Goal: Task Accomplishment & Management: Manage account settings

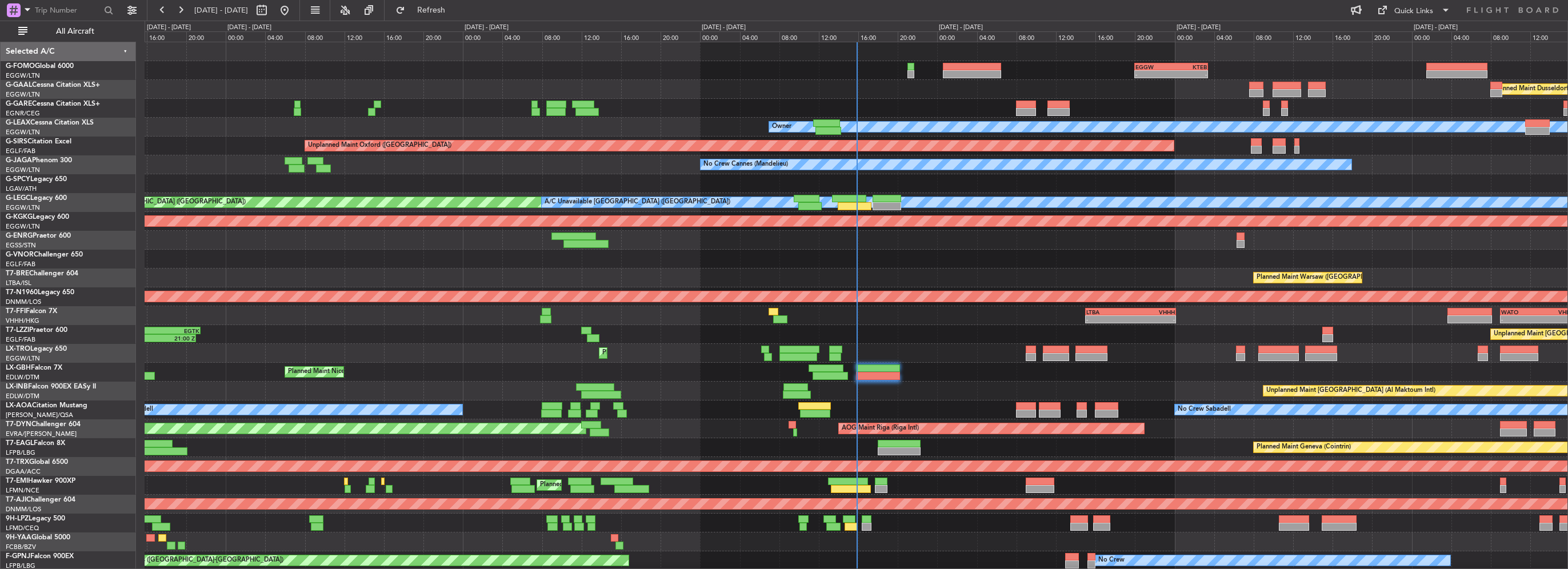
click at [278, 202] on div "- - EGGW 20:00 Z KTEB 03:25 Z Planned Maint Dusseldorf Unplanned Maint Chester …" at bounding box center [856, 353] width 1423 height 622
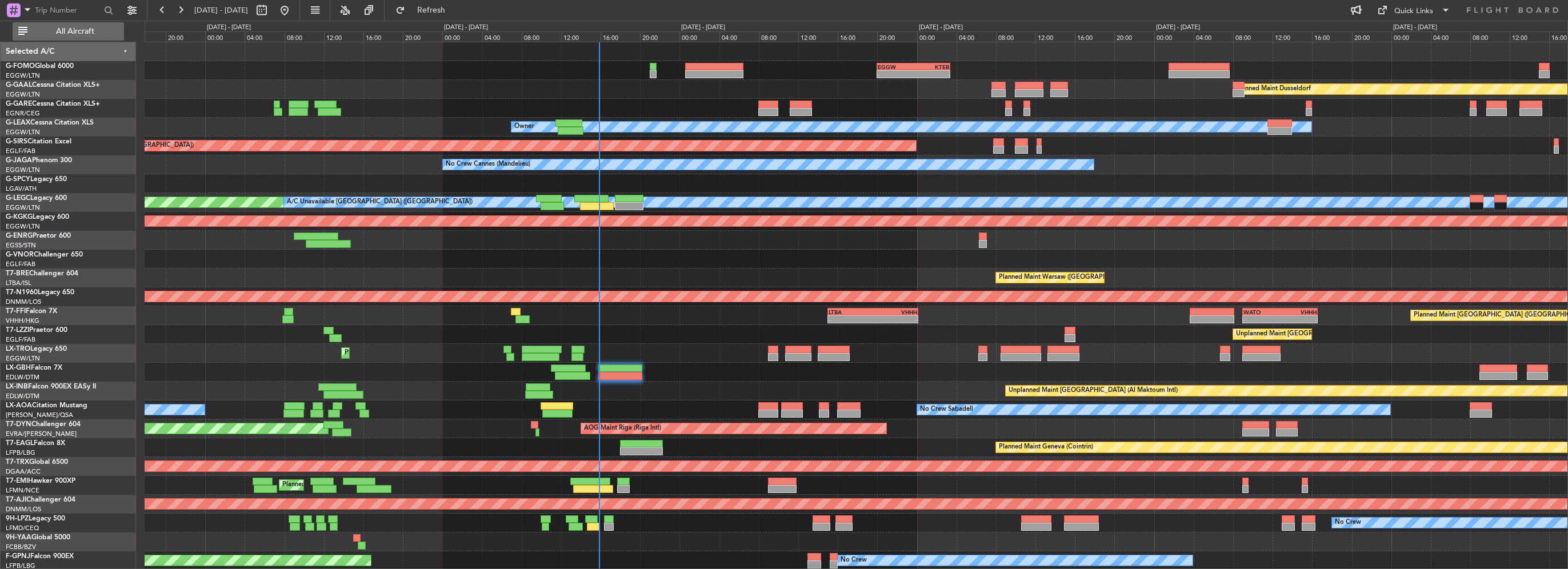
click at [64, 28] on span "All Aircraft" at bounding box center [75, 31] width 91 height 8
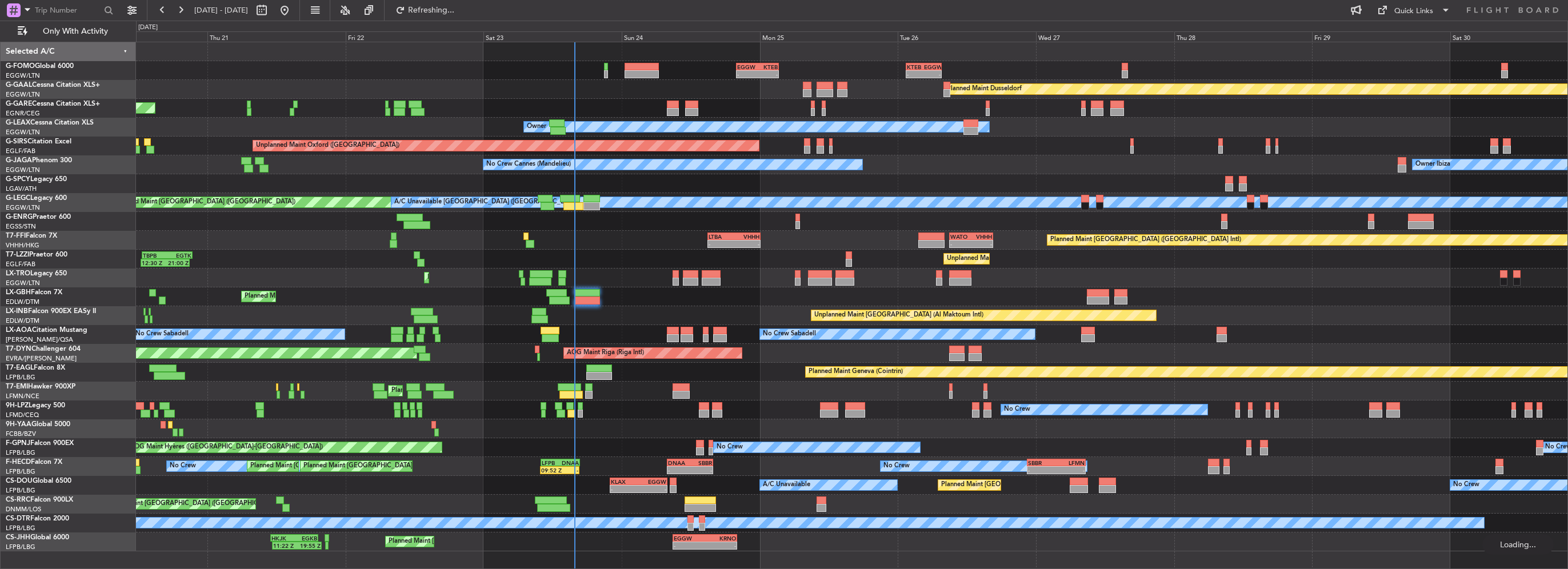
click at [477, 248] on div "- - LTBA 15:00 Z VHHH 00:10 Z - - WATO 09:00 Z VHHH 16:35 Z Planned Maint Hong …" at bounding box center [852, 240] width 1432 height 19
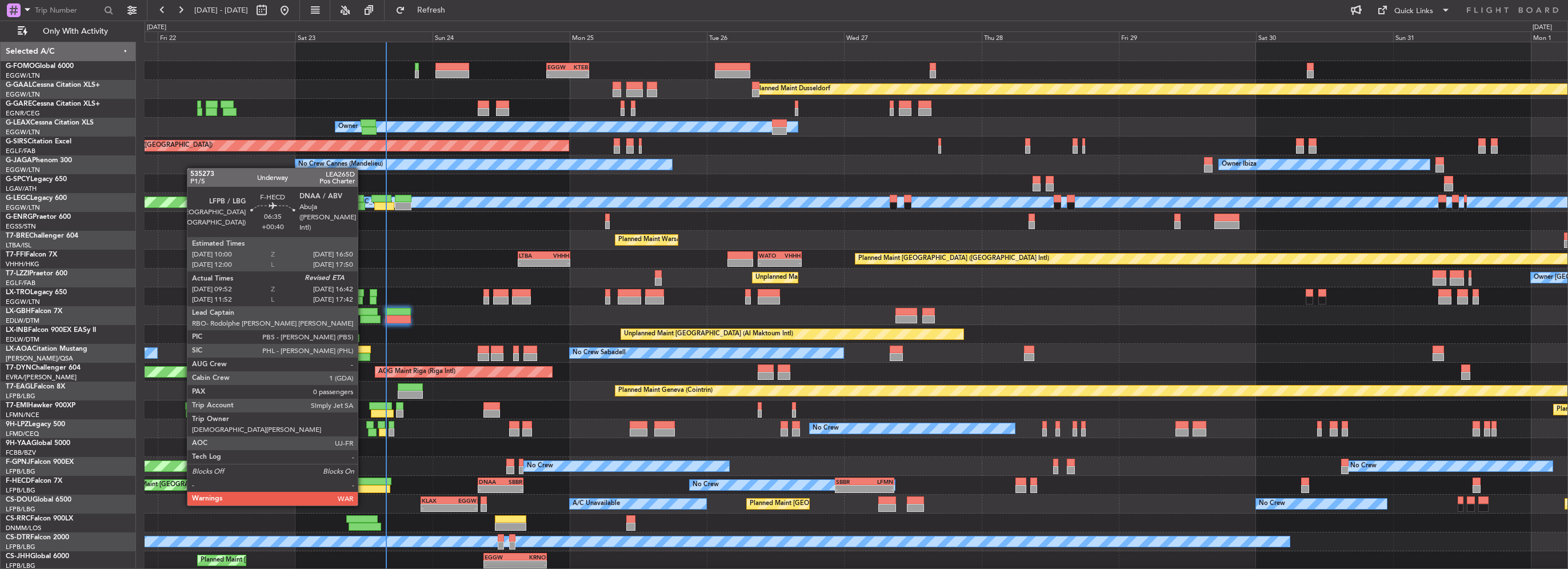
click at [363, 483] on div at bounding box center [371, 482] width 40 height 8
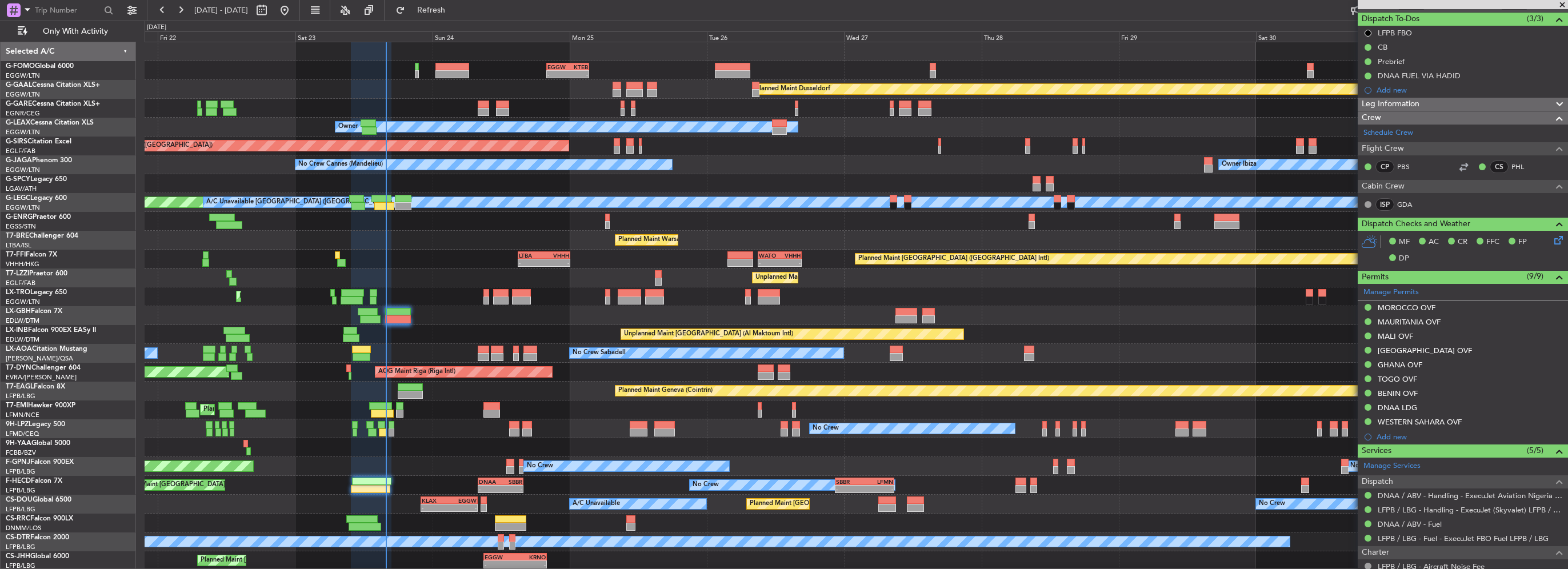
scroll to position [206, 0]
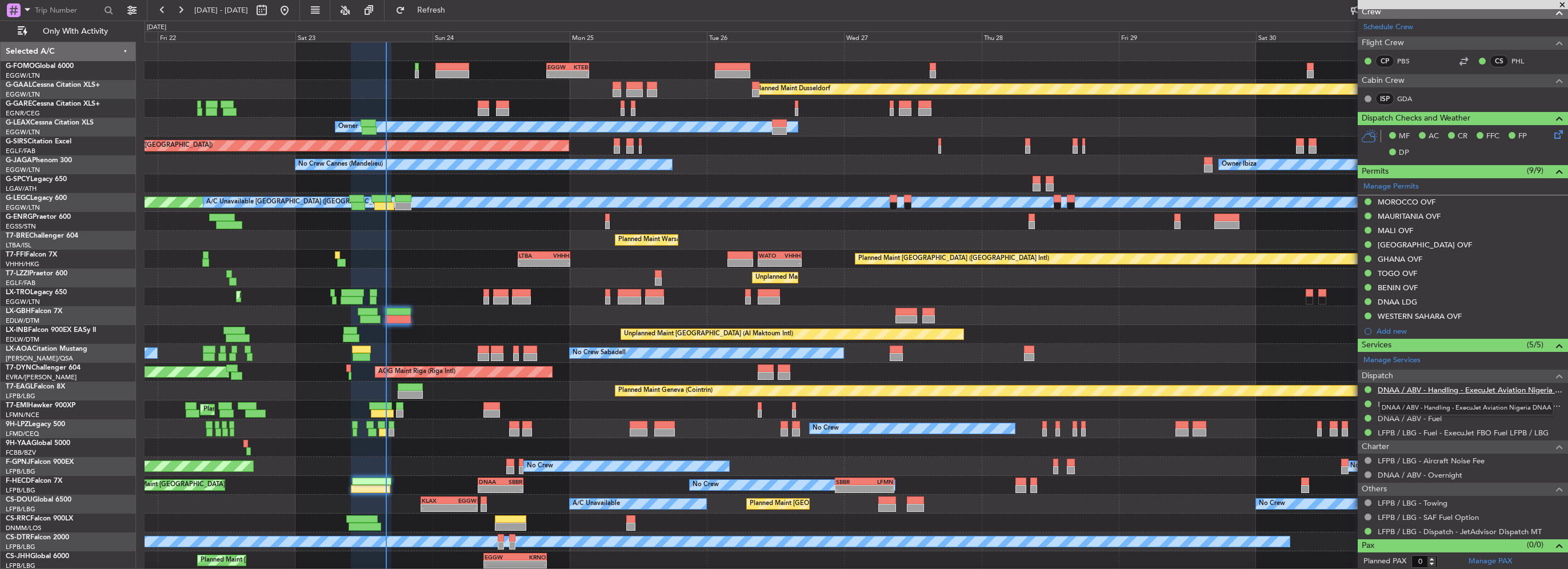
click at [1450, 387] on link "DNAA / ABV - Handling - ExecuJet Aviation Nigeria DNAA" at bounding box center [1470, 390] width 185 height 10
click at [569, 274] on div "Unplanned Maint London (Farnborough) Owner London (Farnborough) TBPB 12:40 Z EG…" at bounding box center [856, 278] width 1423 height 19
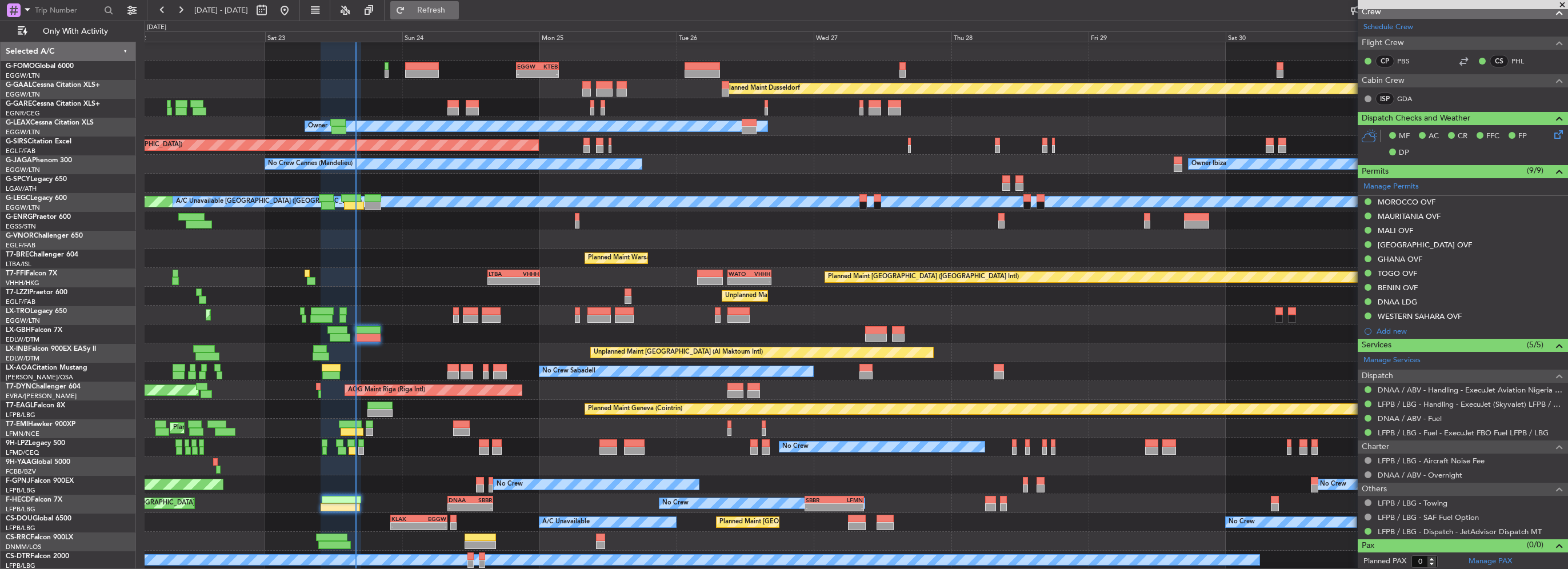
click at [455, 6] on span "Refresh" at bounding box center [431, 10] width 48 height 8
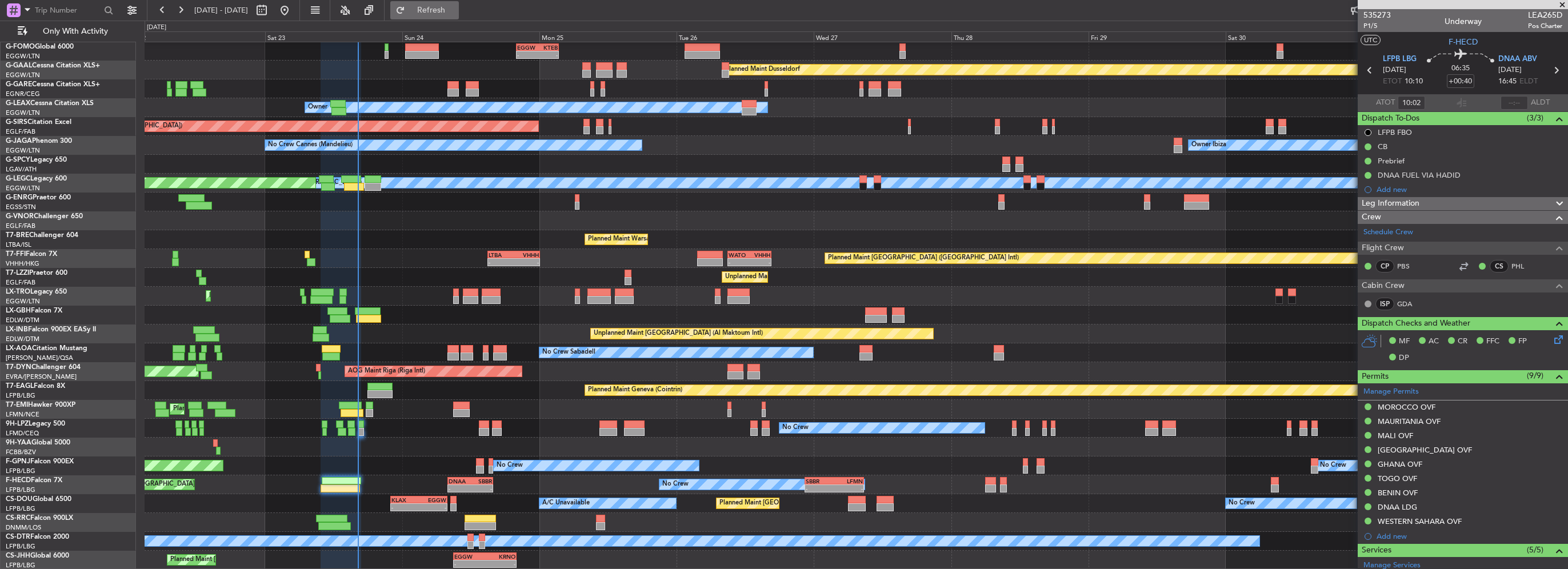
click at [455, 13] on span "Refresh" at bounding box center [431, 10] width 48 height 8
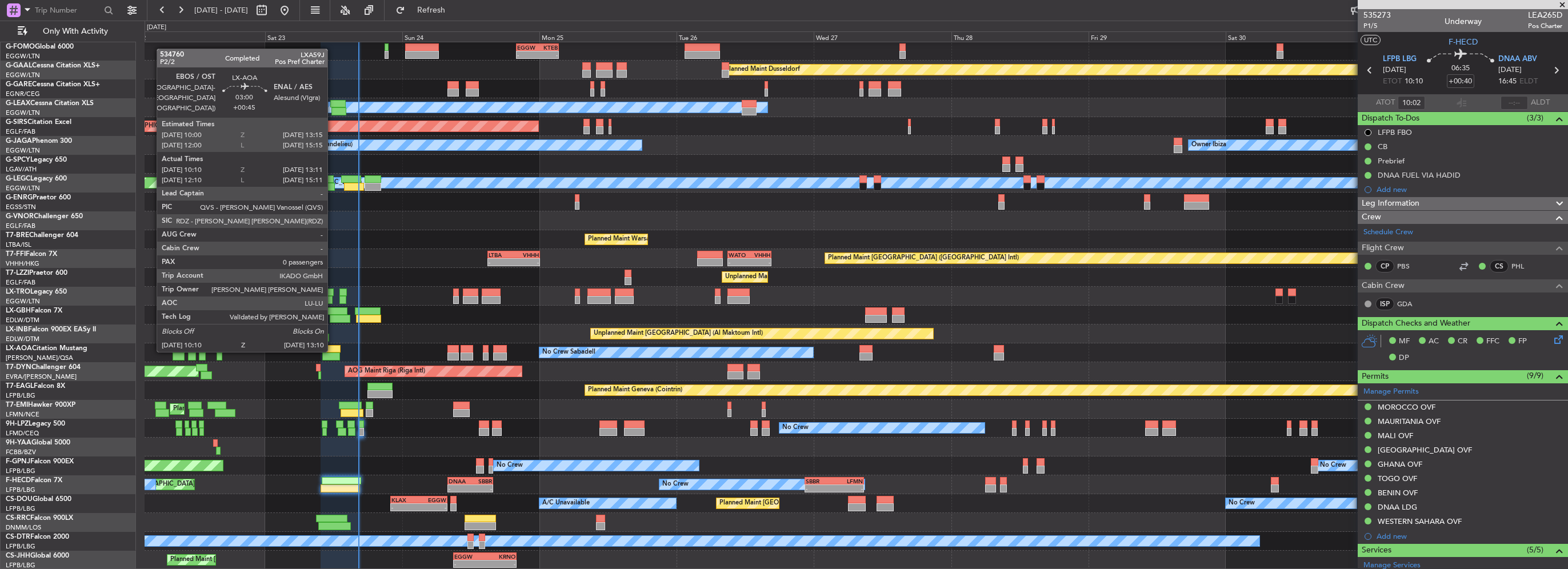
click at [333, 350] on div at bounding box center [331, 349] width 19 height 8
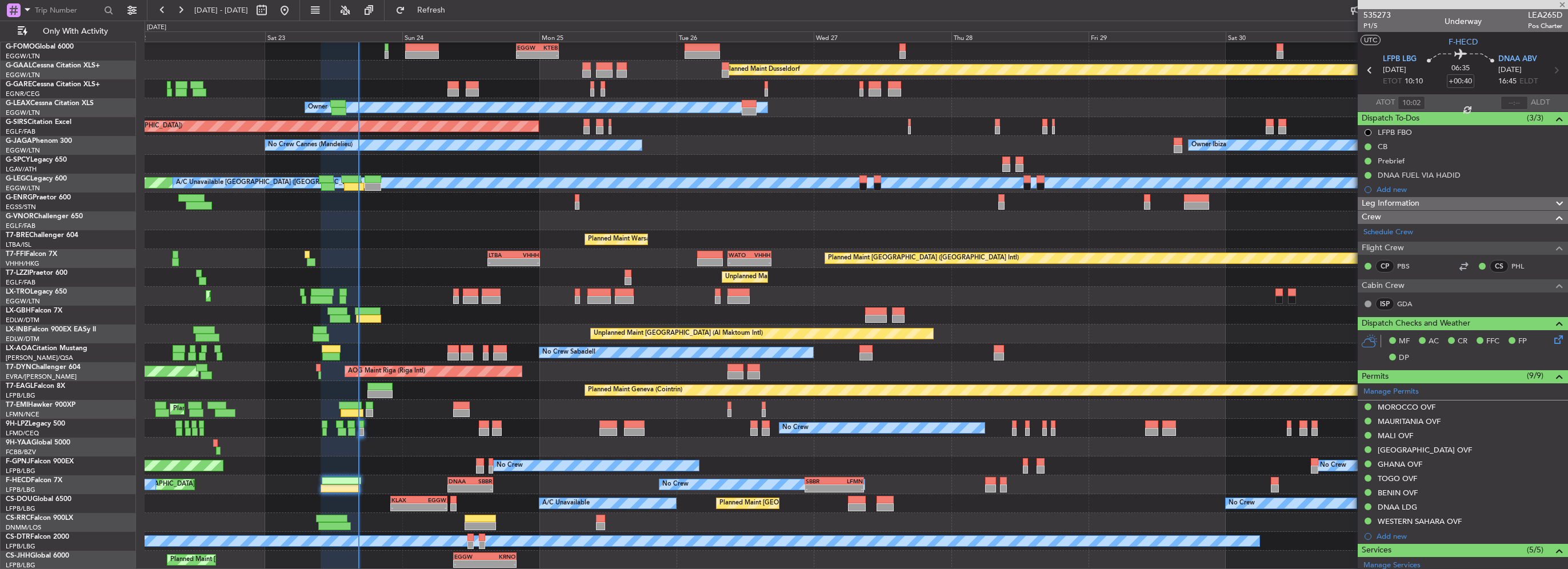
type input "+00:45"
type input "10:20"
type input "13:06"
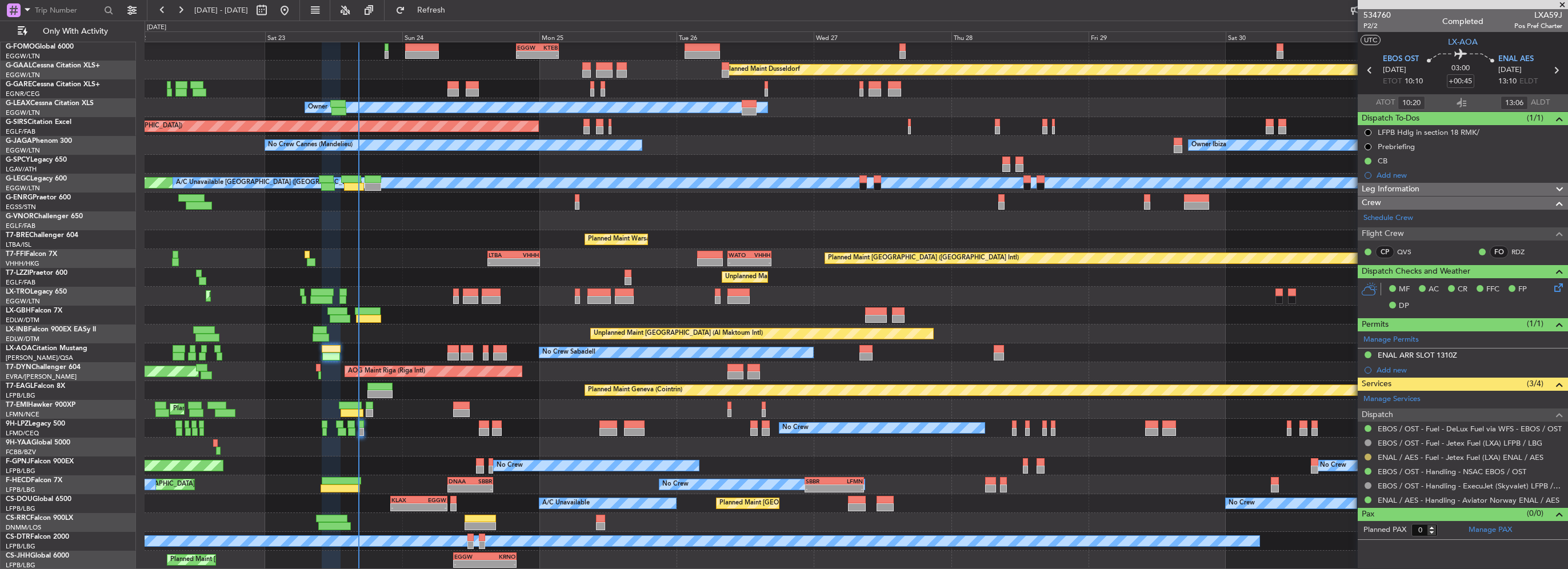
click at [1369, 455] on button at bounding box center [1369, 457] width 7 height 7
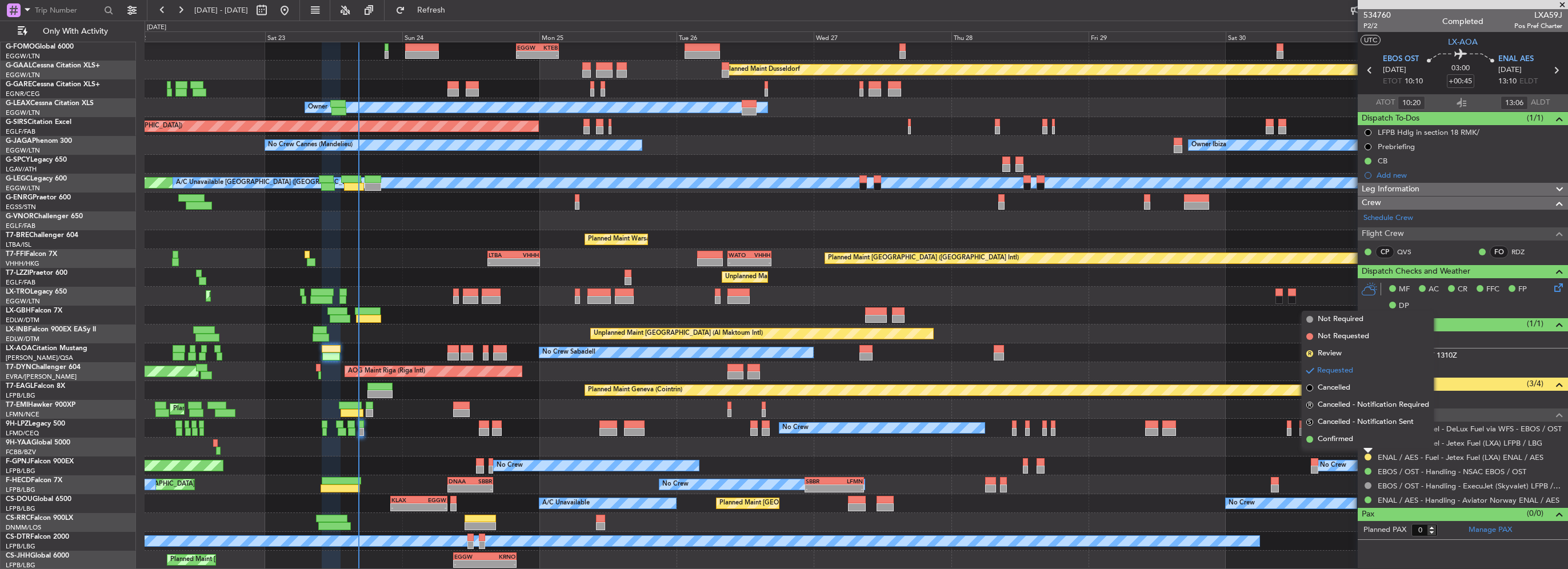
click at [1342, 438] on span "Confirmed" at bounding box center [1335, 439] width 35 height 12
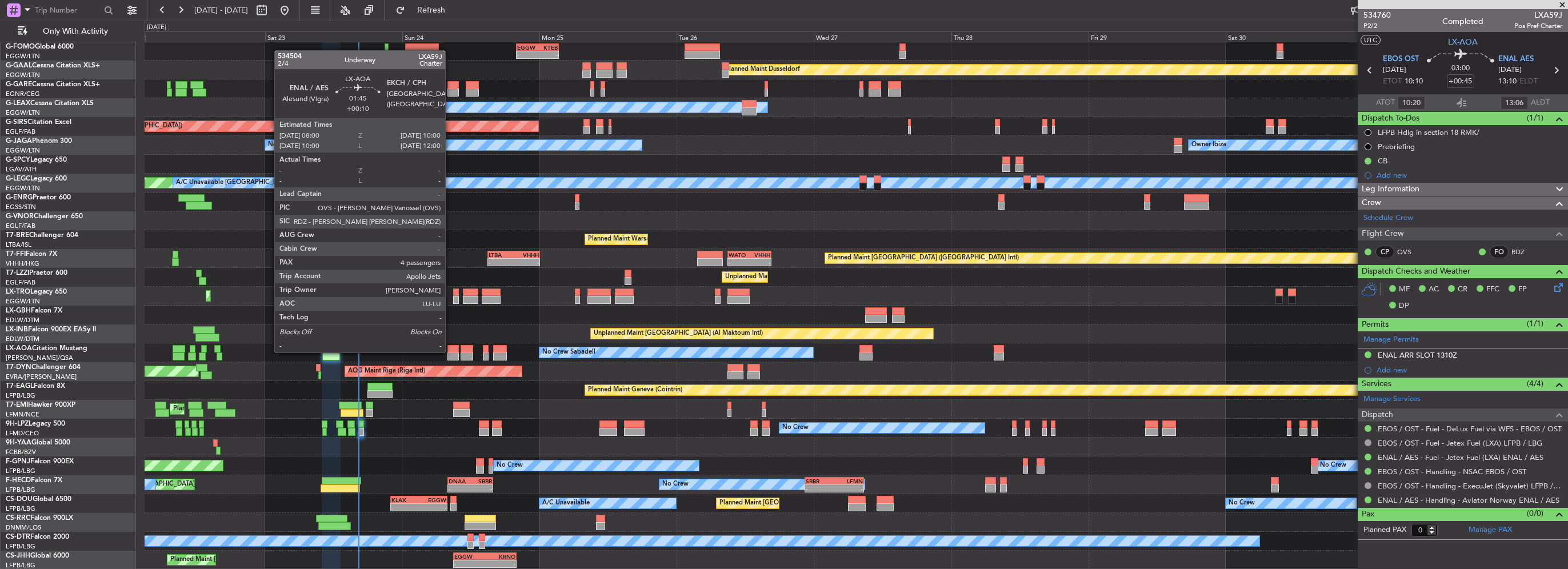
click at [450, 352] on div at bounding box center [453, 349] width 12 height 8
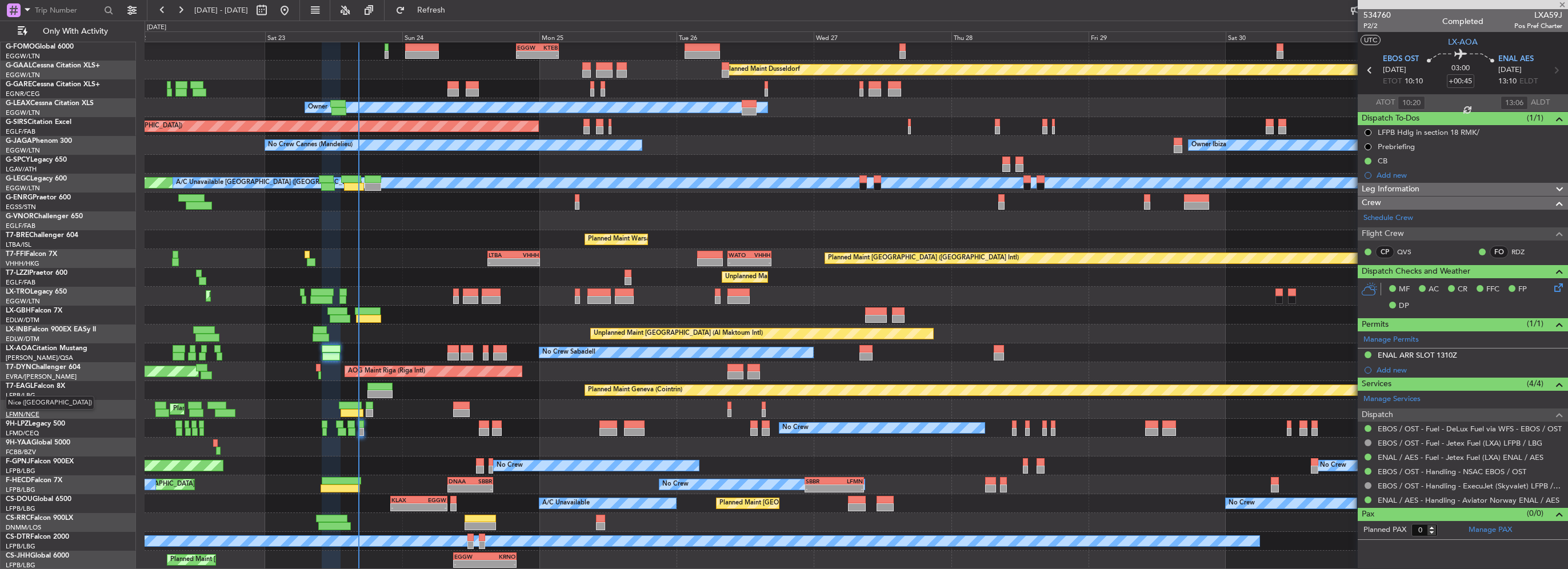
type input "+00:10"
type input "4"
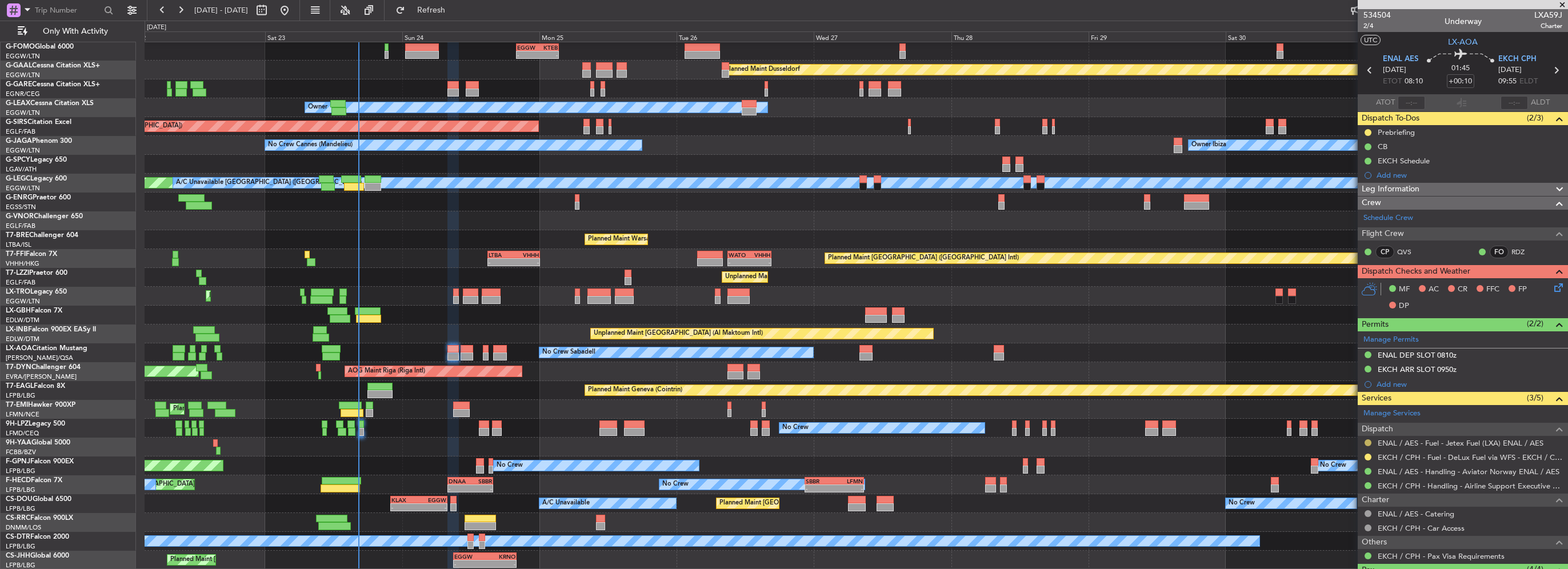
click at [1367, 441] on button at bounding box center [1369, 443] width 7 height 7
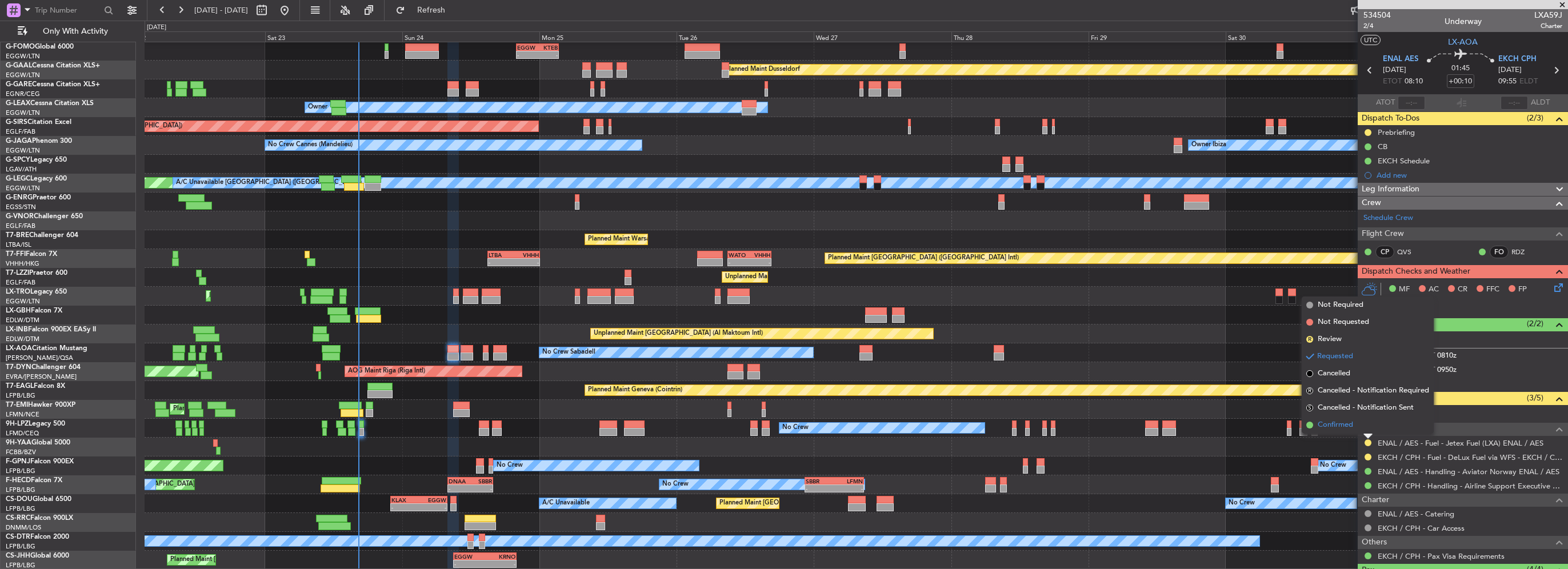
click at [1342, 421] on span "Confirmed" at bounding box center [1335, 425] width 35 height 12
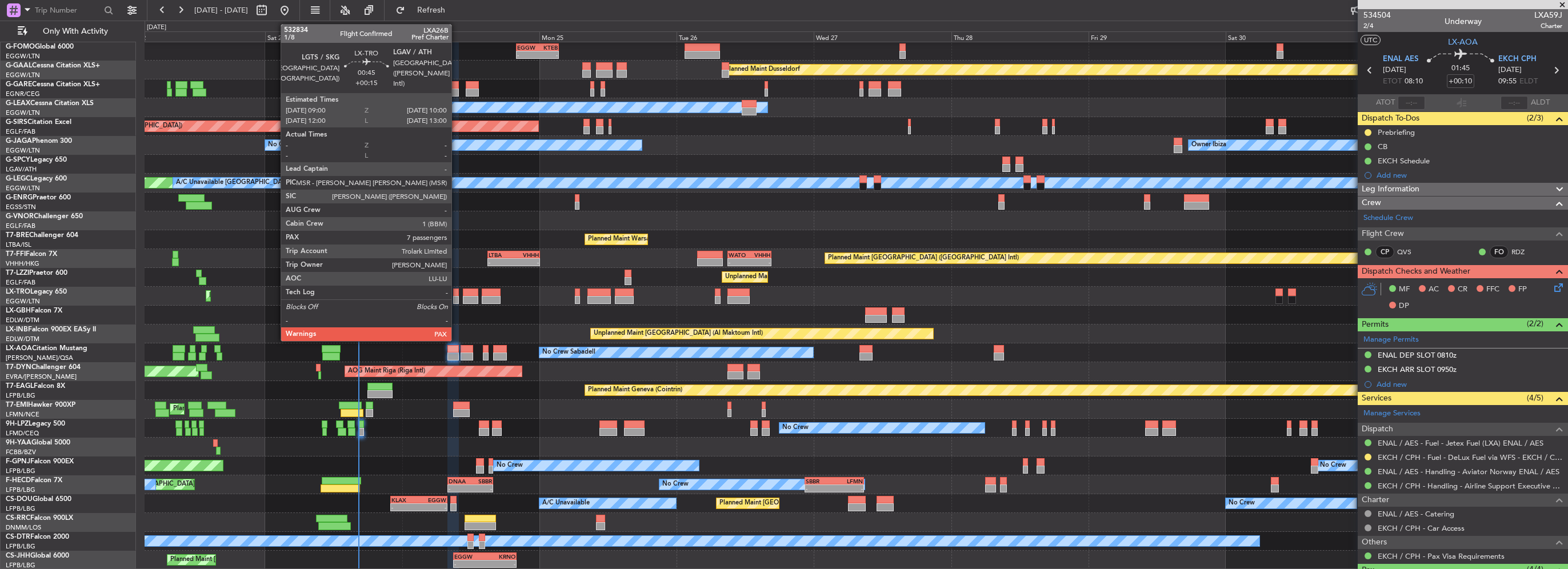
click at [456, 296] on div at bounding box center [456, 299] width 6 height 8
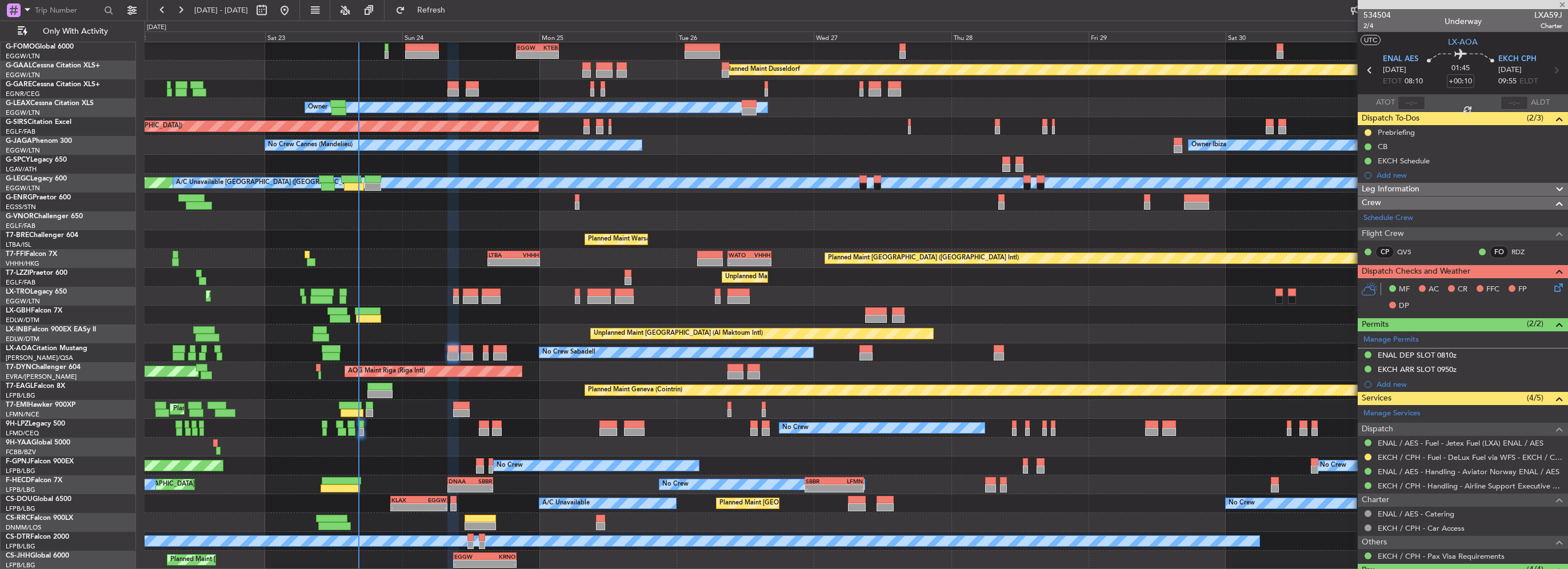
type input "+00:15"
type input "7"
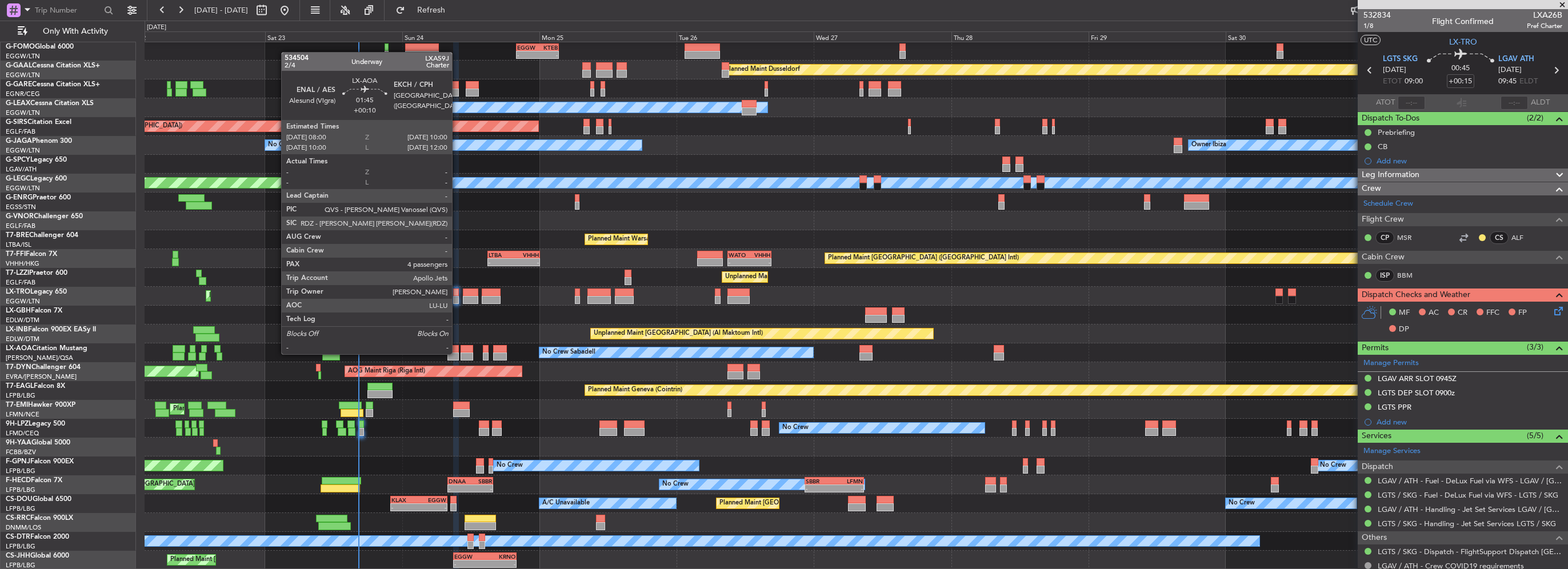
click at [457, 353] on div at bounding box center [453, 356] width 12 height 8
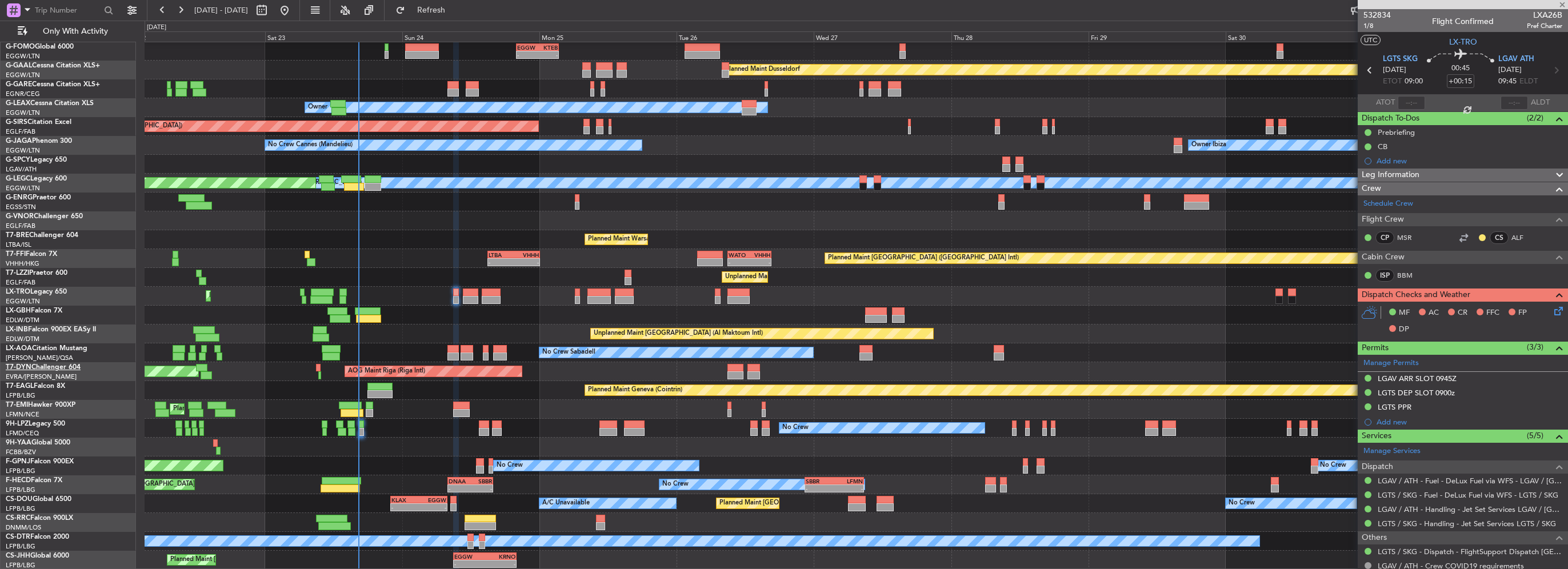
type input "+00:10"
type input "4"
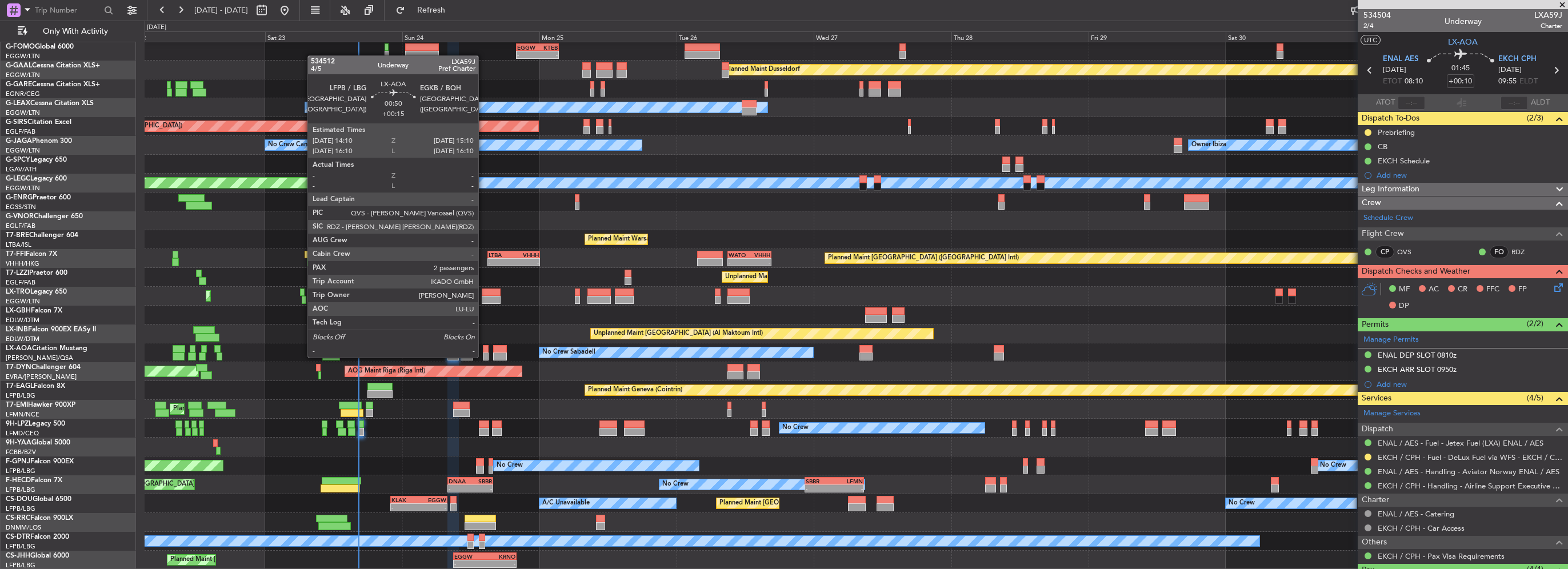
click at [483, 357] on div at bounding box center [486, 356] width 6 height 8
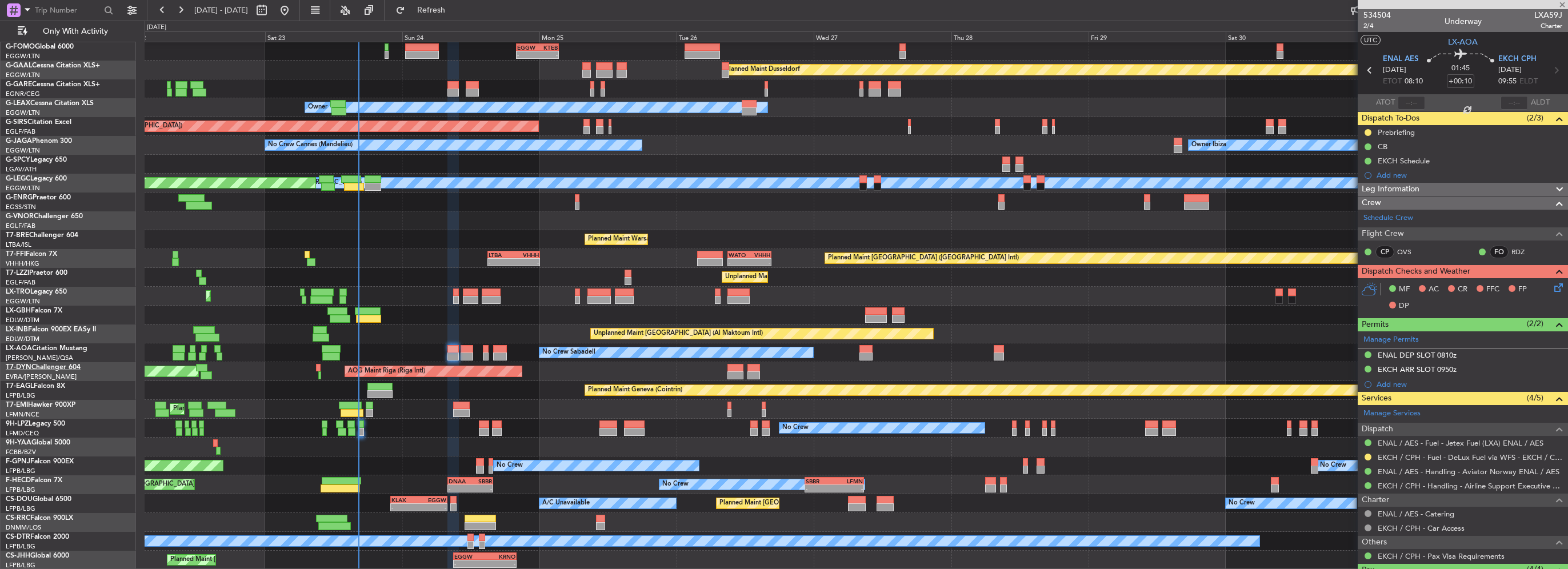
type input "+00:15"
type input "2"
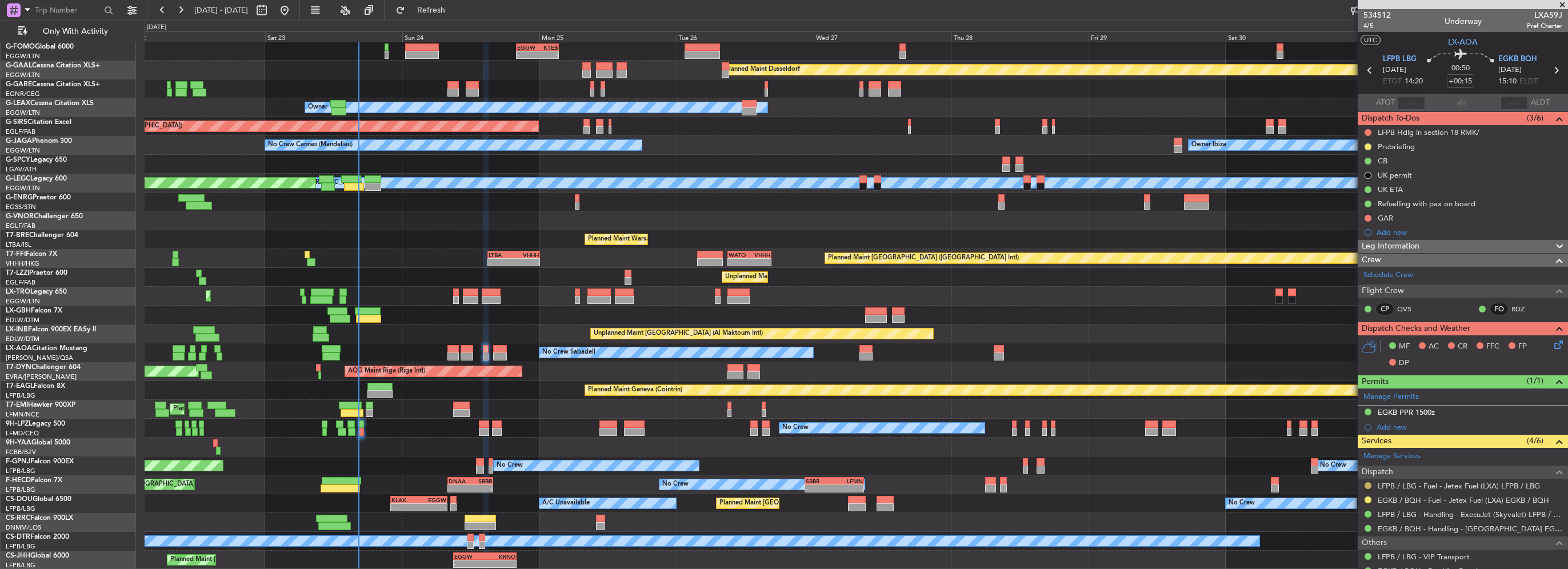
click at [1365, 482] on button at bounding box center [1369, 486] width 7 height 7
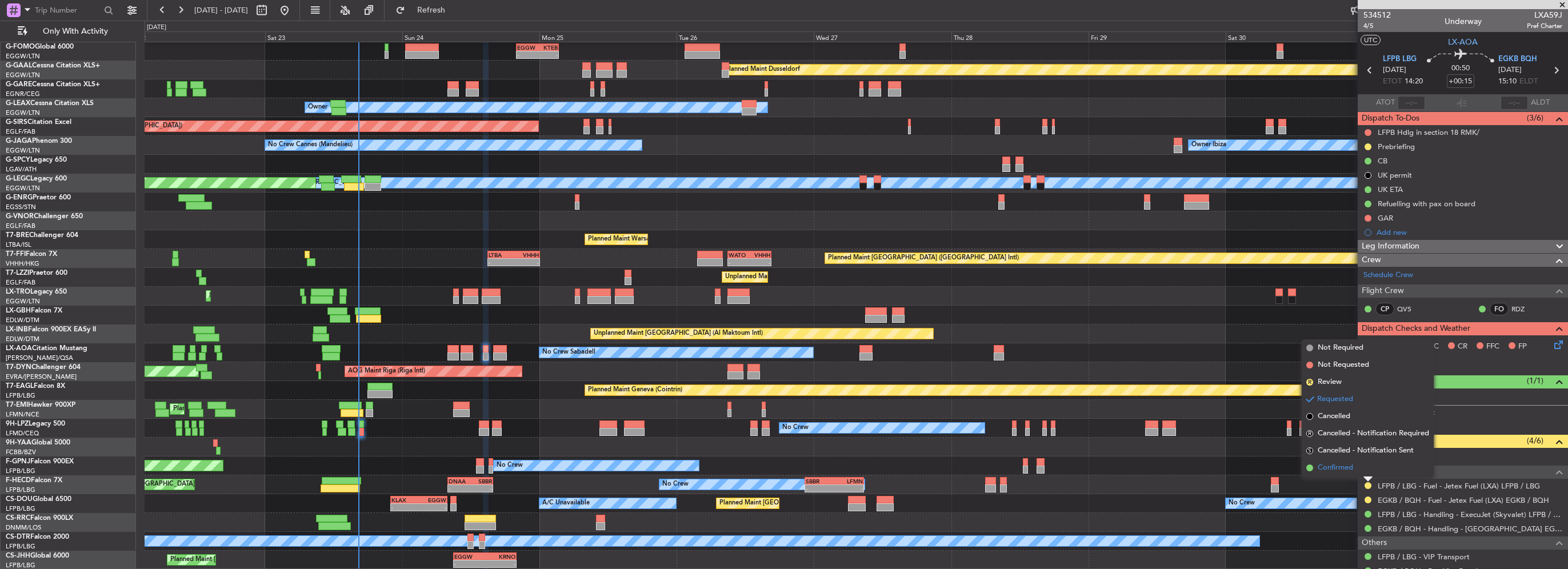
click at [1344, 471] on span "Confirmed" at bounding box center [1335, 468] width 35 height 12
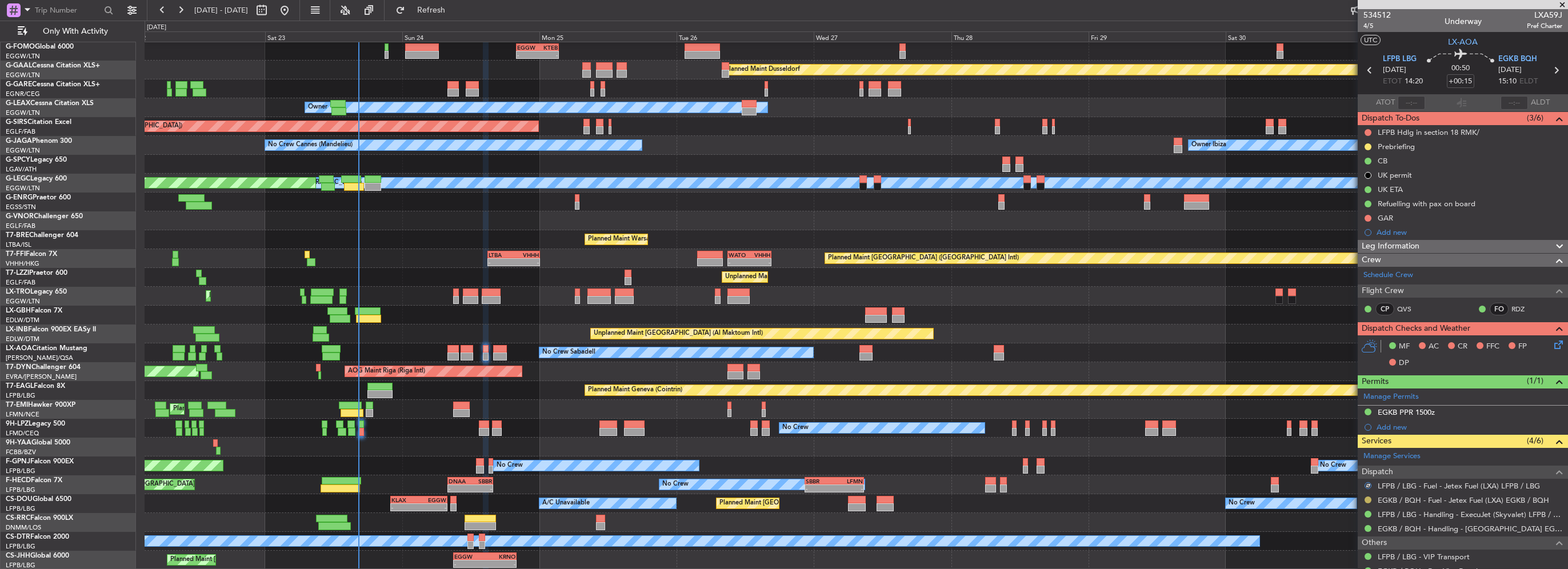
click at [1367, 500] on button at bounding box center [1369, 500] width 7 height 7
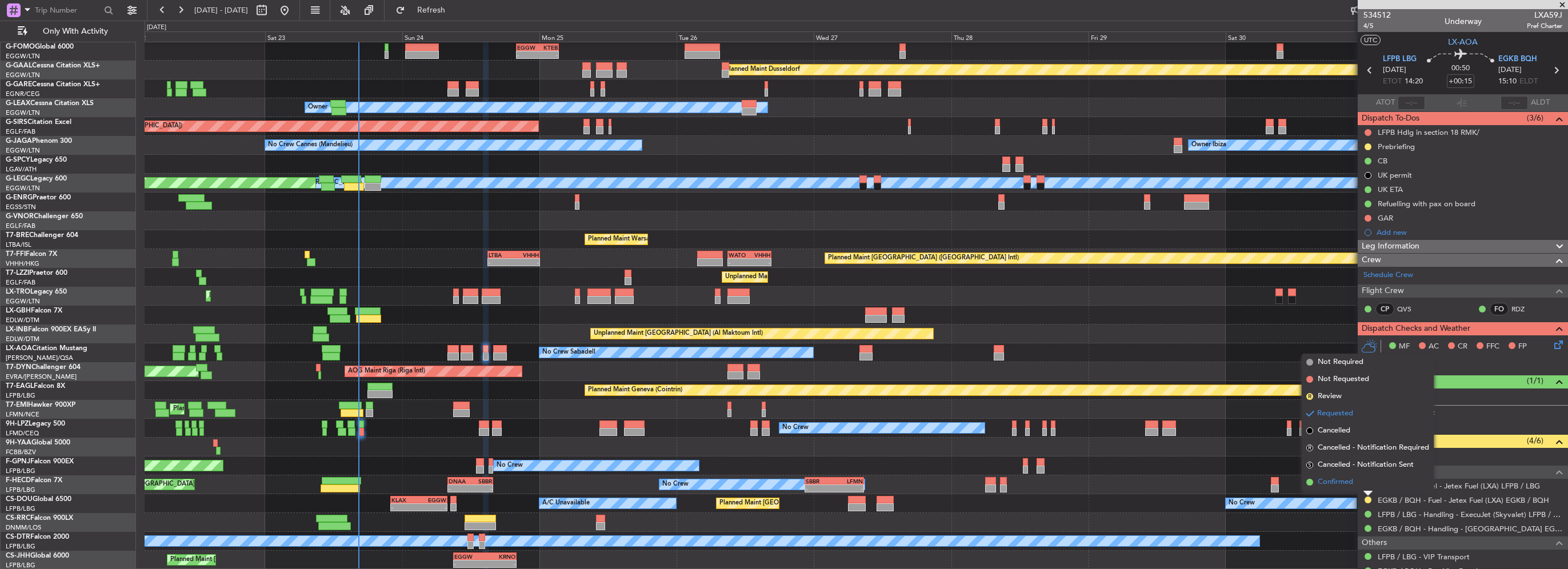
click at [1348, 486] on span "Confirmed" at bounding box center [1335, 482] width 35 height 12
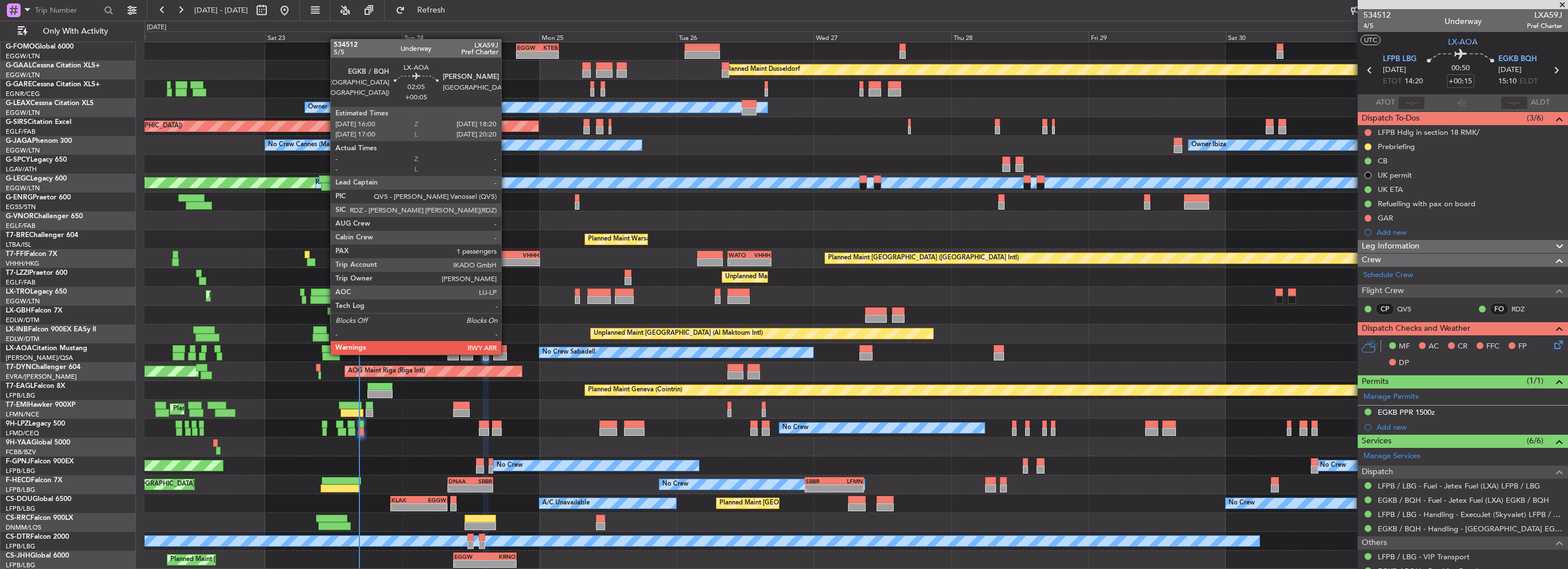
click at [507, 353] on div at bounding box center [500, 356] width 14 height 8
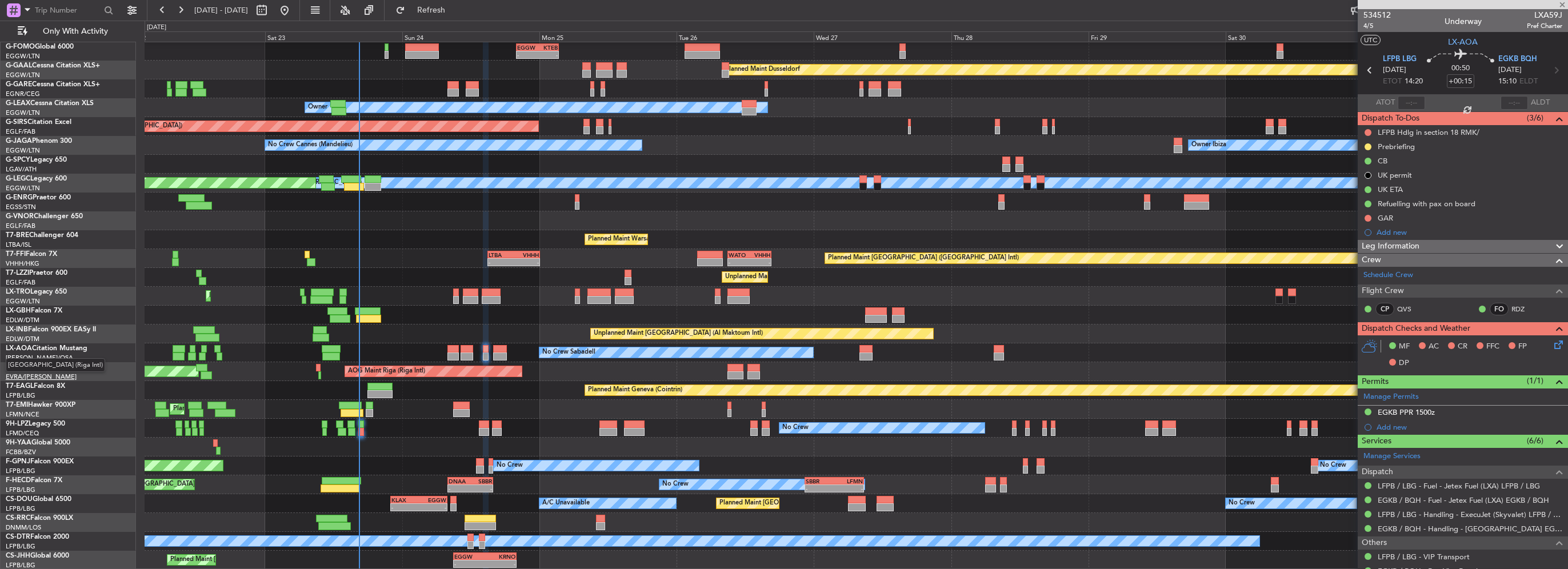
type input "+00:05"
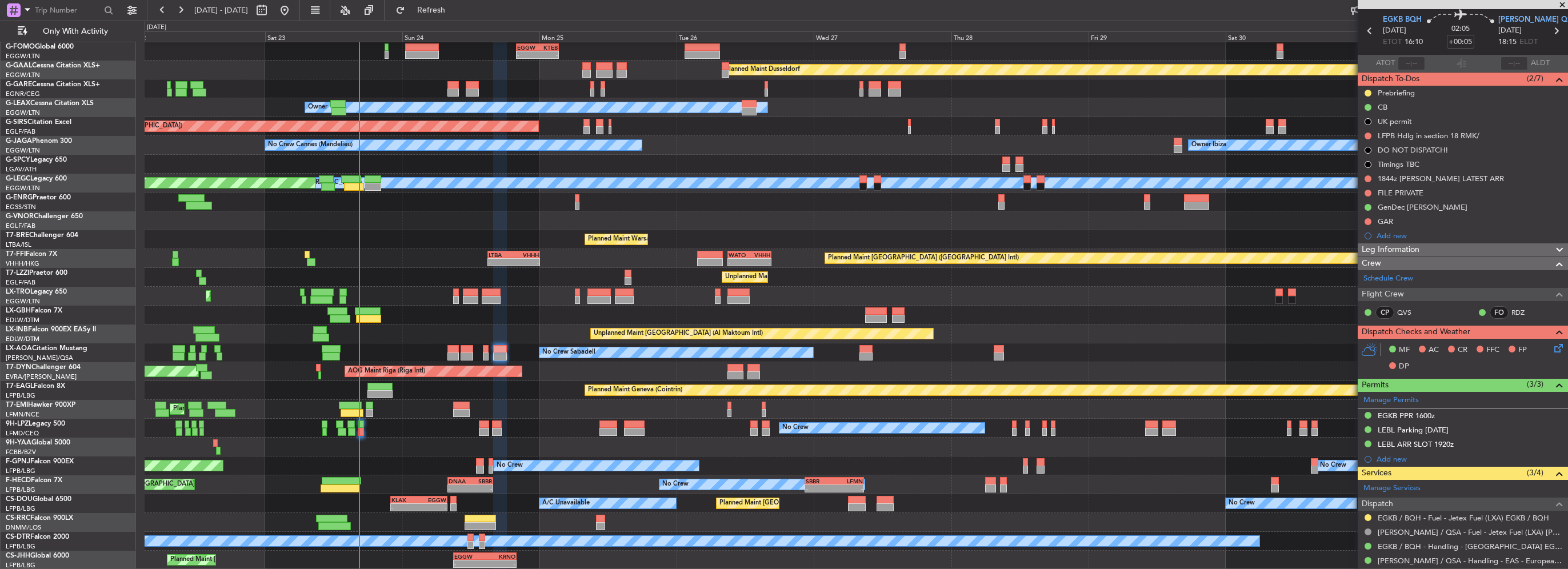
scroll to position [57, 0]
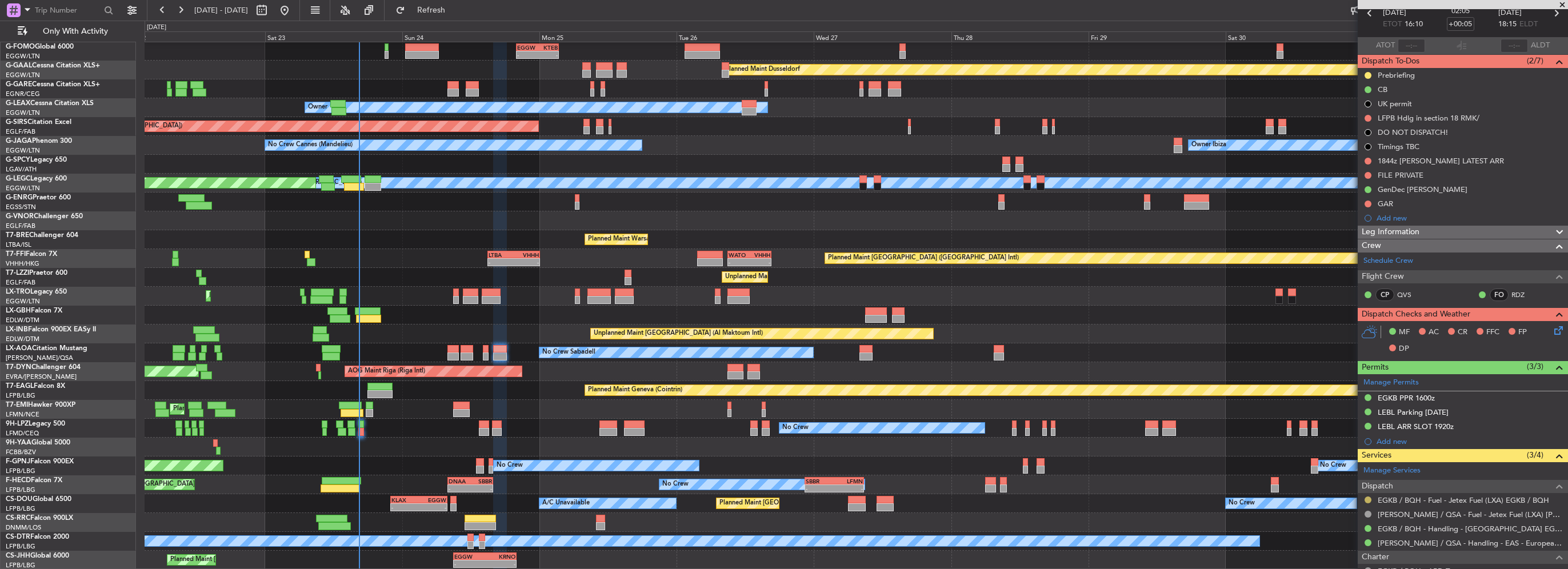
click at [1369, 499] on button at bounding box center [1369, 500] width 7 height 7
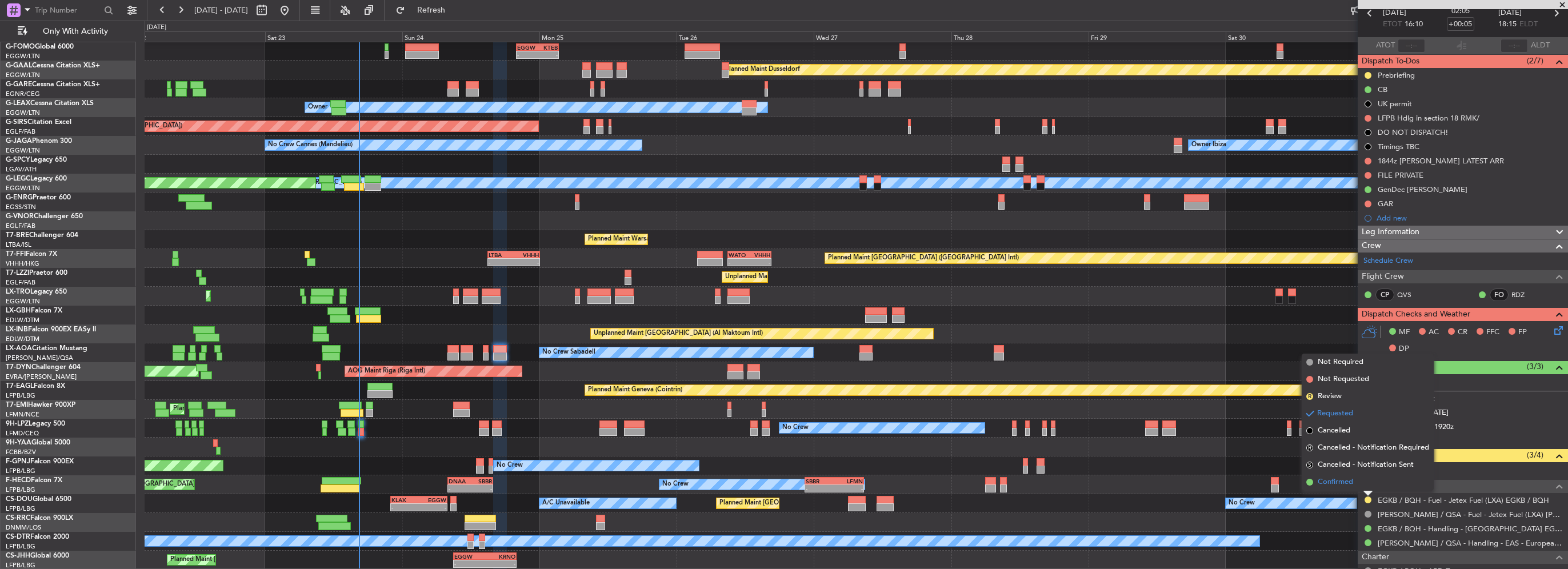
click at [1348, 483] on span "Confirmed" at bounding box center [1335, 482] width 35 height 12
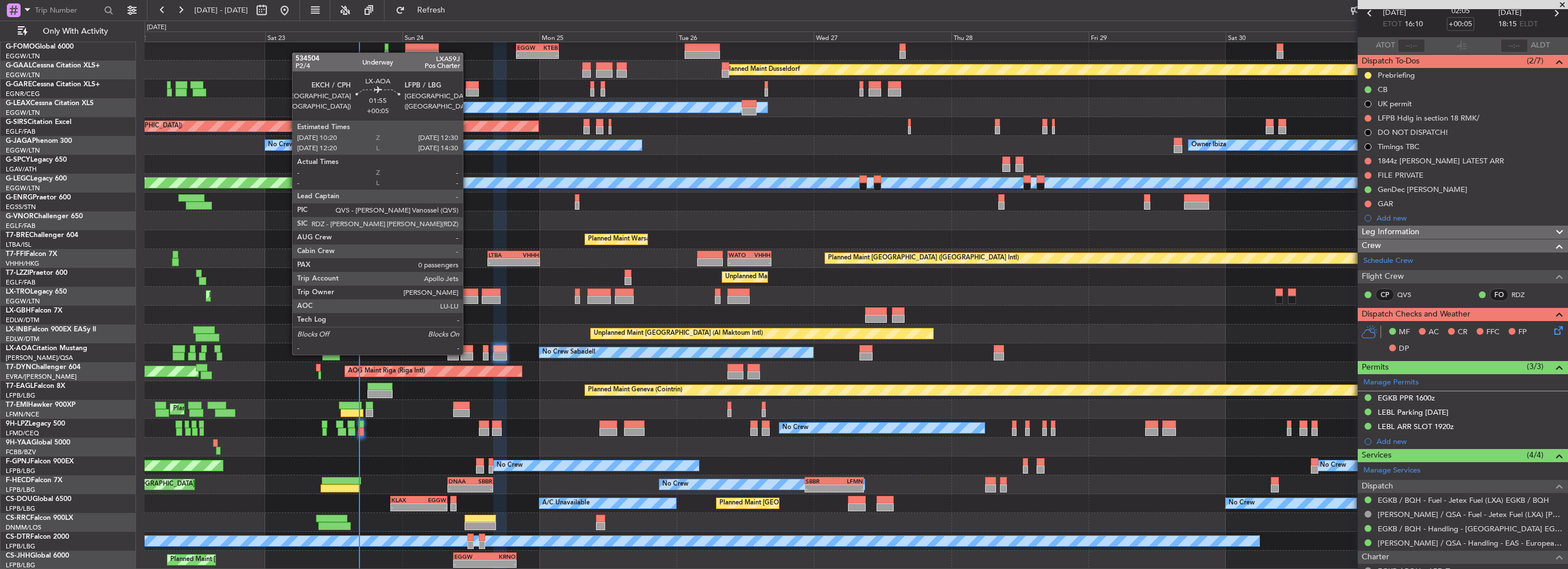
click at [468, 353] on div at bounding box center [467, 356] width 13 height 8
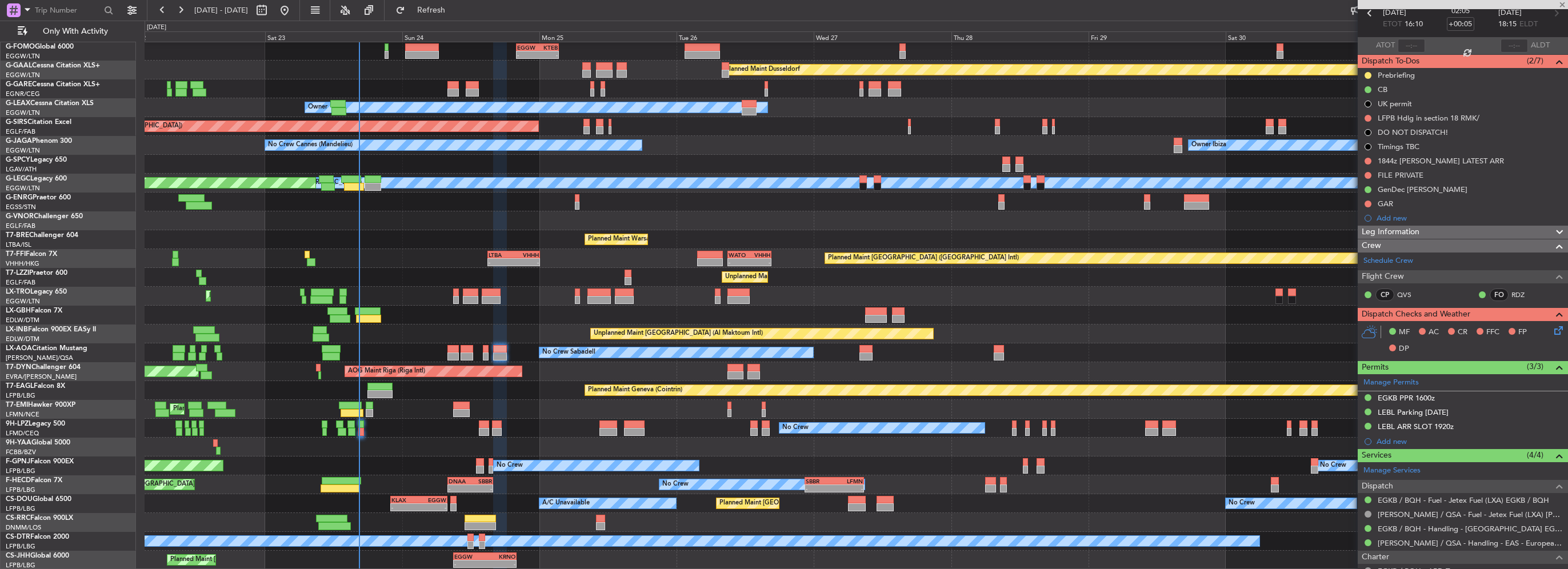
type input "0"
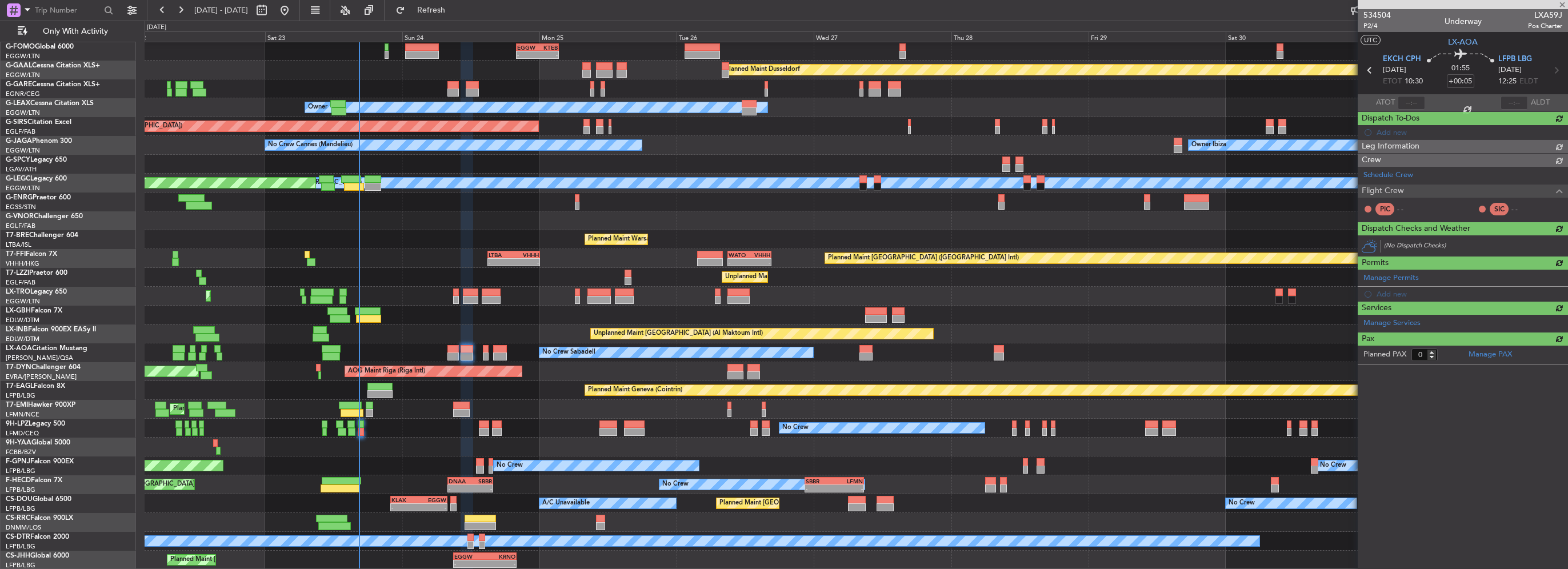
scroll to position [0, 0]
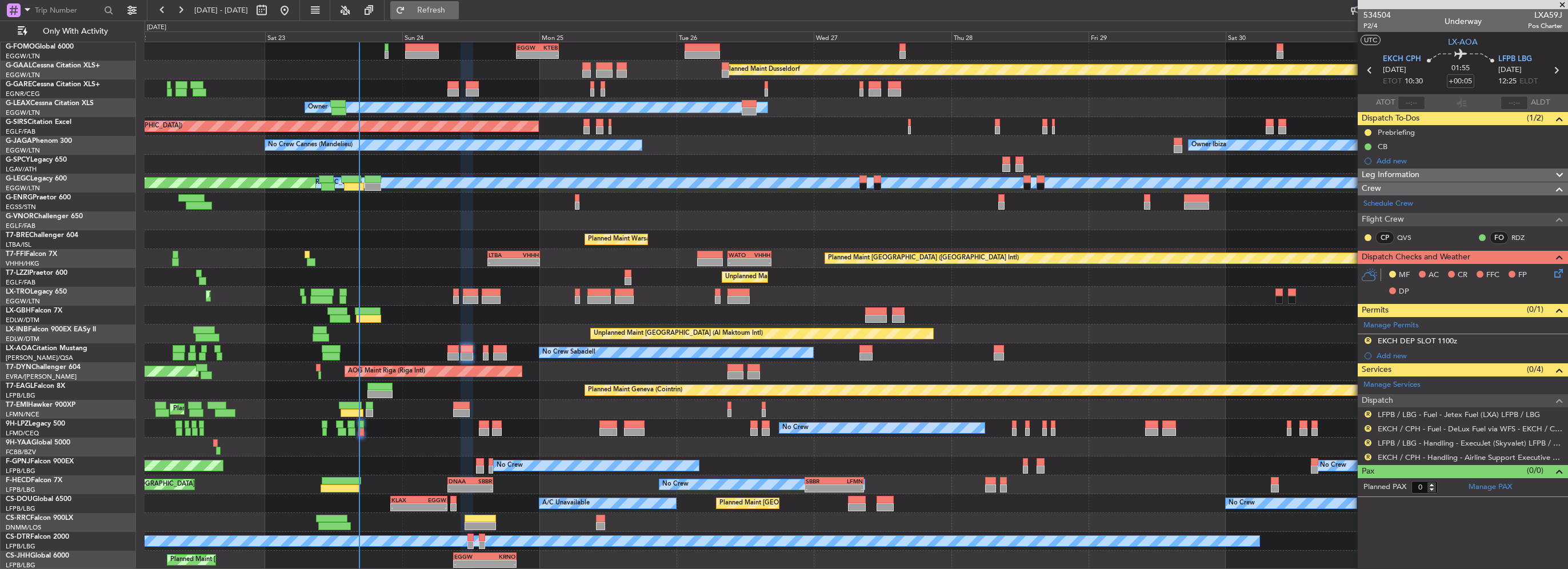
click at [455, 9] on span "Refresh" at bounding box center [431, 10] width 48 height 8
click at [1369, 412] on button "R" at bounding box center [1369, 415] width 7 height 7
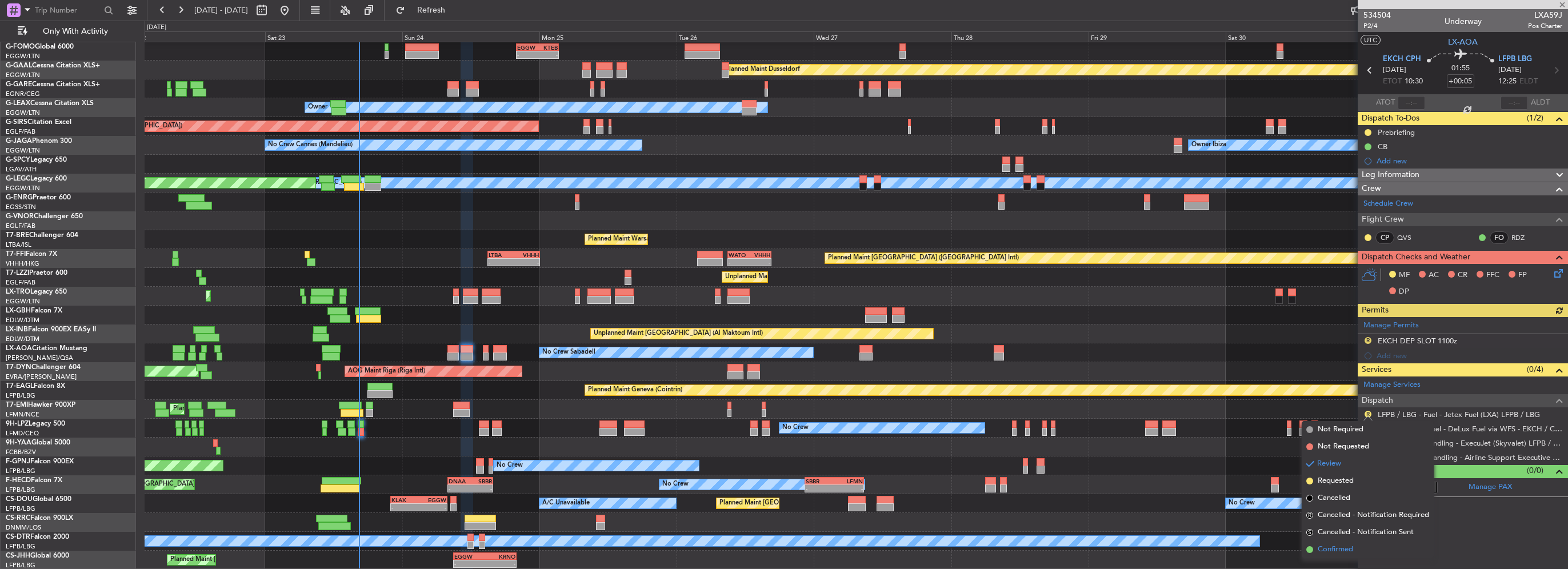
click at [1328, 550] on span "Confirmed" at bounding box center [1335, 549] width 35 height 12
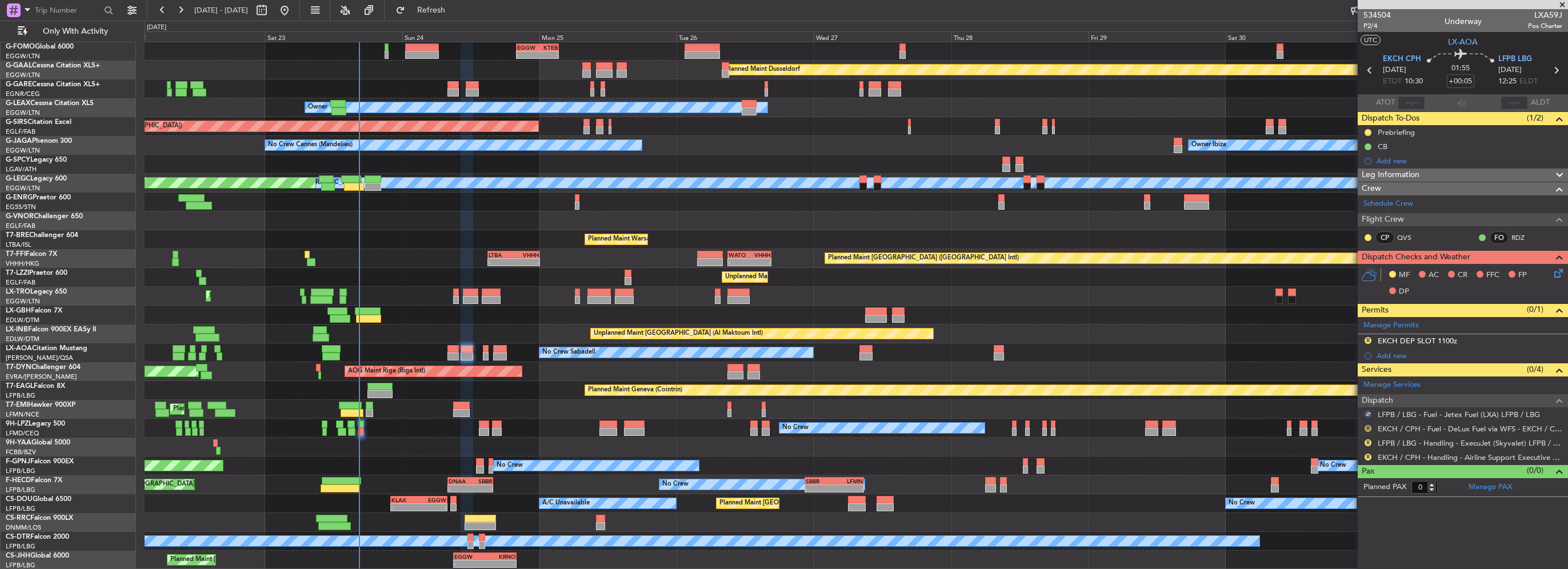
click at [1368, 427] on button "R" at bounding box center [1369, 429] width 7 height 7
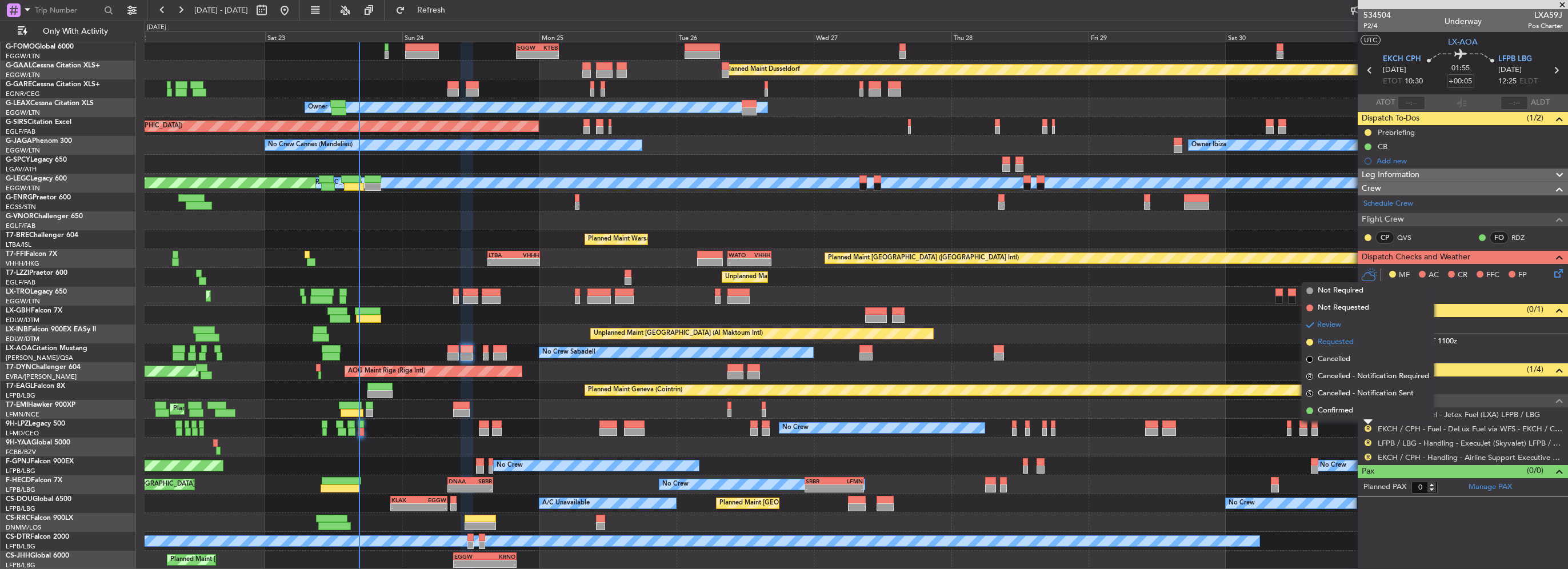
click at [1335, 350] on li "Requested" at bounding box center [1368, 342] width 132 height 17
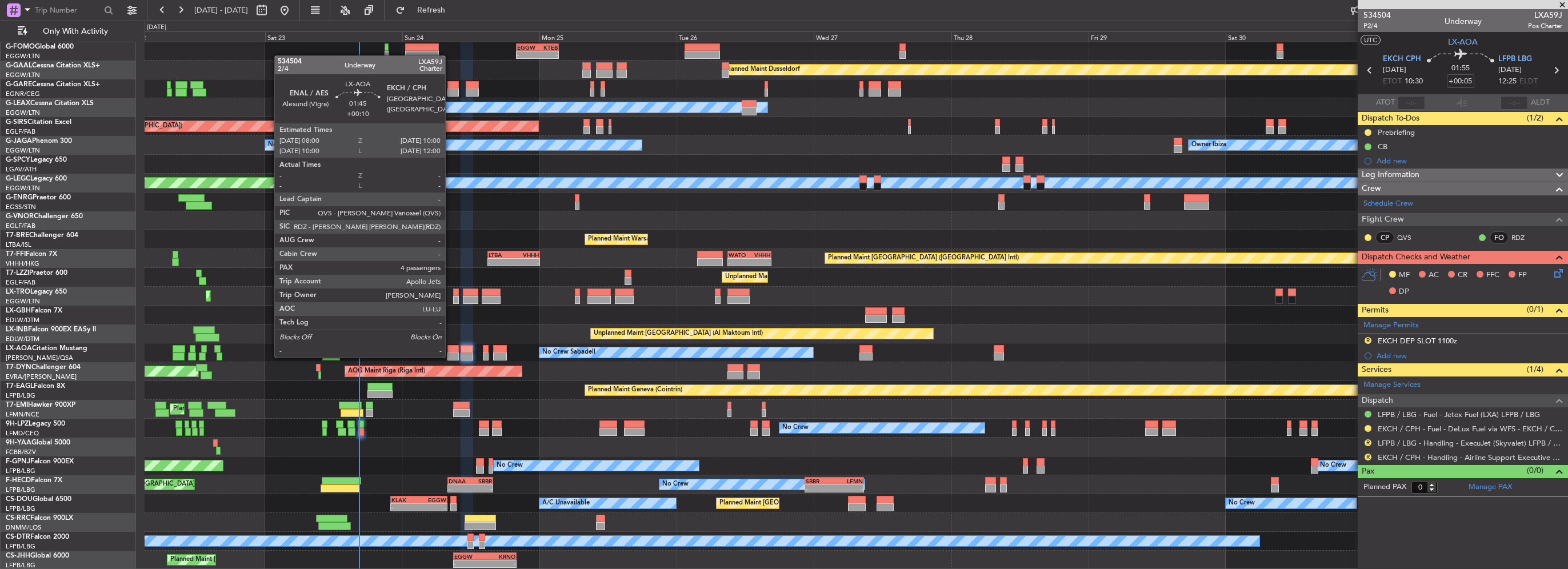
click at [450, 357] on div at bounding box center [453, 356] width 12 height 8
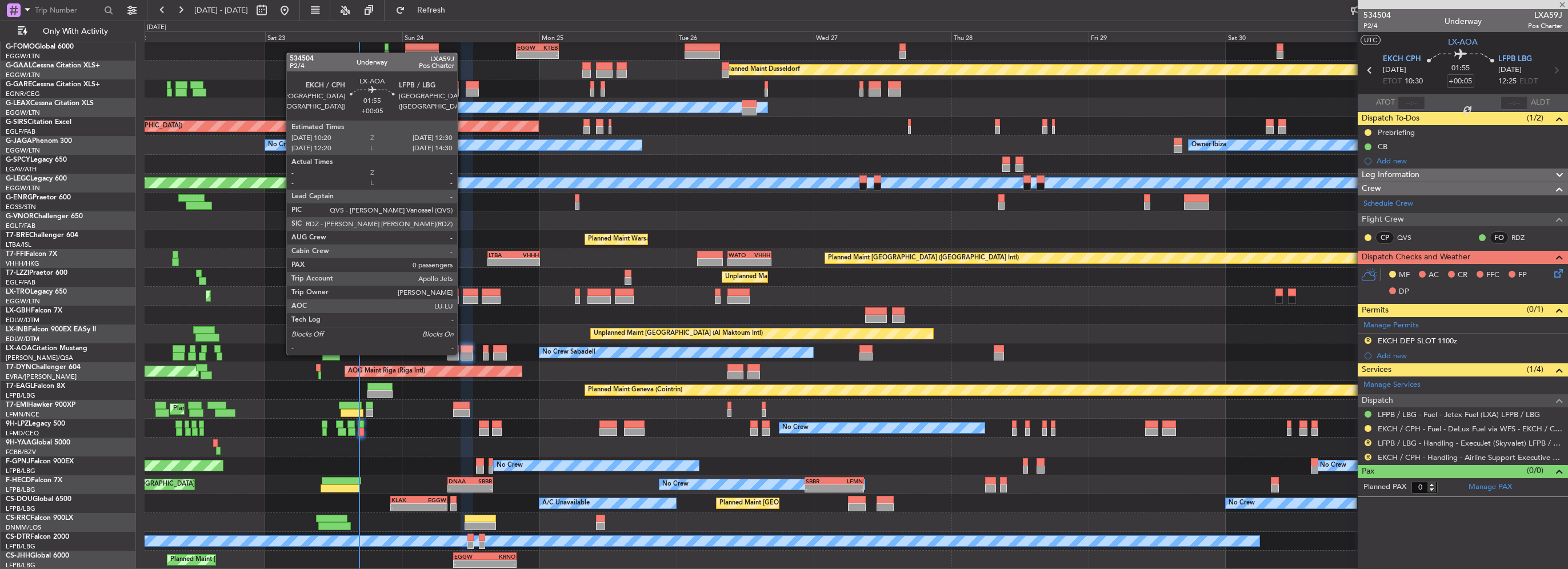
type input "+00:10"
type input "4"
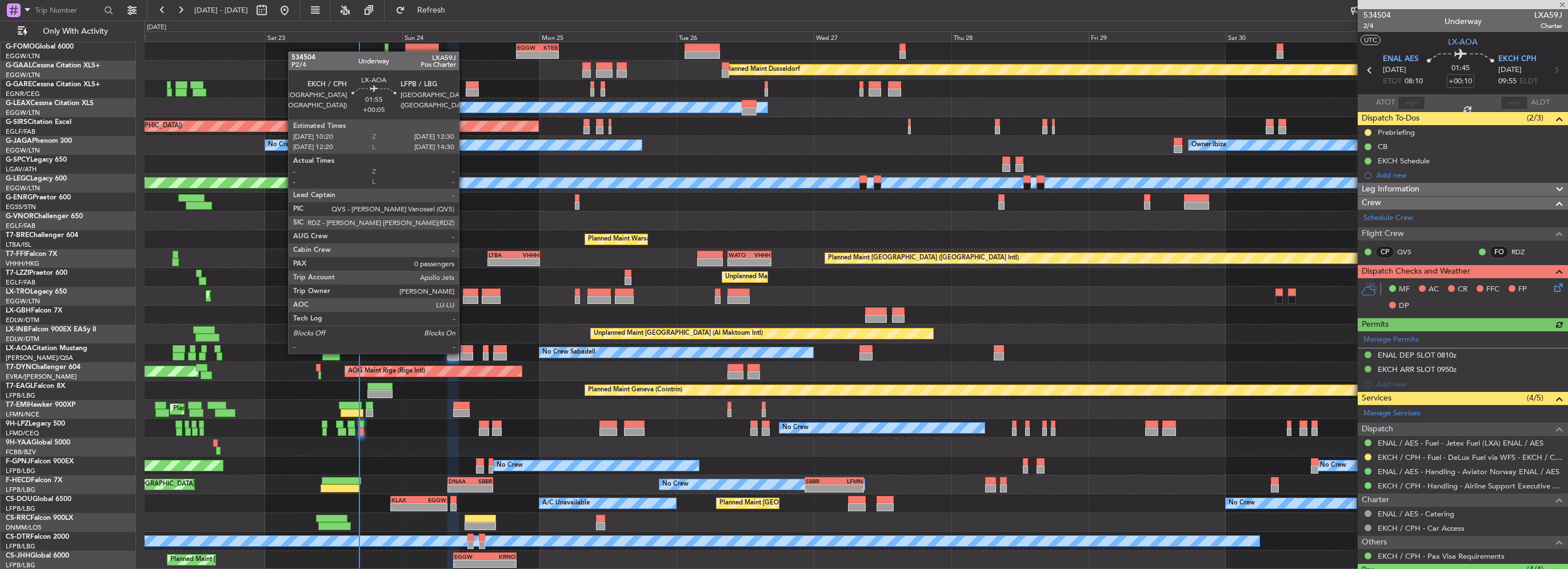
click at [464, 353] on div at bounding box center [467, 356] width 13 height 8
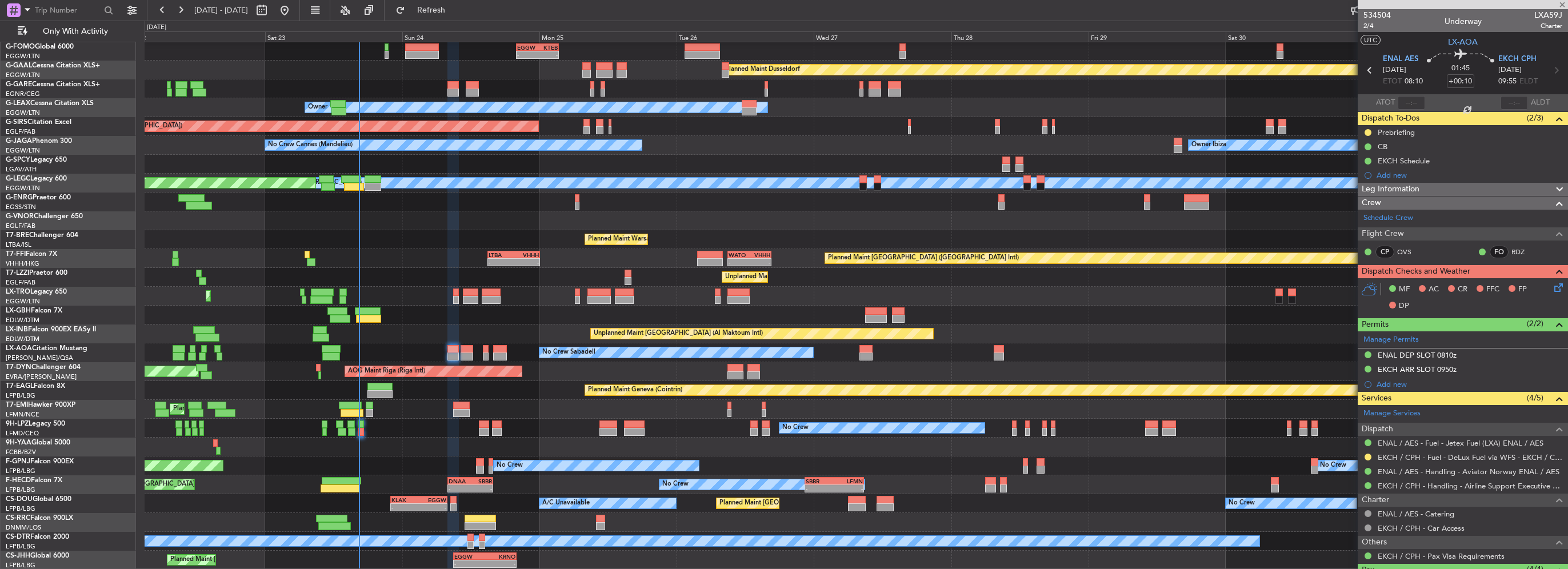
type input "+00:05"
type input "0"
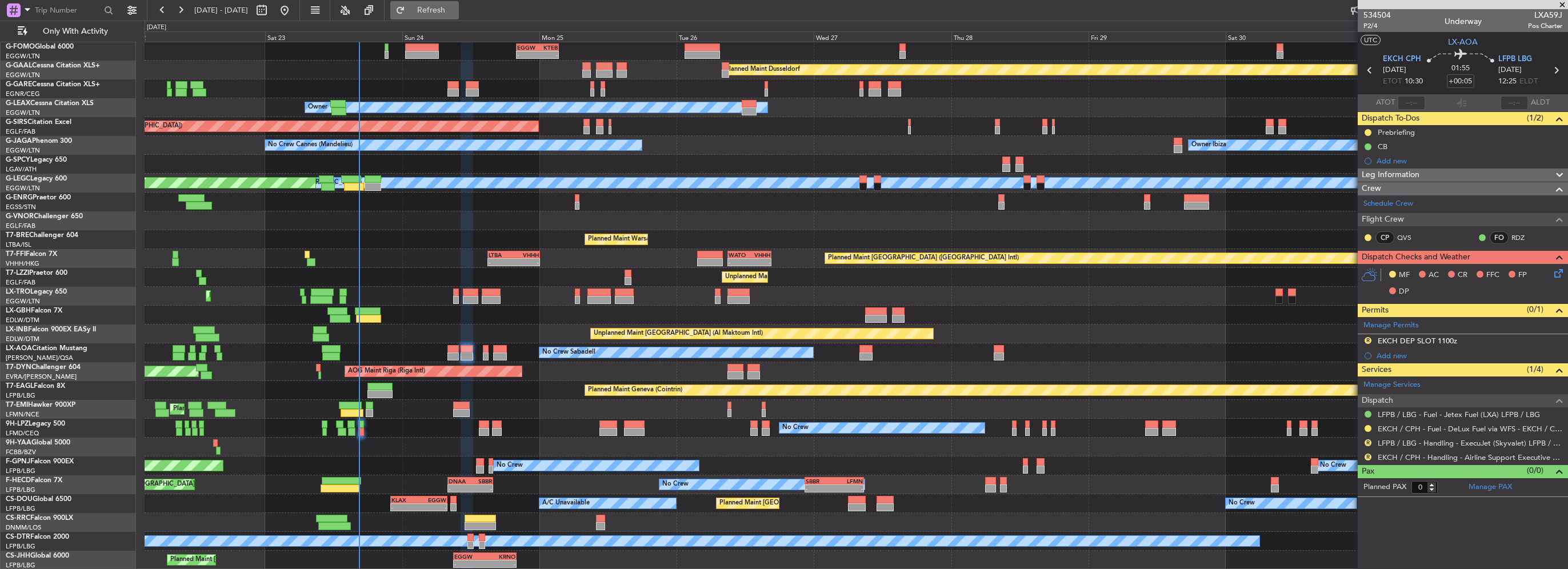
click at [441, 6] on button "Refresh" at bounding box center [425, 10] width 69 height 18
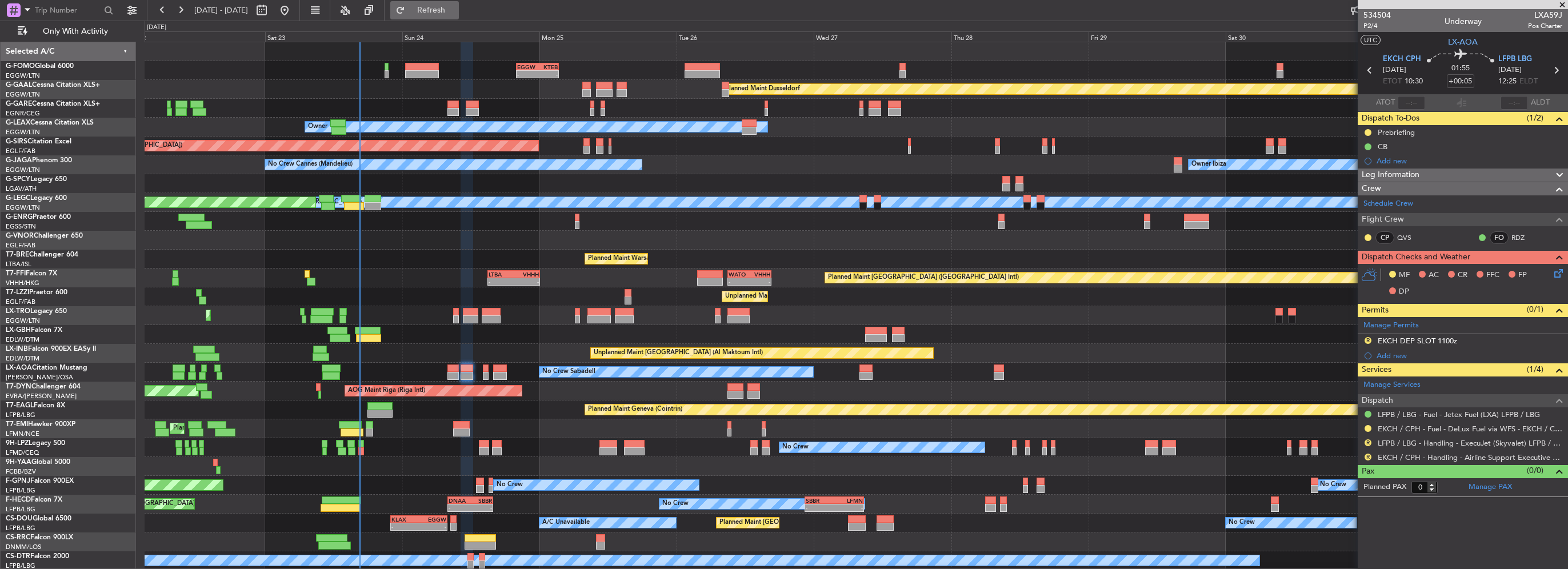
click at [459, 16] on button "Refresh" at bounding box center [425, 10] width 69 height 18
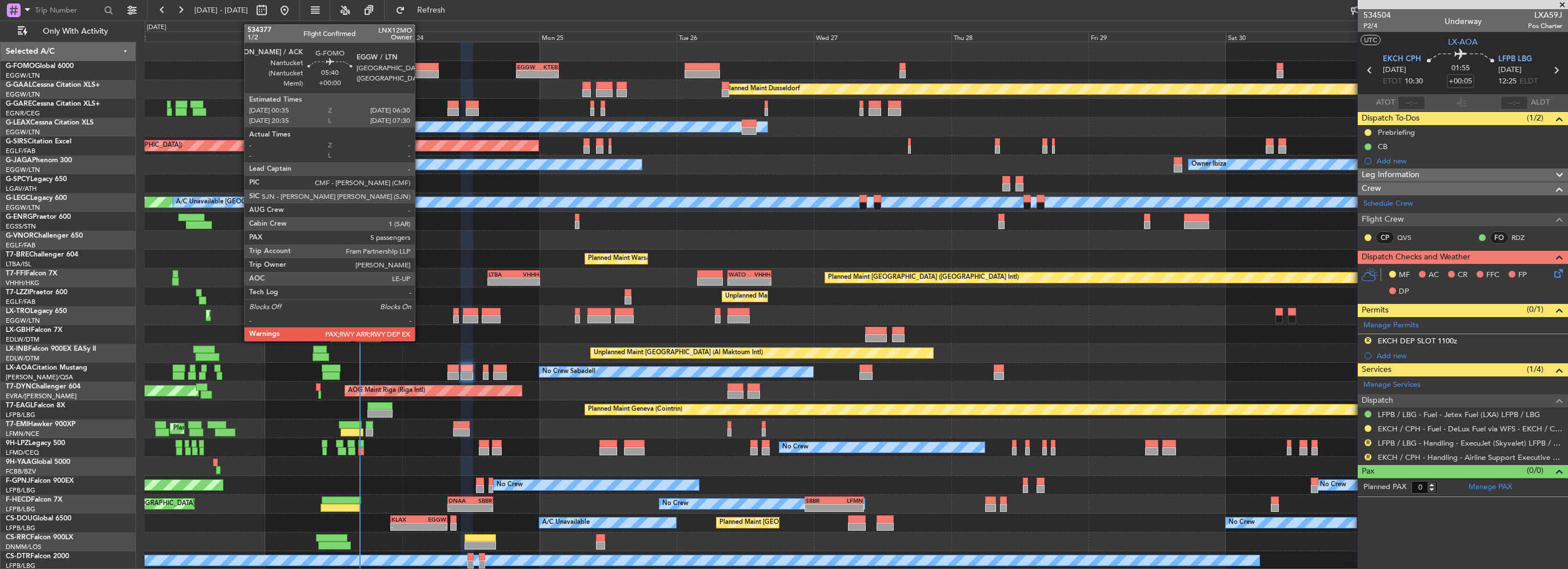
click at [420, 63] on div at bounding box center [422, 67] width 34 height 8
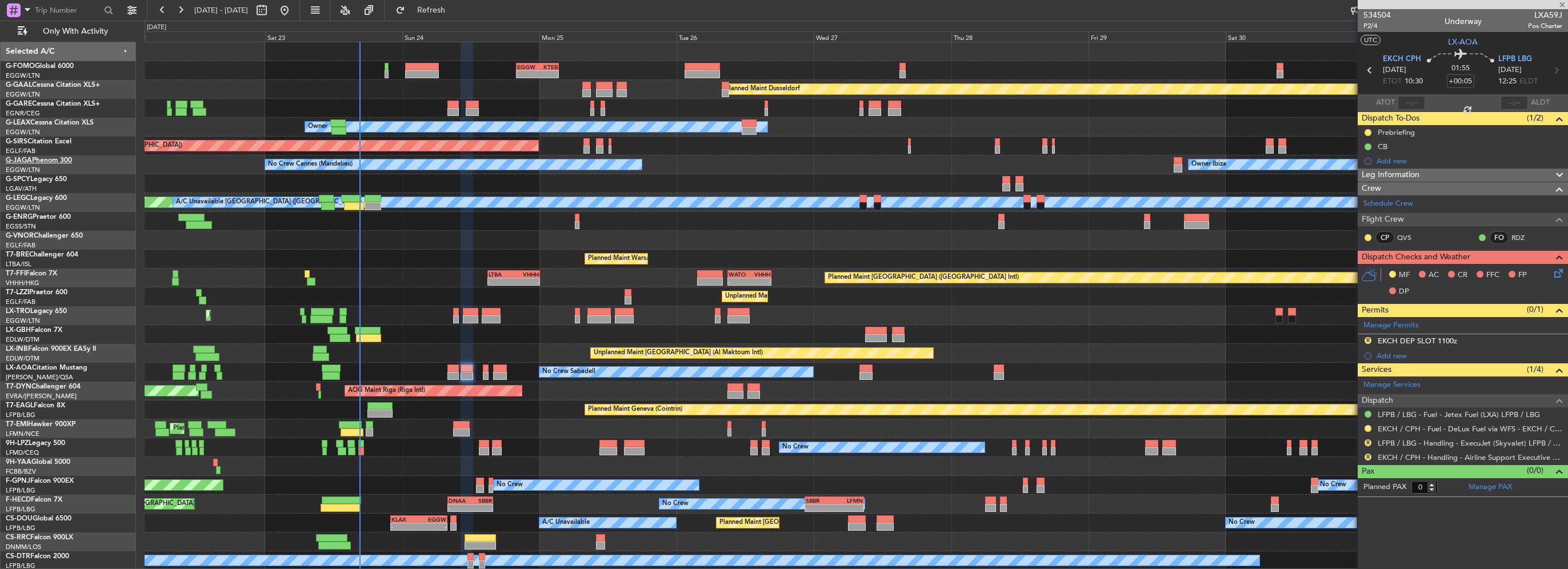
type input "5"
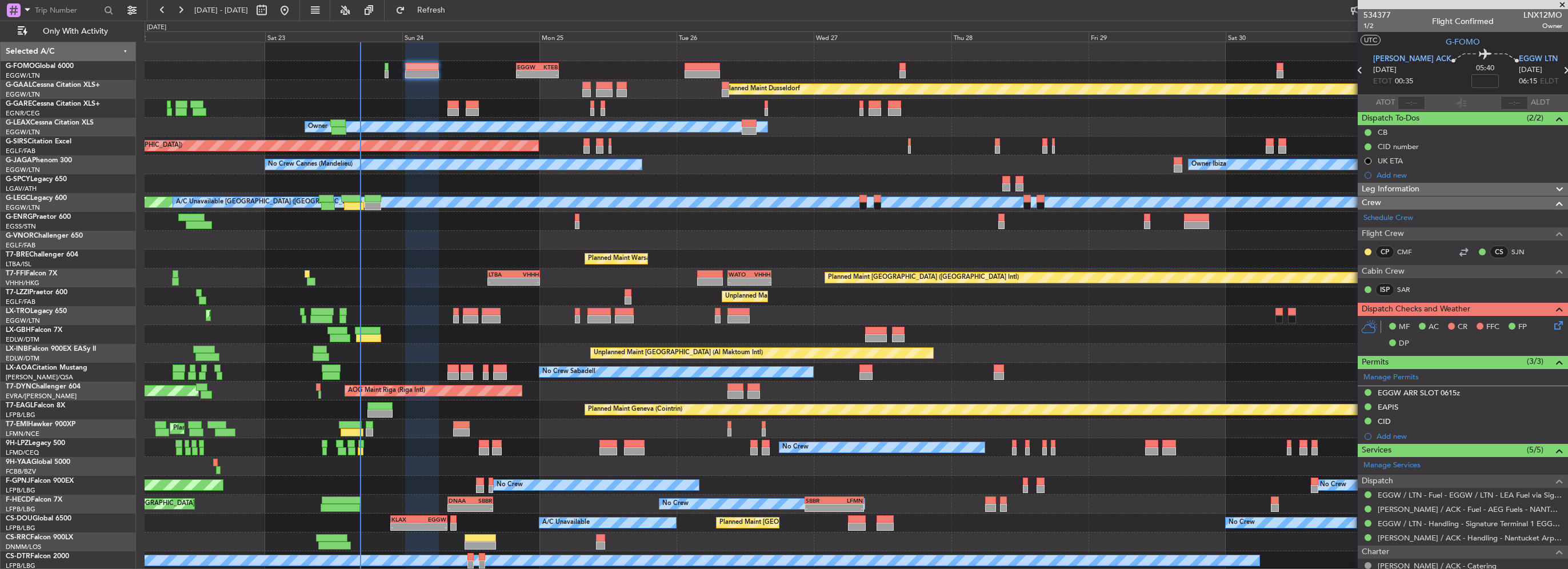
click at [453, 26] on div "0 0 Fri 22 Sat 23 Sun 24 Mon 25 Sep 2025 Tue 26 Wed 27 Thu 28 Fri 29 Sat 30 Sun…" at bounding box center [857, 31] width 1423 height 21
click at [455, 10] on span "Refresh" at bounding box center [431, 10] width 48 height 8
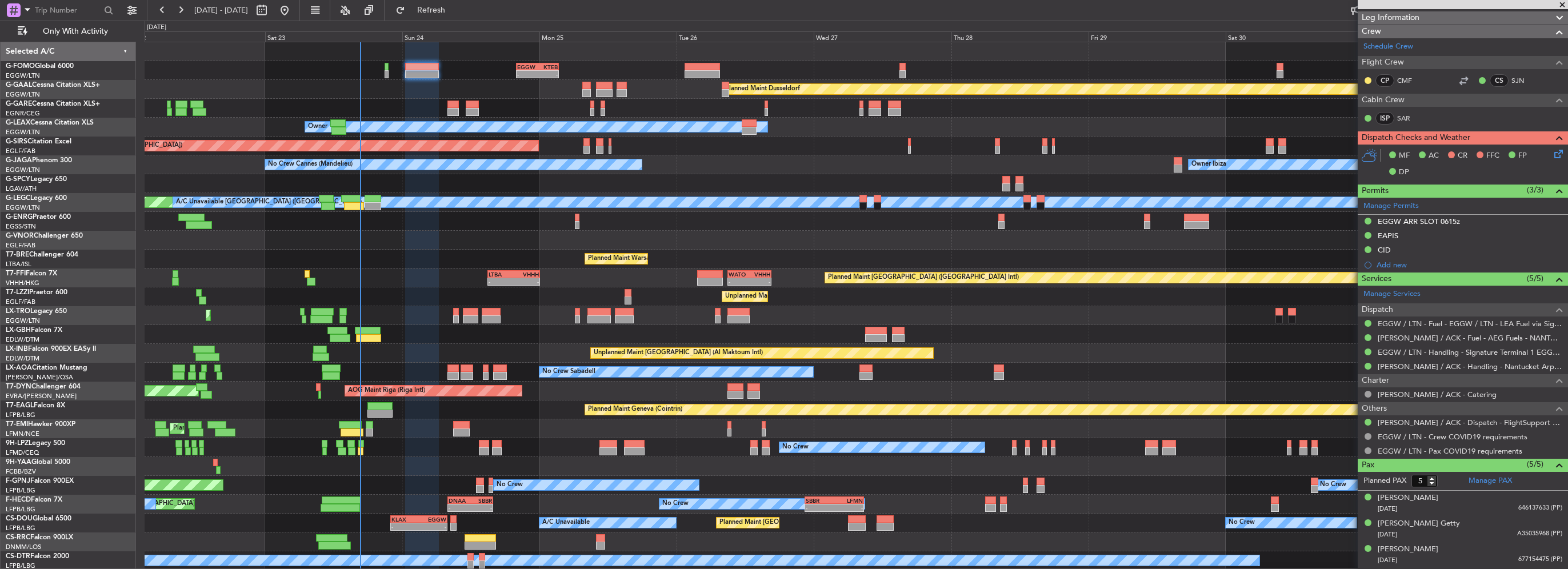
scroll to position [219, 0]
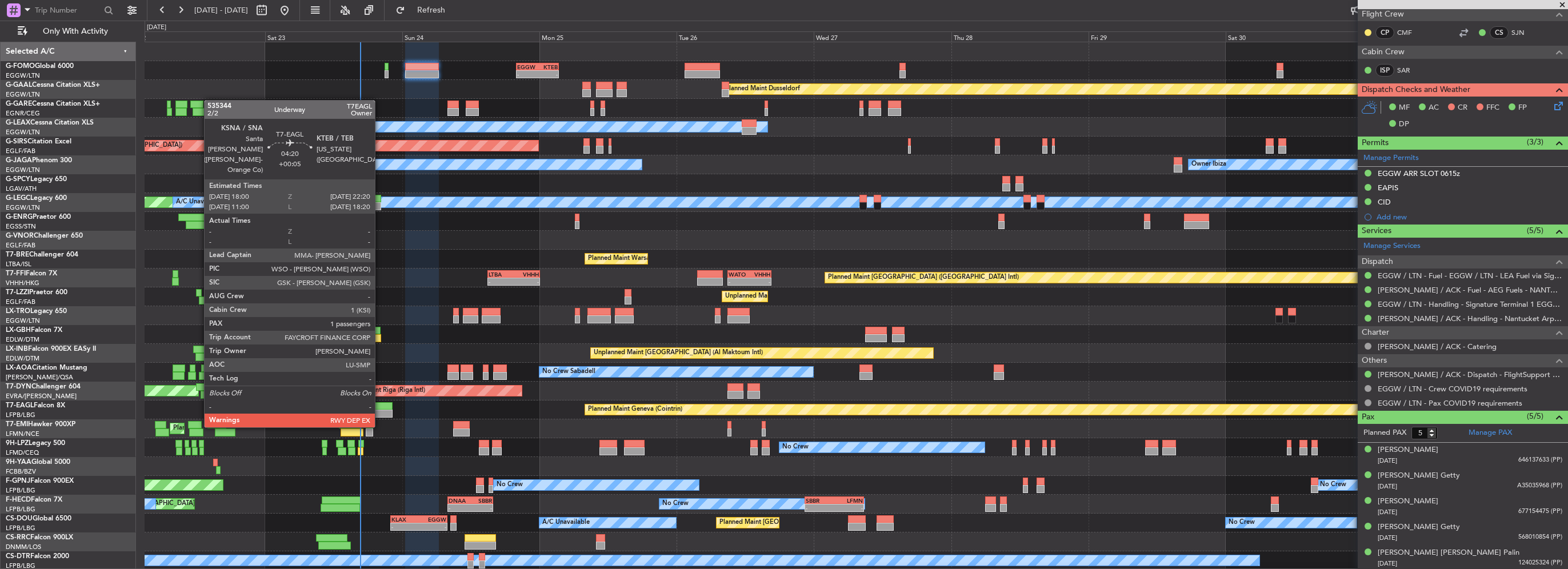
click at [381, 416] on div at bounding box center [381, 413] width 25 height 8
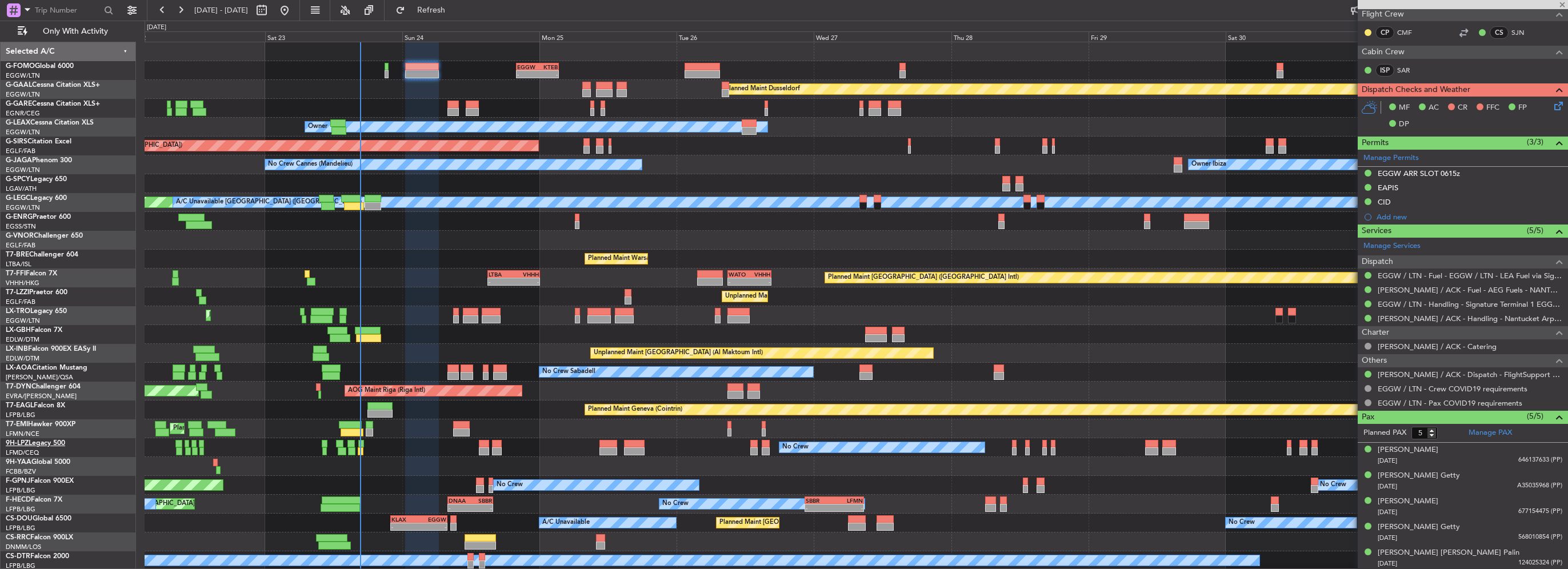
type input "+00:05"
type input "1"
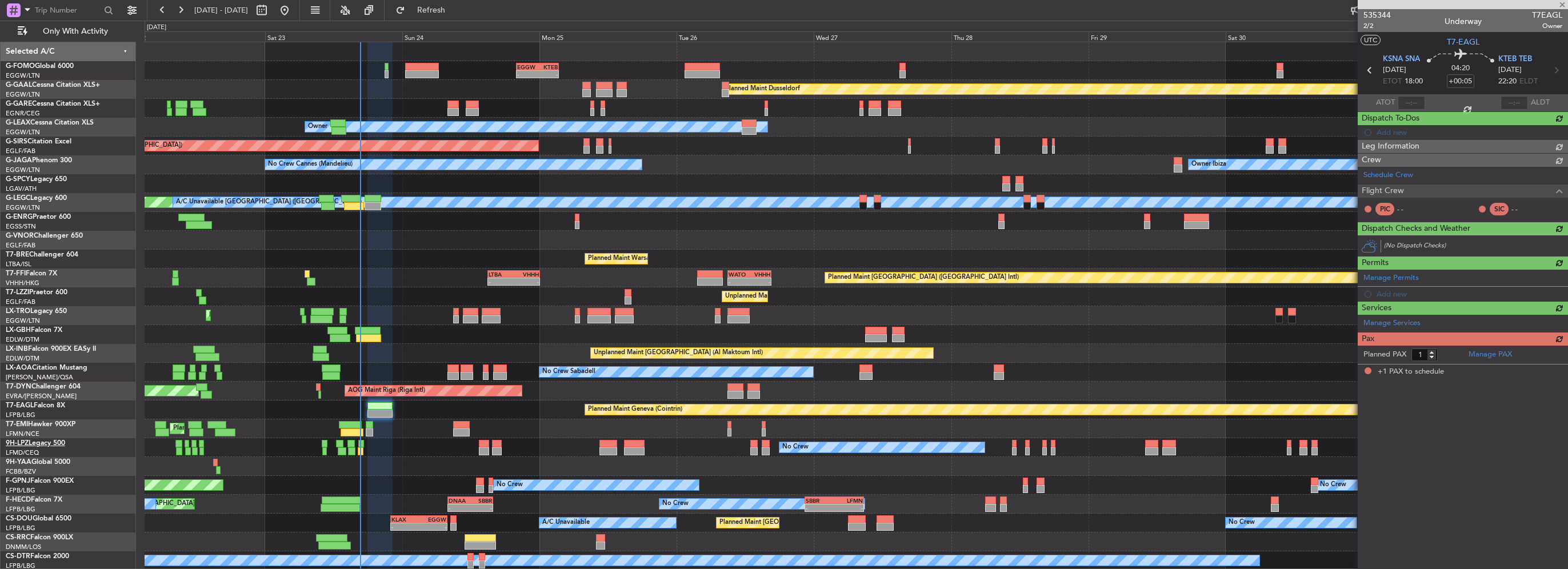
scroll to position [0, 0]
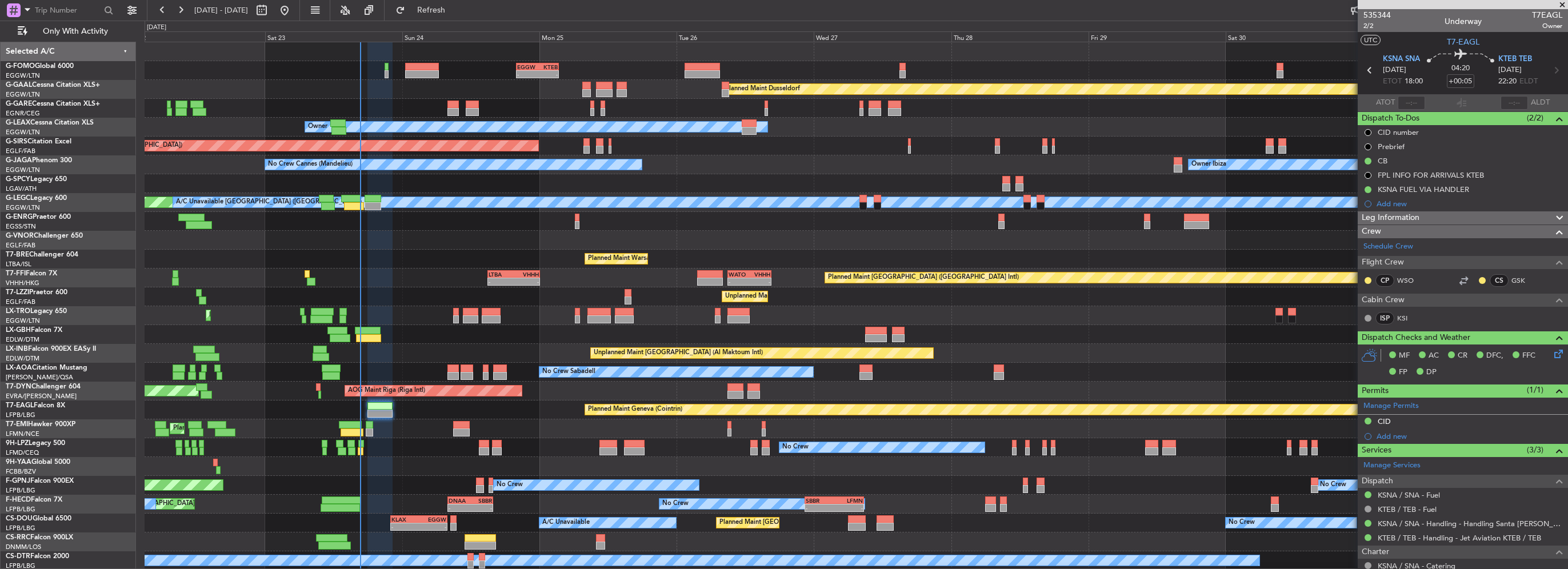
click at [1401, 216] on span "Leg Information" at bounding box center [1391, 218] width 58 height 14
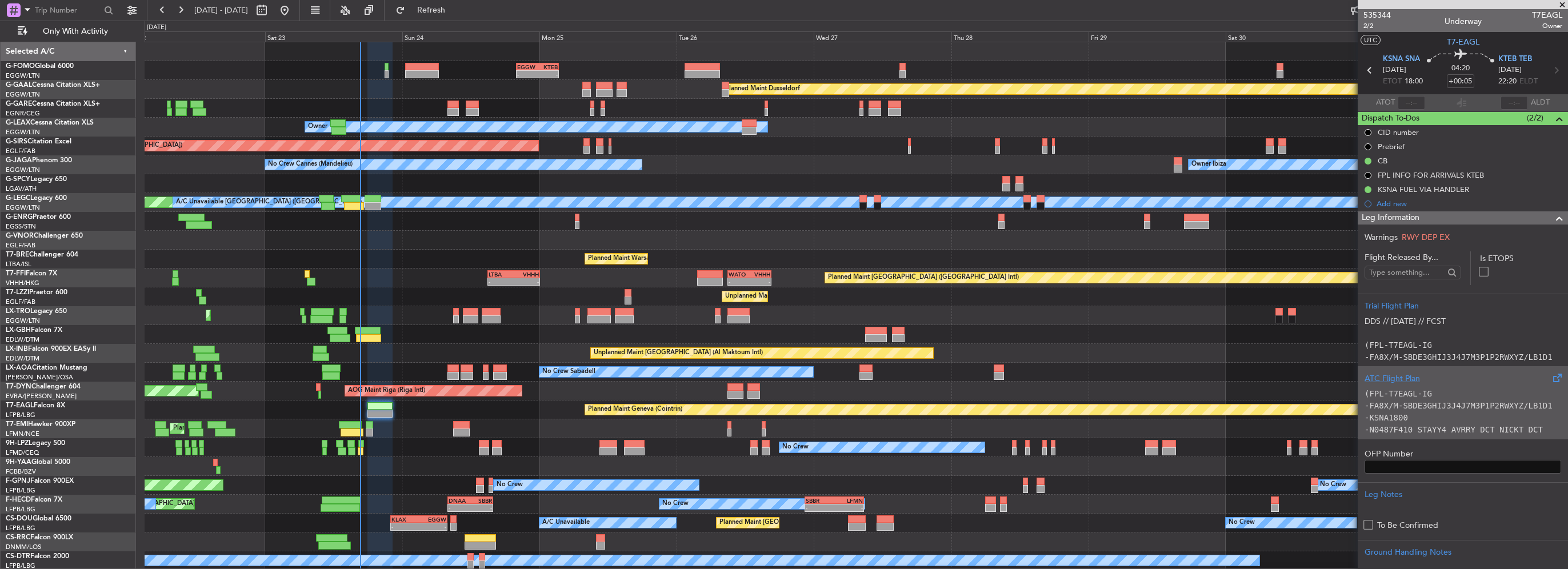
click at [1404, 387] on div "(FPL-T7EAGL-IG -FA8X/M-SBDE3GHIJ3J4J7M3P1P2RWXYZ/LB1D1 -KSNA1800 -N0487F410 STA…" at bounding box center [1463, 409] width 197 height 49
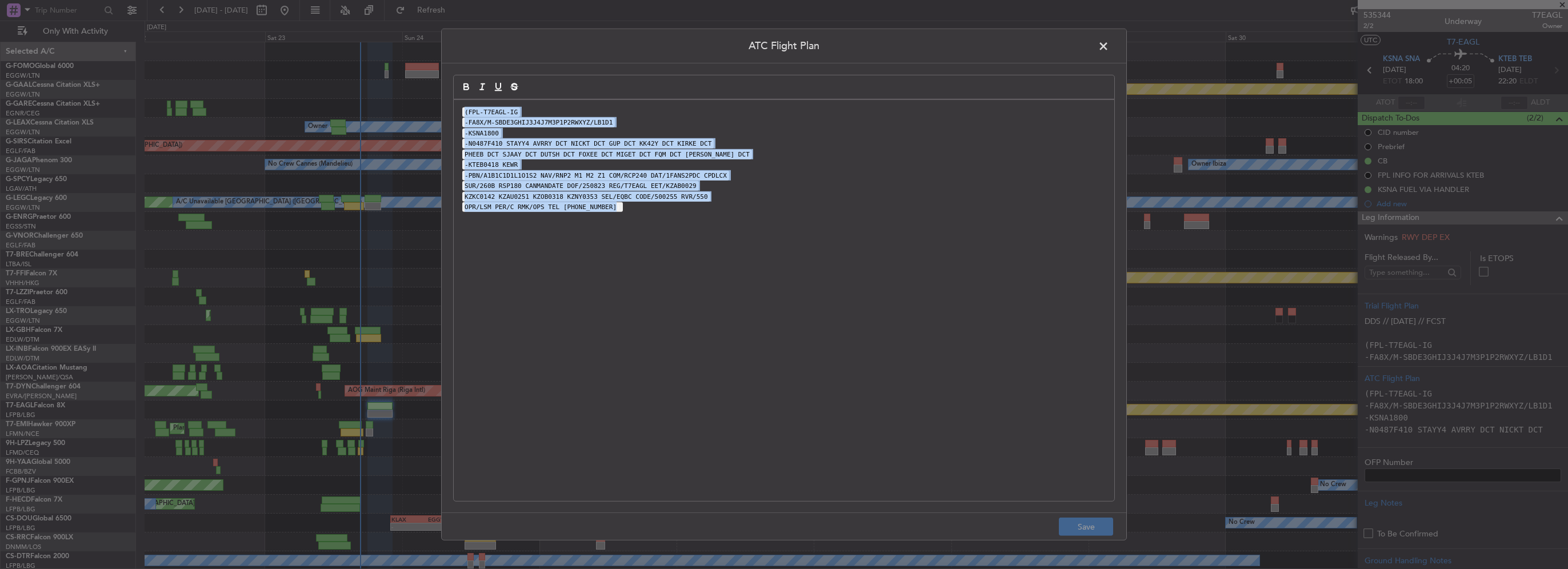
drag, startPoint x: 800, startPoint y: 281, endPoint x: 308, endPoint y: 74, distance: 533.8
click at [308, 74] on div "ATC Flight Plan (FPL-T7EAGL-IG -FA8X/M-SBDE3GHIJ3J4J7M3P1P2RWXYZ/LB1D1 -KSNA180…" at bounding box center [784, 284] width 1568 height 569
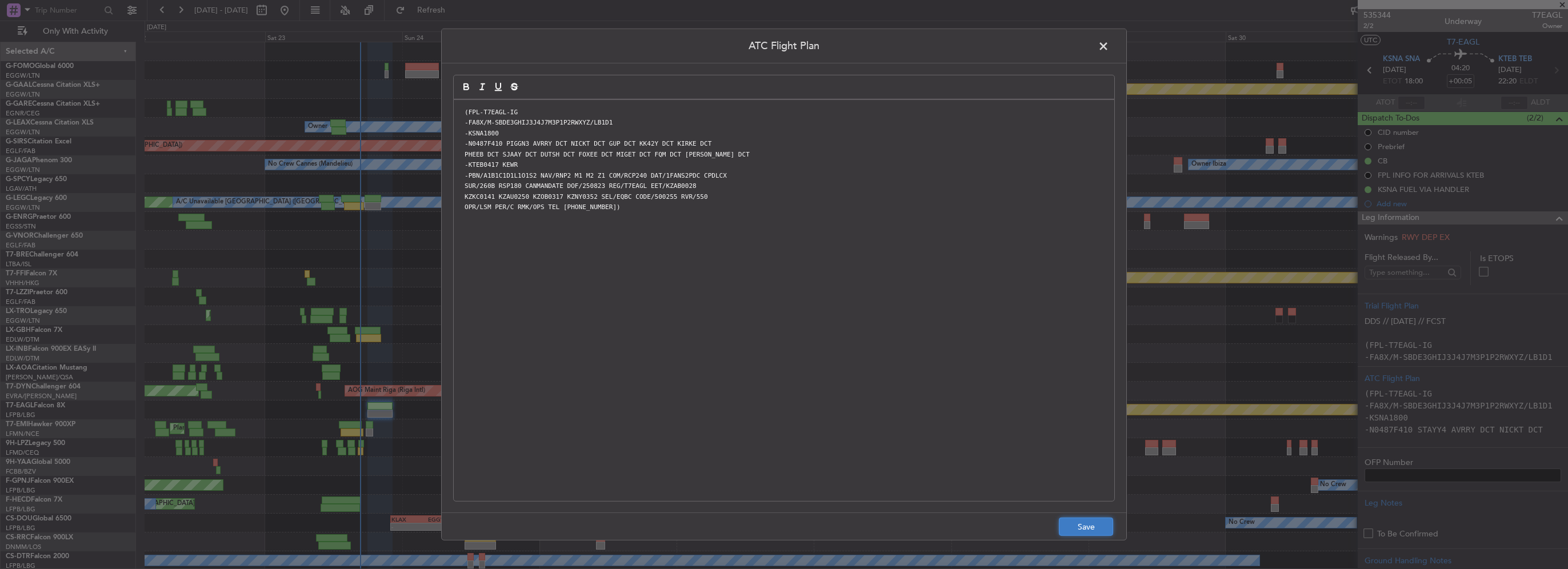
click at [1093, 526] on button "Save" at bounding box center [1087, 527] width 54 height 18
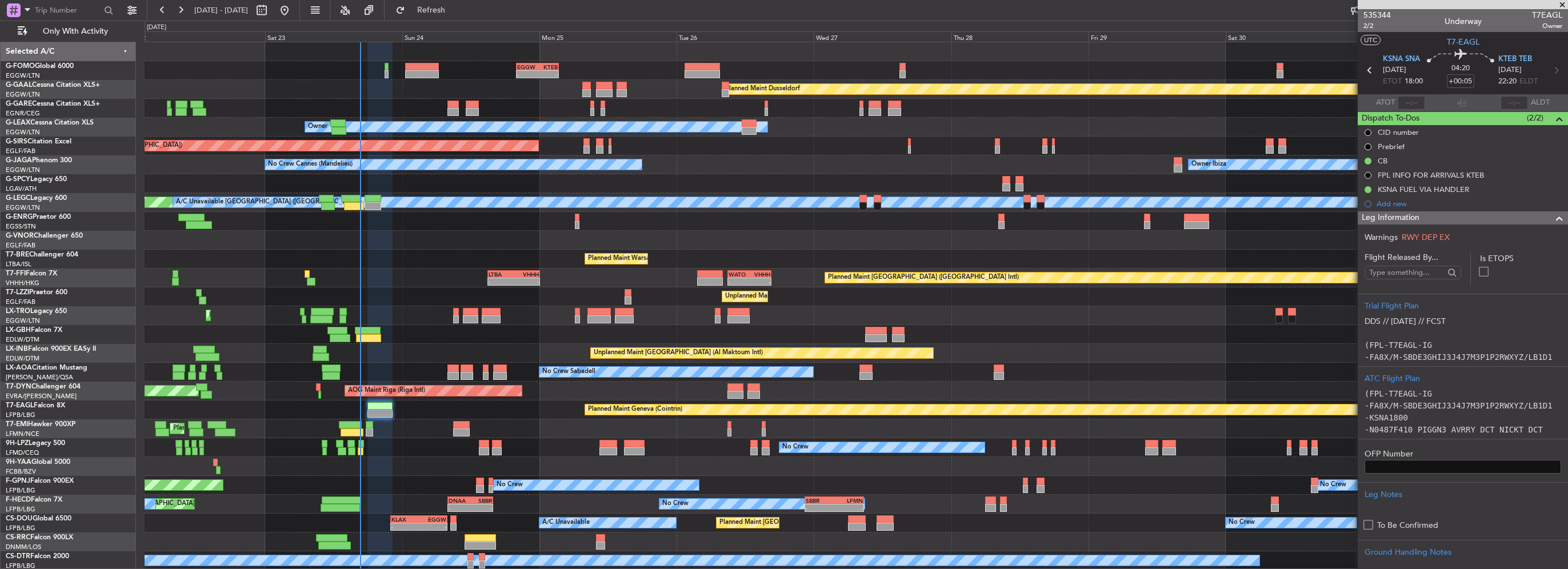
scroll to position [171, 0]
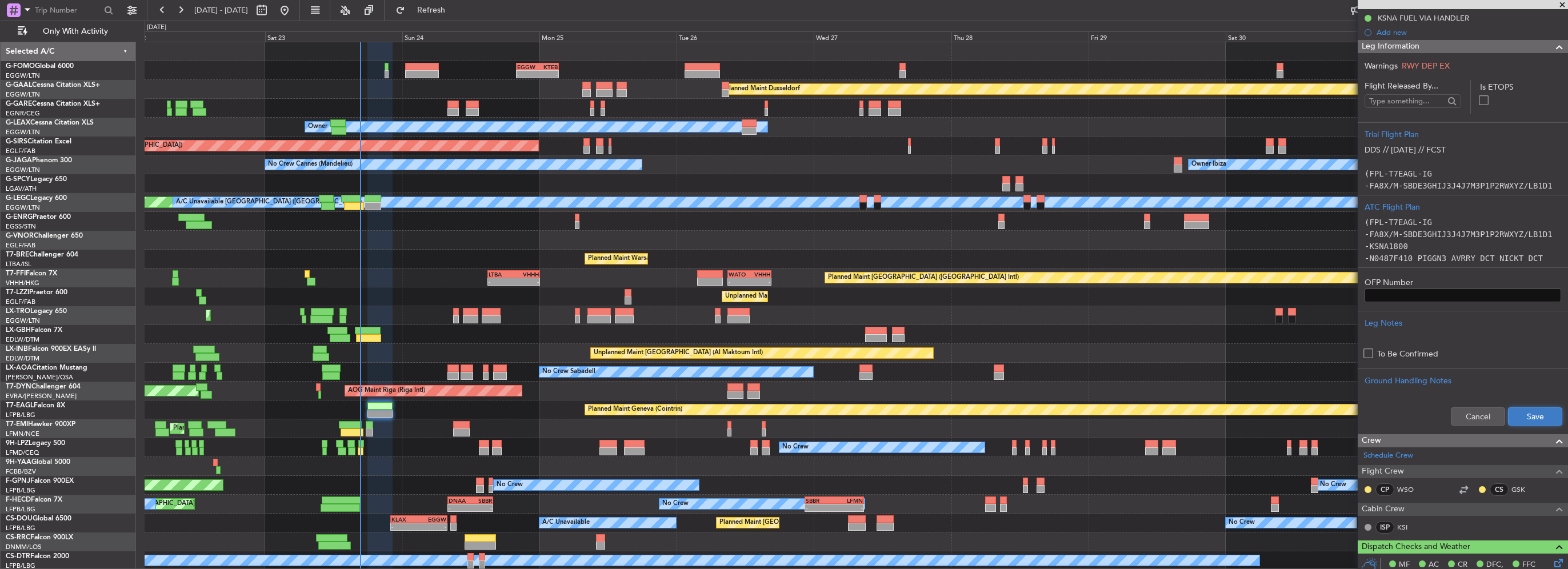
click at [1547, 418] on button "Save" at bounding box center [1536, 417] width 54 height 18
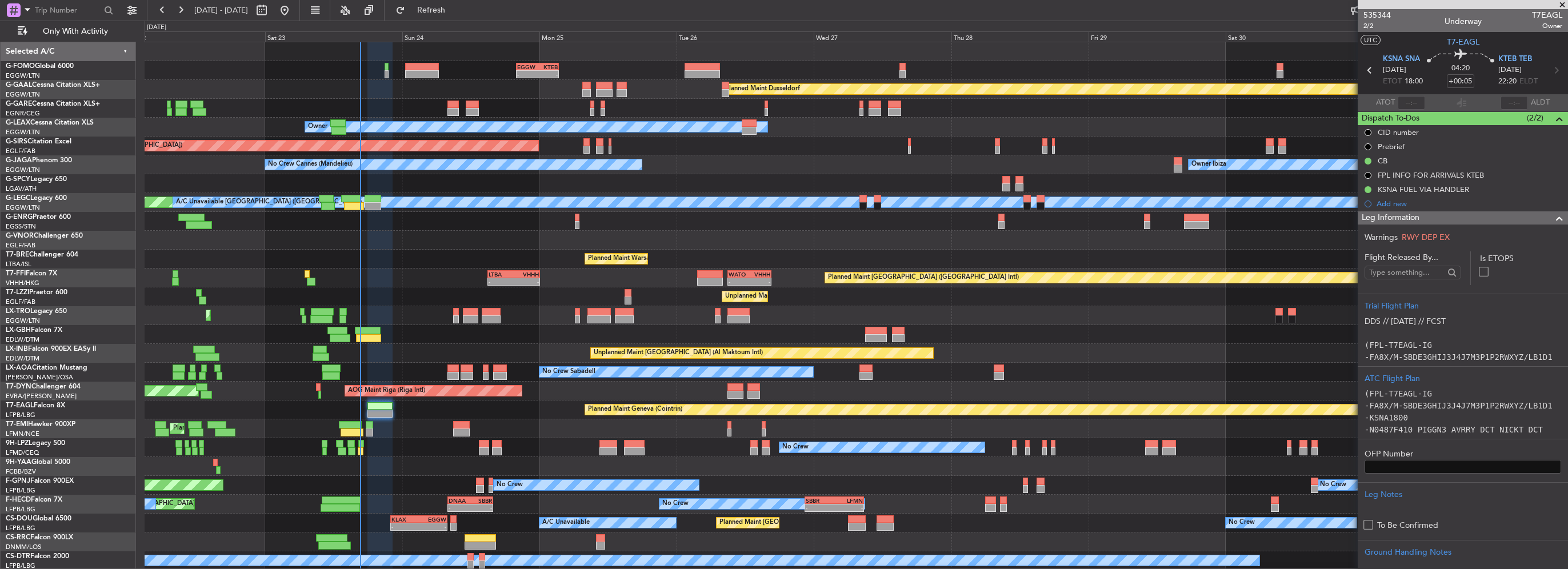
click at [1553, 213] on span at bounding box center [1559, 218] width 14 height 14
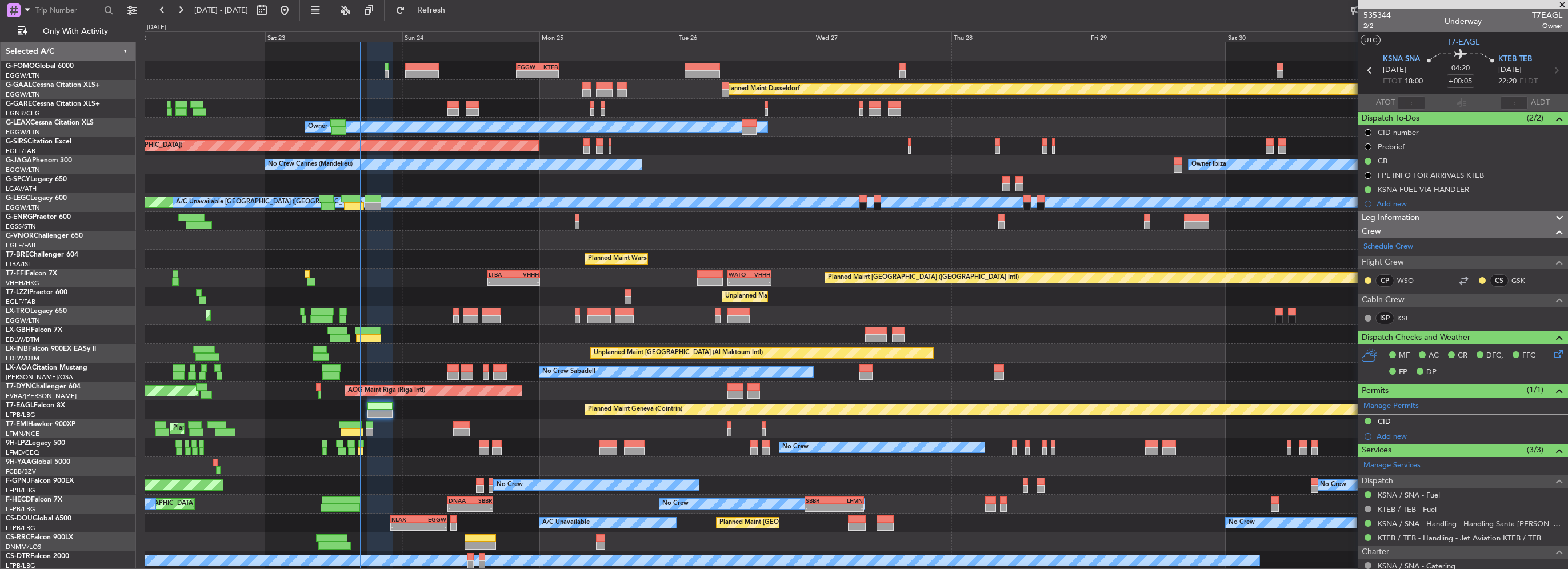
click at [381, 414] on div at bounding box center [381, 413] width 25 height 8
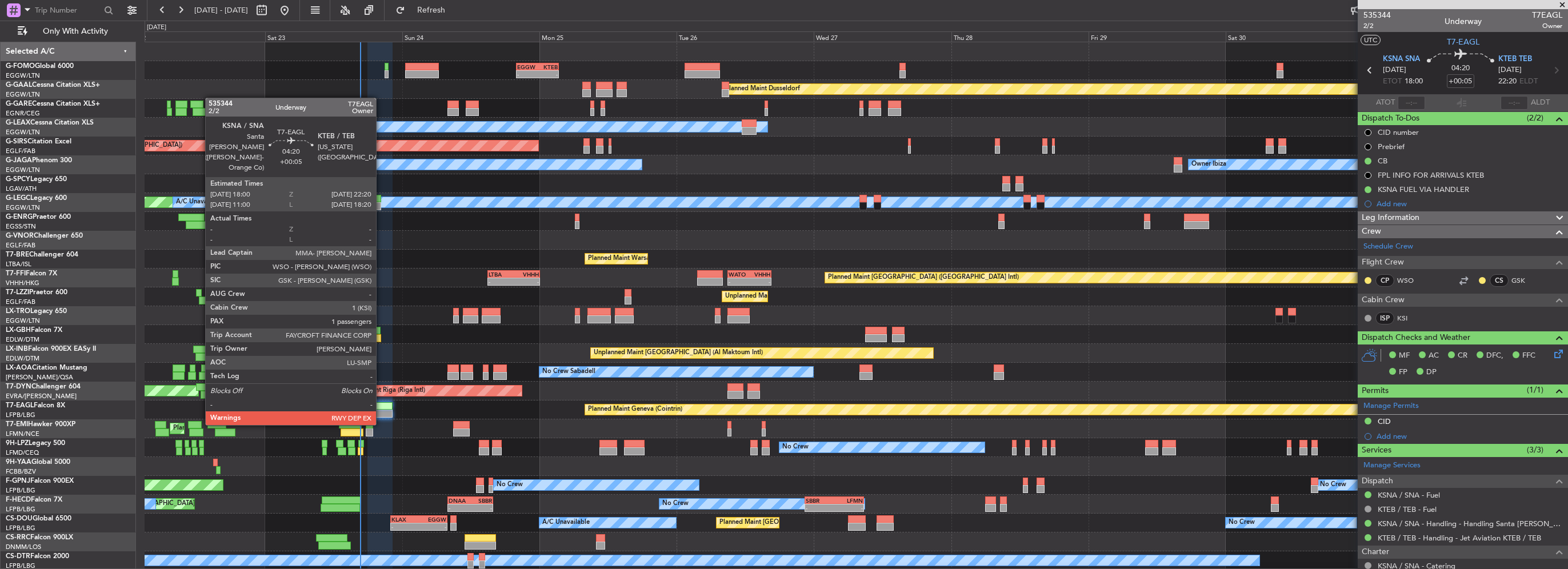
click at [381, 414] on div at bounding box center [381, 413] width 25 height 8
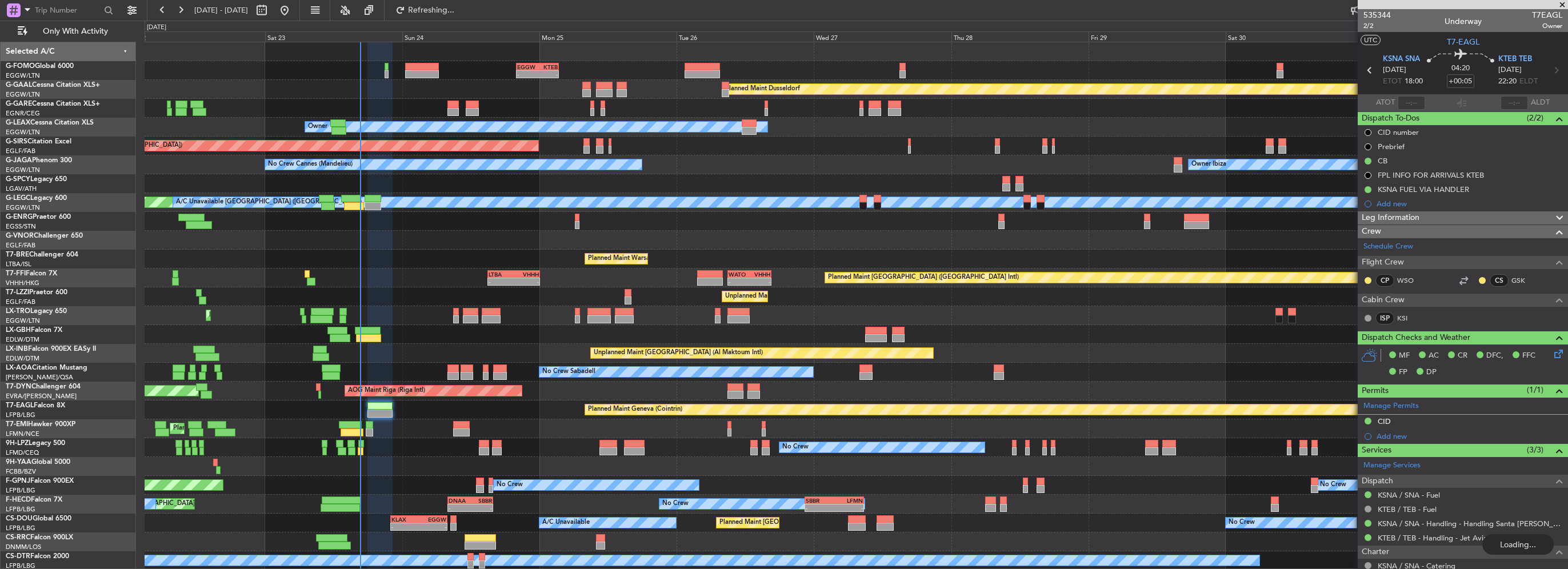
click at [464, 0] on fb-refresh-button "Refreshing..." at bounding box center [425, 10] width 80 height 21
click at [459, 3] on button "Refreshing..." at bounding box center [425, 10] width 69 height 18
click at [456, 21] on div "0 0 Fri 22 Sat 23 Sun 24 [DATE] Tue 26 Wed 27 Thu 28 Fri 29 Sat 30 Sun 31 [DATE]" at bounding box center [857, 31] width 1423 height 21
click at [455, 14] on span "Refresh" at bounding box center [431, 10] width 48 height 8
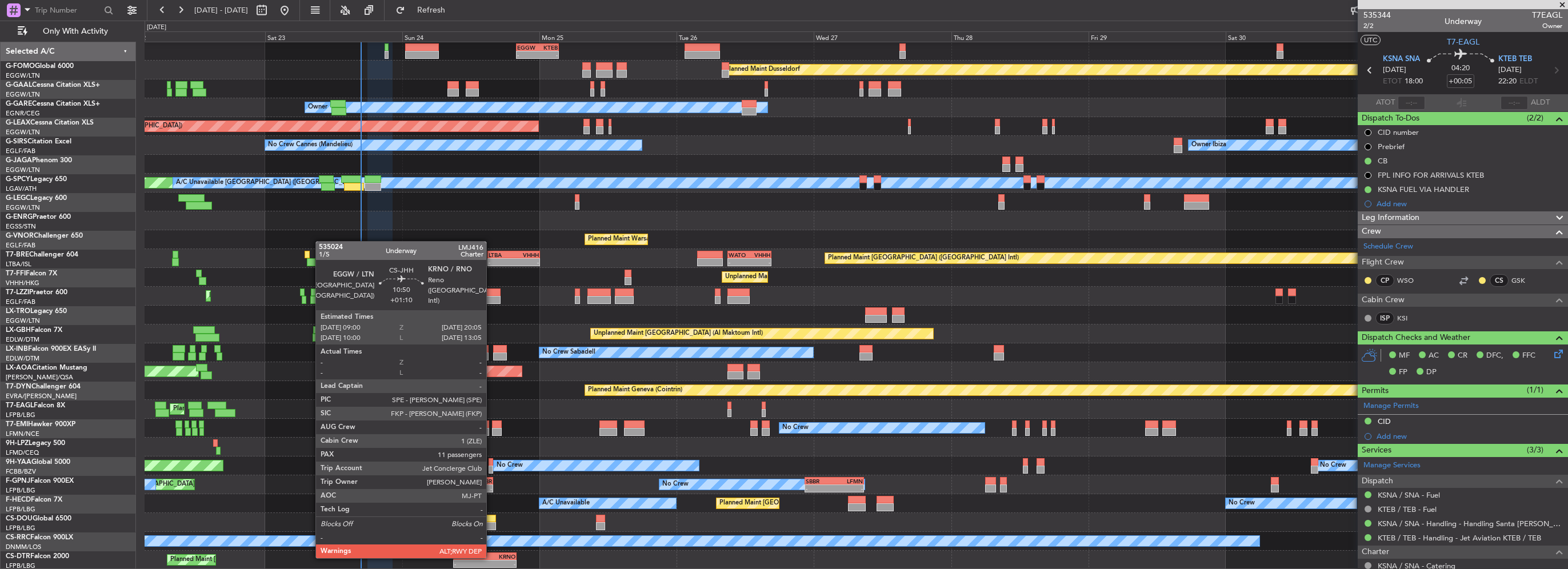
scroll to position [20, 0]
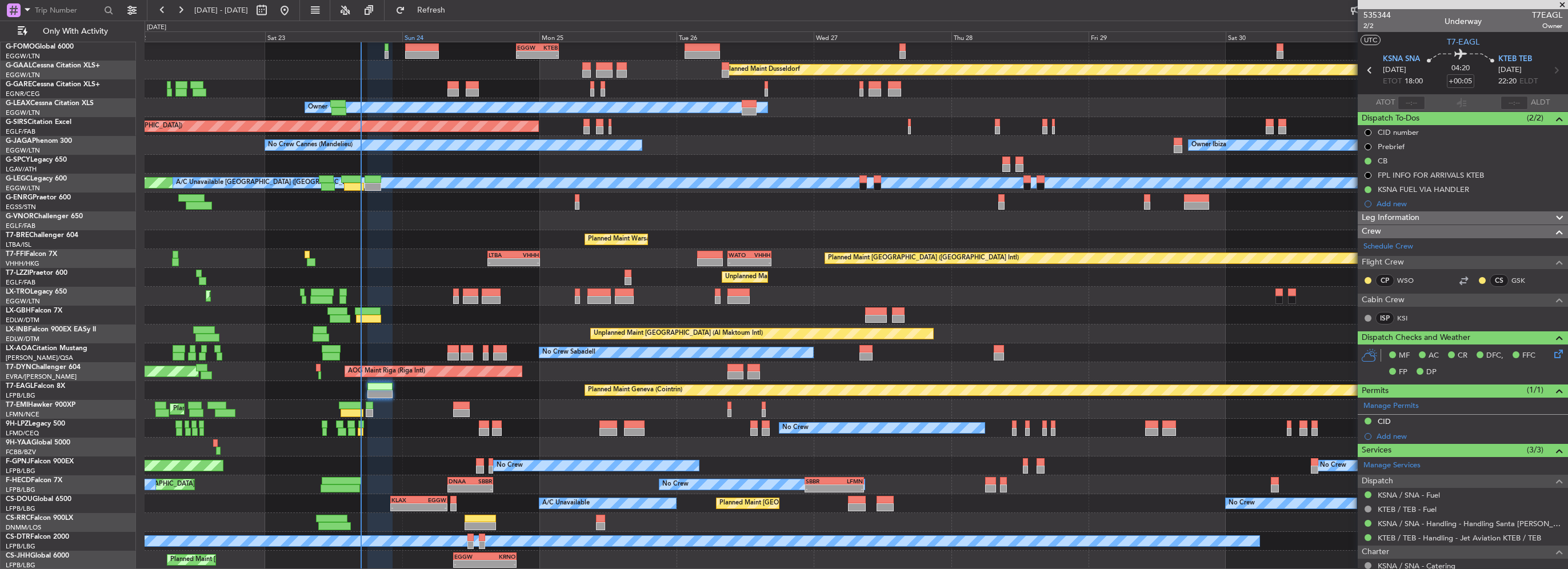
click at [402, 36] on div "Sun 24" at bounding box center [471, 36] width 137 height 10
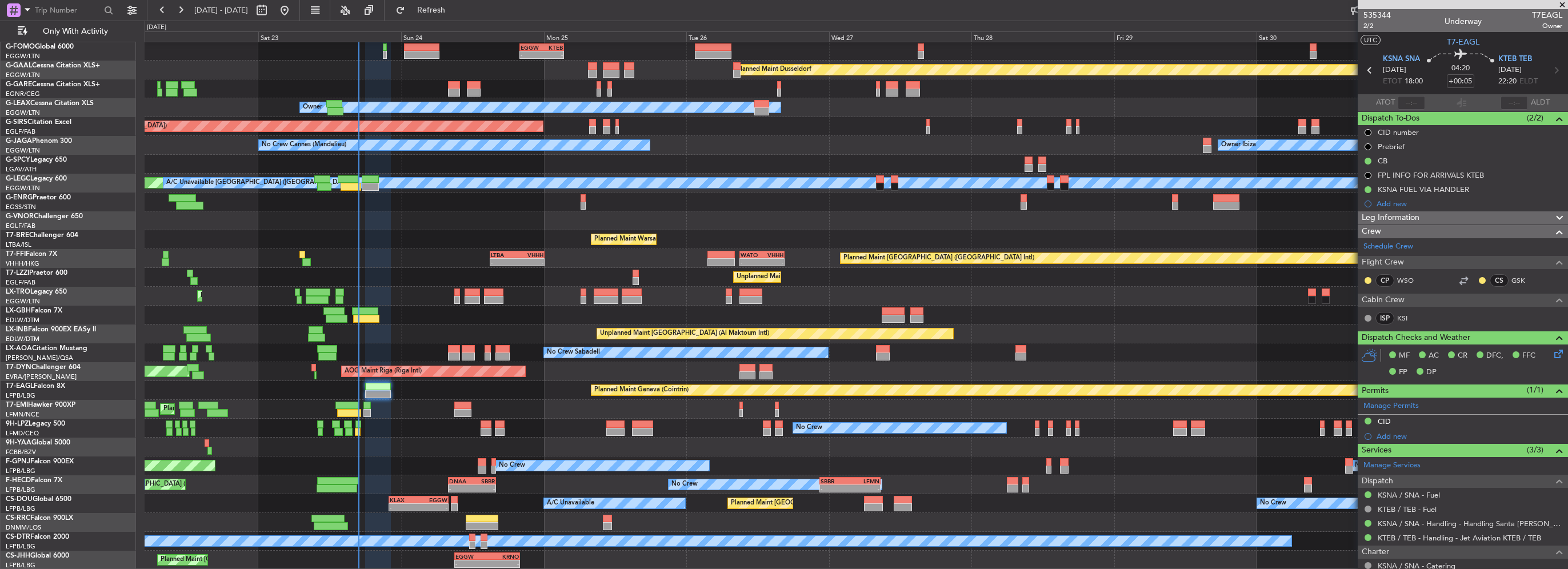
scroll to position [0, 0]
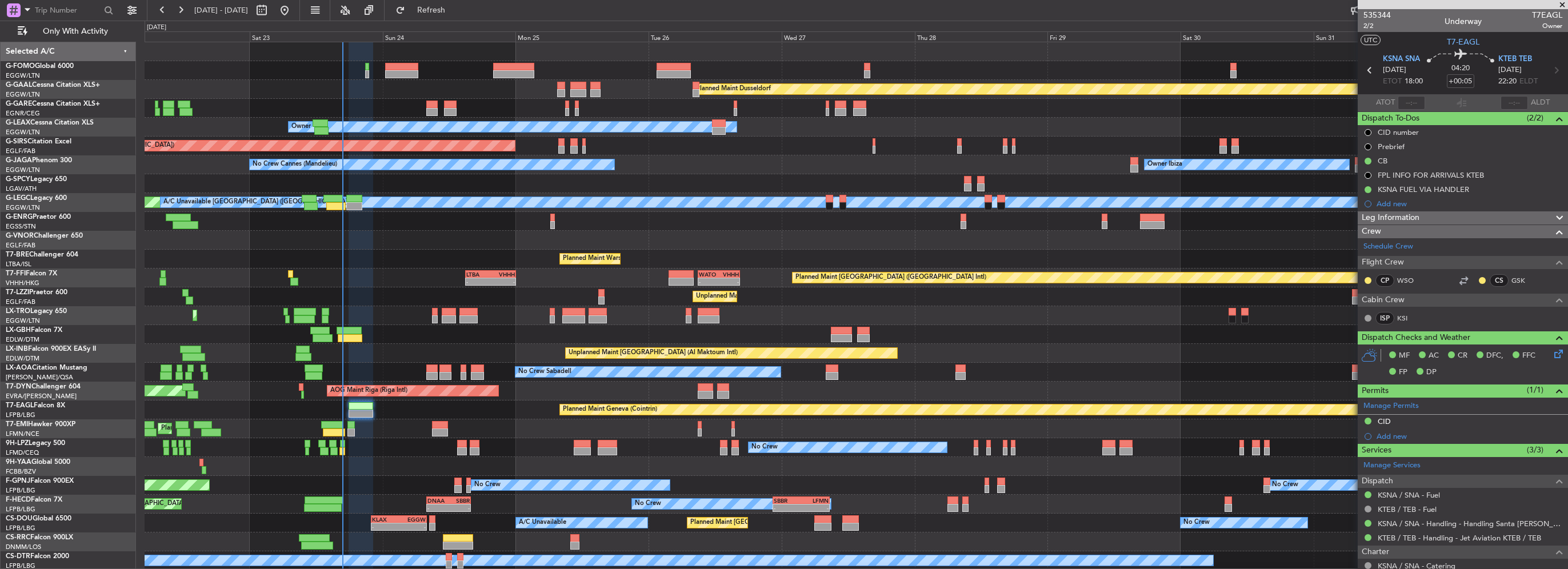
click at [404, 80] on div "Planned Maint Dusseldorf" at bounding box center [856, 89] width 1423 height 19
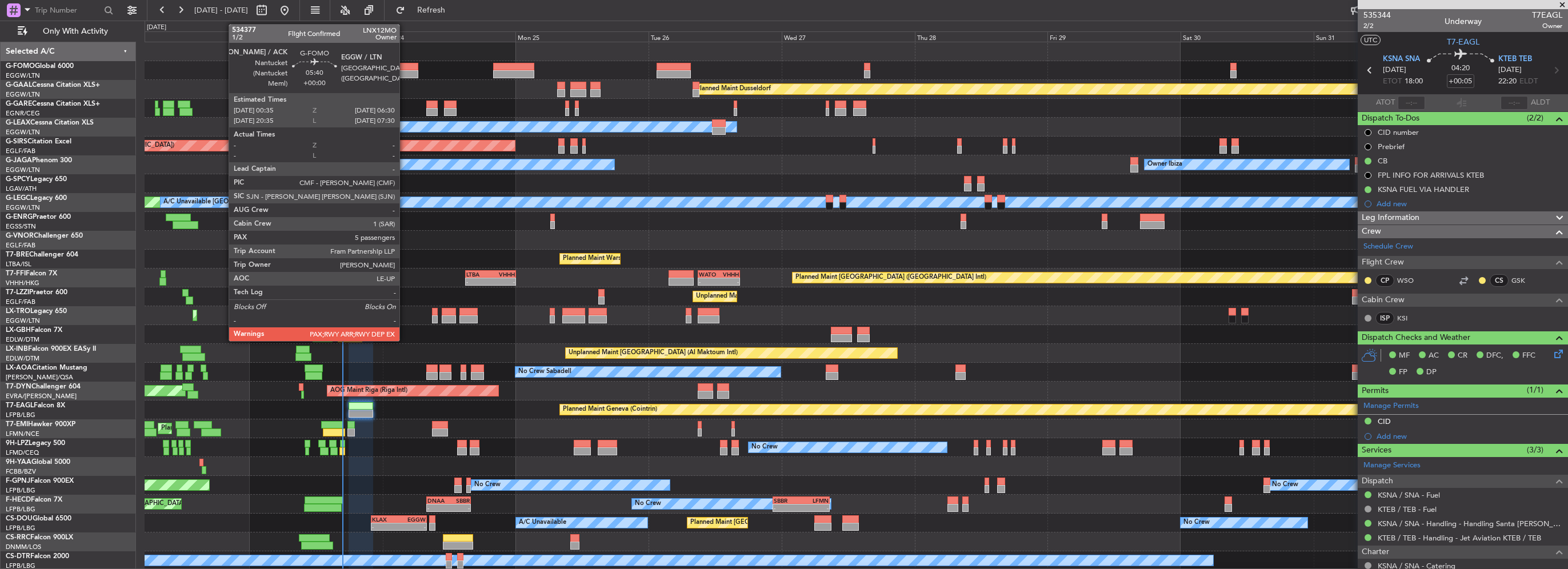
click at [404, 76] on div at bounding box center [401, 74] width 33 height 8
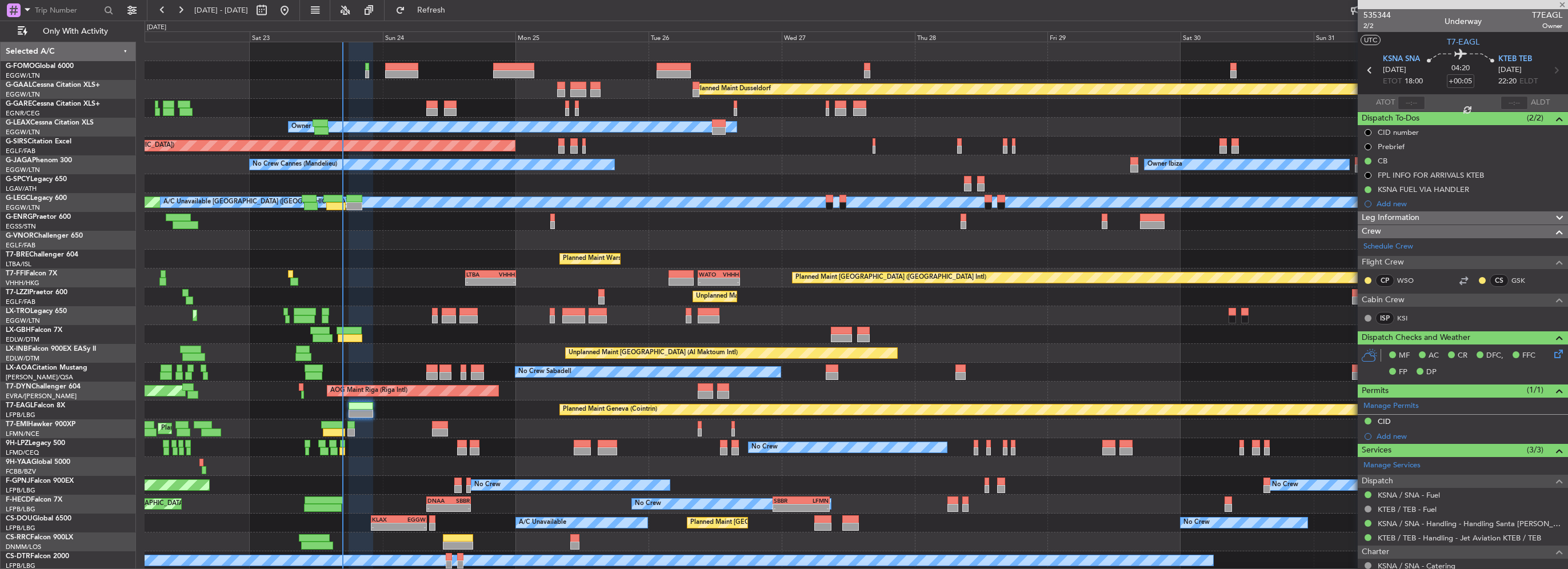
type input "5"
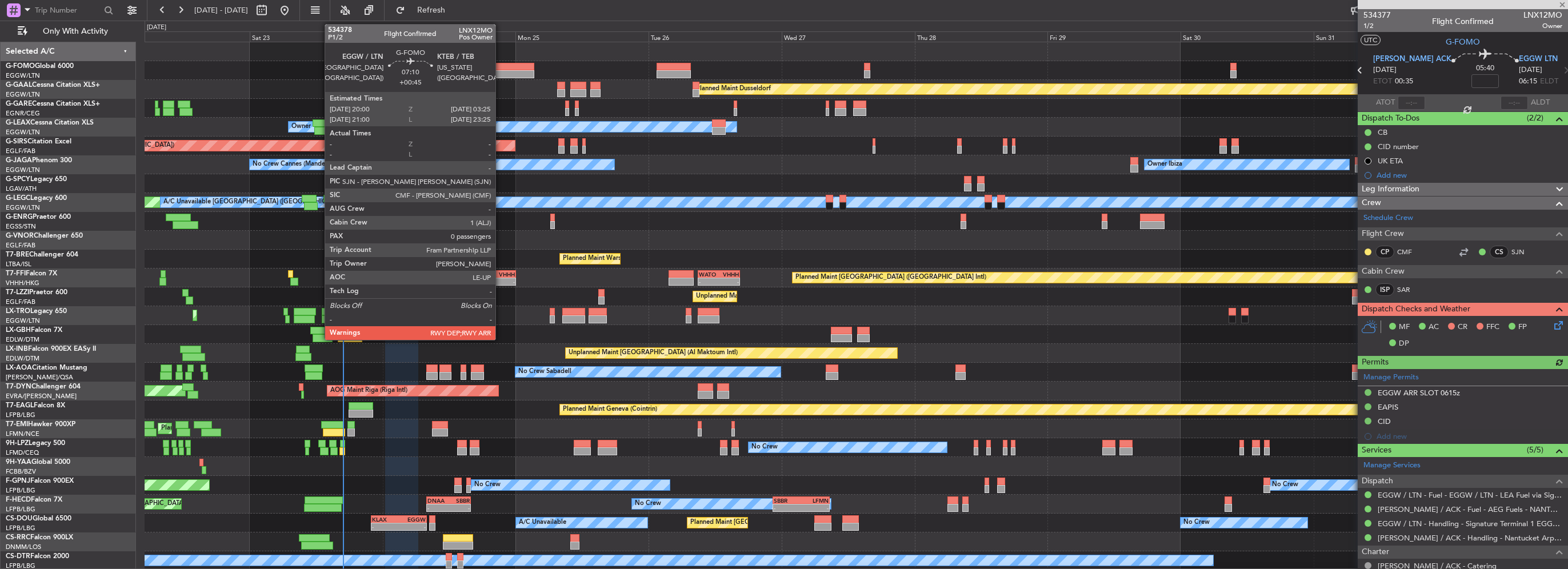
click at [500, 70] on div at bounding box center [514, 74] width 41 height 8
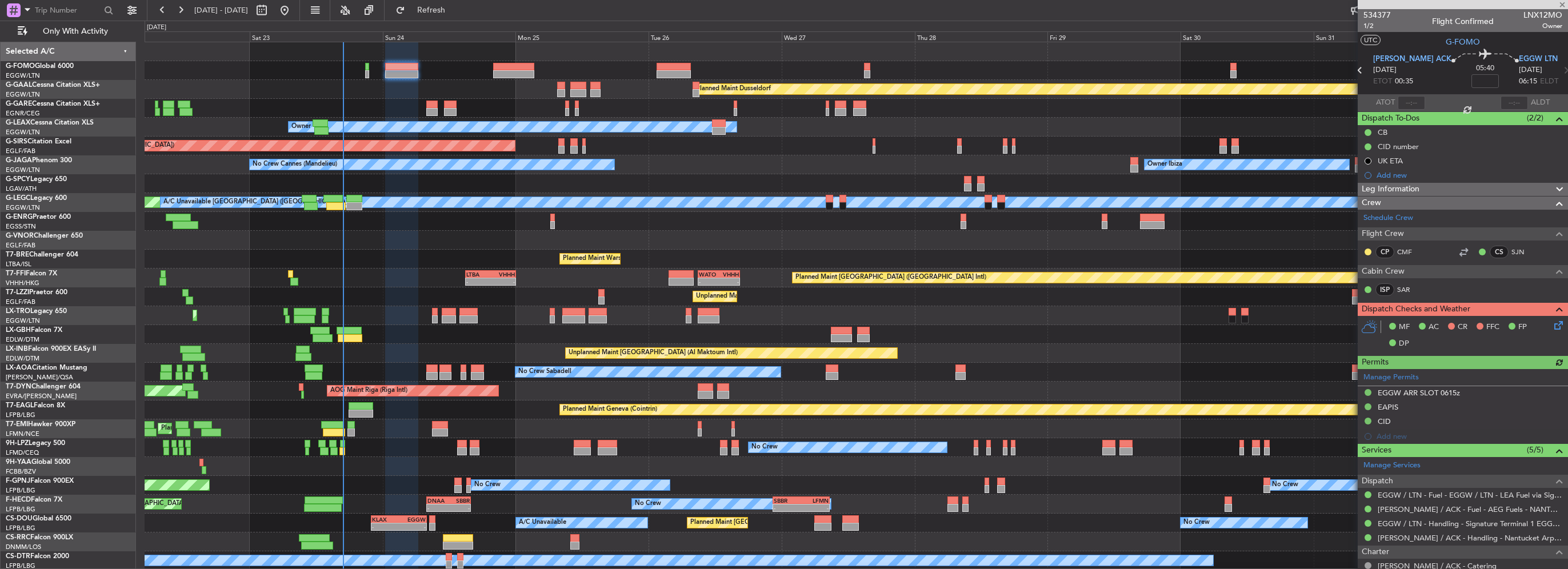
type input "+00:45"
type input "0"
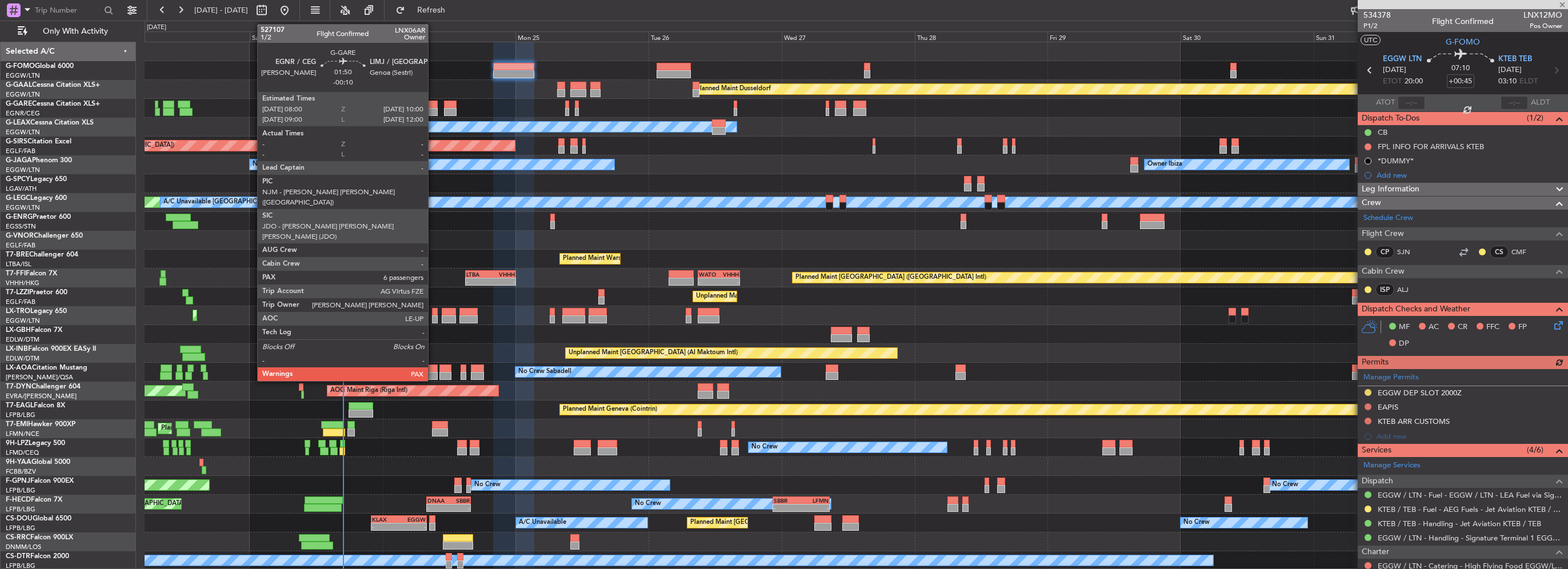
click at [433, 110] on div at bounding box center [432, 112] width 12 height 8
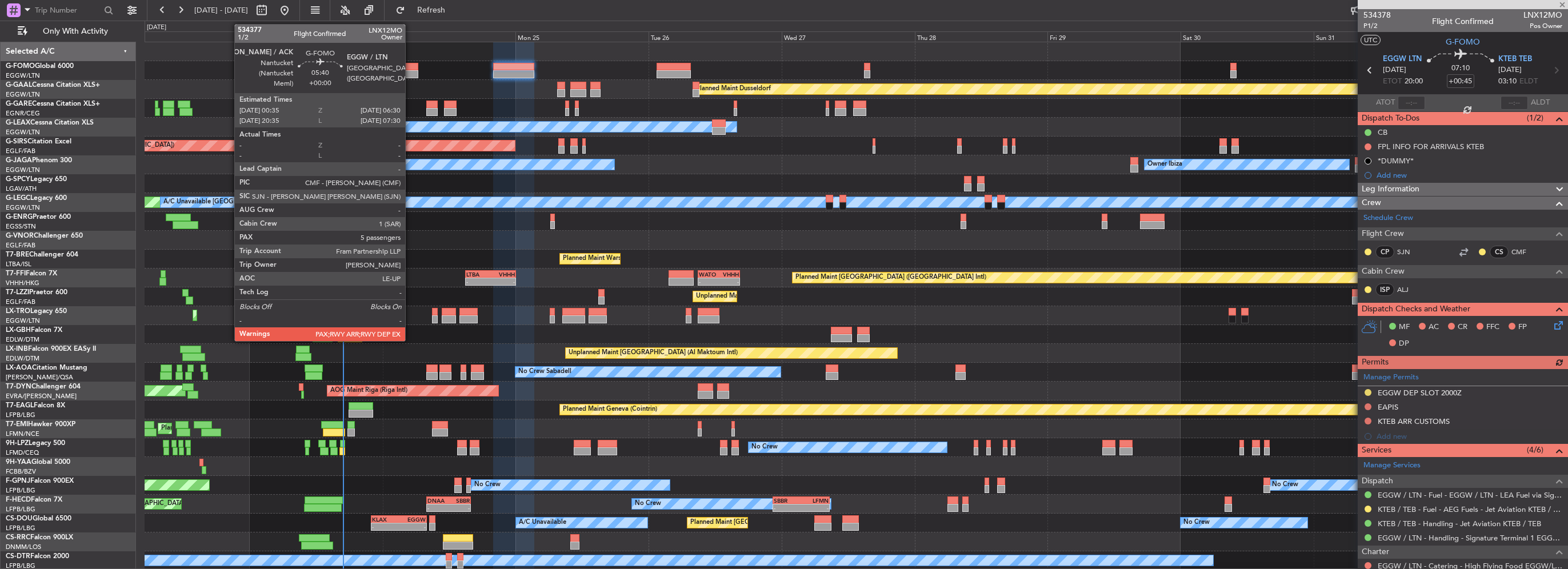
type input "-00:10"
type input "6"
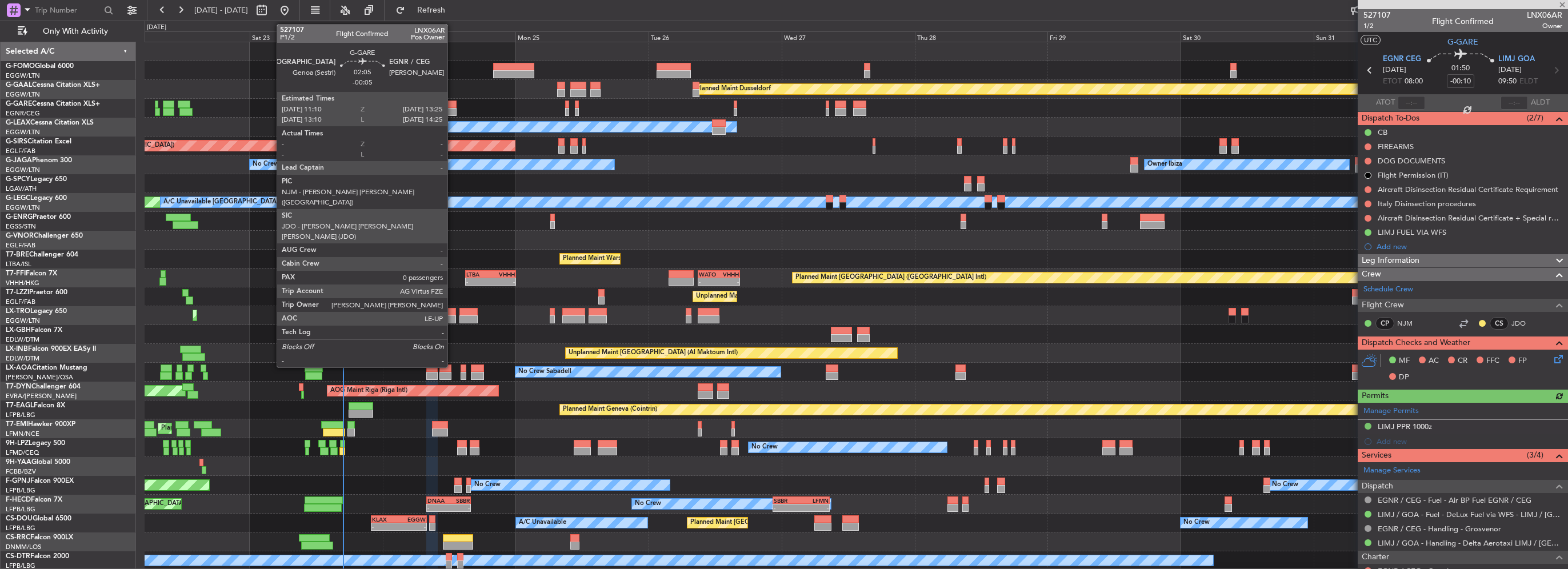
click at [453, 113] on div at bounding box center [451, 112] width 13 height 8
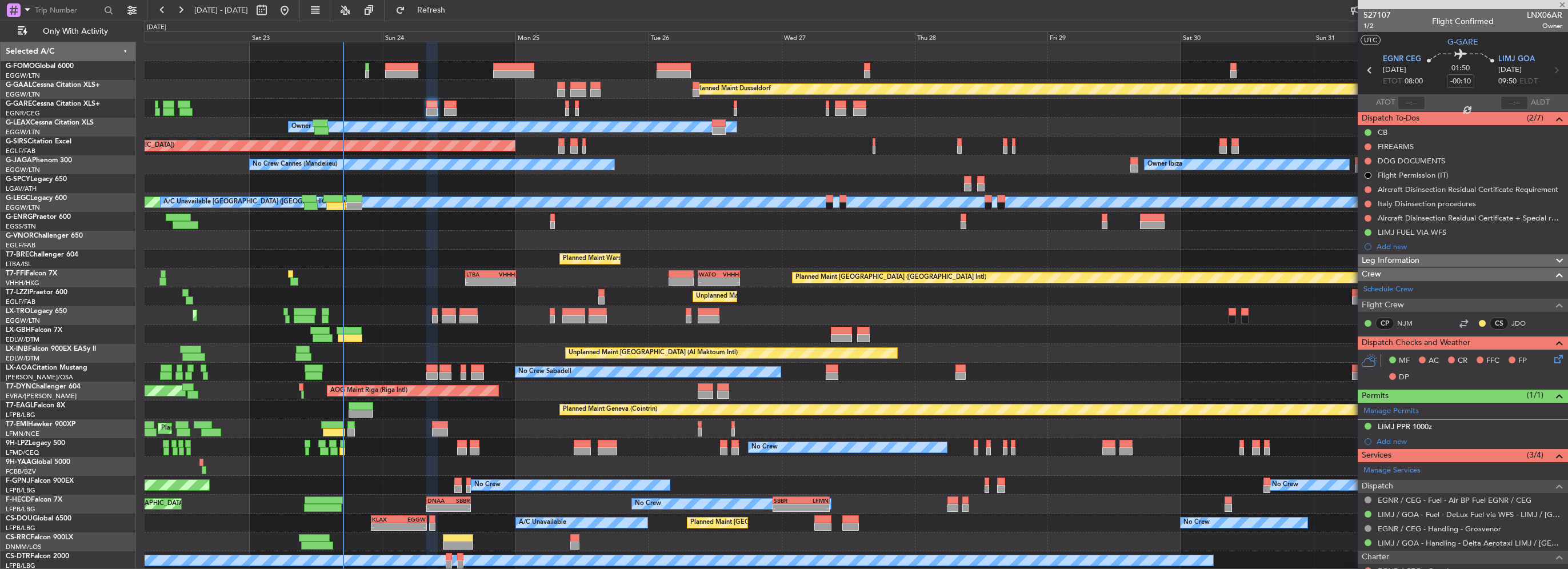
type input "-00:05"
type input "0"
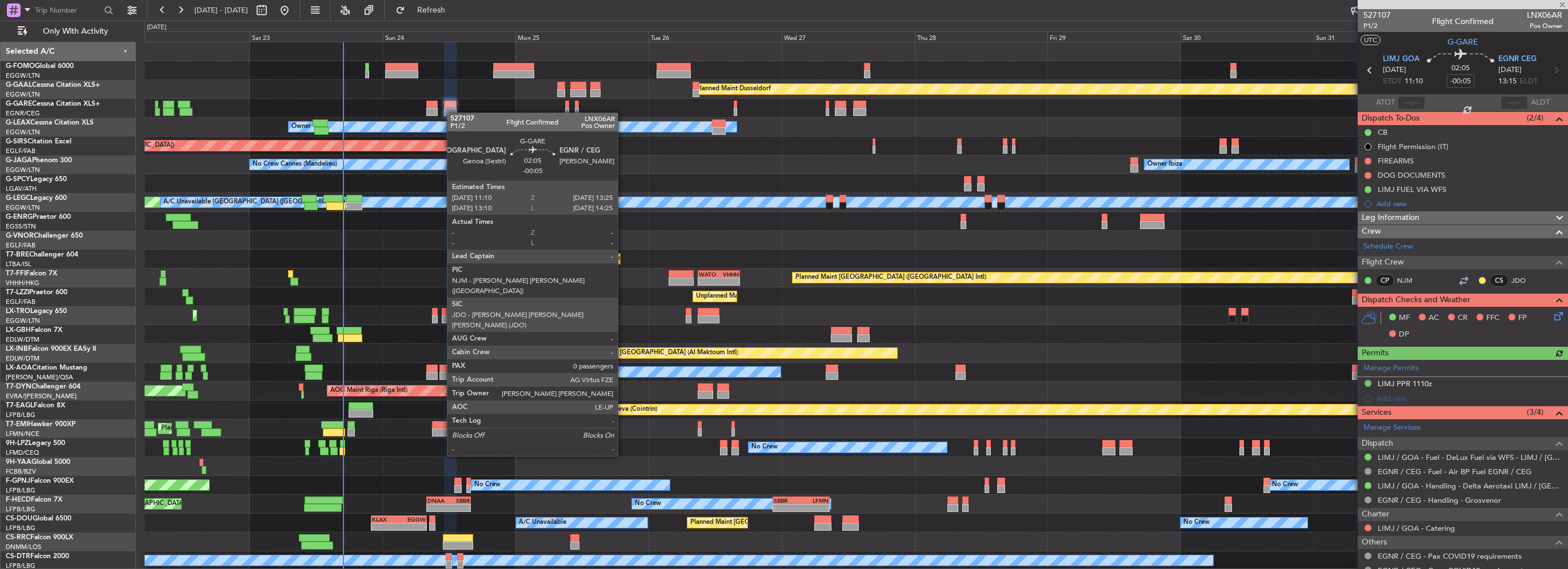
scroll to position [20, 0]
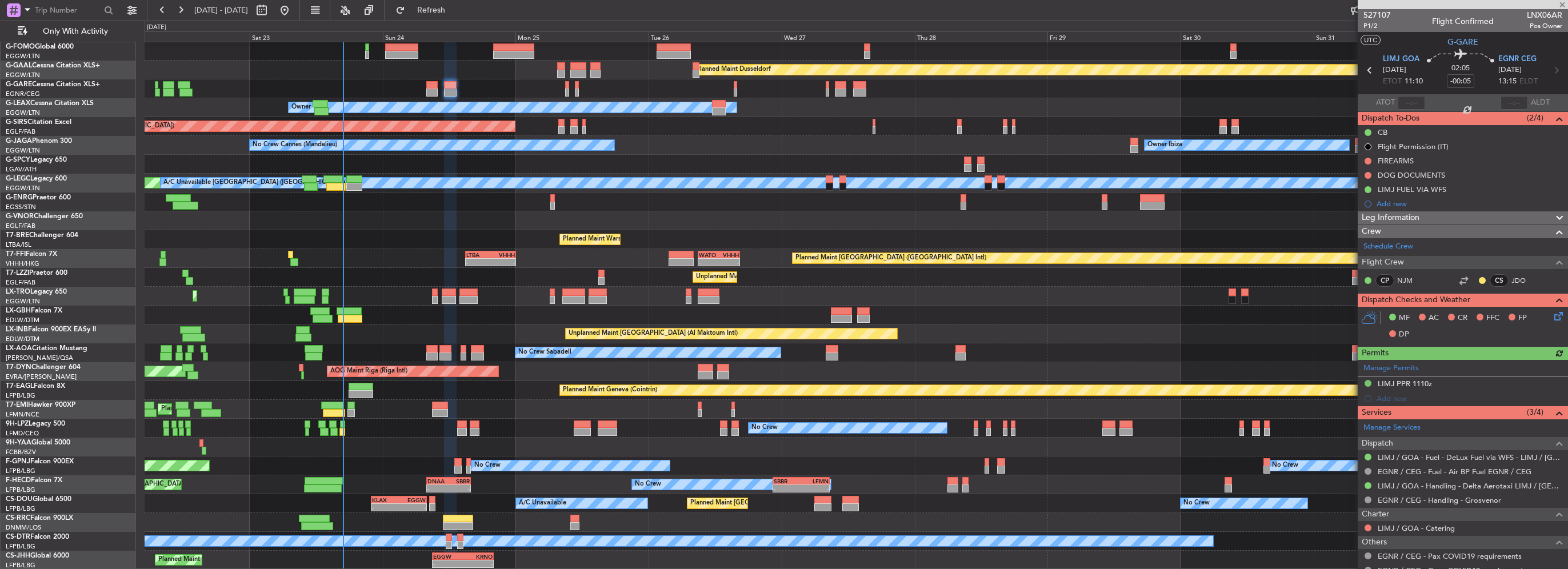
click at [502, 253] on div "VHHH" at bounding box center [503, 255] width 24 height 7
type input "-00:30"
type input "3"
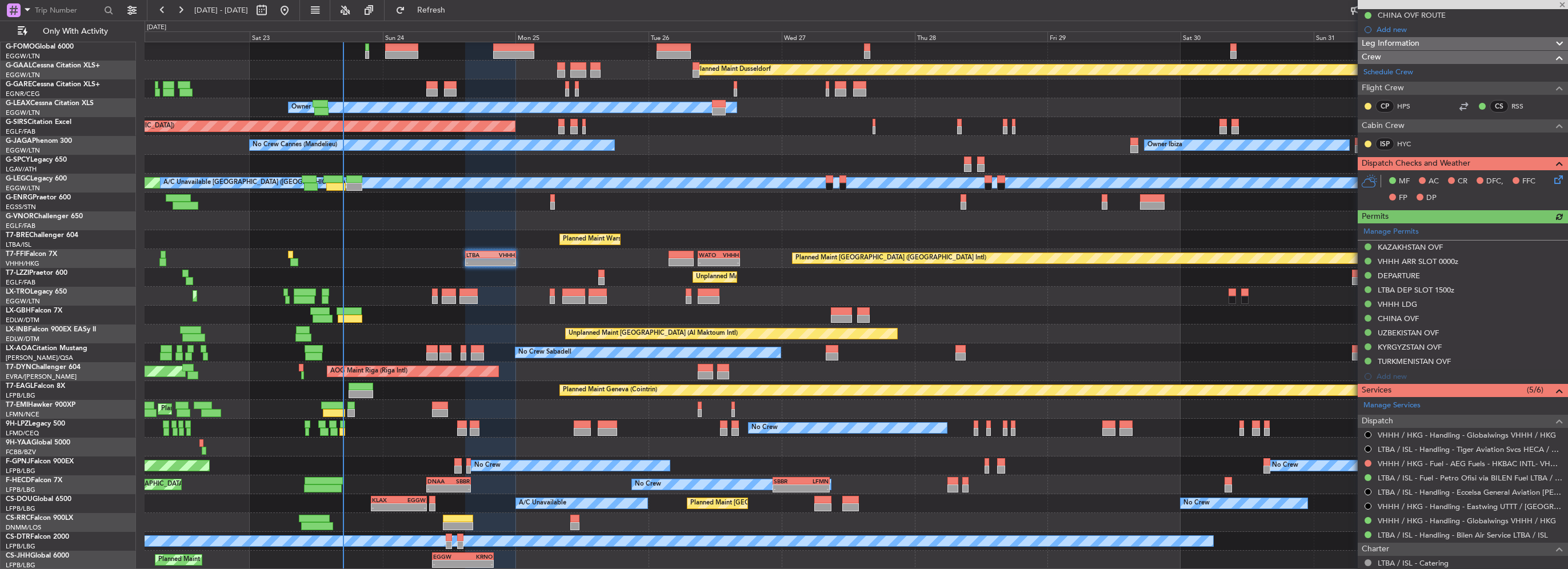
scroll to position [229, 0]
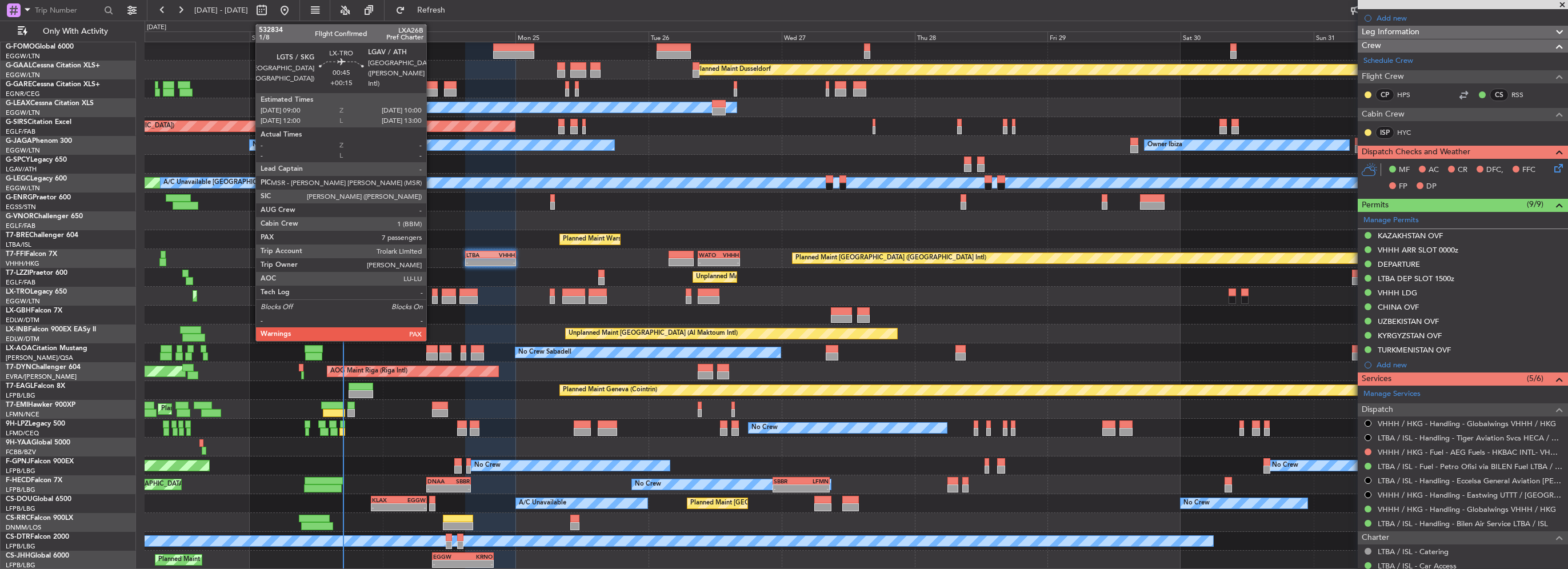
click at [432, 298] on div at bounding box center [435, 299] width 5 height 8
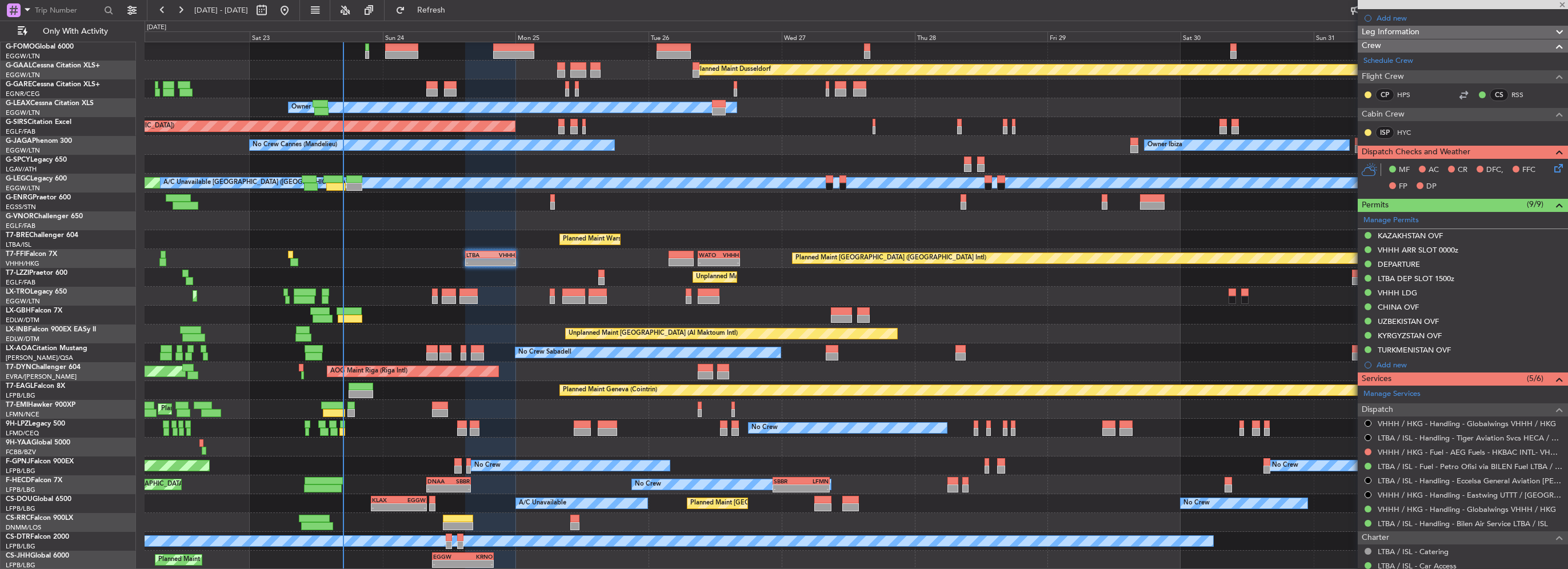
type input "+00:15"
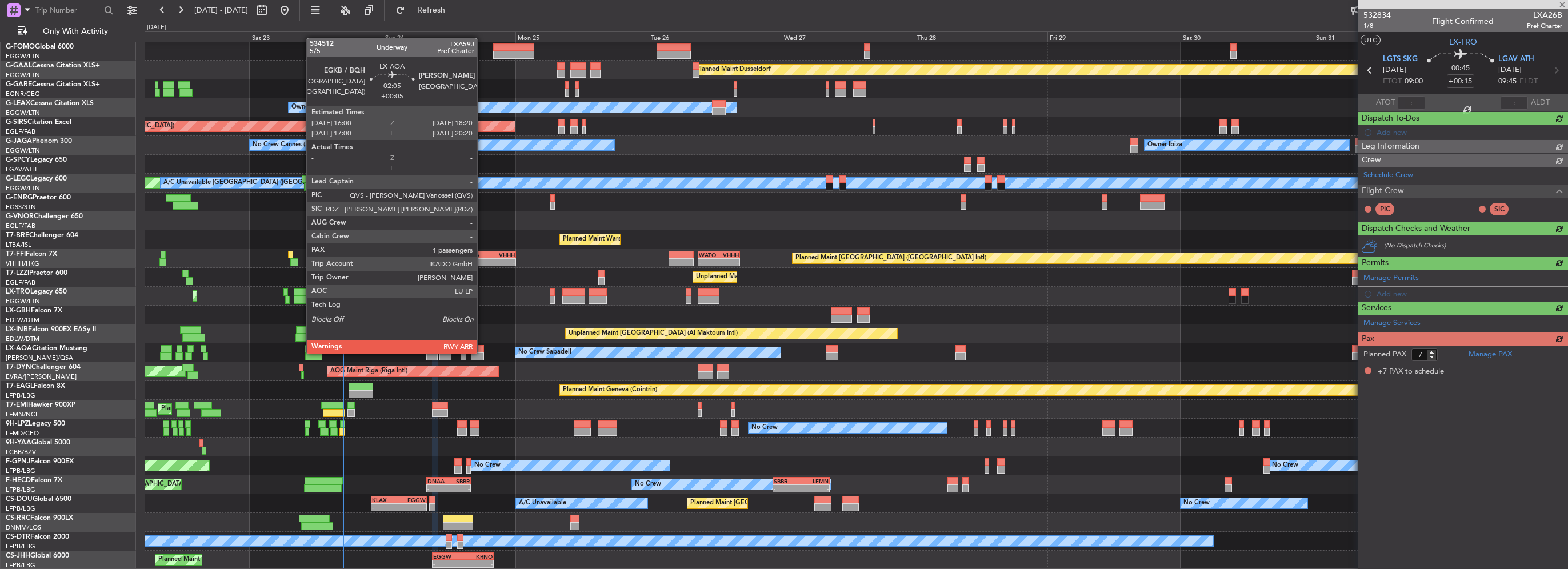
scroll to position [0, 0]
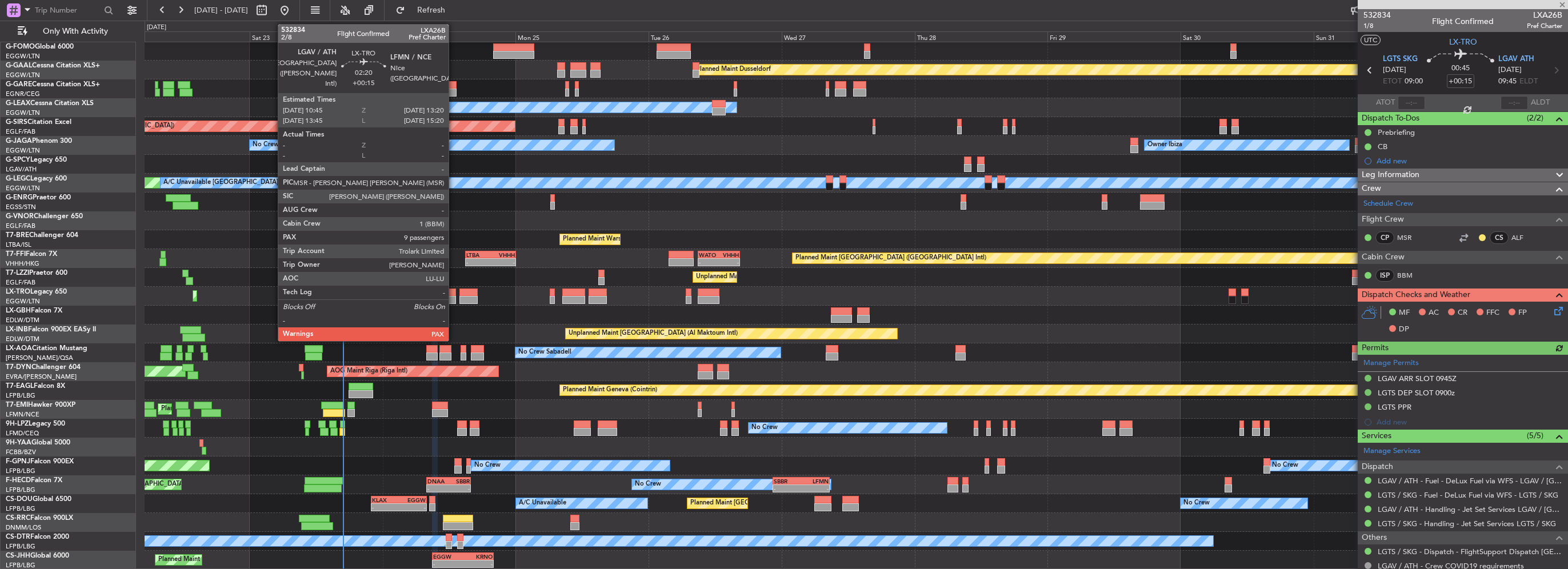
click at [454, 293] on div at bounding box center [449, 292] width 14 height 8
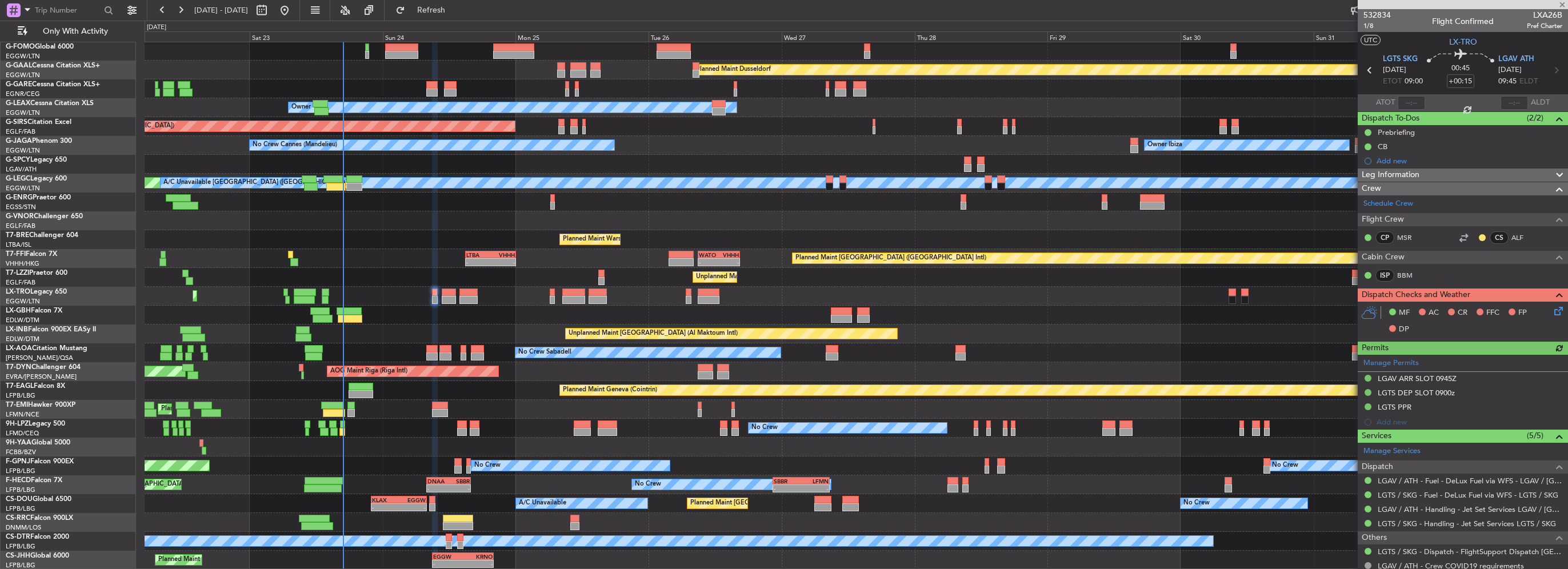
type input "9"
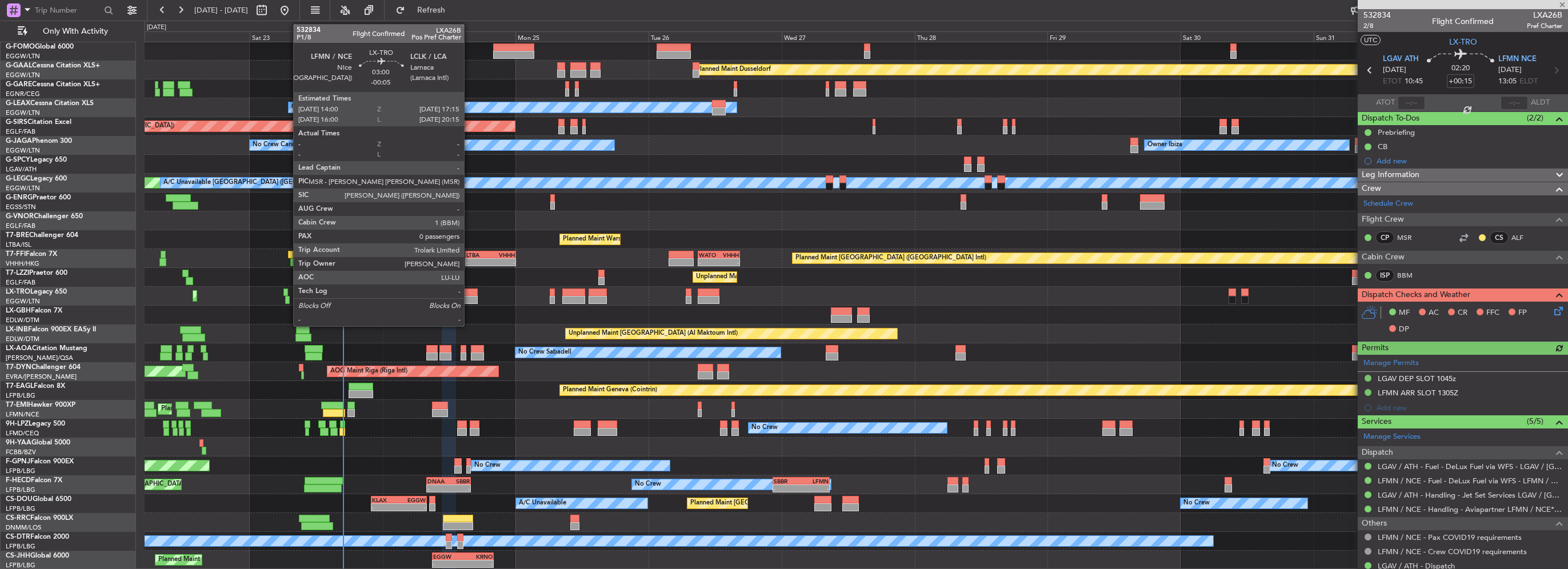
click at [469, 296] on div at bounding box center [469, 299] width 18 height 8
type input "-00:05"
type input "0"
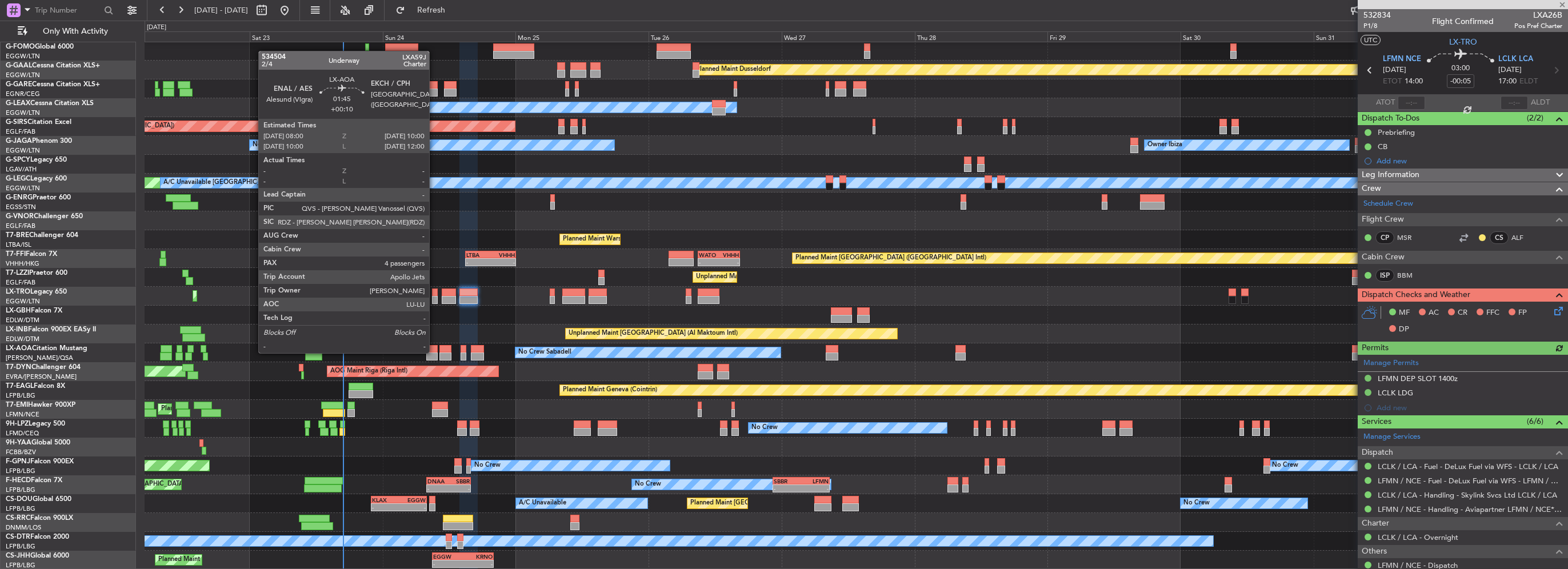
click at [435, 353] on div at bounding box center [432, 356] width 12 height 8
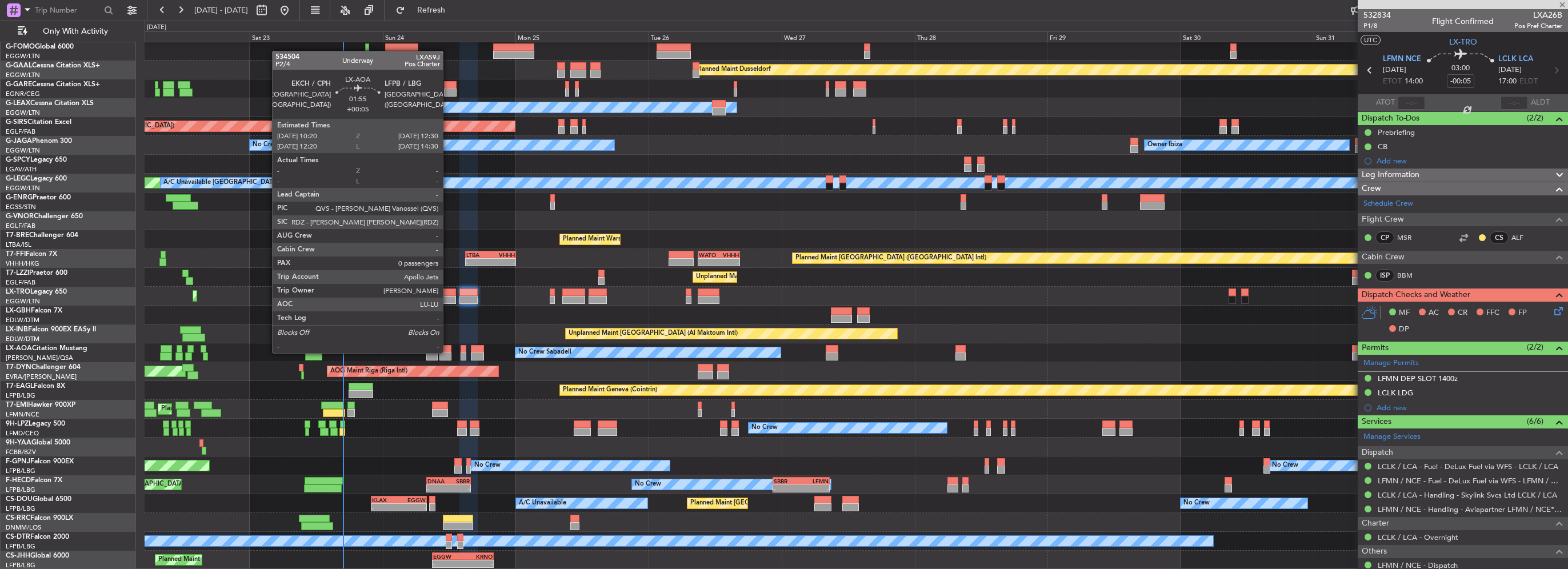
type input "+00:10"
type input "4"
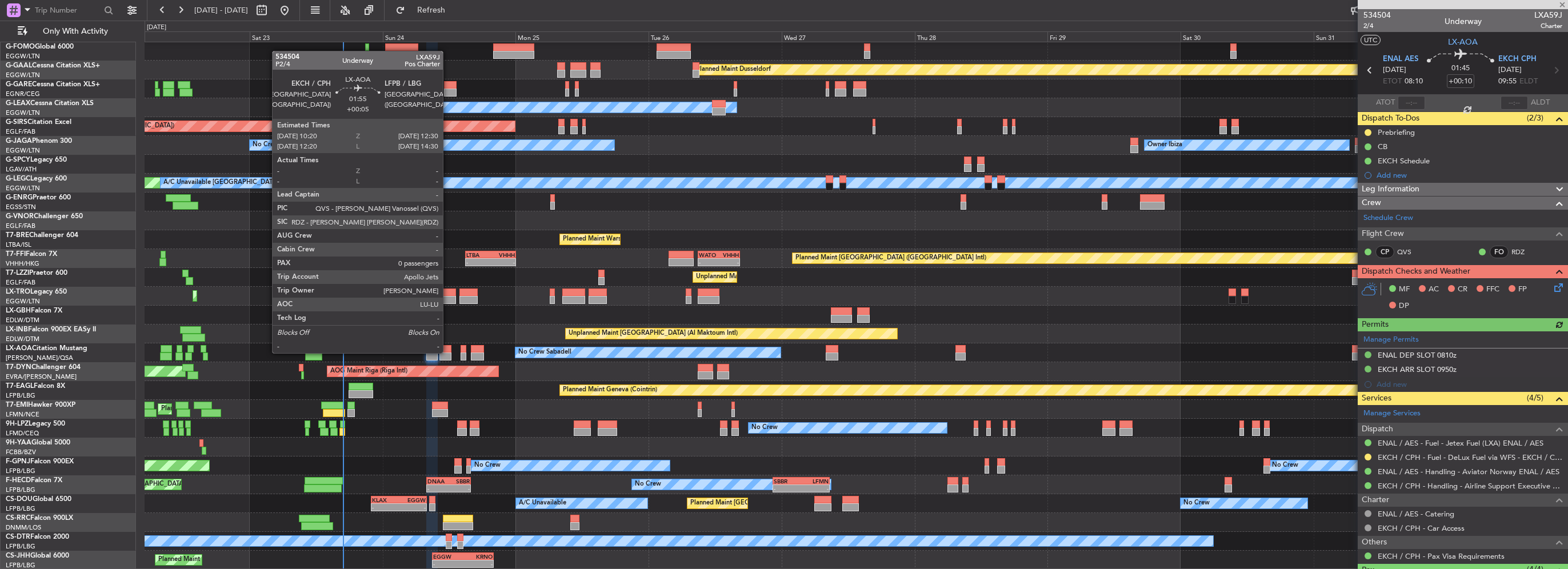
click at [448, 353] on div at bounding box center [445, 356] width 13 height 8
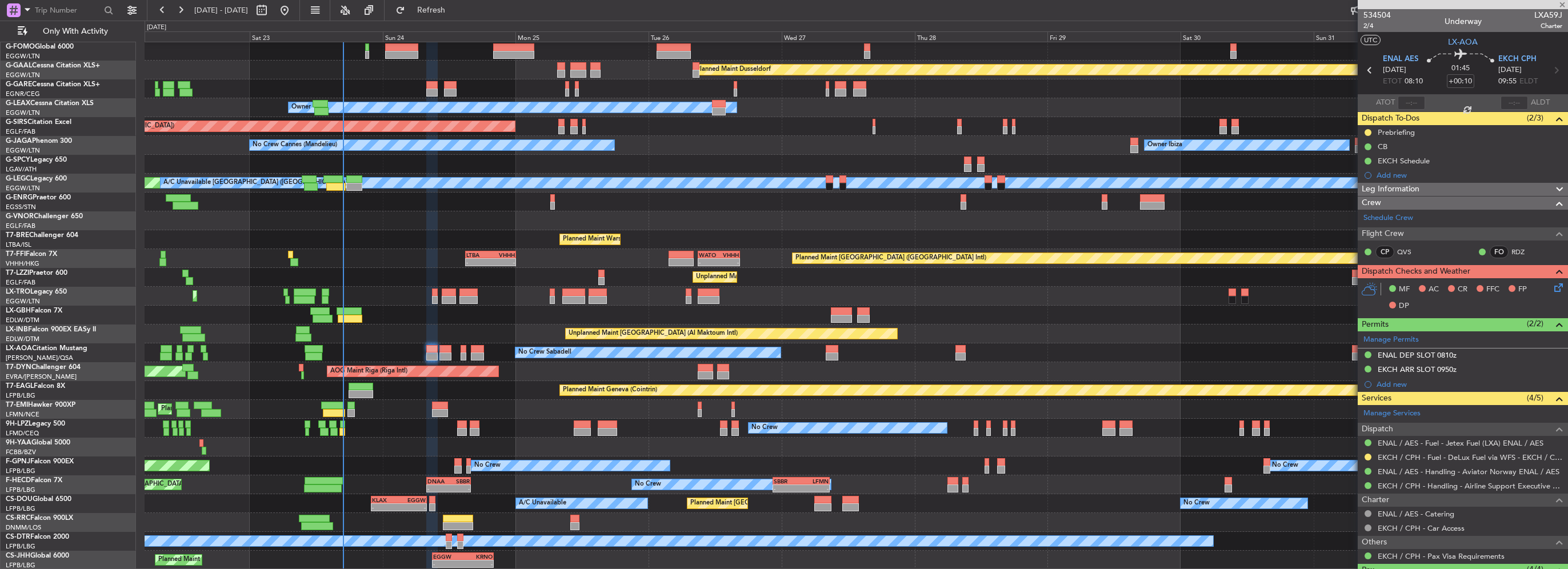
type input "+00:05"
type input "0"
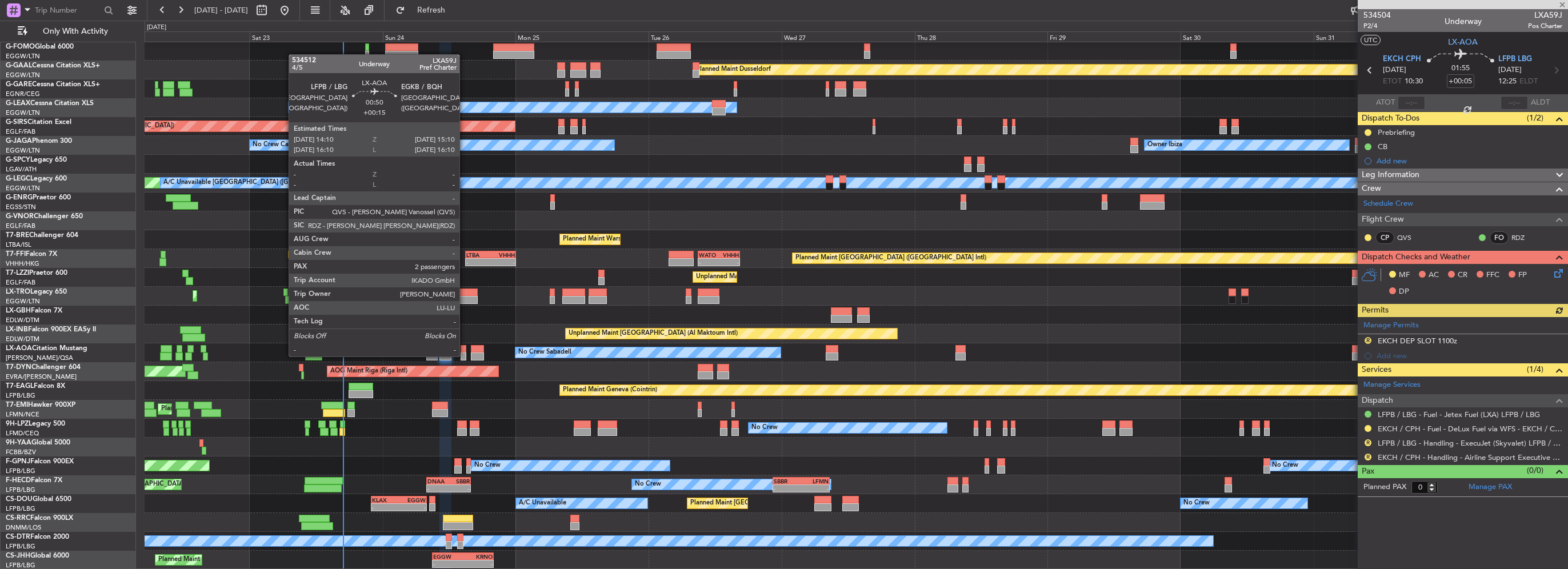
click at [464, 355] on div at bounding box center [463, 356] width 5 height 8
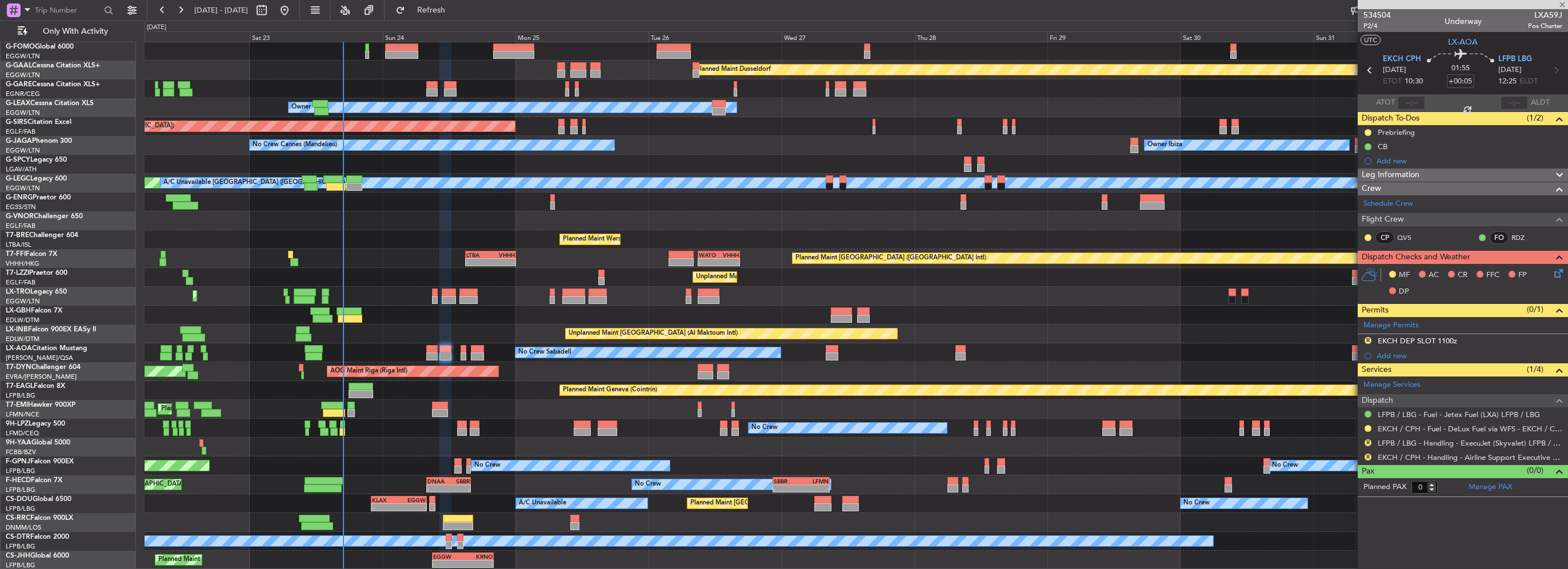
type input "+00:15"
type input "2"
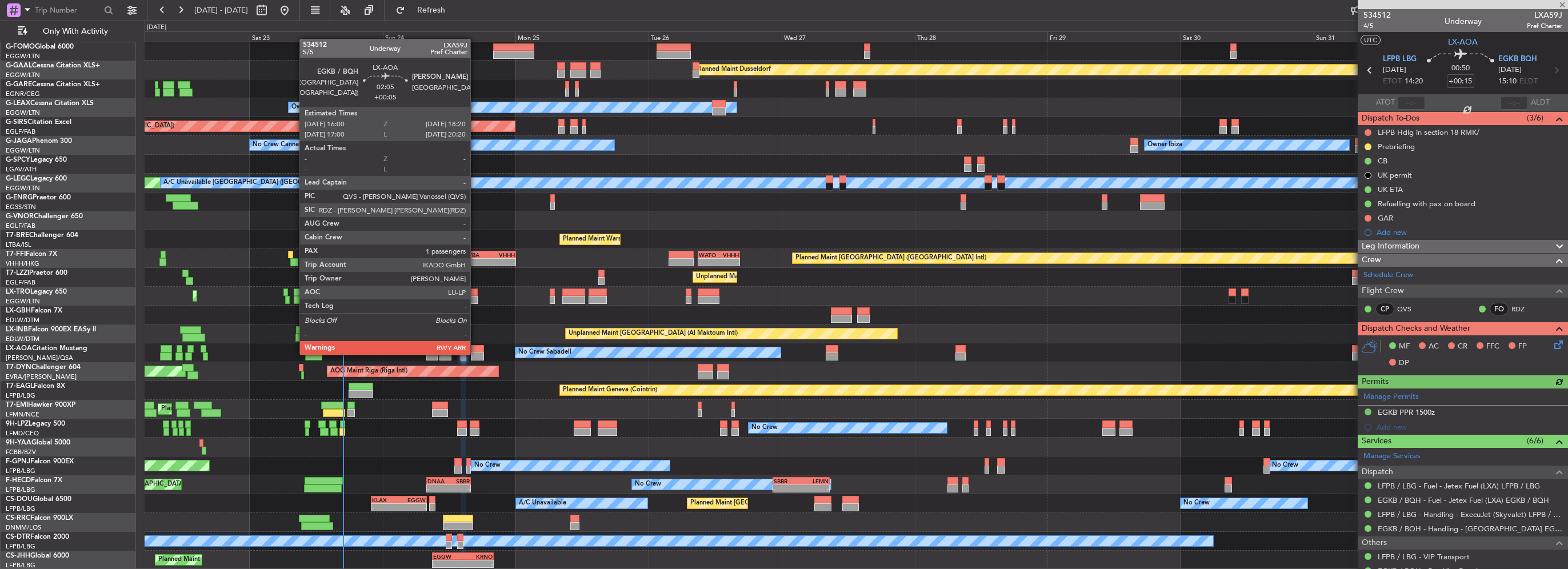
click at [475, 353] on div at bounding box center [477, 356] width 14 height 8
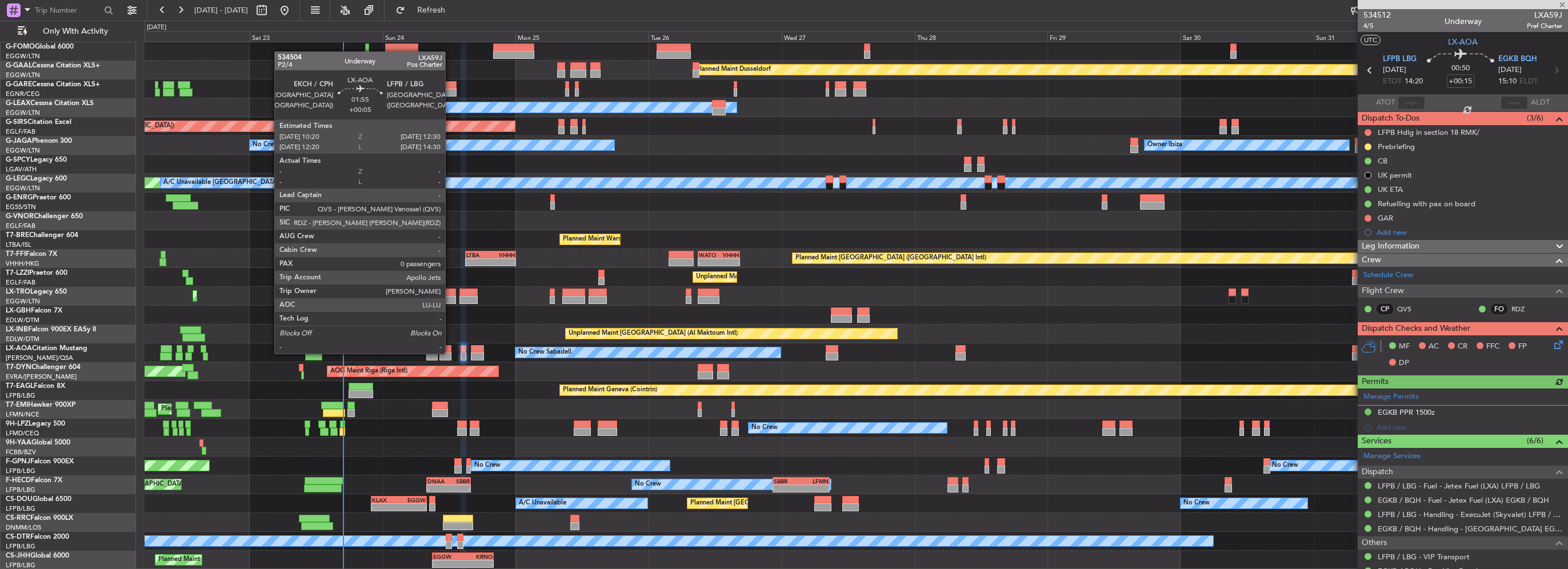
type input "+00:05"
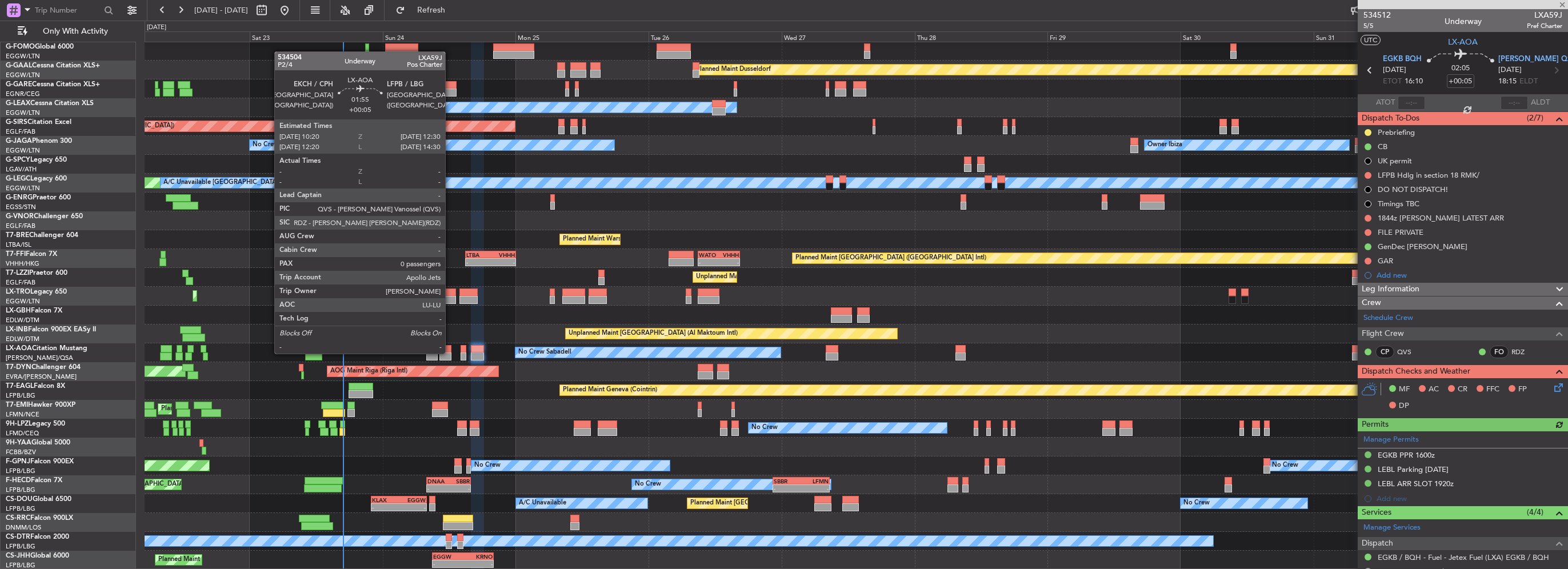
click at [450, 353] on div at bounding box center [445, 356] width 13 height 8
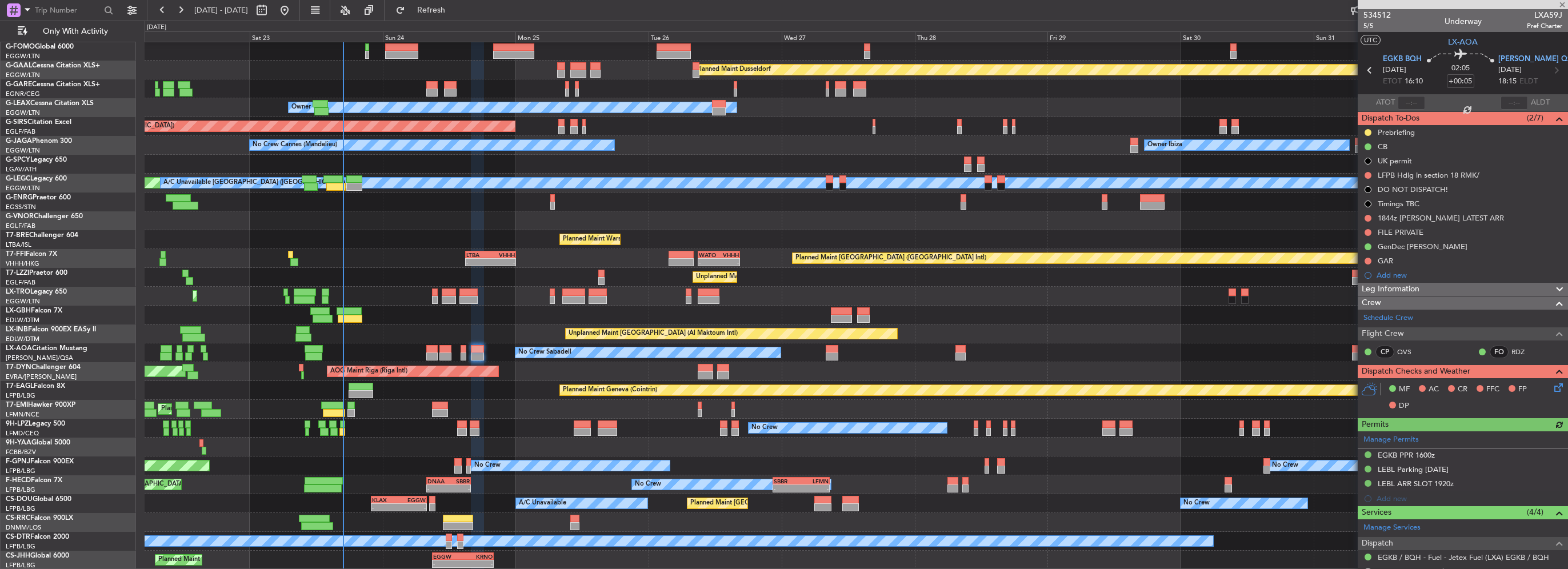
type input "0"
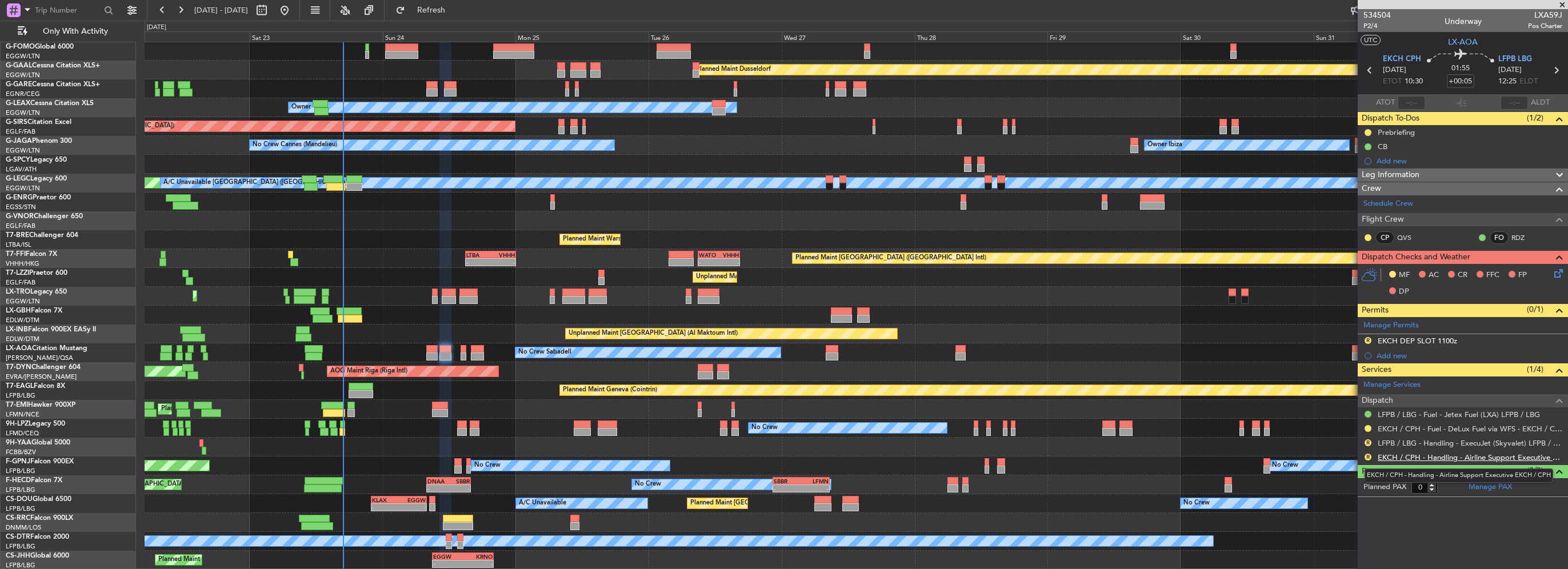
click at [1502, 454] on link "EKCH / CPH - Handling - Airline Support Executive EKCH / CPH" at bounding box center [1470, 457] width 185 height 10
click at [1421, 441] on link "LFPB / LBG - Handling - ExecuJet (Skyvalet) LFPB / LBG" at bounding box center [1470, 443] width 185 height 10
click at [441, 10] on button "Refresh" at bounding box center [425, 10] width 69 height 18
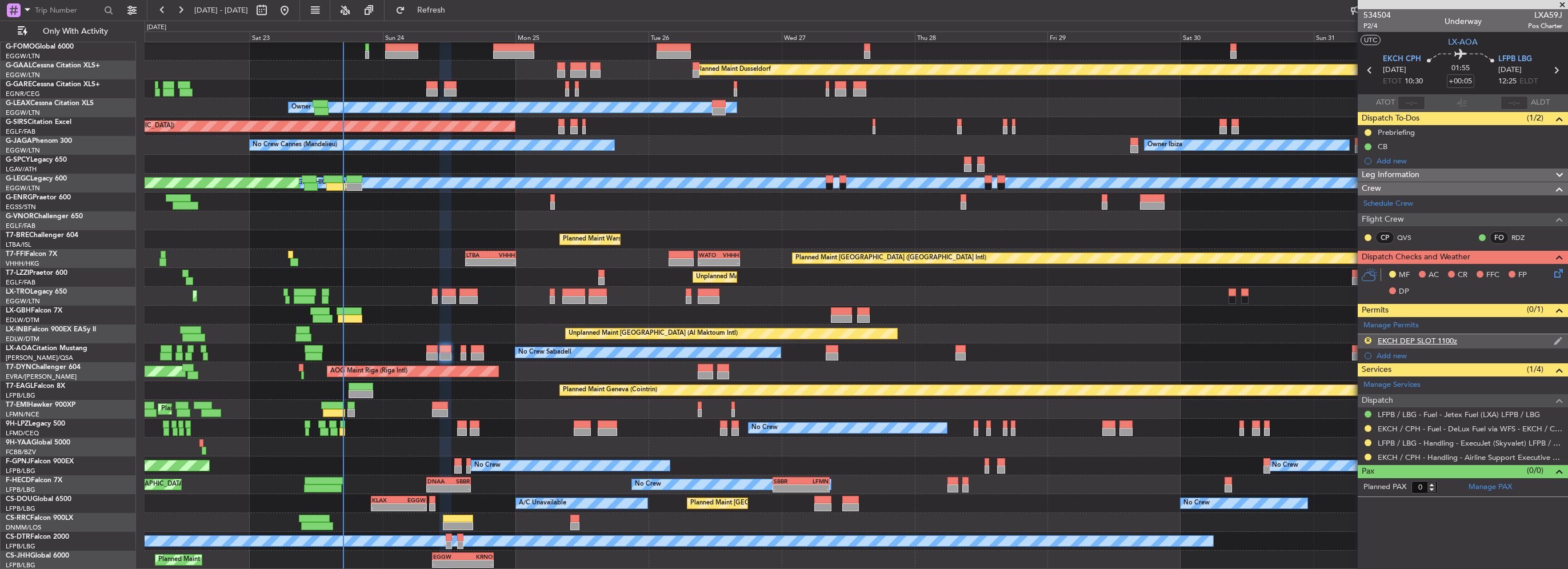
click at [1459, 345] on div "R EKCH DEP SLOT 1100z" at bounding box center [1463, 342] width 210 height 14
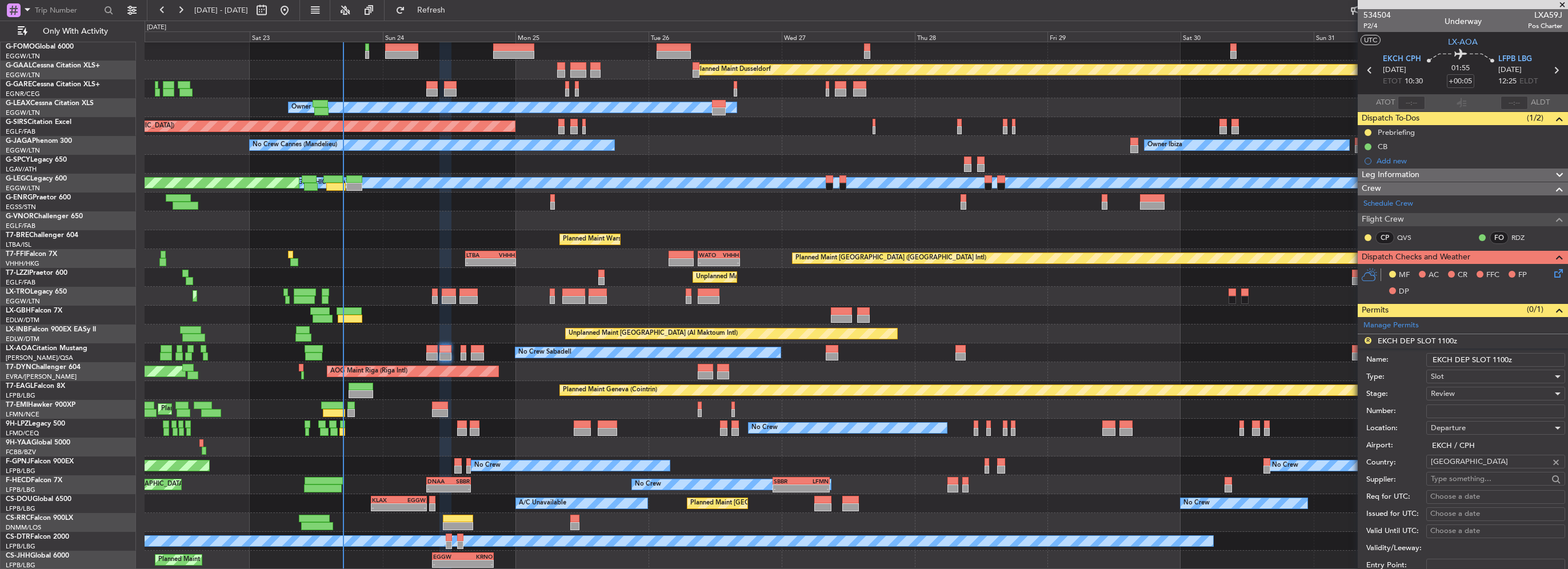
drag, startPoint x: 1511, startPoint y: 358, endPoint x: 1495, endPoint y: 358, distance: 16.0
click at [1495, 358] on input "EKCH DEP SLOT 1100z" at bounding box center [1496, 360] width 139 height 14
type input "EKCH DEP SLOT 1030z"
drag, startPoint x: 1494, startPoint y: 406, endPoint x: 1490, endPoint y: 401, distance: 6.4
click at [1494, 406] on input "Number:" at bounding box center [1496, 411] width 139 height 14
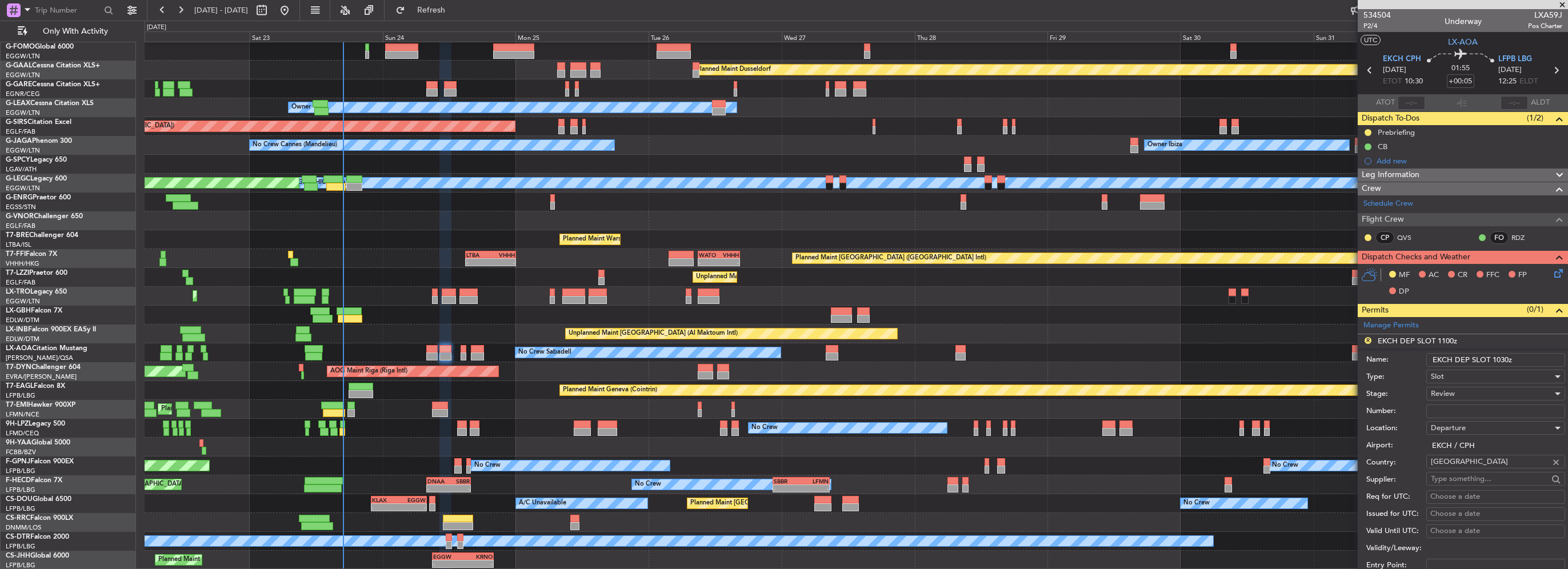
click at [1479, 394] on div "Review" at bounding box center [1491, 393] width 122 height 17
click at [1459, 464] on span "Requested" at bounding box center [1491, 467] width 120 height 17
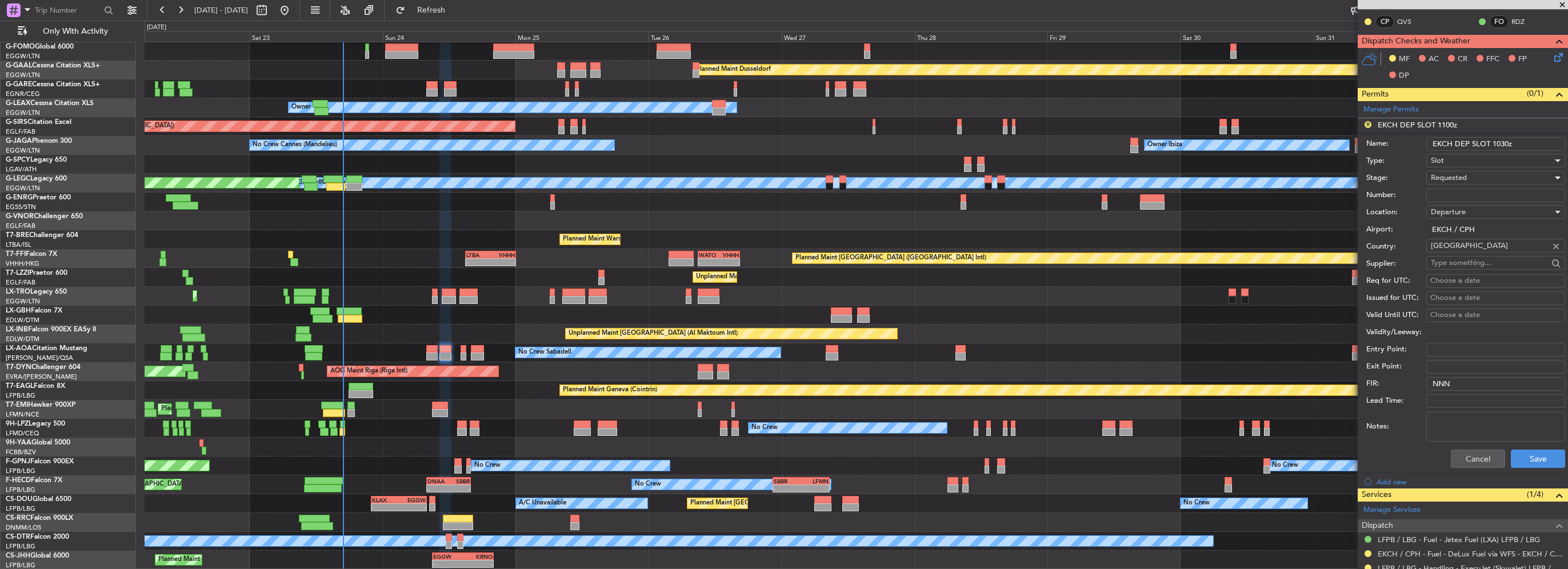
scroll to position [229, 0]
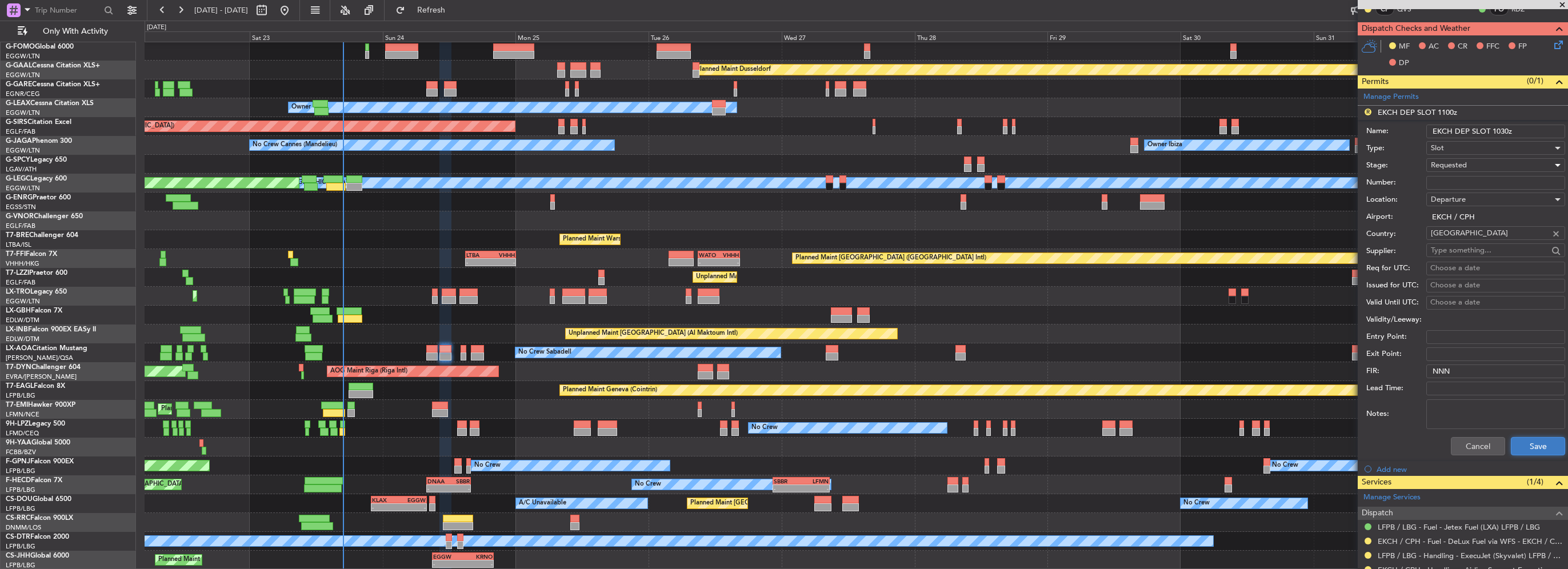
click at [1527, 444] on button "Save" at bounding box center [1538, 446] width 54 height 18
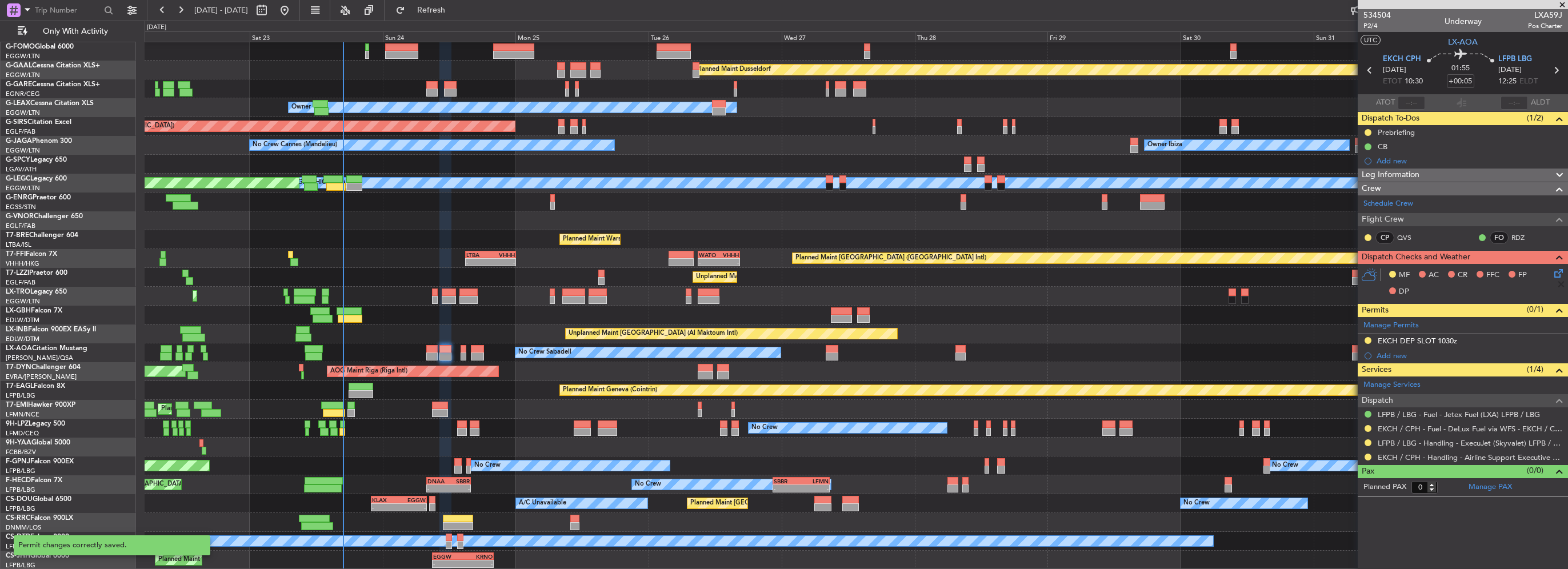
scroll to position [0, 0]
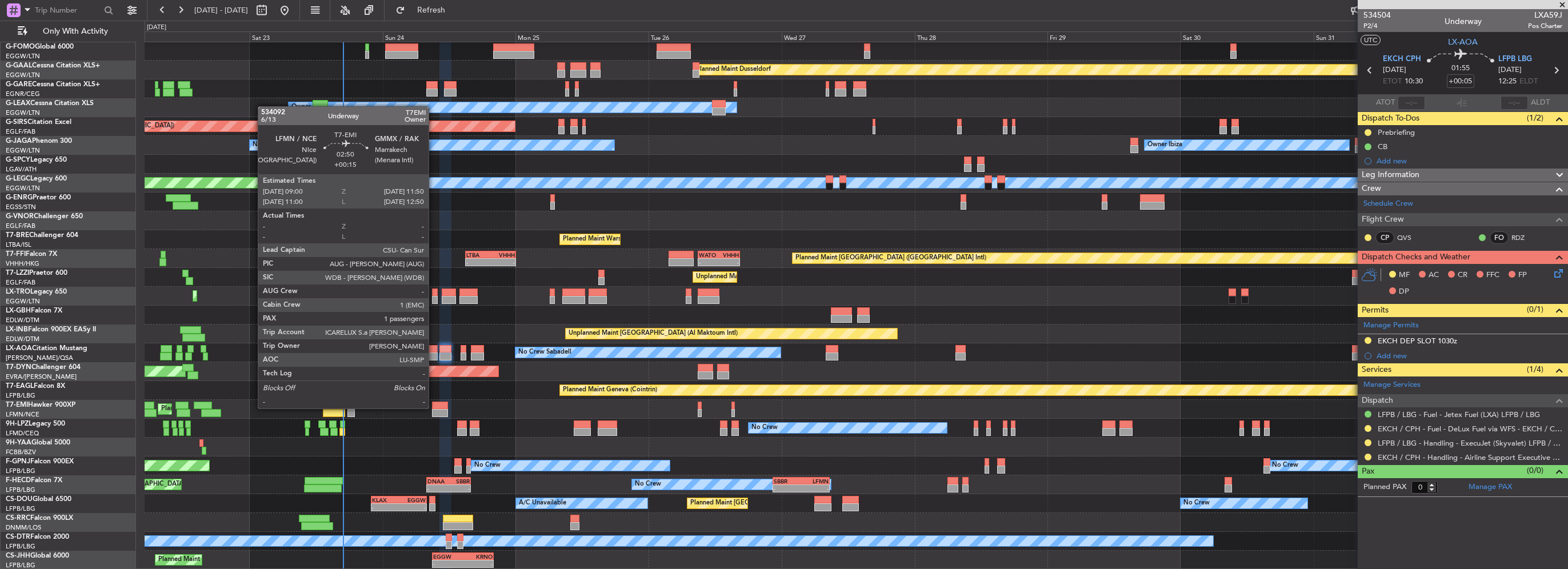
click at [434, 408] on div at bounding box center [440, 406] width 16 height 8
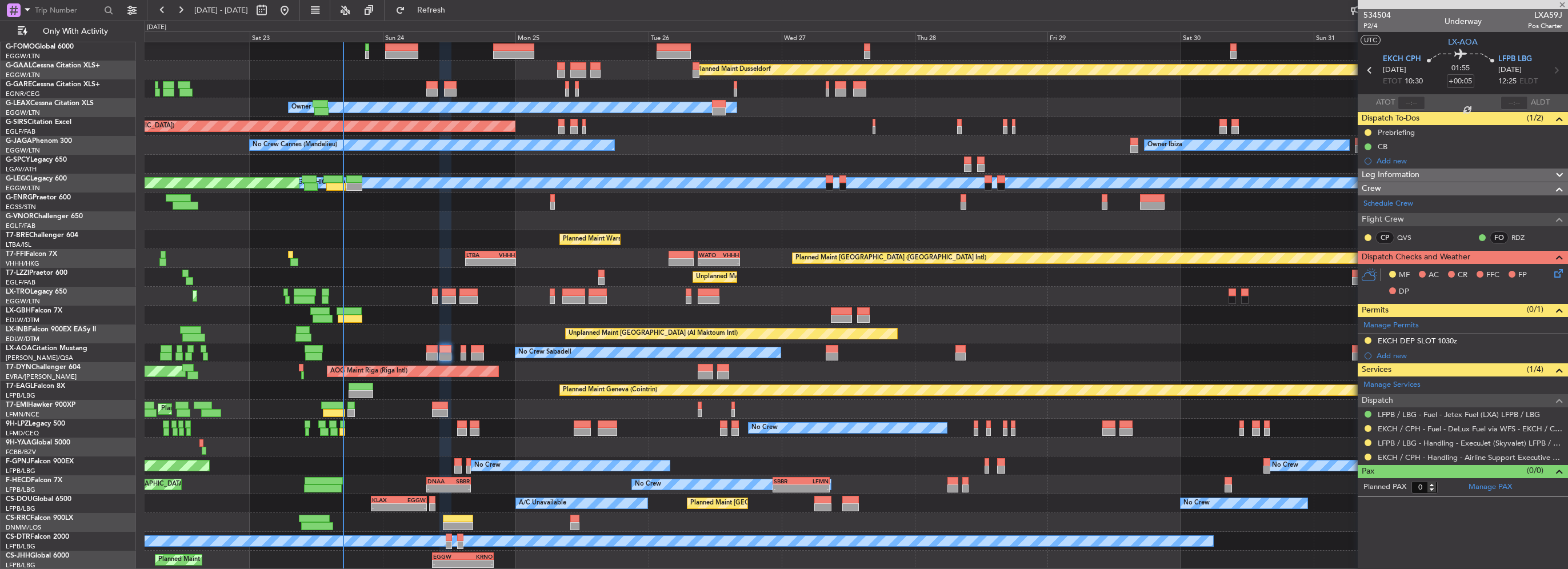
type input "+00:15"
type input "1"
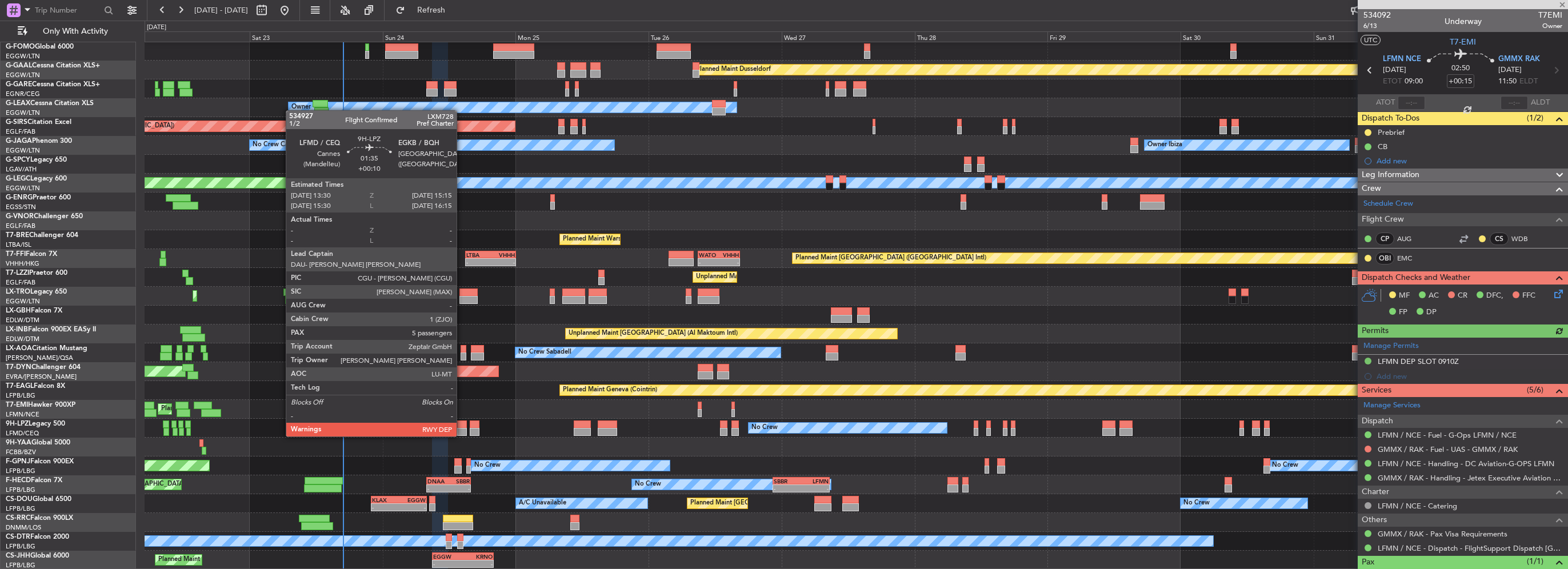
click at [462, 426] on div at bounding box center [462, 425] width 10 height 8
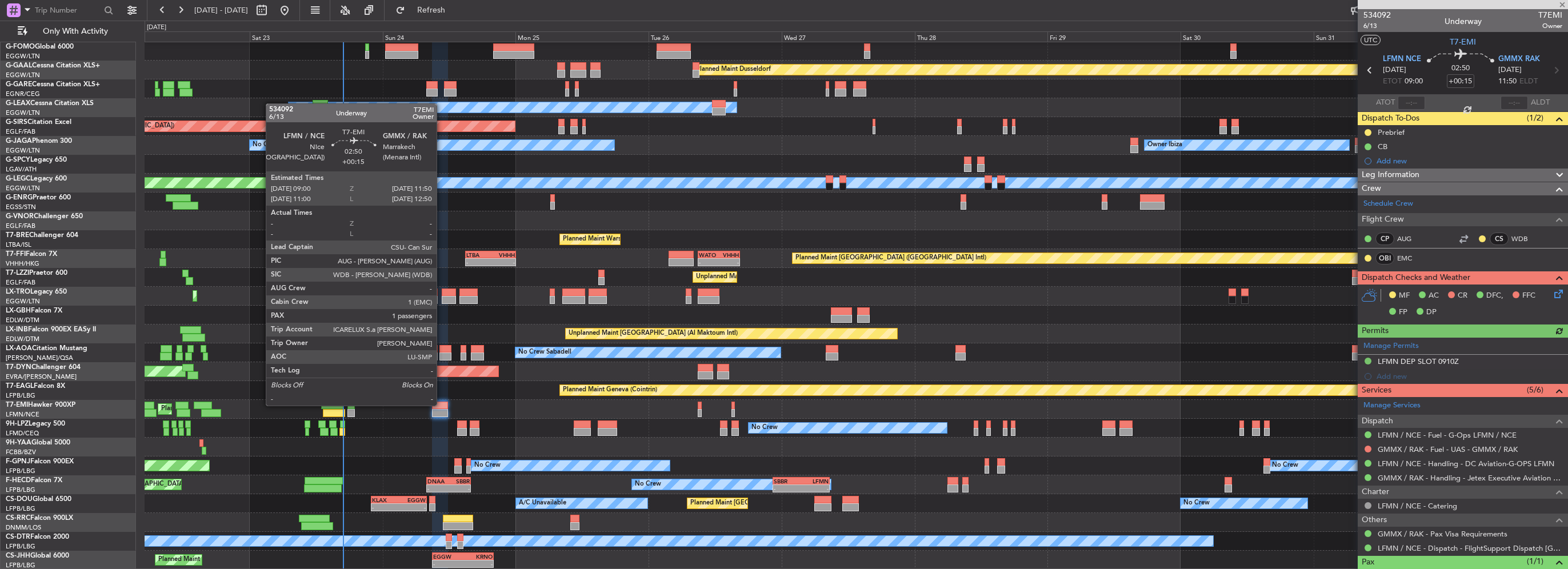
type input "+00:10"
type input "5"
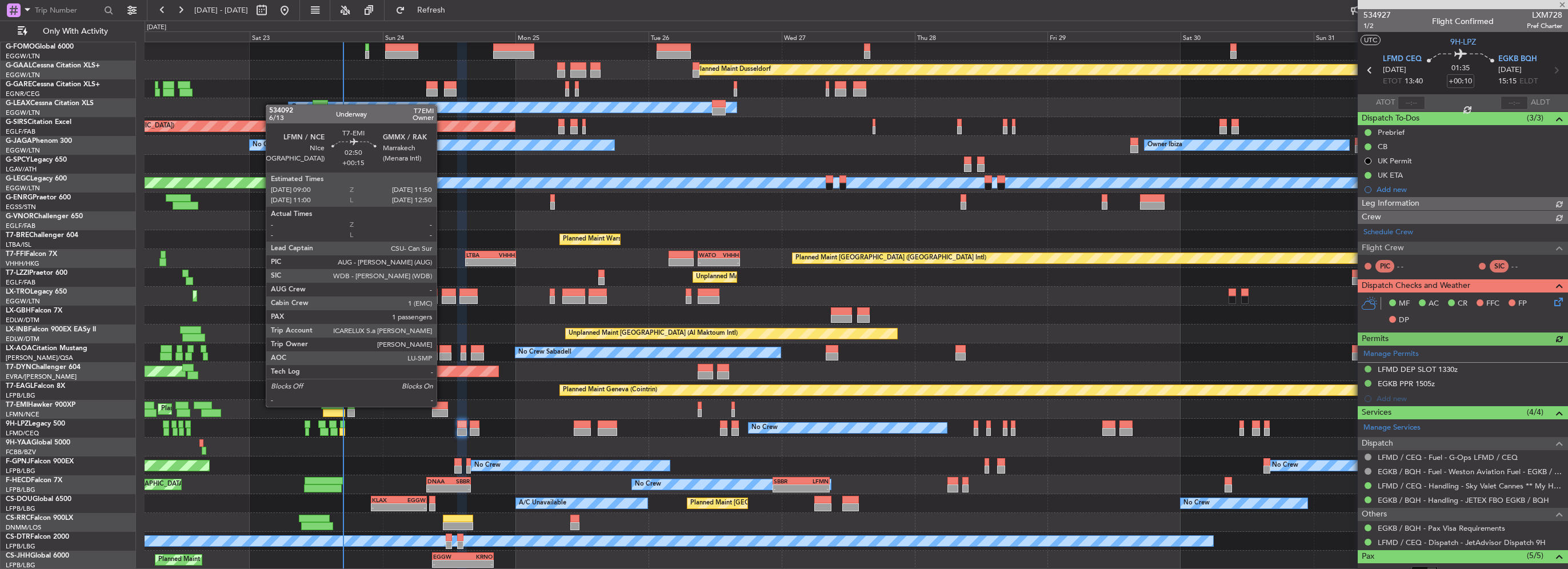
click at [442, 406] on div at bounding box center [440, 406] width 16 height 8
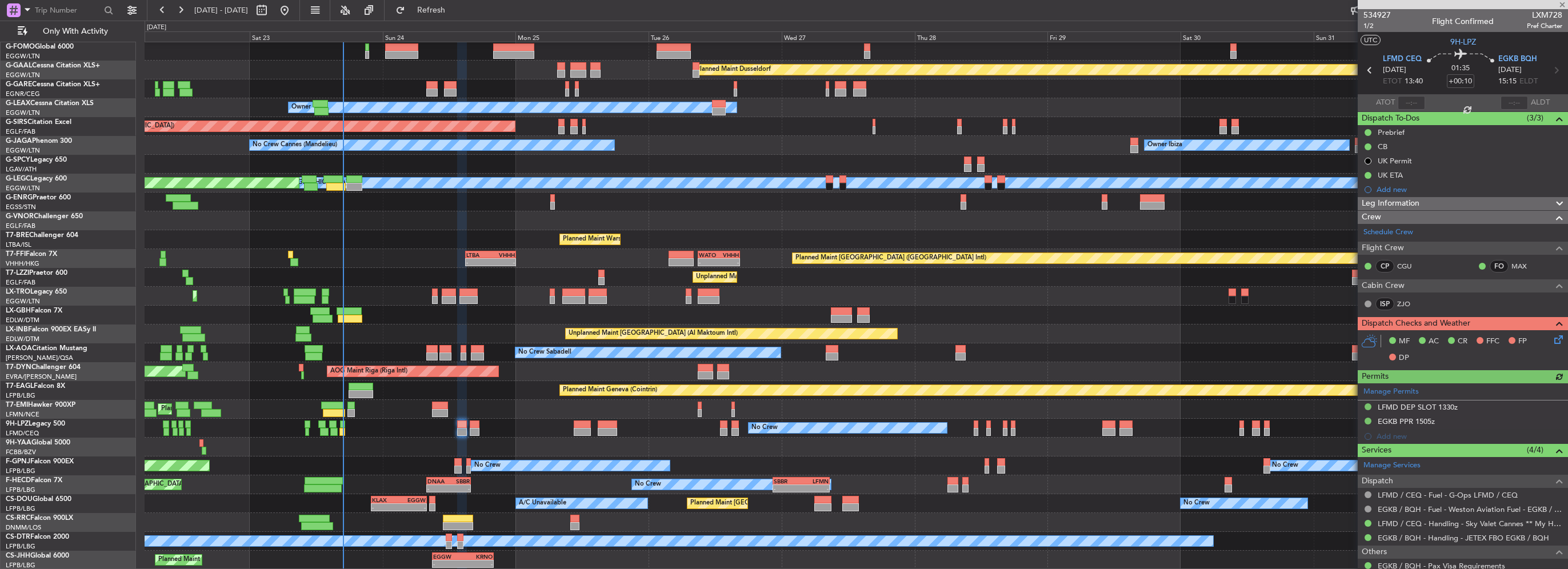
type input "+00:15"
type input "1"
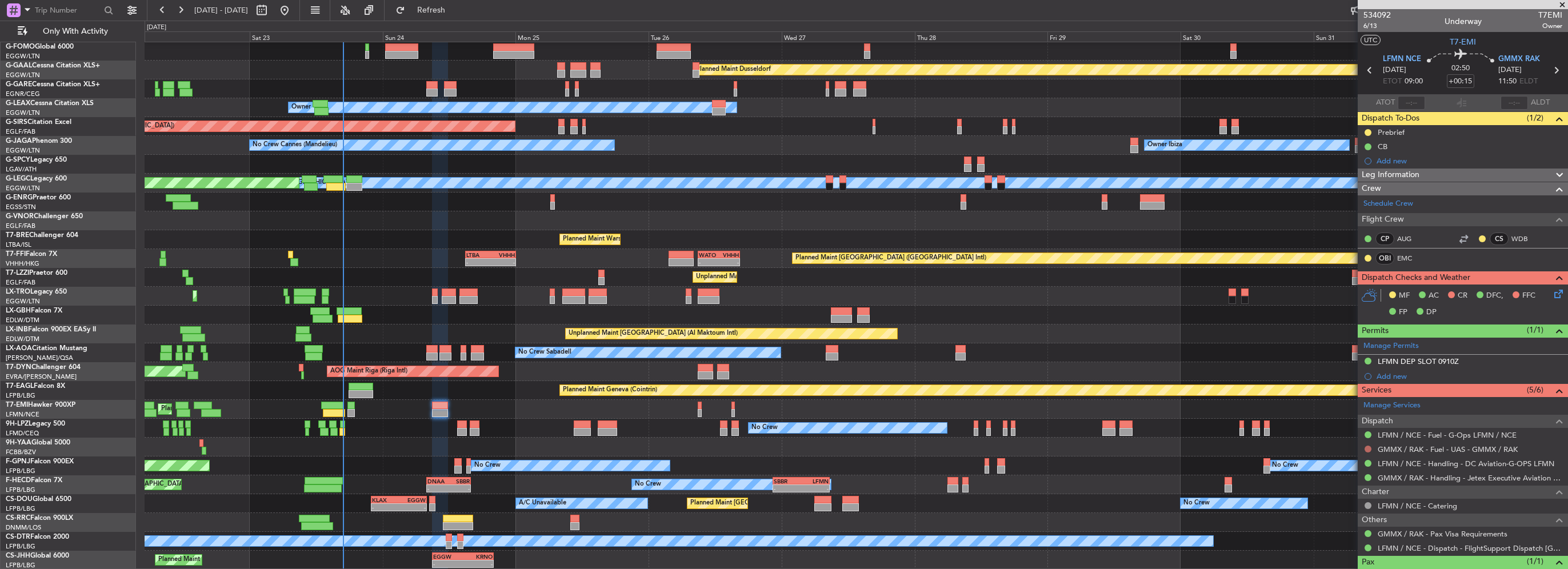
click at [1369, 447] on button at bounding box center [1369, 449] width 7 height 7
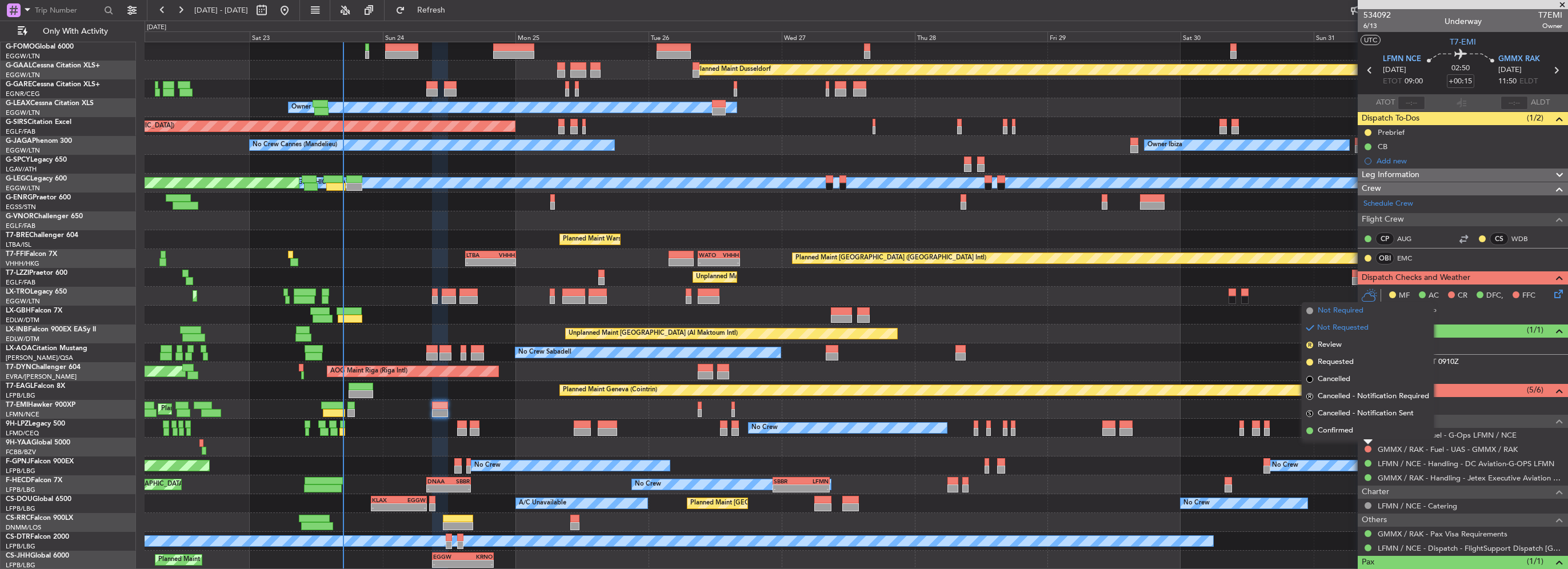
click at [1346, 313] on span "Not Required" at bounding box center [1341, 310] width 46 height 12
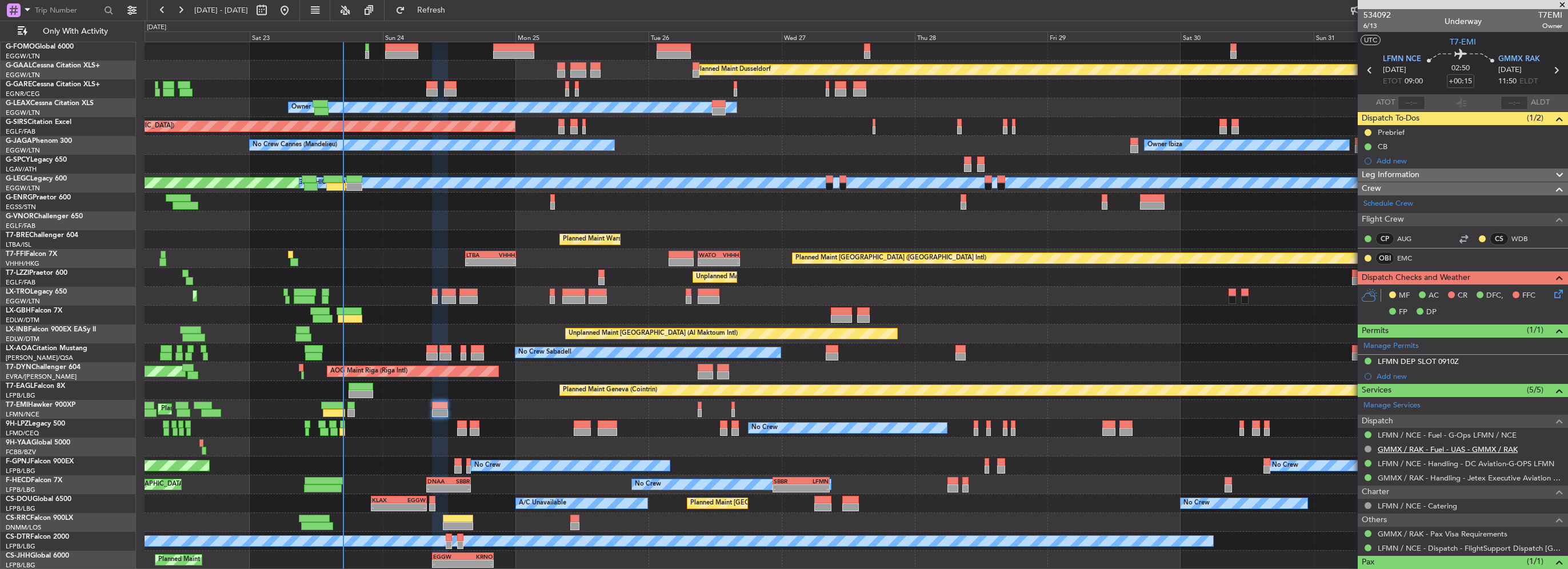
scroll to position [42, 0]
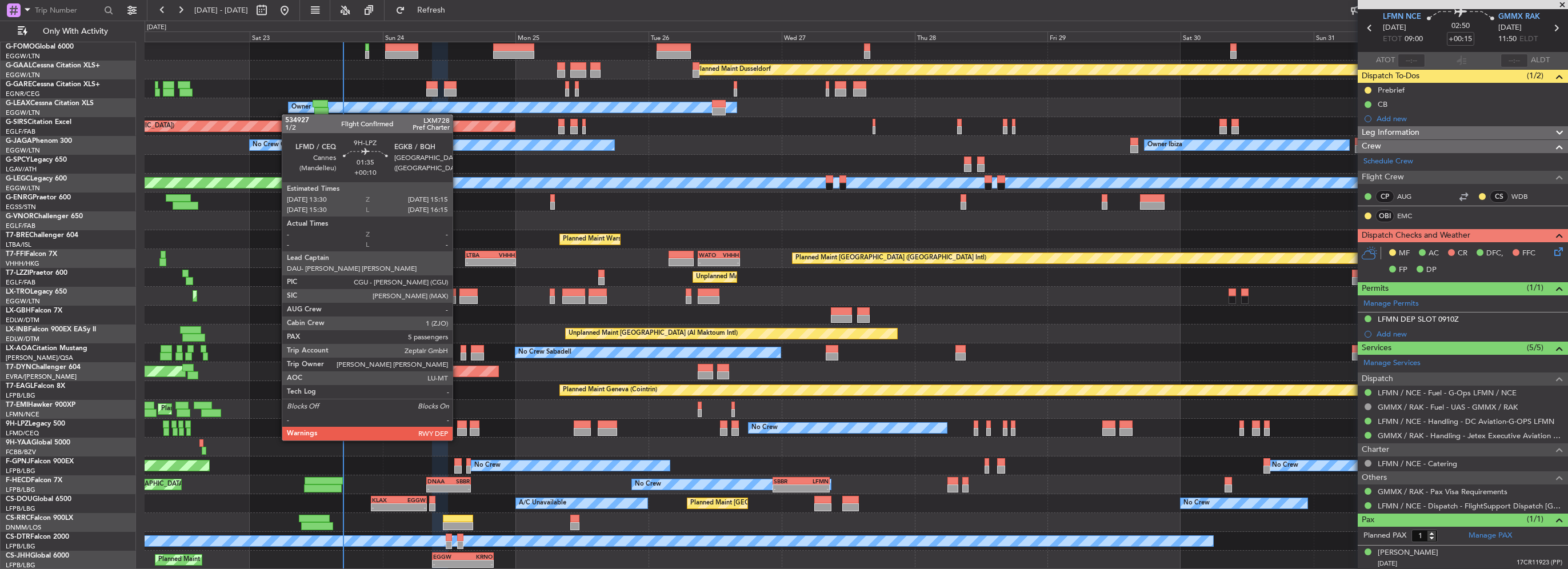
click at [458, 429] on div at bounding box center [462, 432] width 10 height 8
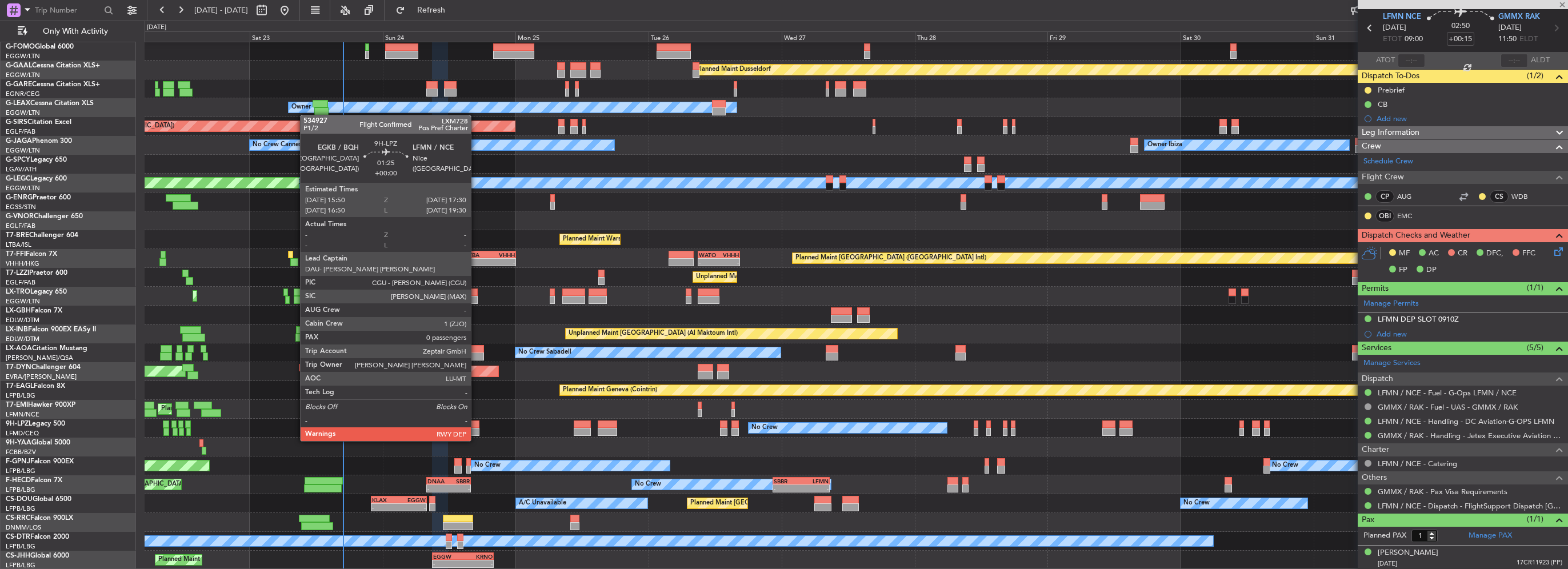
type input "+00:10"
type input "5"
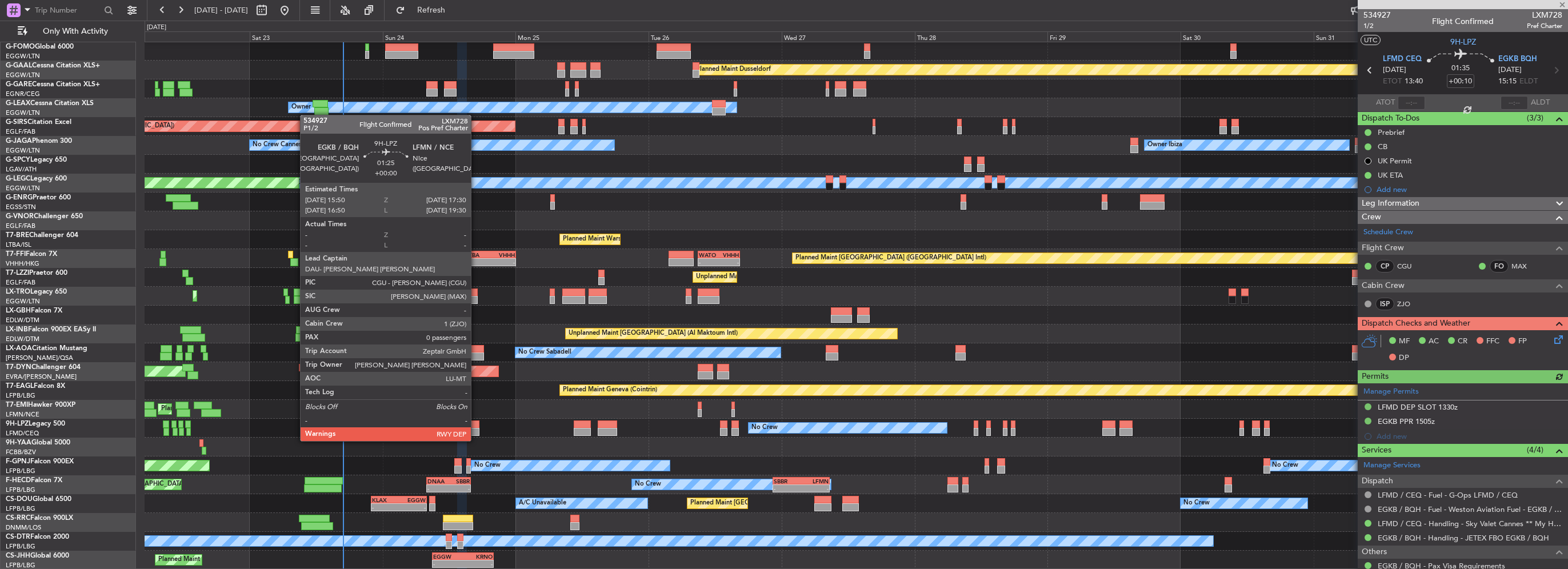
click at [476, 430] on div at bounding box center [474, 432] width 10 height 8
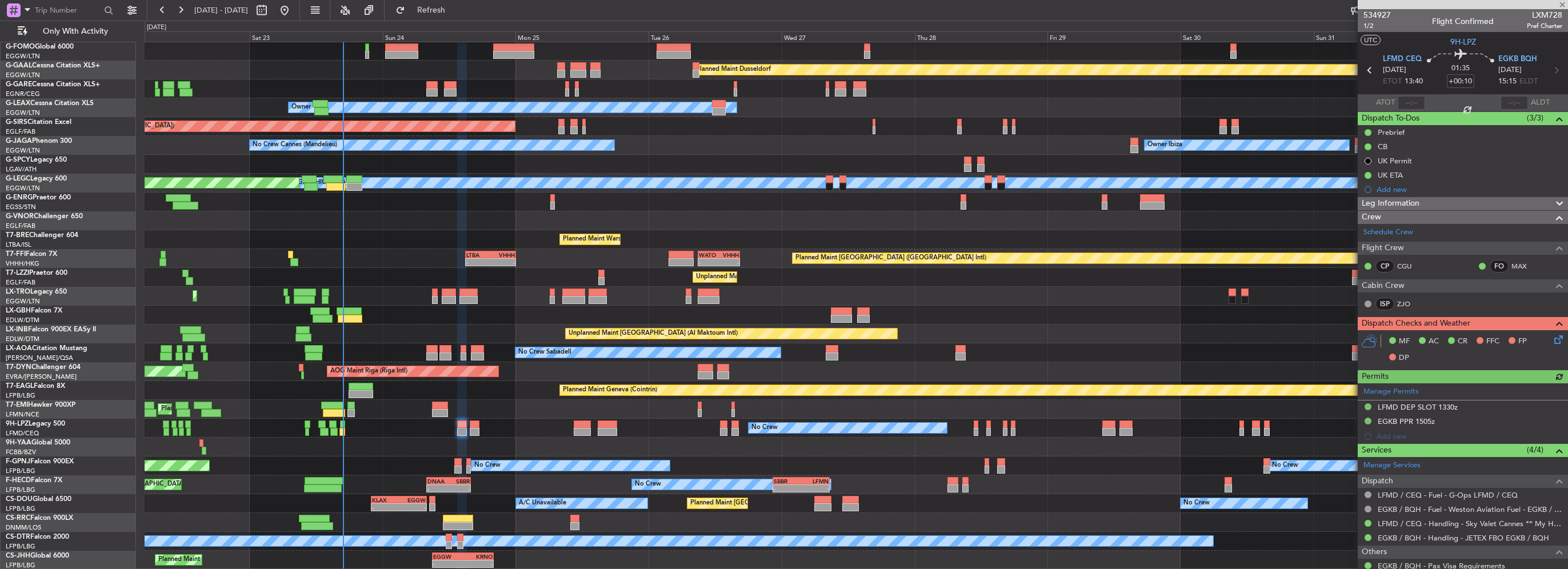
type input "0"
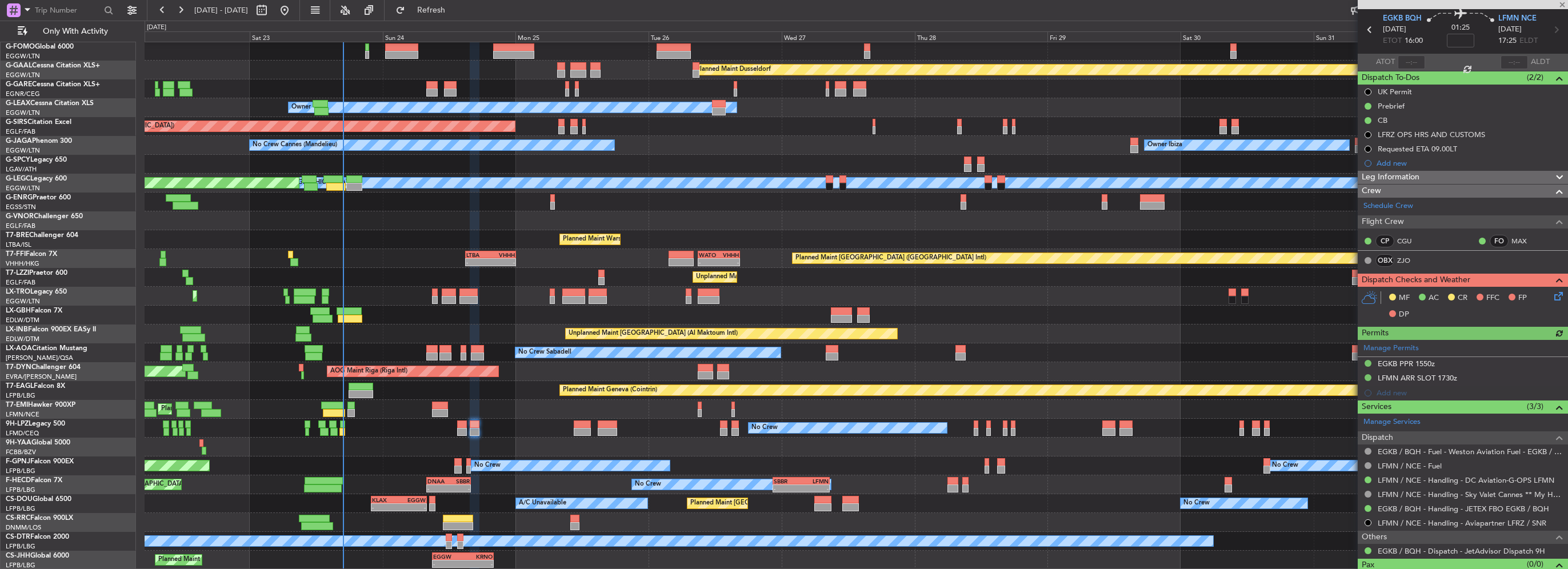
scroll to position [60, 0]
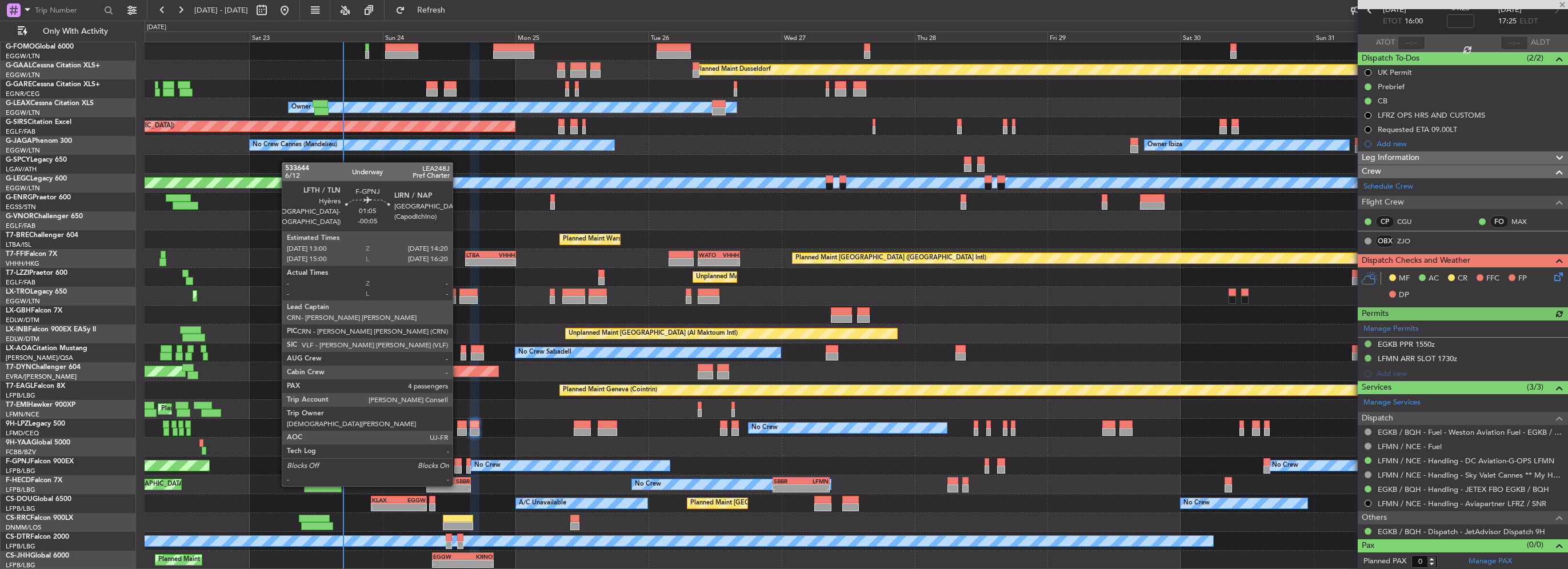
click at [458, 463] on div at bounding box center [458, 462] width 7 height 8
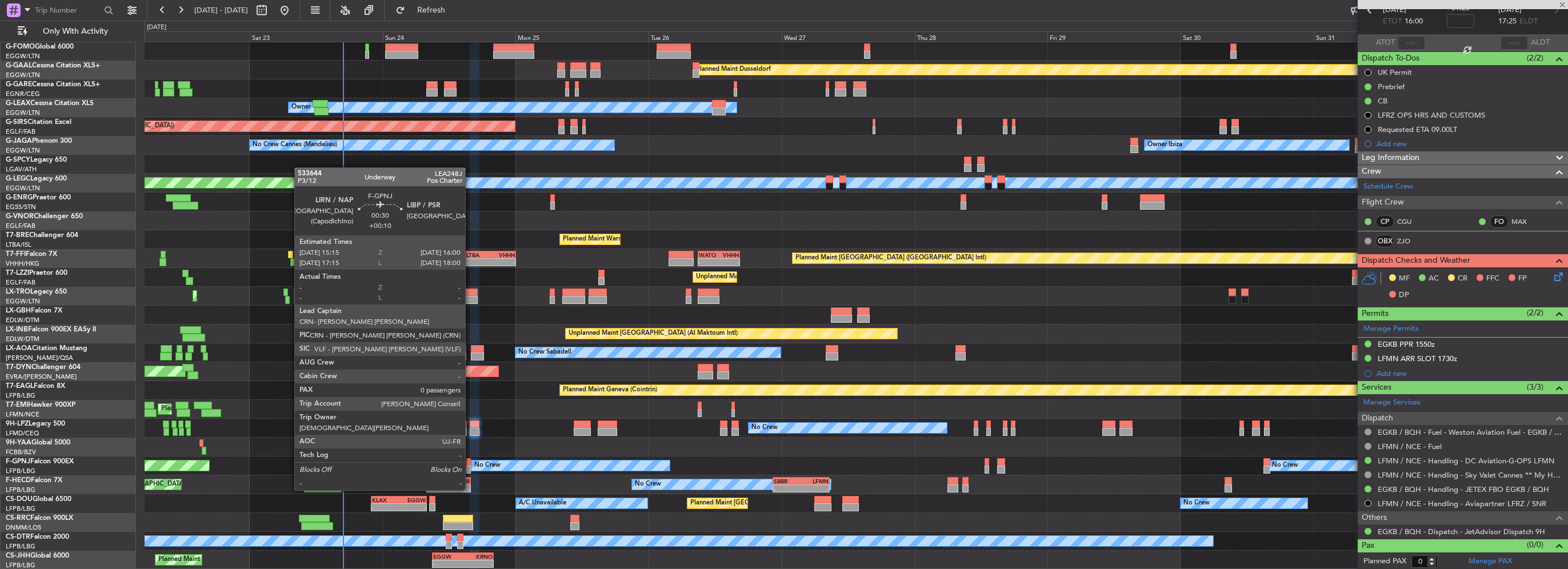
type input "-00:05"
type input "4"
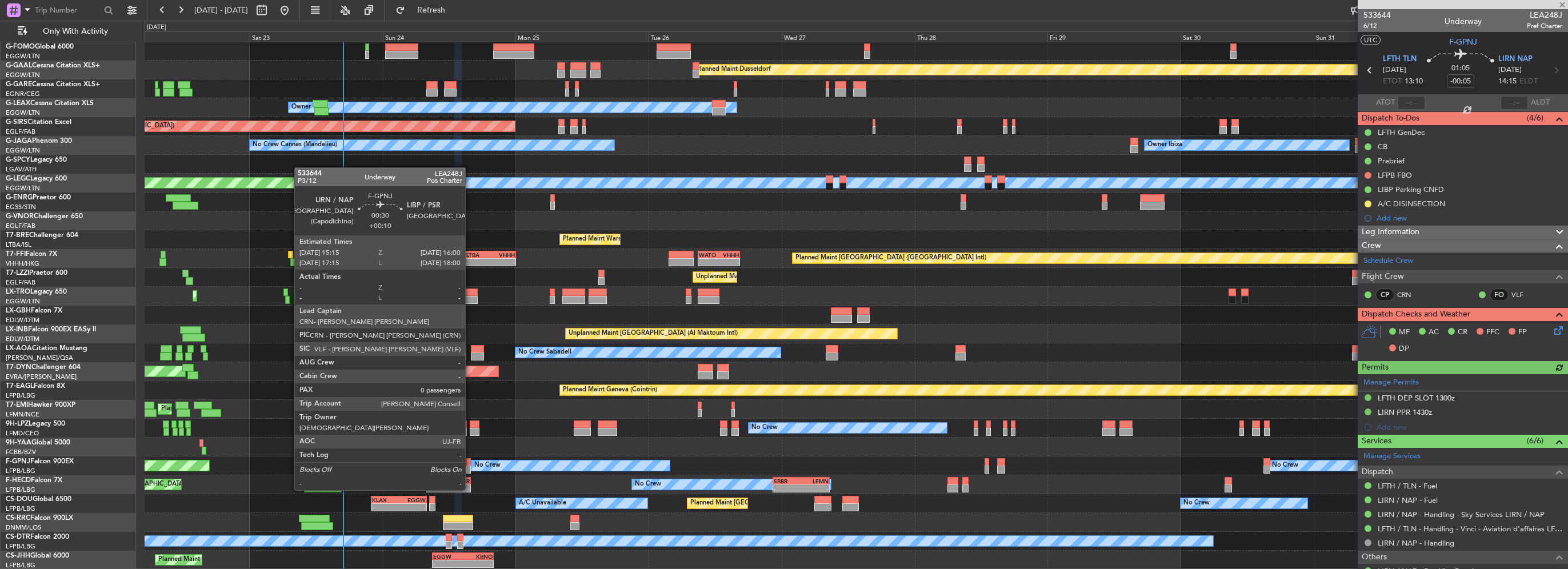
click at [471, 469] on div at bounding box center [468, 470] width 5 height 8
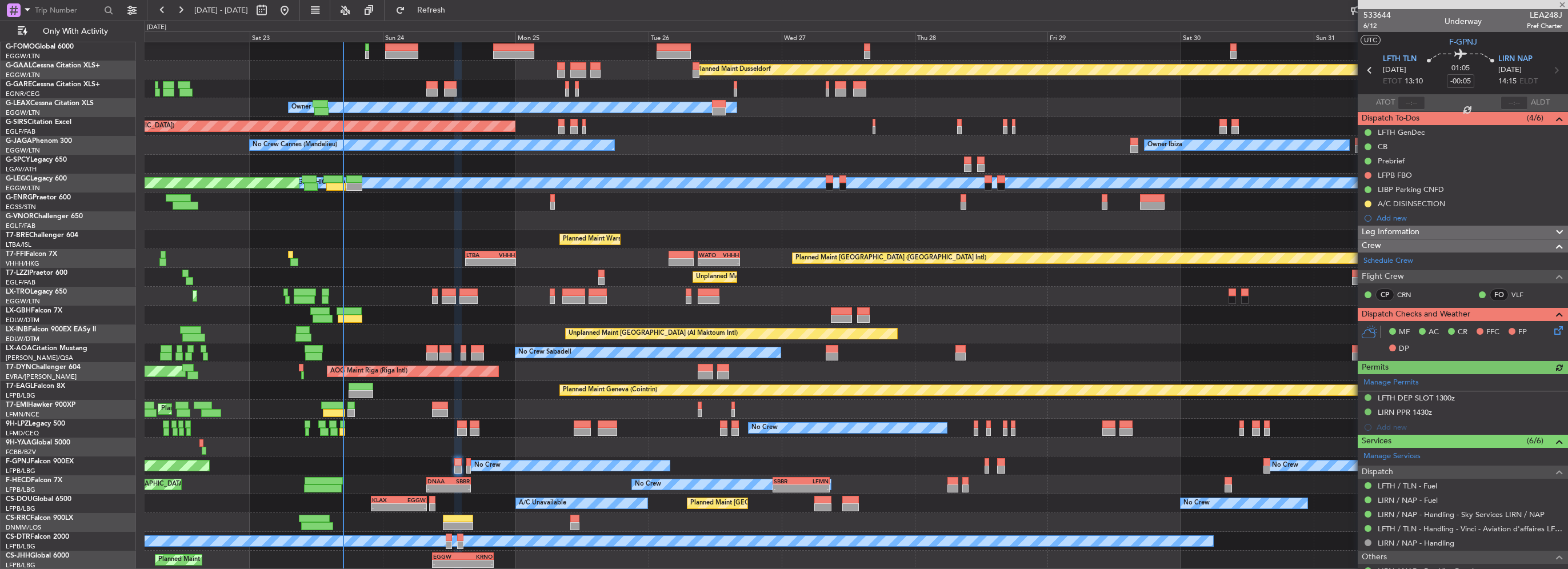
type input "+00:10"
type input "0"
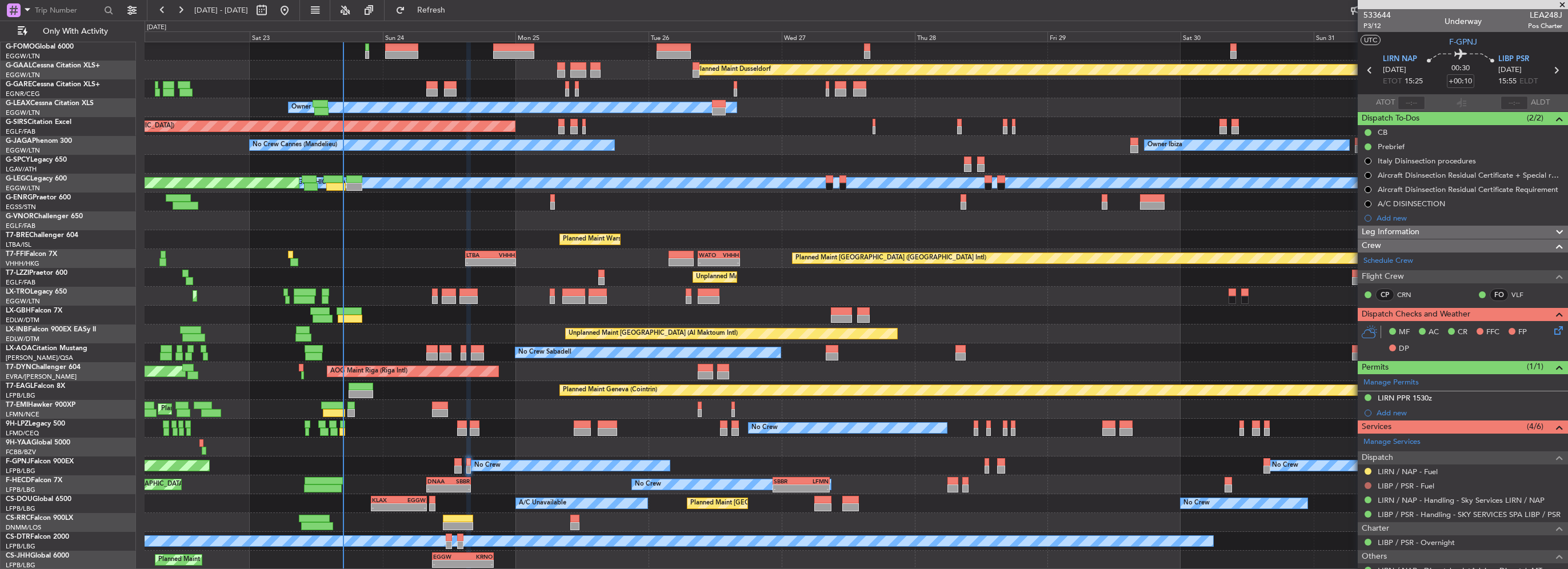
click at [1370, 483] on button at bounding box center [1369, 486] width 7 height 7
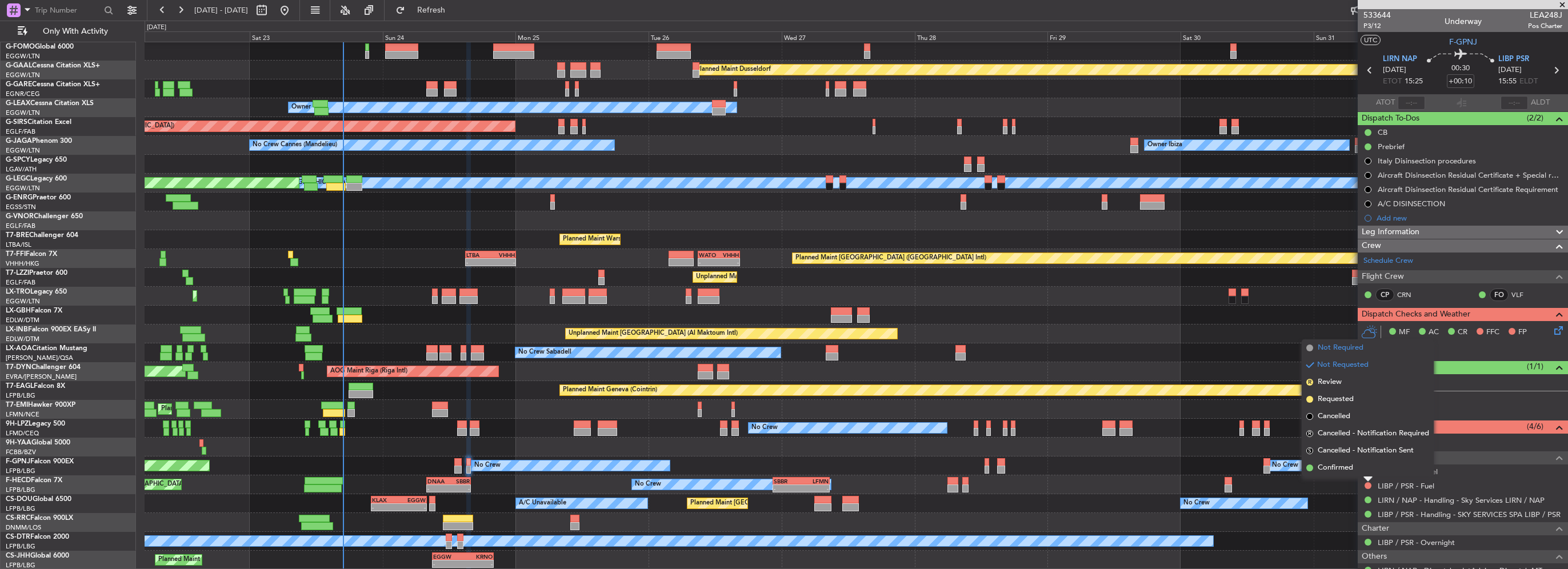
click at [1334, 349] on span "Not Required" at bounding box center [1341, 348] width 46 height 12
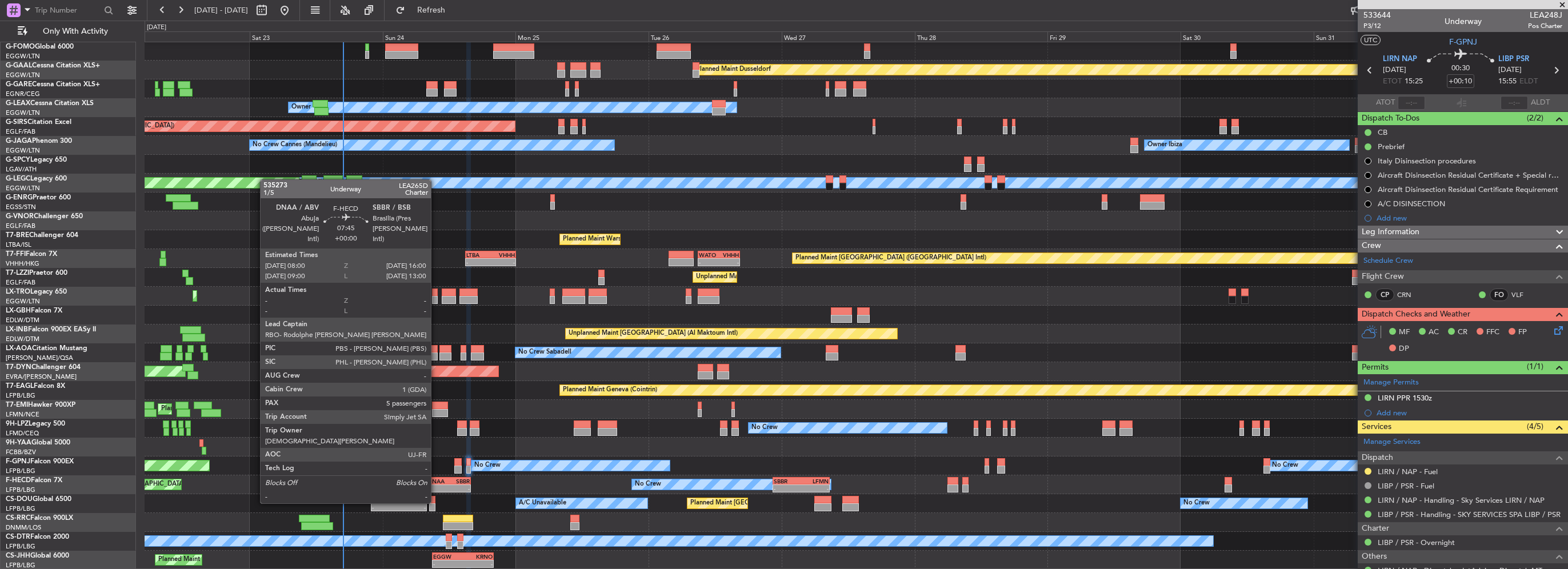
click at [436, 482] on div "DNAA" at bounding box center [437, 482] width 21 height 7
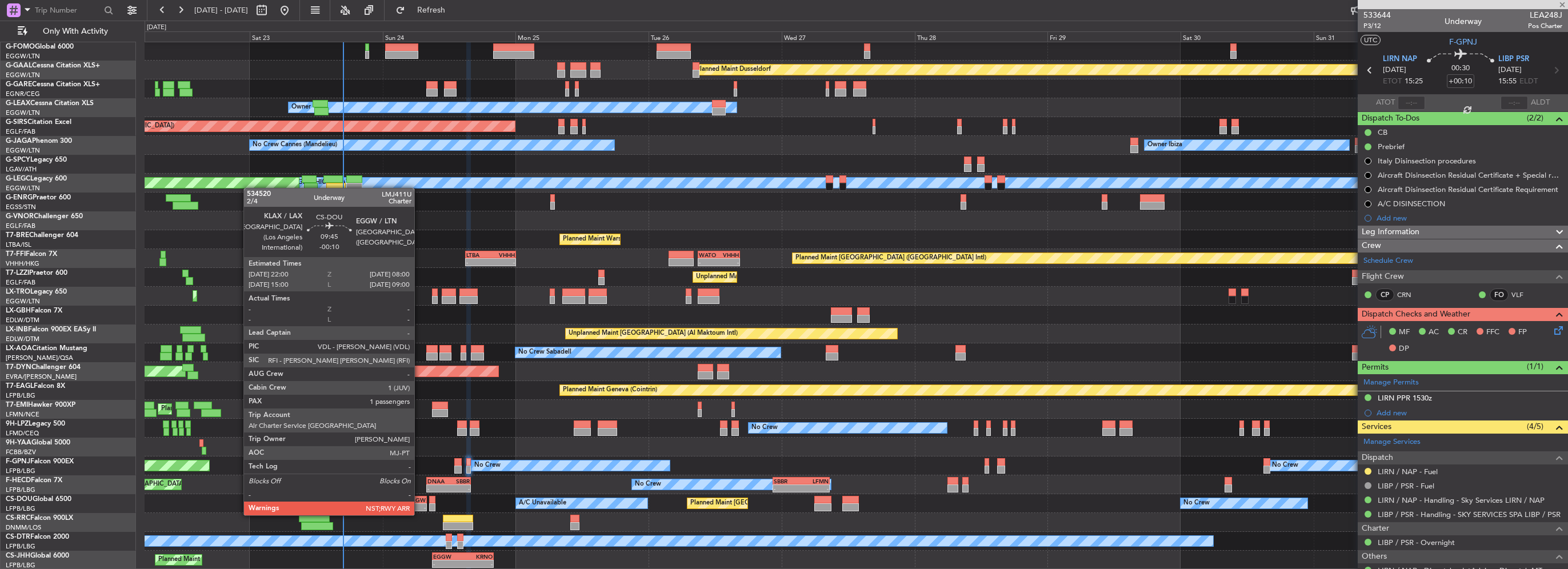
type input "5"
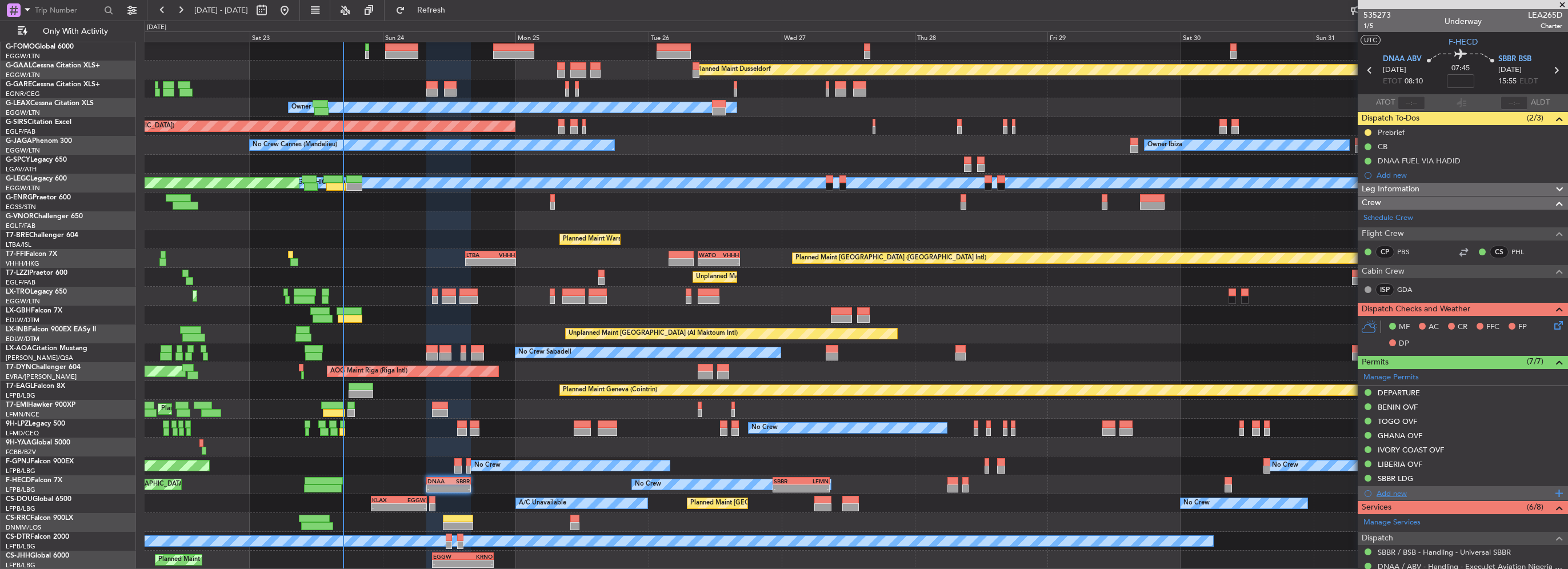
scroll to position [171, 0]
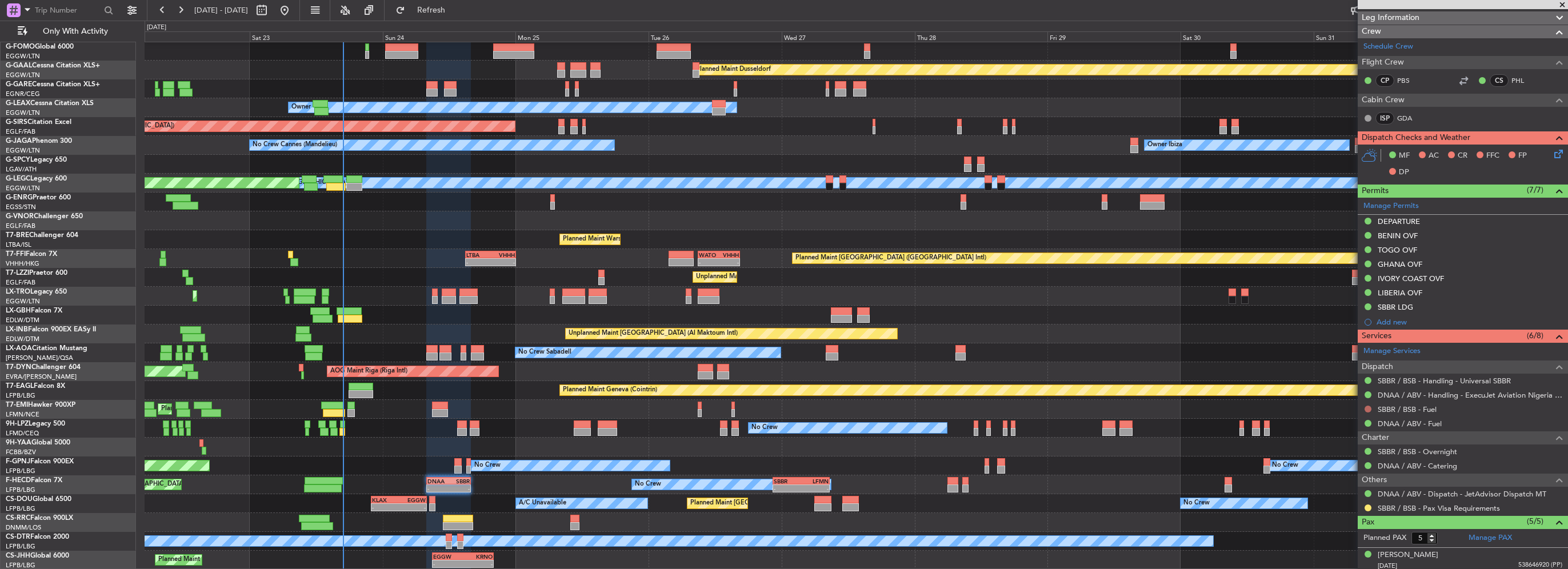
click at [1369, 408] on button at bounding box center [1369, 409] width 7 height 7
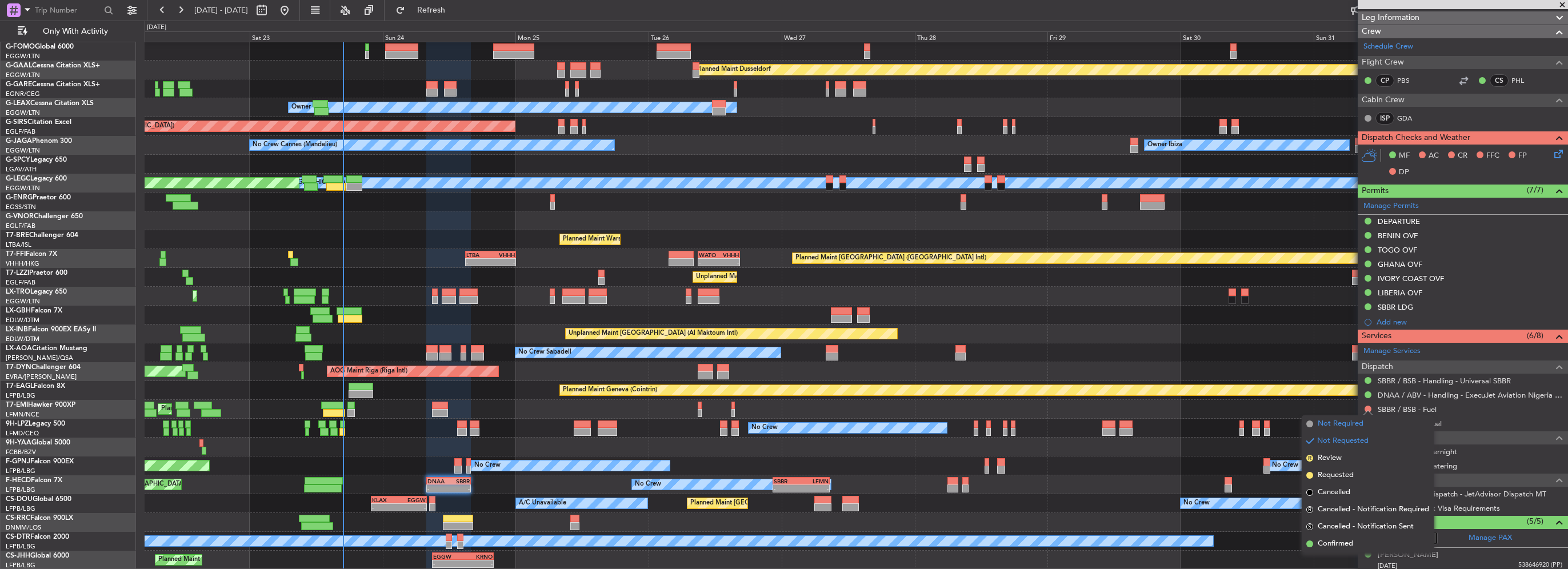
click at [1334, 421] on span "Not Required" at bounding box center [1341, 424] width 46 height 12
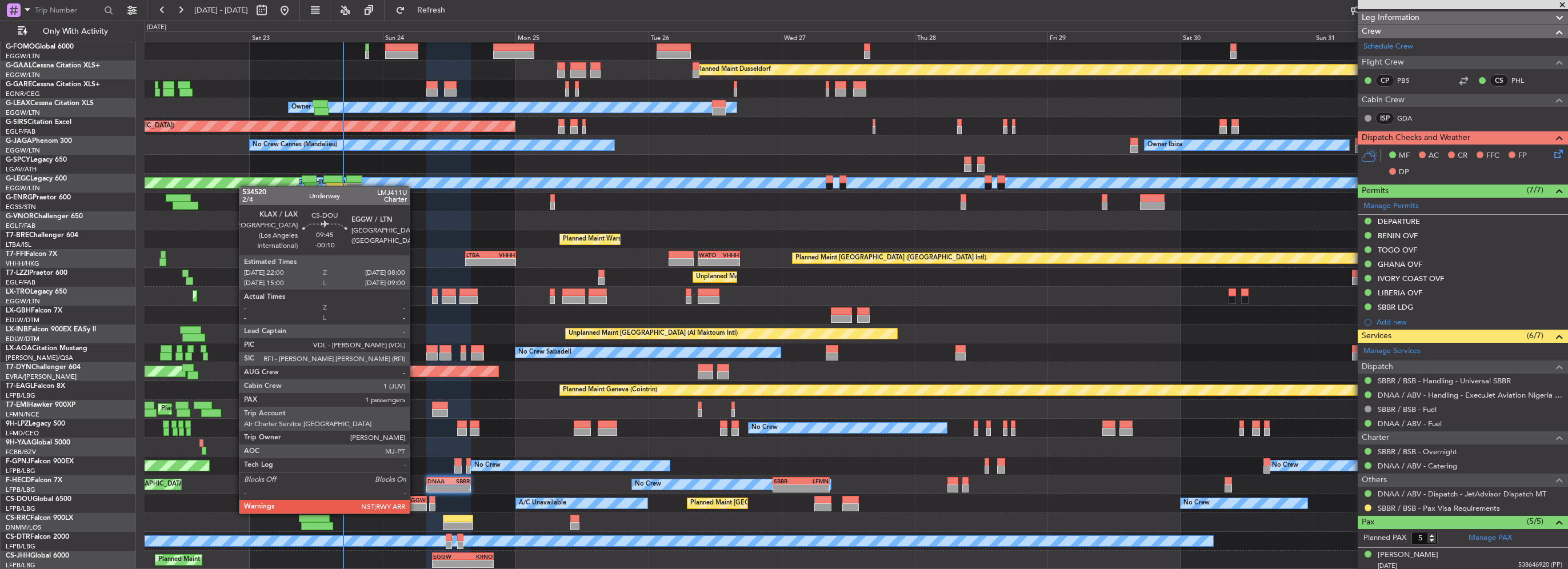
click at [415, 503] on div "08:00 Z" at bounding box center [412, 507] width 27 height 7
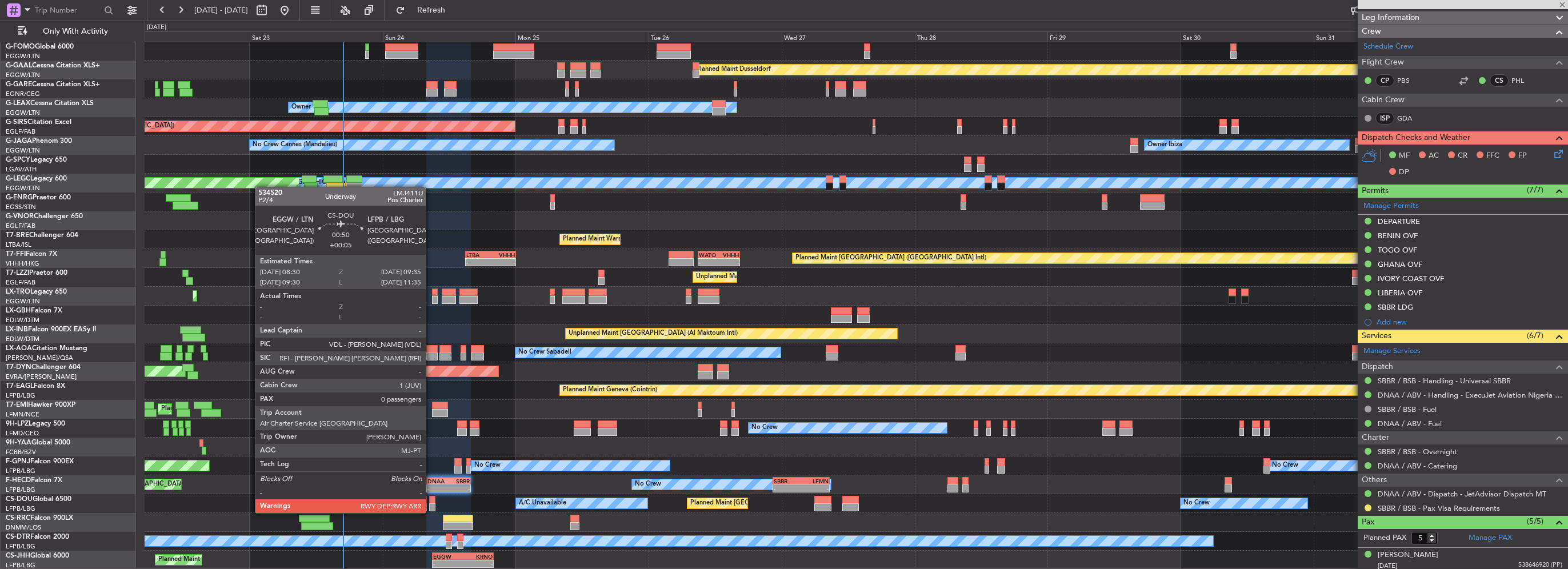
type input "-00:10"
type input "1"
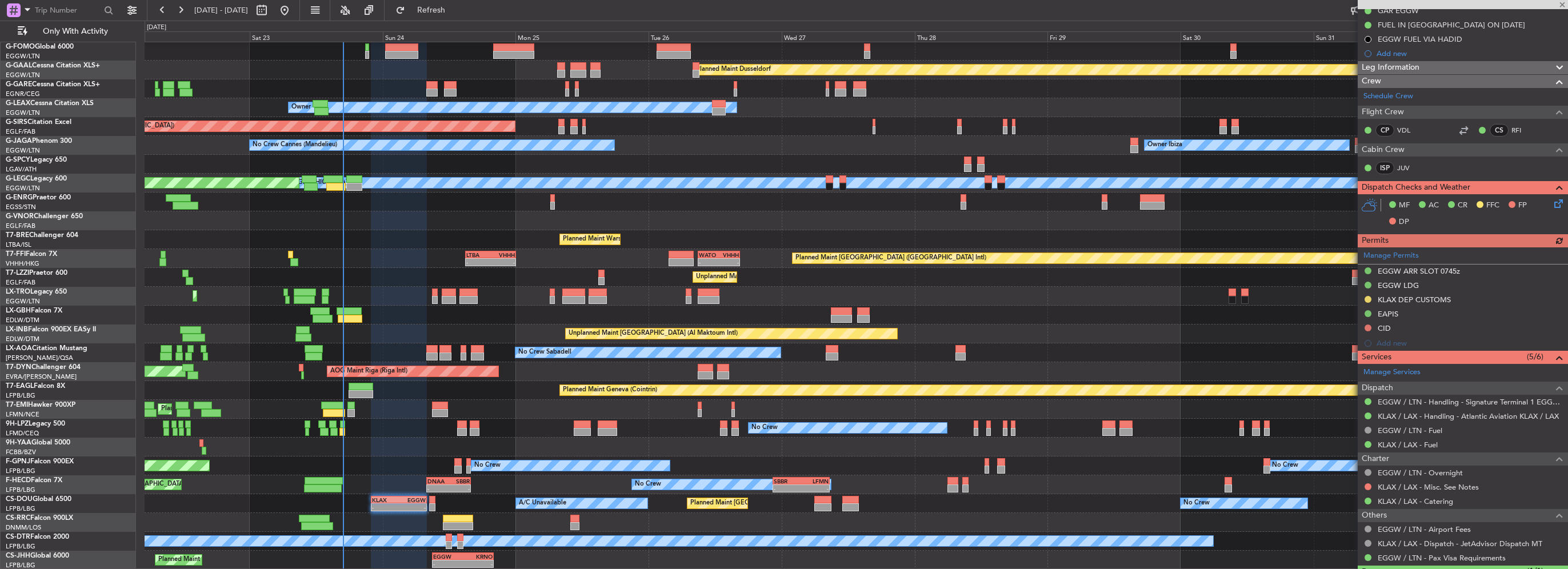
scroll to position [229, 0]
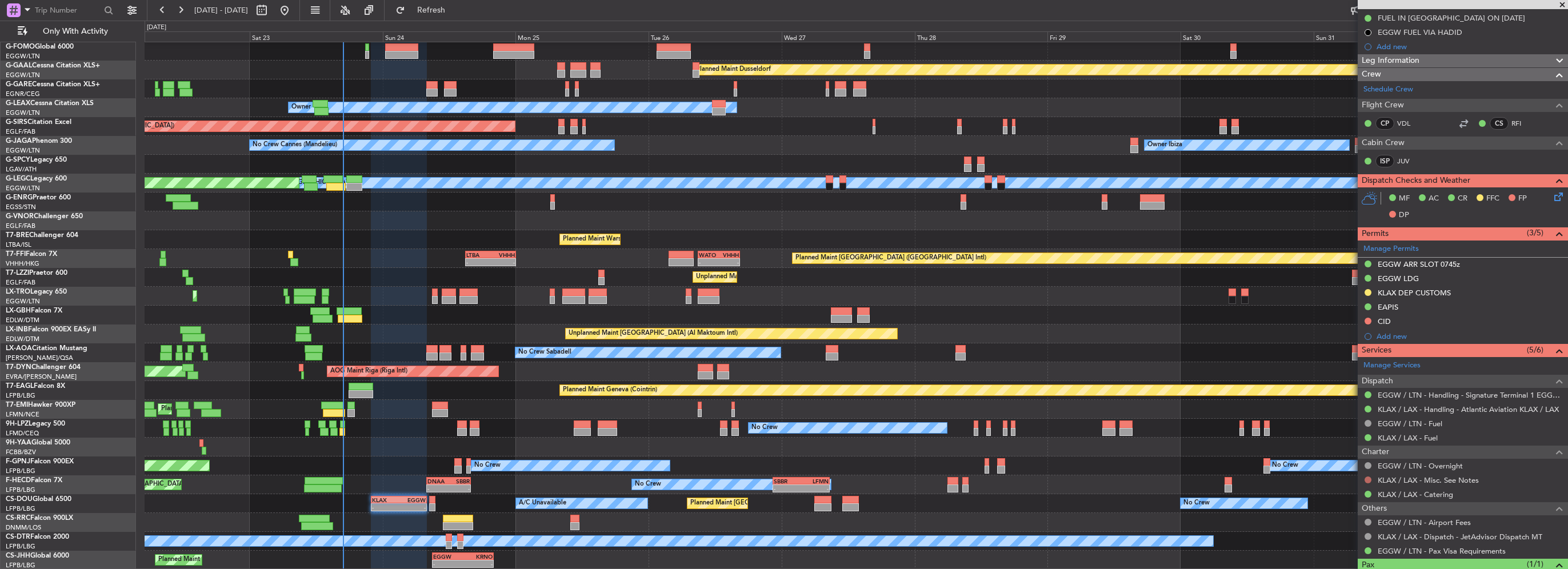
click at [1365, 477] on button at bounding box center [1369, 481] width 7 height 7
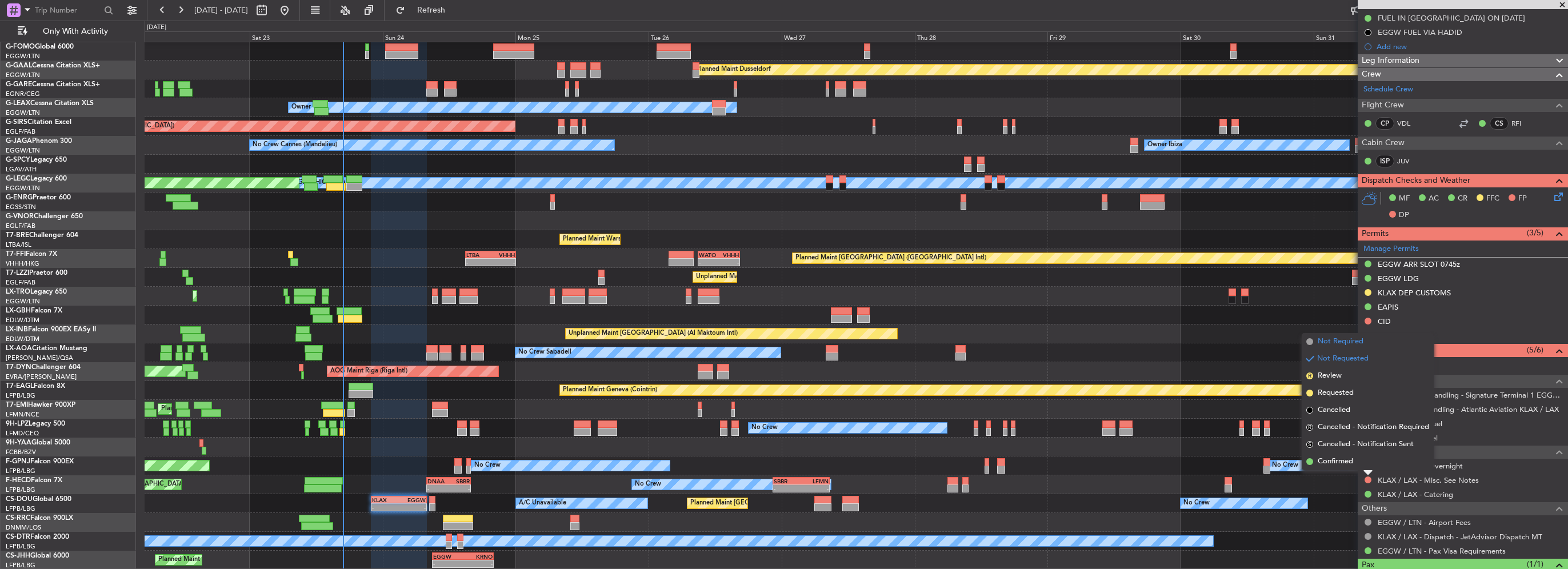
click at [1353, 341] on span "Not Required" at bounding box center [1341, 342] width 46 height 12
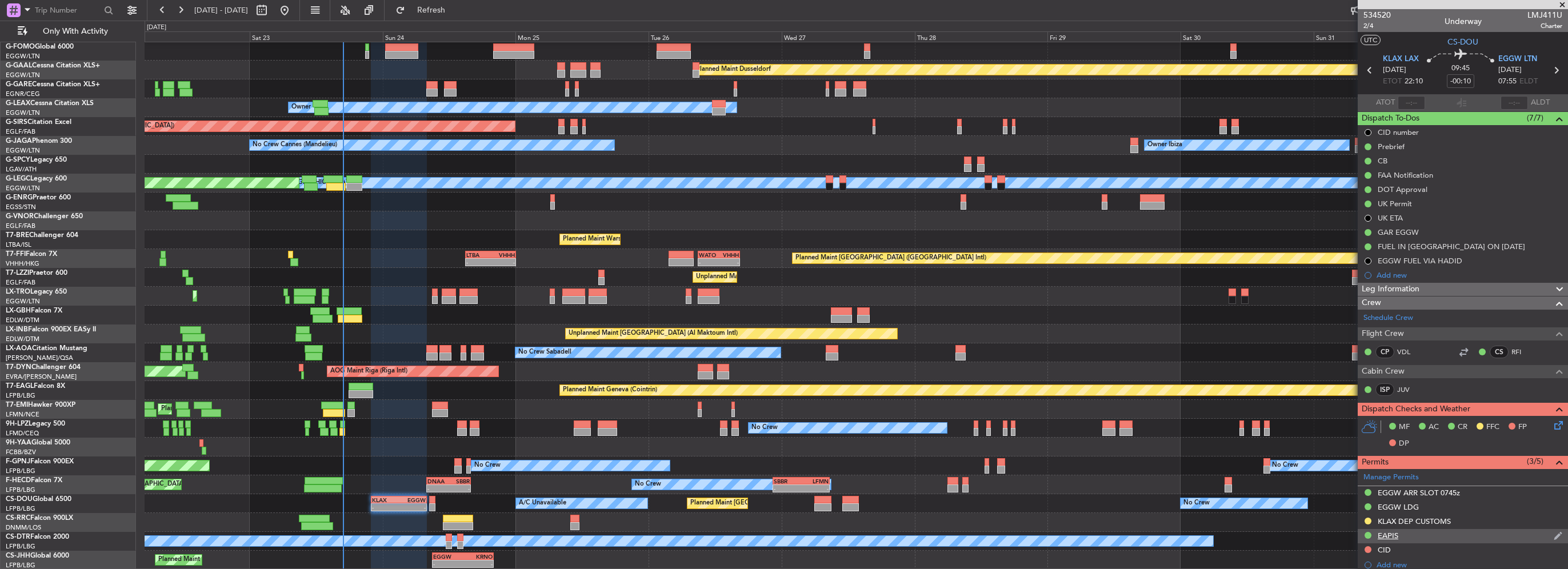
scroll to position [171, 0]
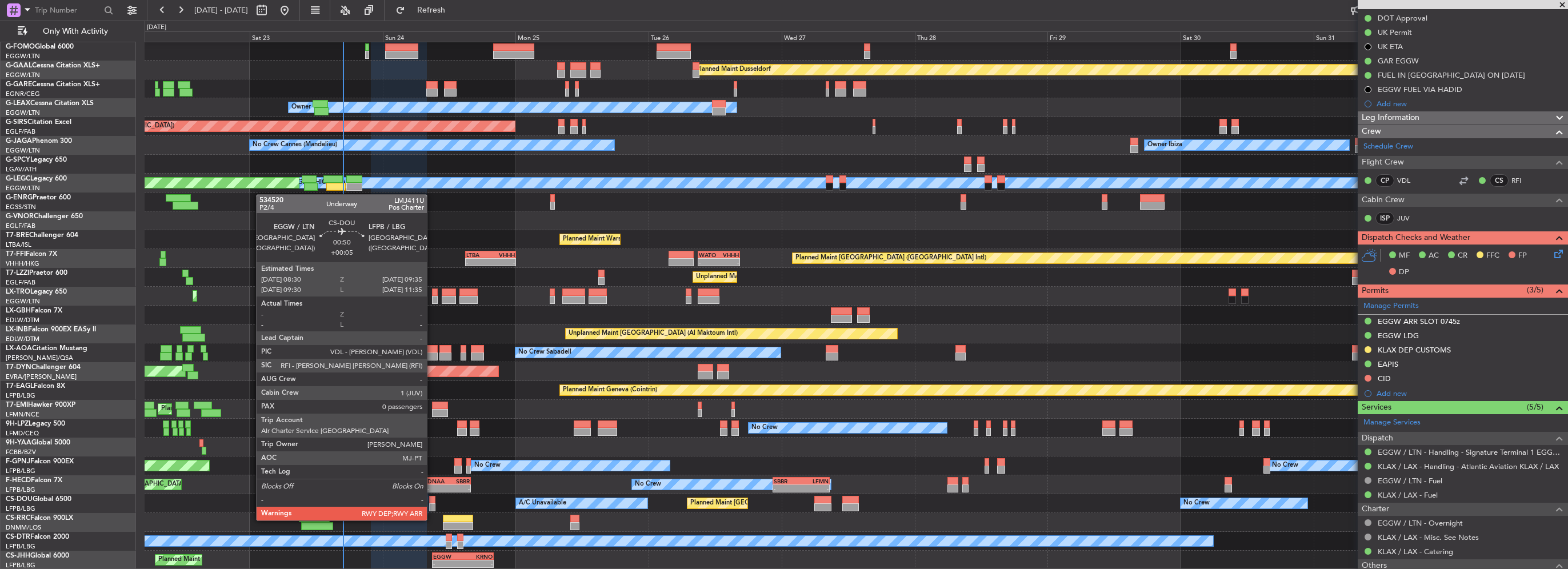
click at [432, 509] on div at bounding box center [432, 507] width 6 height 8
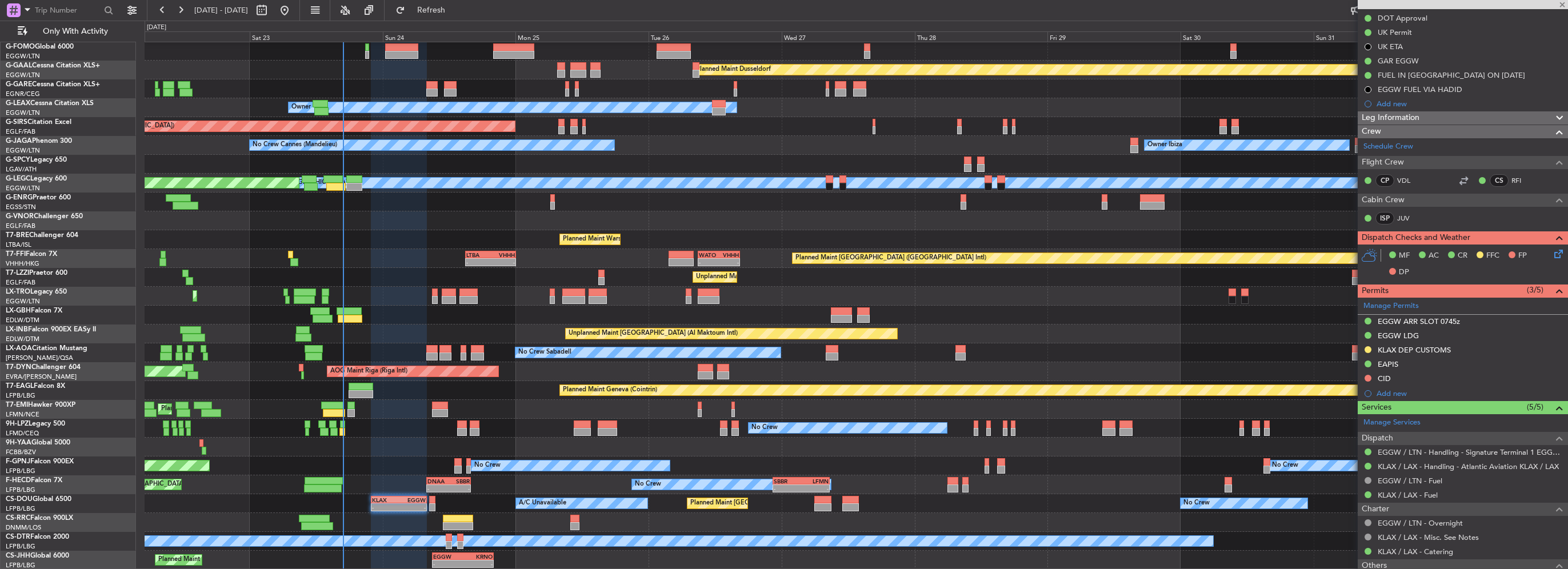
type input "+00:05"
type input "0"
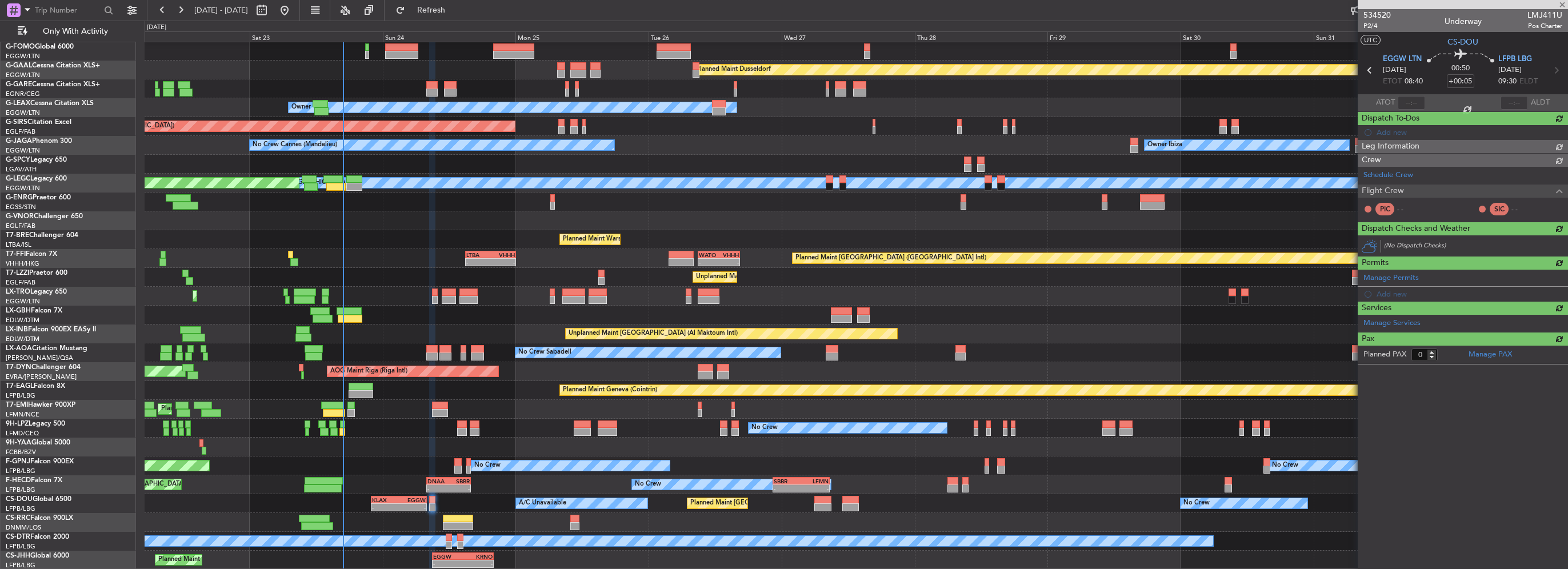
scroll to position [0, 0]
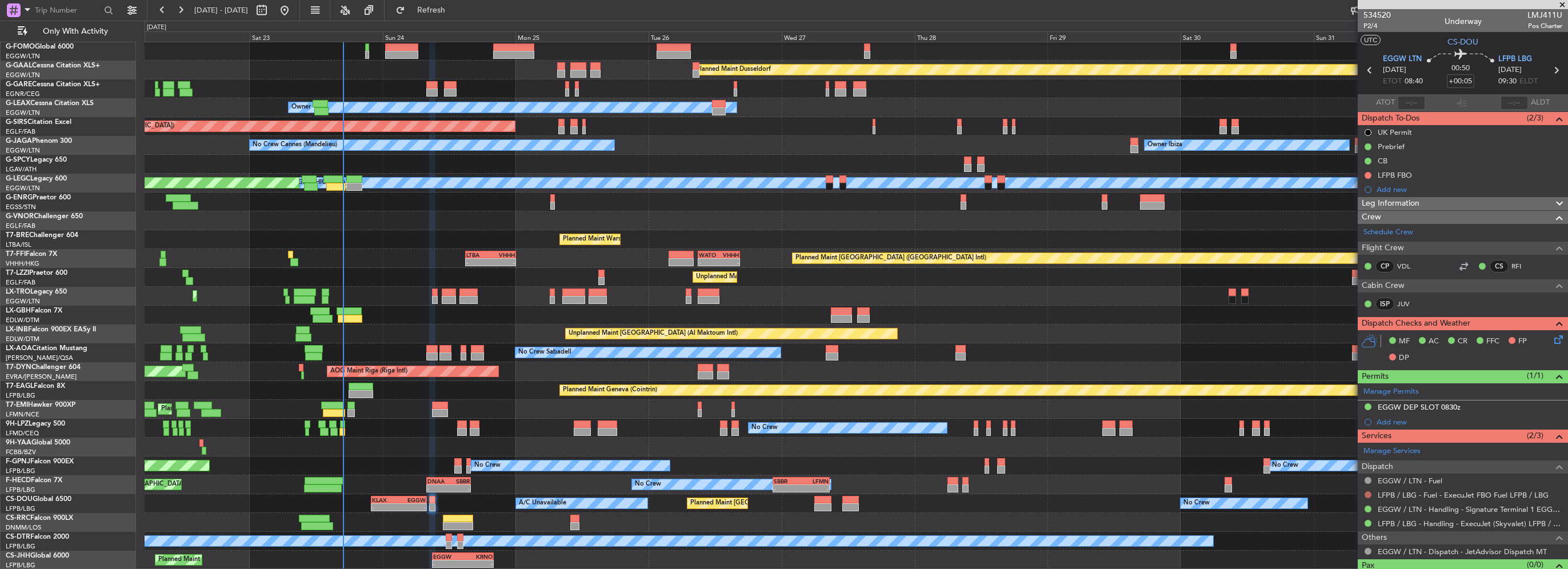
click at [1369, 494] on button at bounding box center [1369, 495] width 7 height 7
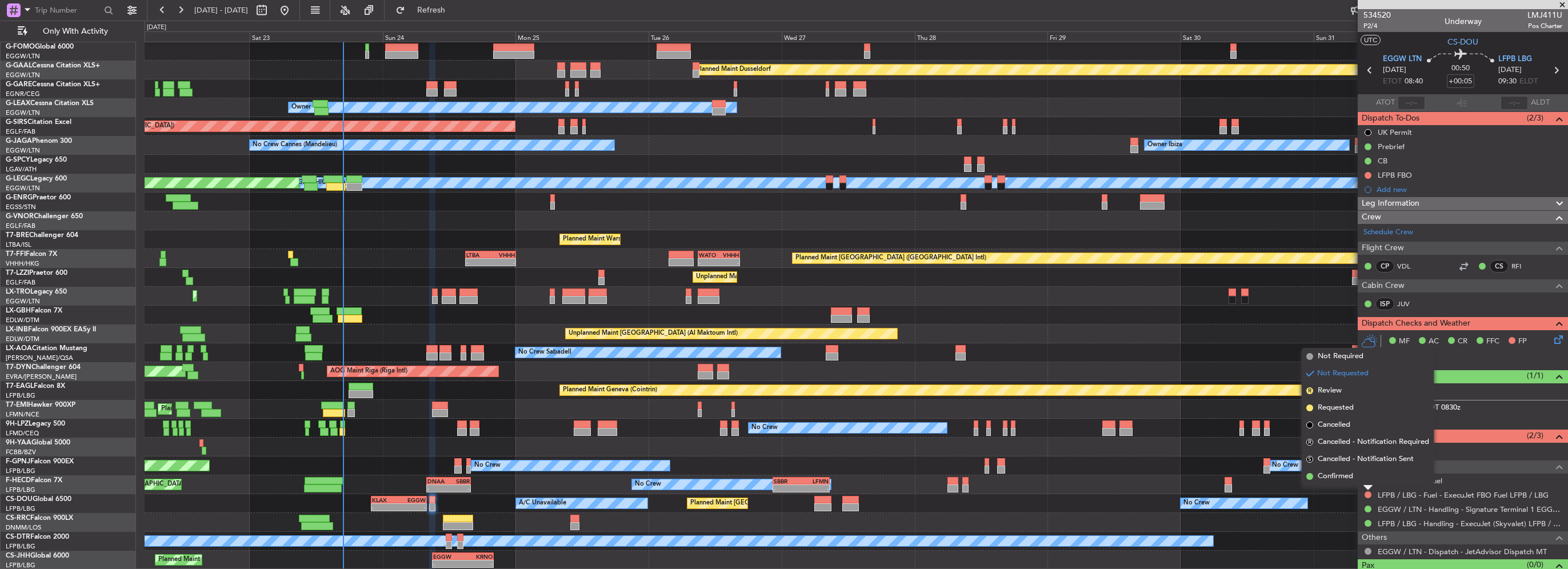
click at [1335, 359] on span "Not Required" at bounding box center [1341, 356] width 46 height 12
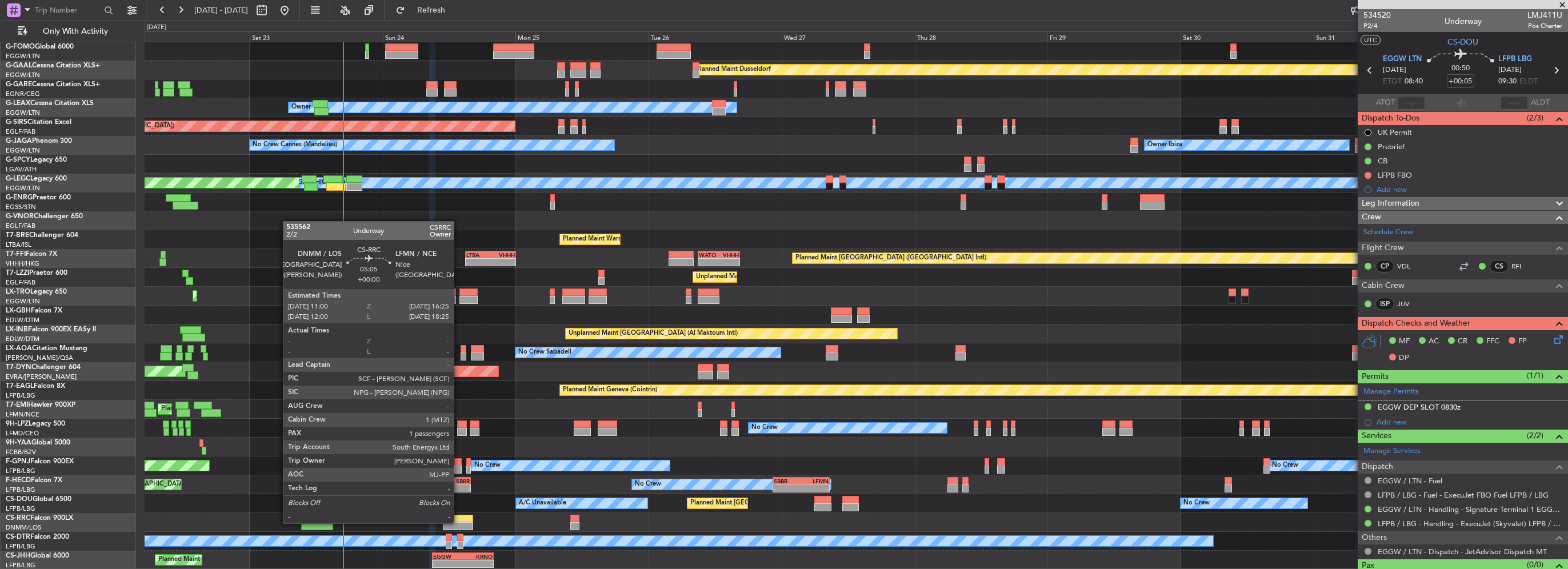
click at [459, 522] on div at bounding box center [458, 526] width 31 height 8
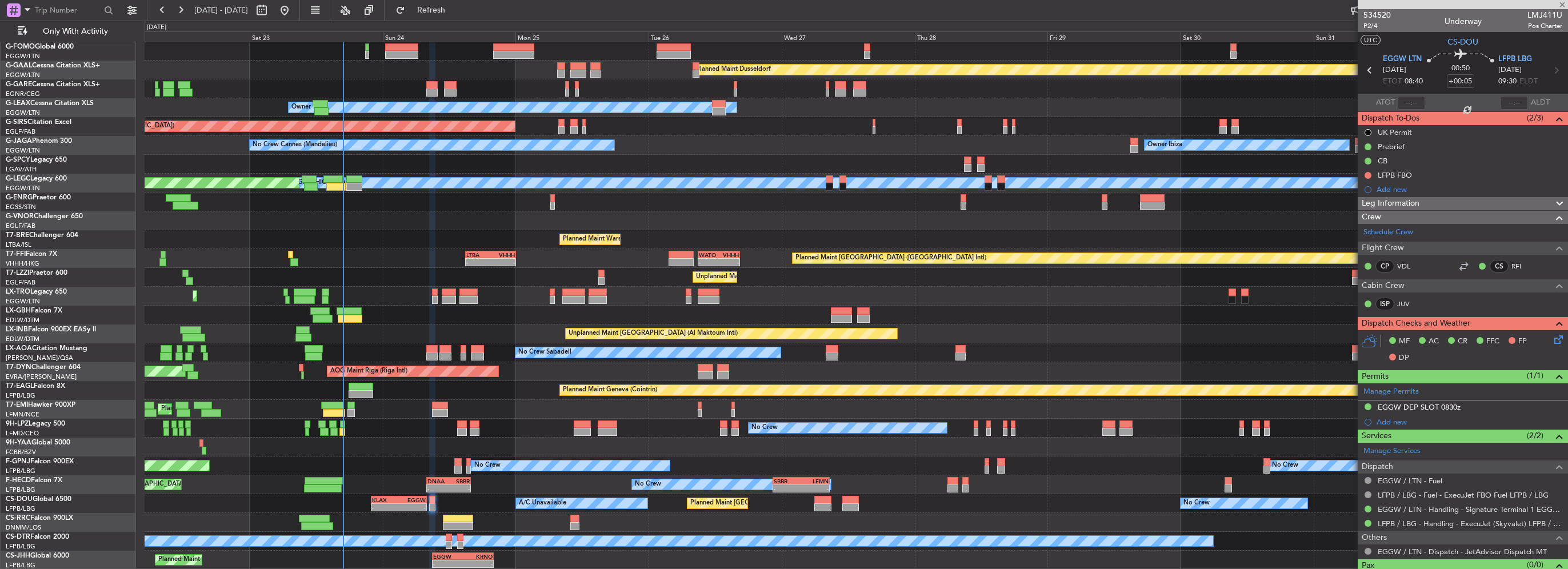
type input "1"
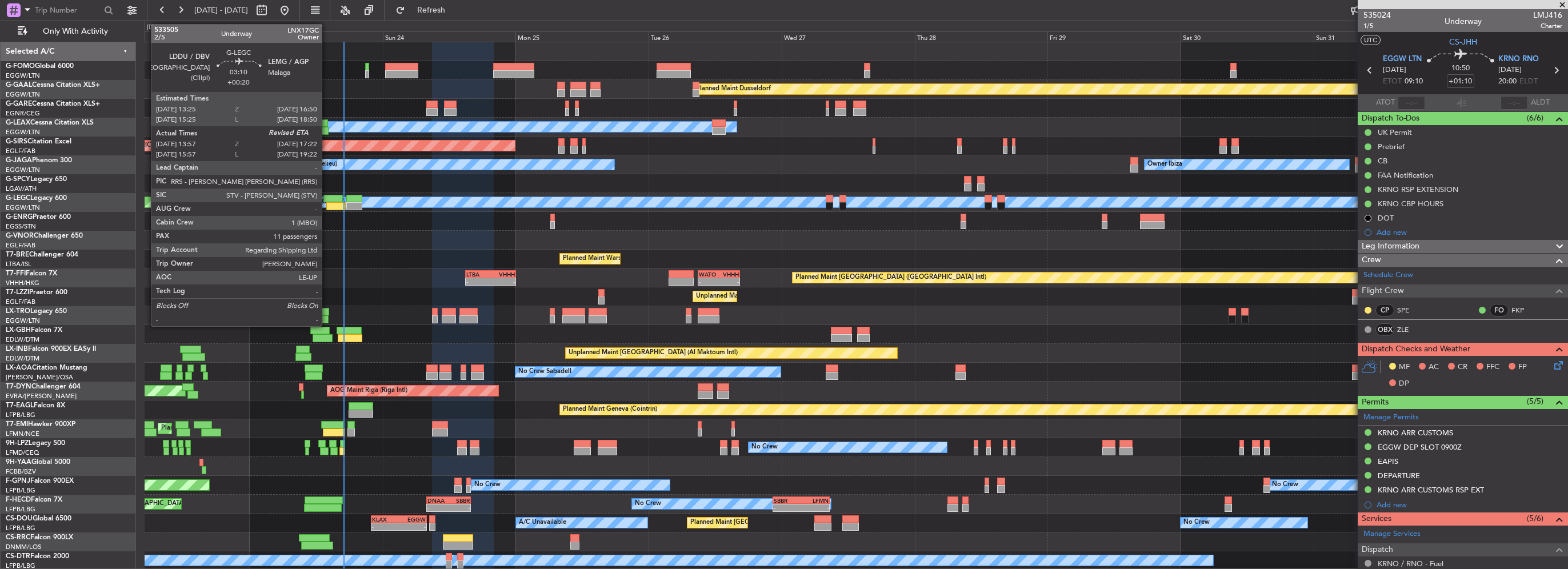
click at [327, 197] on div at bounding box center [334, 198] width 20 height 8
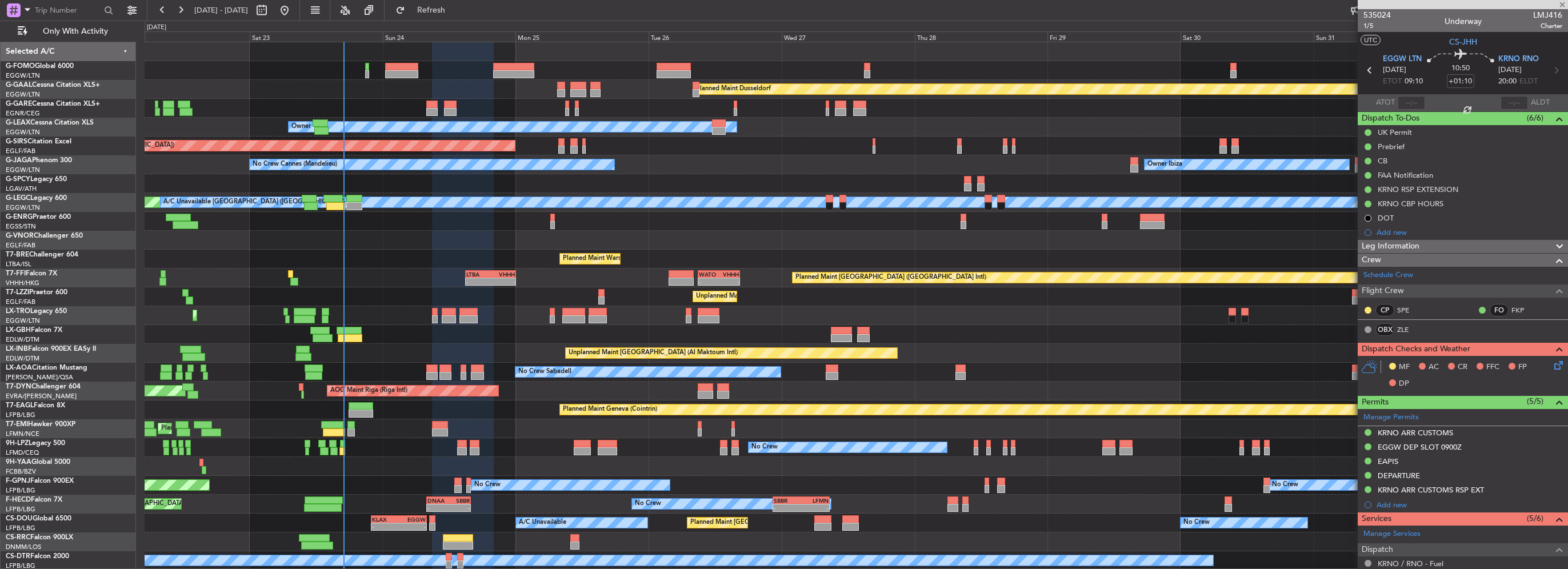
type input "+00:20"
type input "13:57"
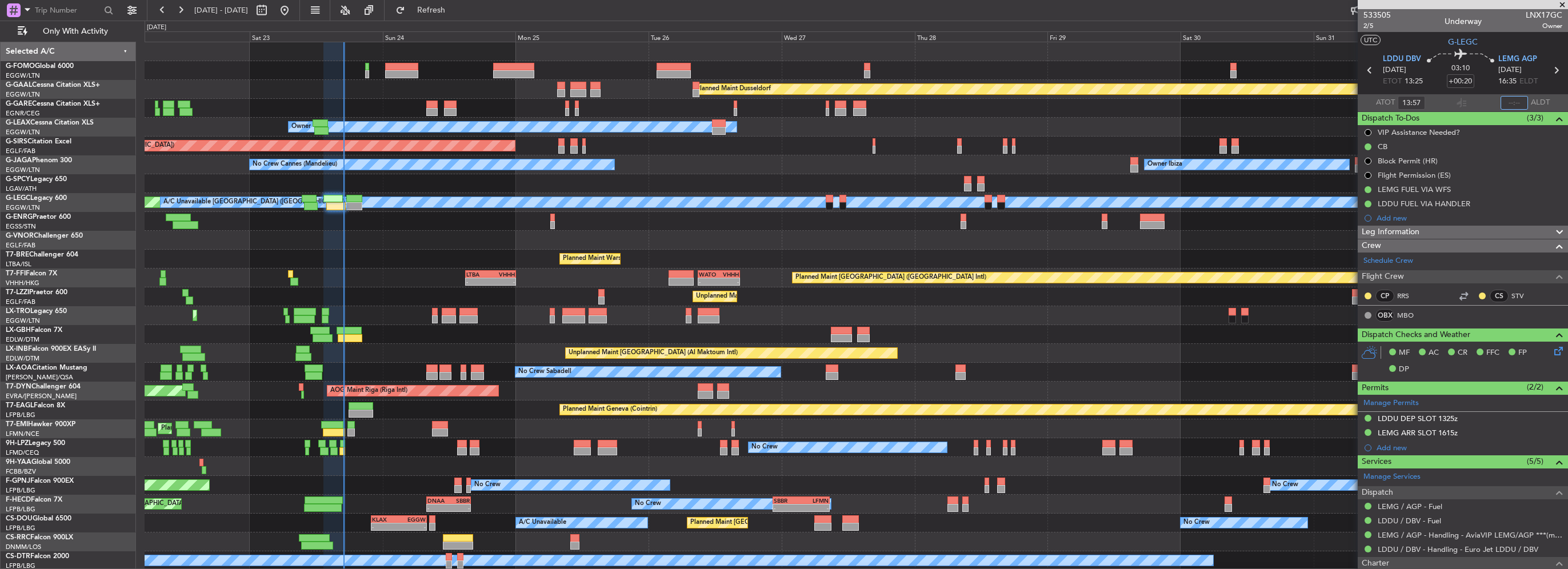
click at [1511, 103] on input "text" at bounding box center [1515, 102] width 27 height 14
type input "16:56"
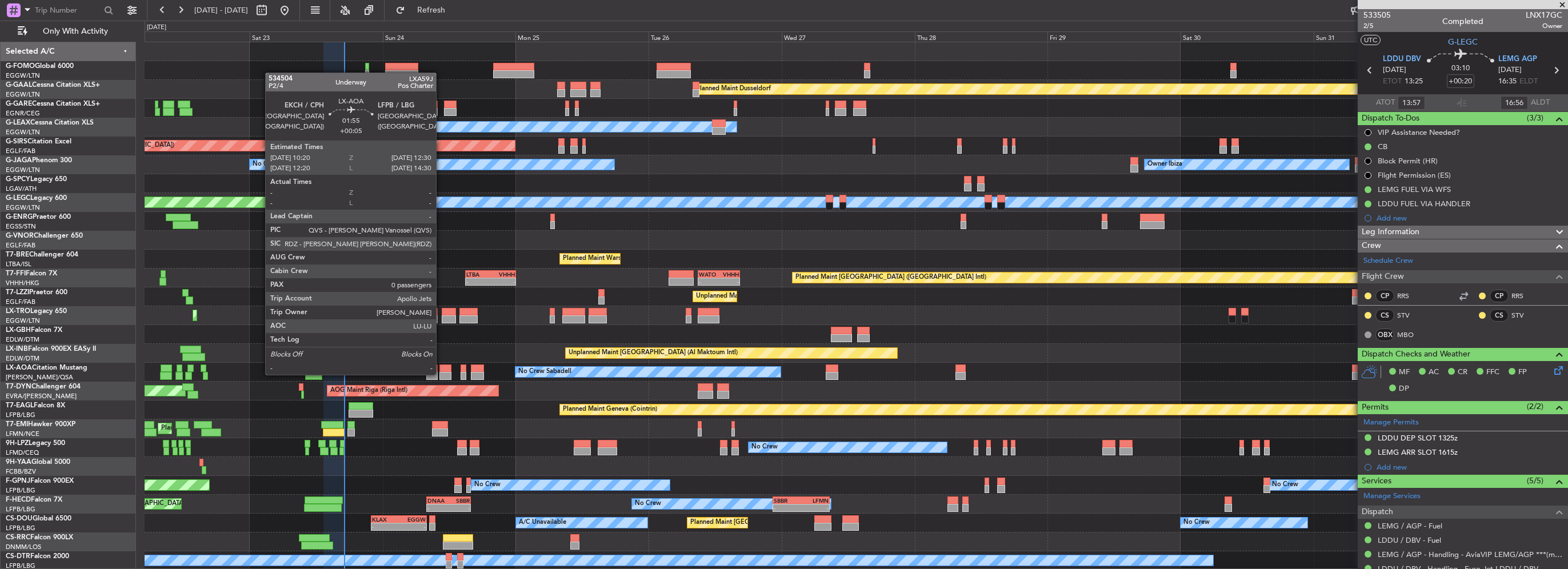
click at [441, 374] on div at bounding box center [445, 376] width 13 height 8
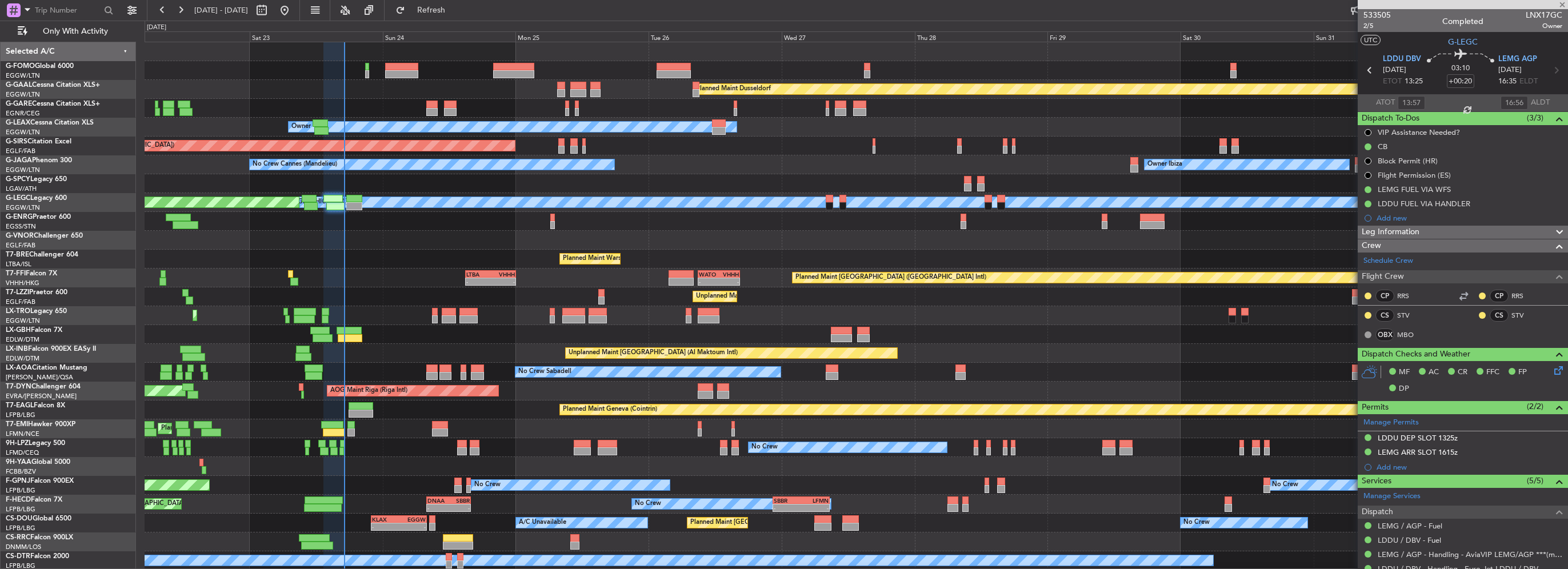
type input "+00:05"
type input "0"
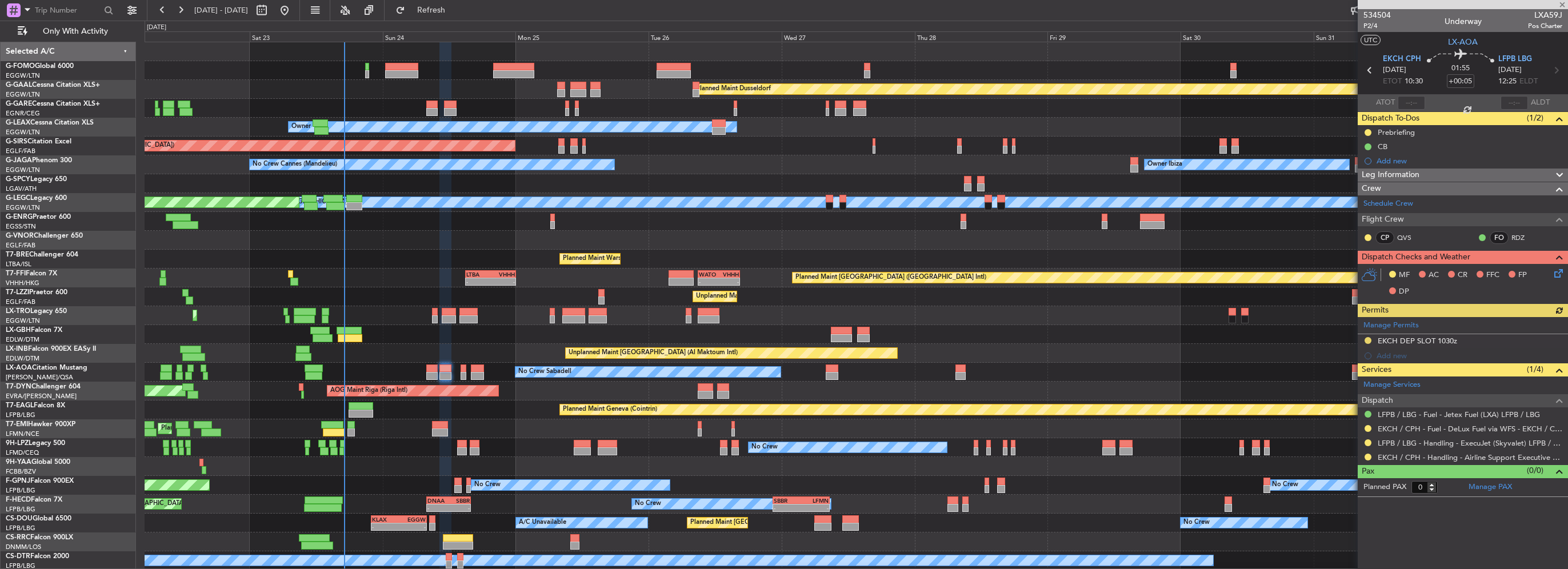
scroll to position [20, 0]
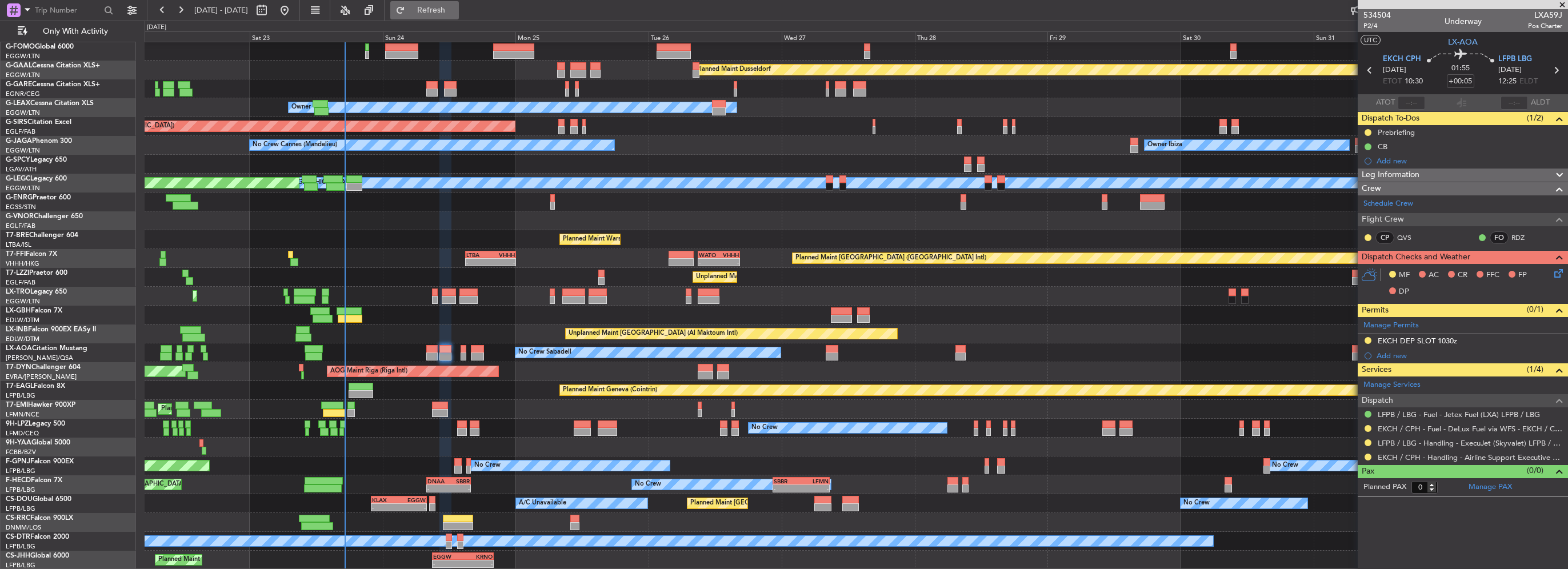
click at [450, 10] on span "Refresh" at bounding box center [431, 10] width 48 height 8
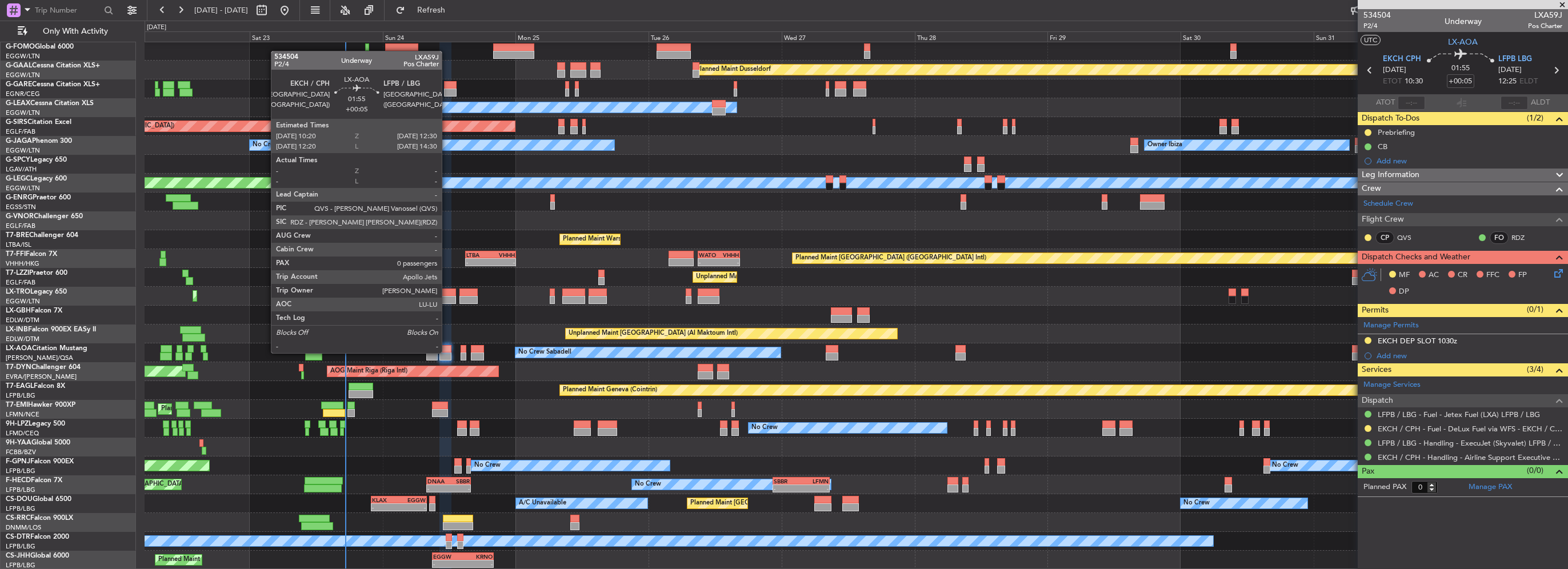
click at [447, 352] on div at bounding box center [445, 349] width 13 height 8
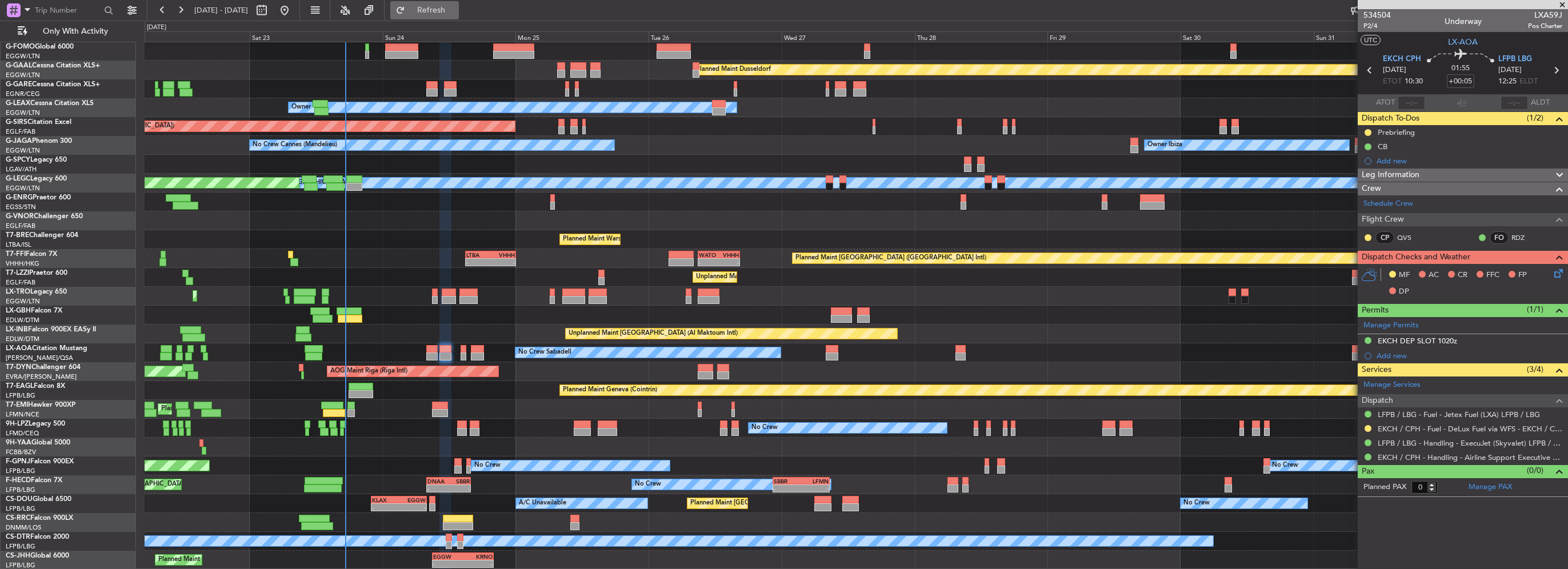
click at [447, 6] on span "Refresh" at bounding box center [431, 10] width 48 height 8
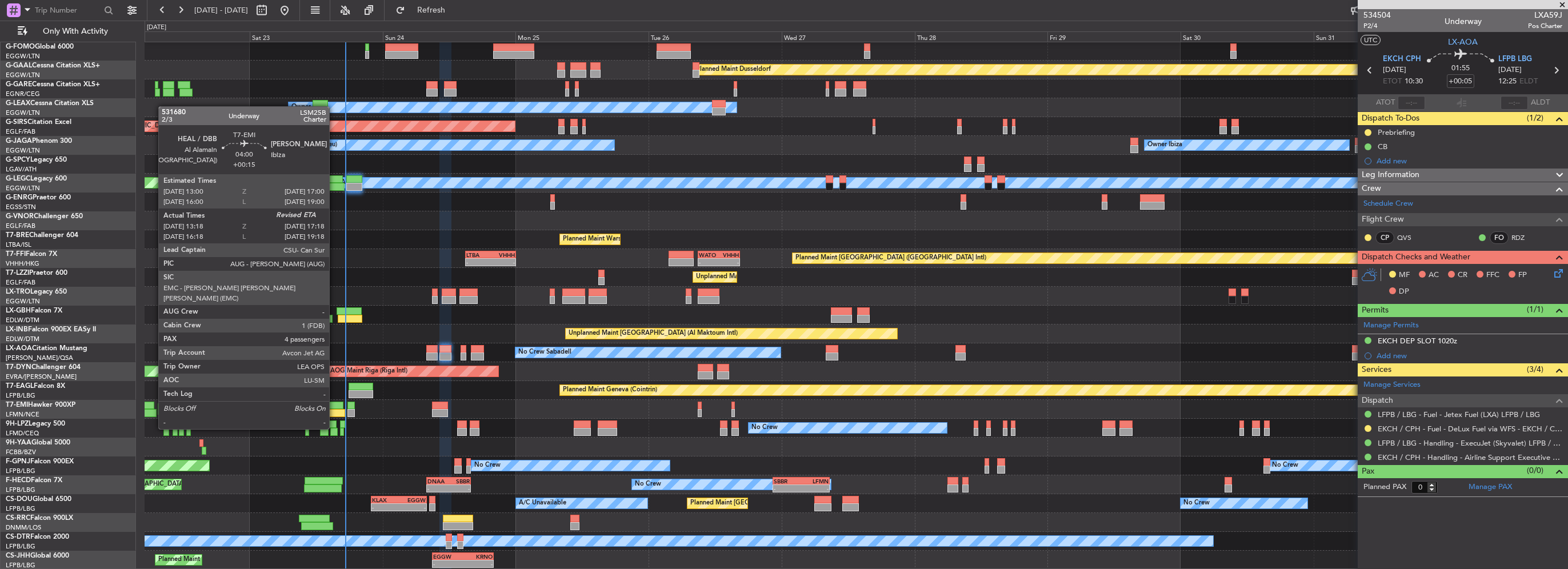
click at [335, 408] on div at bounding box center [332, 406] width 23 height 8
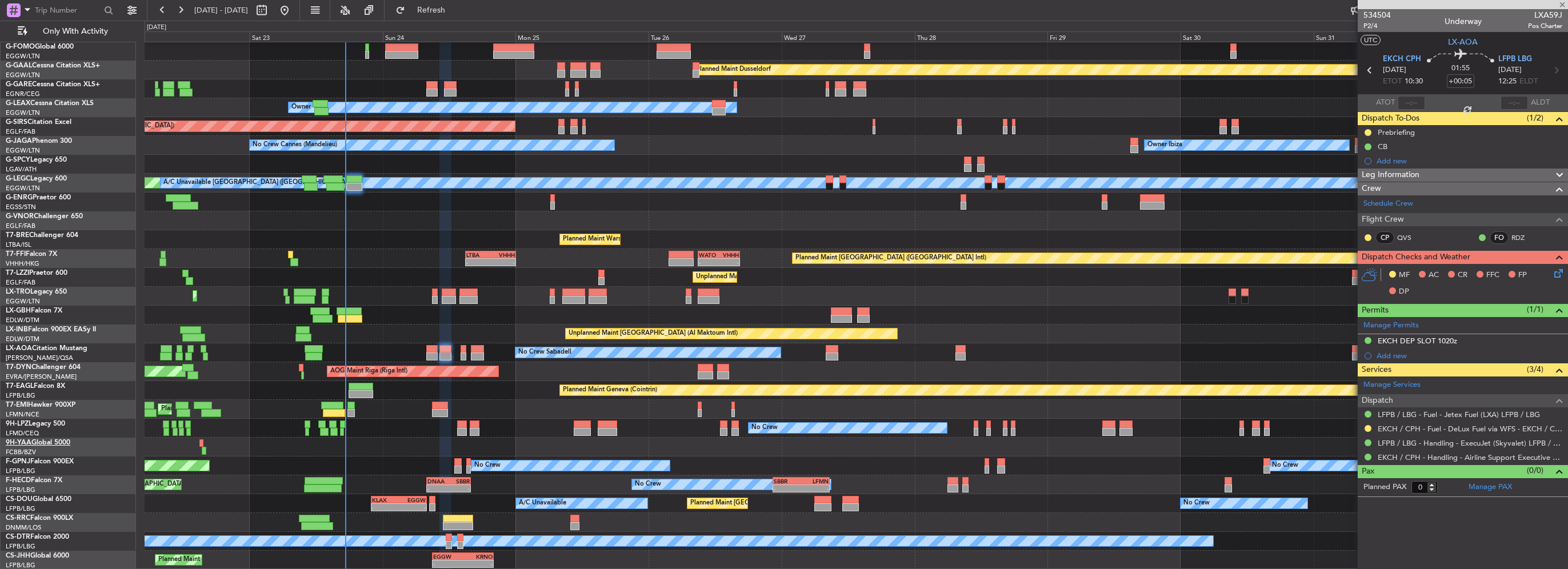
type input "+00:15"
type input "13:18"
type input "4"
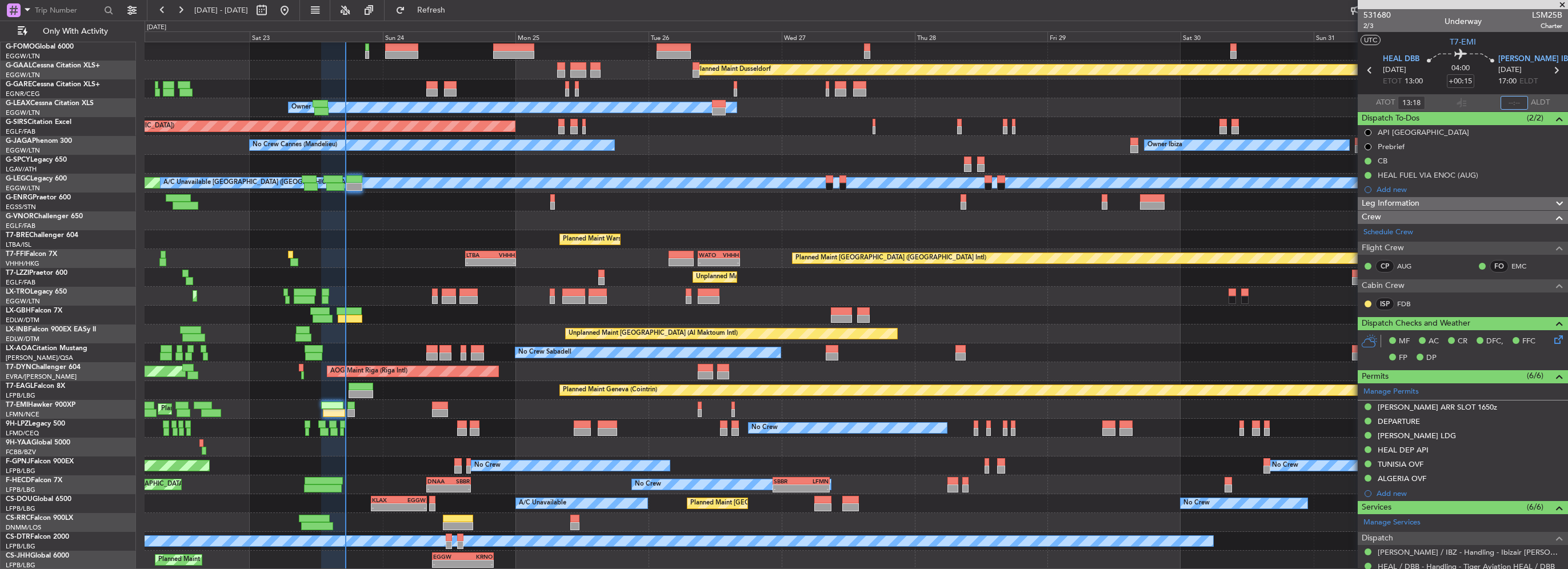
click at [1512, 103] on input "text" at bounding box center [1515, 102] width 27 height 14
type input "17:16"
click at [452, 10] on span "Refresh" at bounding box center [431, 10] width 48 height 8
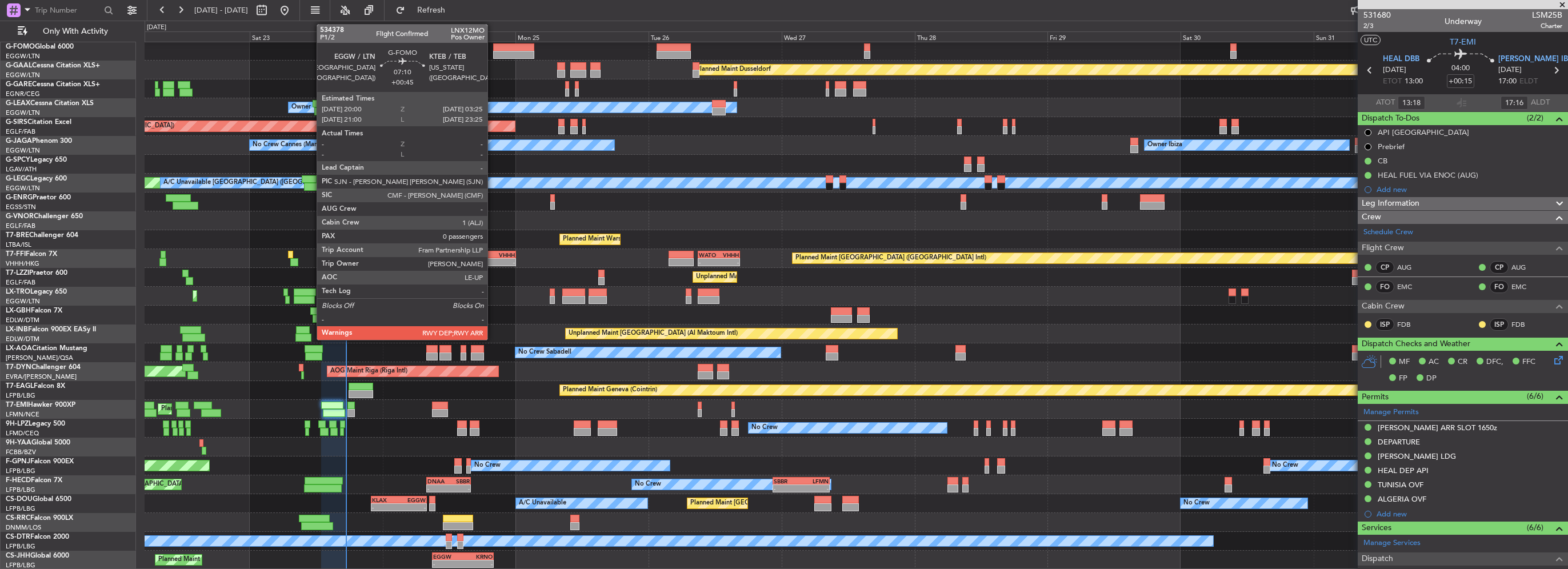
click at [493, 50] on div at bounding box center [514, 54] width 41 height 8
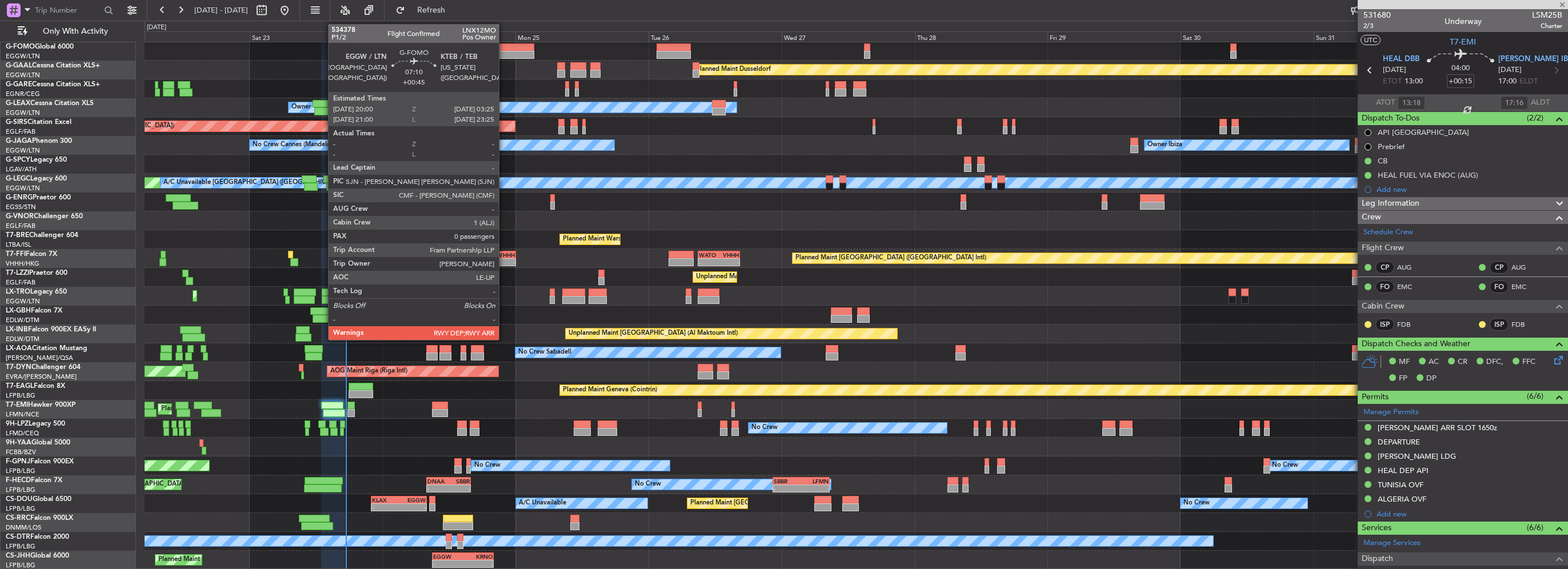
type input "+00:45"
type input "0"
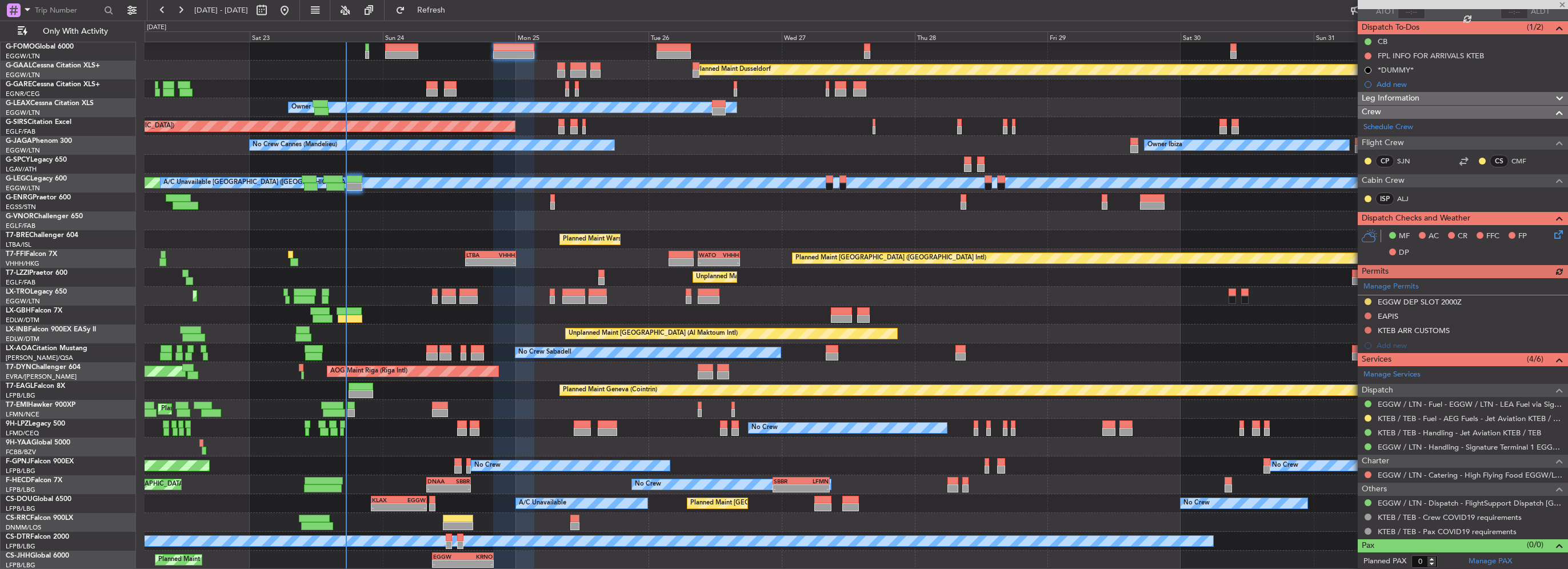
scroll to position [0, 0]
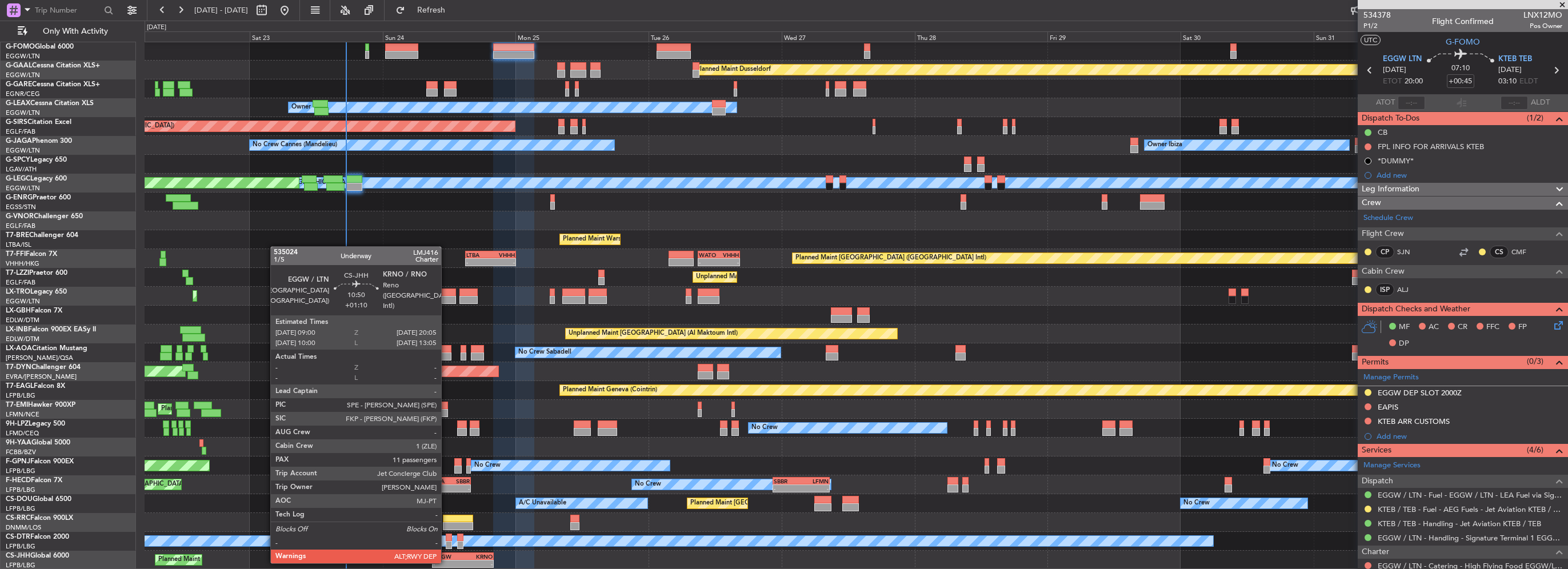
click at [446, 563] on div "-" at bounding box center [447, 564] width 30 height 7
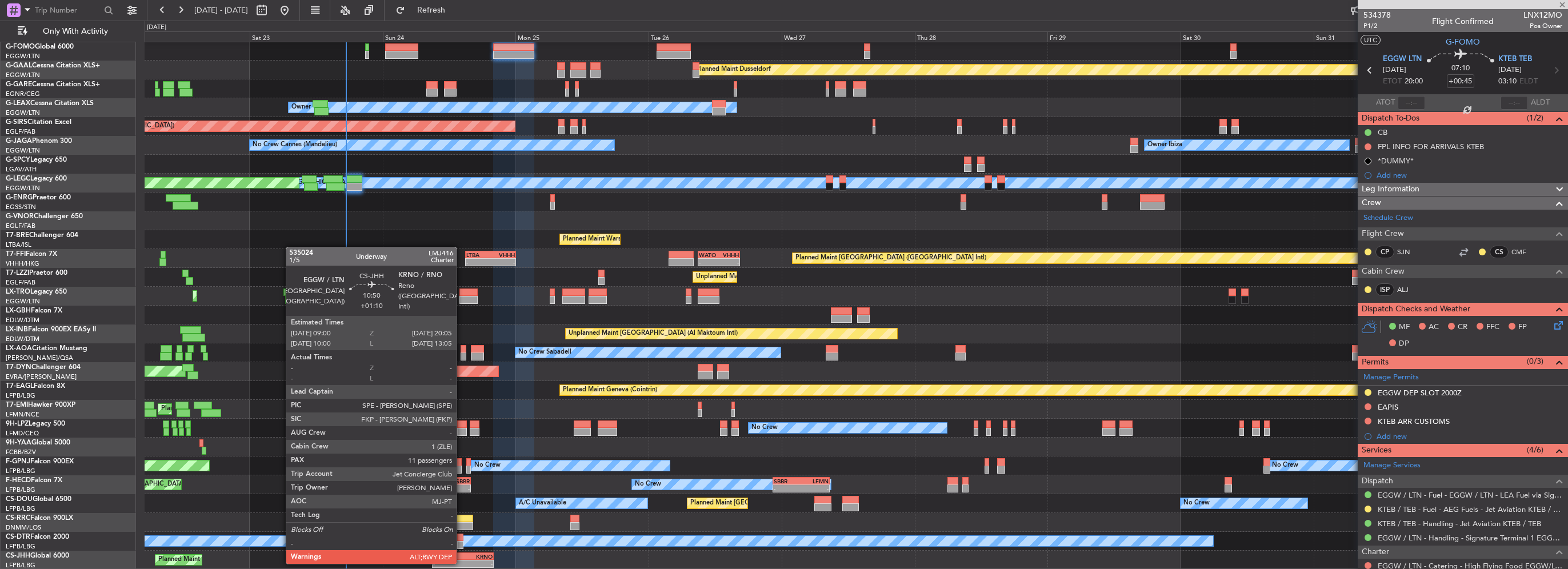
type input "+01:10"
type input "11"
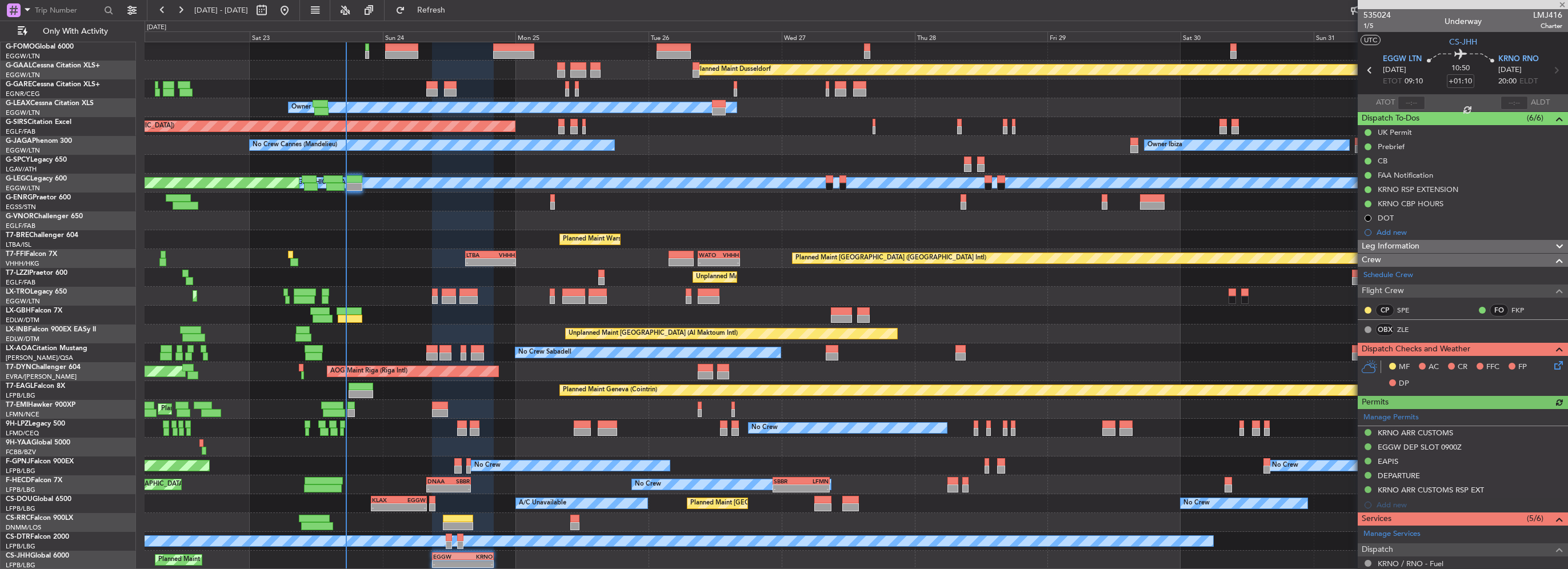
scroll to position [115, 0]
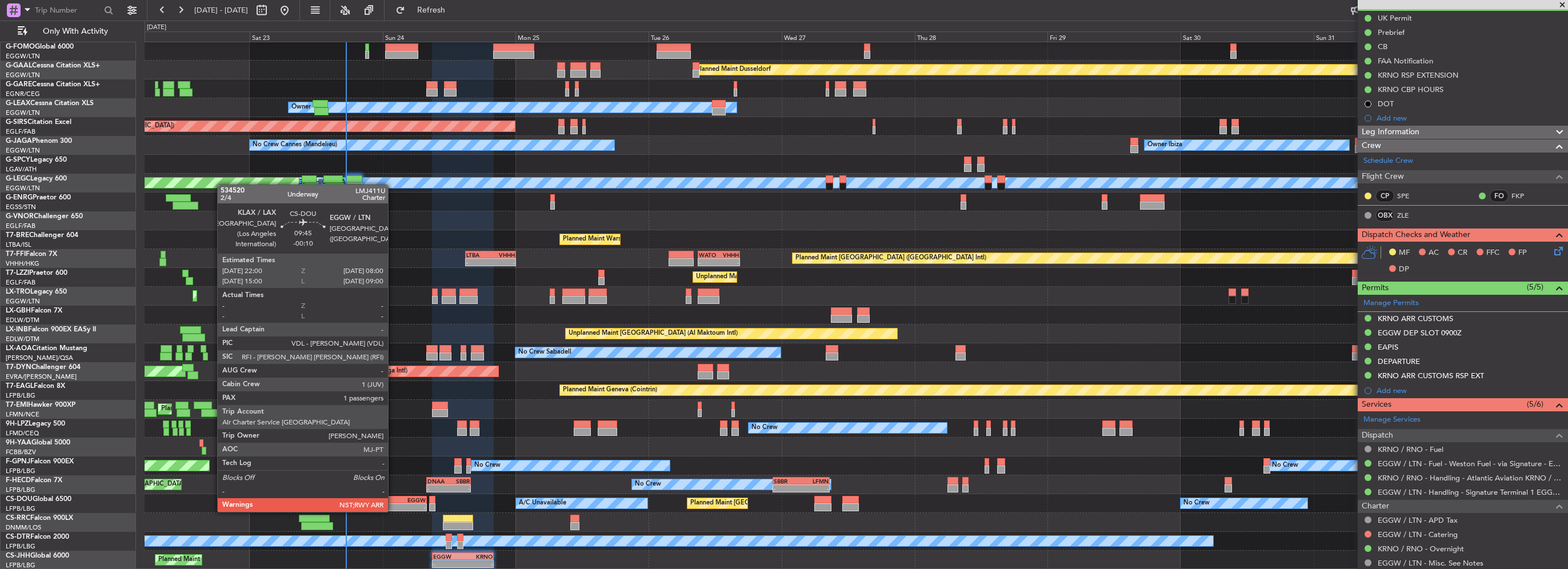
click at [393, 500] on div "KLAX" at bounding box center [386, 500] width 27 height 7
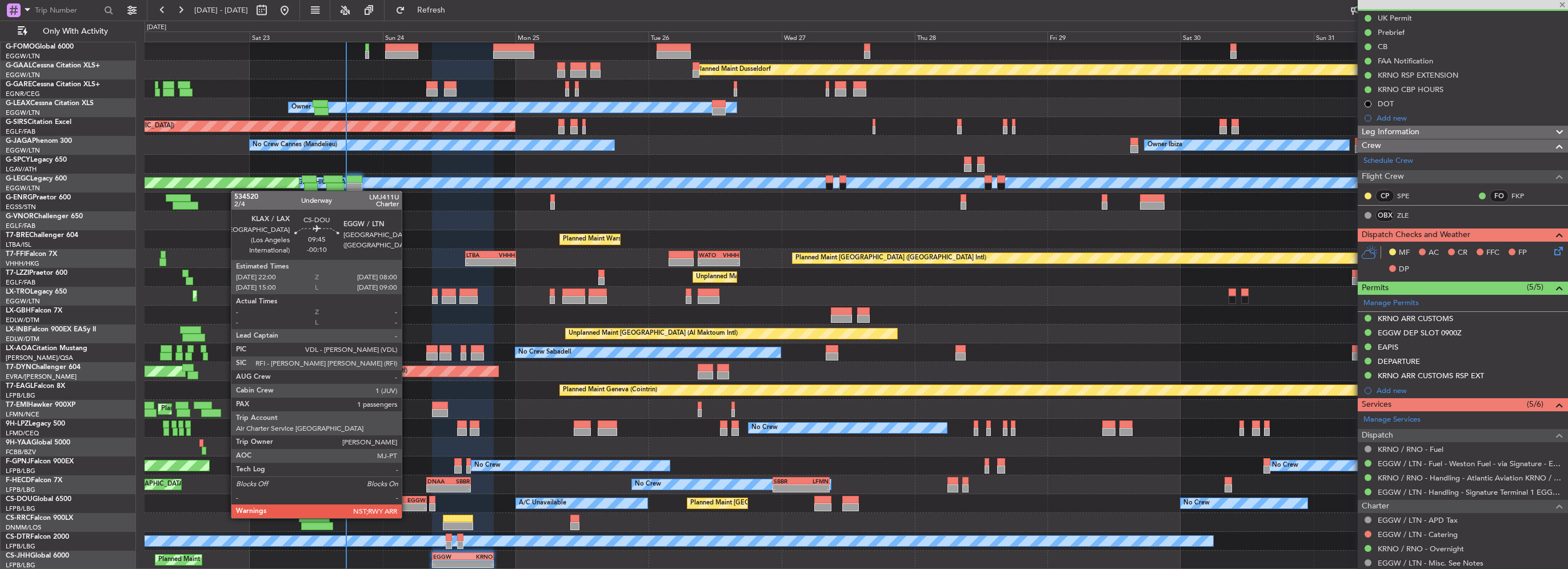
type input "-00:10"
type input "1"
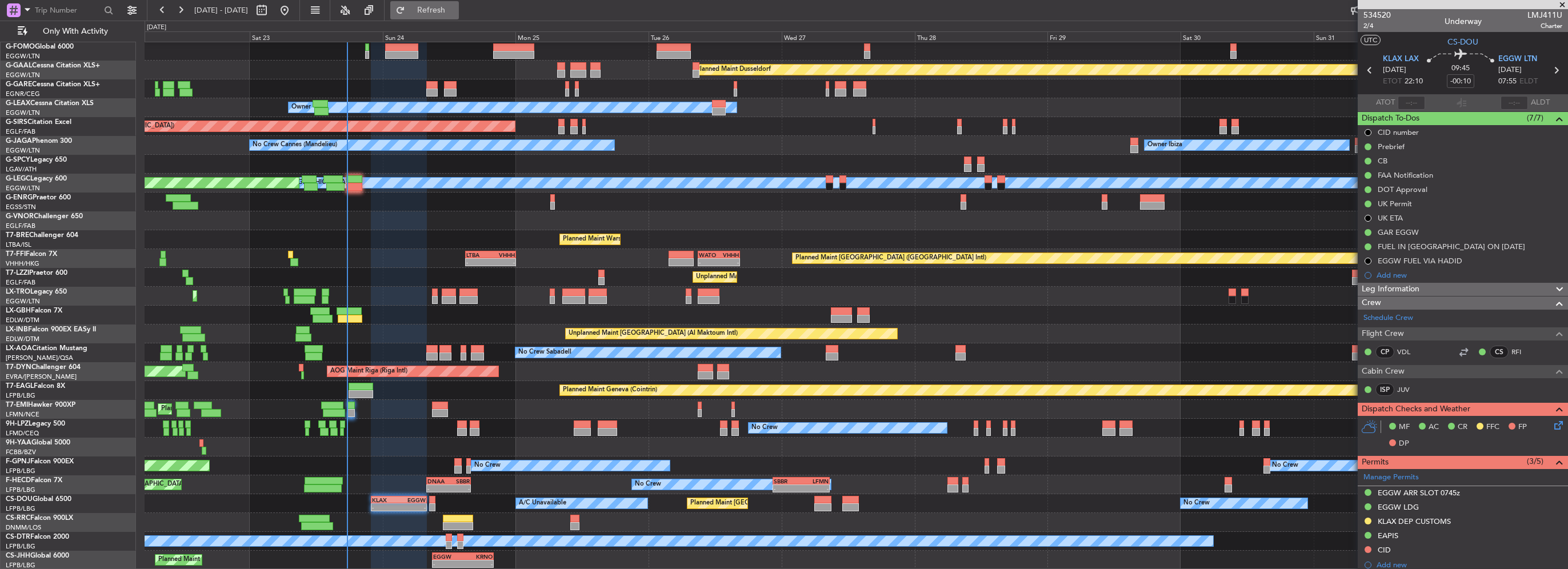
click at [455, 10] on span "Refresh" at bounding box center [431, 10] width 48 height 8
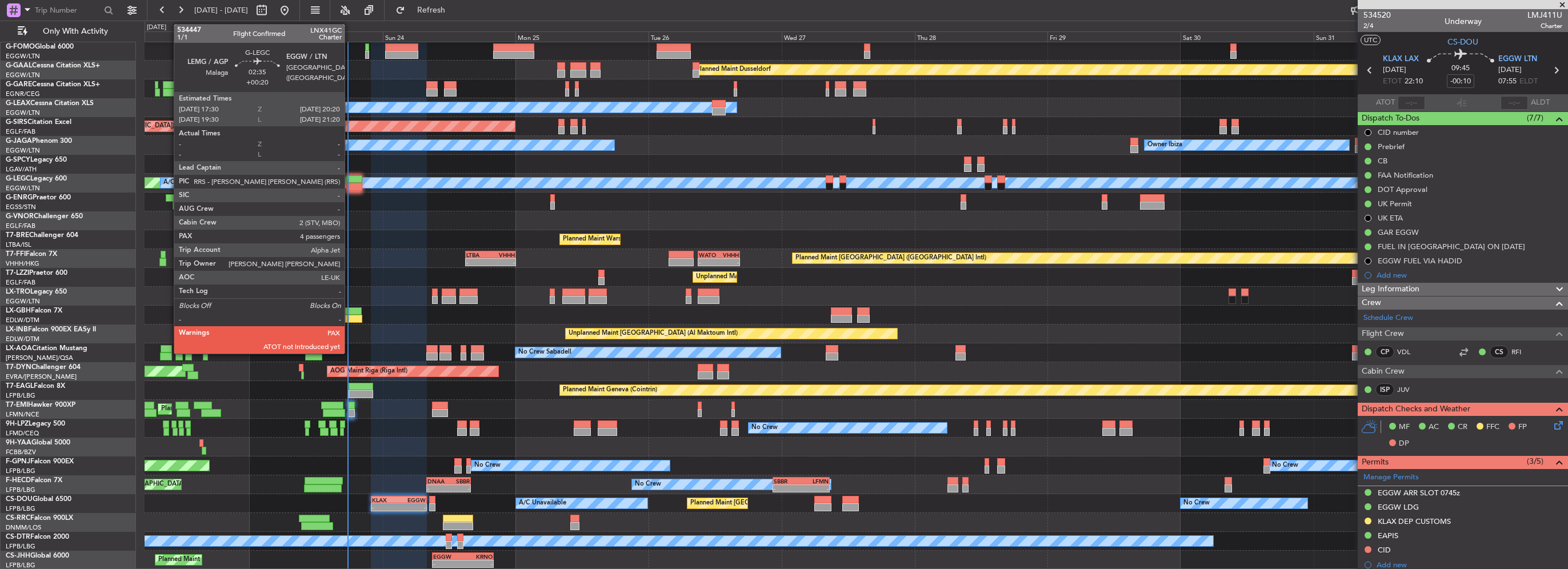
click at [350, 180] on div at bounding box center [354, 179] width 16 height 8
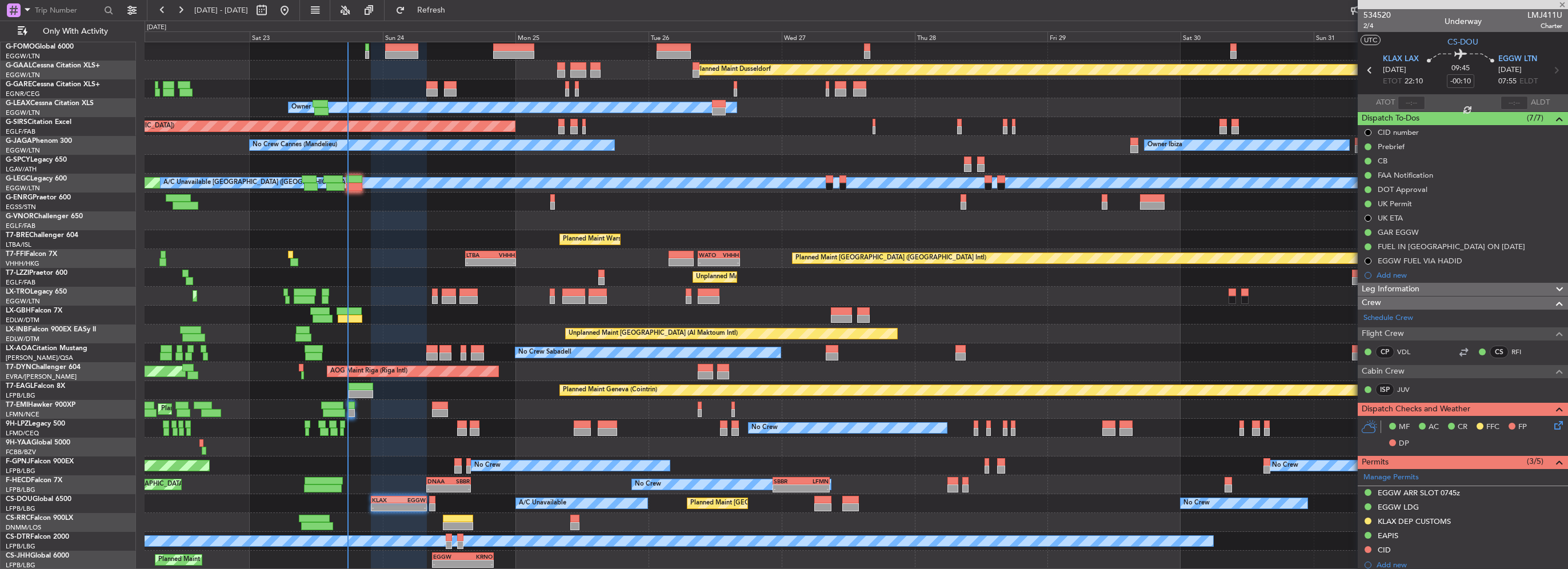
type input "+00:20"
type input "4"
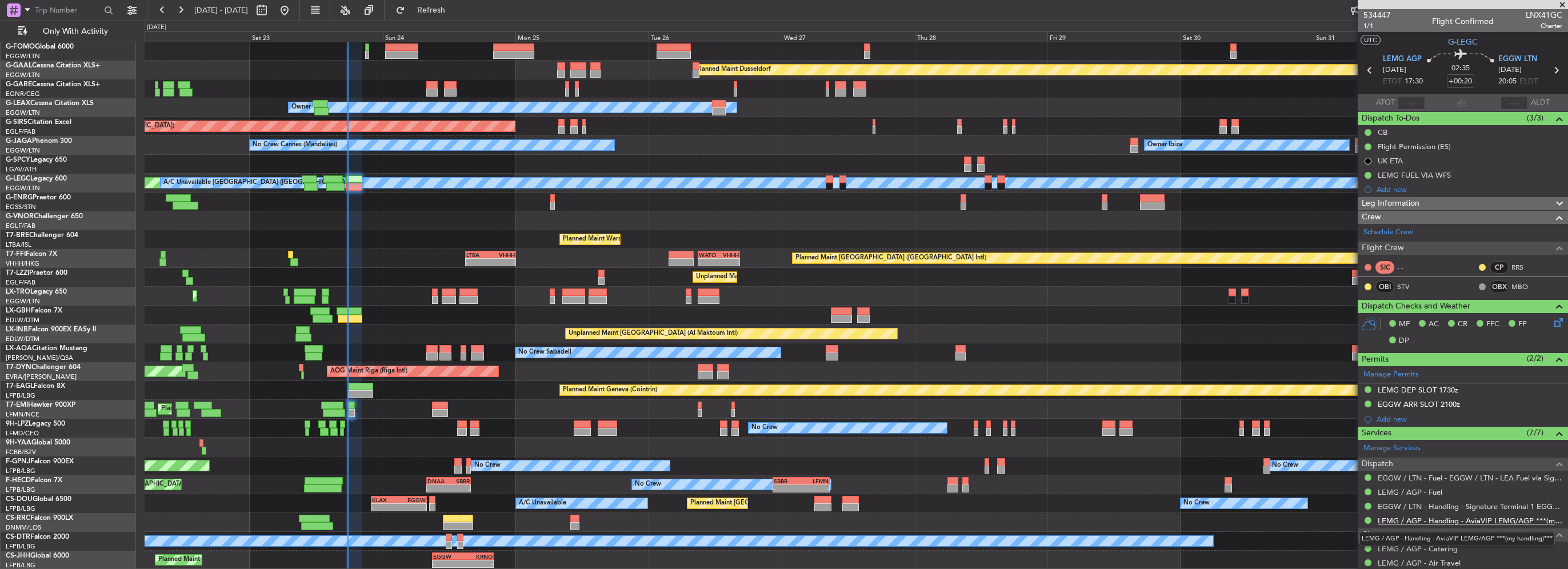
click at [1489, 518] on link "LEMG / AGP - Handling - AviaVIP LEMG/AGP ***(my handling)***" at bounding box center [1470, 520] width 185 height 10
drag, startPoint x: 464, startPoint y: 13, endPoint x: 440, endPoint y: 6, distance: 25.0
click at [455, 13] on span "Refresh" at bounding box center [431, 10] width 48 height 8
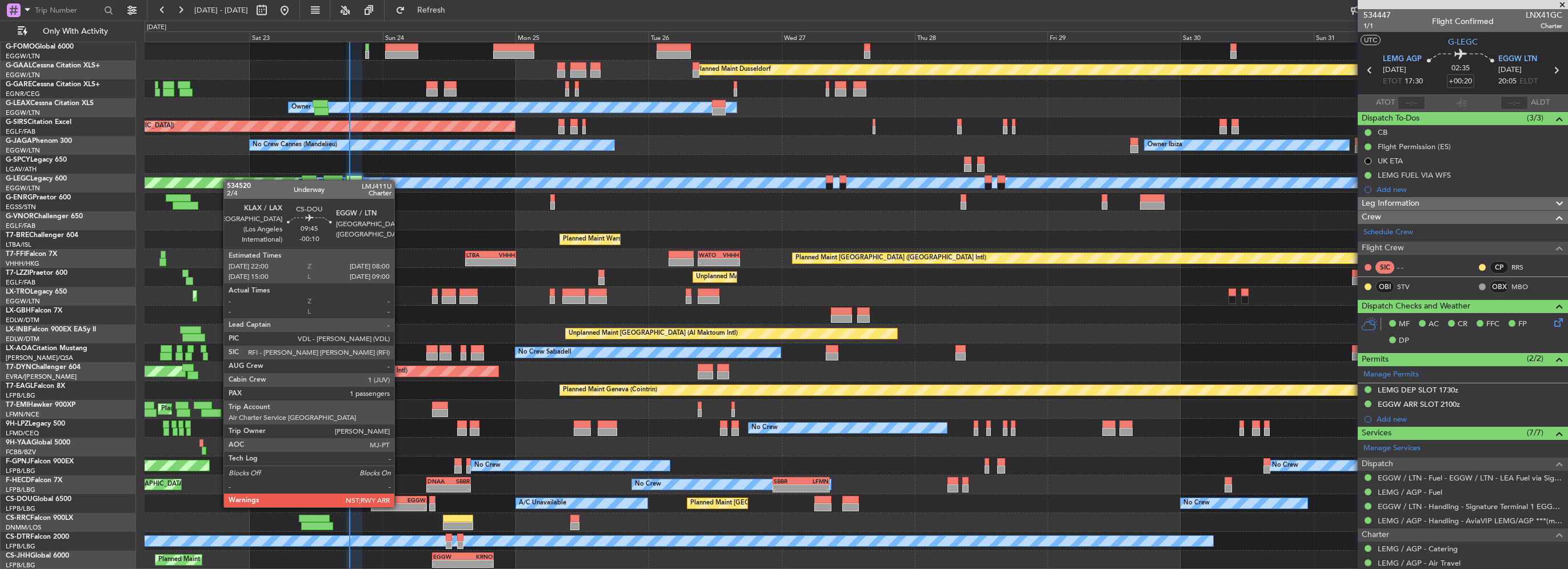
click at [399, 497] on div "EGGW" at bounding box center [412, 500] width 27 height 7
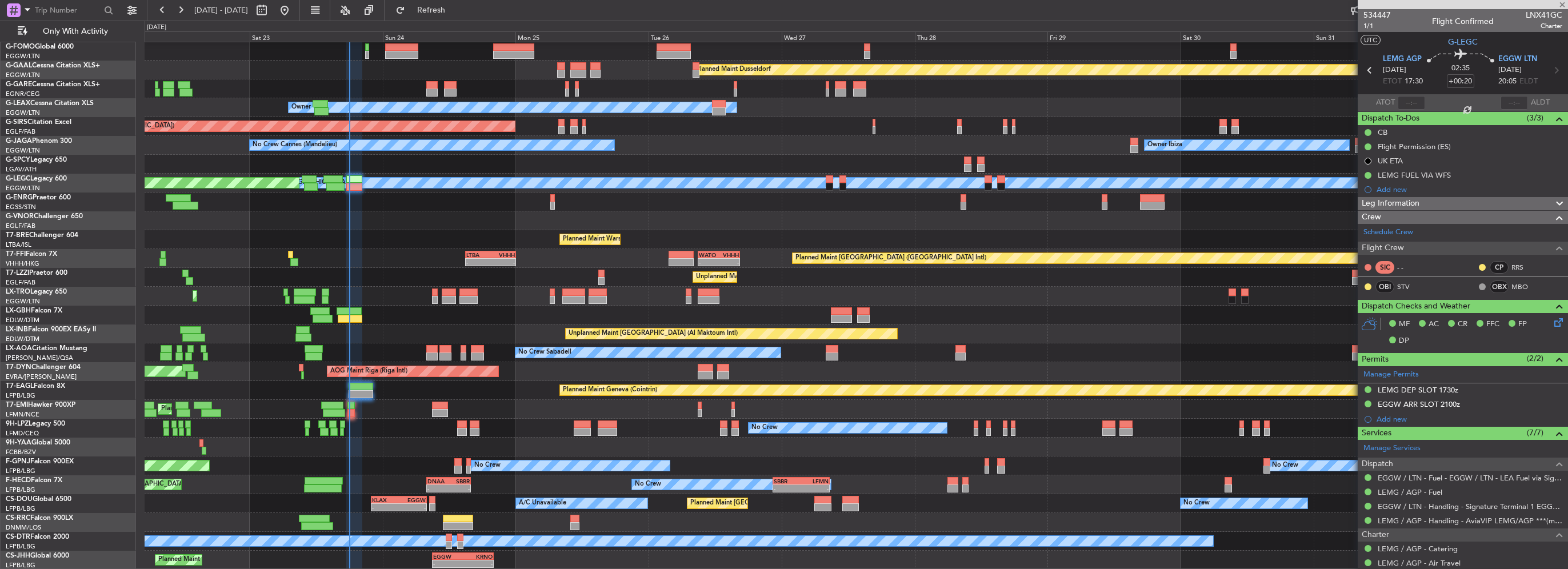
type input "-00:10"
type input "1"
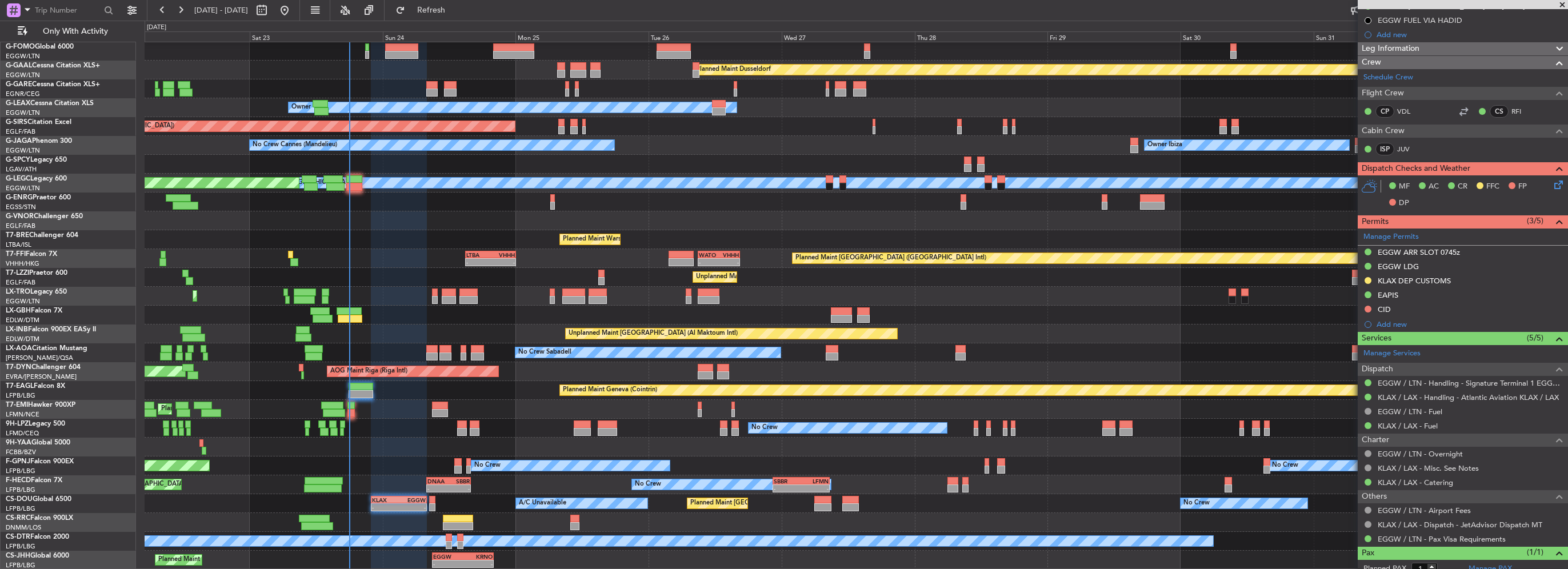
scroll to position [274, 0]
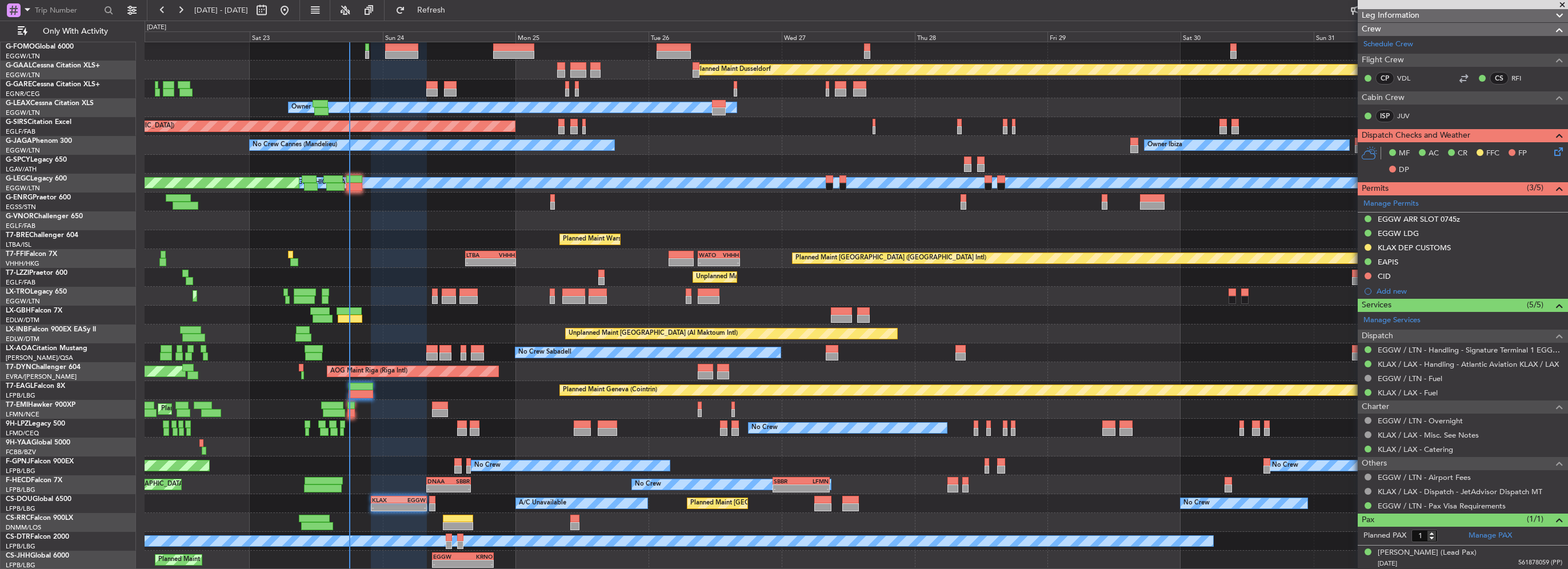
drag, startPoint x: 477, startPoint y: 5, endPoint x: 463, endPoint y: 67, distance: 63.6
click at [455, 6] on span "Refresh" at bounding box center [431, 10] width 48 height 8
drag, startPoint x: 512, startPoint y: 14, endPoint x: 498, endPoint y: 14, distance: 14.0
click at [511, 14] on div "22 Aug 2025 - 01 Sep 2025 Refresh Quick Links Only With Activity" at bounding box center [784, 10] width 1568 height 21
click at [464, 14] on fb-refresh-button "Refresh" at bounding box center [425, 10] width 80 height 21
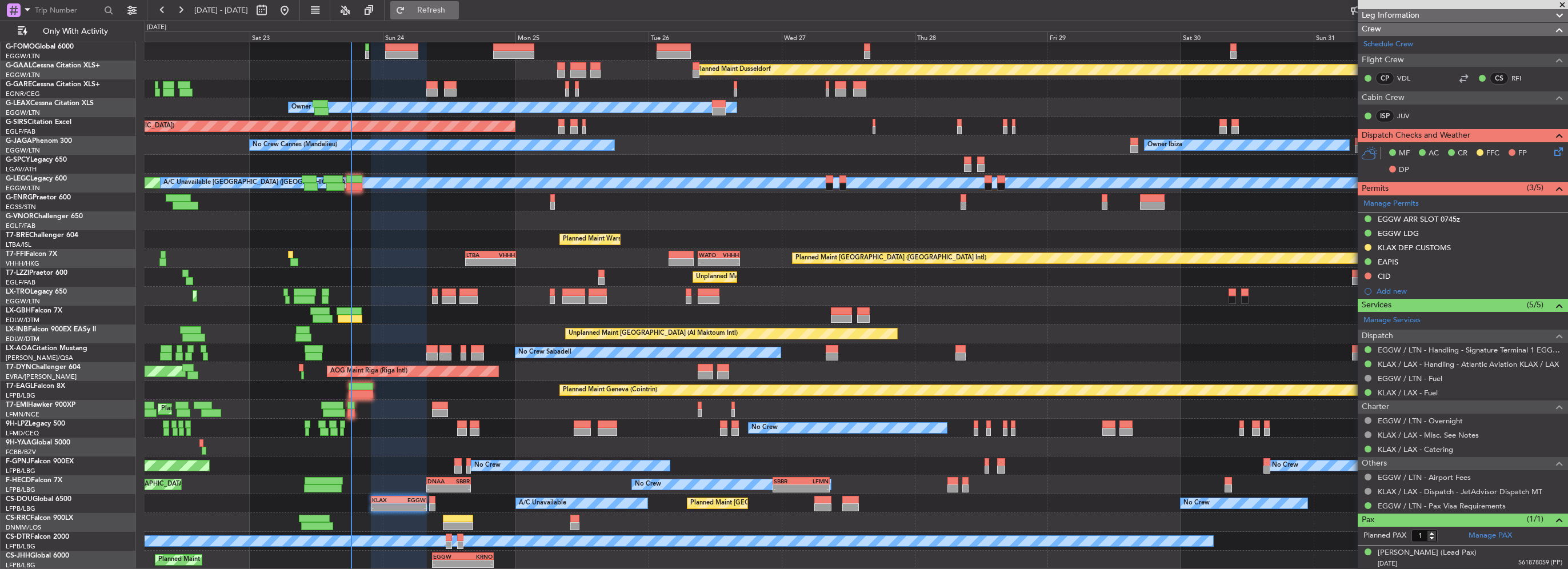
click at [455, 12] on span "Refresh" at bounding box center [431, 10] width 48 height 8
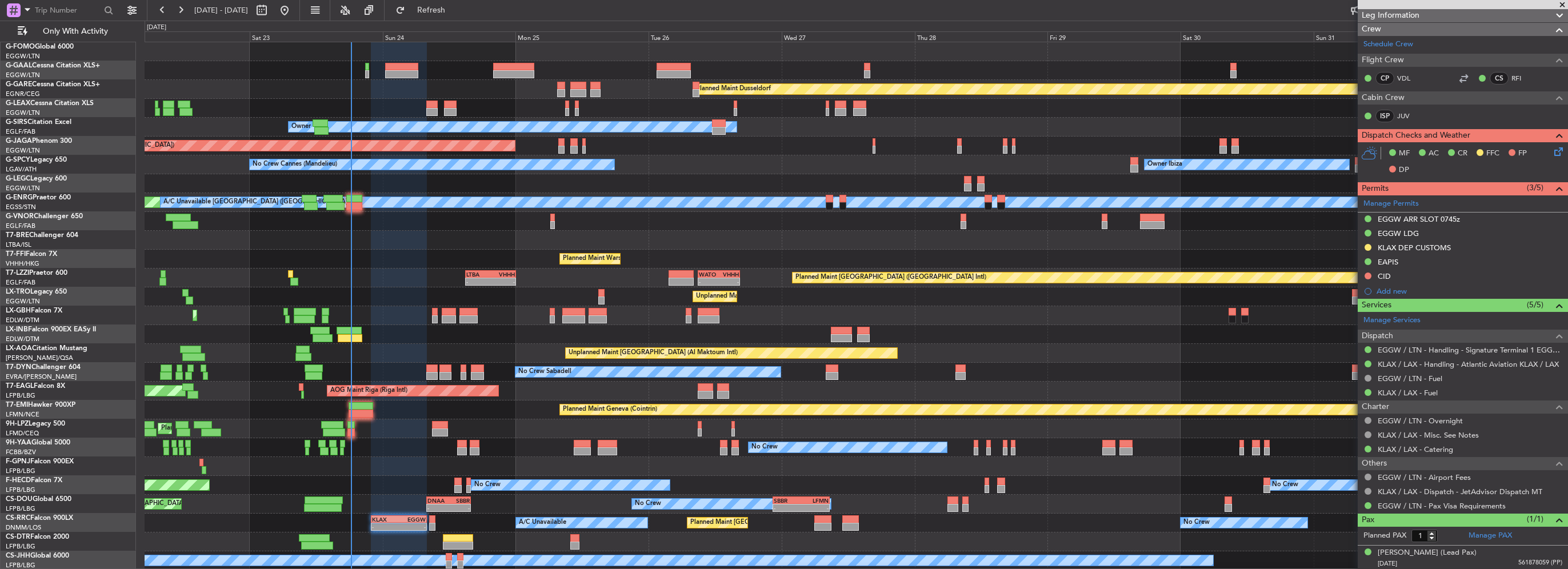
scroll to position [0, 0]
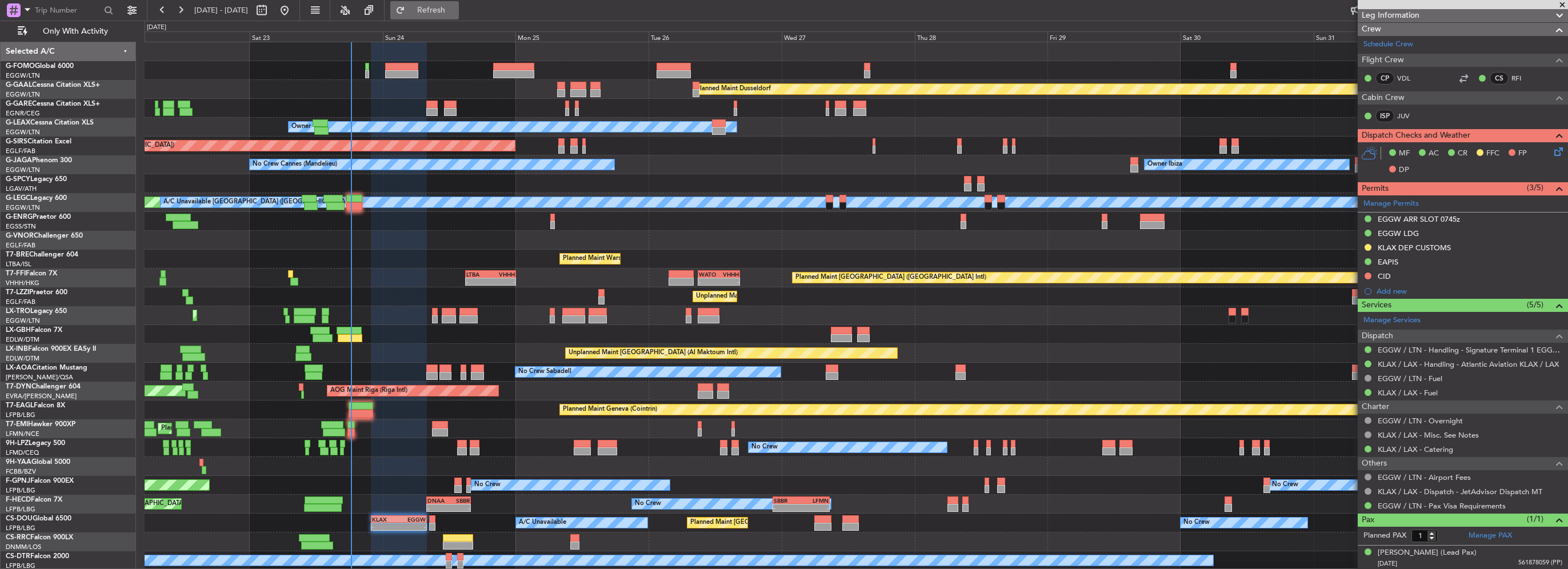
click at [455, 7] on span "Refresh" at bounding box center [431, 10] width 48 height 8
click at [444, 7] on button "Refresh" at bounding box center [425, 10] width 69 height 18
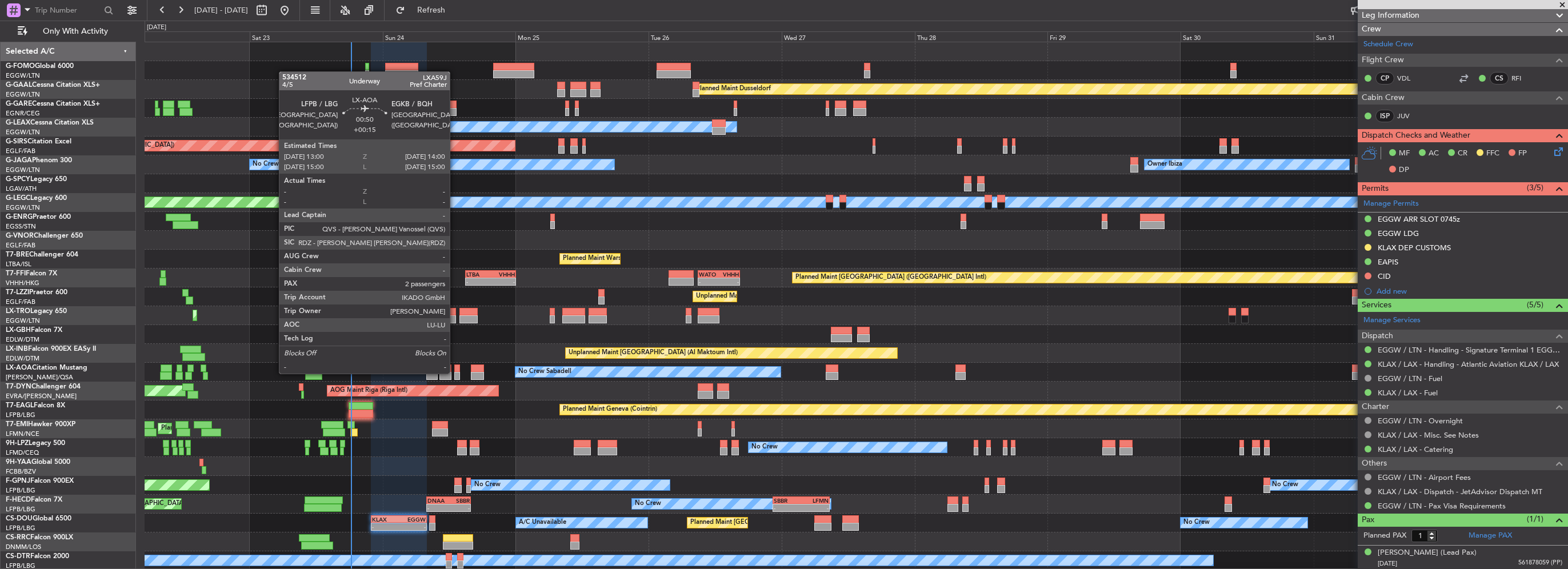
click at [455, 372] on div at bounding box center [457, 376] width 5 height 8
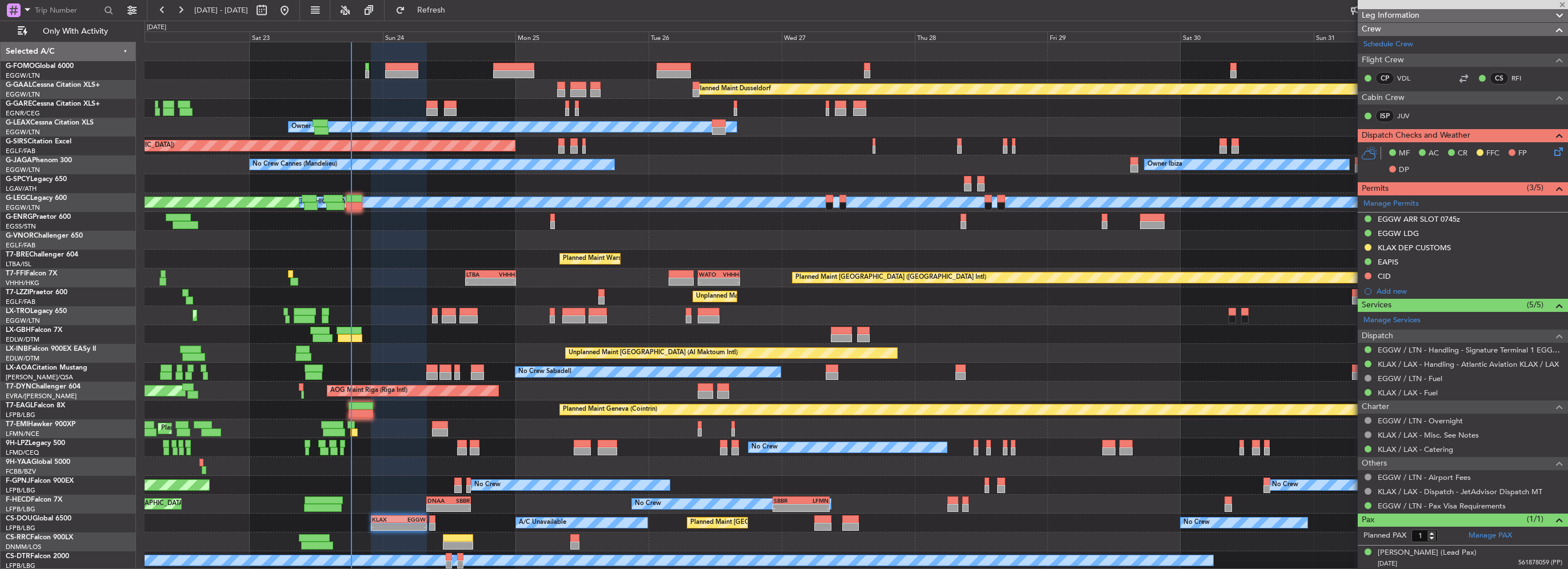
type input "+00:15"
type input "2"
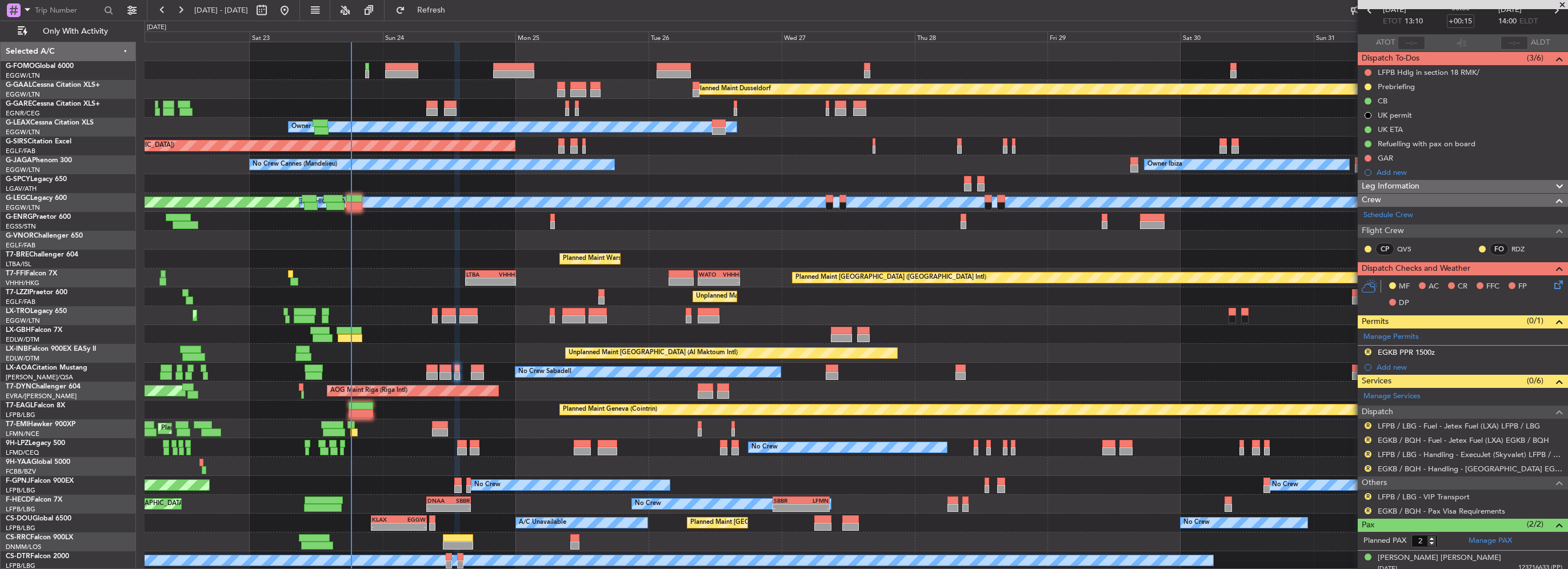
scroll to position [91, 0]
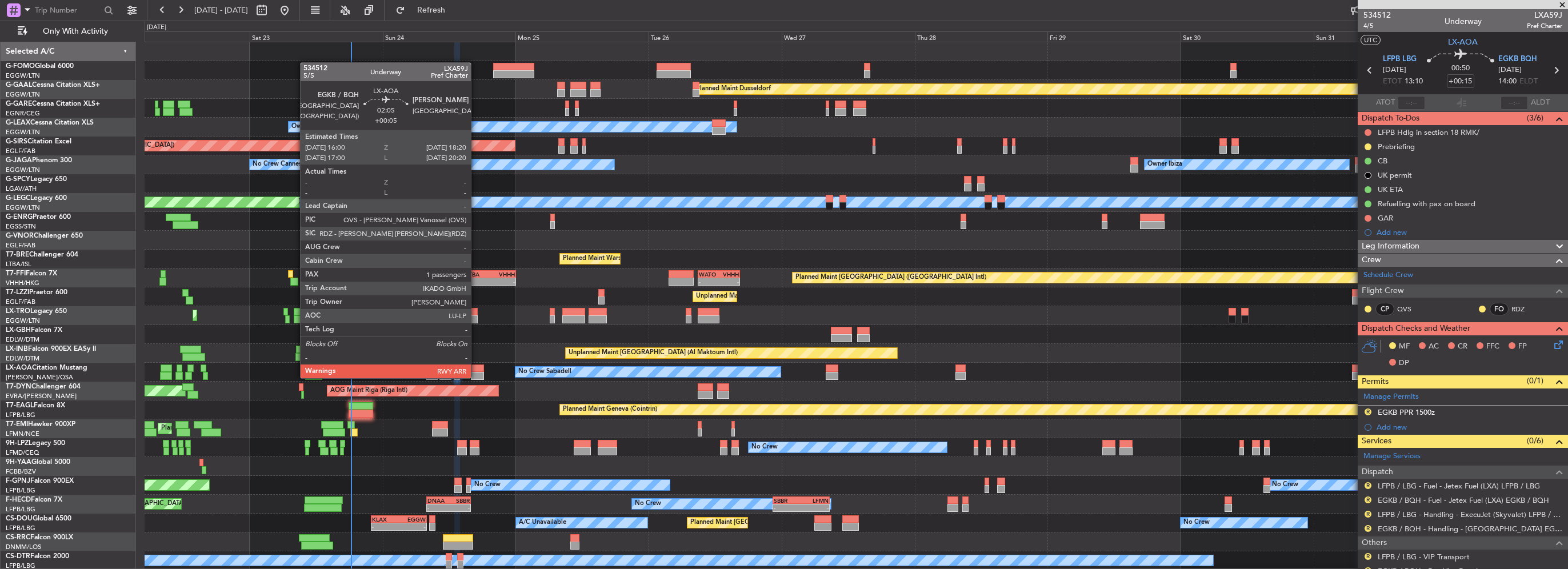
scroll to position [91, 0]
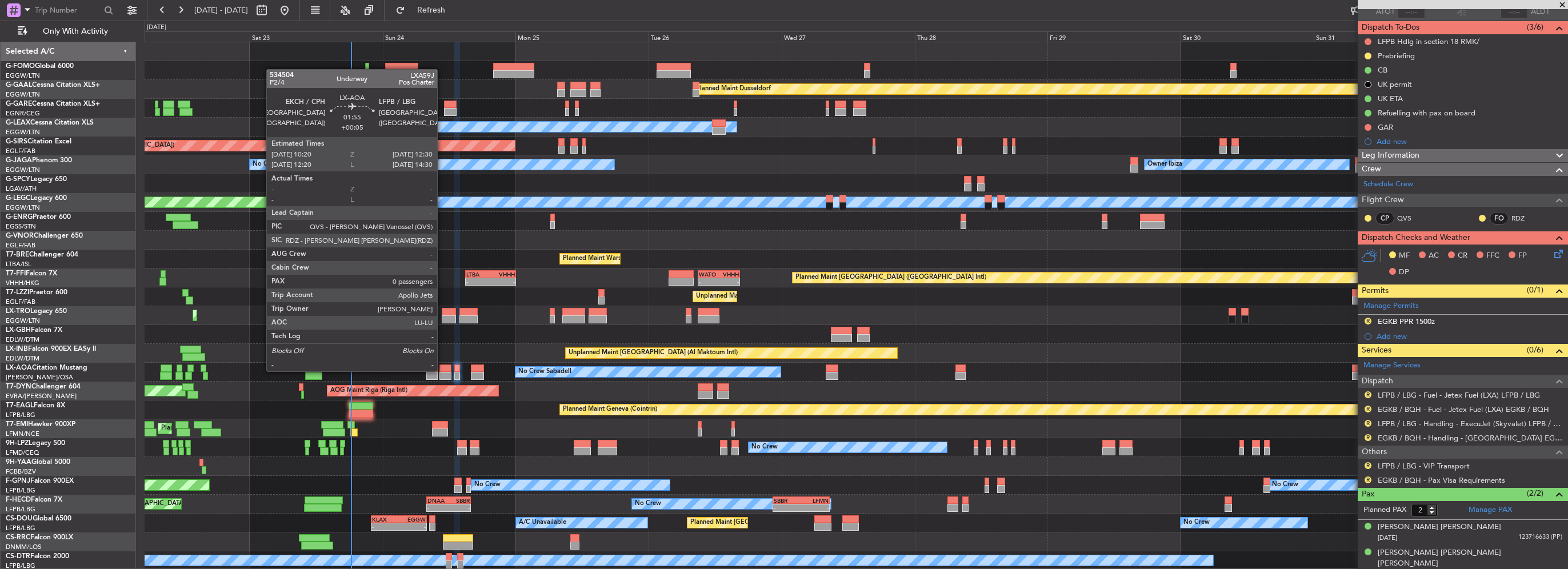
click at [443, 371] on div at bounding box center [445, 368] width 13 height 8
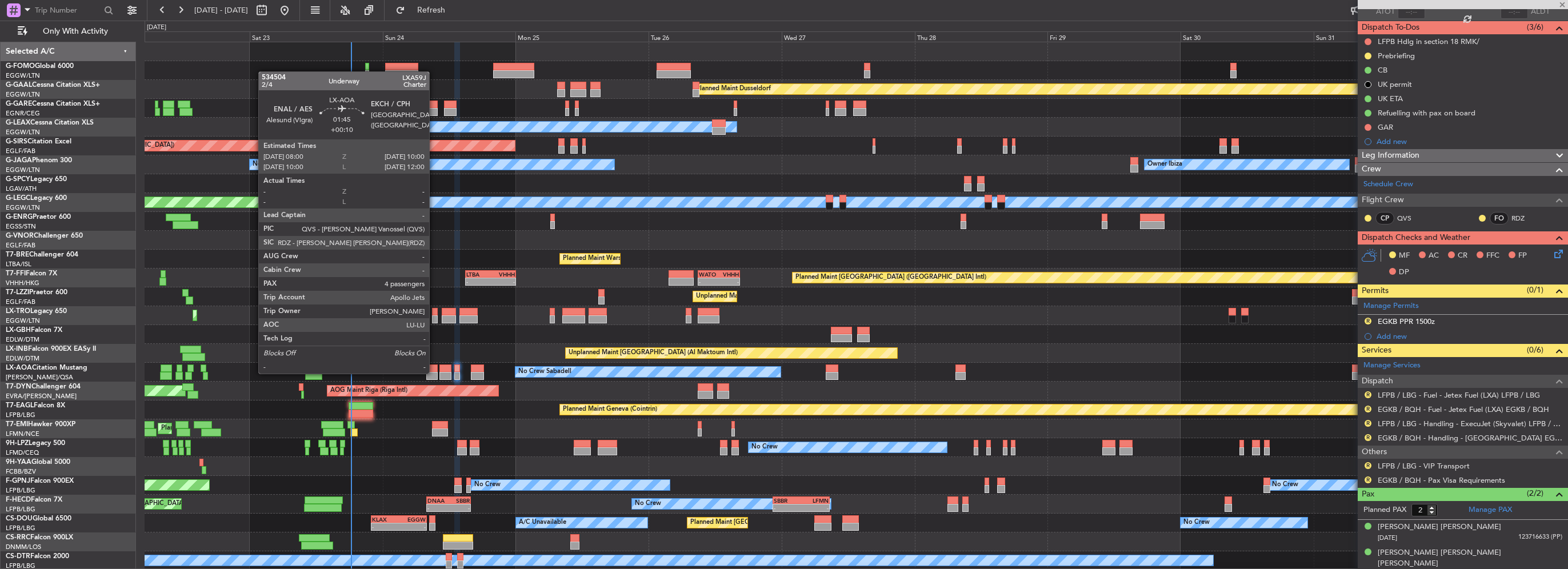
type input "+00:05"
type input "0"
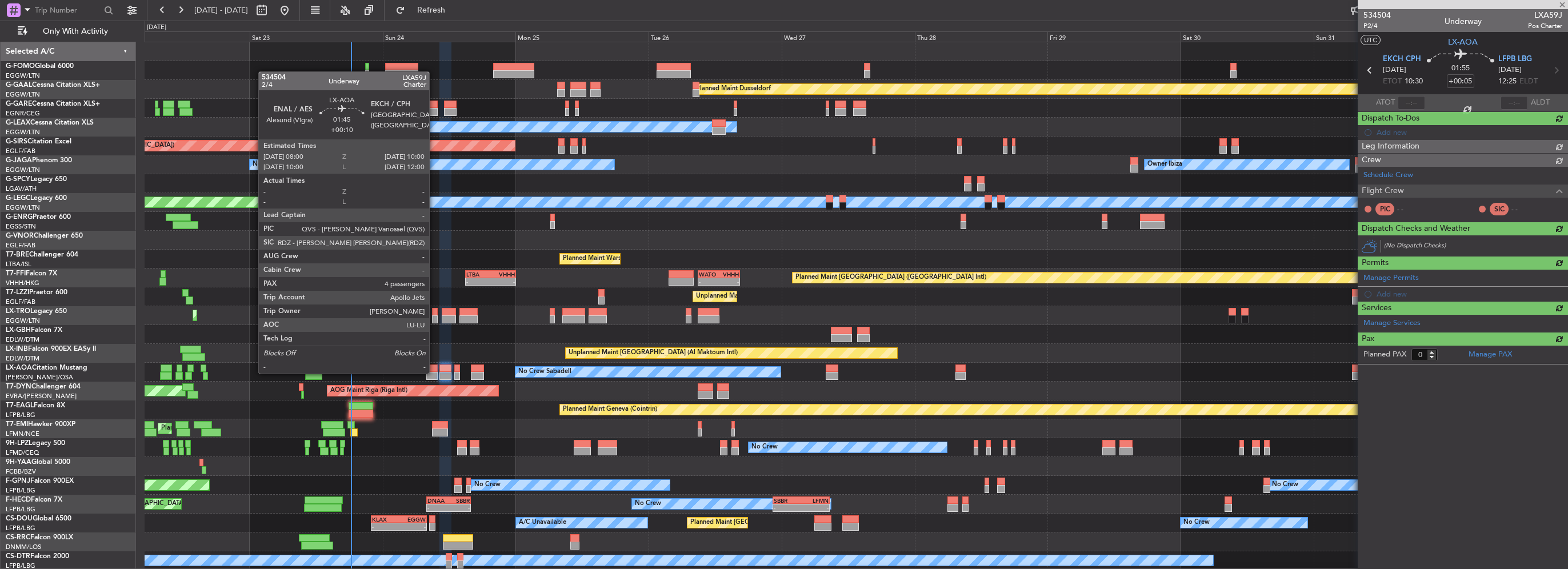
scroll to position [0, 0]
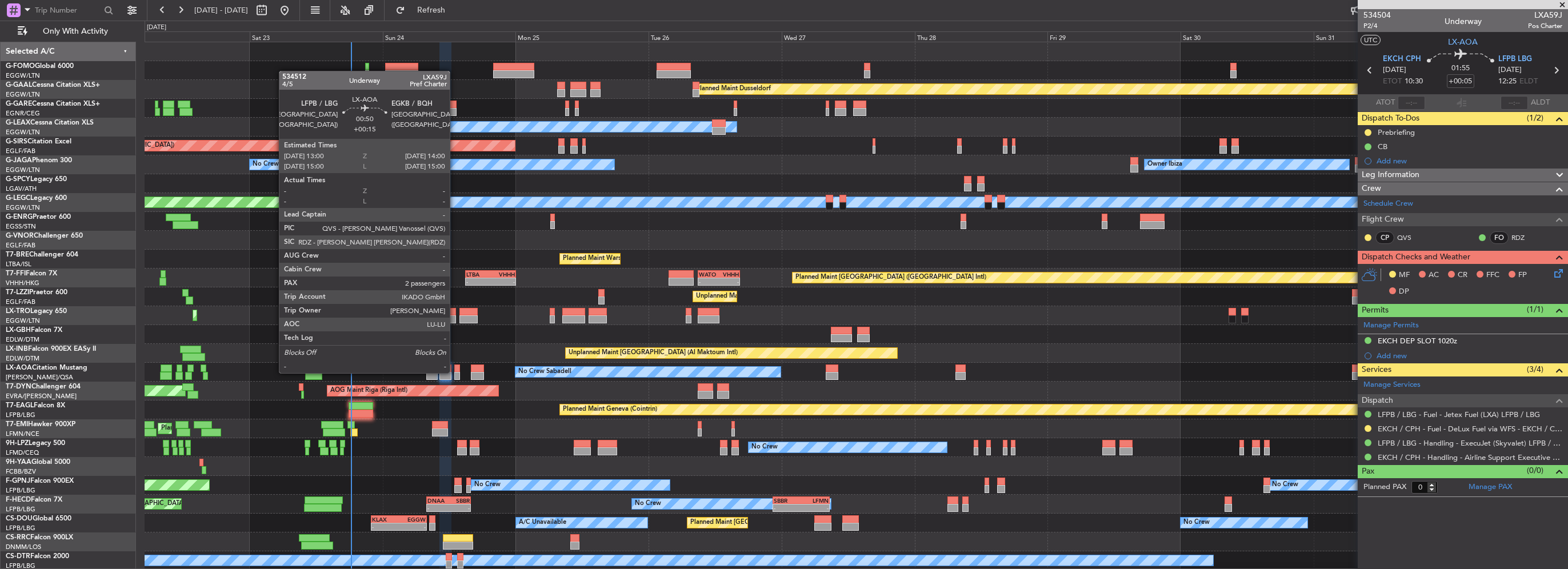
click at [455, 372] on div at bounding box center [457, 376] width 5 height 8
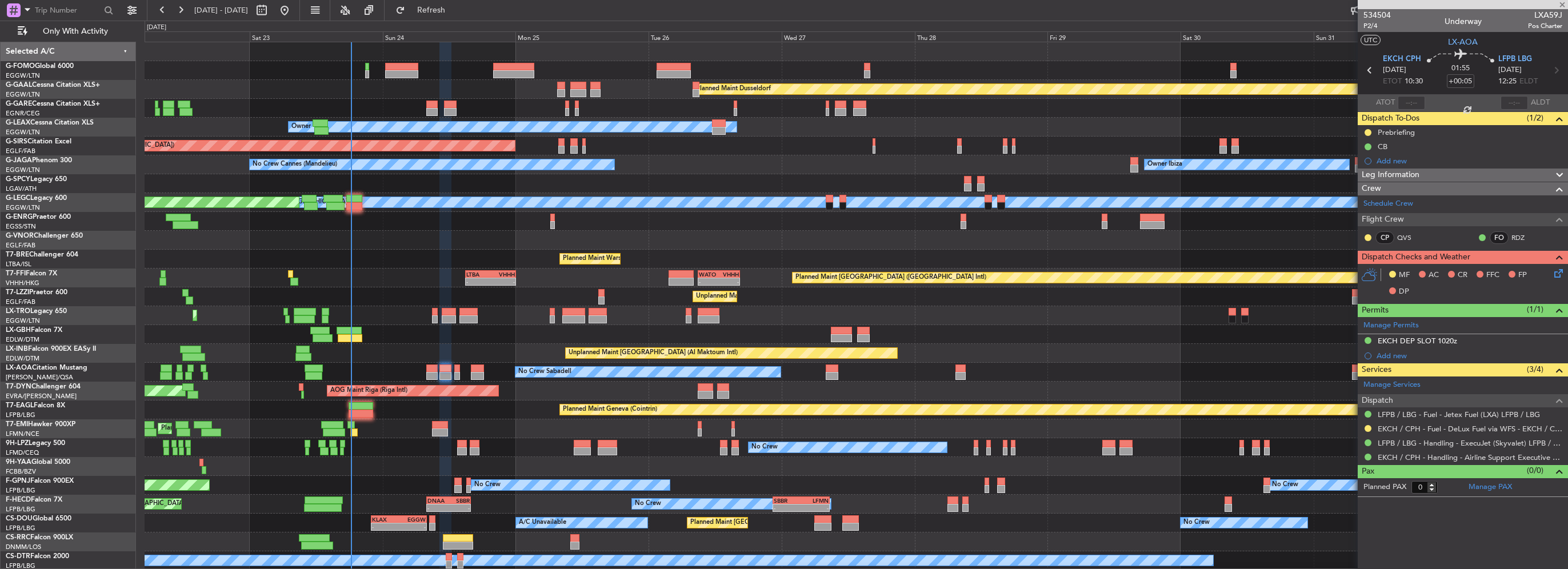
type input "+00:15"
type input "2"
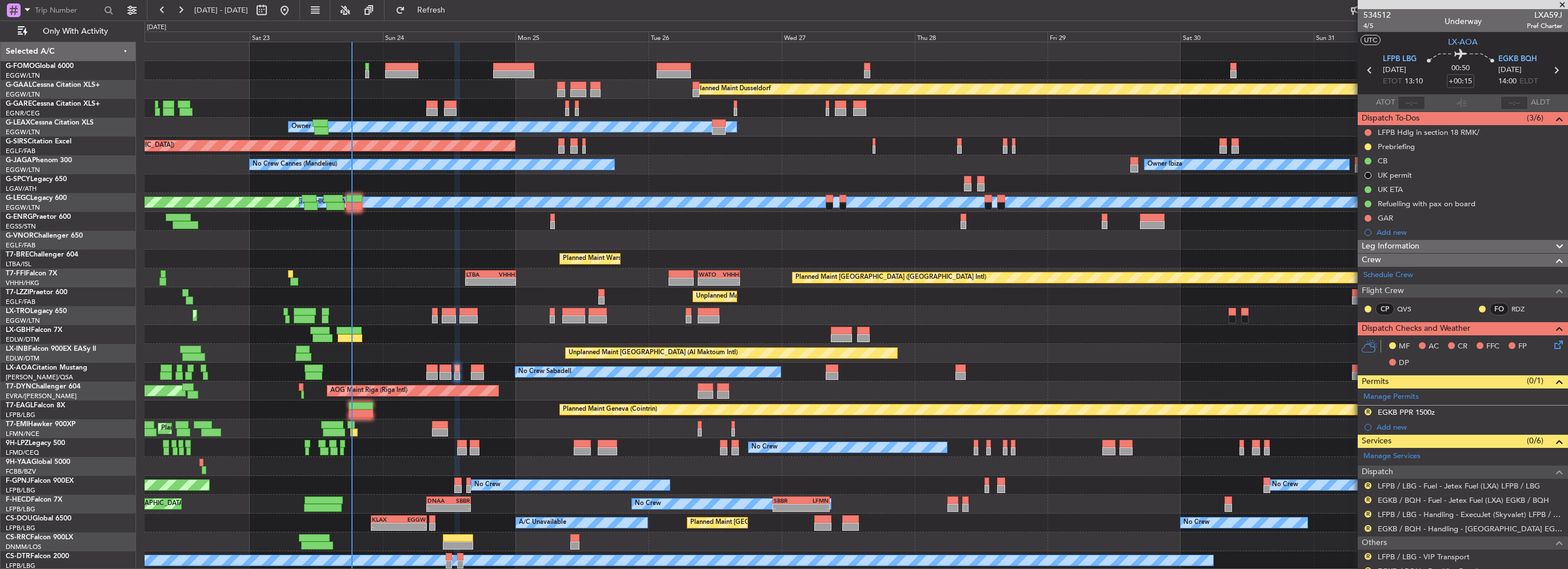
click at [475, 23] on div "0 0 Fri 22 Sat 23 Sun 24 [DATE] Tue 26 Wed 27 Thu 28 Fri 29 Sat 30 Sun 31 [DATE]" at bounding box center [857, 31] width 1423 height 21
click at [455, 13] on span "Refresh" at bounding box center [431, 10] width 48 height 8
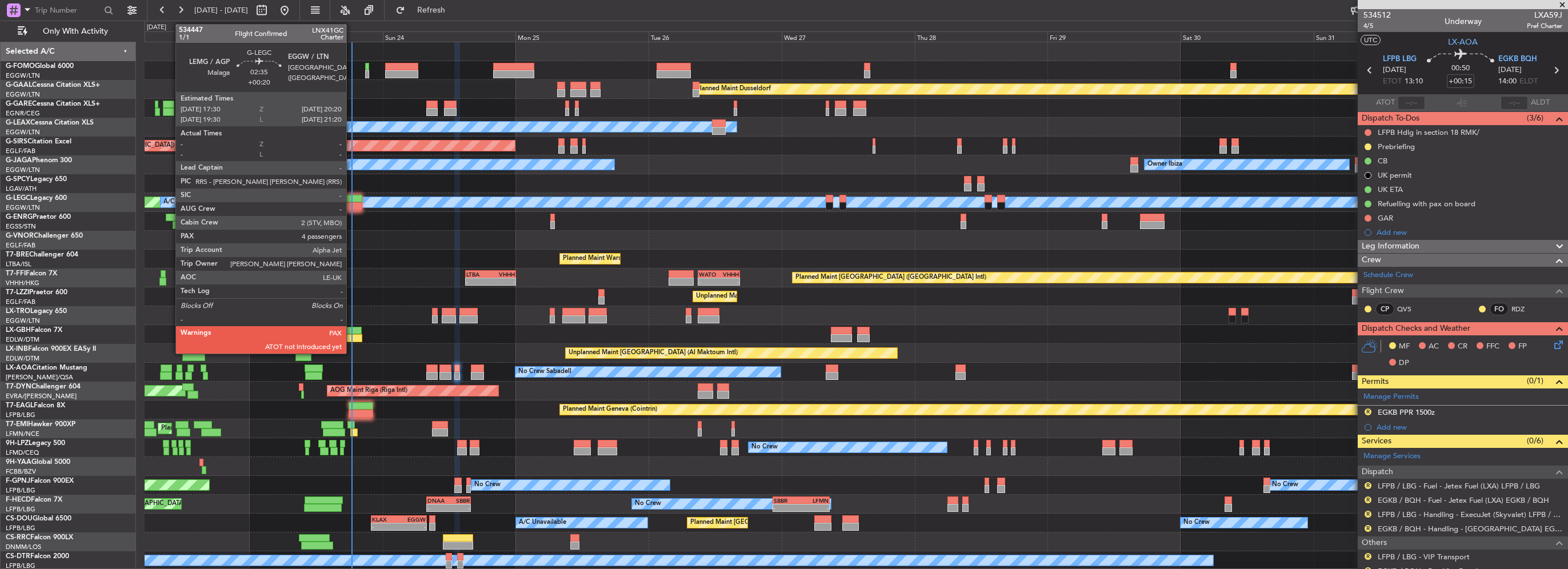
click at [352, 201] on div at bounding box center [354, 198] width 16 height 8
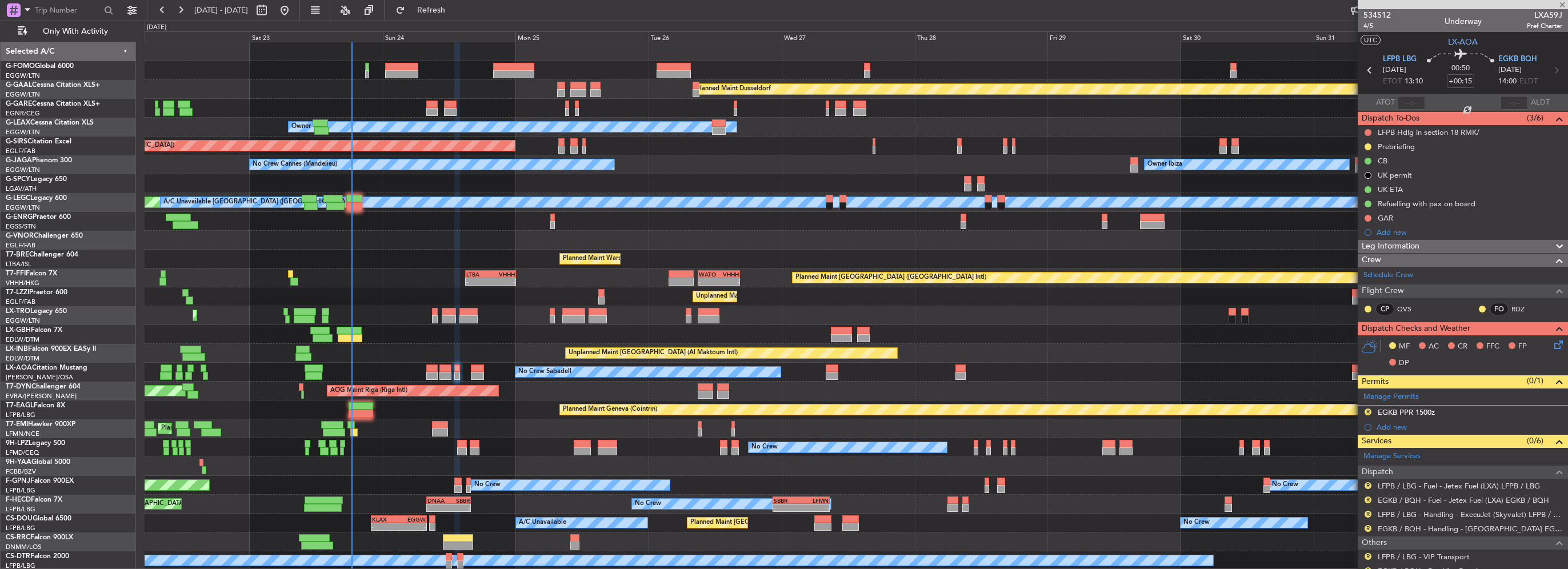
type input "+00:20"
type input "4"
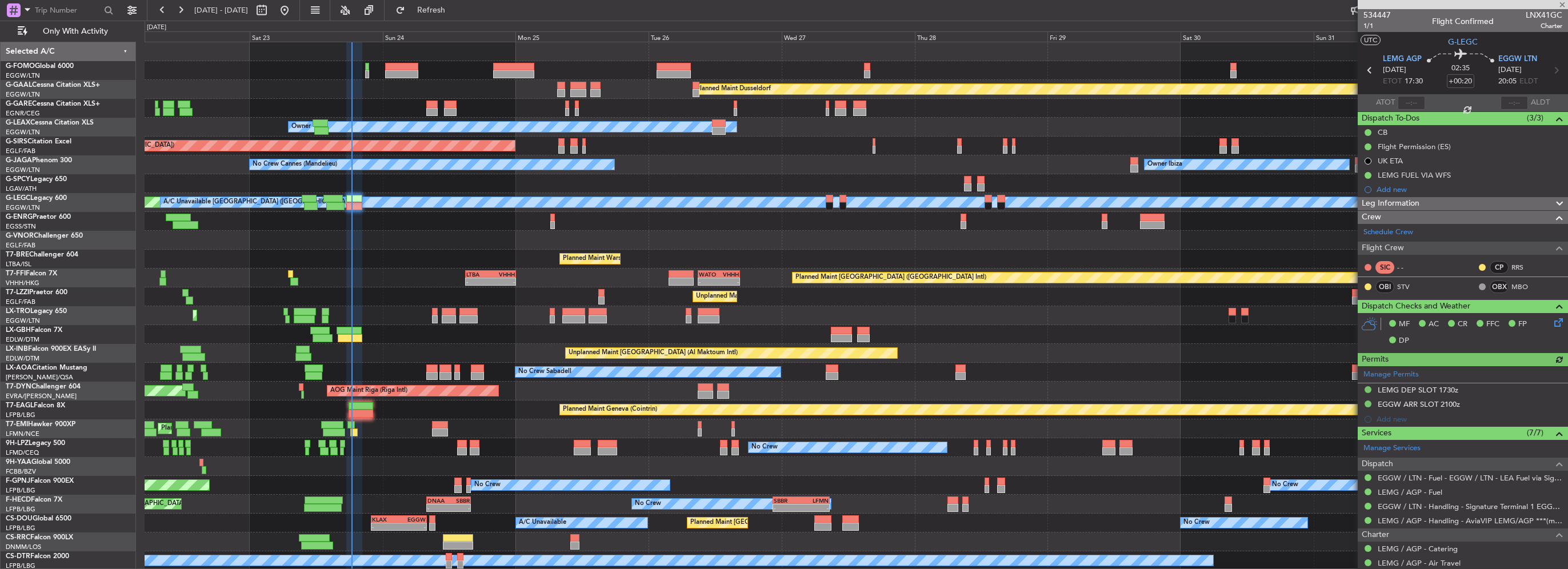
click at [1404, 105] on mat-tooltip-component "Estimated Take-Off Time" at bounding box center [1390, 102] width 91 height 31
click at [1404, 105] on div "Estimated Take-Off Time" at bounding box center [1390, 102] width 76 height 14
click at [1412, 103] on input "text" at bounding box center [1411, 102] width 27 height 14
type input "18:22"
click at [455, 9] on span "Refresh" at bounding box center [431, 10] width 48 height 8
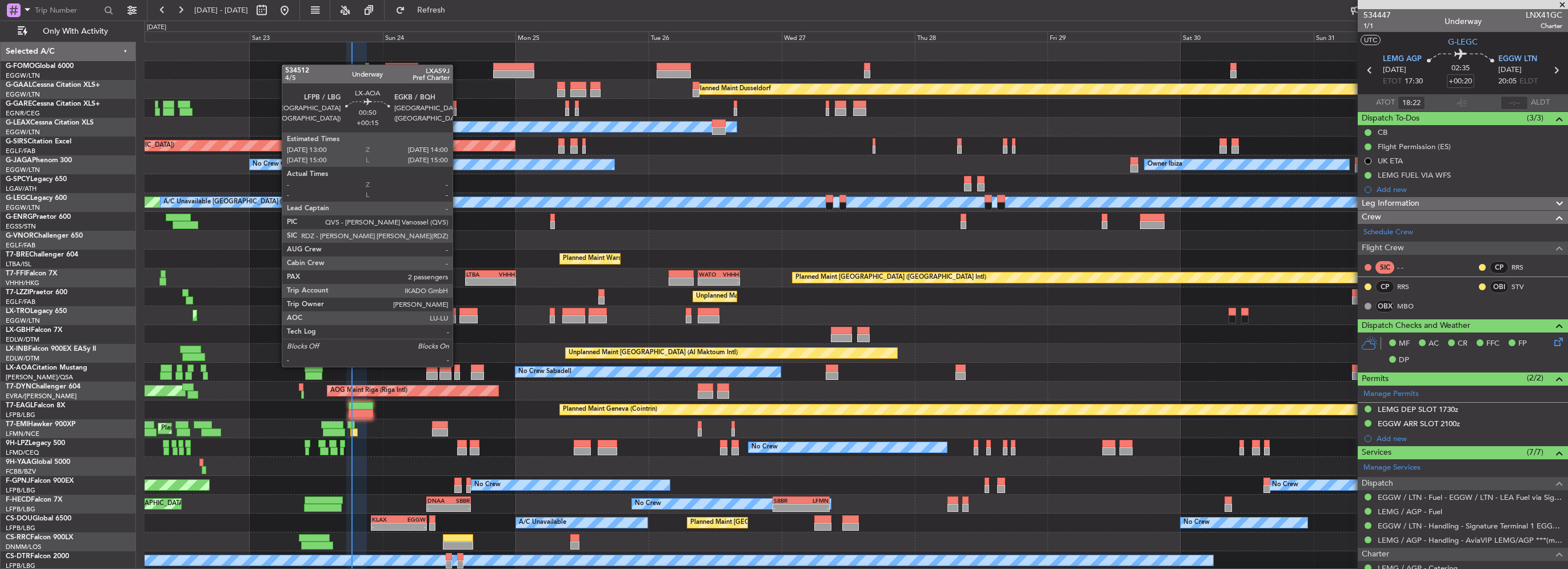
click at [458, 366] on div at bounding box center [457, 368] width 5 height 8
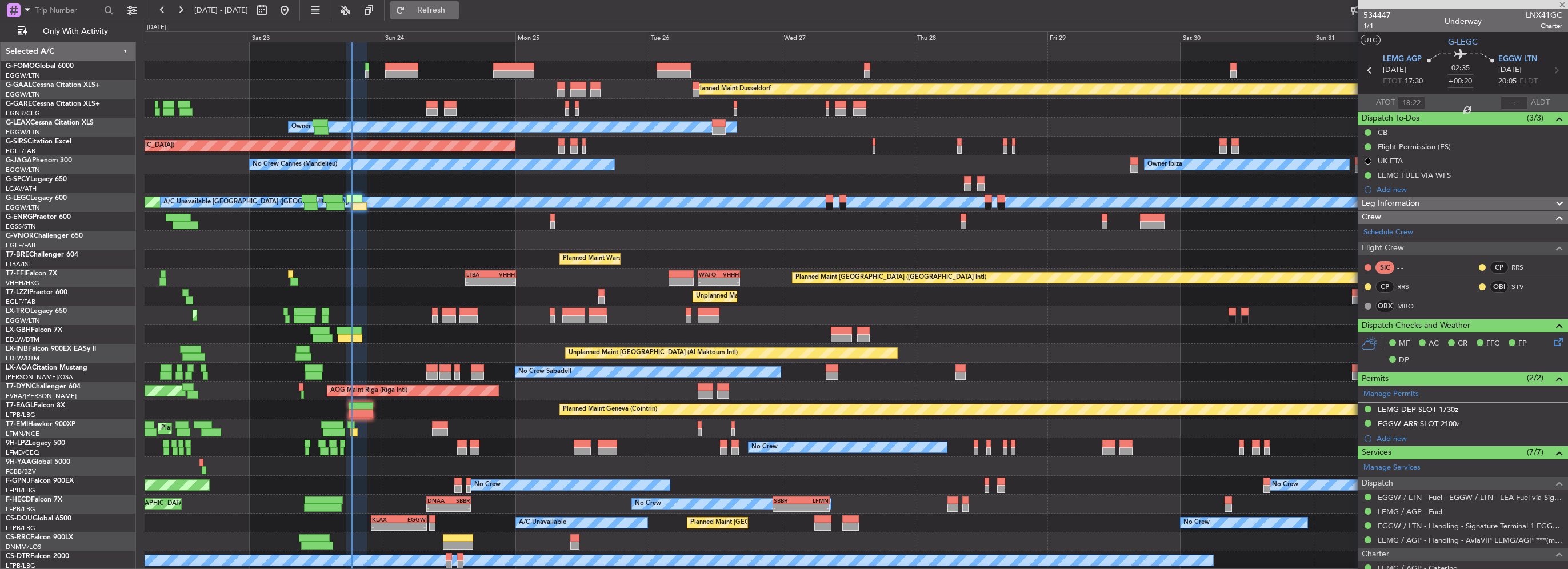
type input "+00:15"
type input "2"
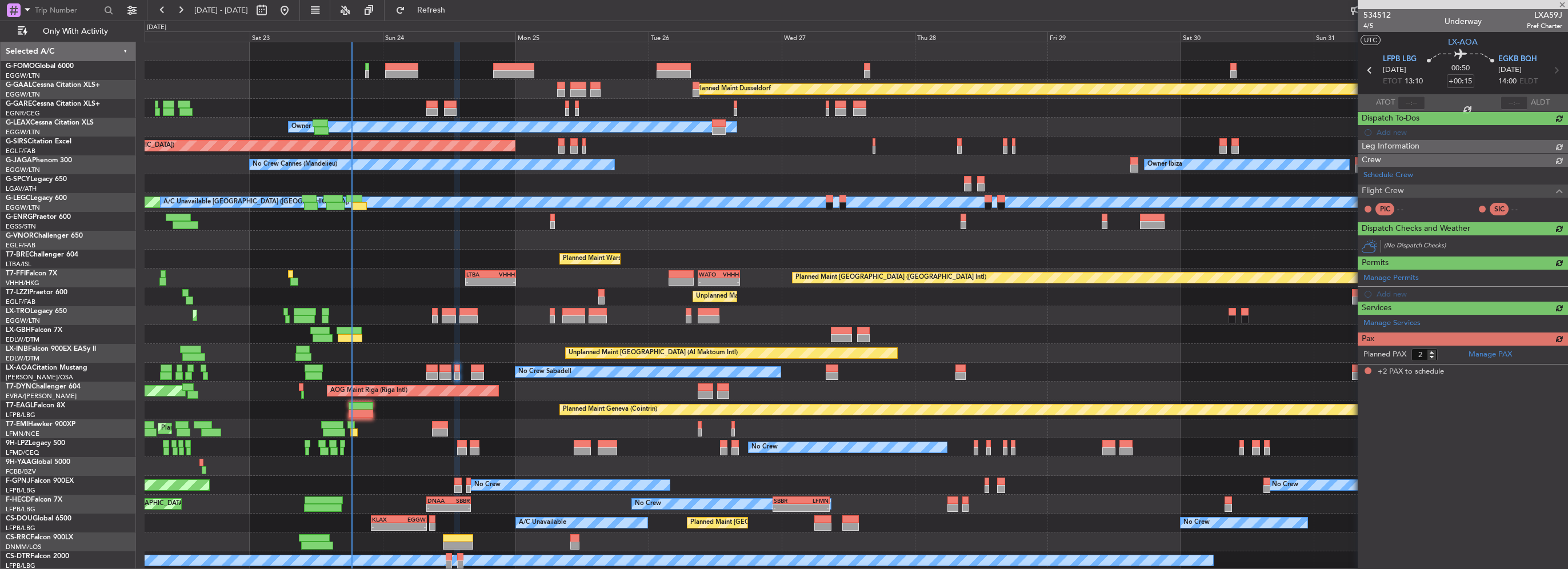
click at [454, 0] on fb-refresh-button "Refresh" at bounding box center [425, 10] width 80 height 21
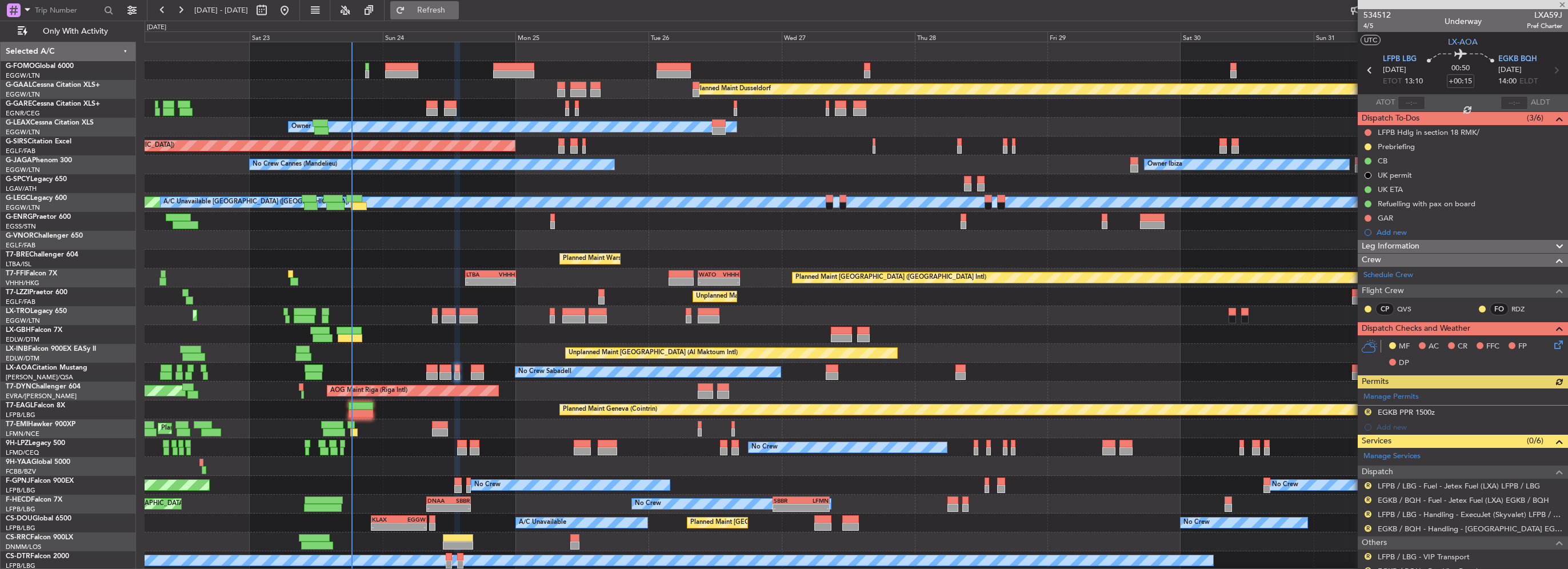
click at [455, 7] on span "Refresh" at bounding box center [431, 10] width 48 height 8
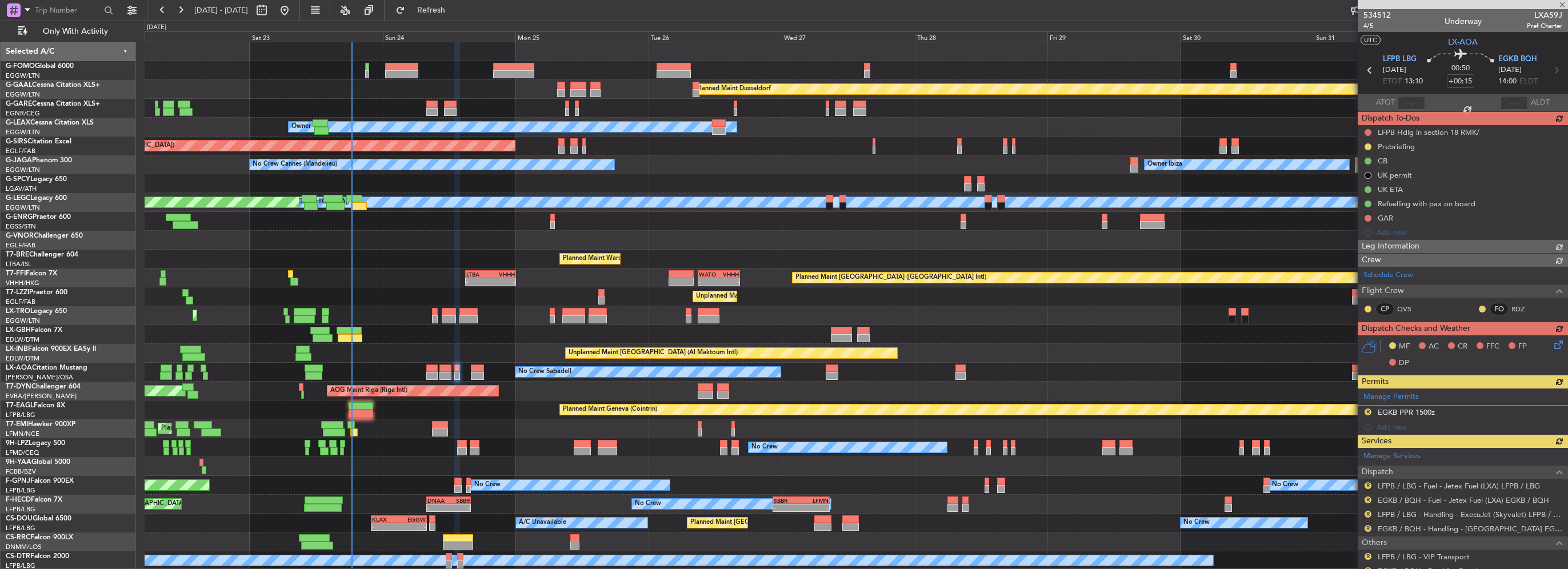
click at [471, 371] on div at bounding box center [477, 368] width 14 height 8
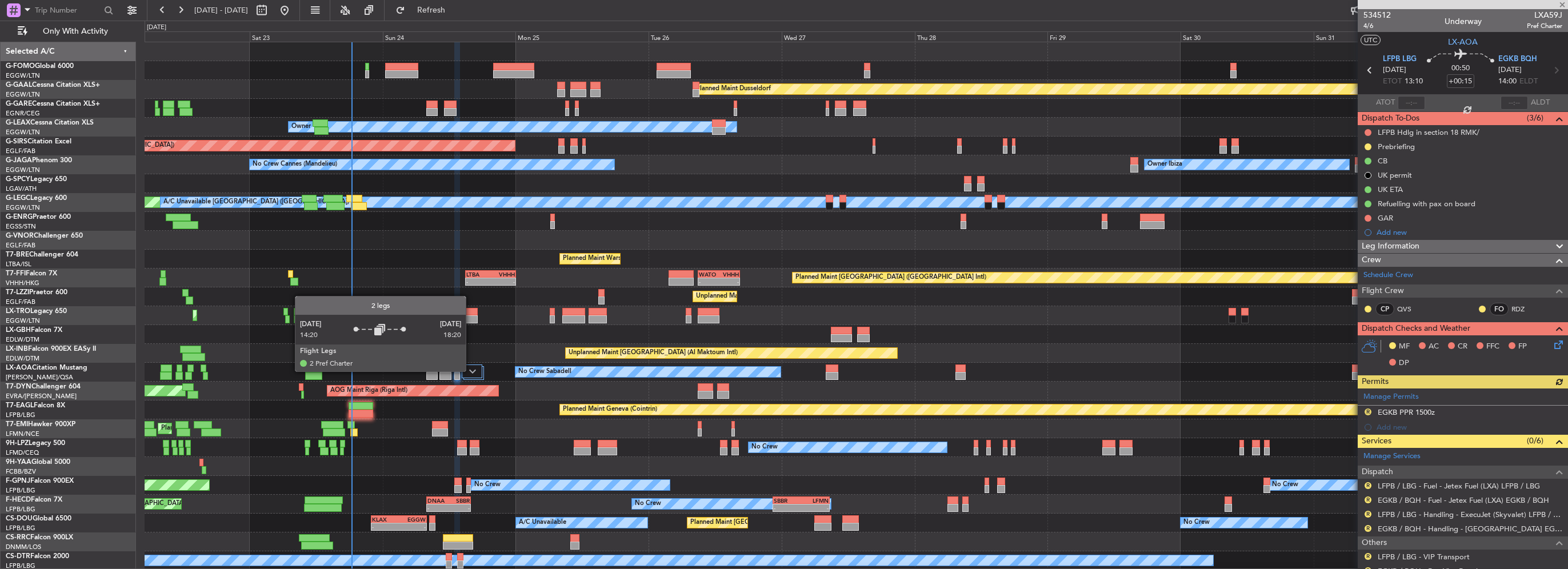
click at [471, 371] on img at bounding box center [472, 371] width 7 height 5
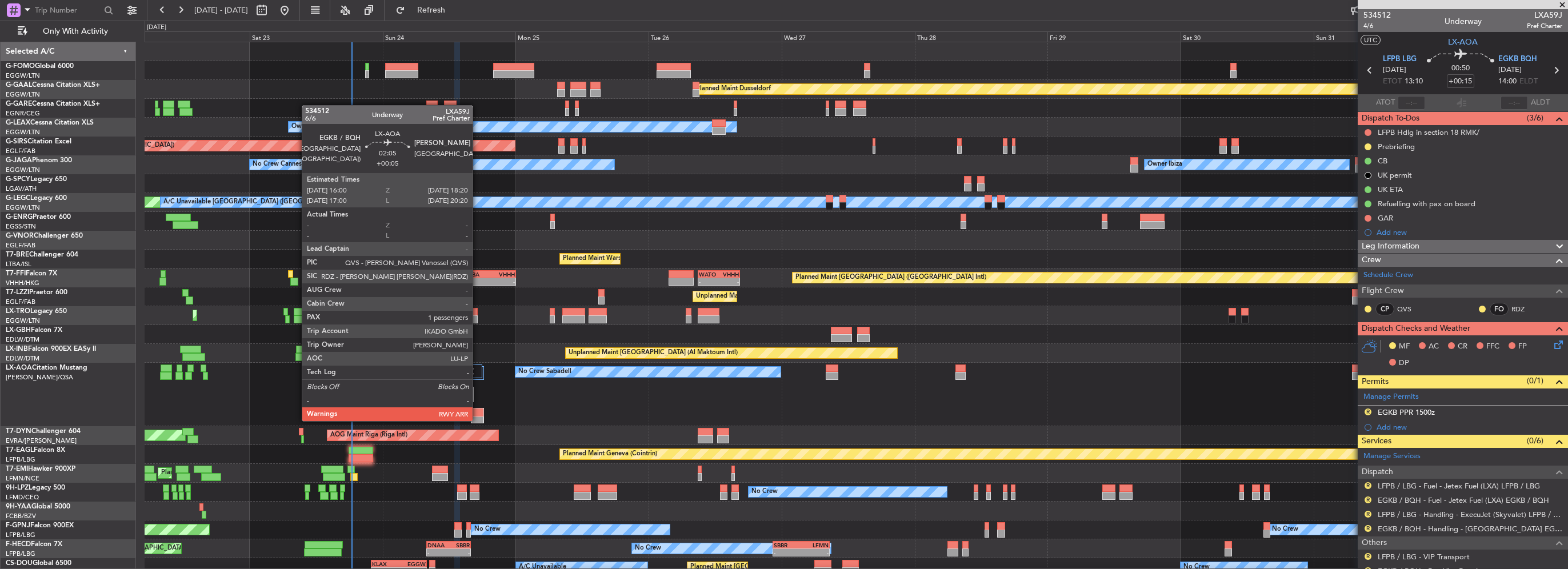
click at [478, 420] on div at bounding box center [477, 420] width 12 height 8
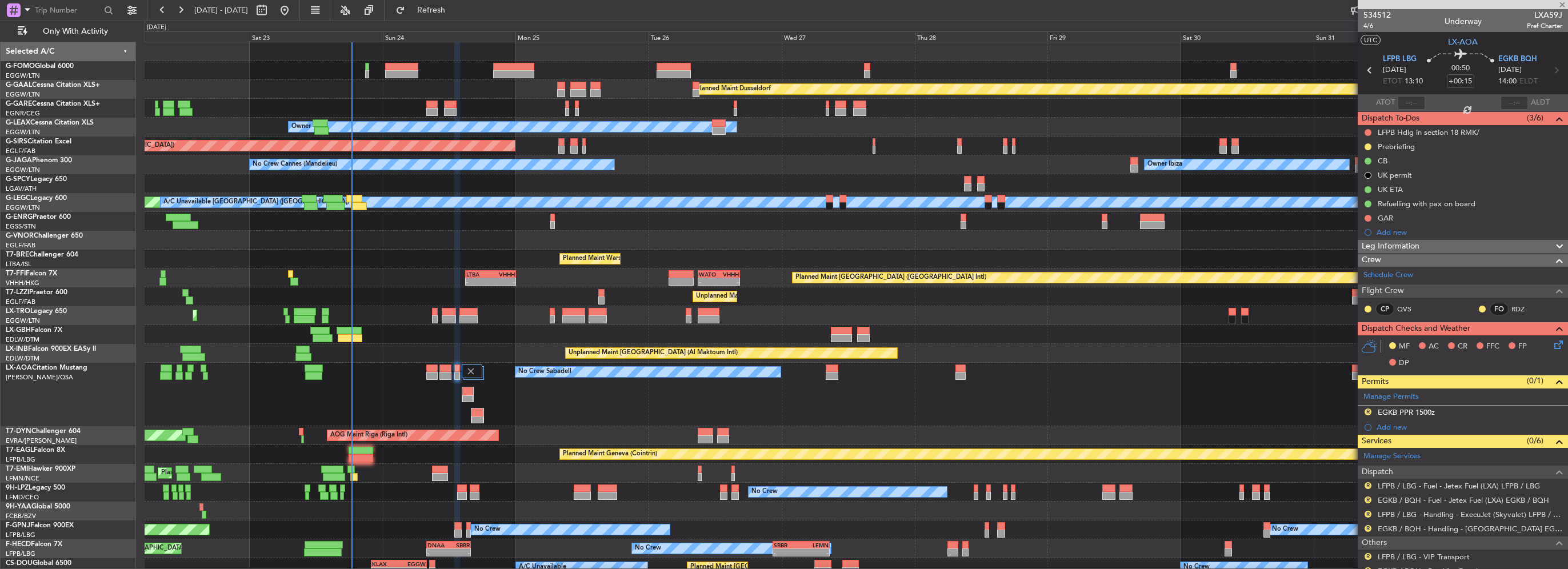
type input "+00:05"
type input "1"
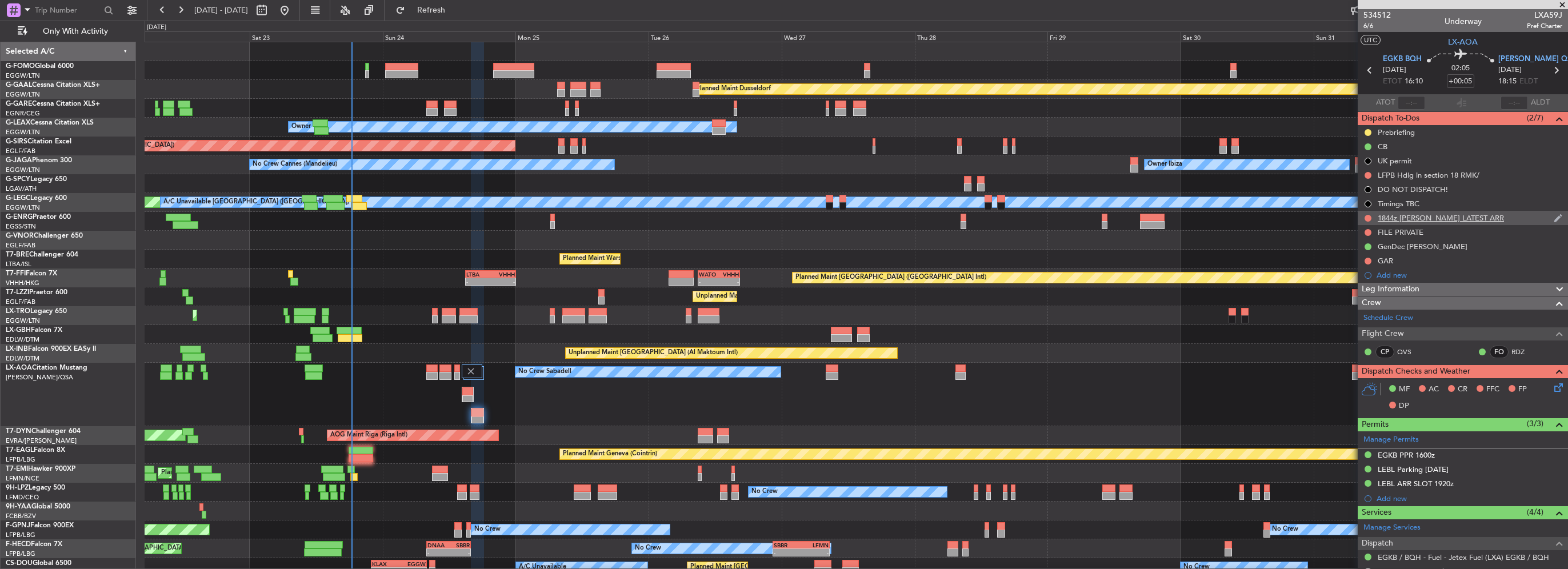
click at [1427, 213] on div "1844z LELL LATEST ARR" at bounding box center [1441, 217] width 126 height 10
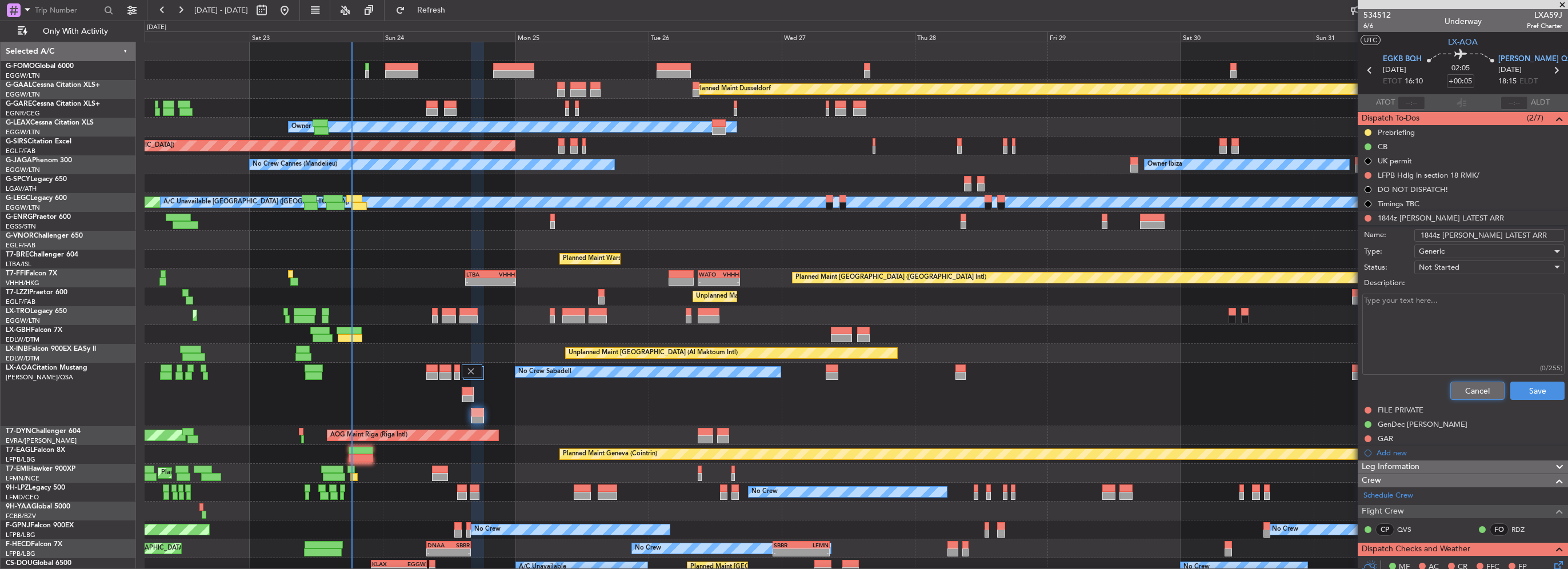
click at [1468, 386] on button "Cancel" at bounding box center [1478, 390] width 54 height 18
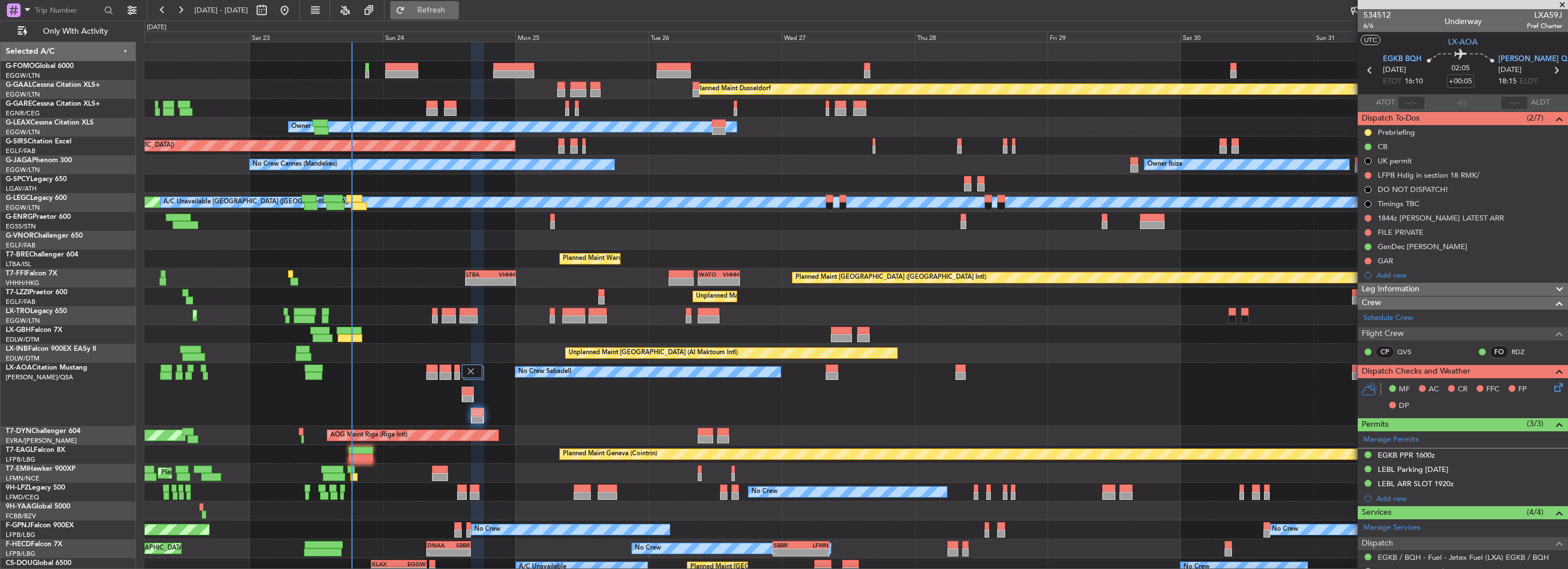
click at [455, 6] on span "Refresh" at bounding box center [431, 10] width 48 height 8
click at [455, 14] on span "Refresh" at bounding box center [431, 10] width 48 height 8
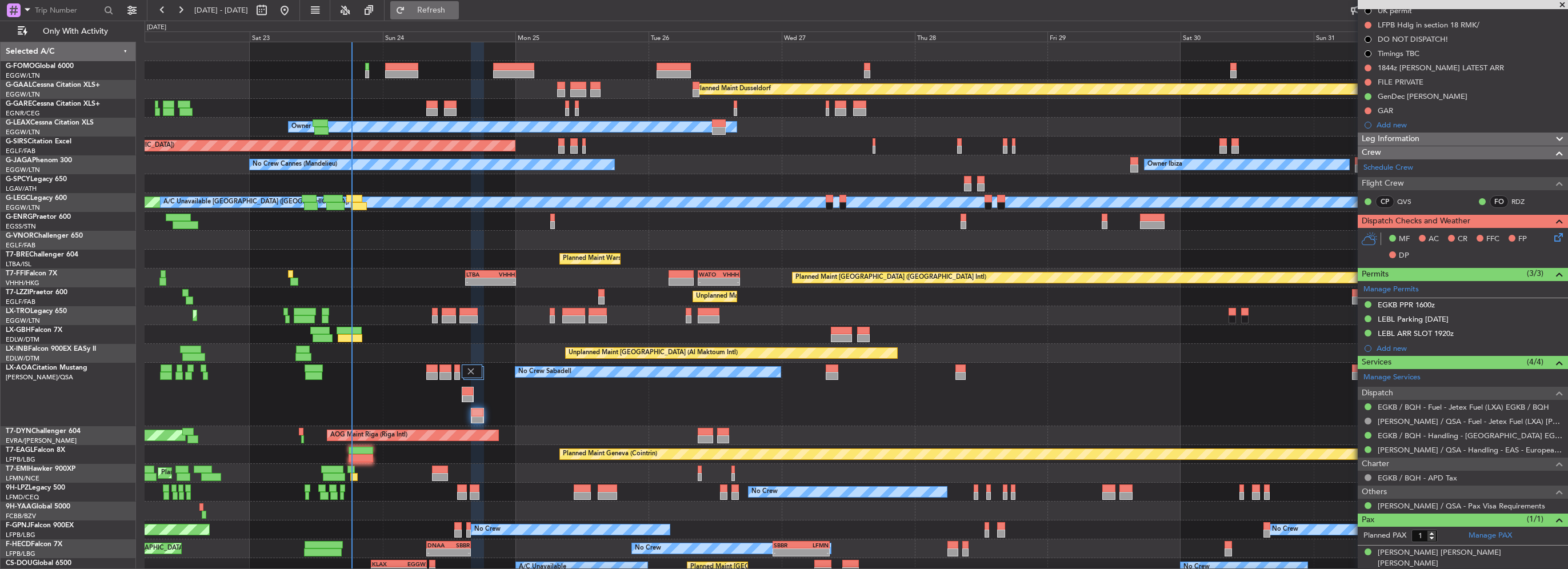
click at [455, 9] on span "Refresh" at bounding box center [431, 10] width 48 height 8
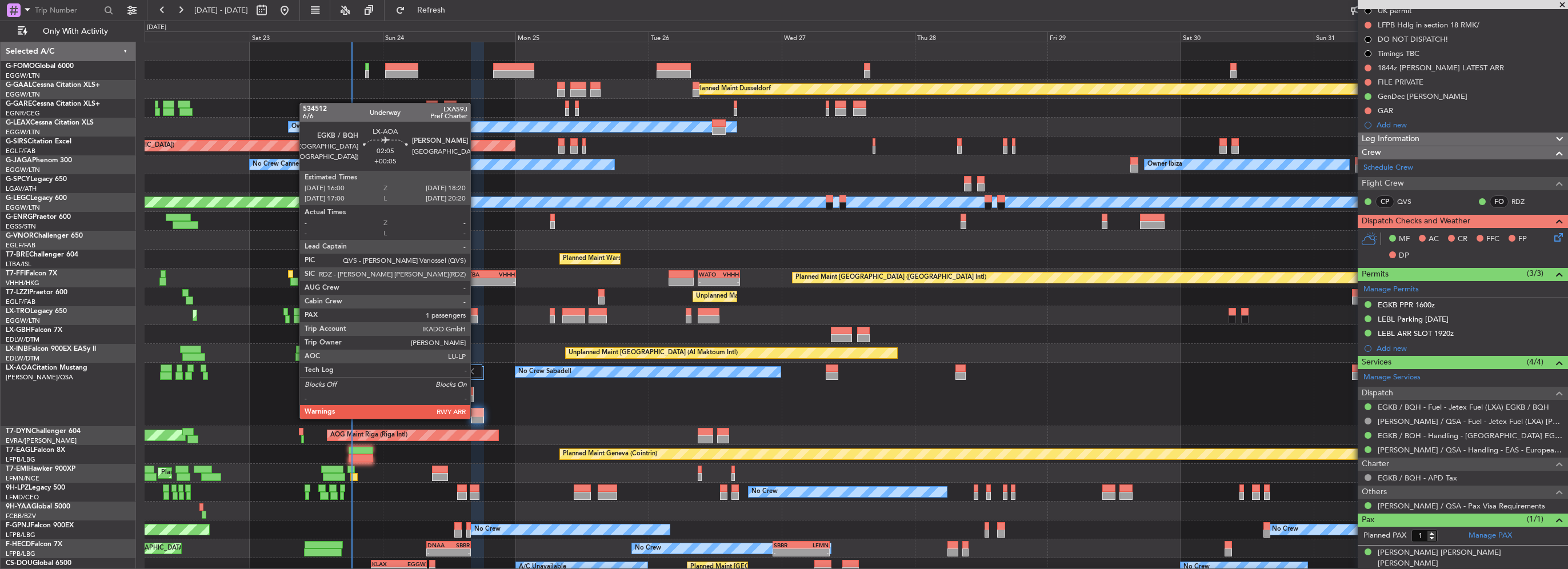
click at [475, 418] on div at bounding box center [477, 420] width 12 height 8
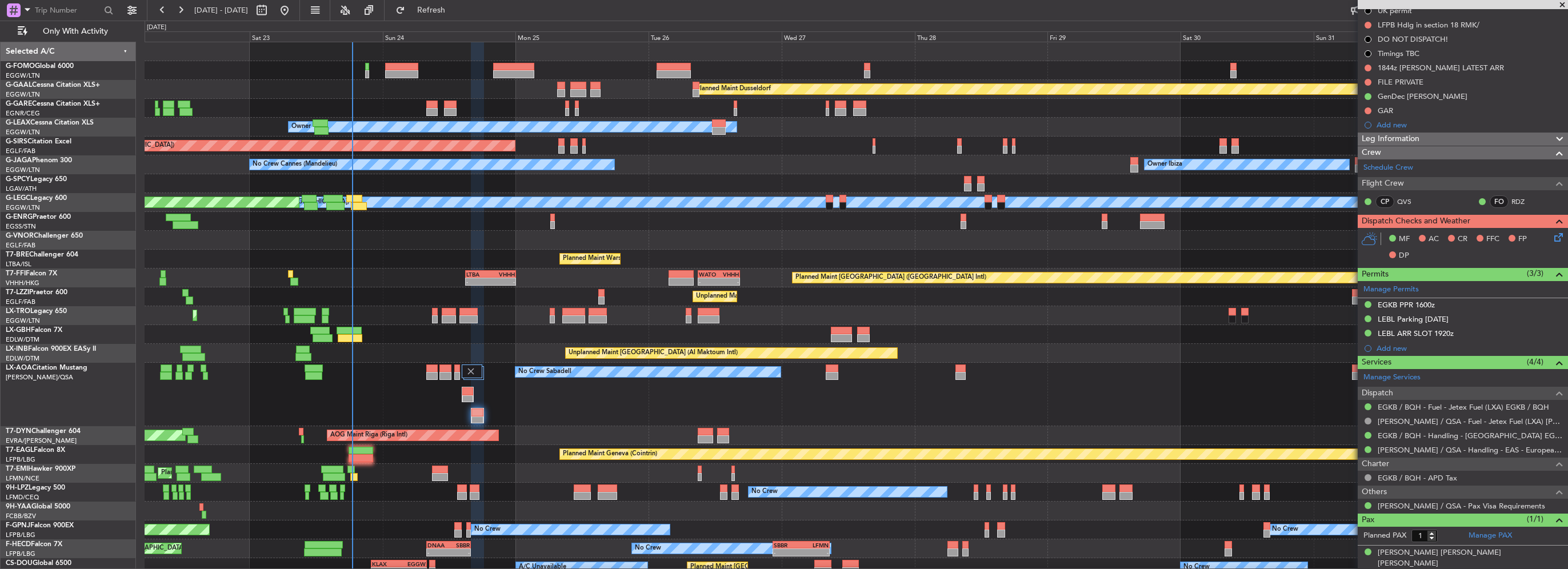
click at [445, 17] on button "Refresh" at bounding box center [425, 10] width 69 height 18
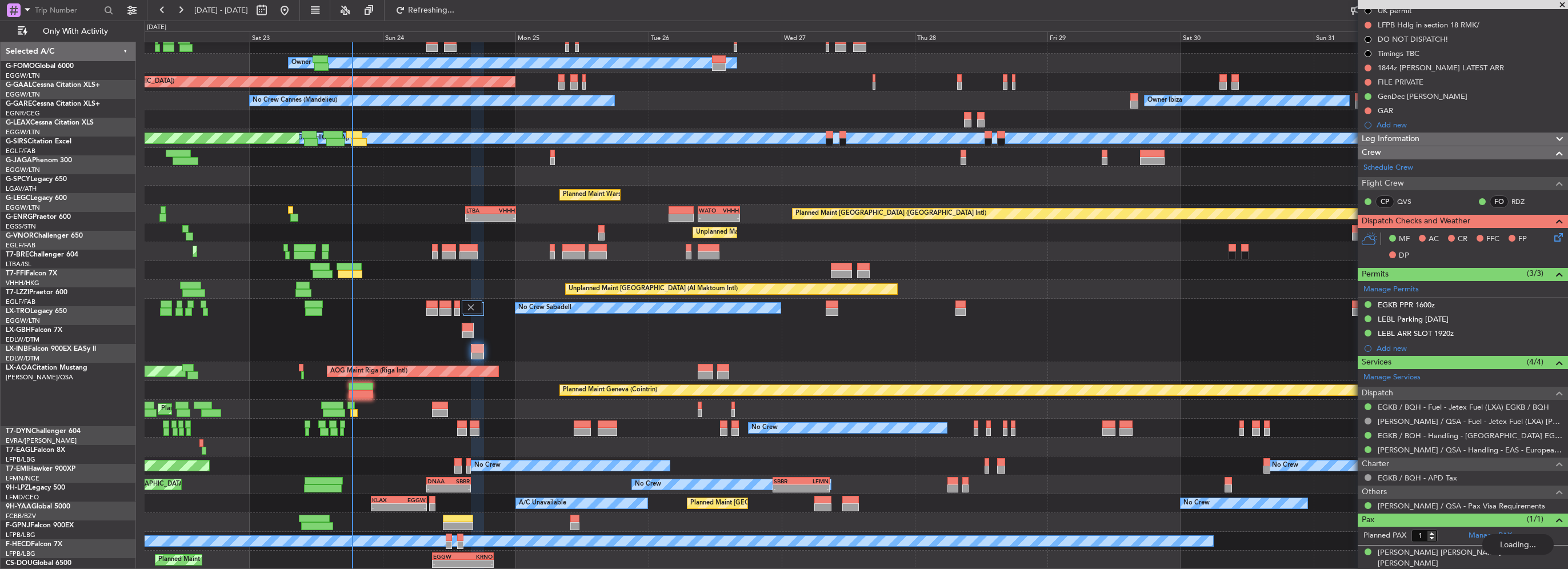
scroll to position [64, 0]
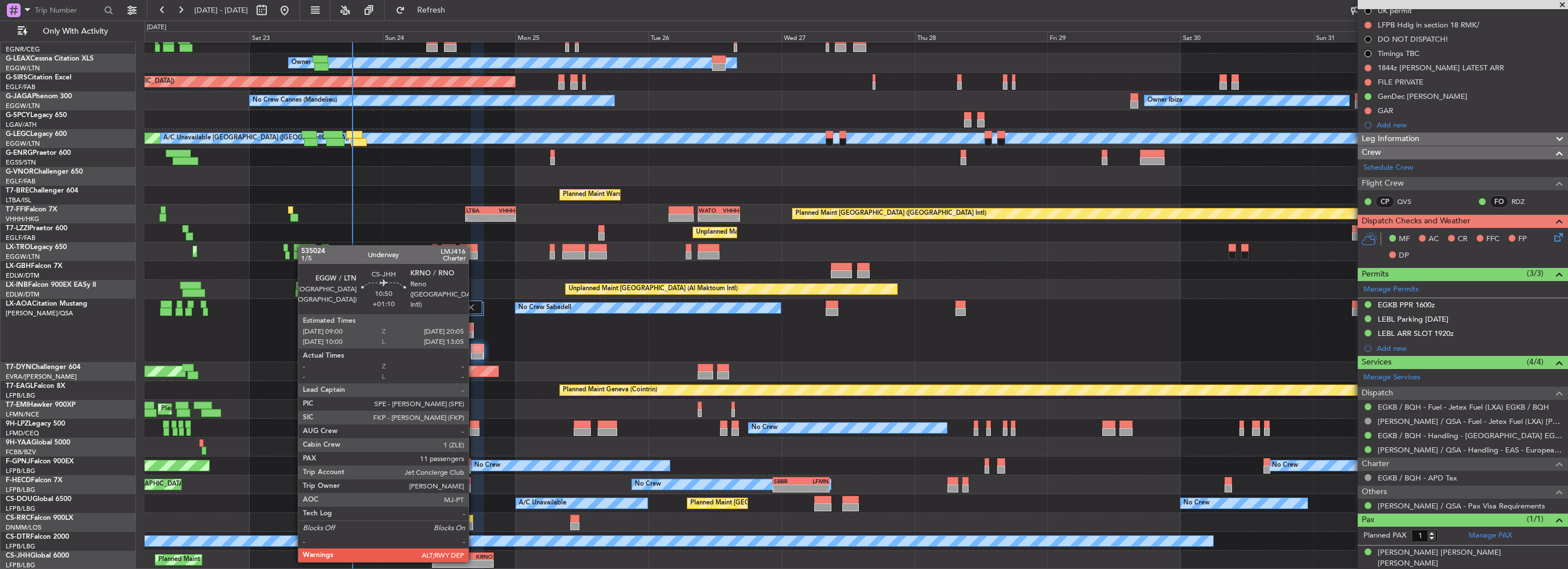
click at [473, 560] on div "20:05 Z" at bounding box center [477, 564] width 30 height 7
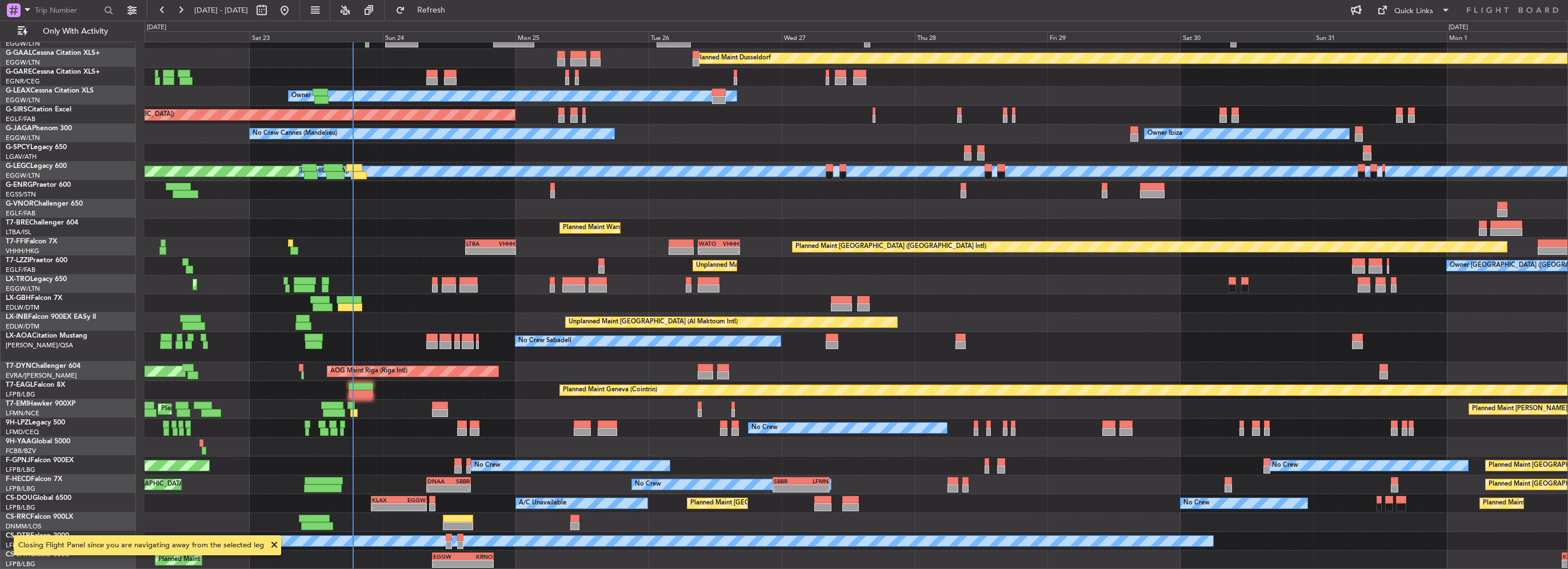
scroll to position [31, 0]
click at [455, 12] on span "Refresh" at bounding box center [431, 10] width 48 height 8
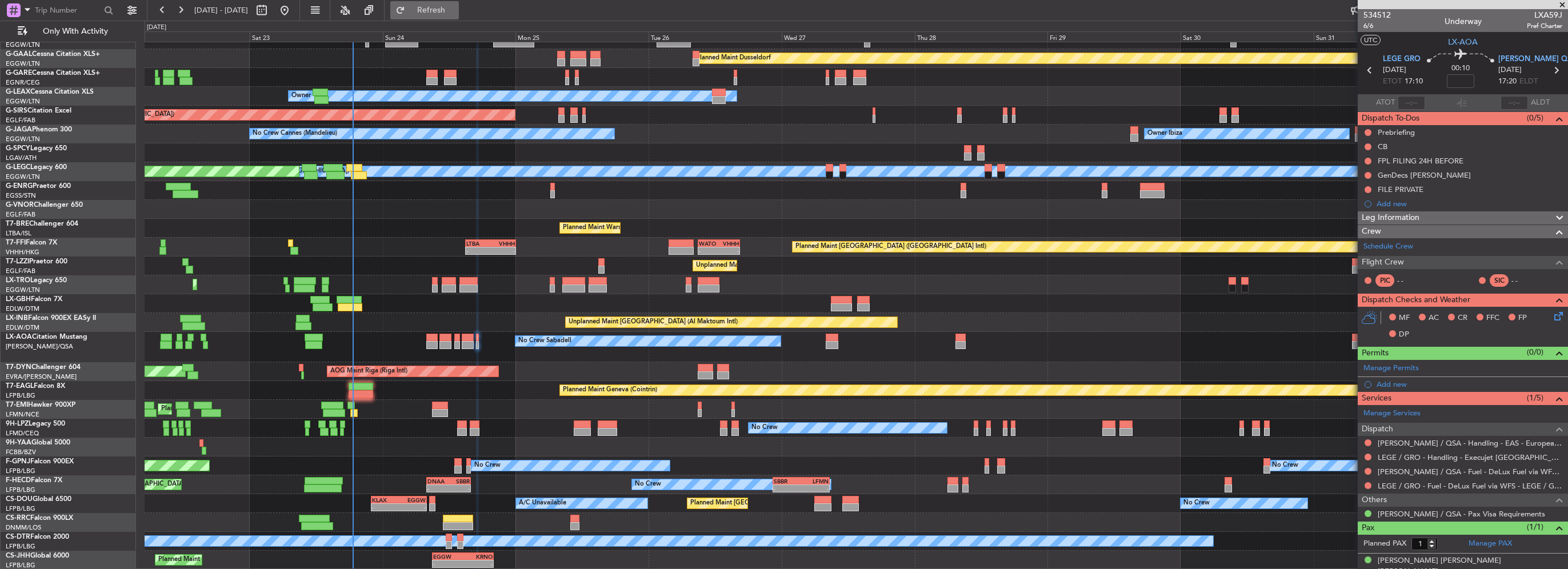
click at [455, 7] on span "Refresh" at bounding box center [431, 10] width 48 height 8
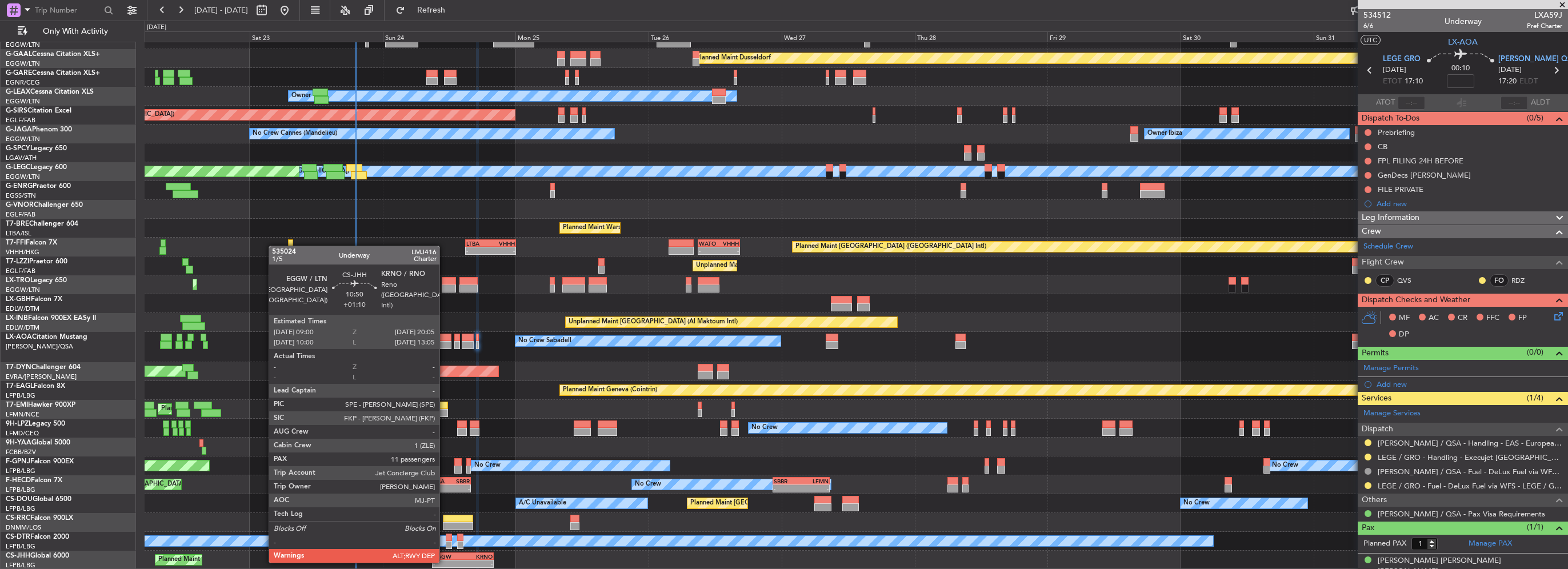
click at [450, 560] on div "- -" at bounding box center [463, 564] width 61 height 8
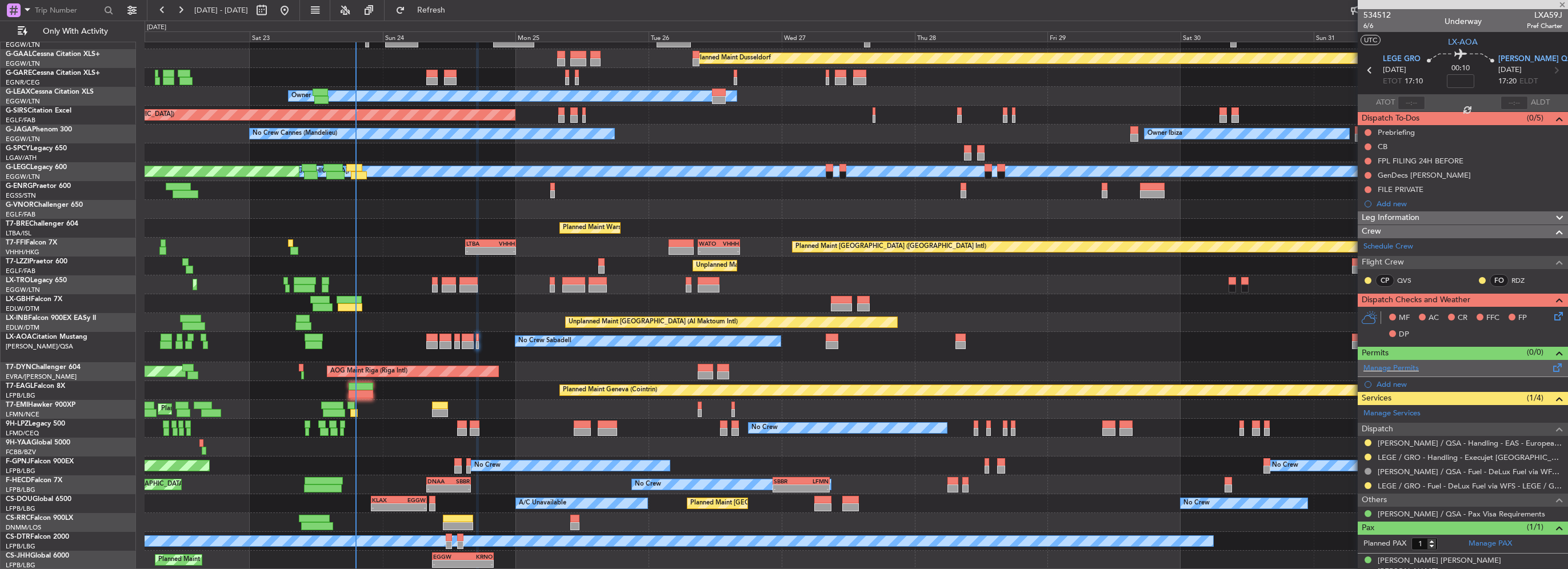
type input "+01:10"
type input "11"
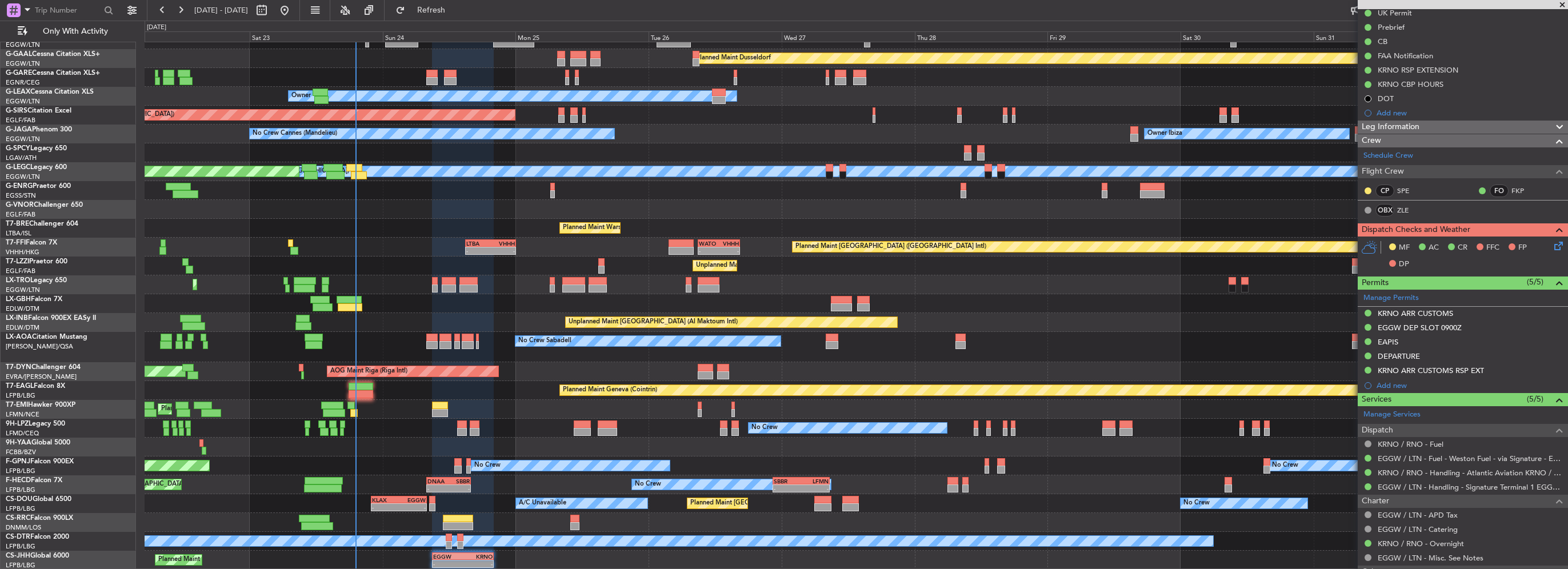
scroll to position [171, 0]
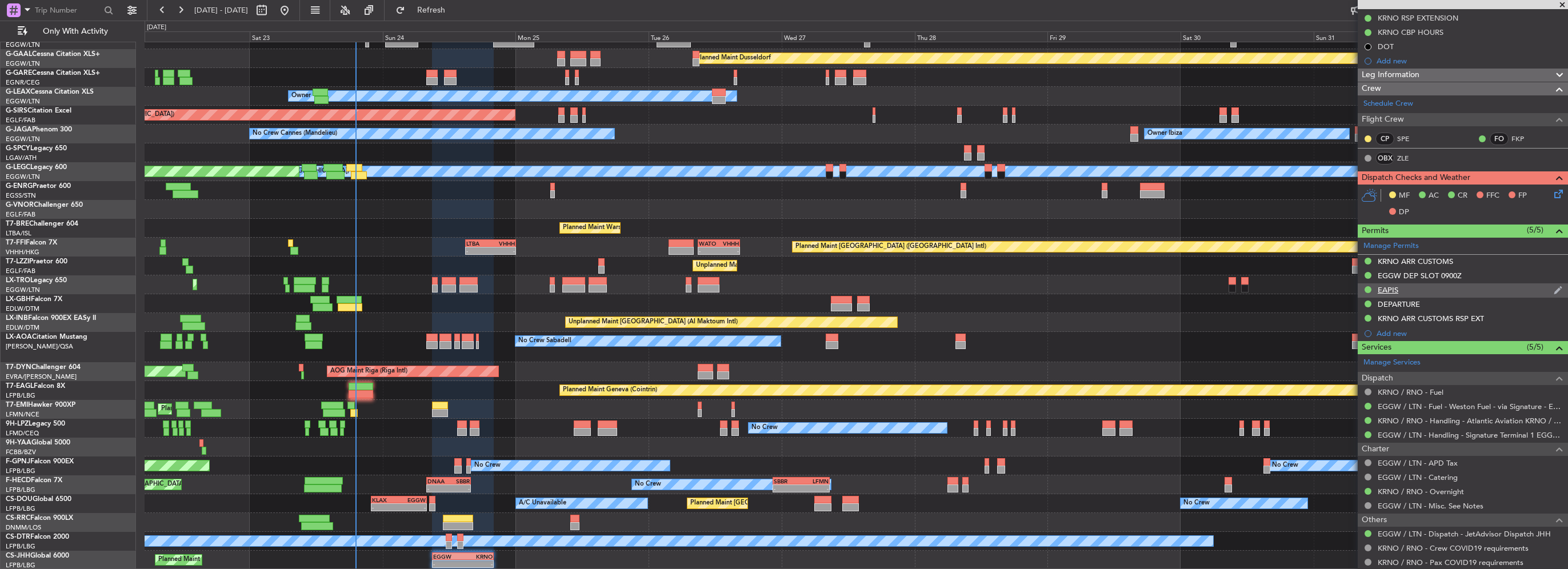
click at [1390, 290] on div "EAPIS" at bounding box center [1388, 289] width 21 height 10
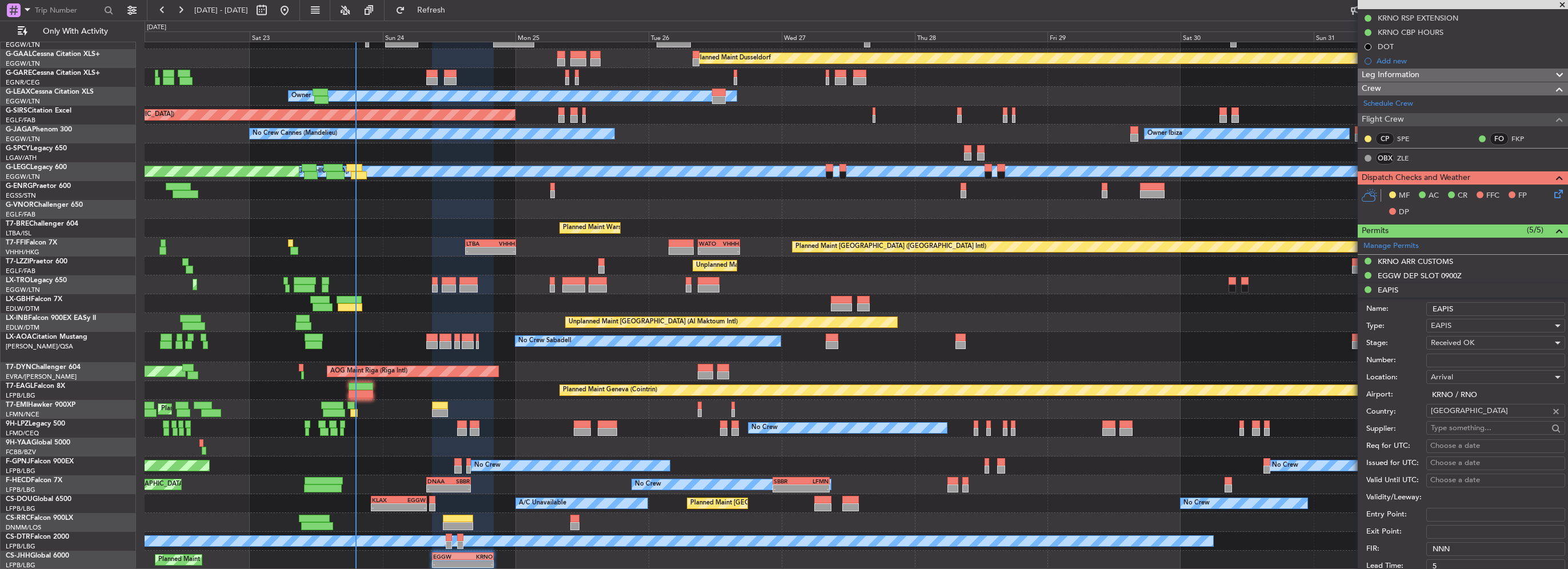
click at [1435, 362] on input "Number:" at bounding box center [1496, 360] width 139 height 14
paste input "EAPIS-17651128"
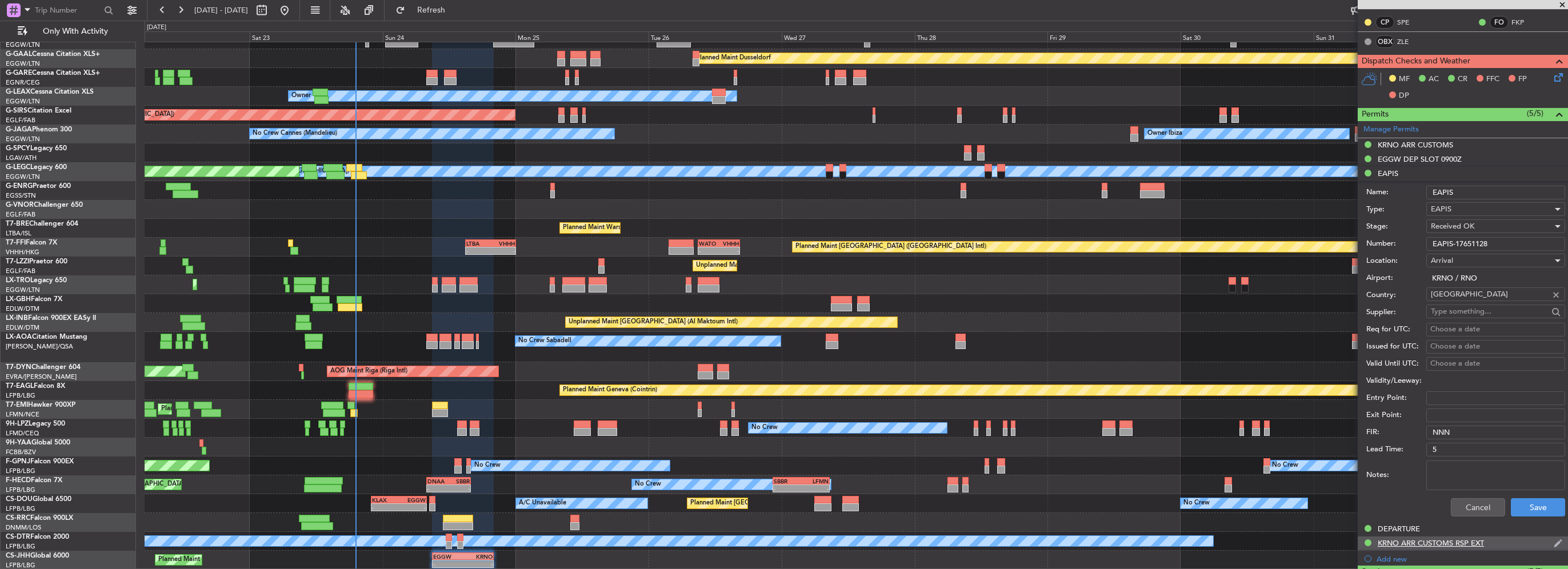
scroll to position [343, 0]
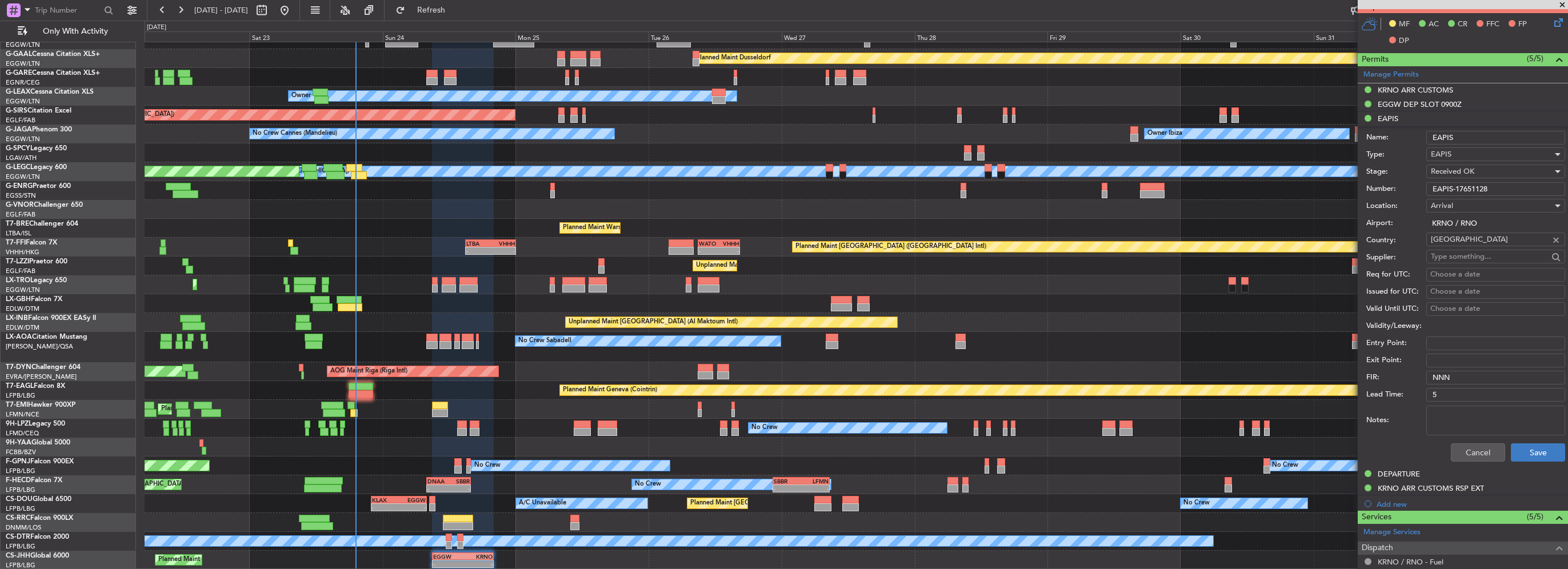
type input "EAPIS-17651128"
click at [1521, 449] on button "Save" at bounding box center [1538, 453] width 54 height 18
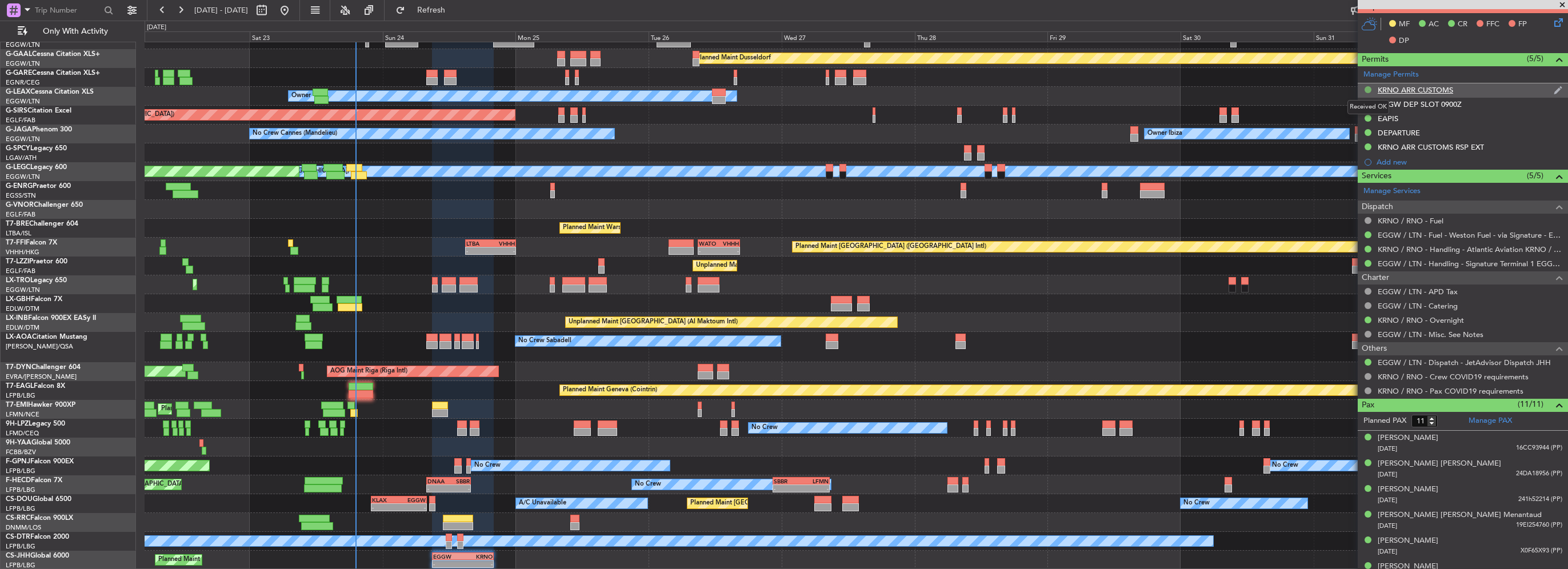
click at [1370, 87] on button at bounding box center [1369, 90] width 7 height 7
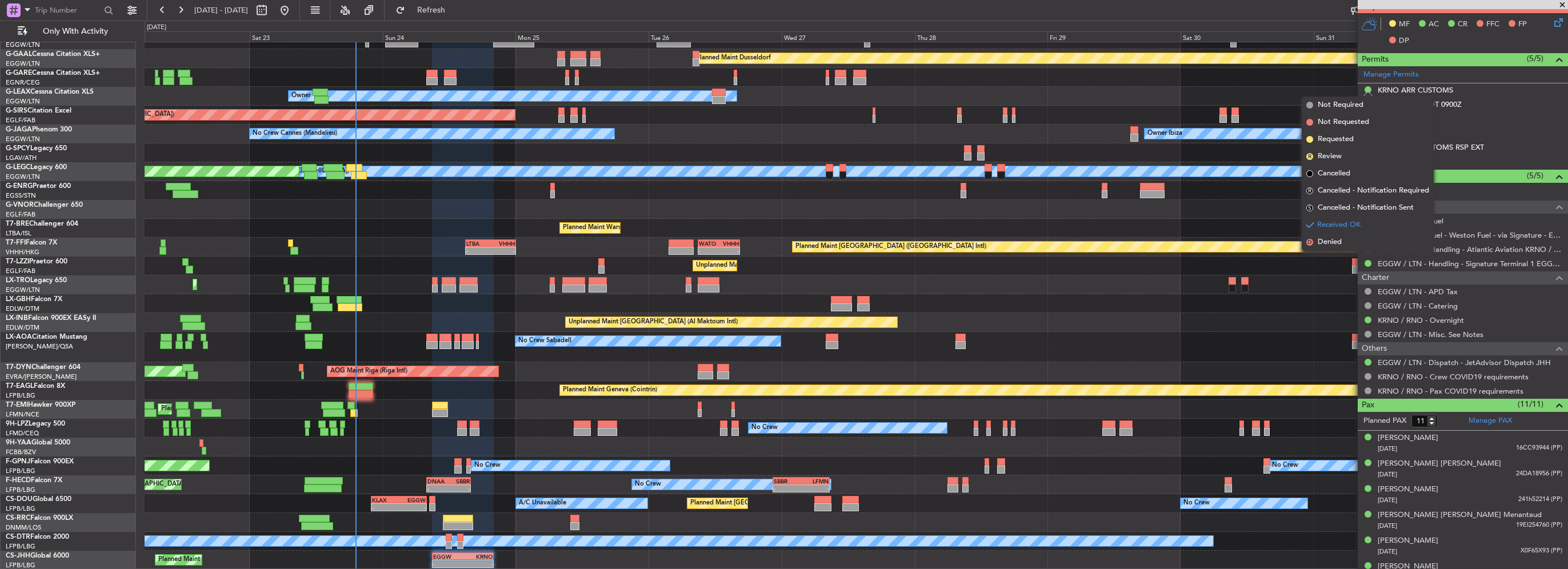
drag, startPoint x: 1334, startPoint y: 141, endPoint x: 89, endPoint y: 215, distance: 1247.2
click at [1334, 141] on span "Requested" at bounding box center [1336, 139] width 36 height 12
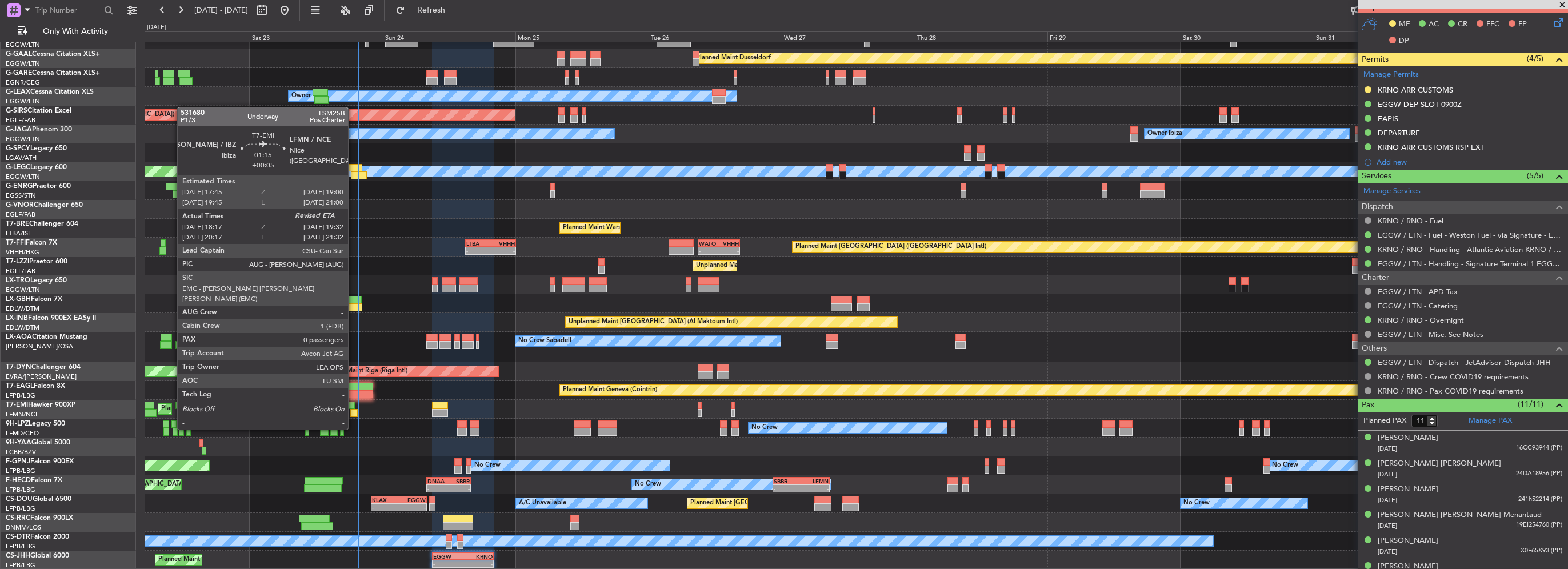
click at [353, 408] on div at bounding box center [351, 406] width 7 height 8
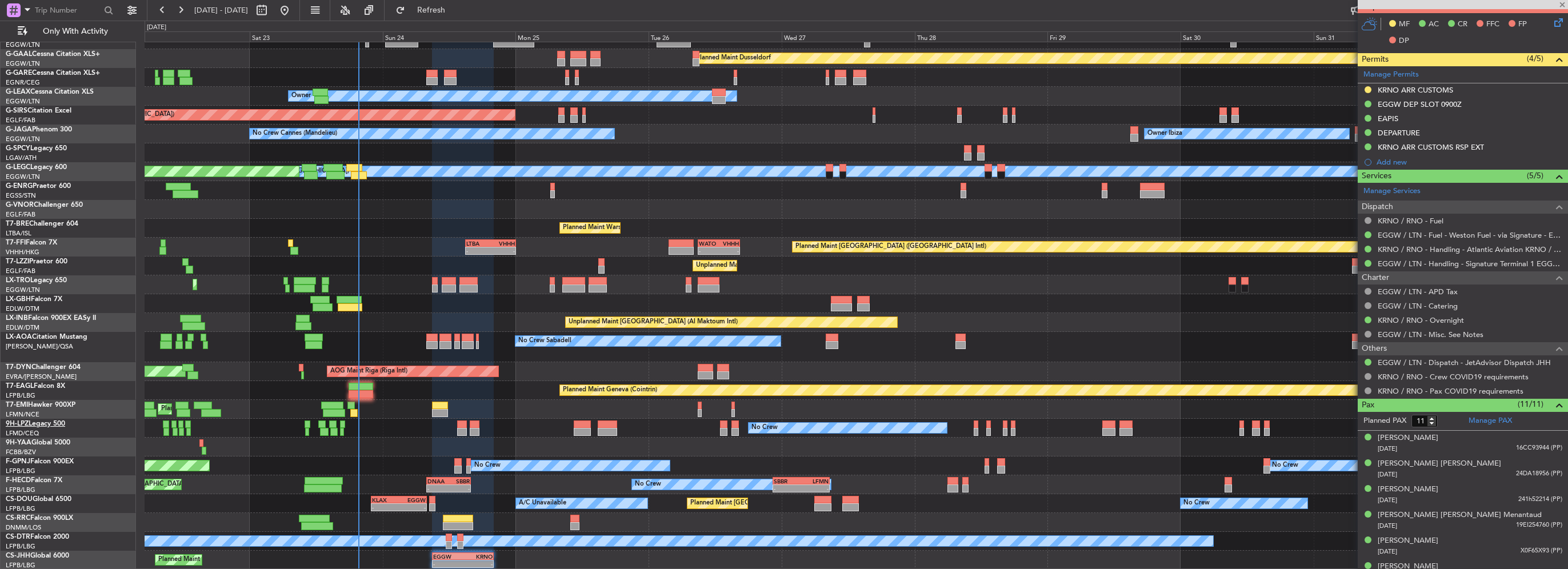
type input "+00:05"
type input "18:17"
type input "0"
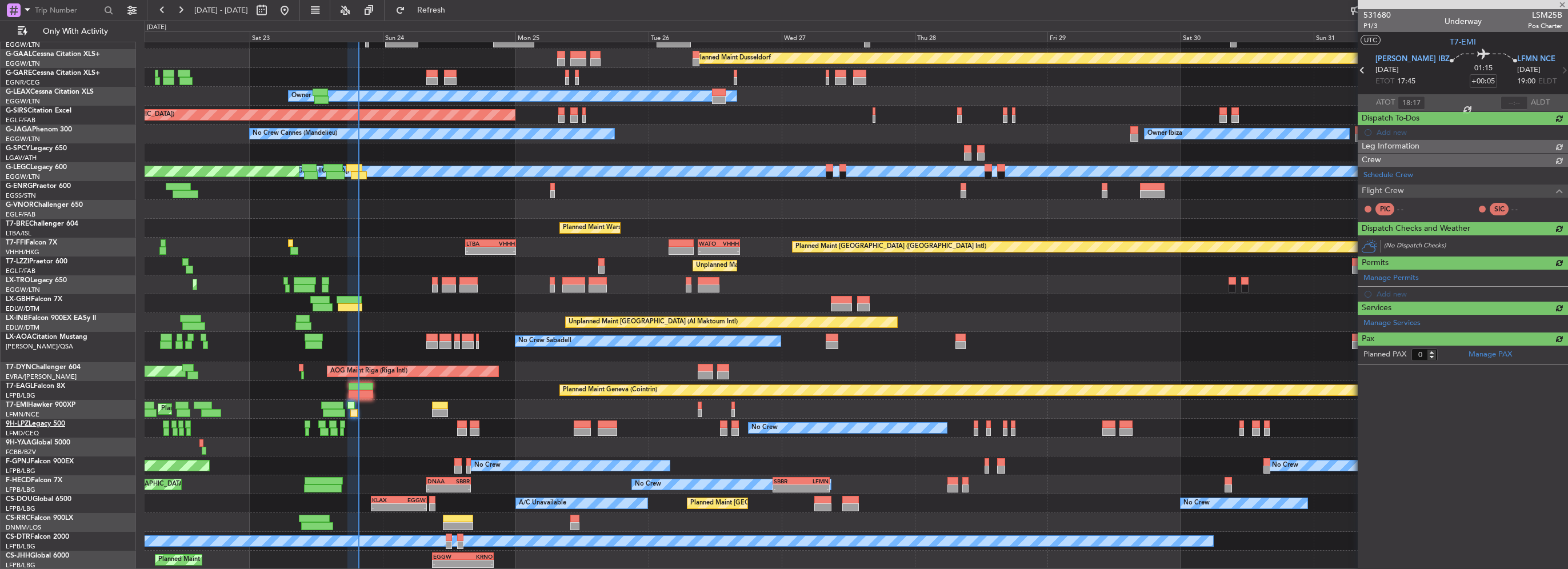
scroll to position [0, 0]
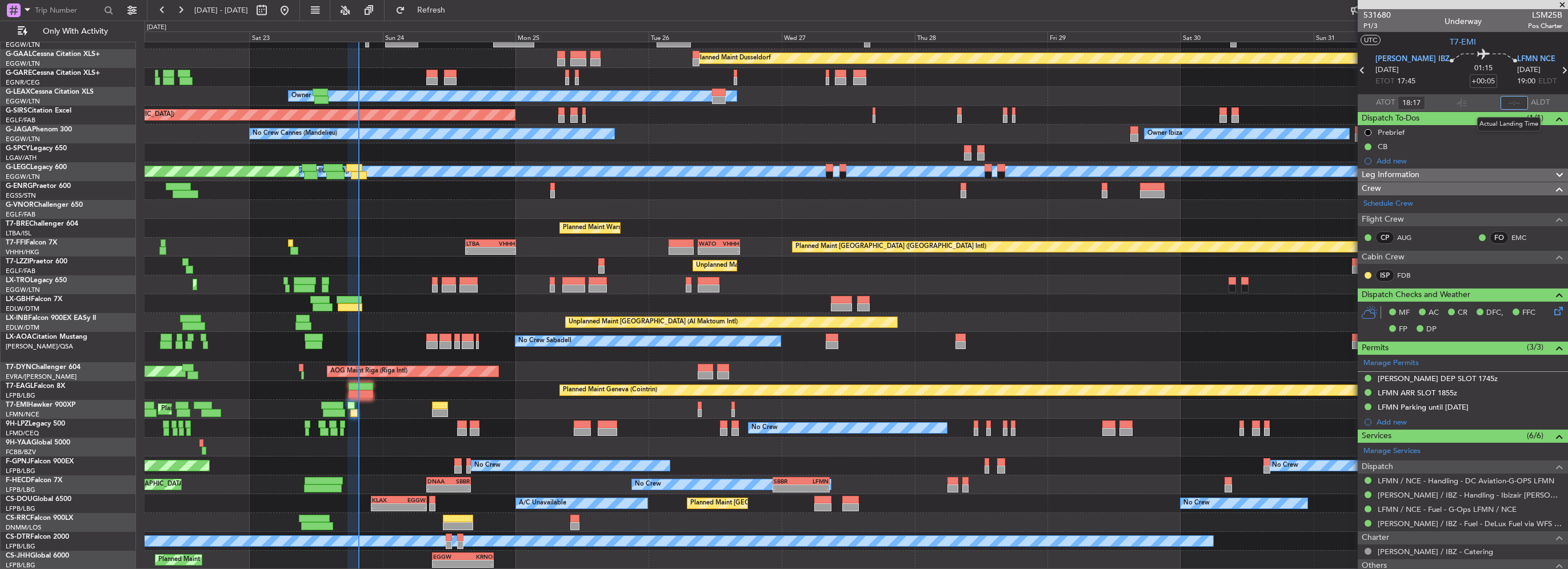
click at [1508, 102] on input "text" at bounding box center [1515, 102] width 27 height 14
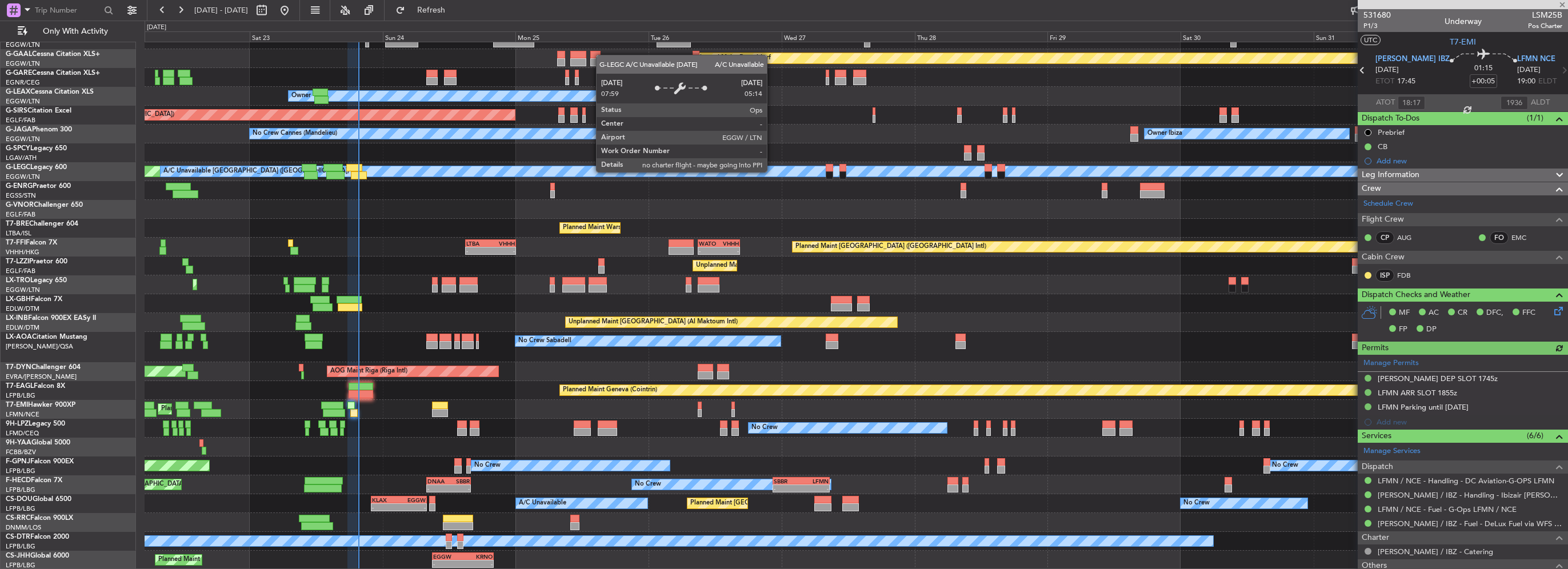
type input "19:36"
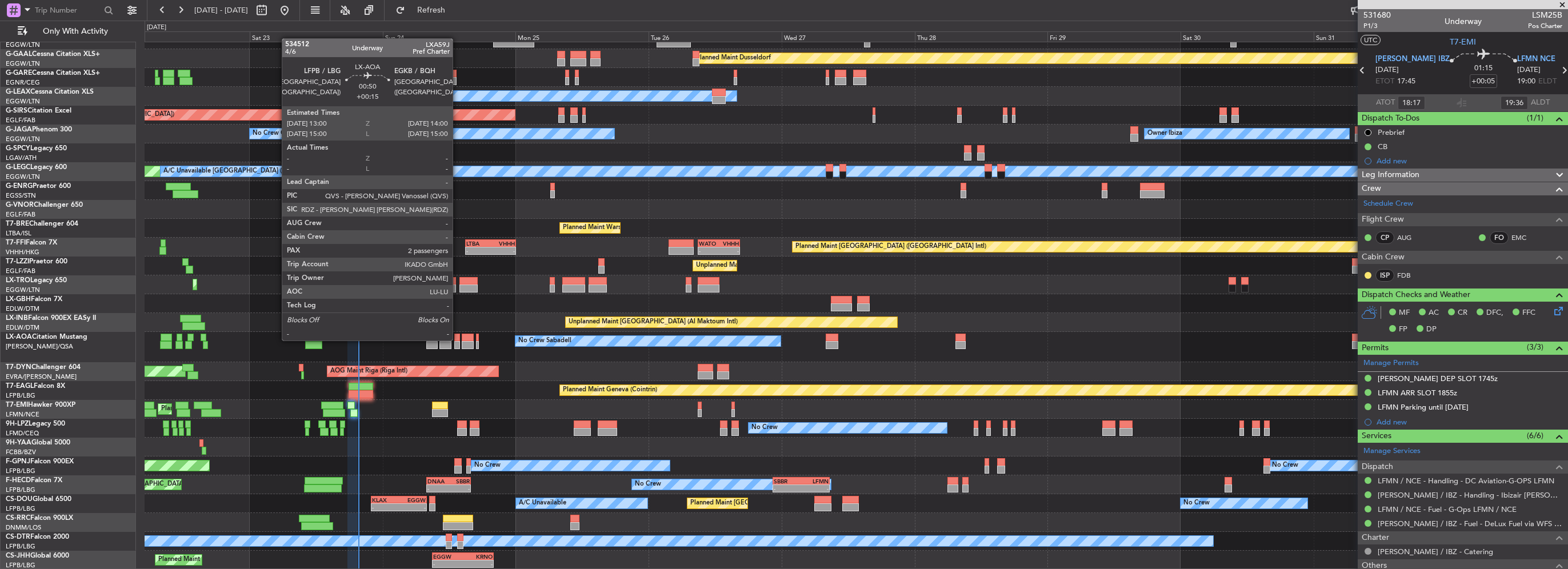
click at [458, 340] on div at bounding box center [457, 337] width 5 height 8
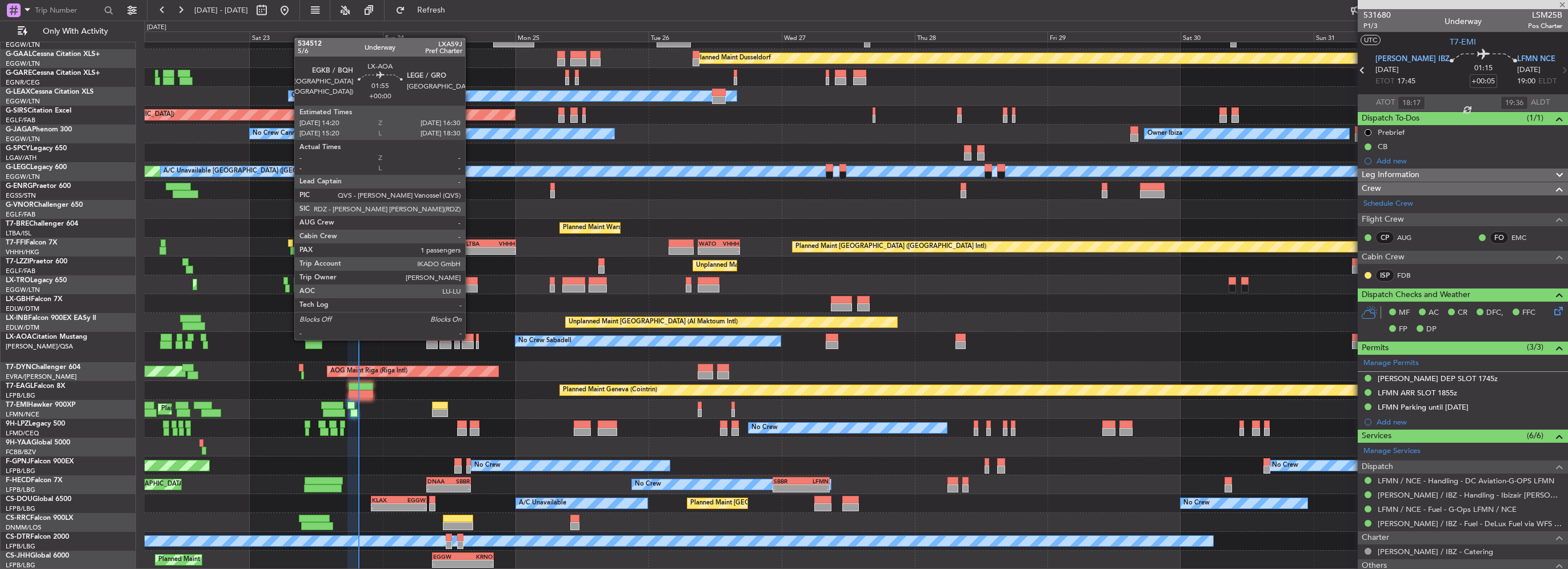
type input "+00:15"
type input "2"
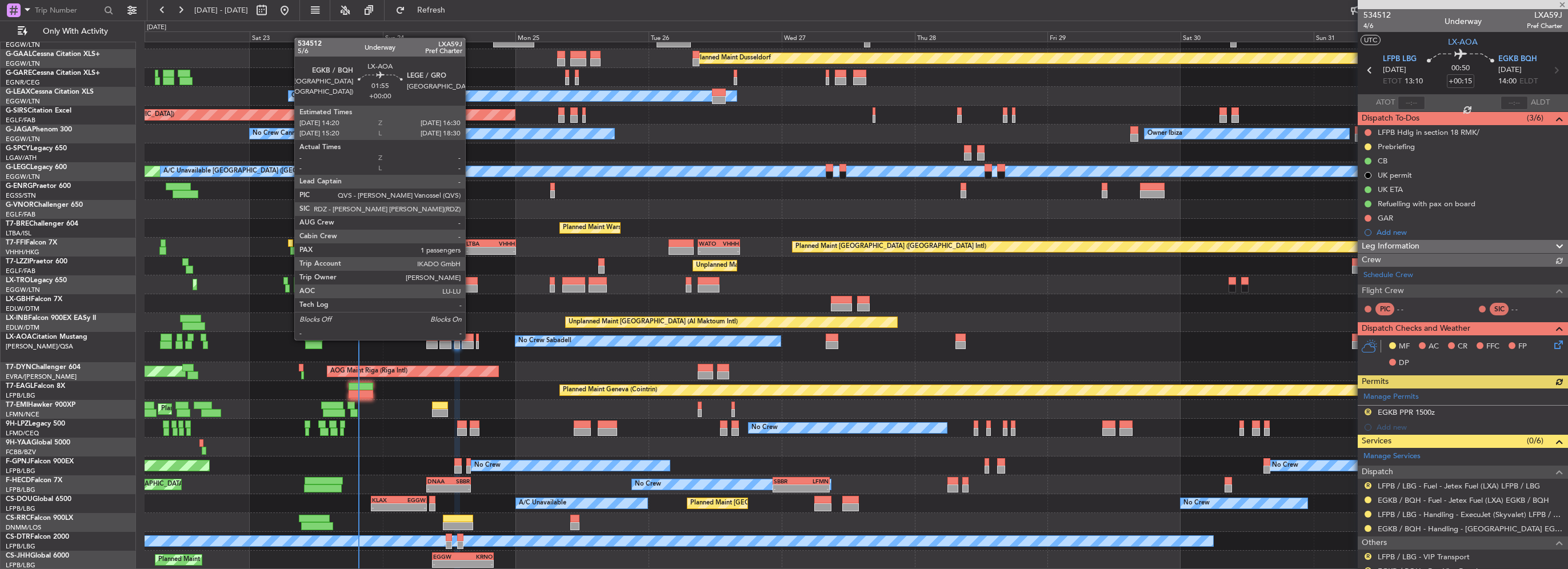
click at [471, 339] on div at bounding box center [468, 337] width 13 height 8
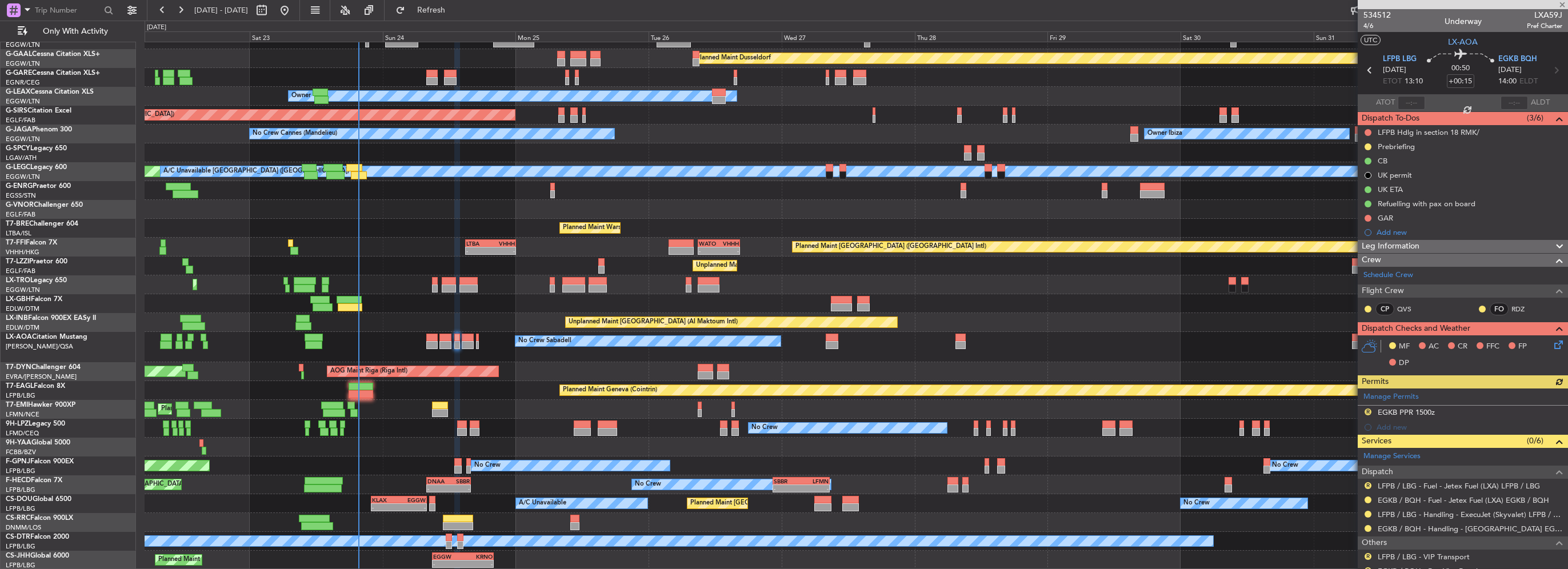
type input "1"
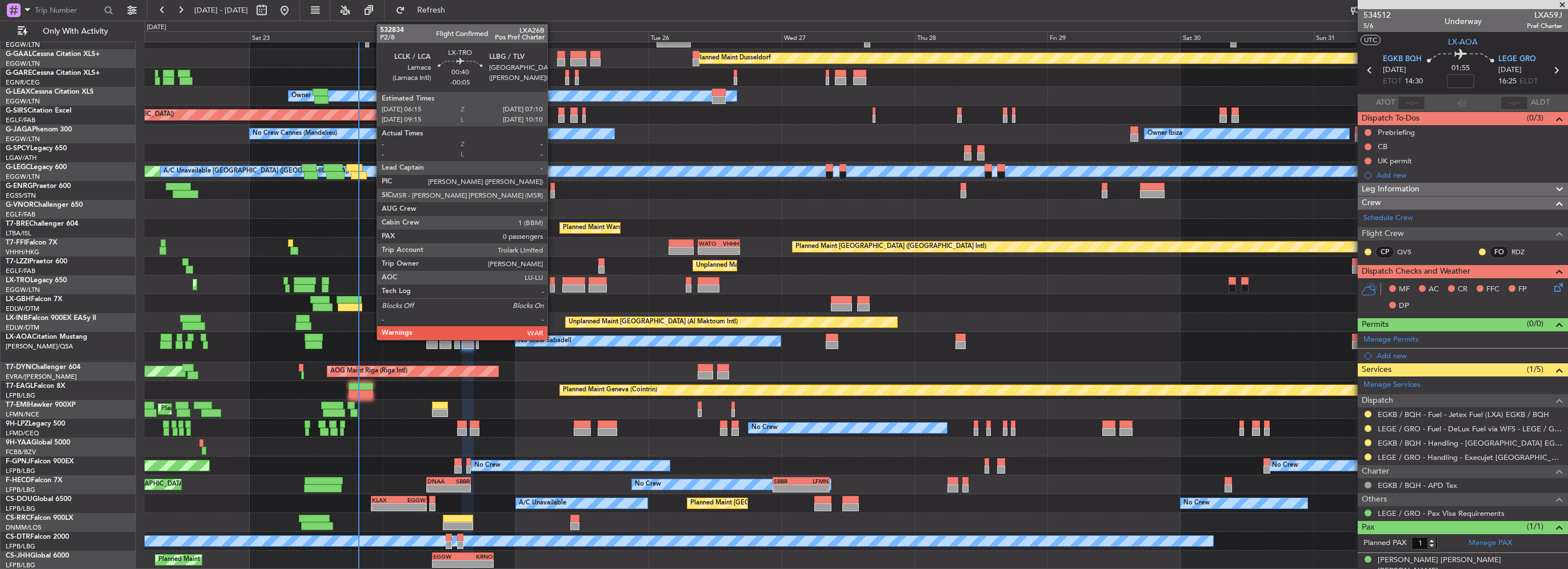
click at [552, 285] on div at bounding box center [553, 289] width 5 height 8
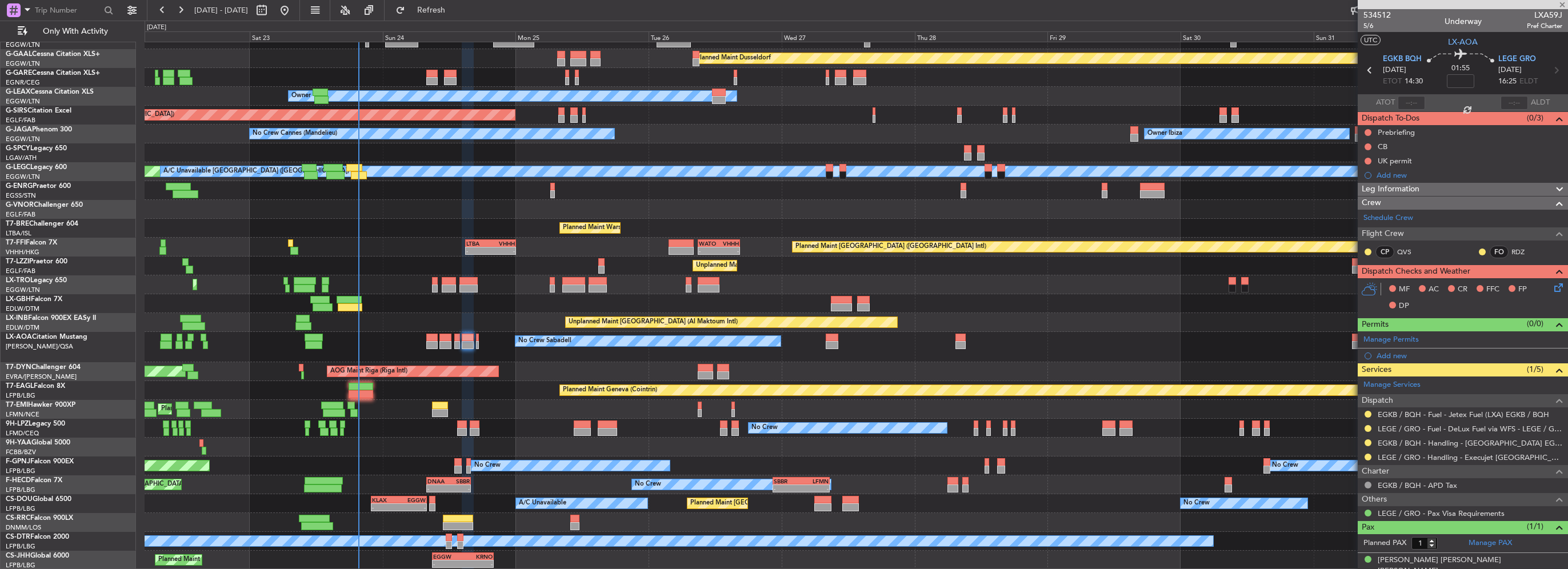
type input "-00:05"
type input "0"
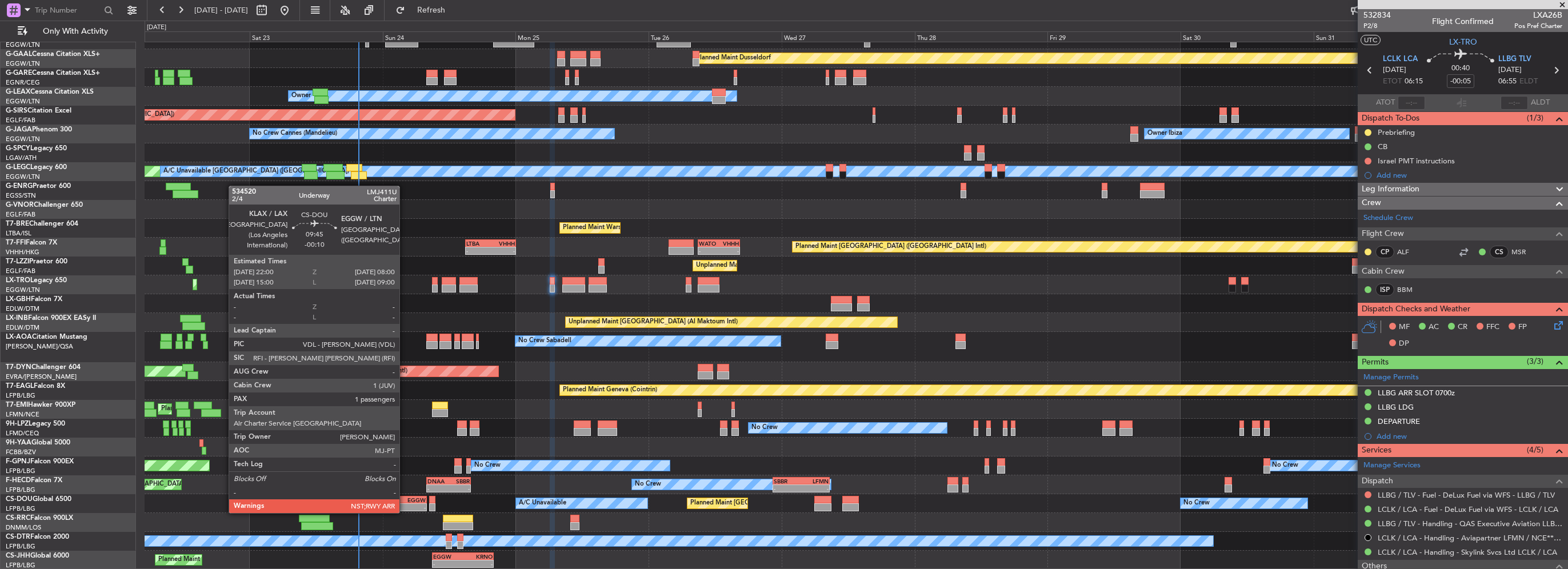
click at [405, 502] on div "EGGW" at bounding box center [412, 500] width 27 height 7
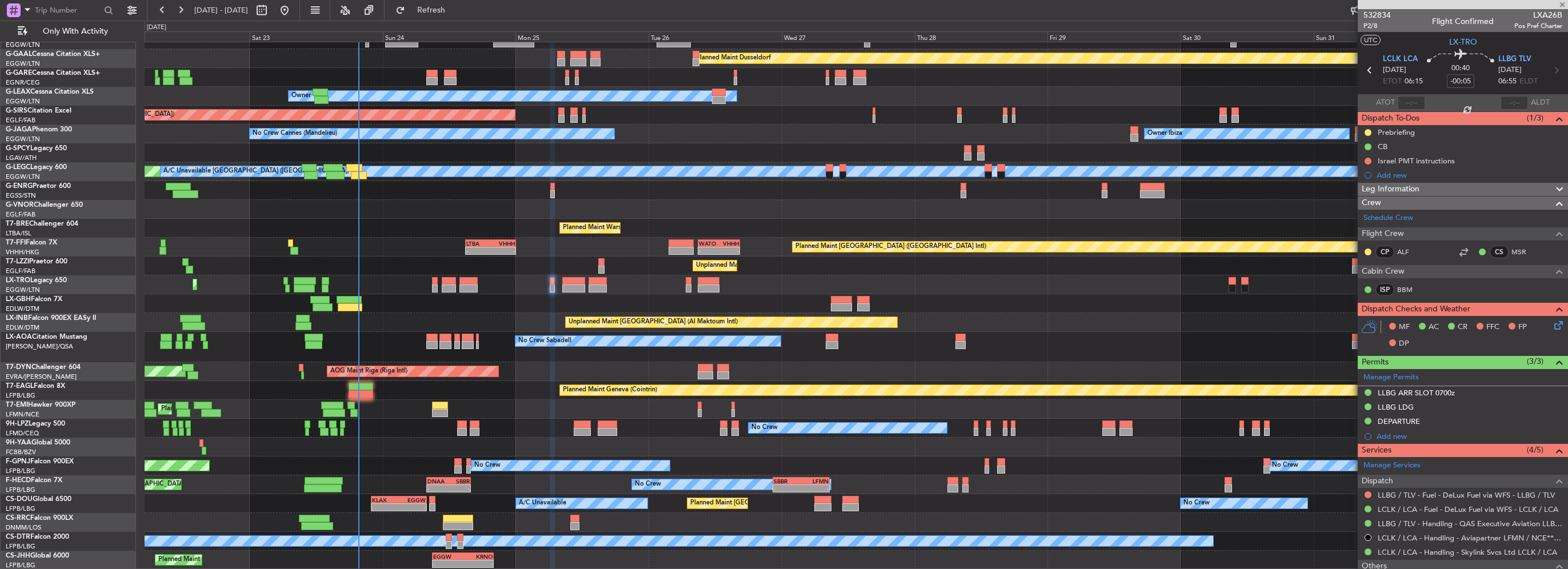
type input "-00:10"
type input "1"
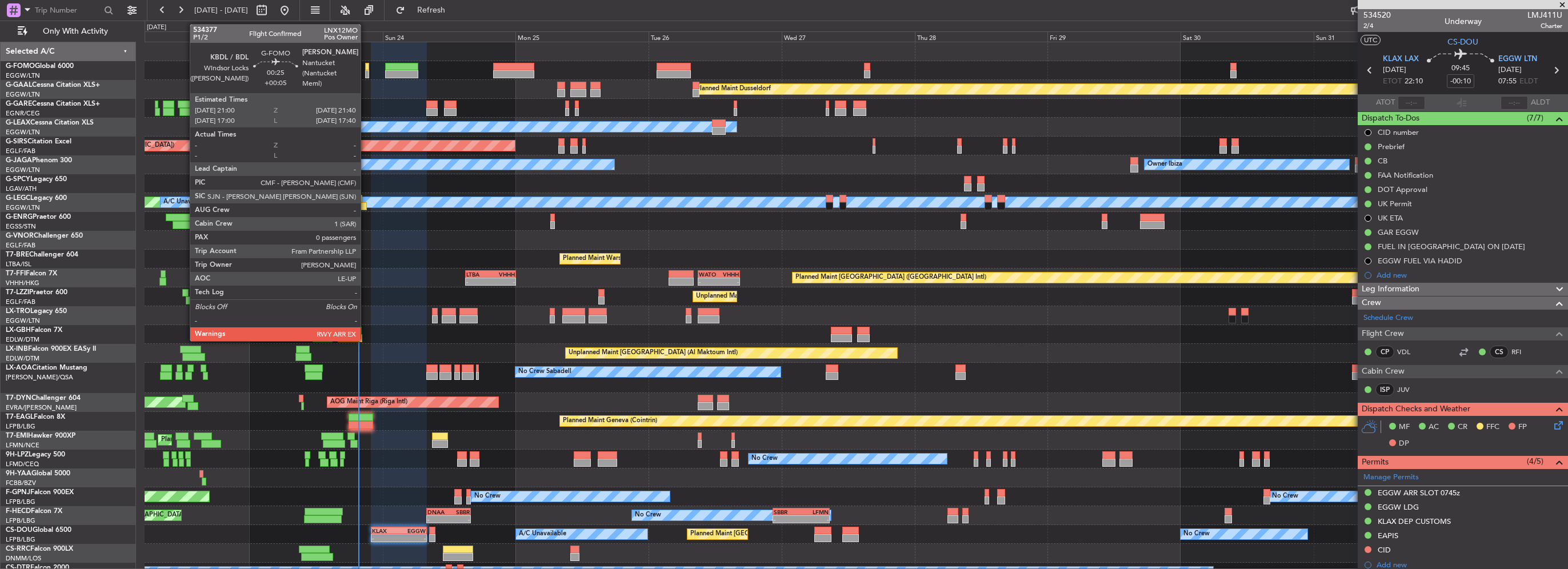
click at [366, 73] on div at bounding box center [367, 74] width 4 height 8
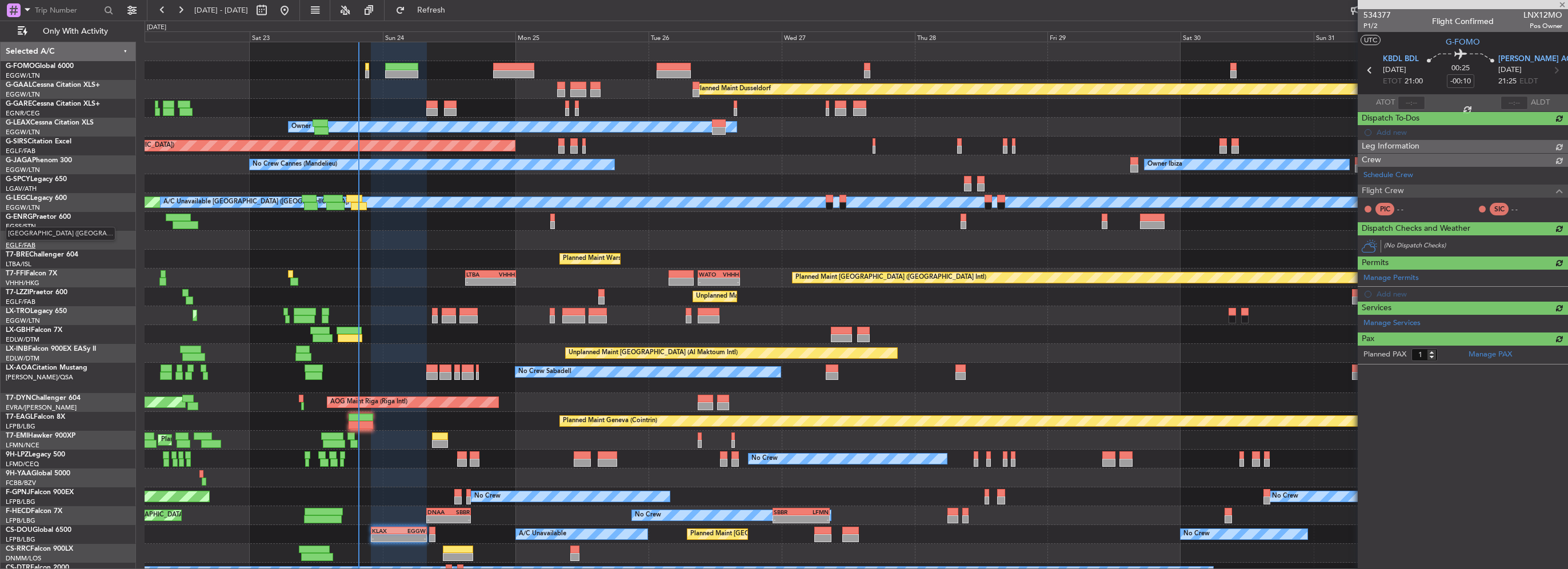
type input "+00:05"
type input "0"
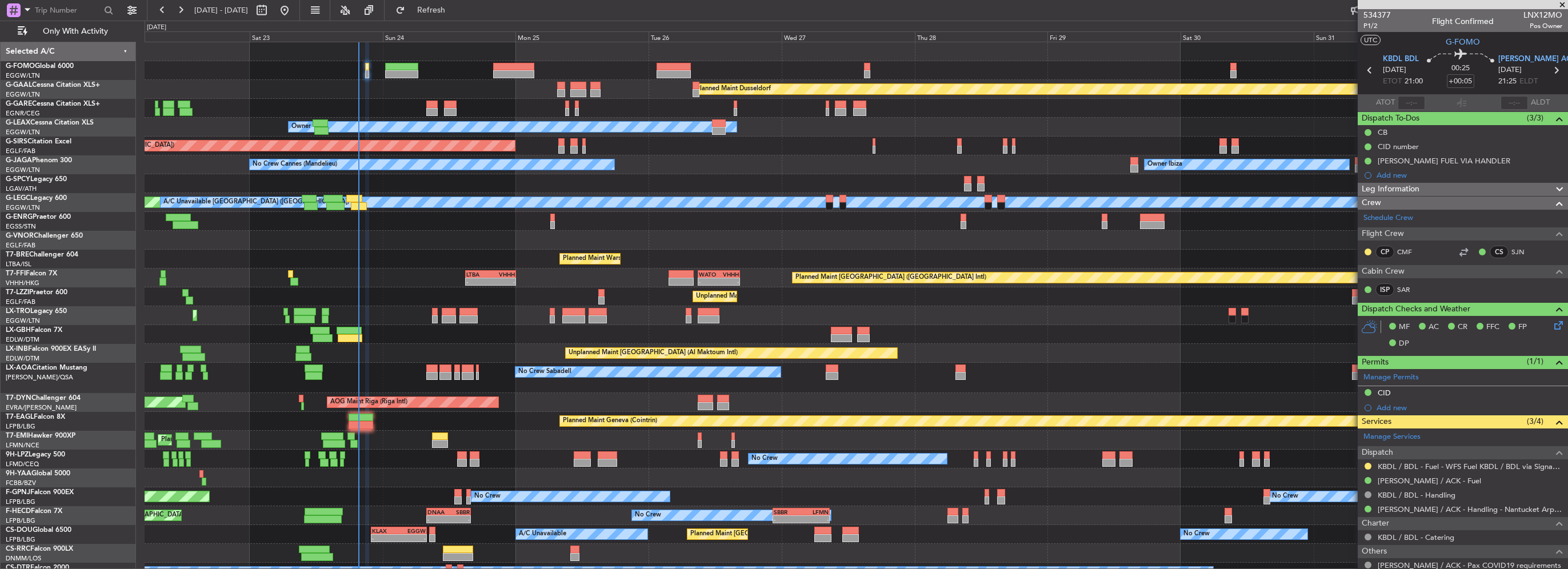
click at [945, 154] on div "Planned Maint Dusseldorf Unplanned Maint Chester Owner Unplanned Maint Oxford (…" at bounding box center [856, 321] width 1423 height 558
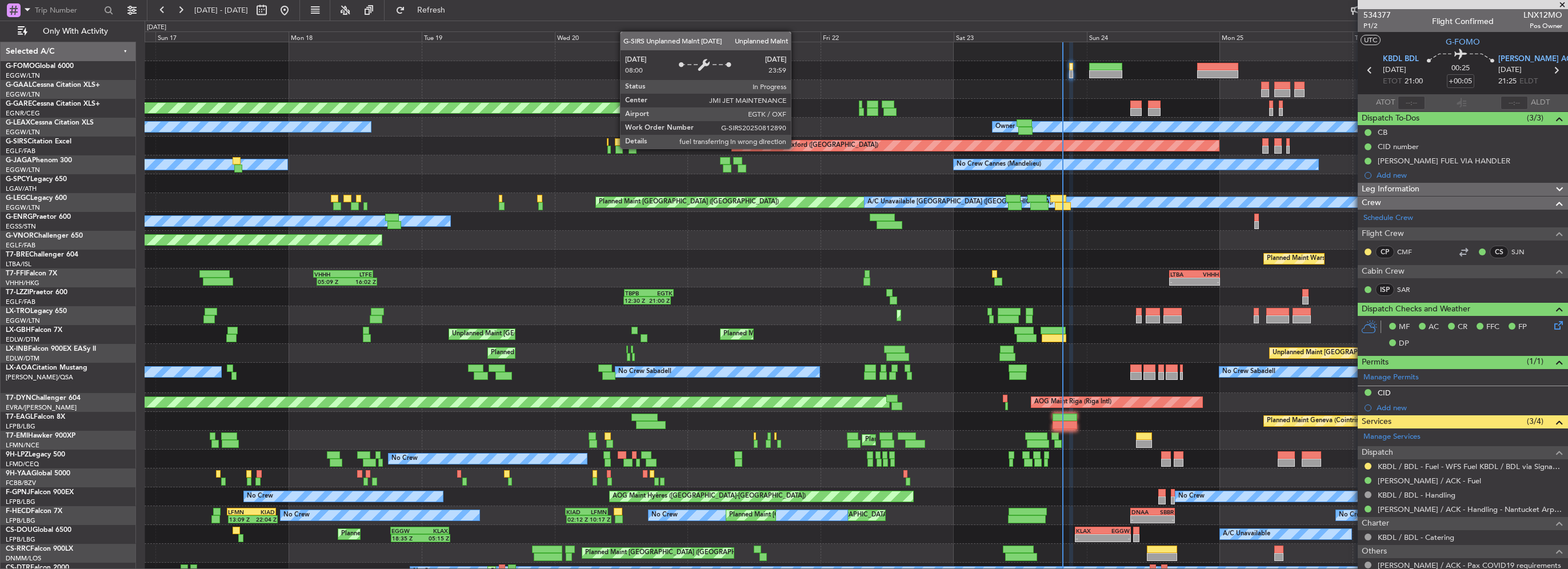
click at [1215, 166] on div "Planned Maint Windsor Locks (Bradley Intl) Planned Maint Dusseldorf Planned Mai…" at bounding box center [856, 321] width 1423 height 558
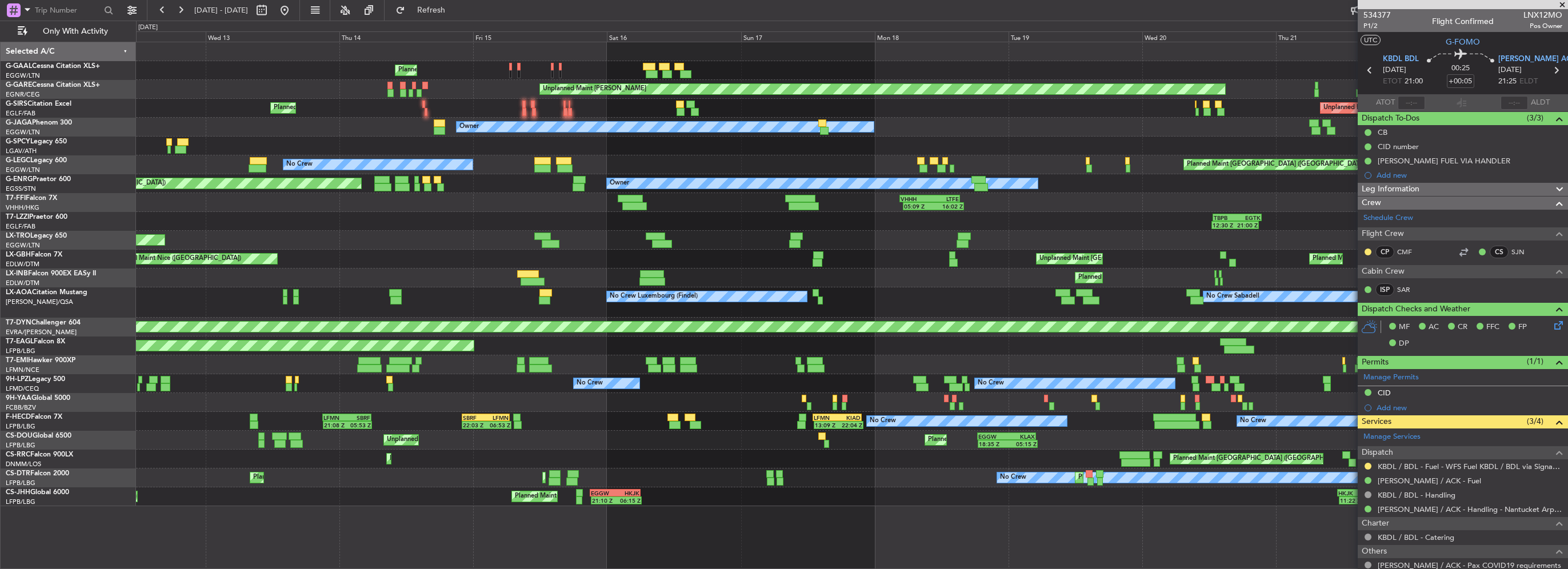
click at [438, 47] on div at bounding box center [852, 51] width 1432 height 19
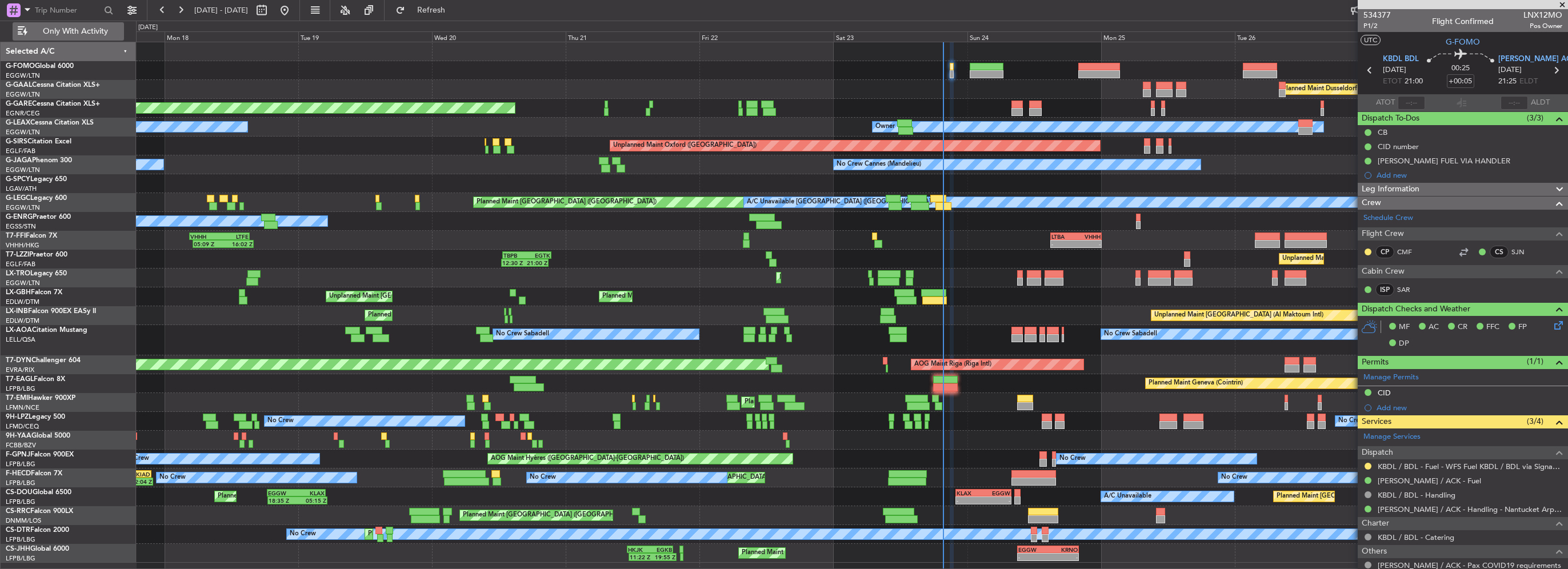
click at [91, 30] on span "Only With Activity" at bounding box center [75, 31] width 91 height 8
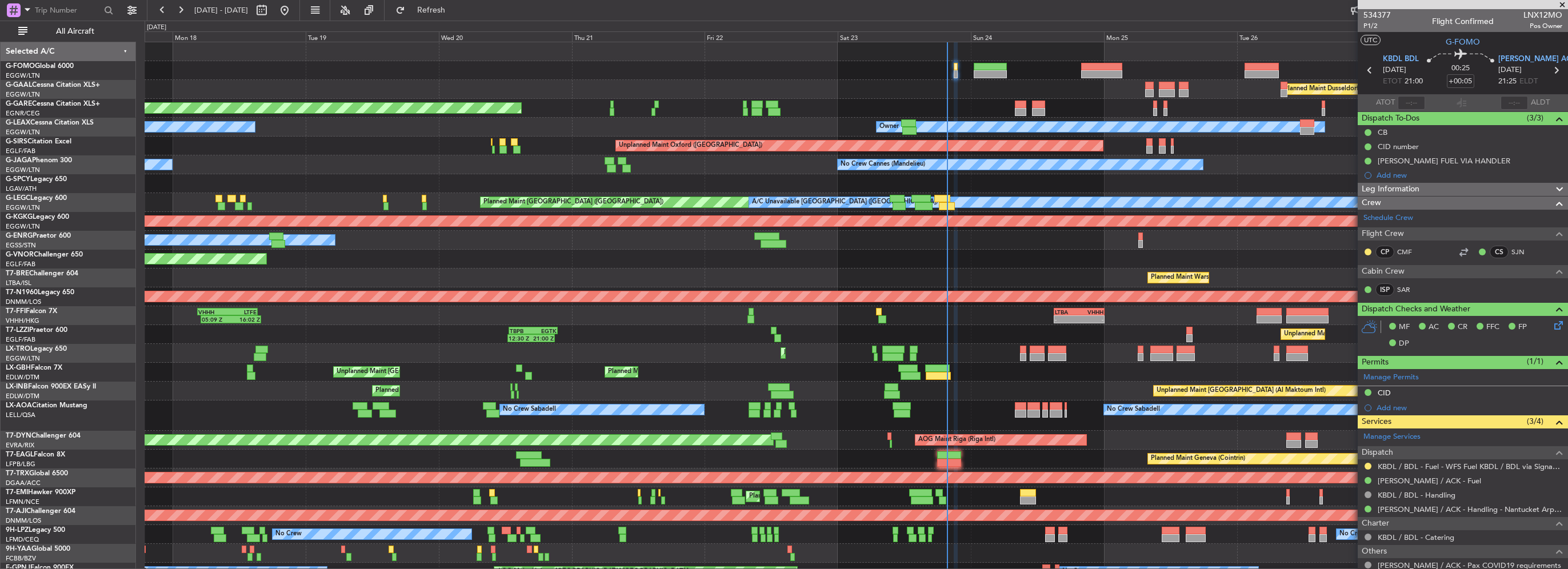
click at [1075, 91] on div "Planned Maint Windsor Locks ([PERSON_NAME] Intl) Planned [GEOGRAPHIC_DATA] Unpl…" at bounding box center [856, 359] width 1423 height 634
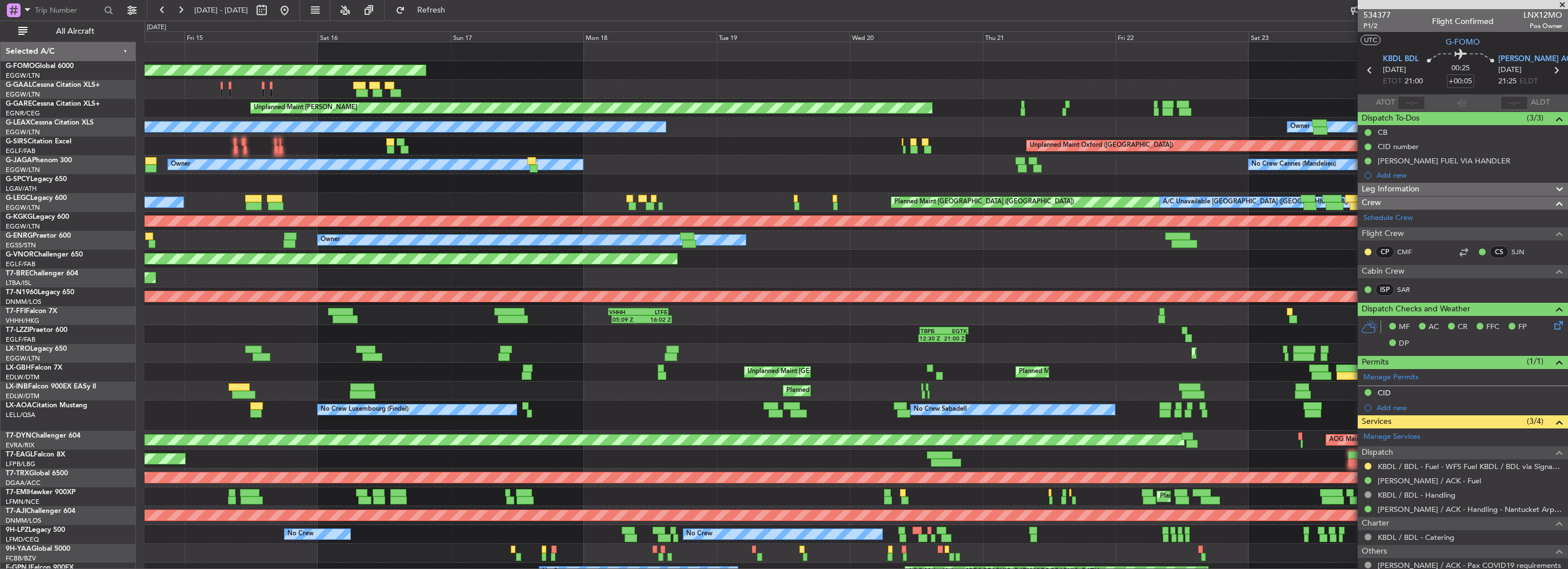
click at [1059, 83] on div "Planned Maint Windsor Locks ([PERSON_NAME] Intl) Planned Maint Planned [GEOGRAP…" at bounding box center [856, 359] width 1423 height 634
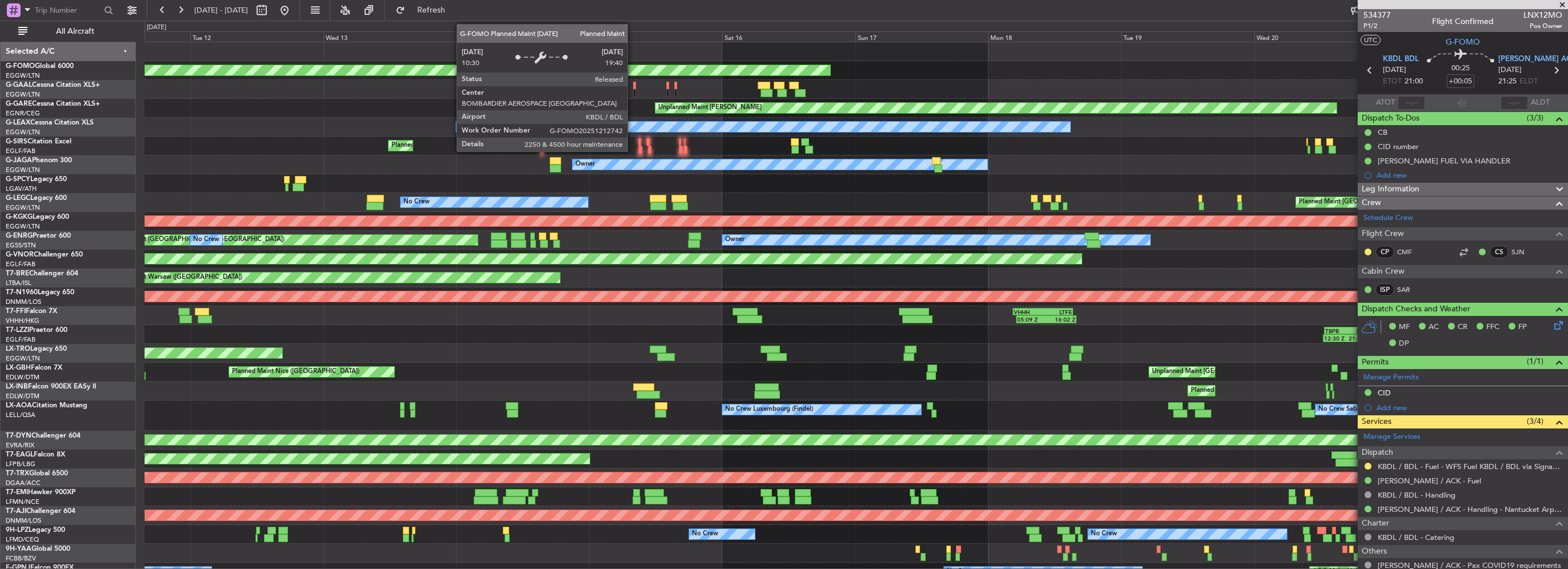
click at [1131, 88] on div "Planned Maint Windsor Locks ([PERSON_NAME] Intl) Planned Maint No Crew Unplanne…" at bounding box center [856, 359] width 1423 height 634
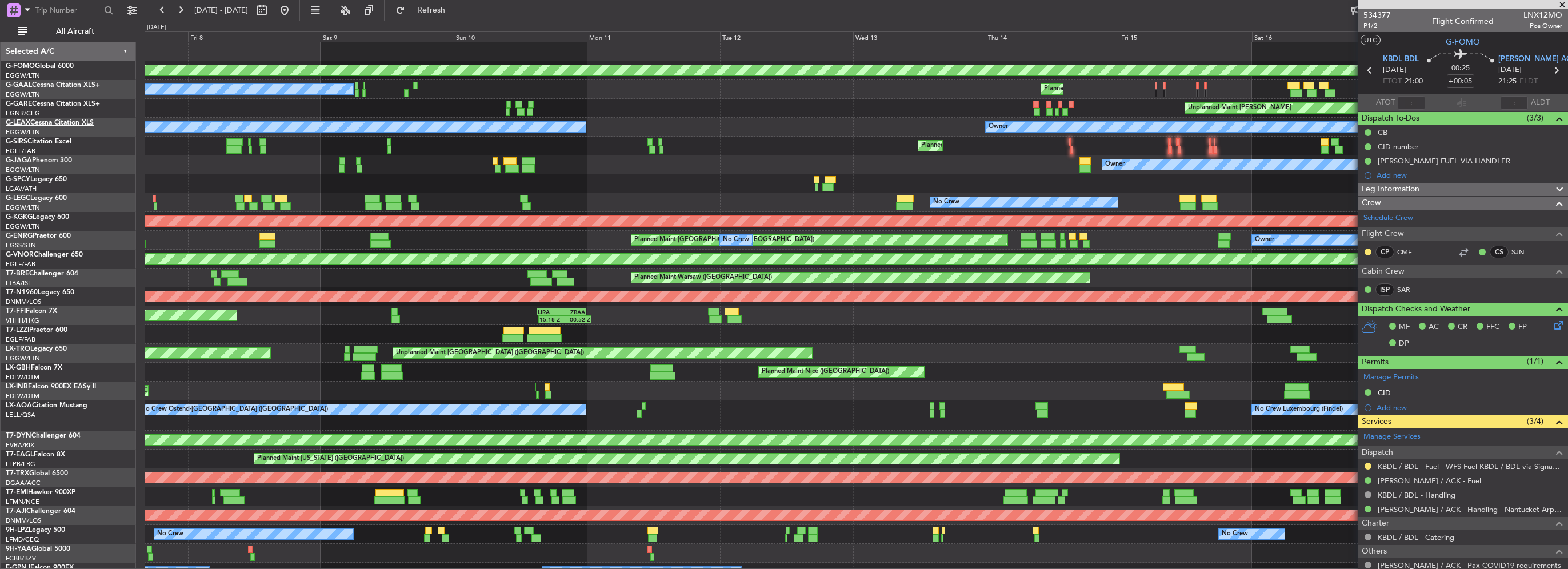
click at [65, 131] on div "Planned Maint Windsor Locks ([PERSON_NAME] Intl) Planned Maint No Crew Unplanne…" at bounding box center [784, 295] width 1568 height 549
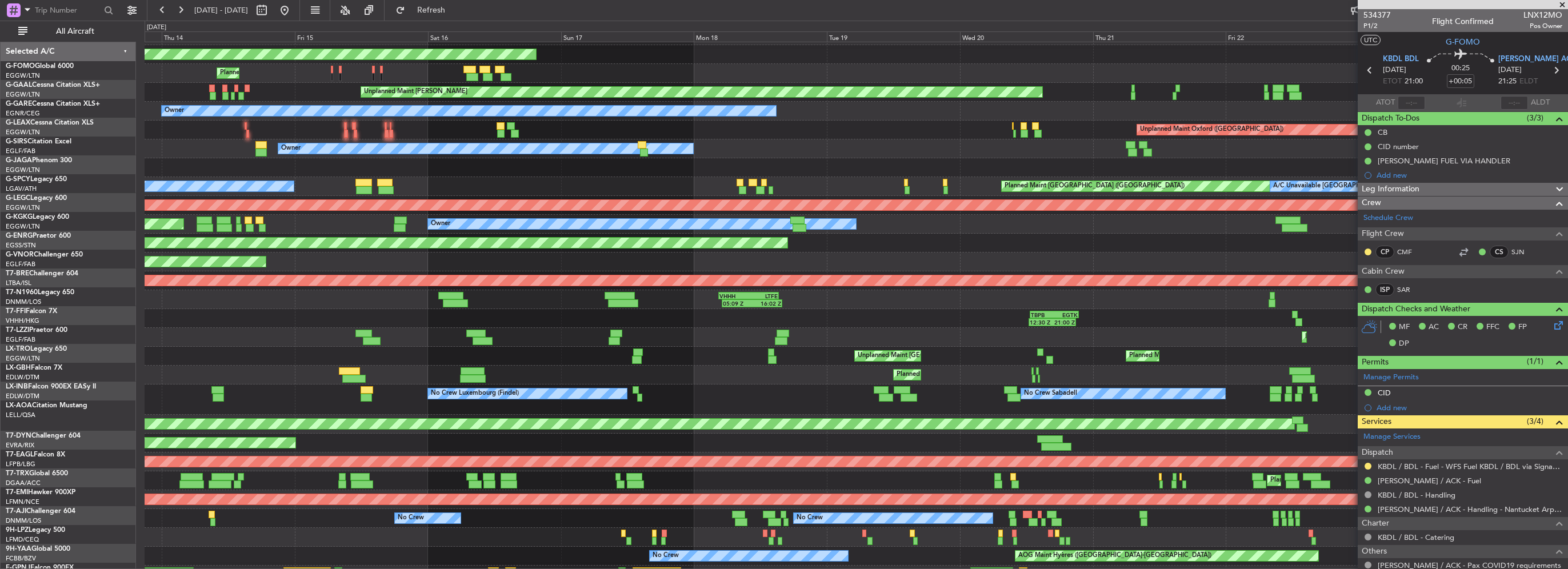
scroll to position [16, 0]
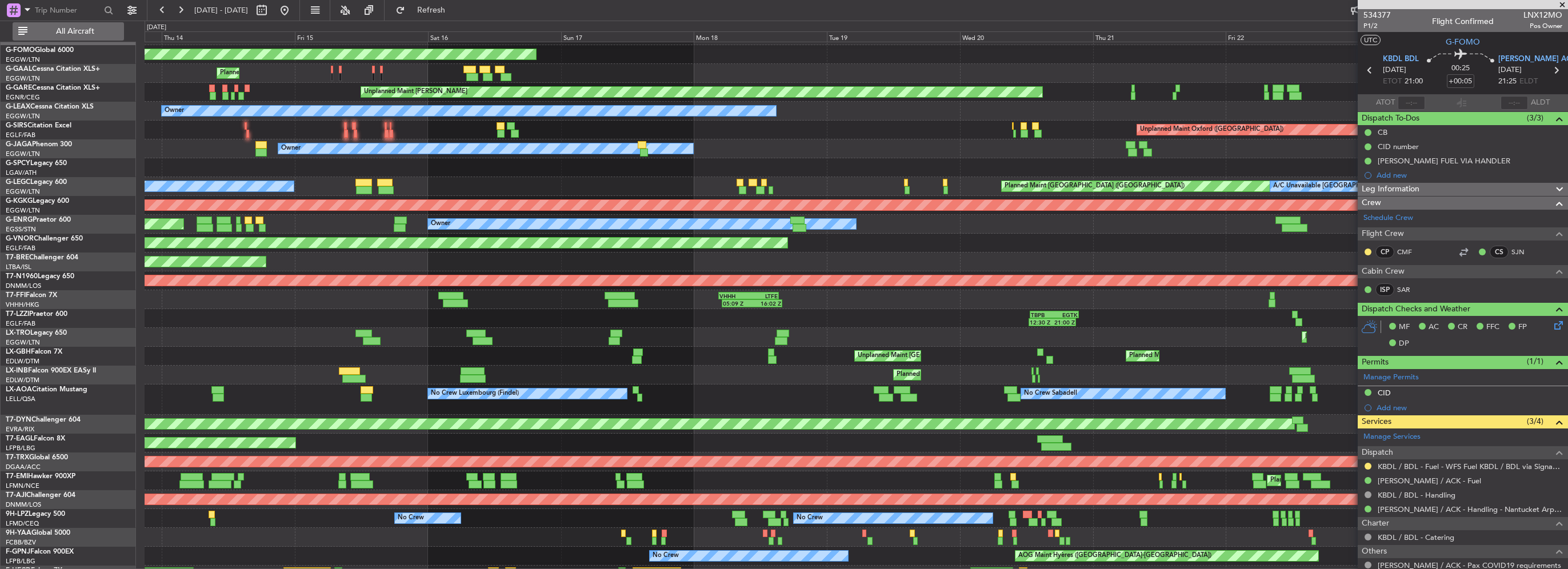
click at [69, 32] on span "All Aircraft" at bounding box center [75, 31] width 91 height 8
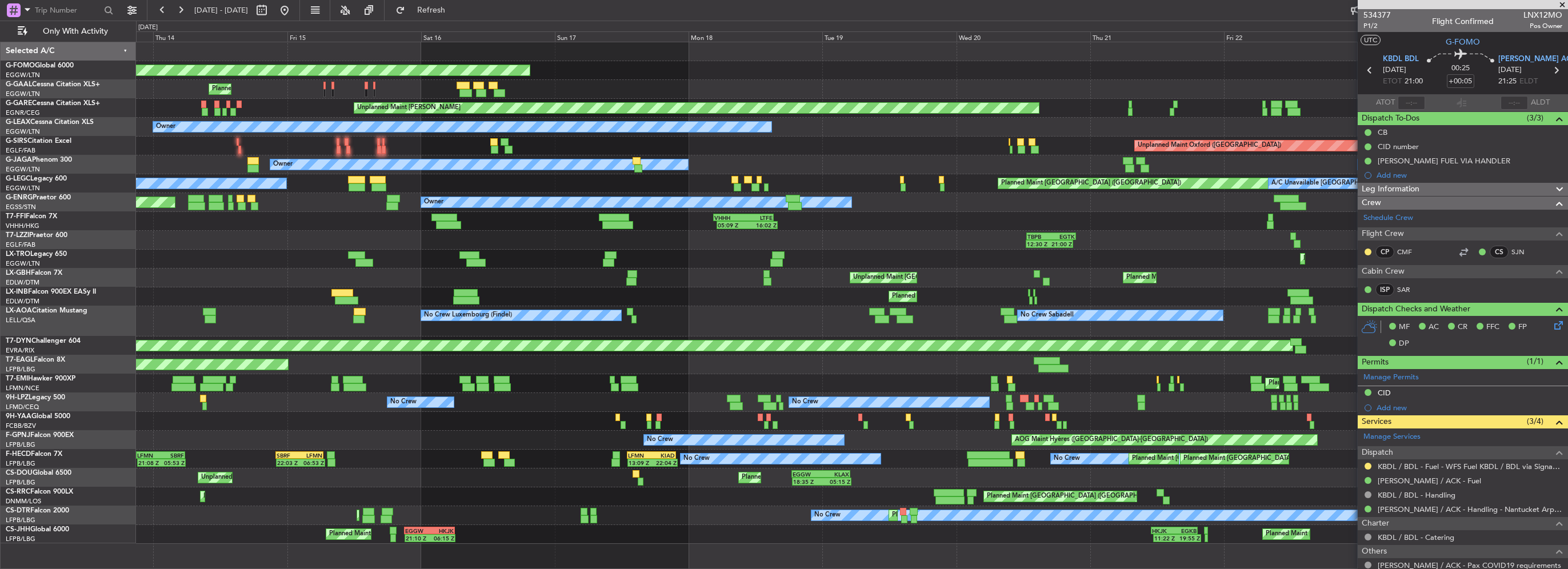
scroll to position [0, 0]
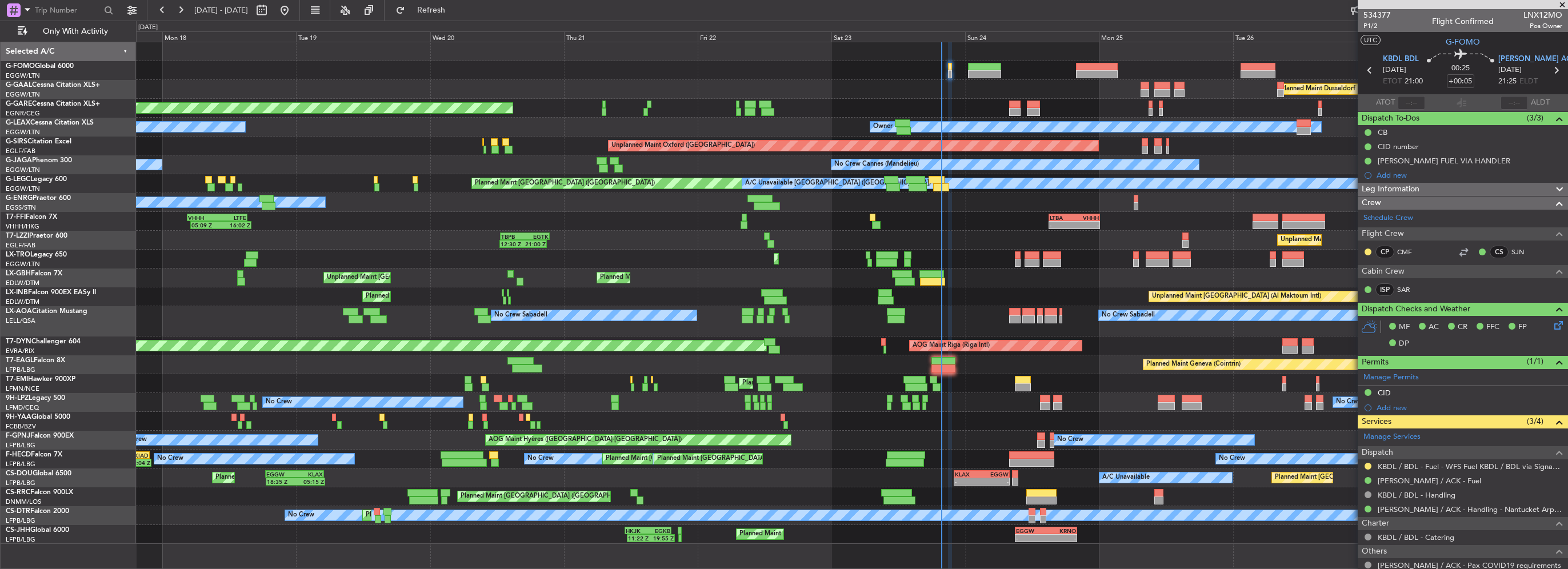
click at [234, 146] on div "Unplanned Maint Oxford ([GEOGRAPHIC_DATA])" at bounding box center [852, 145] width 1432 height 19
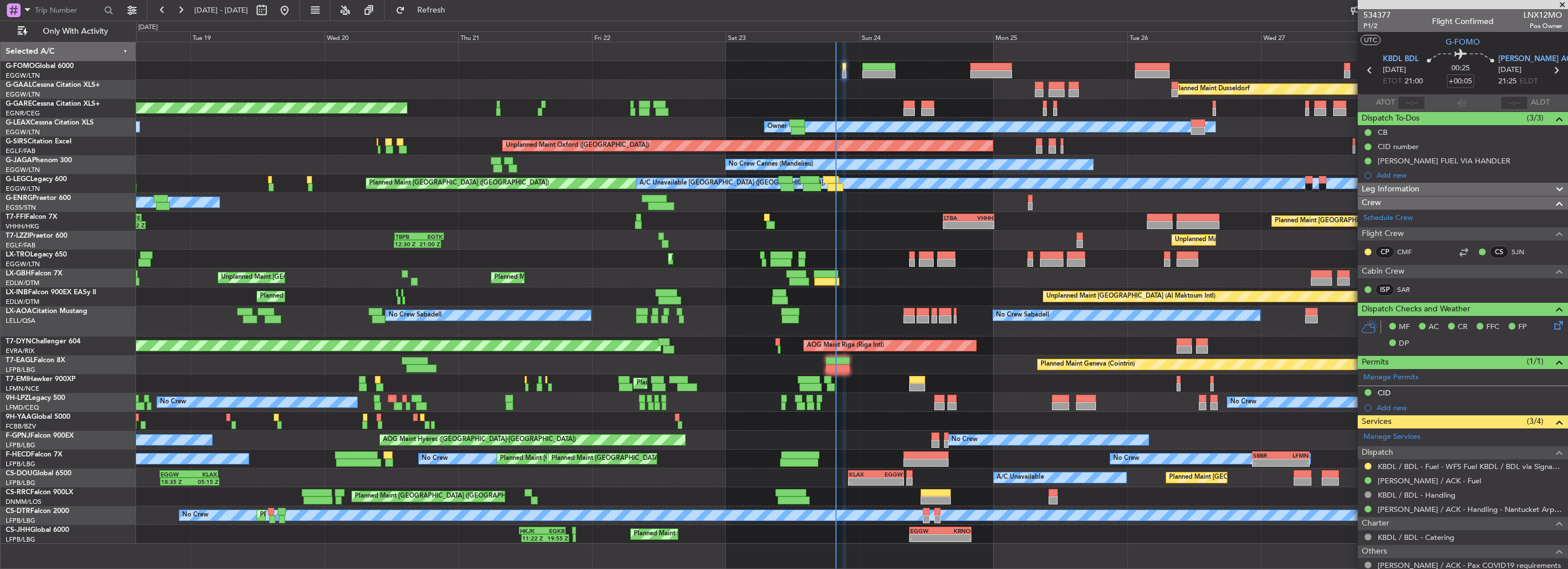
click at [468, 178] on div "Planned Maint [GEOGRAPHIC_DATA] ([GEOGRAPHIC_DATA]) A/C Unavailable [GEOGRAPHIC…" at bounding box center [852, 183] width 1432 height 19
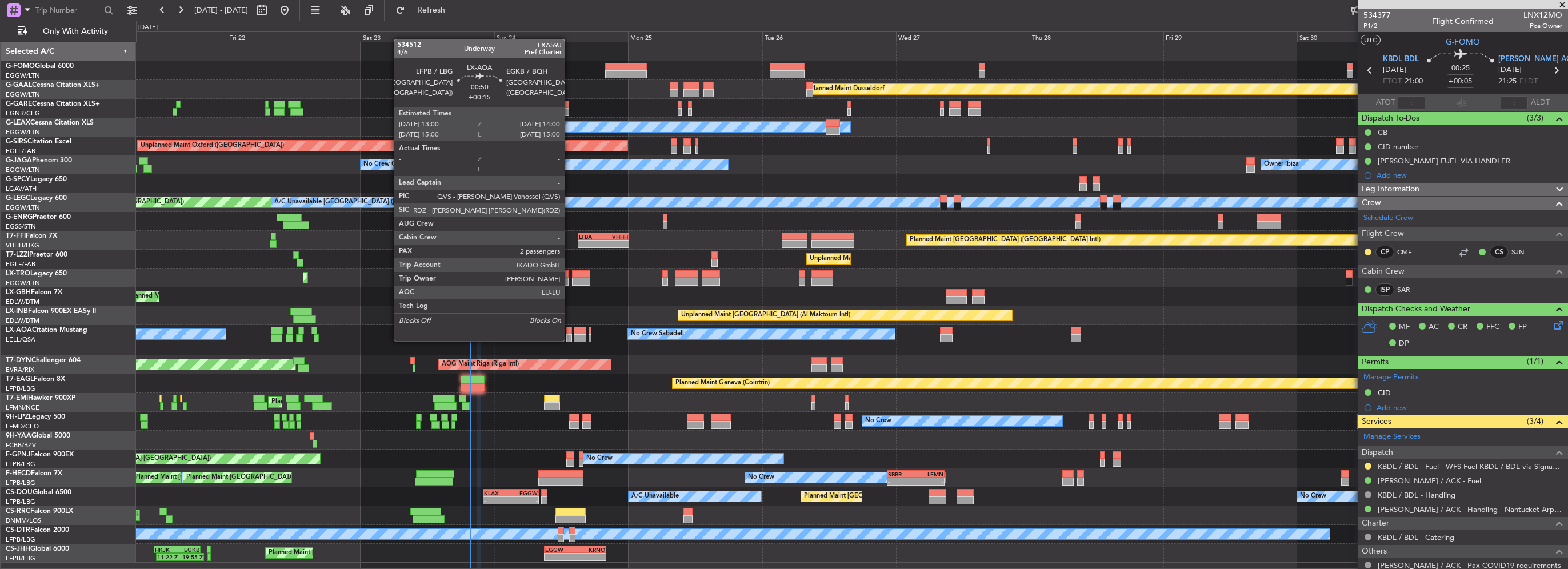
click at [570, 340] on div at bounding box center [569, 338] width 5 height 8
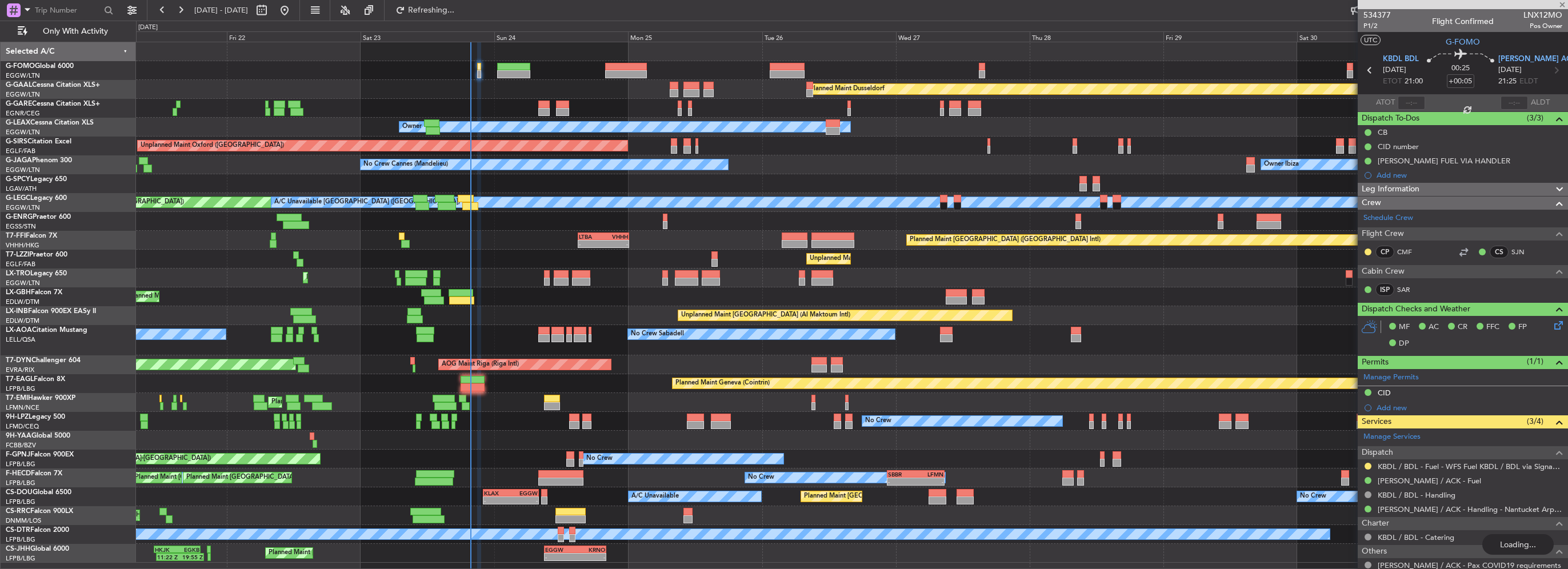
type input "+00:15"
type input "2"
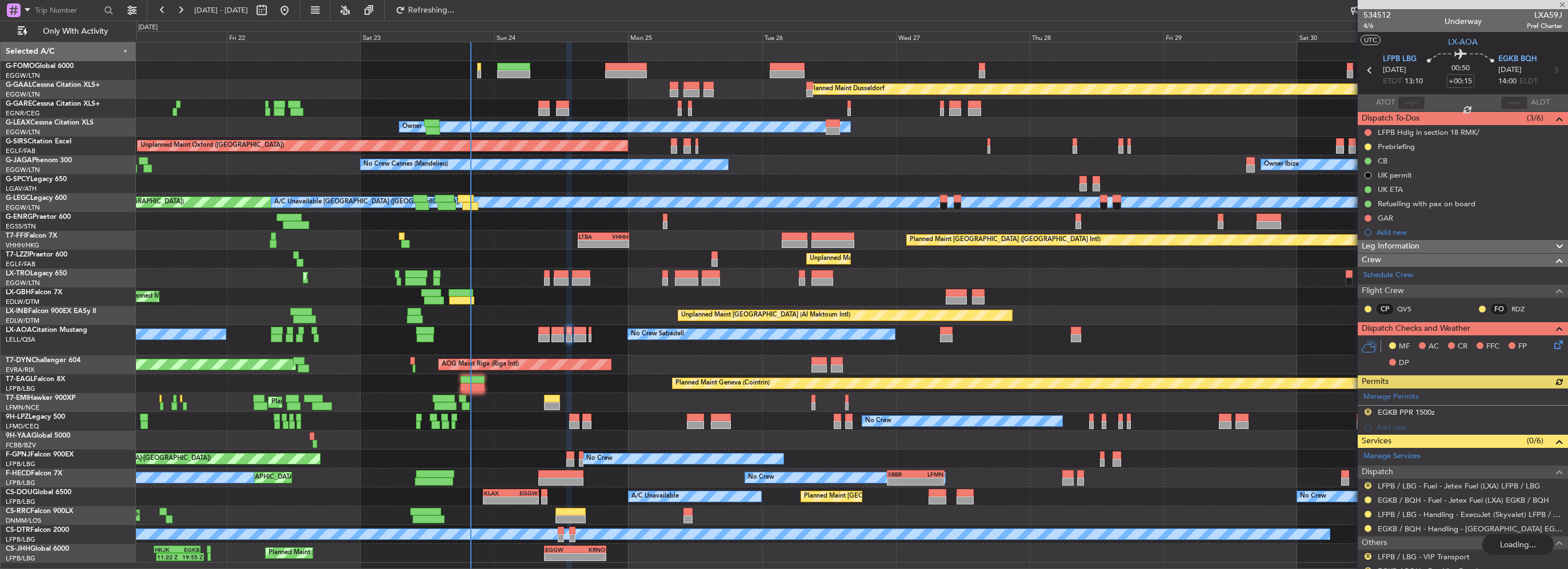
type input "+00:05"
type input "0"
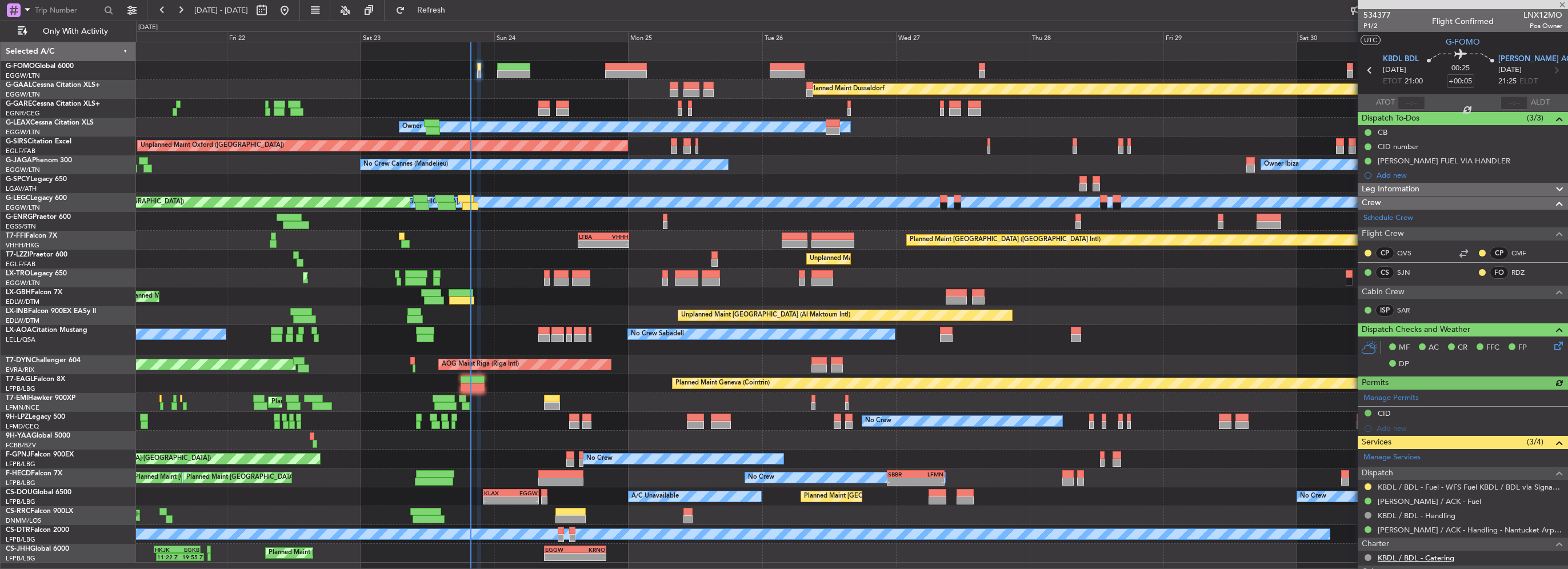
scroll to position [82, 0]
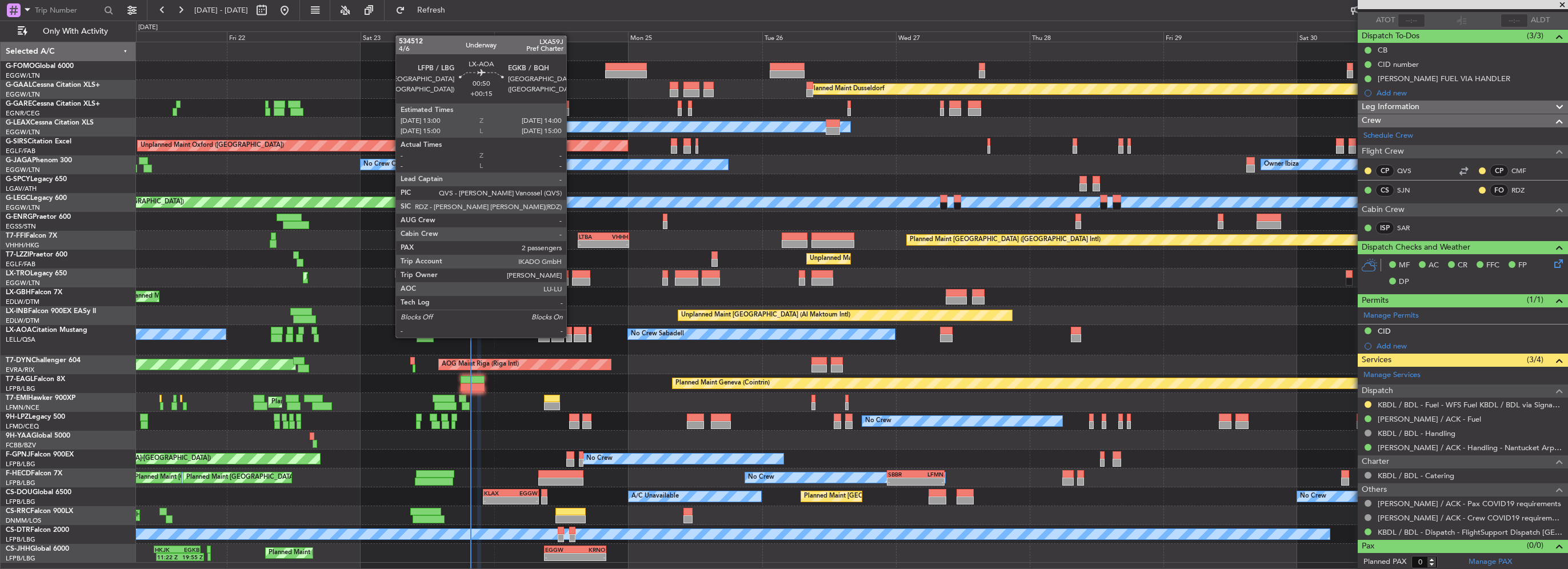
click at [572, 336] on div at bounding box center [569, 338] width 5 height 8
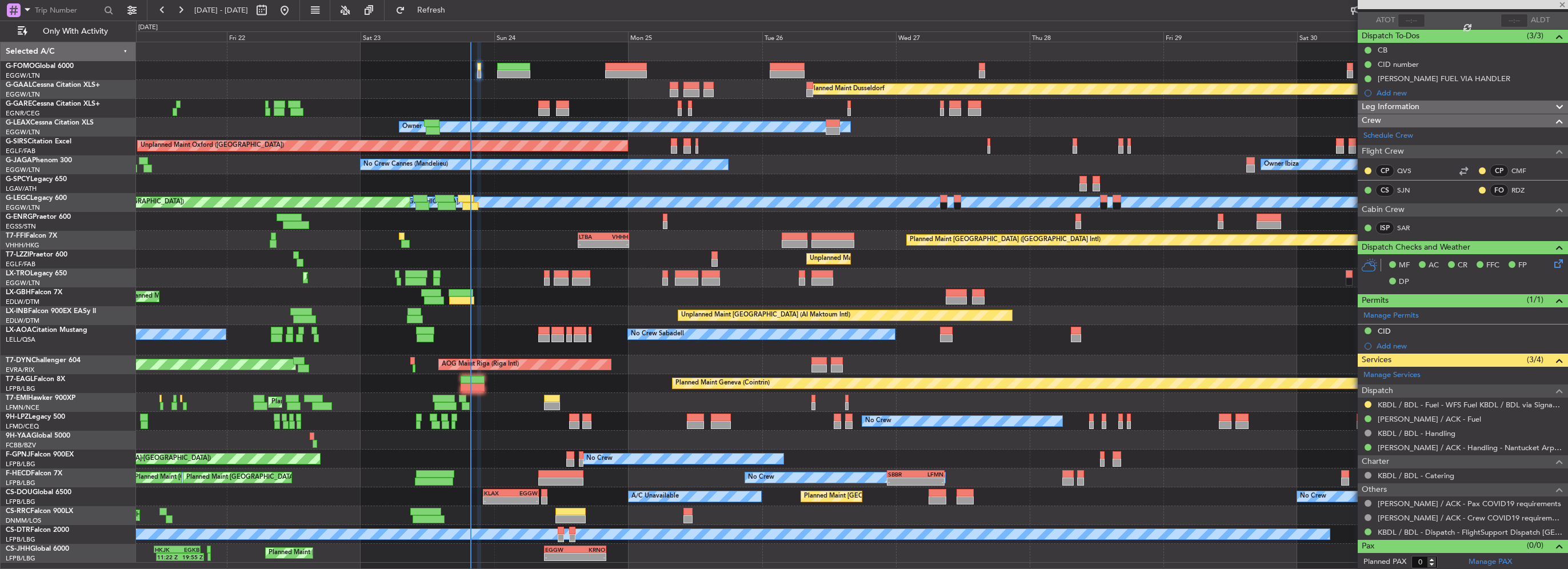
type input "+00:15"
type input "2"
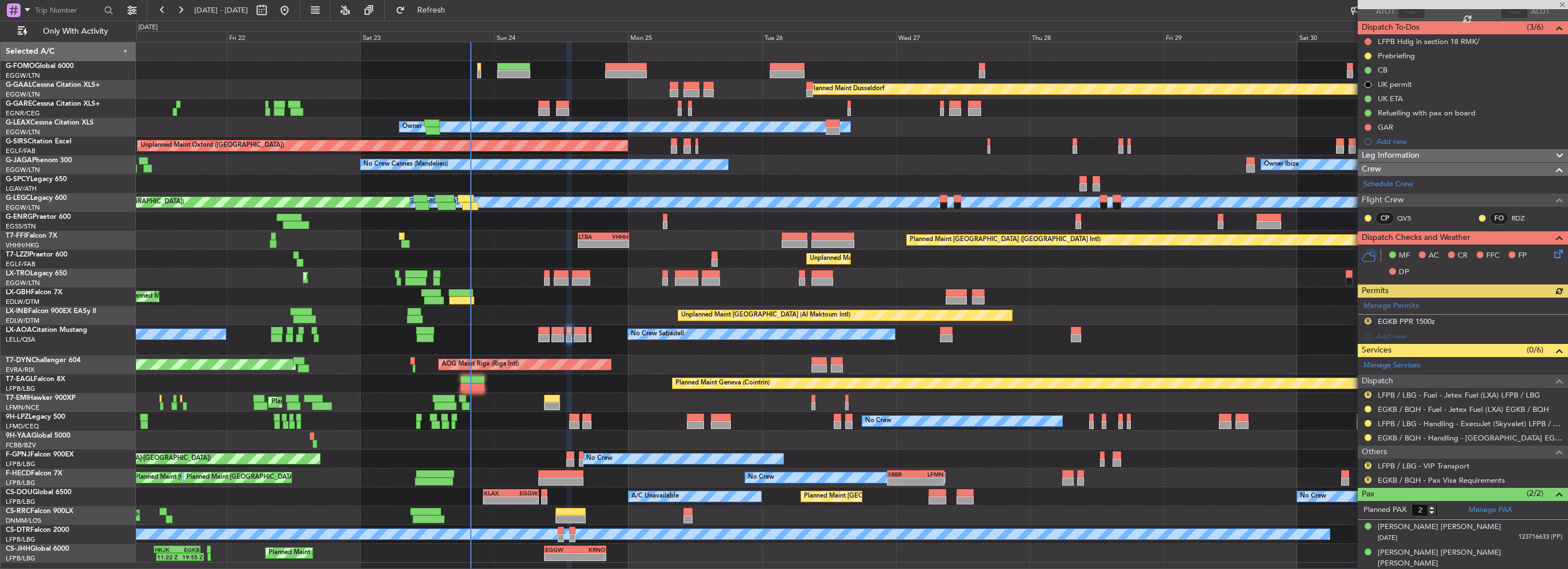
scroll to position [0, 0]
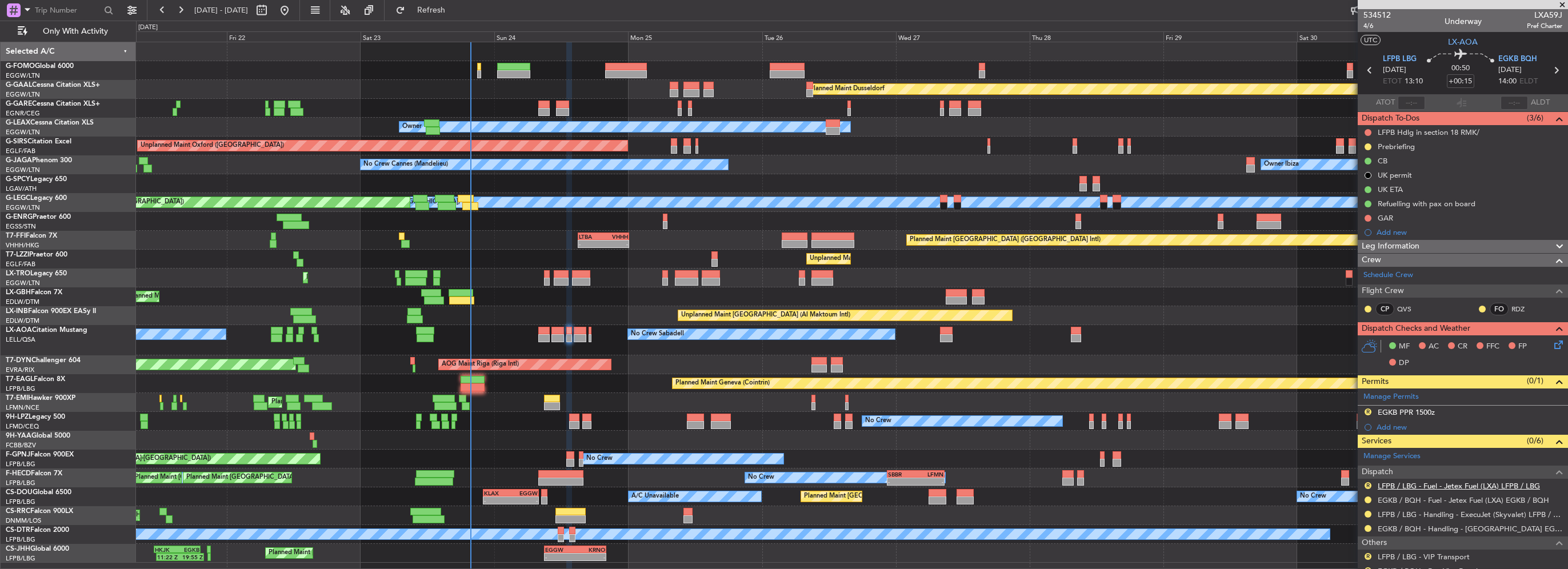
click at [1427, 485] on link "LFPB / LBG - Fuel - Jetex Fuel (LXA) LFPB / LBG" at bounding box center [1459, 486] width 162 height 10
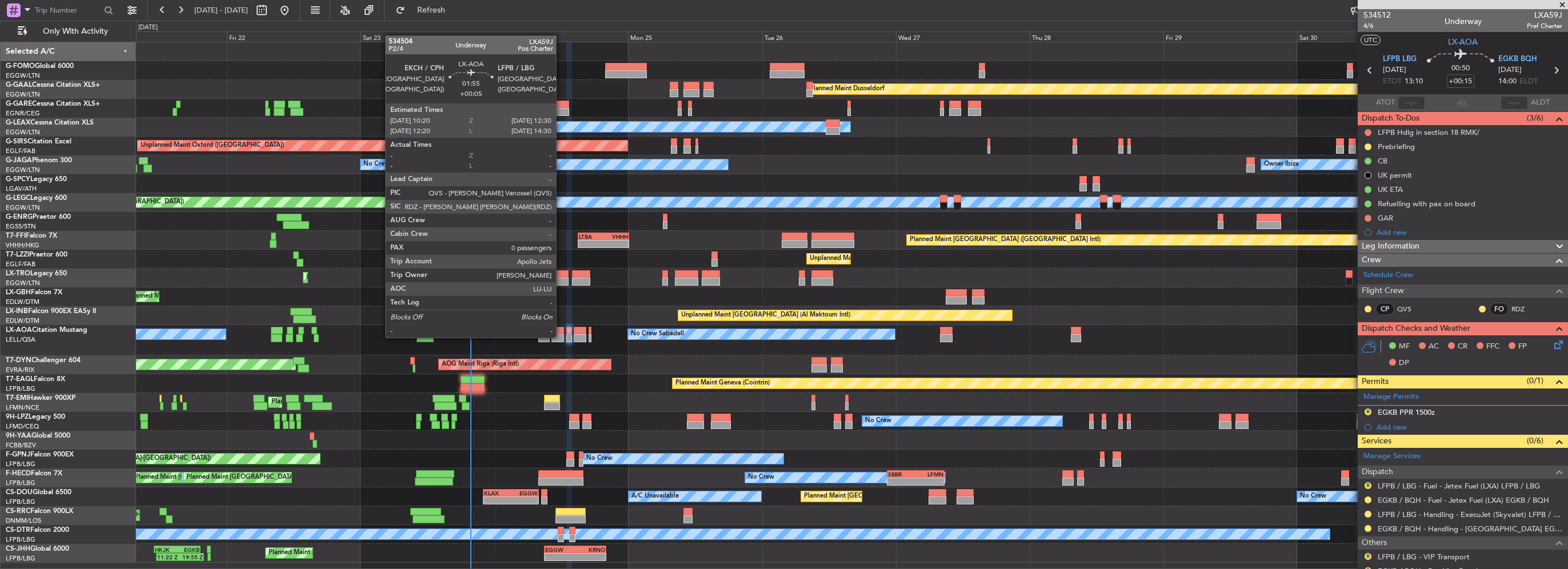
click at [561, 336] on div at bounding box center [558, 338] width 13 height 8
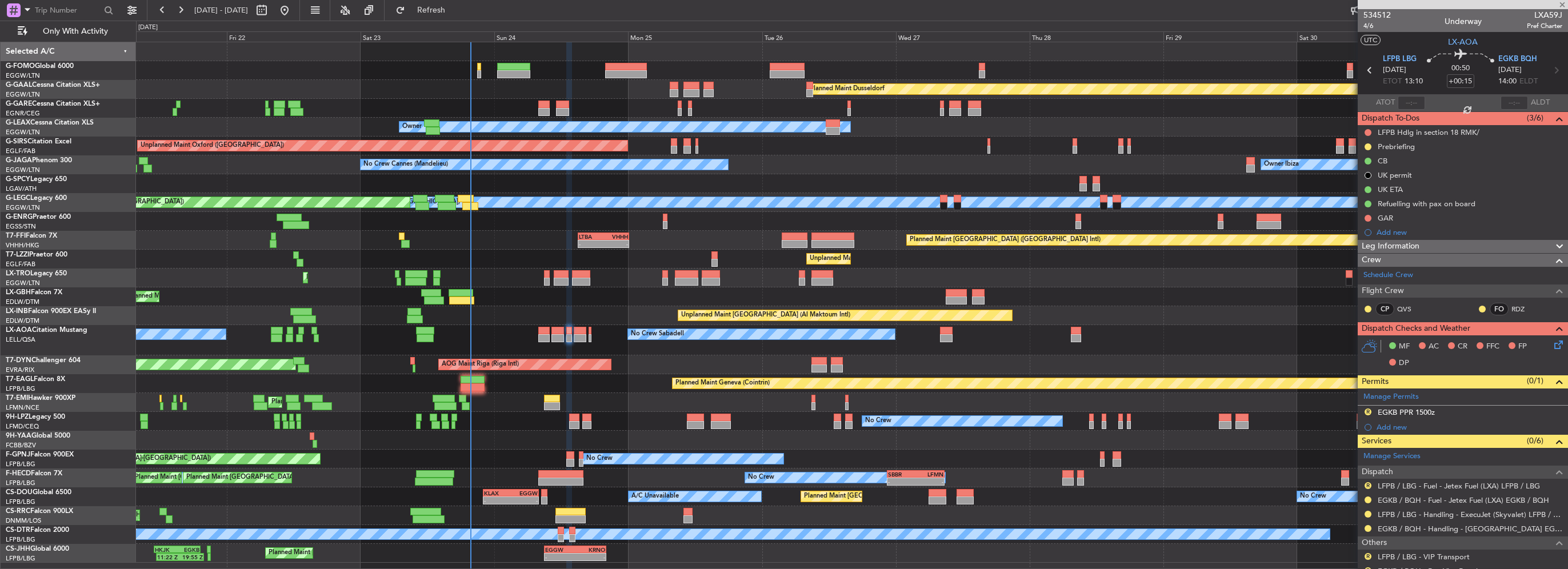
type input "+00:05"
type input "0"
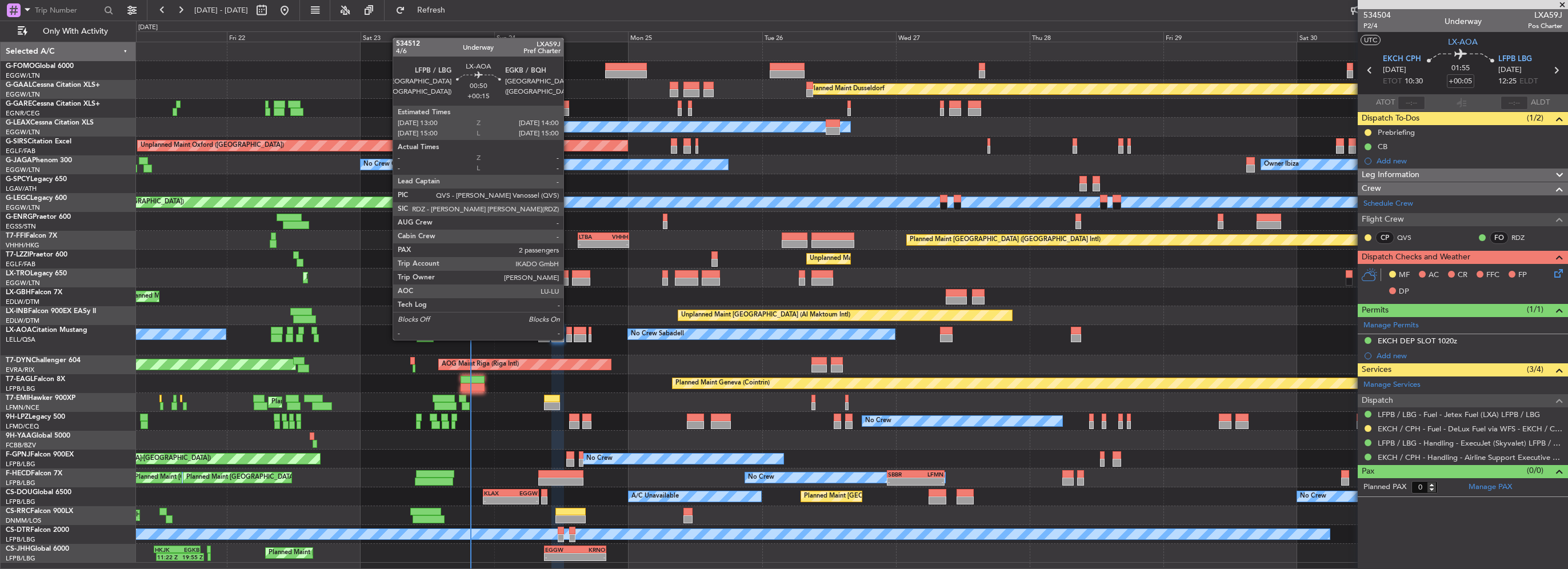
click at [569, 340] on div at bounding box center [569, 338] width 5 height 8
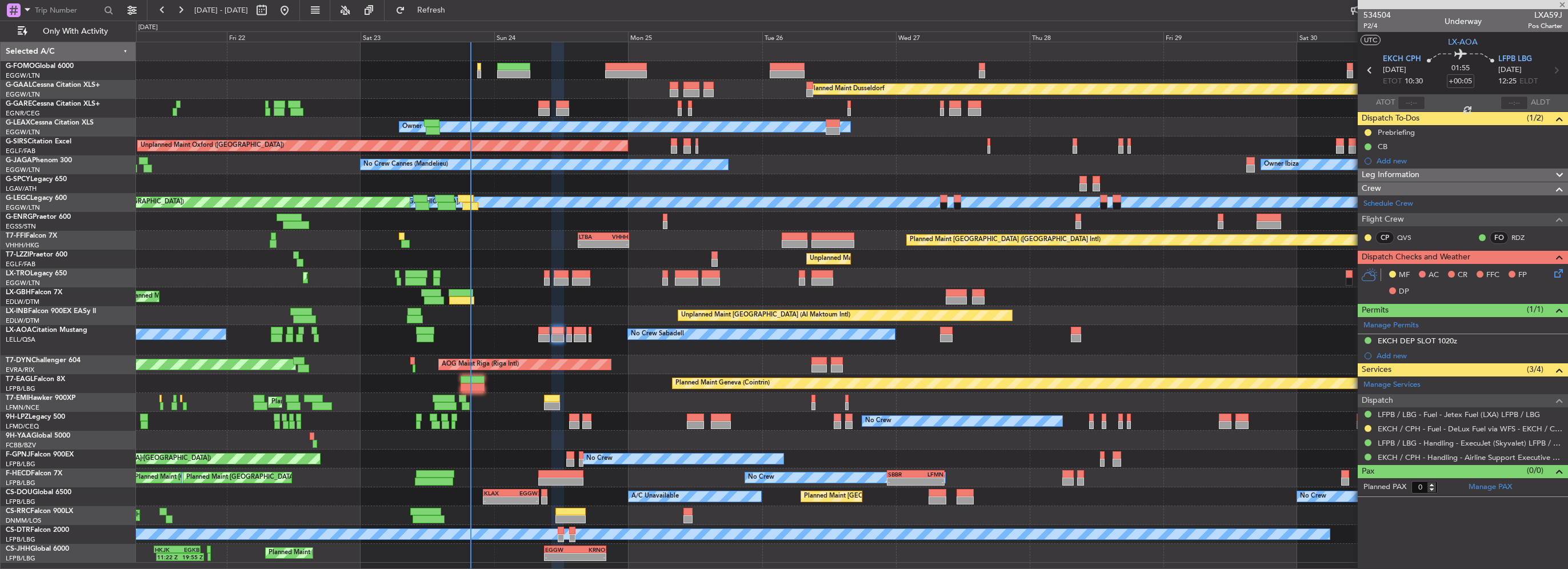
type input "+00:15"
type input "2"
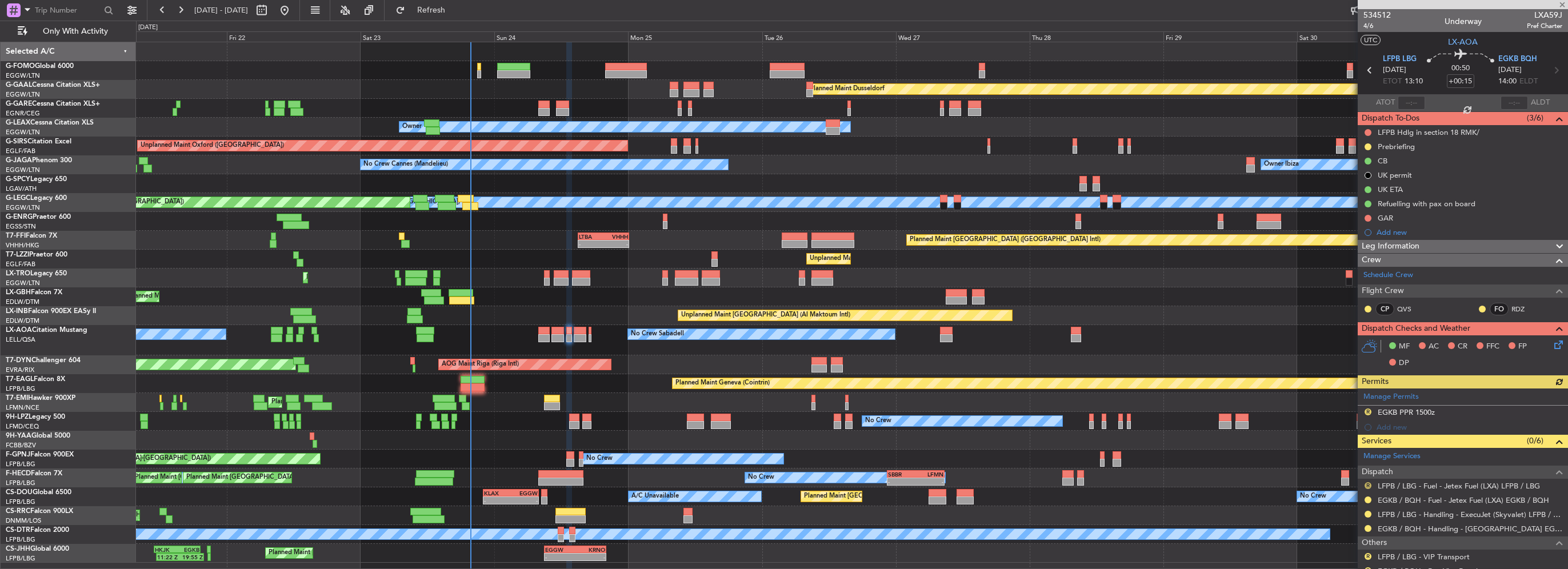
click at [1367, 482] on button "R" at bounding box center [1369, 486] width 7 height 7
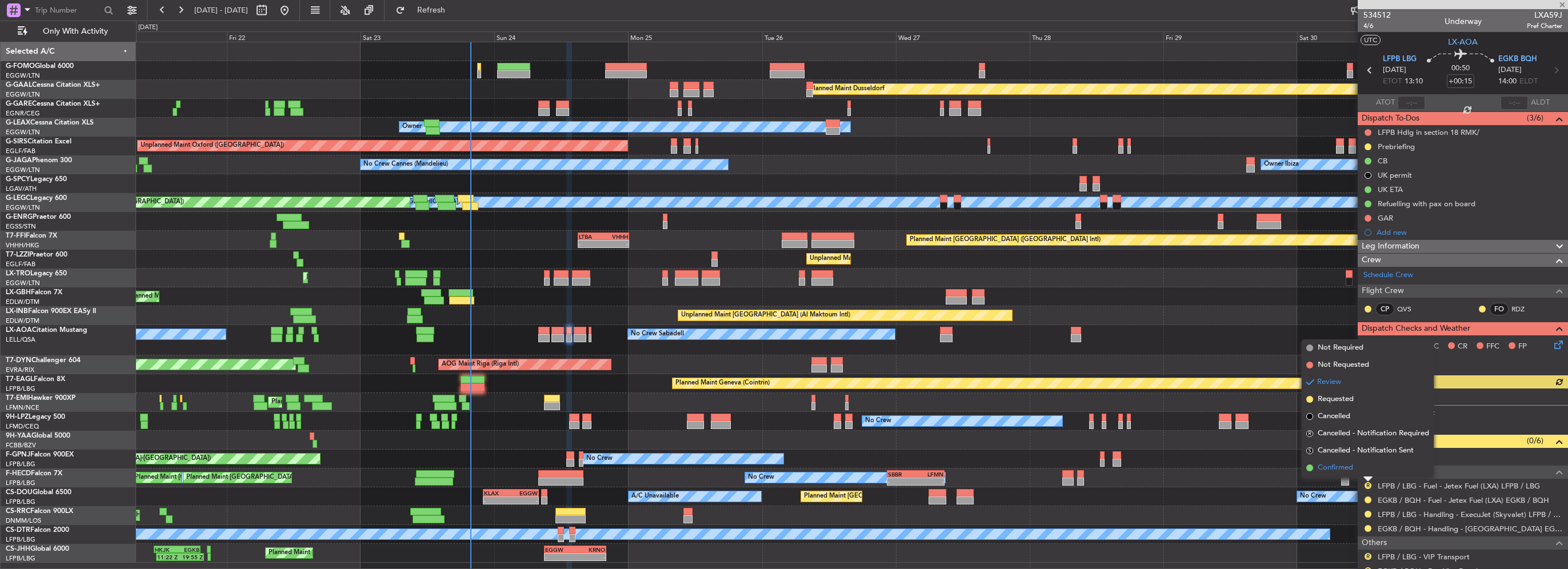
click at [1336, 469] on span "Confirmed" at bounding box center [1335, 468] width 35 height 12
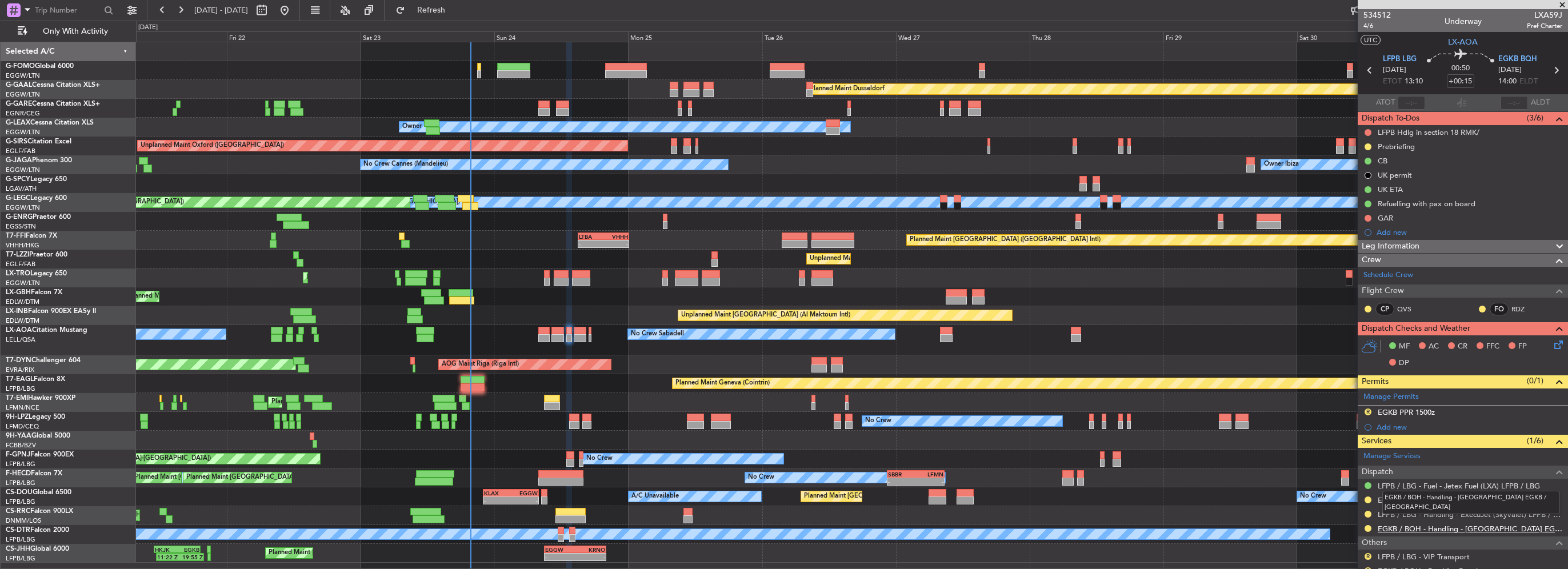
click at [1436, 529] on link "EGKB / BQH - Handling - [GEOGRAPHIC_DATA] EGKB / [GEOGRAPHIC_DATA]" at bounding box center [1470, 528] width 185 height 10
click at [1410, 410] on div "EGKB PPR 1500z" at bounding box center [1406, 412] width 57 height 10
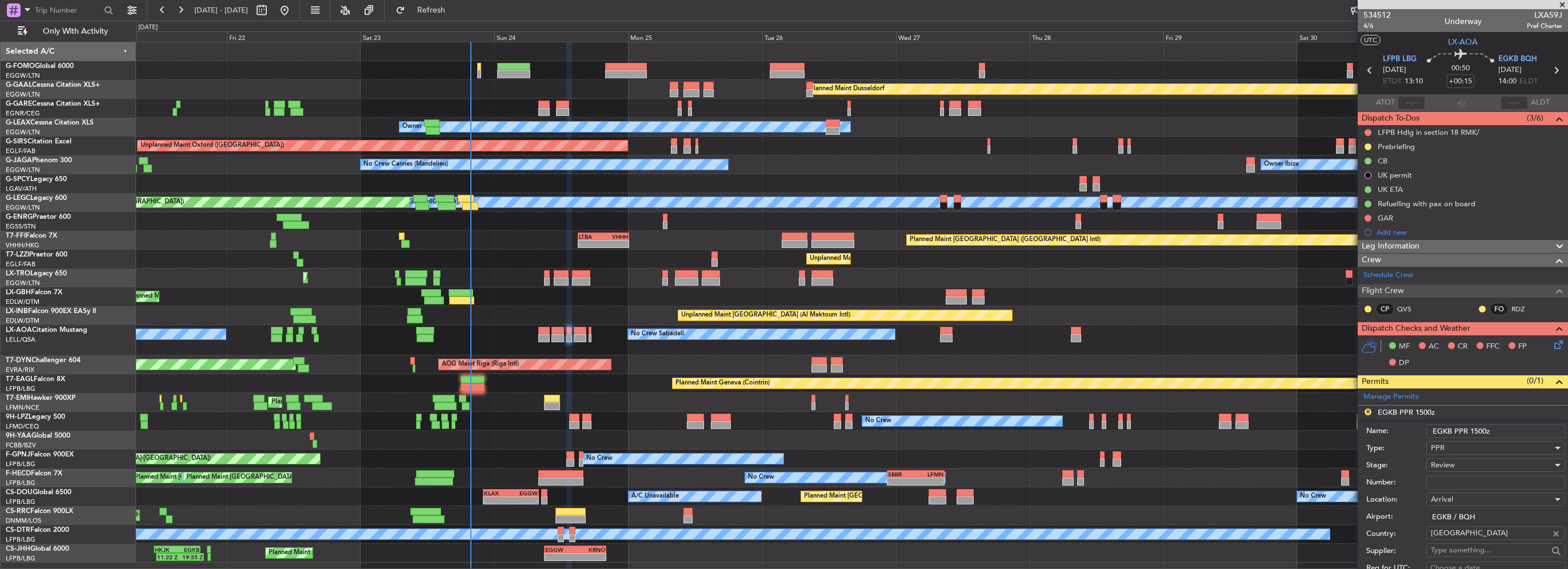
click at [1474, 432] on input "EGKB PPR 1500z" at bounding box center [1496, 431] width 139 height 14
type input "EGKB PPR 1400z"
click at [1459, 457] on div "Review" at bounding box center [1491, 464] width 122 height 17
click at [1471, 537] on span "Requested" at bounding box center [1491, 538] width 120 height 17
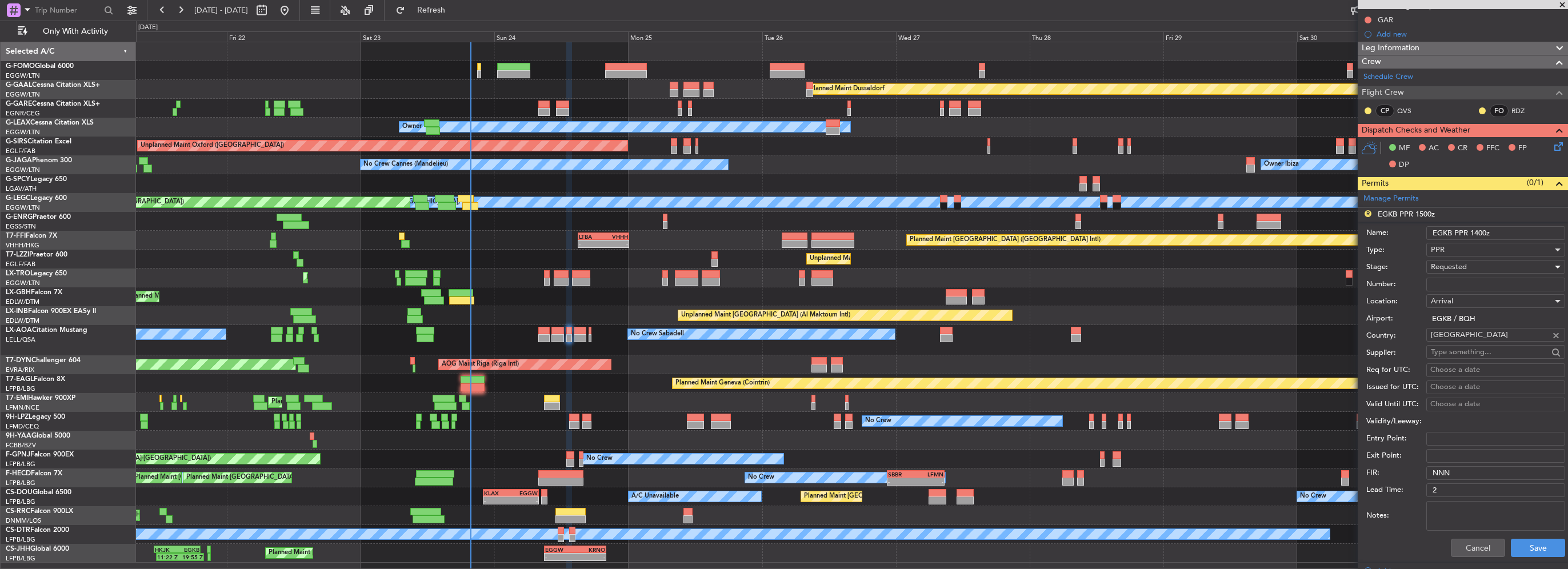
scroll to position [229, 0]
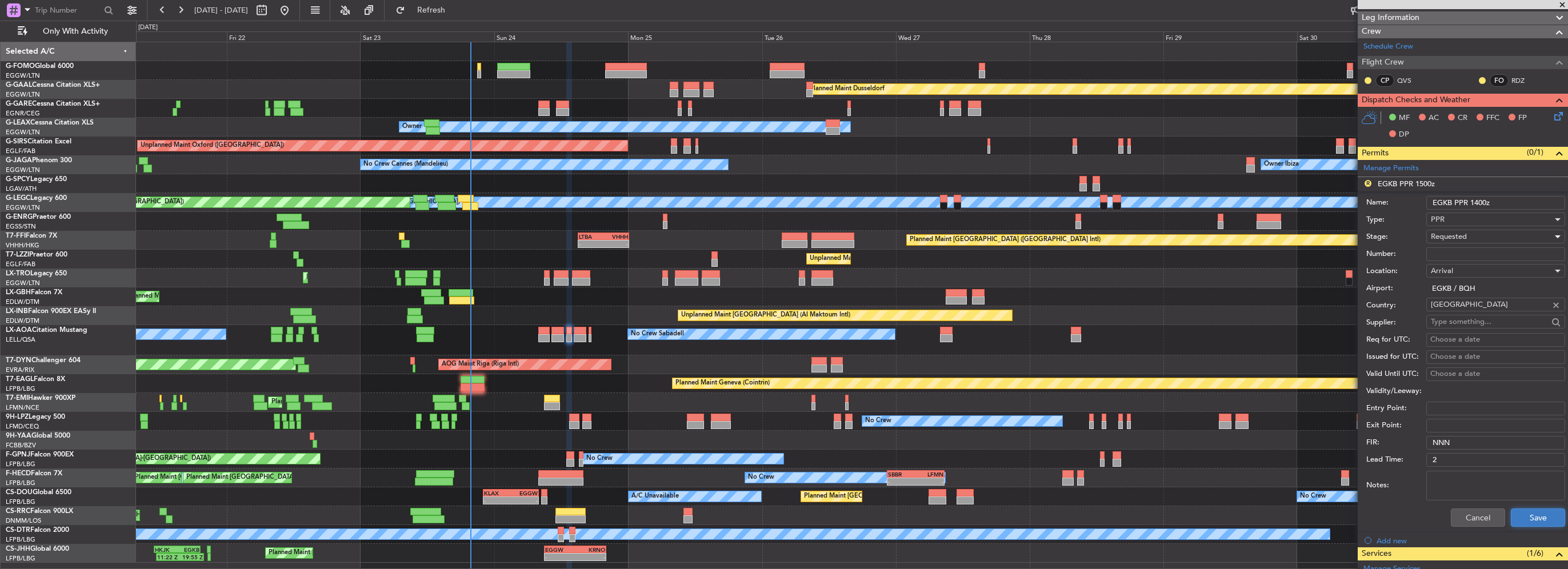
click at [1536, 511] on button "Save" at bounding box center [1538, 518] width 54 height 18
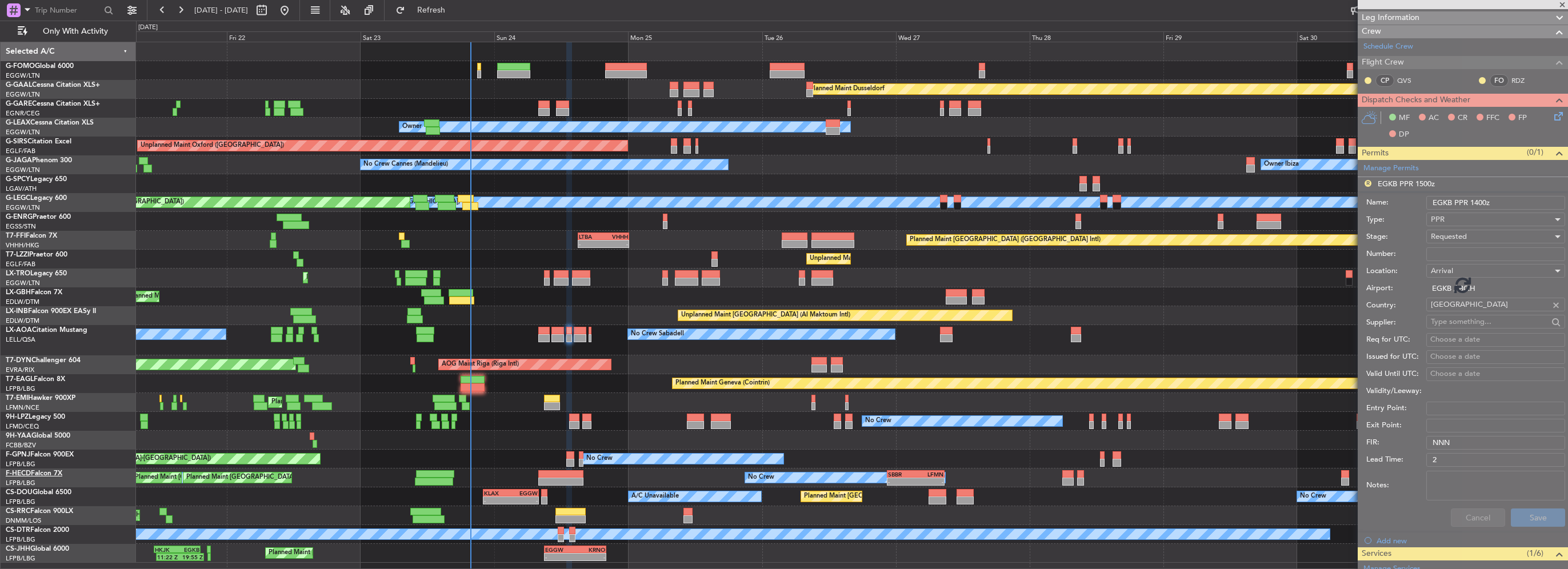
scroll to position [91, 0]
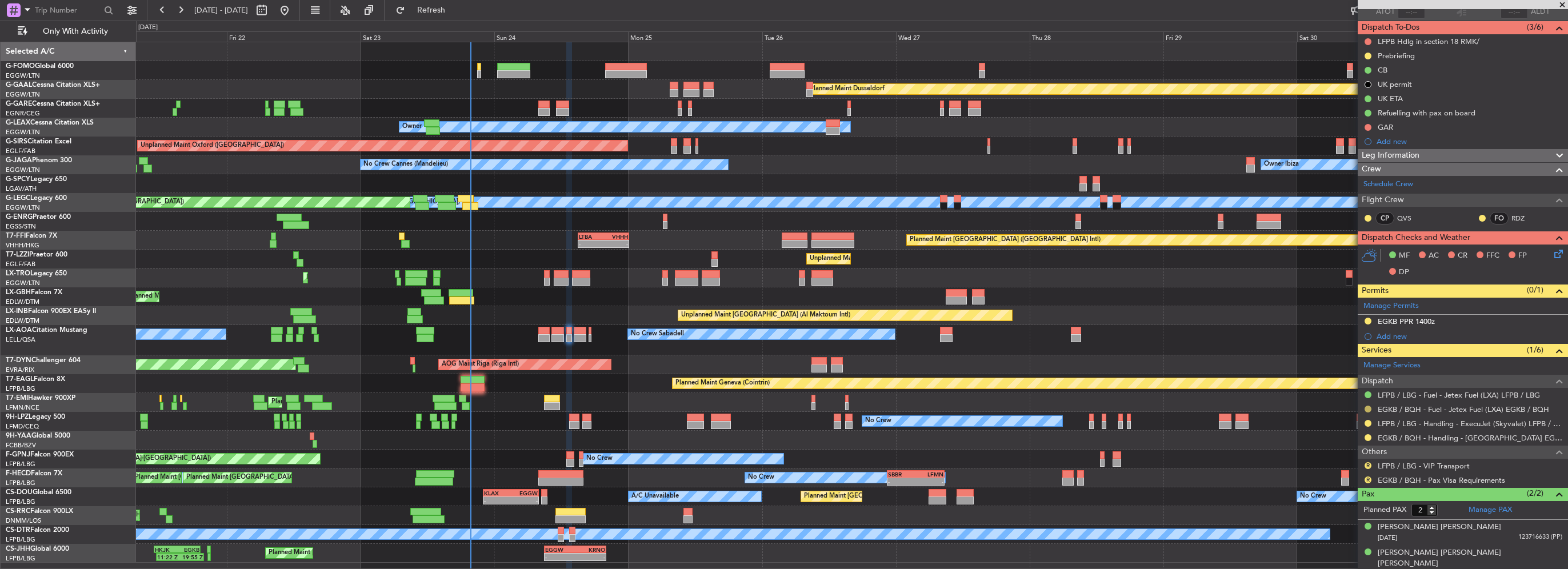
click at [1367, 408] on button at bounding box center [1369, 409] width 7 height 7
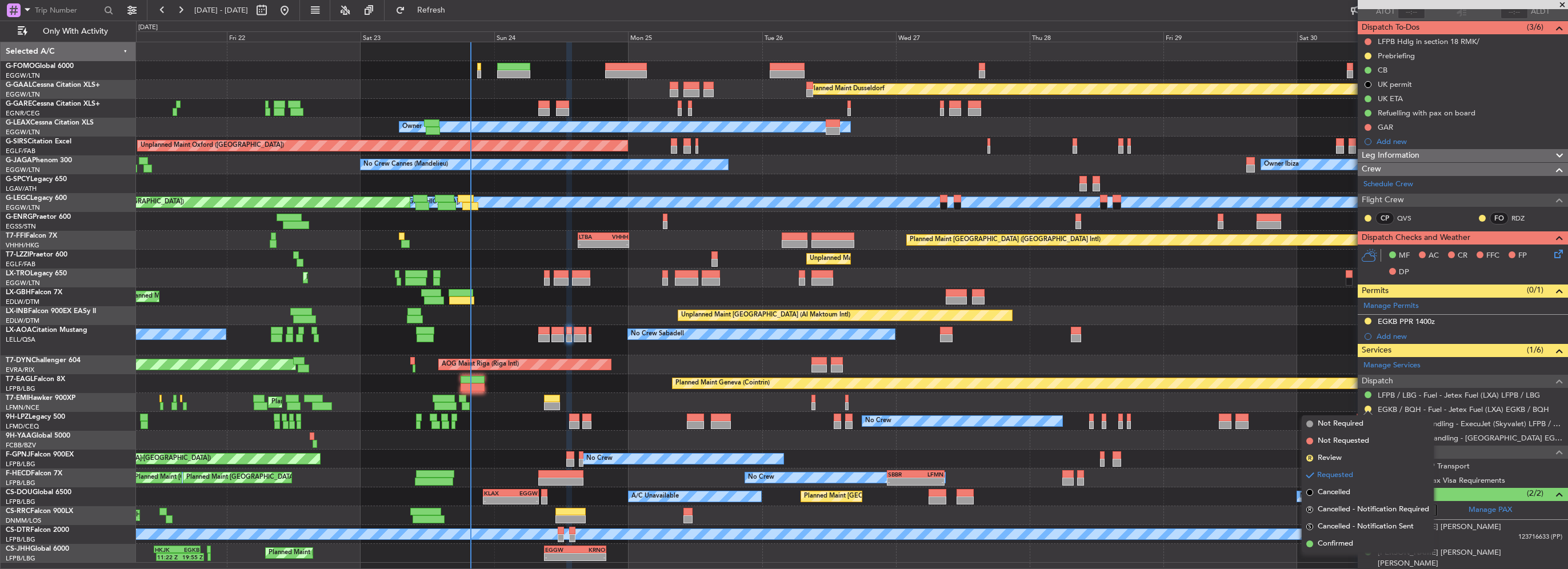
click at [1340, 542] on span "Confirmed" at bounding box center [1335, 544] width 35 height 12
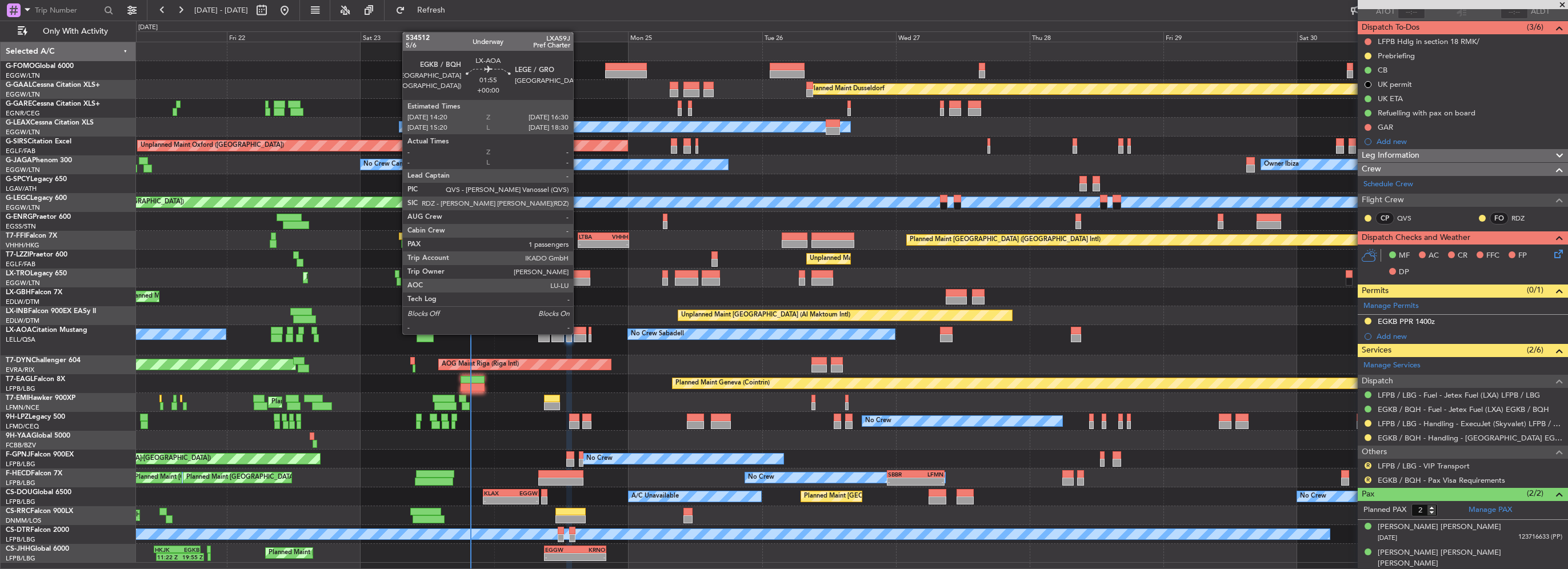
click at [578, 334] on div at bounding box center [580, 331] width 13 height 8
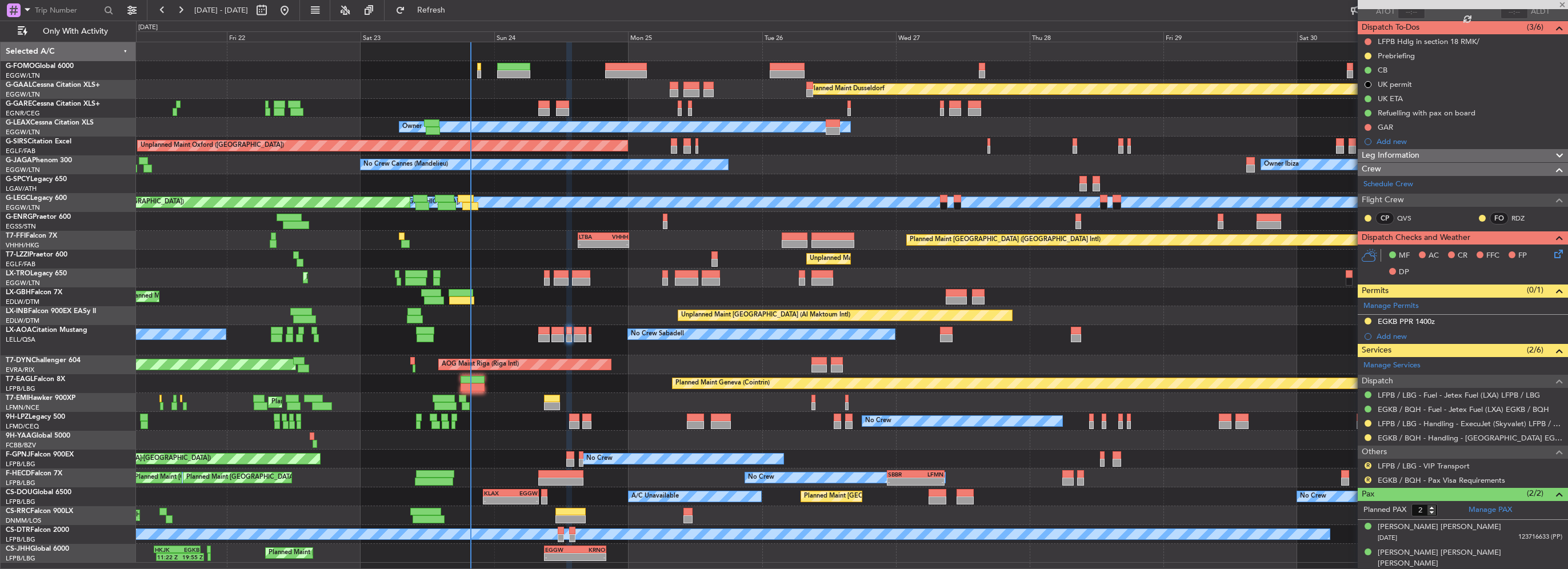
type input "1"
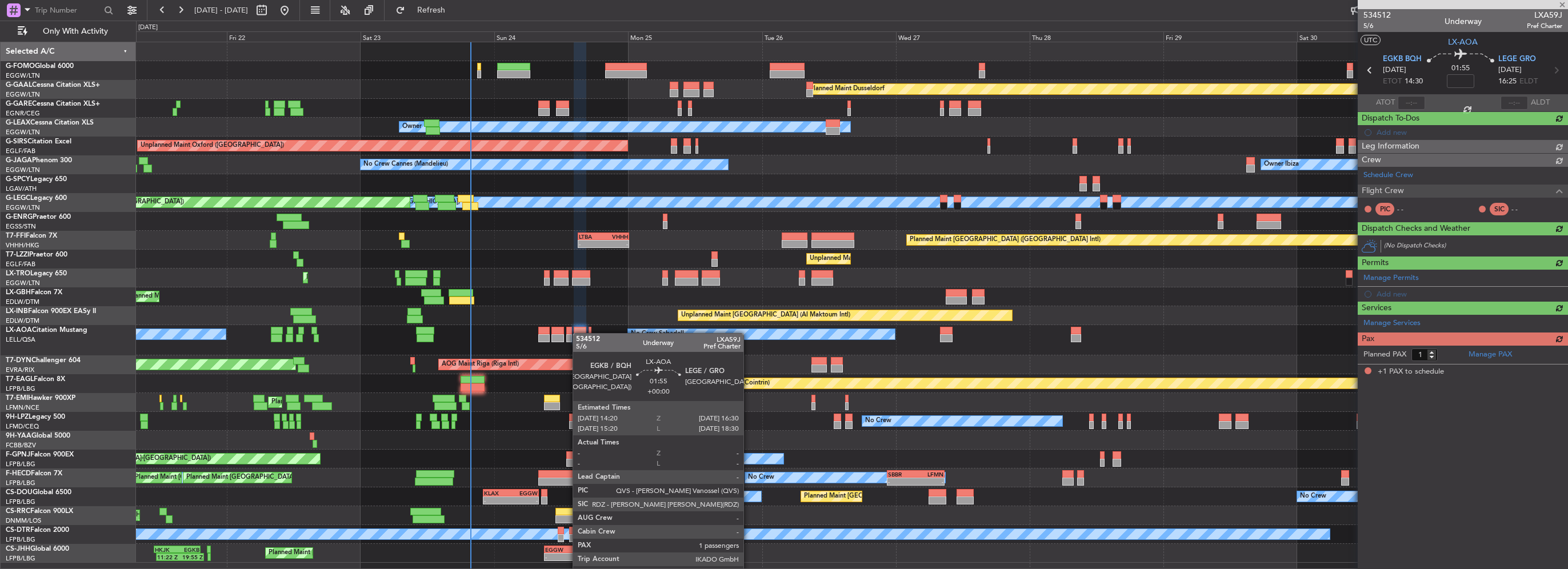
scroll to position [0, 0]
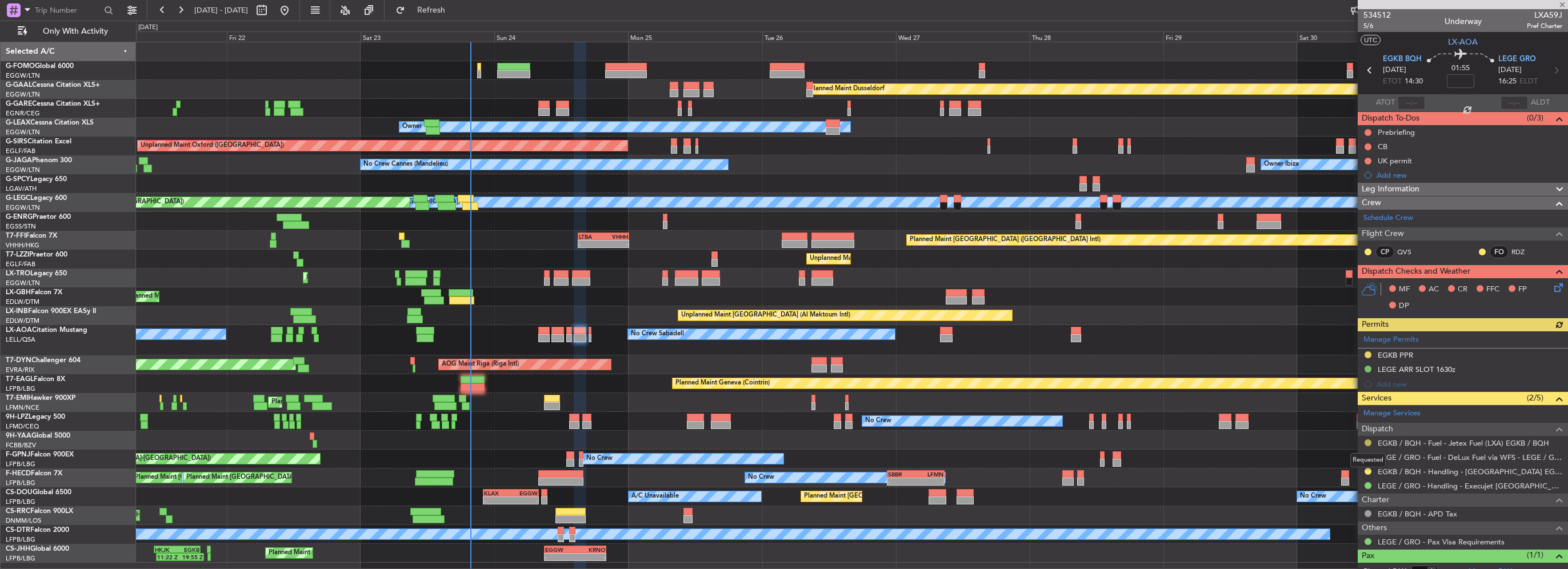
click at [1369, 440] on button at bounding box center [1369, 443] width 7 height 7
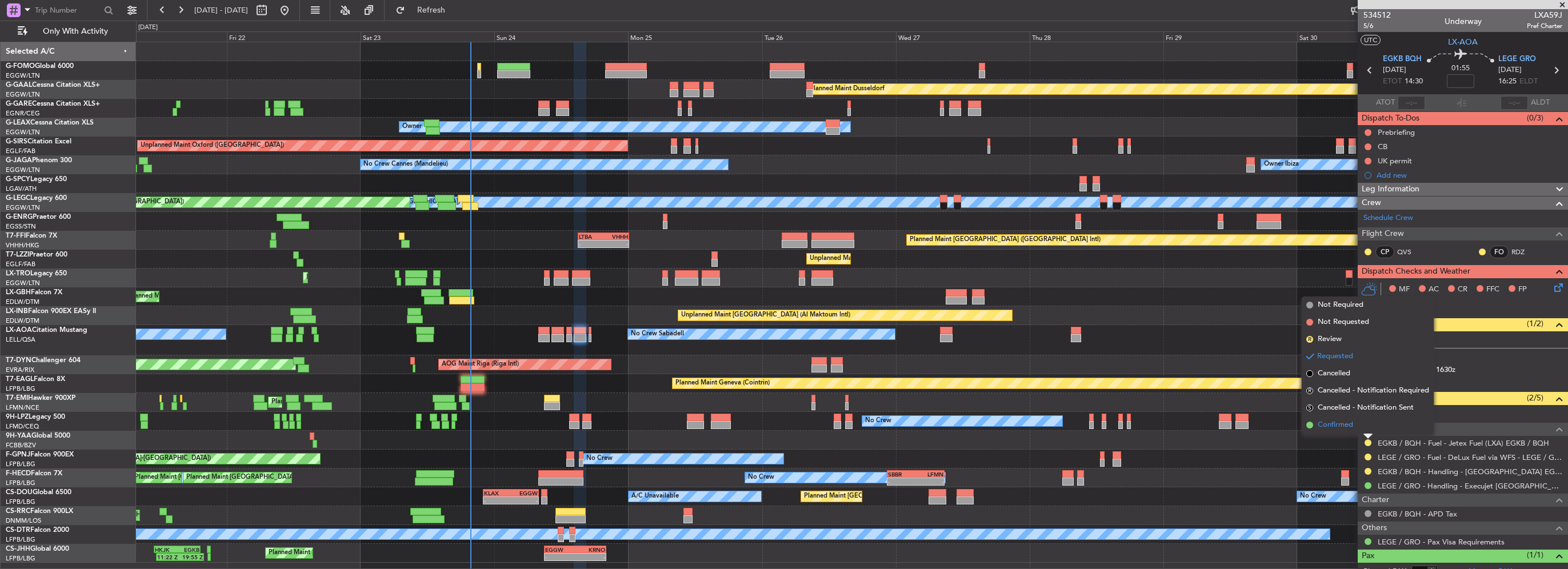
click at [1352, 427] on span "Confirmed" at bounding box center [1335, 425] width 35 height 12
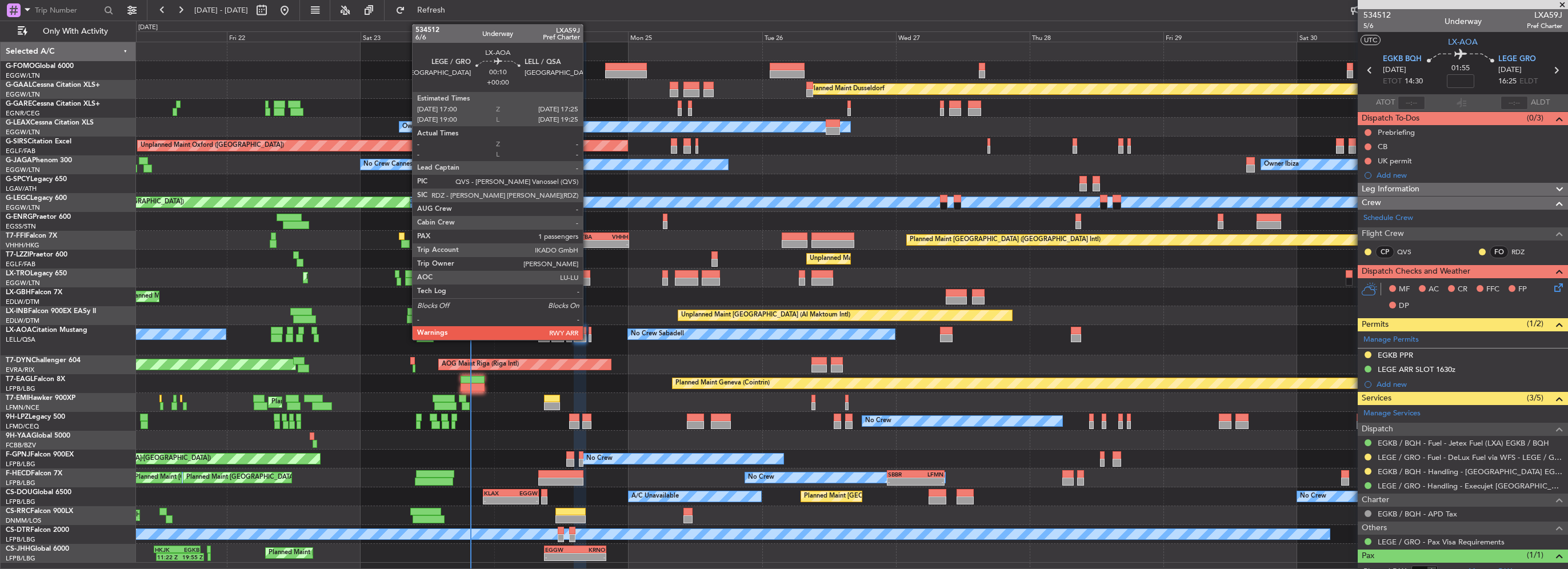
click at [589, 336] on div at bounding box center [590, 338] width 3 height 8
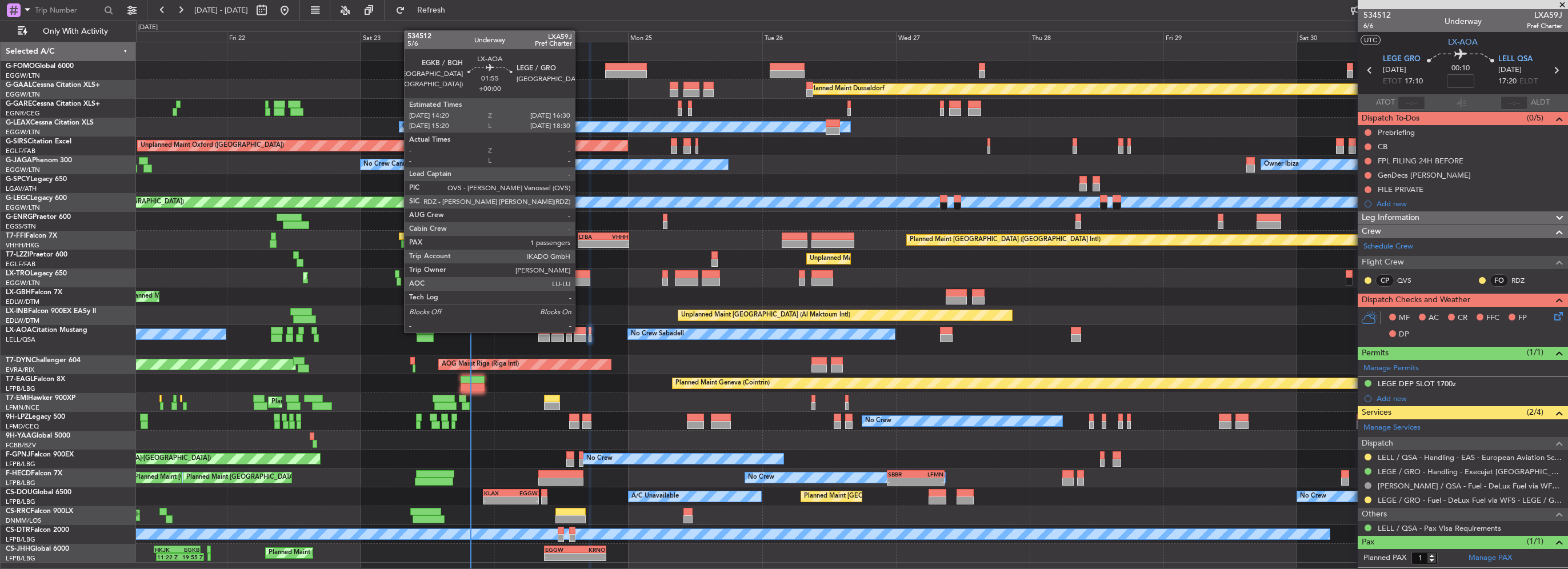
click at [580, 332] on div at bounding box center [580, 331] width 13 height 8
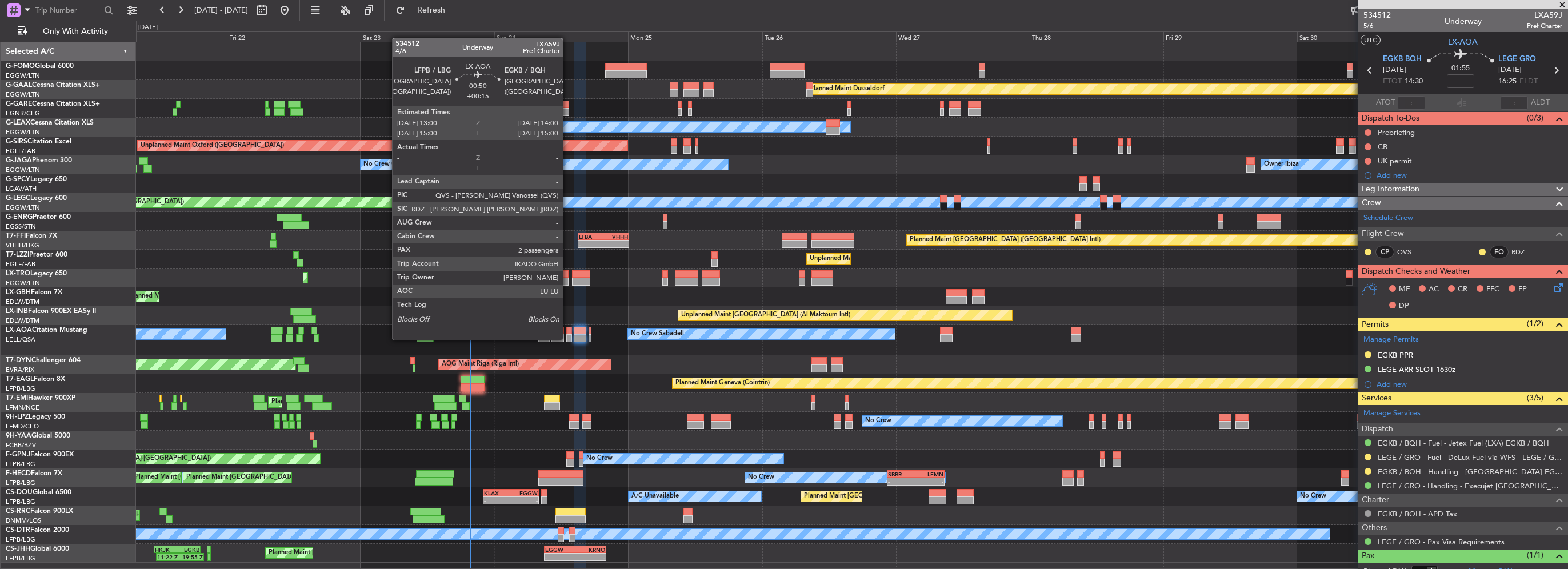
click at [568, 339] on div at bounding box center [569, 338] width 5 height 8
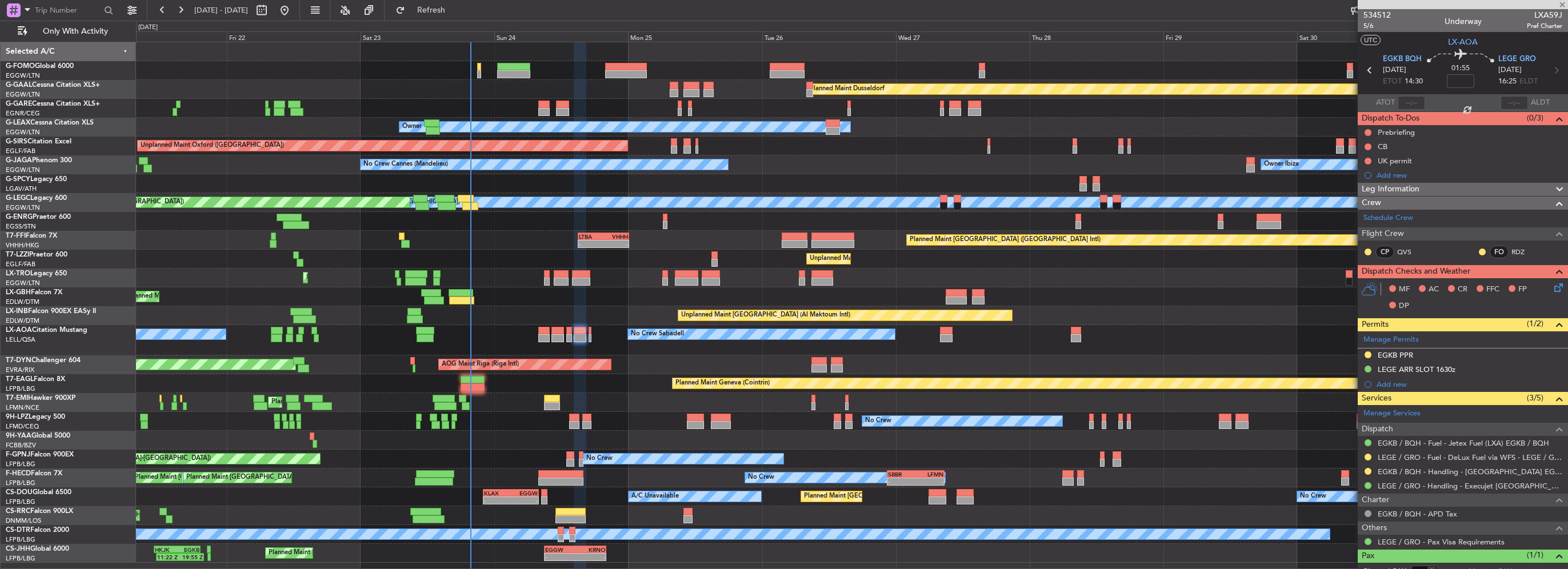
type input "+00:15"
type input "2"
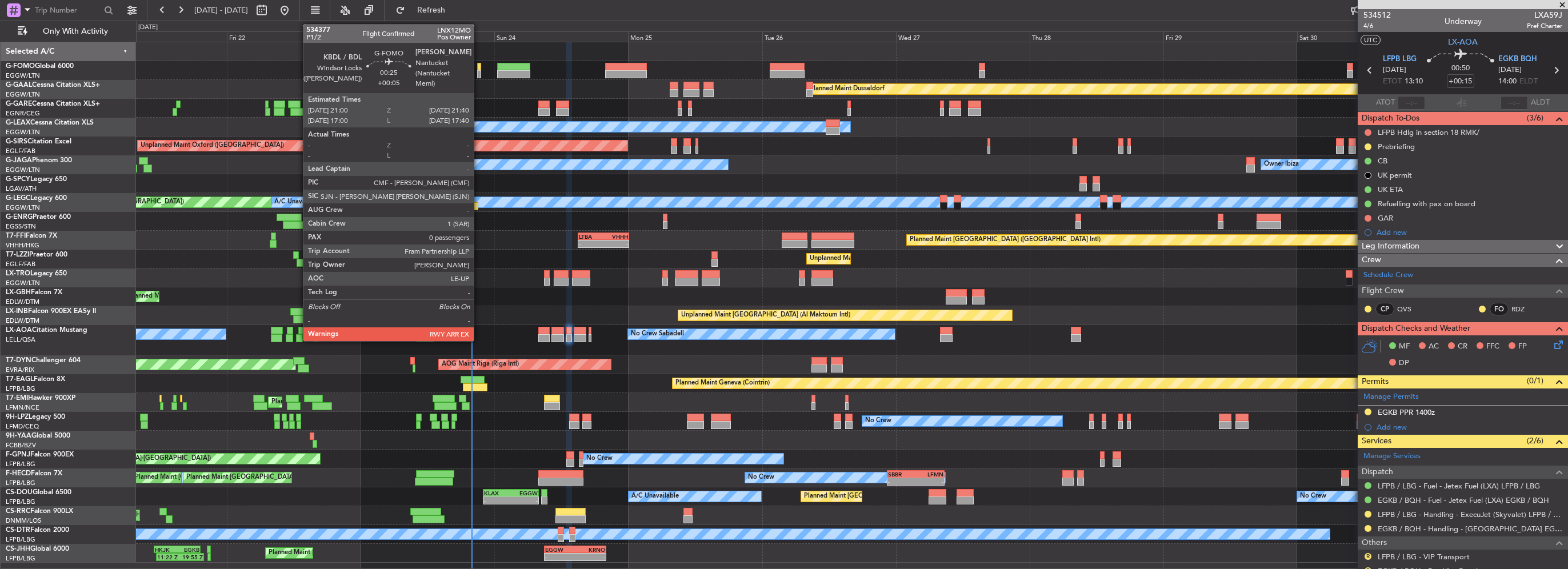
click at [479, 70] on div at bounding box center [479, 74] width 4 height 8
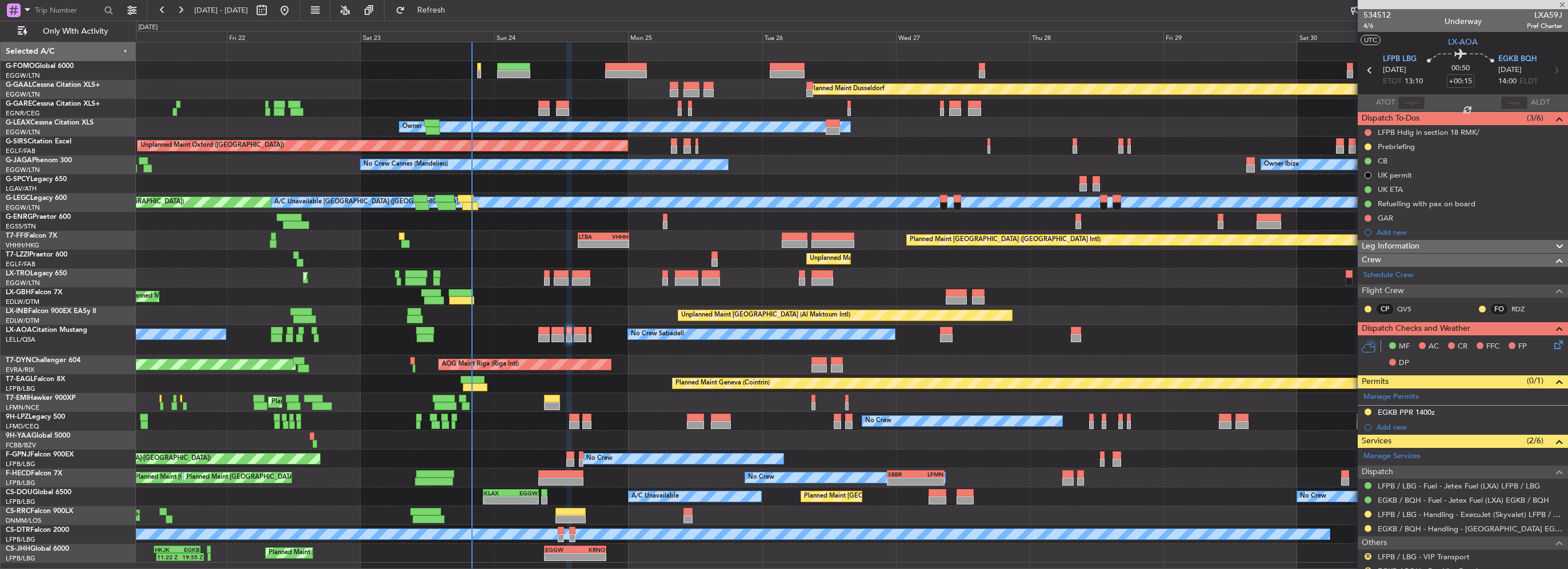
type input "+00:05"
type input "0"
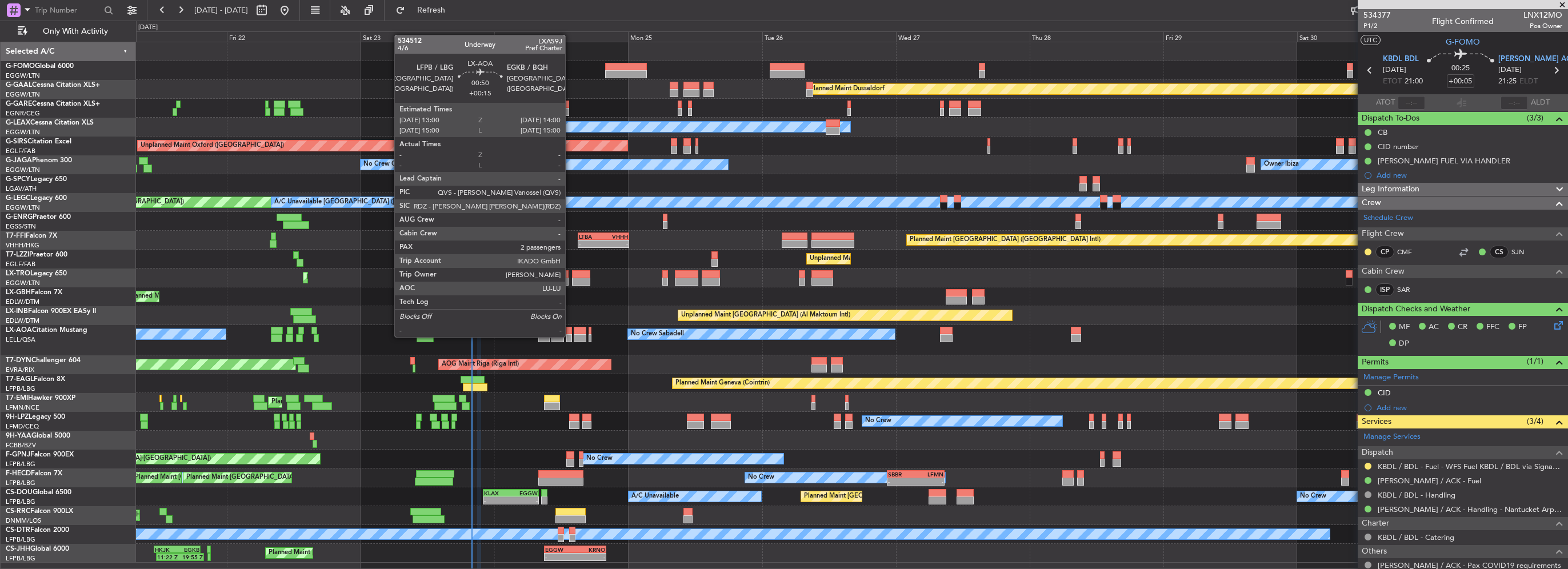
click at [571, 336] on div at bounding box center [569, 338] width 5 height 8
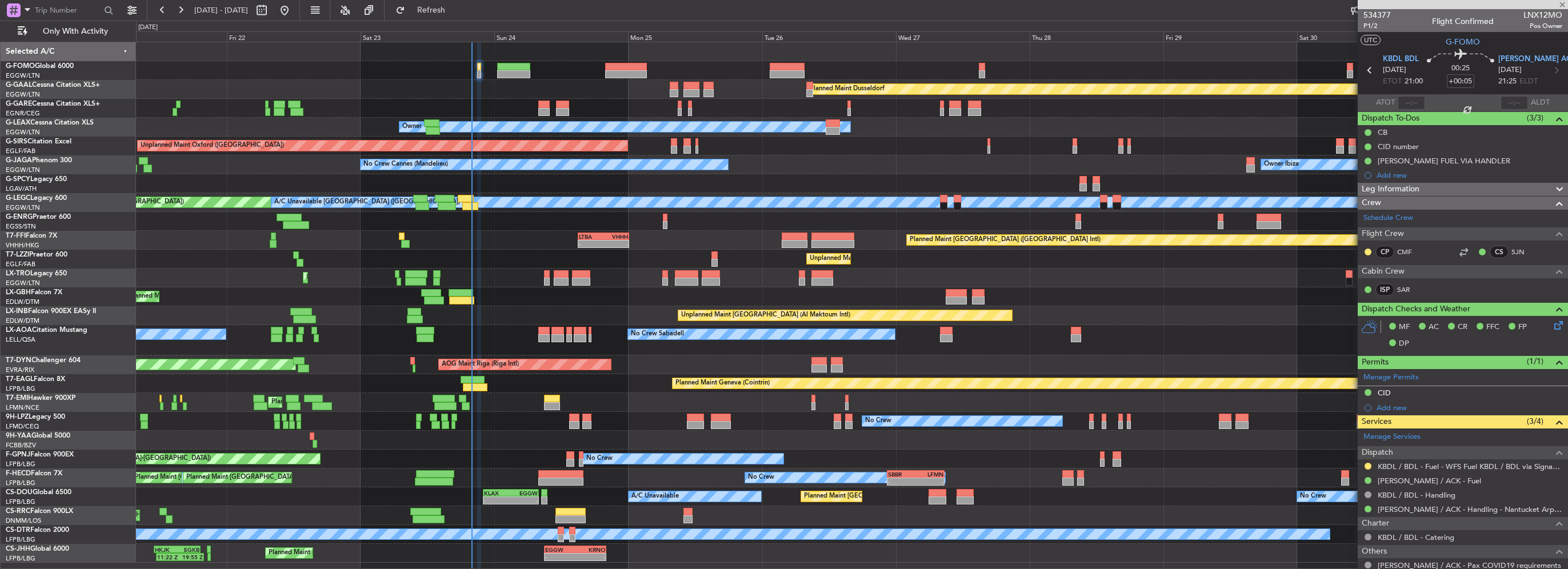
type input "+00:15"
type input "2"
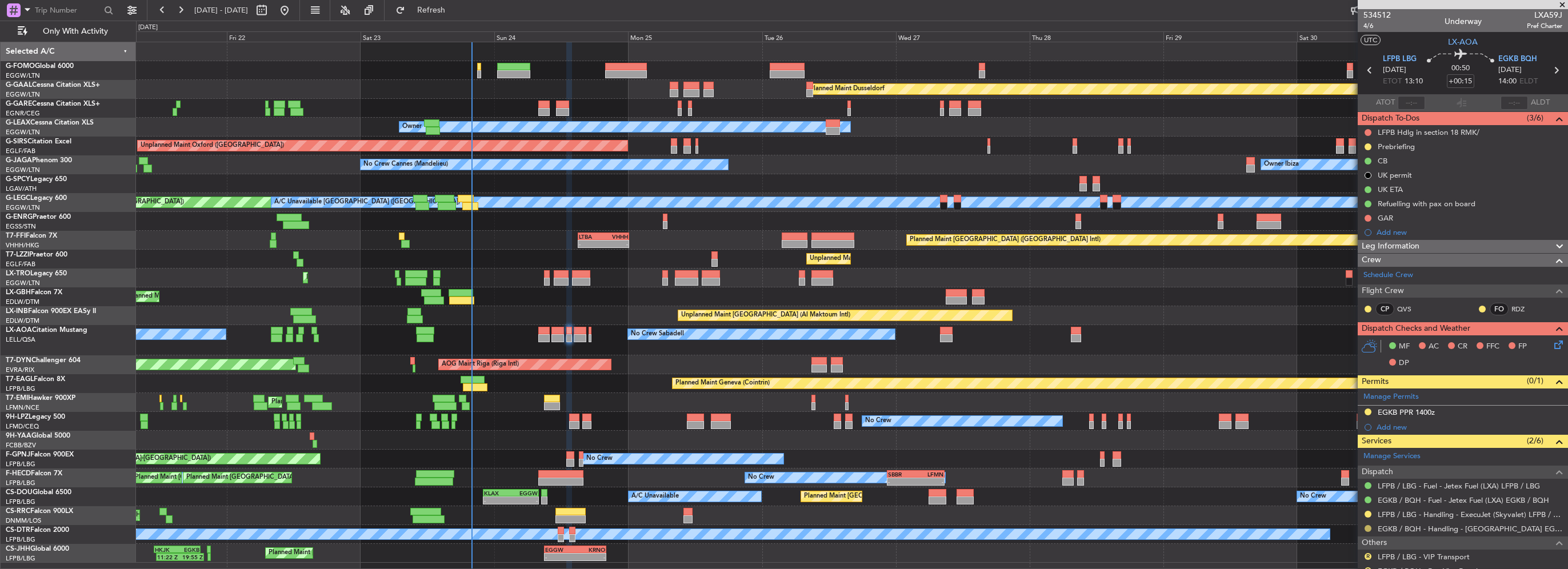
click at [1367, 528] on button at bounding box center [1369, 529] width 7 height 7
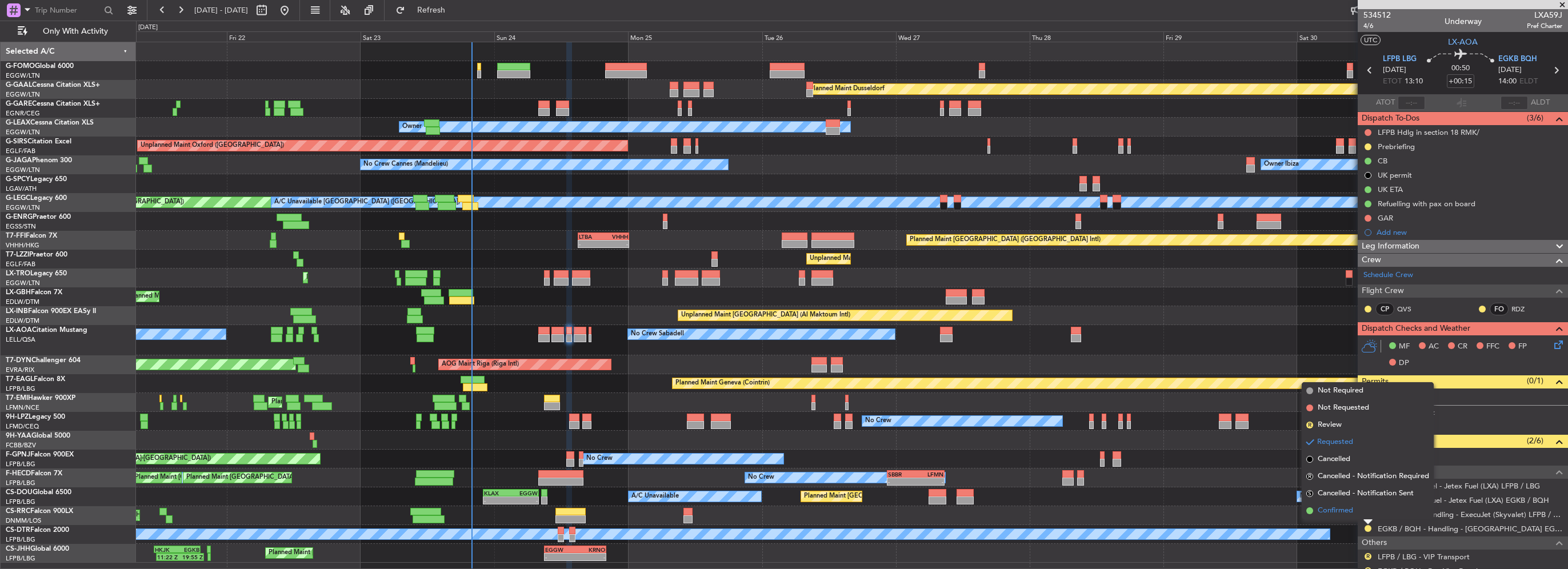
click at [1329, 508] on span "Confirmed" at bounding box center [1335, 510] width 35 height 12
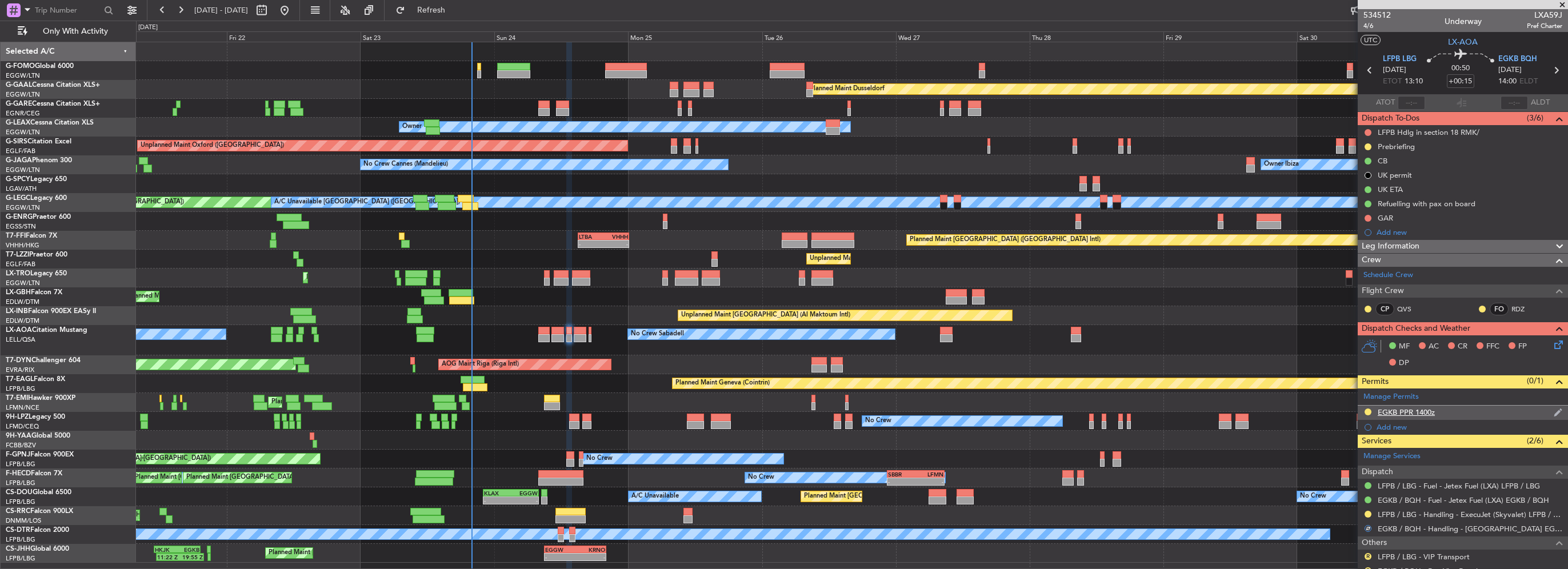
click at [1370, 408] on nimbus-traffic-light at bounding box center [1368, 413] width 9 height 11
click at [1369, 408] on button at bounding box center [1369, 412] width 7 height 7
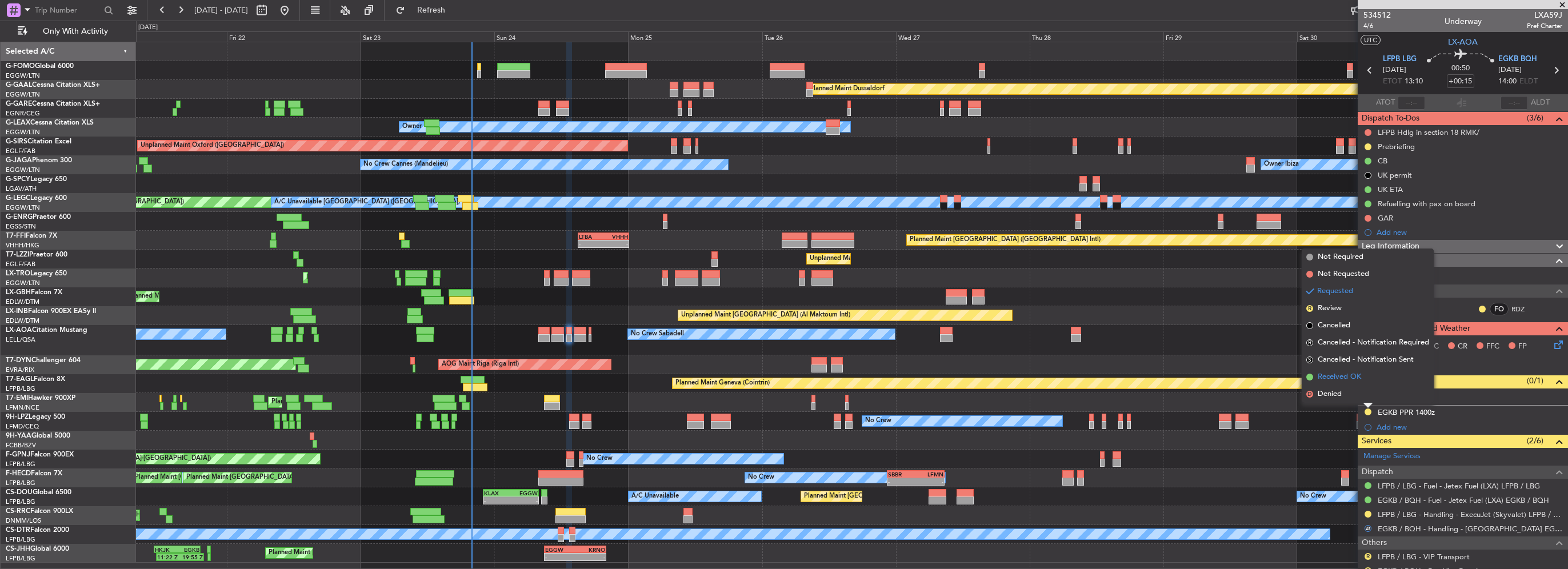
click at [1349, 376] on span "Received OK" at bounding box center [1340, 377] width 43 height 12
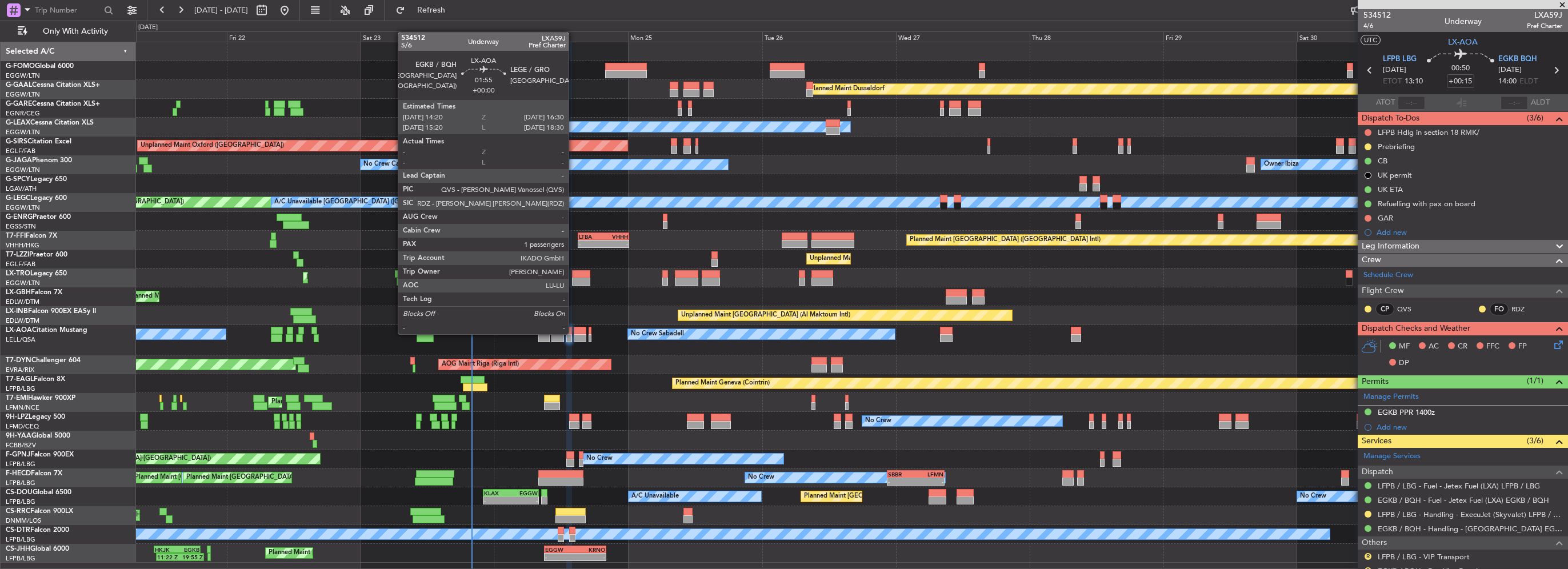
click at [573, 334] on div at bounding box center [580, 331] width 13 height 8
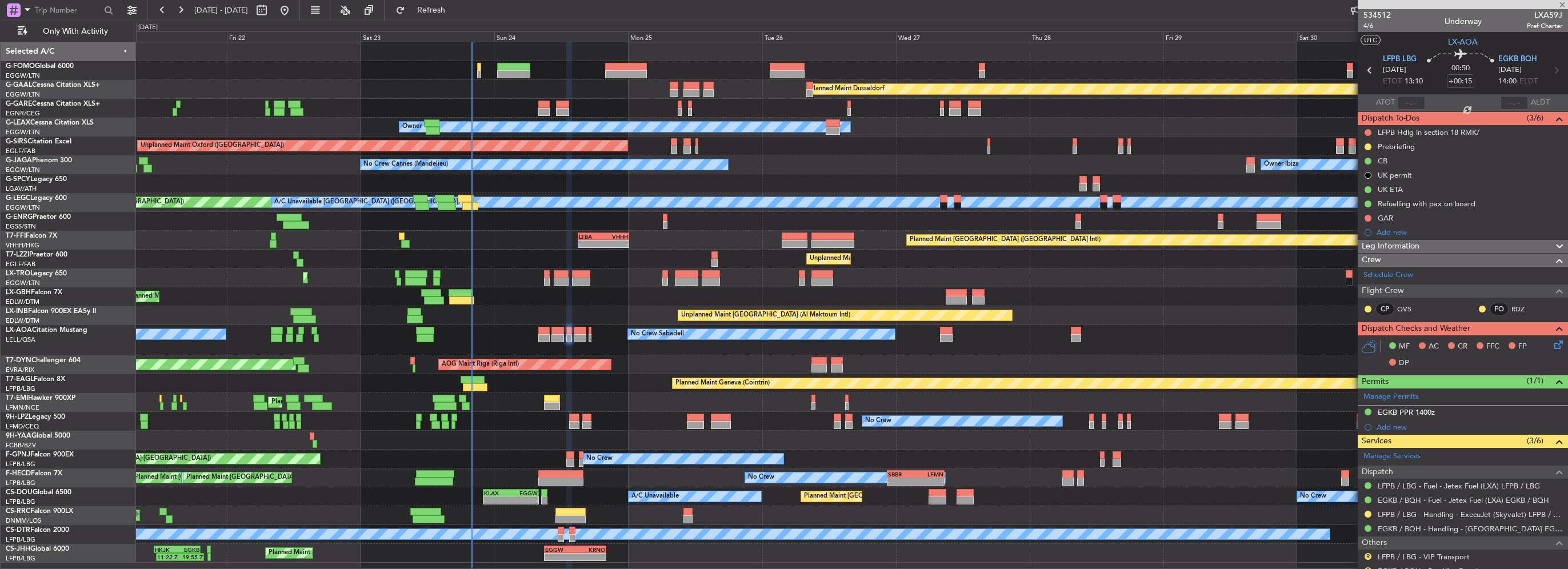
type input "1"
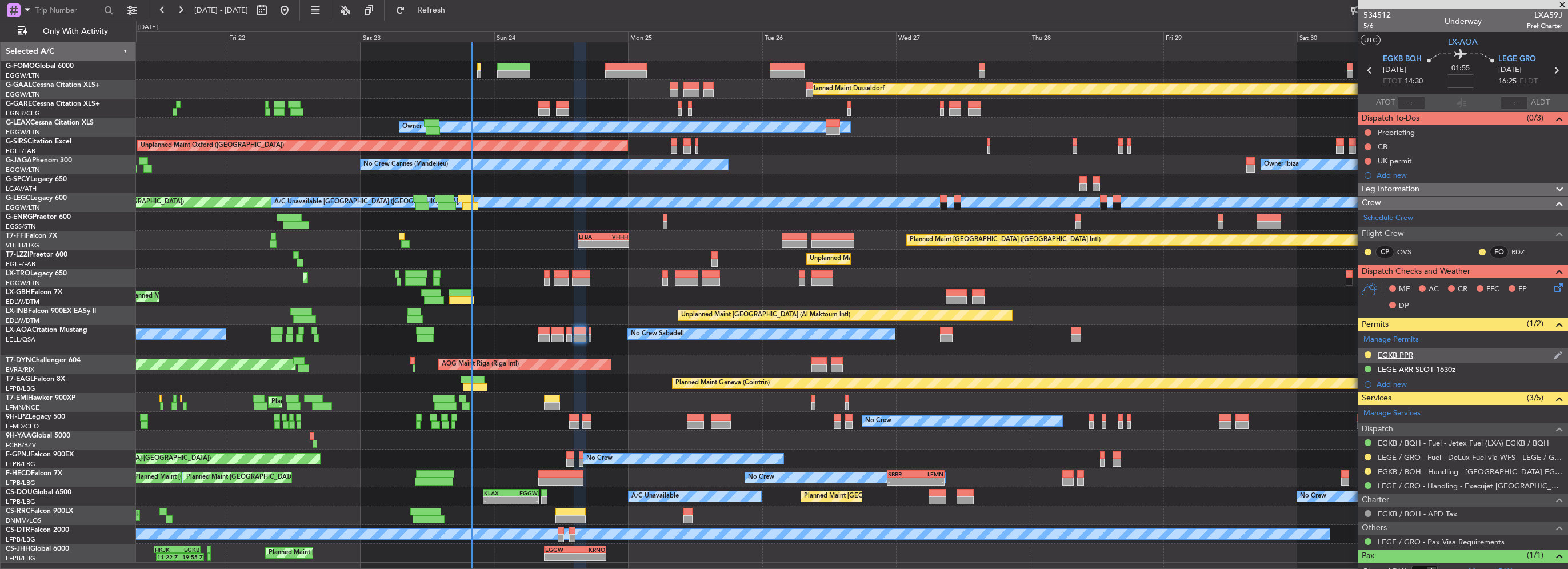
click at [1362, 352] on div "EGKB PPR" at bounding box center [1463, 356] width 210 height 14
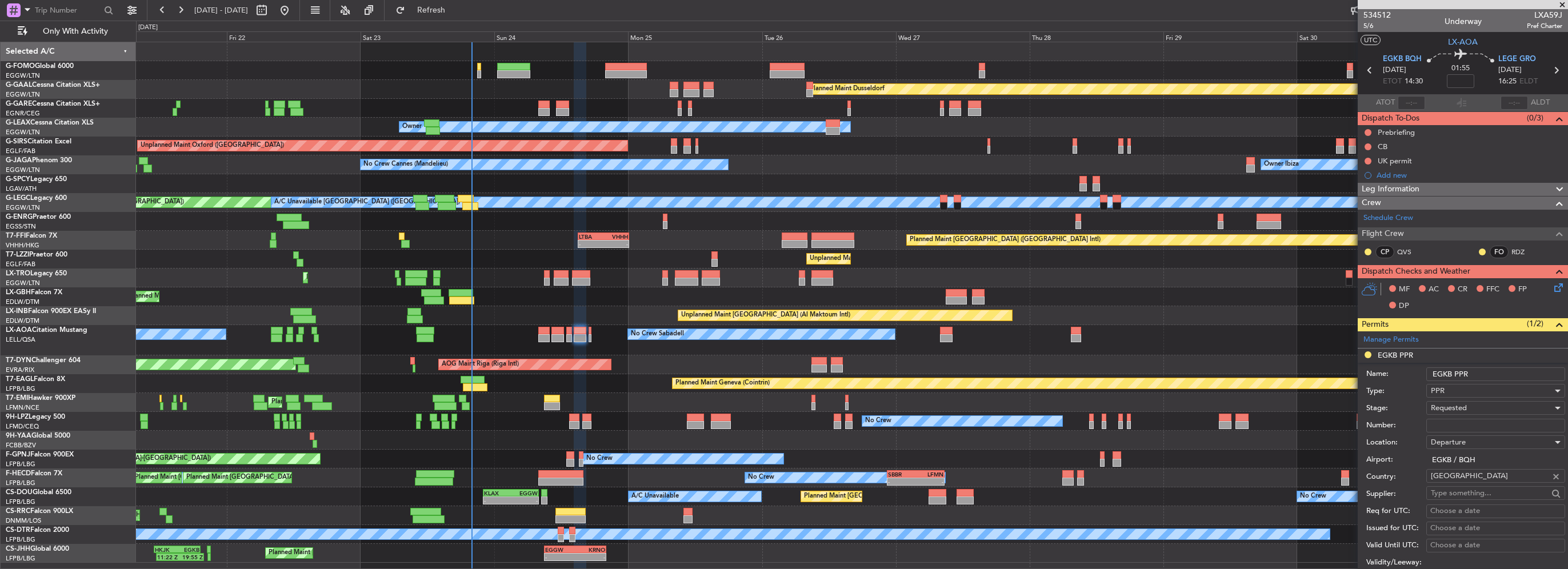
click at [1504, 372] on input "EGKB PPR" at bounding box center [1496, 374] width 139 height 14
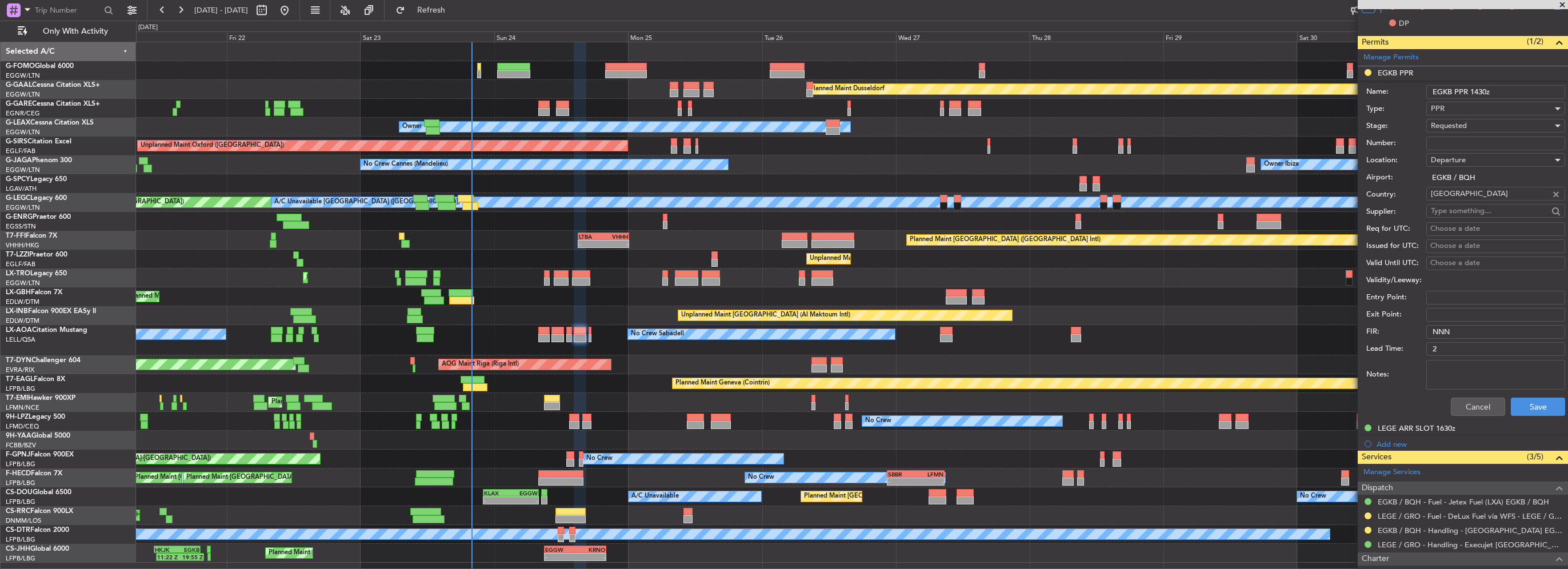
scroll to position [286, 0]
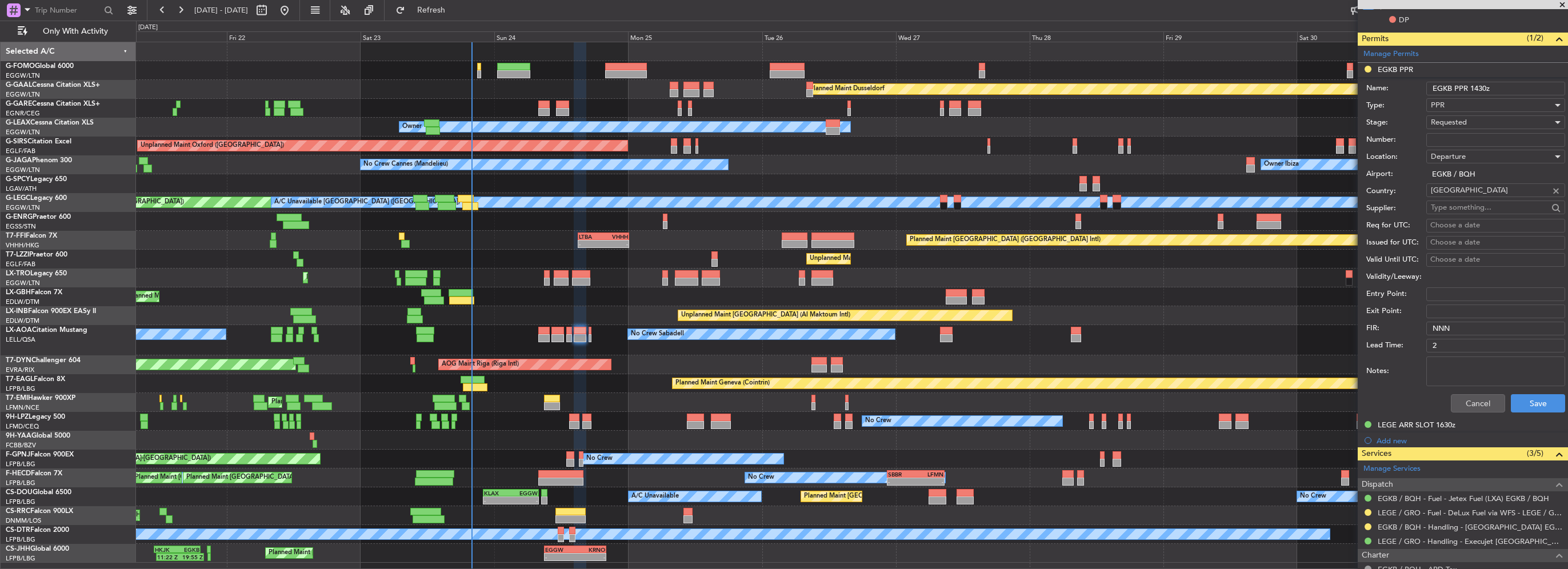
type input "EGKB PPR 1430z"
click at [1504, 124] on div "Requested" at bounding box center [1491, 122] width 122 height 17
click at [1485, 208] on span "Received OK" at bounding box center [1491, 208] width 120 height 17
click at [1523, 407] on button "Save" at bounding box center [1538, 403] width 54 height 18
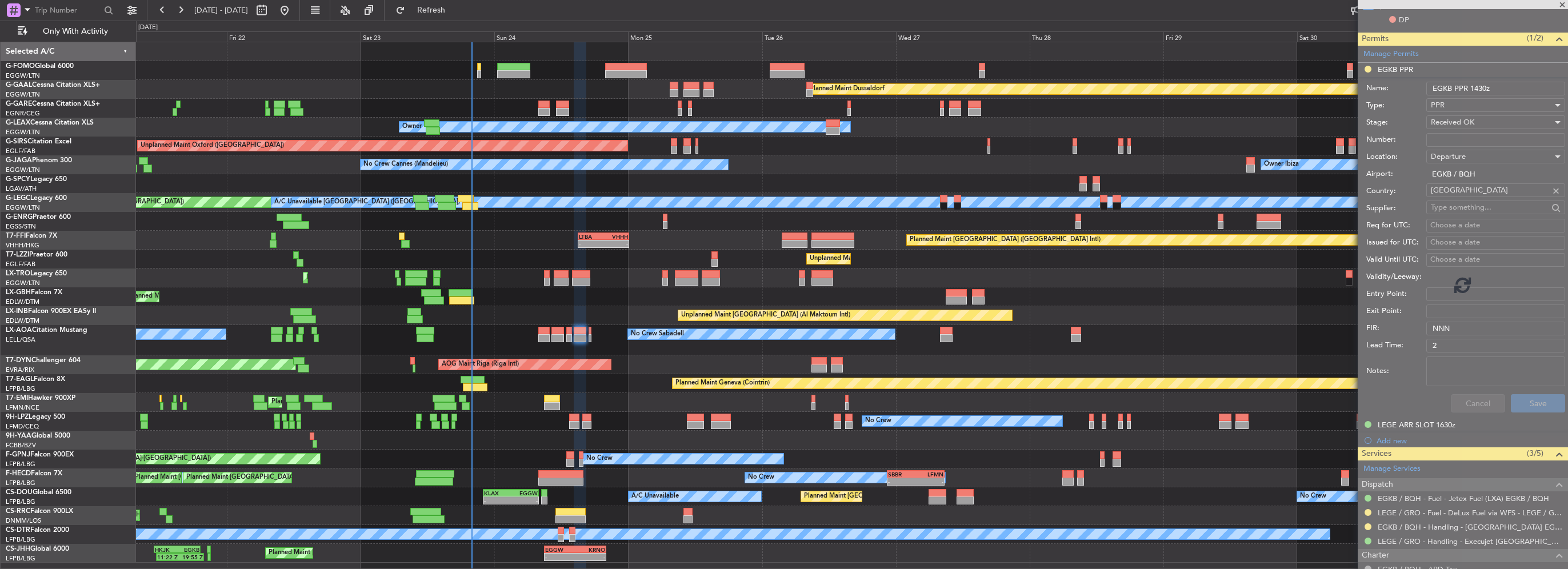
scroll to position [36, 0]
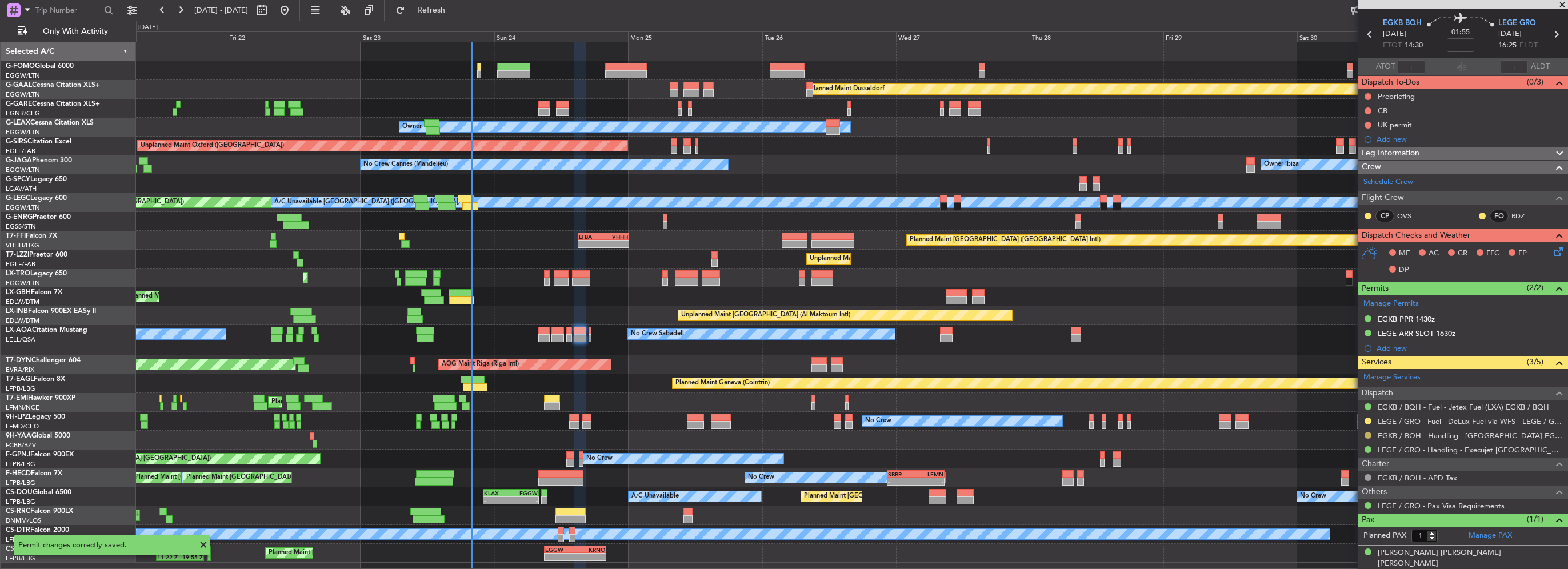
click at [1368, 435] on button at bounding box center [1369, 436] width 7 height 7
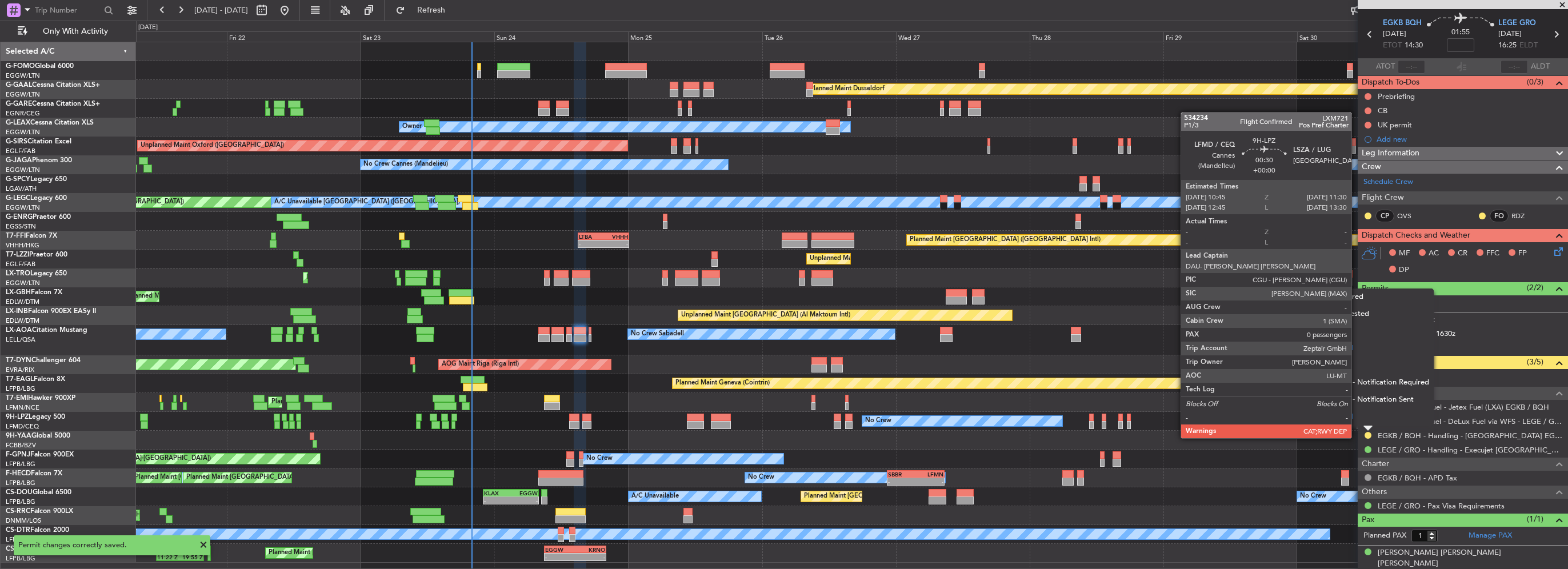
click at [1350, 416] on span "Confirmed" at bounding box center [1335, 417] width 35 height 12
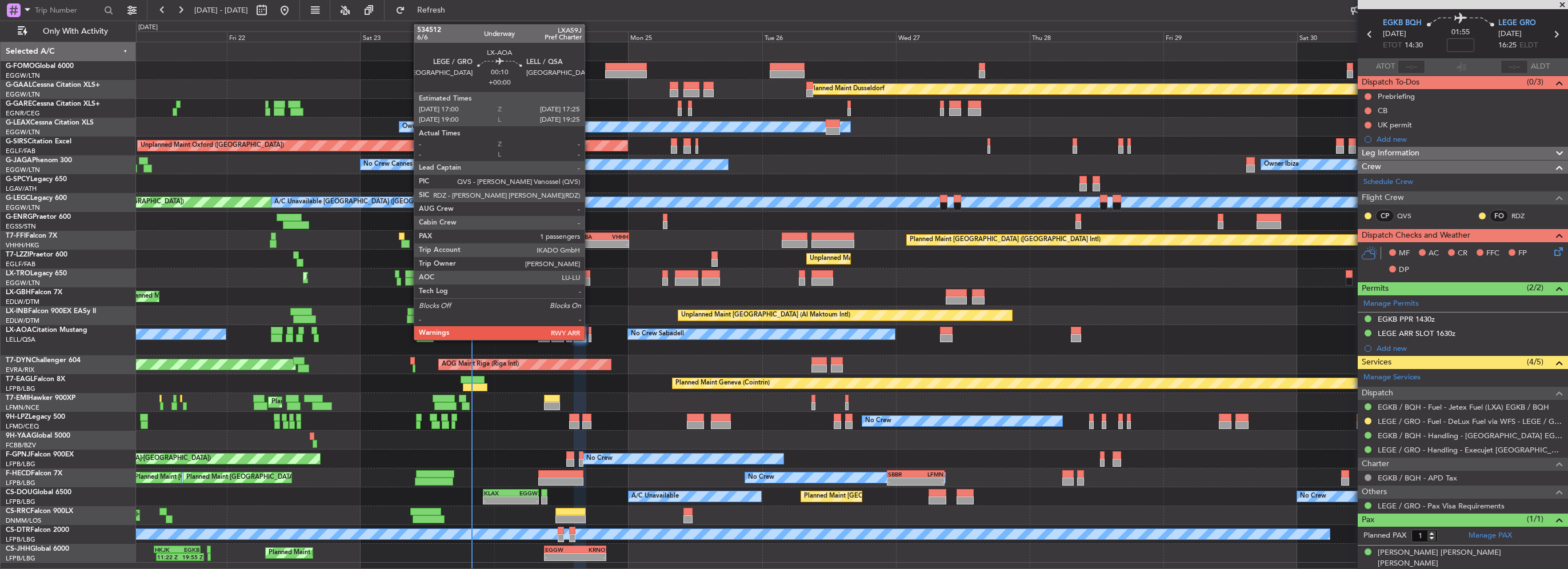
click at [590, 334] on div at bounding box center [590, 331] width 3 height 8
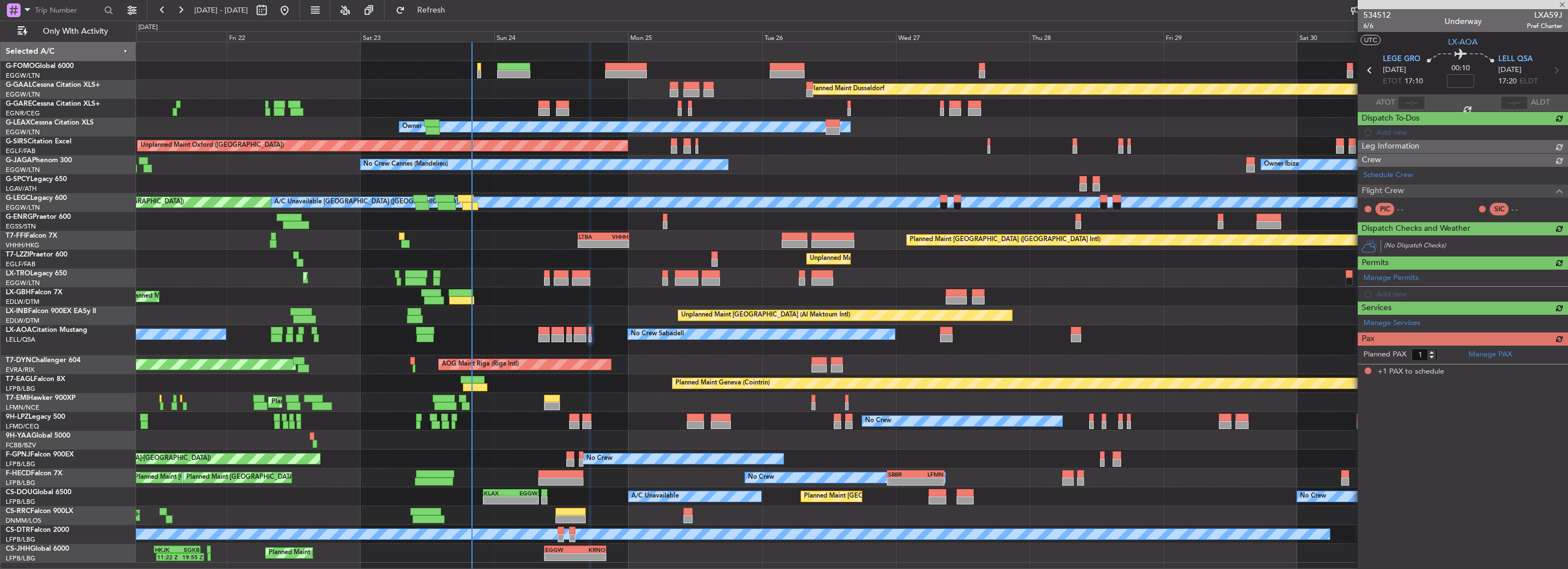
scroll to position [0, 0]
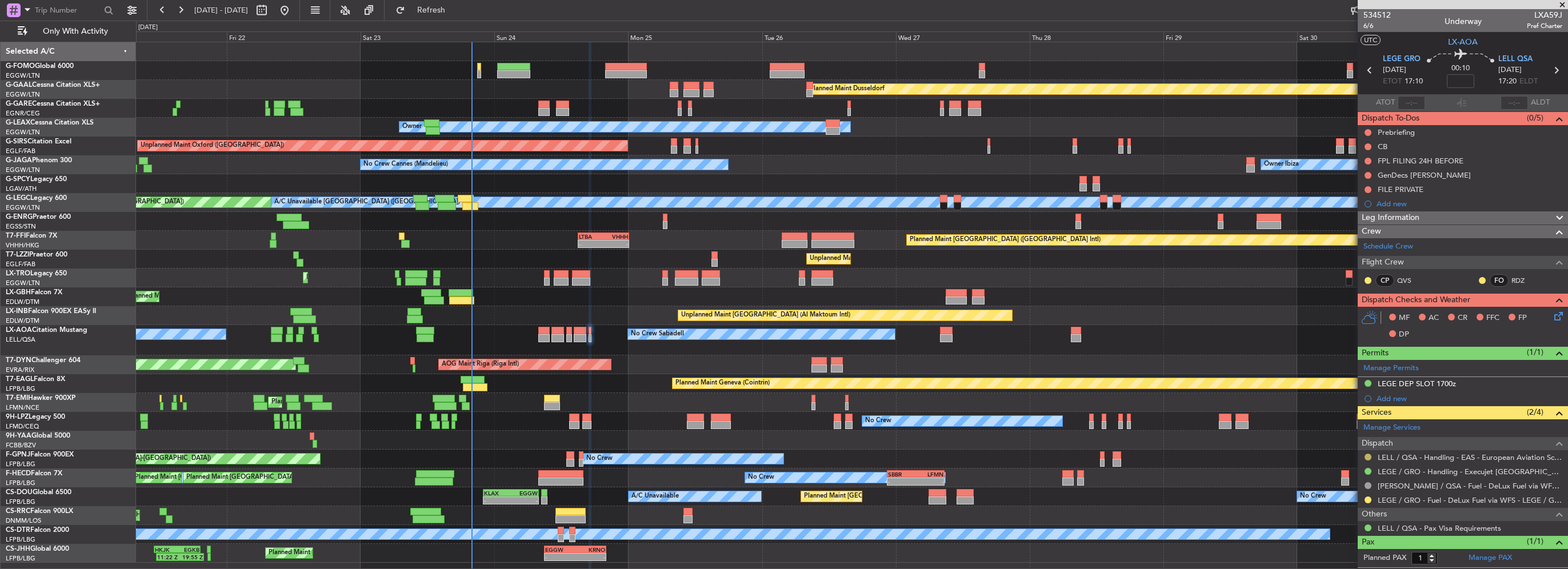
click at [1367, 455] on button at bounding box center [1369, 457] width 7 height 7
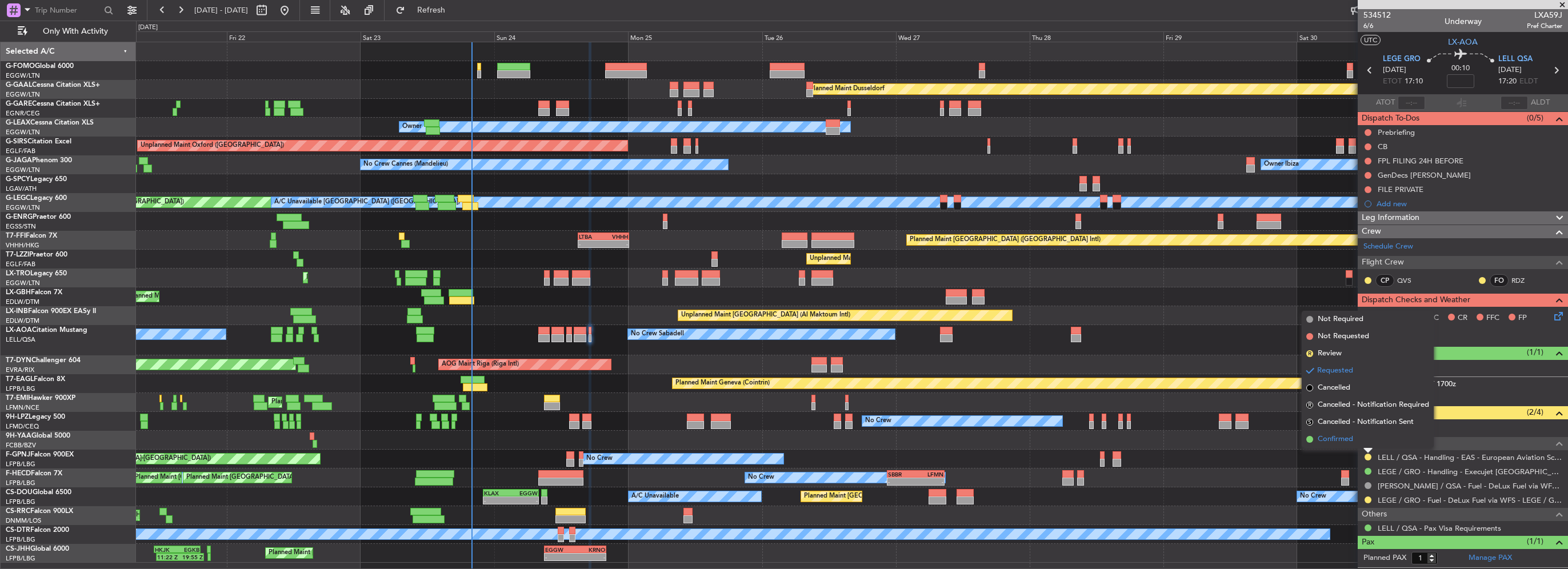
click at [1344, 439] on span "Confirmed" at bounding box center [1335, 439] width 35 height 12
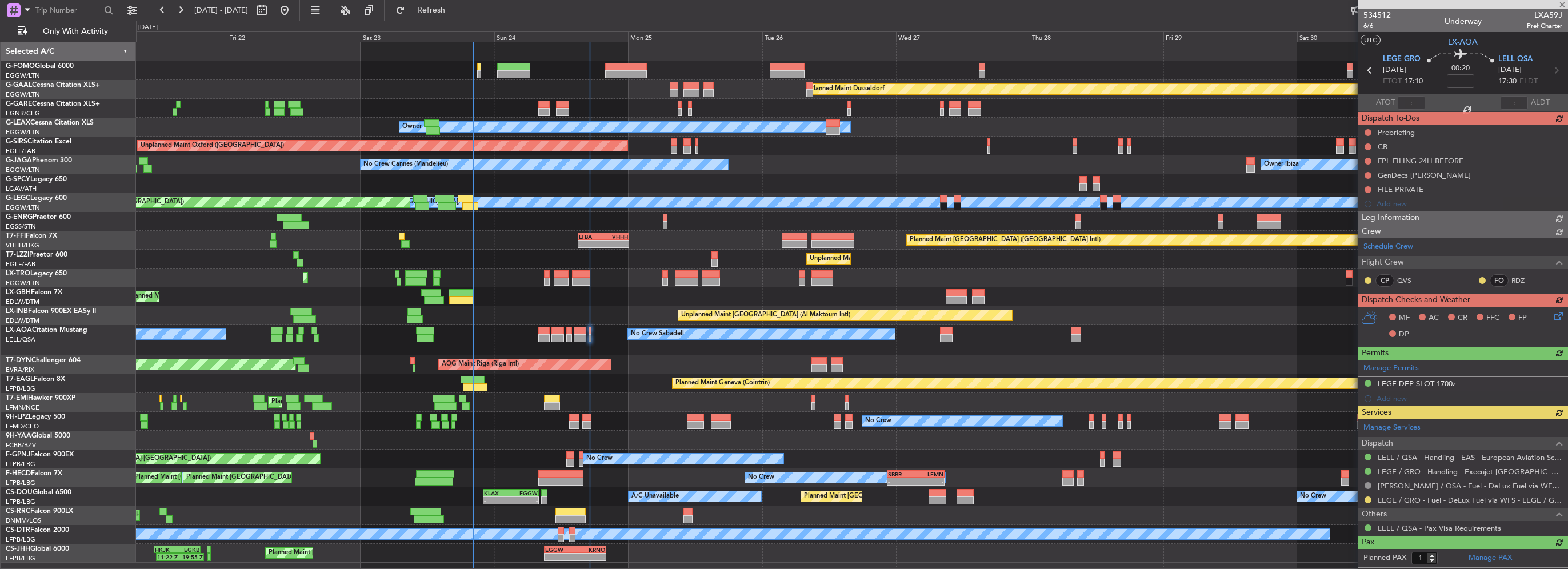
type input "+00:10"
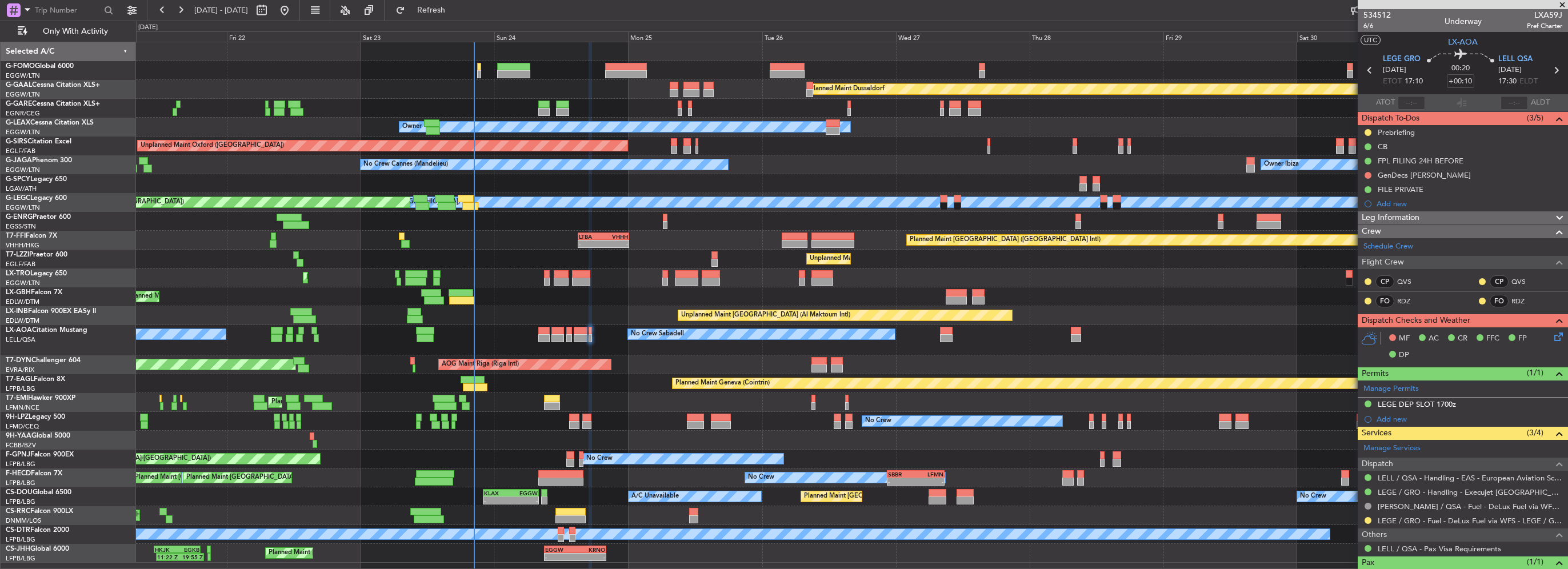
click at [268, 328] on div "Planned Maint Dusseldorf Unplanned Maint [PERSON_NAME] Owner Unplanned Maint [G…" at bounding box center [852, 302] width 1432 height 520
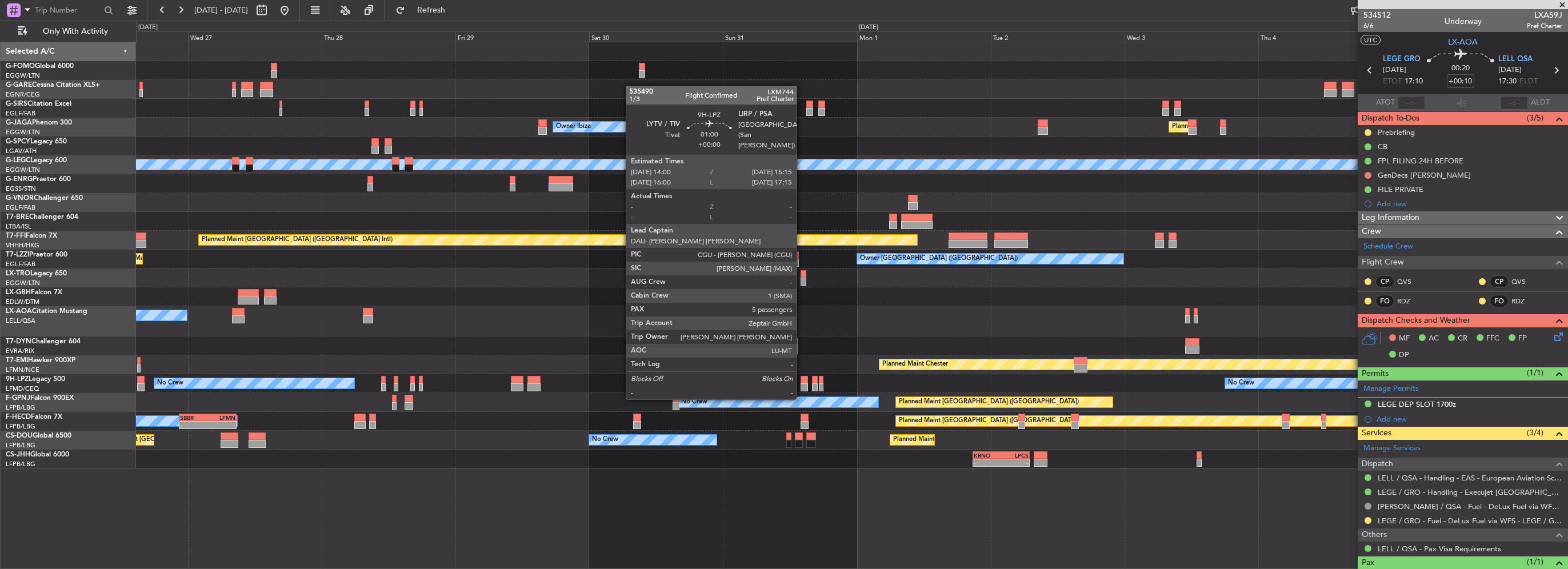
click at [802, 387] on div at bounding box center [804, 387] width 7 height 8
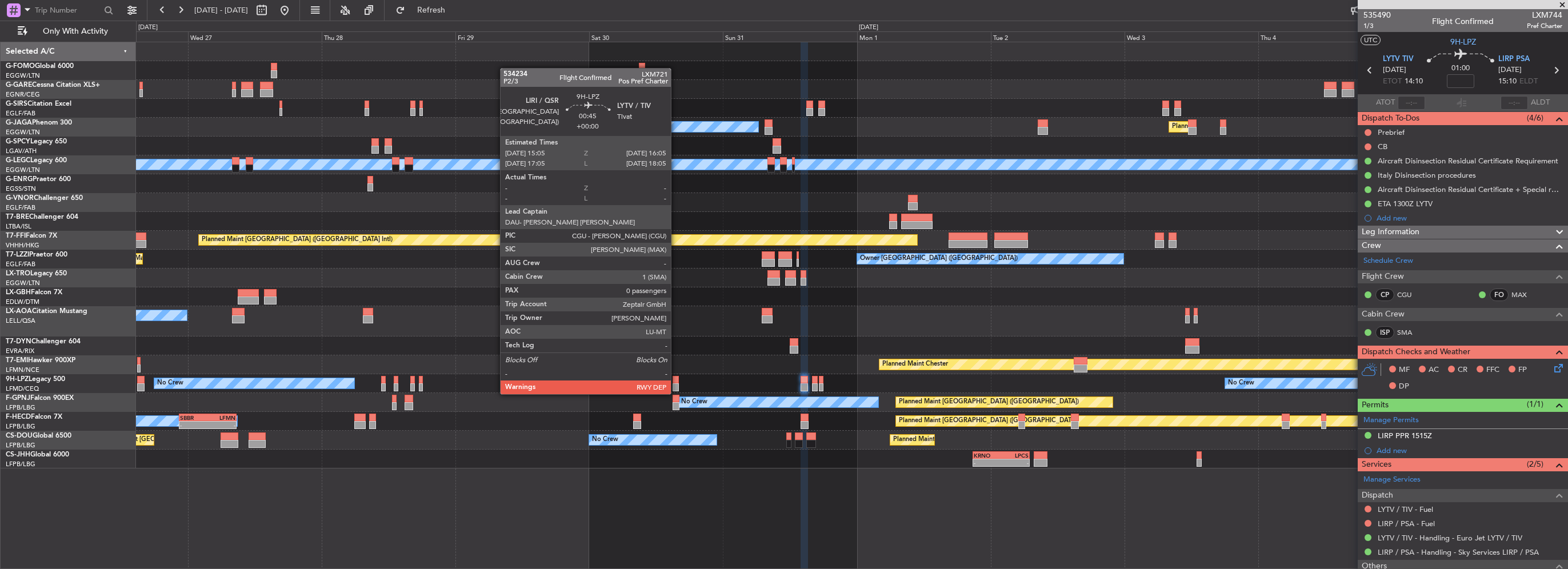
click at [676, 383] on div at bounding box center [675, 387] width 5 height 8
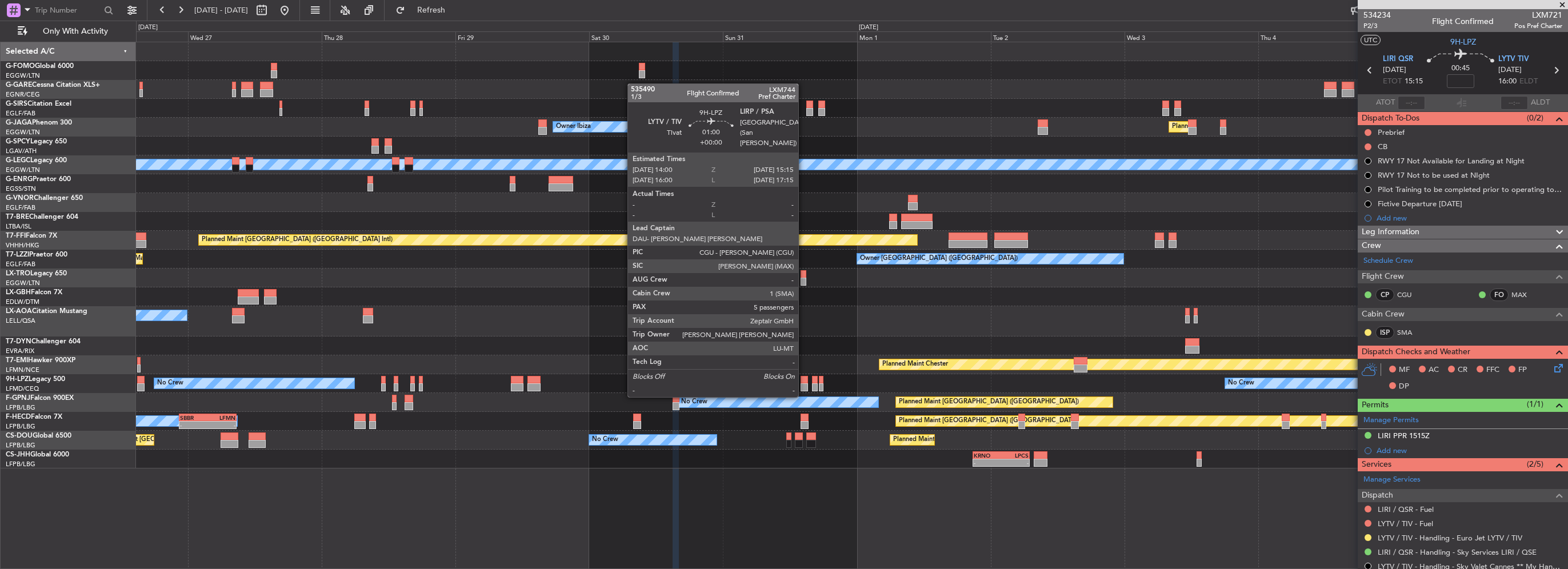
click at [1316, 400] on div "No Crew Planned Maint [GEOGRAPHIC_DATA] ([GEOGRAPHIC_DATA]) No Crew No Crew No …" at bounding box center [852, 402] width 1432 height 19
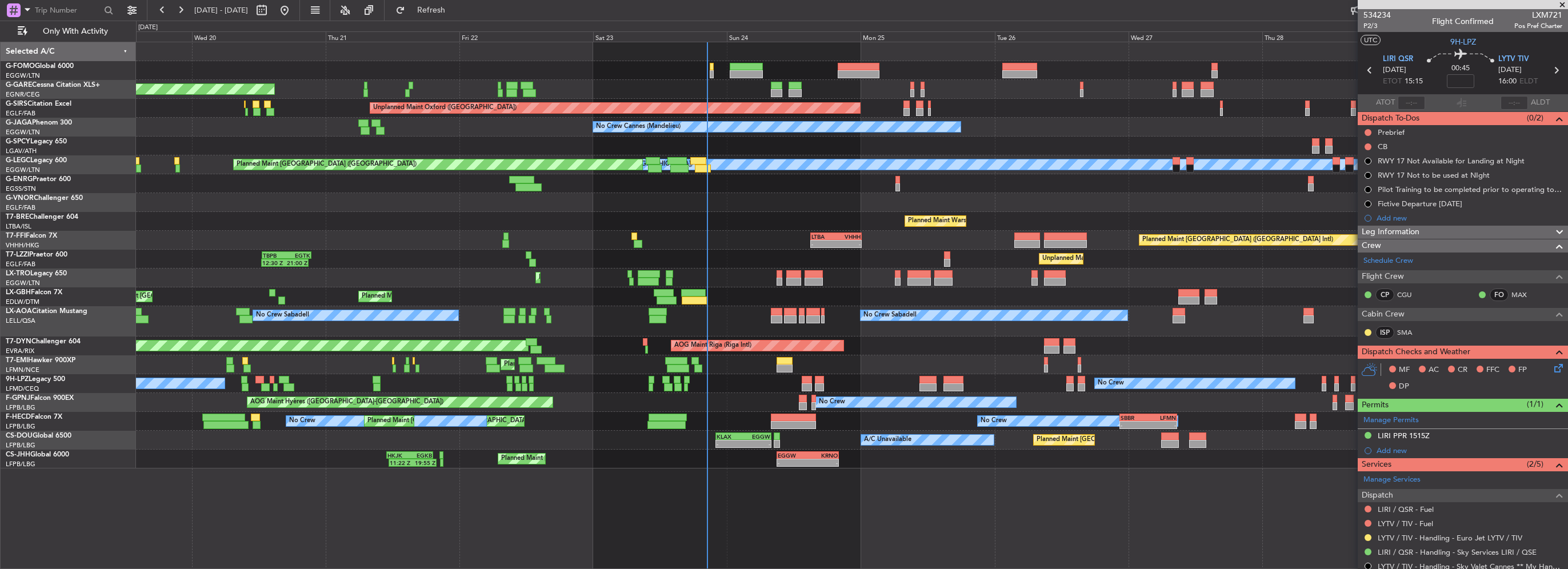
click at [567, 409] on div "Unplanned Maint [PERSON_NAME] Unplanned Maint [GEOGRAPHIC_DATA] ([GEOGRAPHIC_DA…" at bounding box center [852, 255] width 1432 height 427
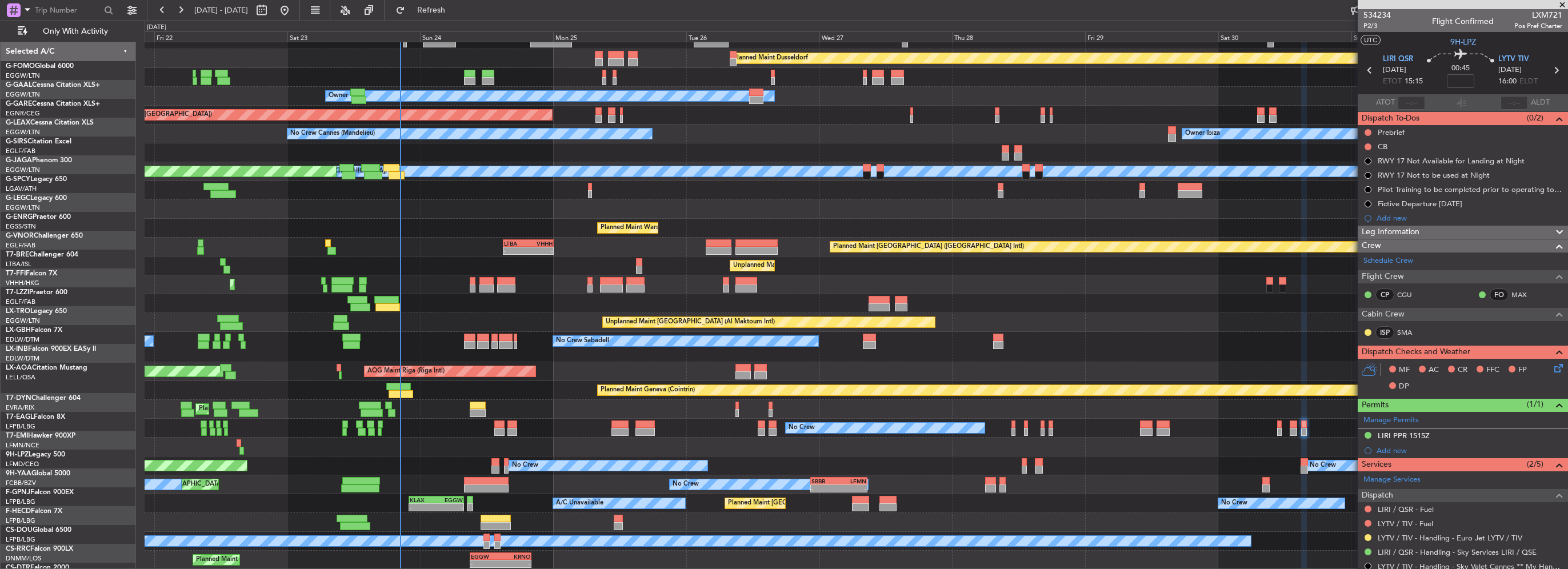
scroll to position [31, 0]
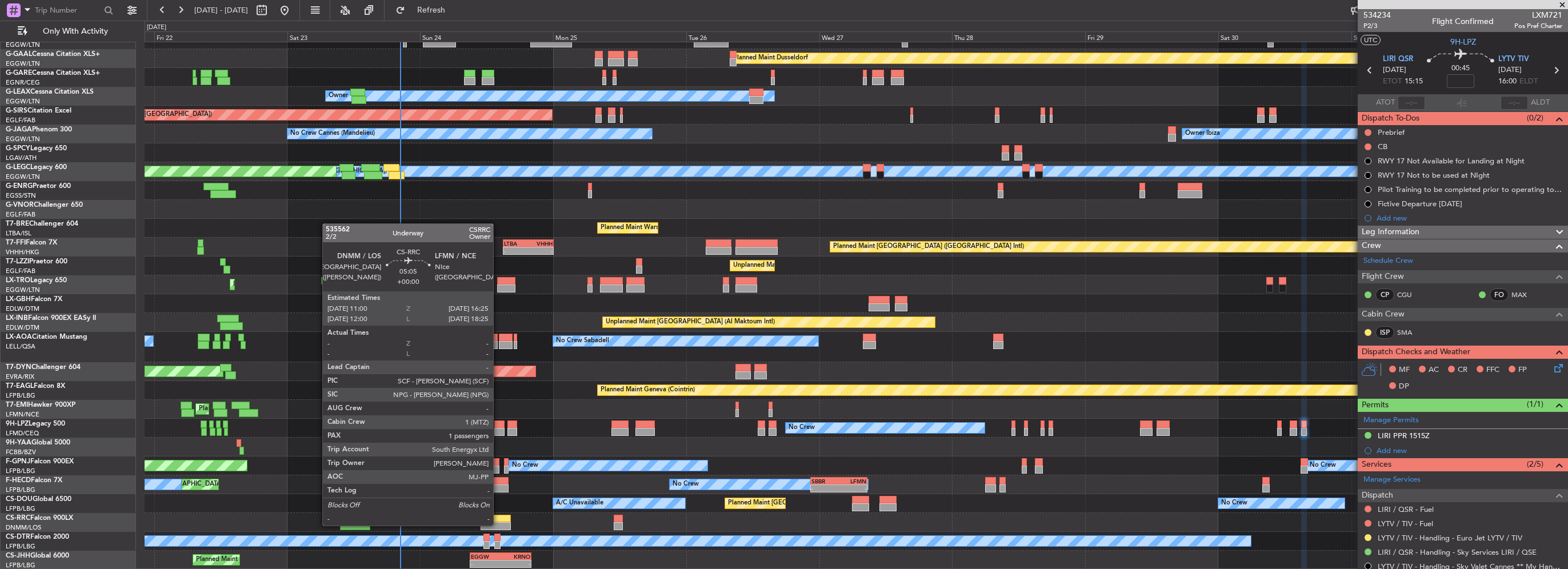
click at [499, 525] on div at bounding box center [496, 526] width 31 height 8
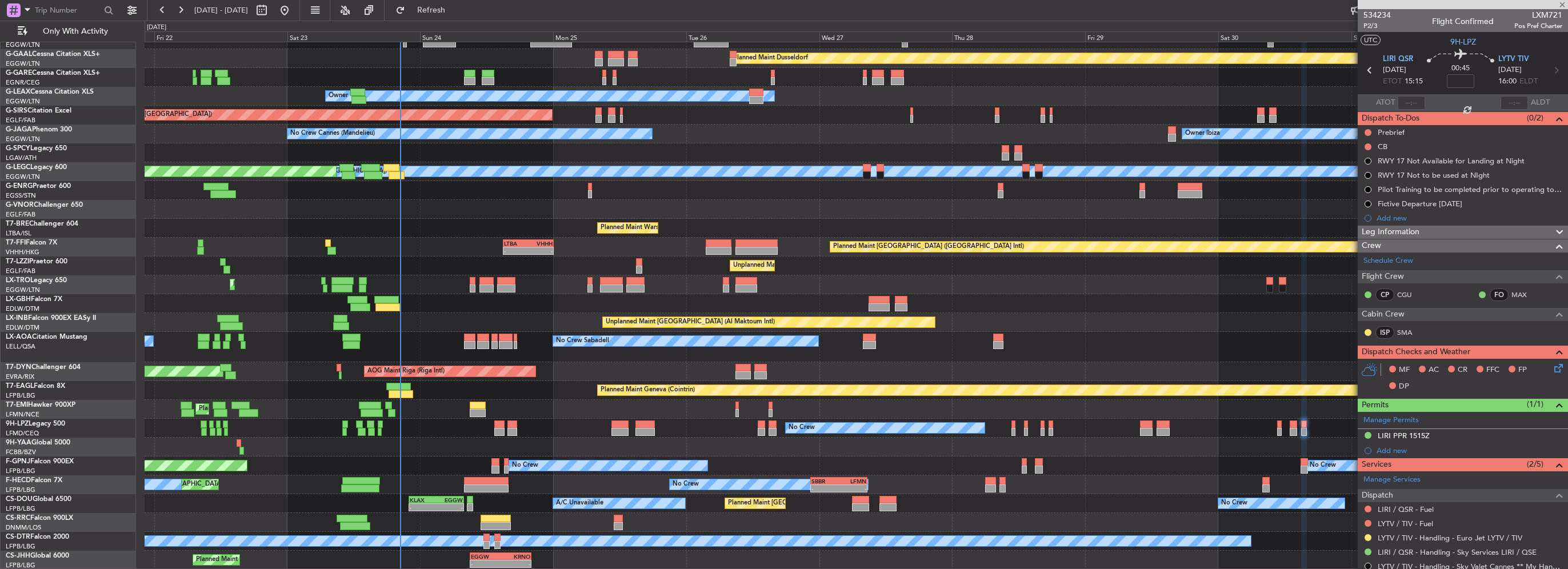
type input "1"
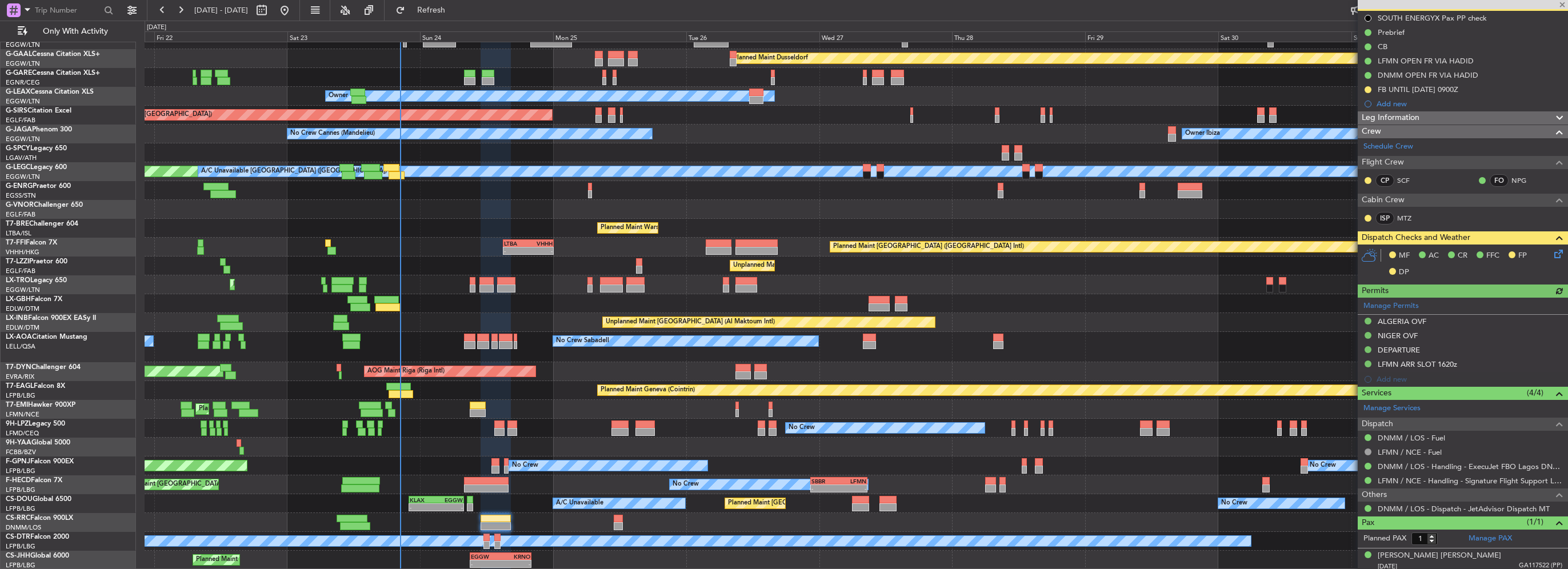
scroll to position [117, 0]
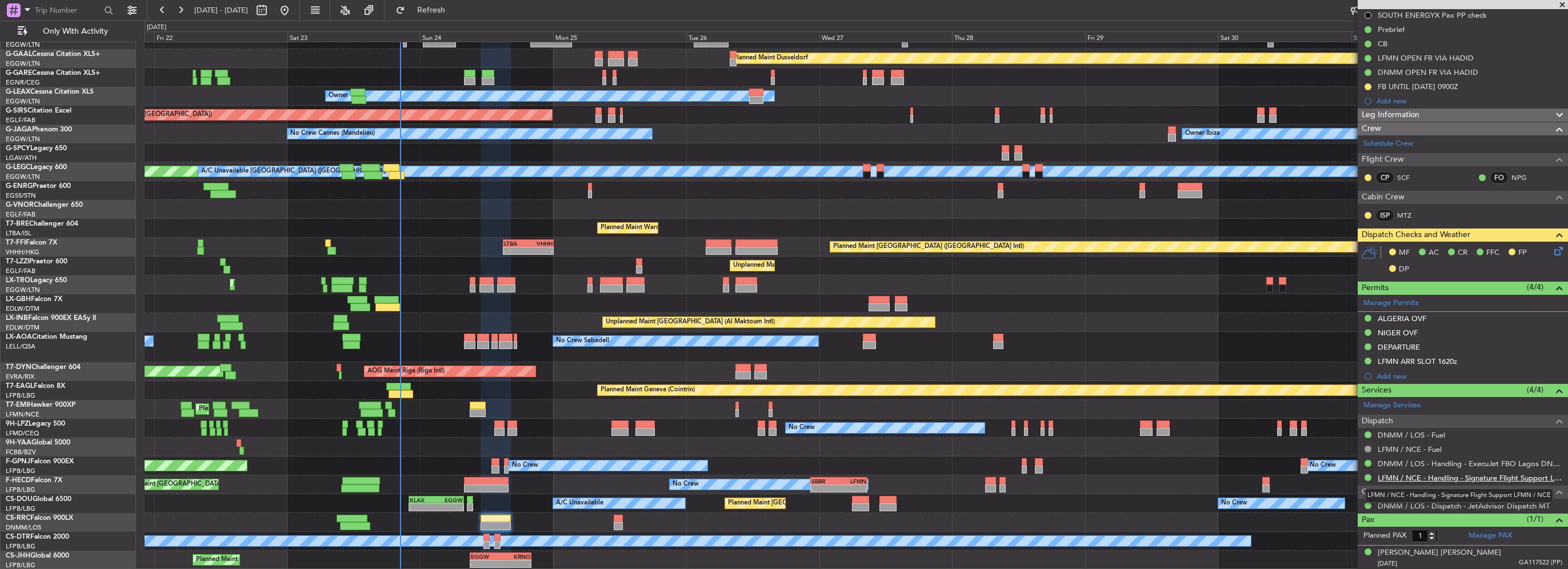
click at [1507, 476] on link "LFMN / NCE - Handling - Signature Flight Support LFMN / NCE" at bounding box center [1470, 478] width 185 height 10
click at [455, 9] on span "Refresh" at bounding box center [431, 10] width 48 height 8
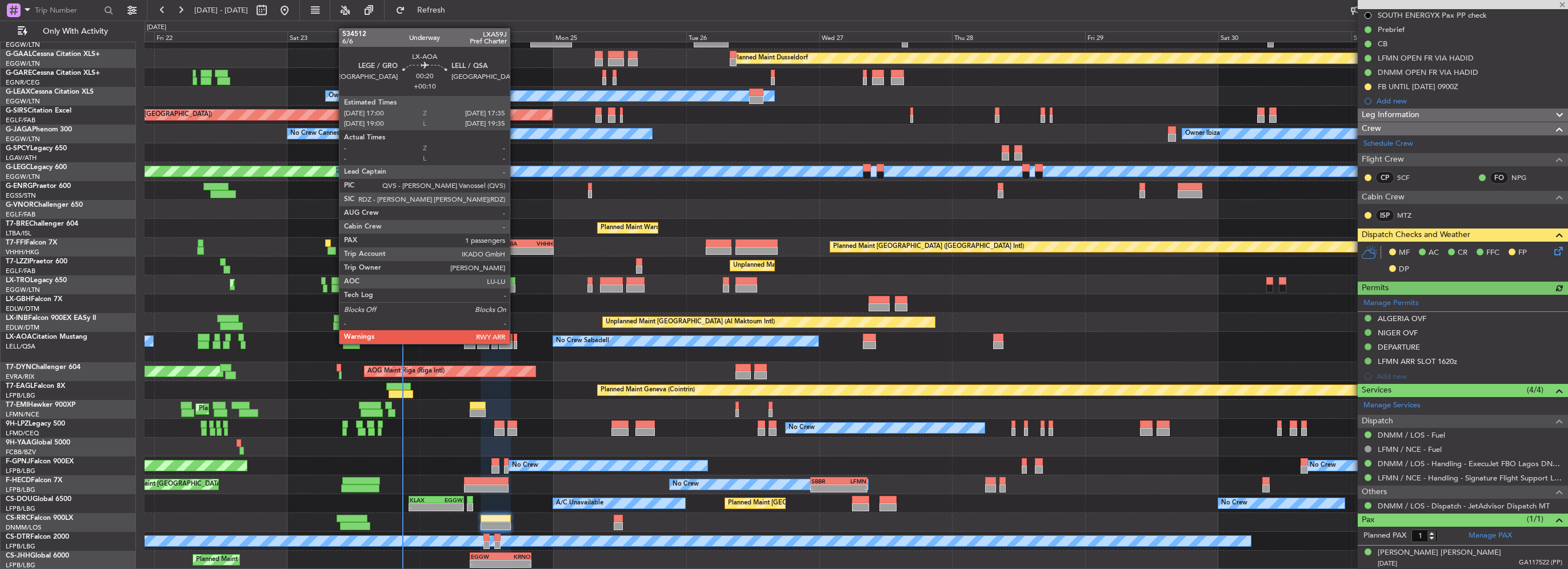
click at [515, 343] on div at bounding box center [516, 344] width 4 height 8
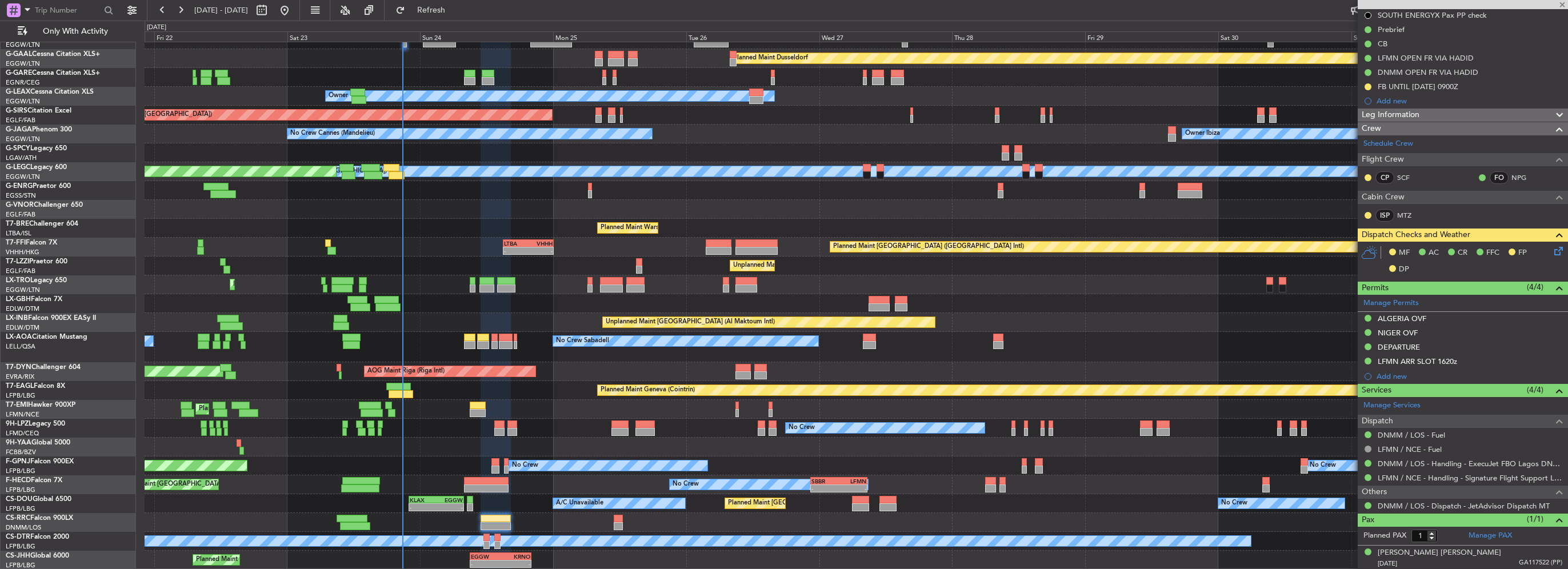
type input "+00:10"
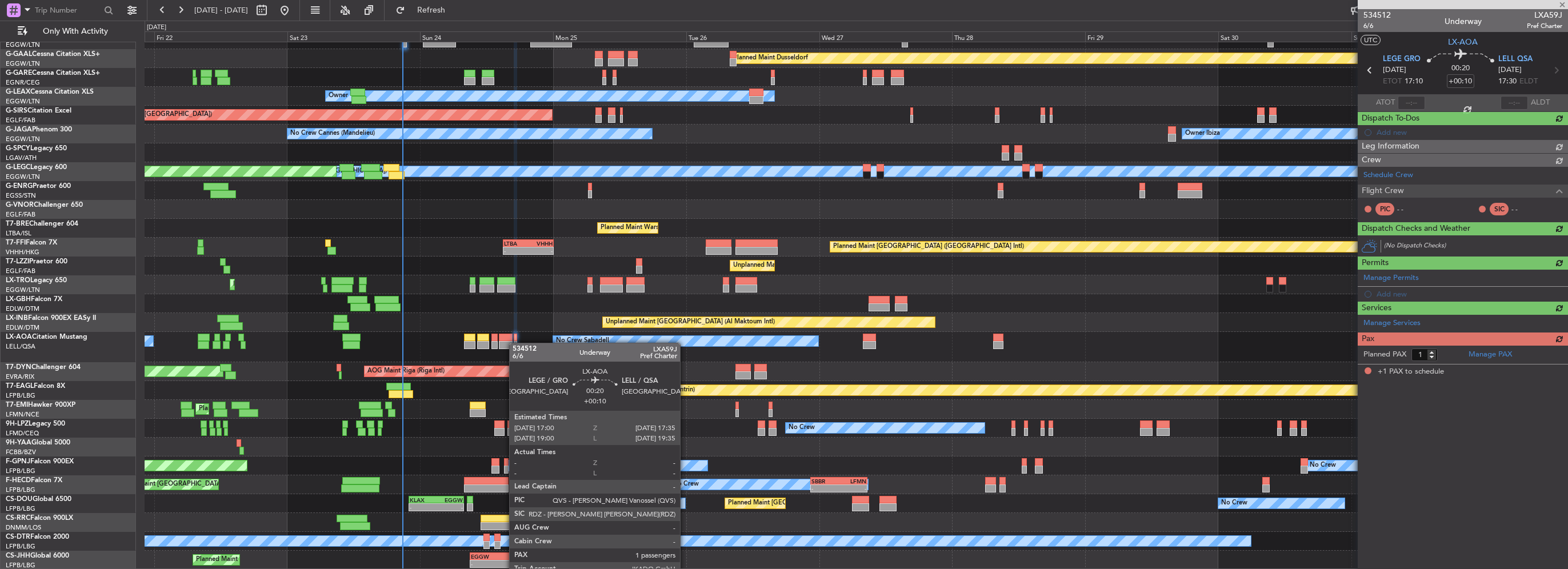
scroll to position [0, 0]
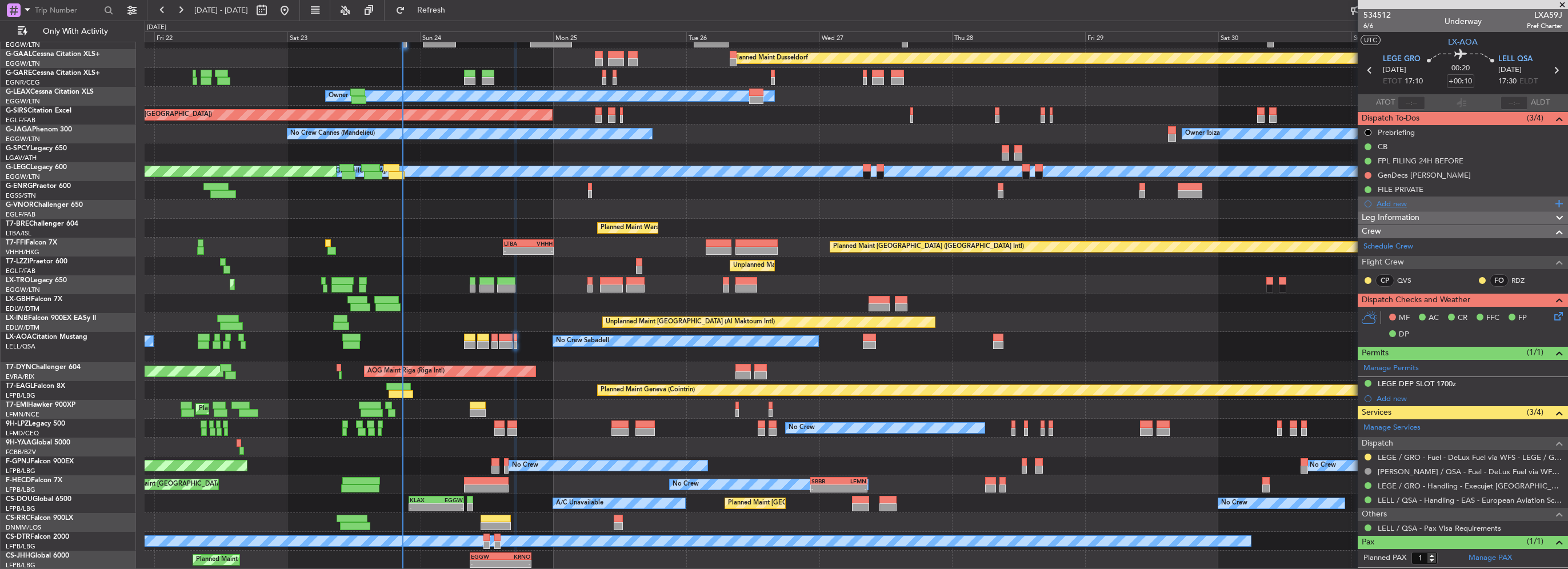
click at [1397, 204] on div "Add new" at bounding box center [1464, 204] width 176 height 10
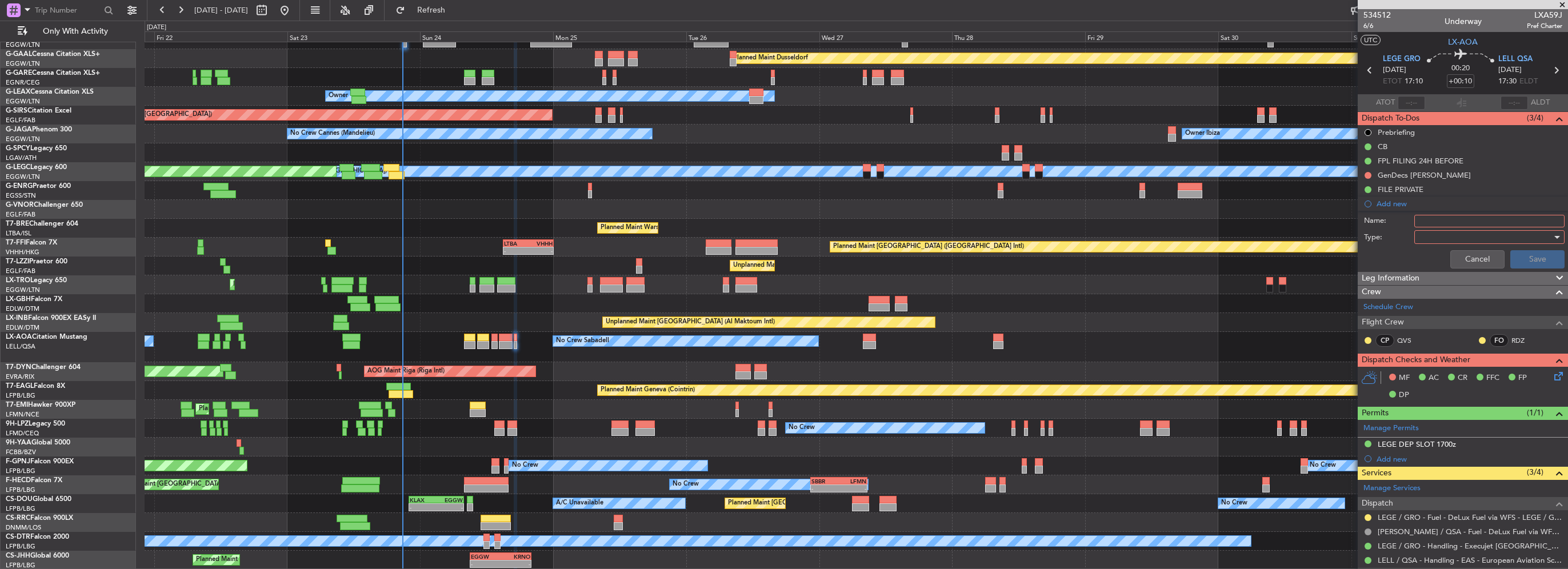
click at [1446, 220] on input "Name:" at bounding box center [1490, 221] width 151 height 13
type input "[PERSON_NAME] CLOSES AT 1744Z"
click at [1438, 235] on div at bounding box center [1486, 237] width 133 height 17
click at [1437, 256] on span "Generic" at bounding box center [1484, 259] width 133 height 17
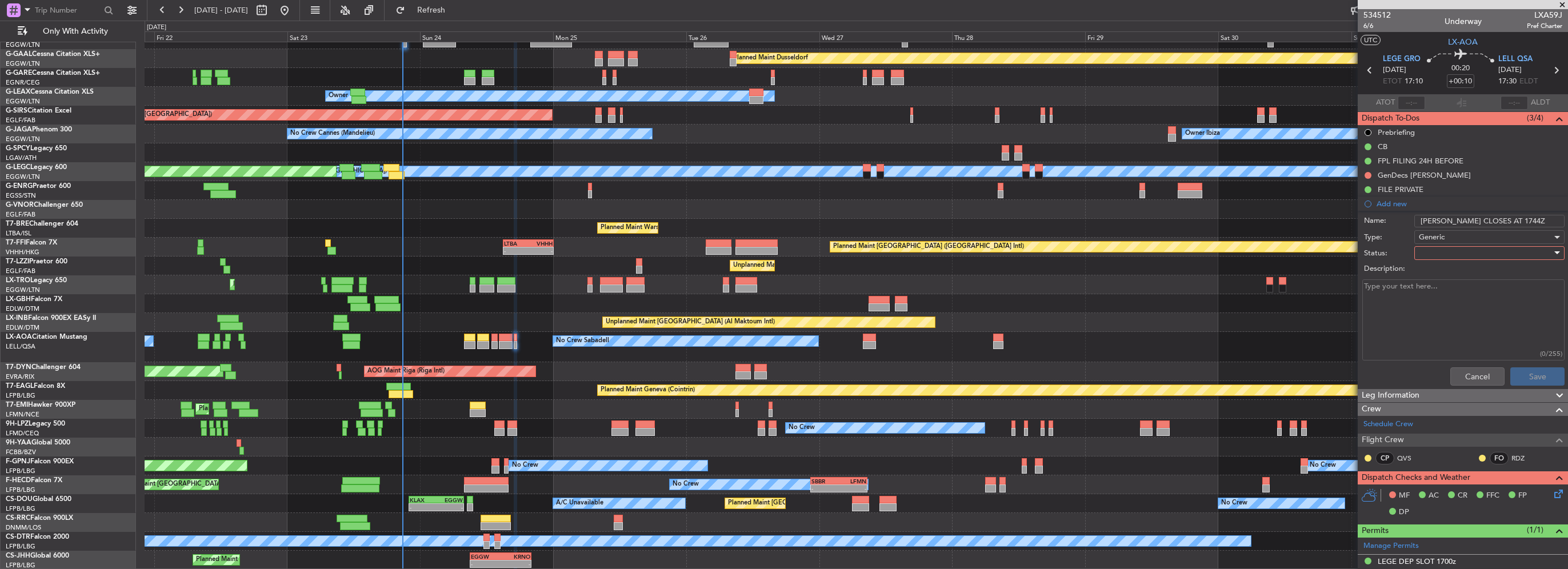
click at [1437, 256] on div at bounding box center [1486, 252] width 133 height 17
click at [1438, 293] on span "In Progress" at bounding box center [1484, 292] width 133 height 17
click at [1536, 373] on button "Save" at bounding box center [1537, 377] width 54 height 18
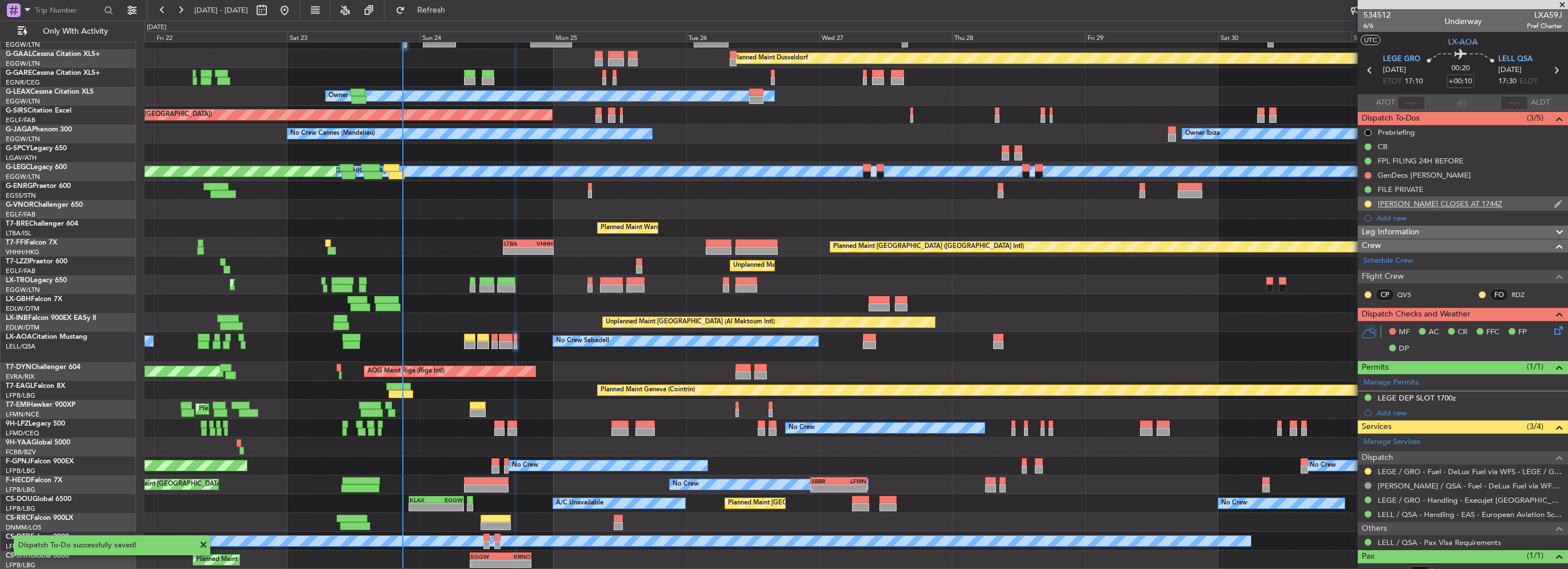
click at [1479, 206] on div "[PERSON_NAME] CLOSES AT 1744Z" at bounding box center [1463, 204] width 210 height 14
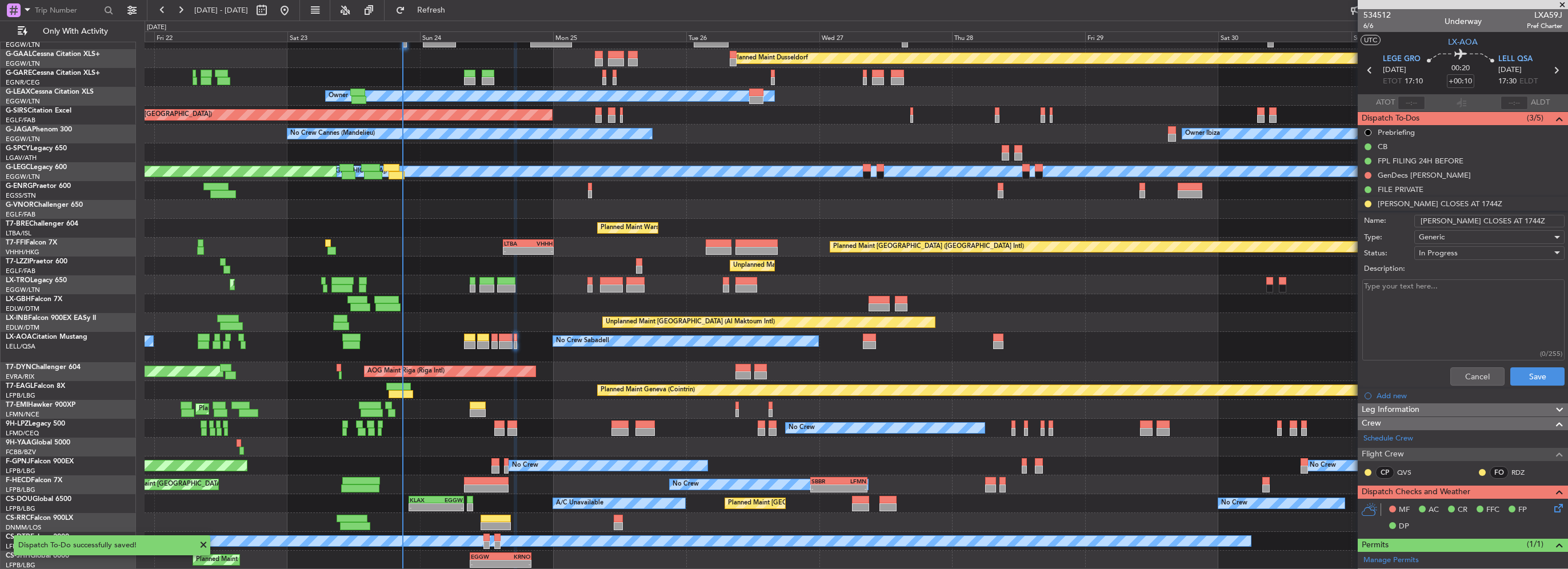
click at [1484, 222] on input "[PERSON_NAME] CLOSES AT 1744Z" at bounding box center [1490, 221] width 151 height 13
click at [1481, 217] on input "[PERSON_NAME] CLOSES AT 1744Z" at bounding box center [1490, 221] width 151 height 13
click at [1481, 221] on input "[PERSON_NAME] CLOSES AT 1744Z" at bounding box center [1490, 221] width 151 height 13
type input "[PERSON_NAME] CLOSES AT 1844Z"
click at [1533, 375] on button "Save" at bounding box center [1537, 377] width 54 height 18
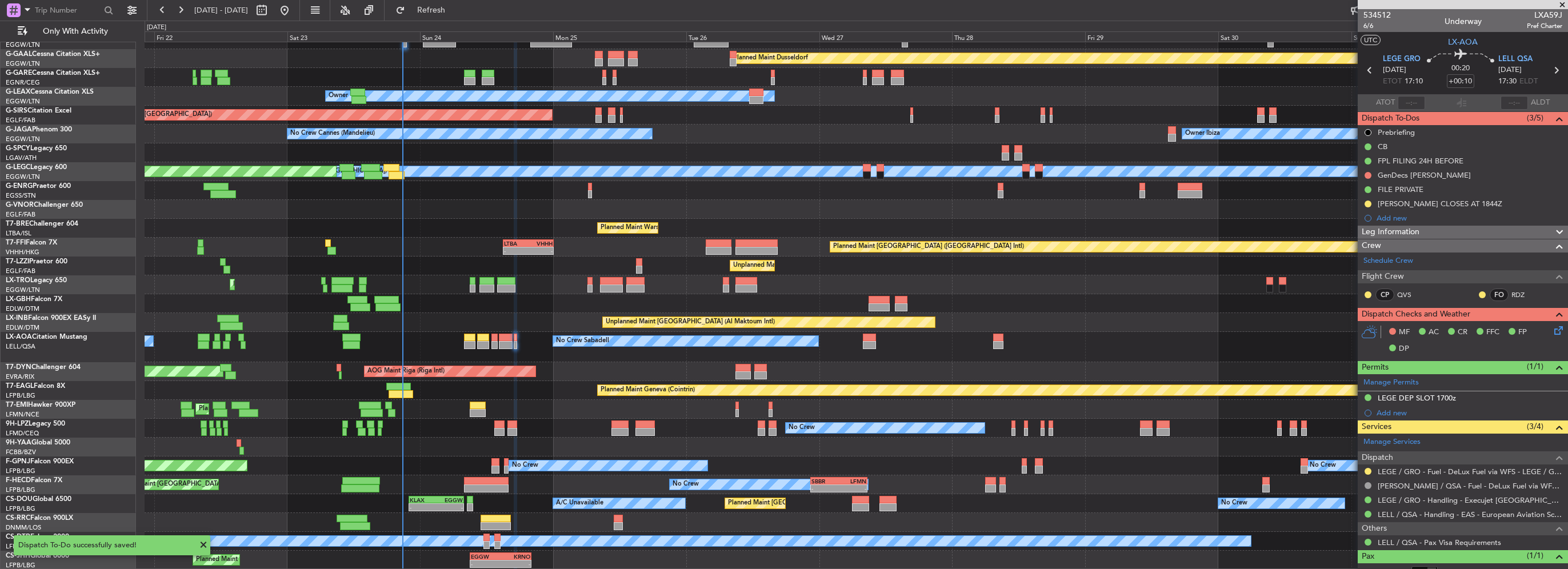
click at [1390, 221] on div "Add new" at bounding box center [1470, 217] width 186 height 10
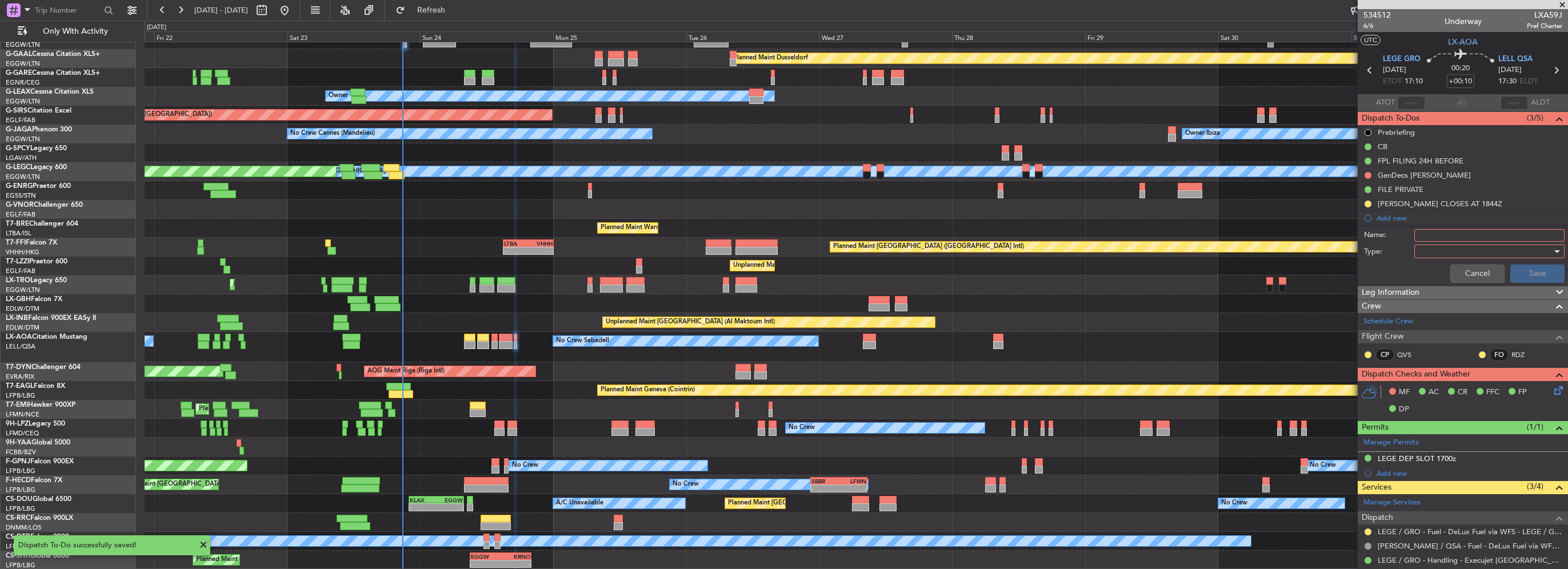
click at [1438, 225] on li "Add new Name: Type: Cancel Save" at bounding box center [1463, 249] width 210 height 77
click at [1442, 232] on input "Name:" at bounding box center [1490, 235] width 151 height 13
type input "LEBL BACKUP CNF"
click at [1435, 252] on div at bounding box center [1486, 251] width 133 height 17
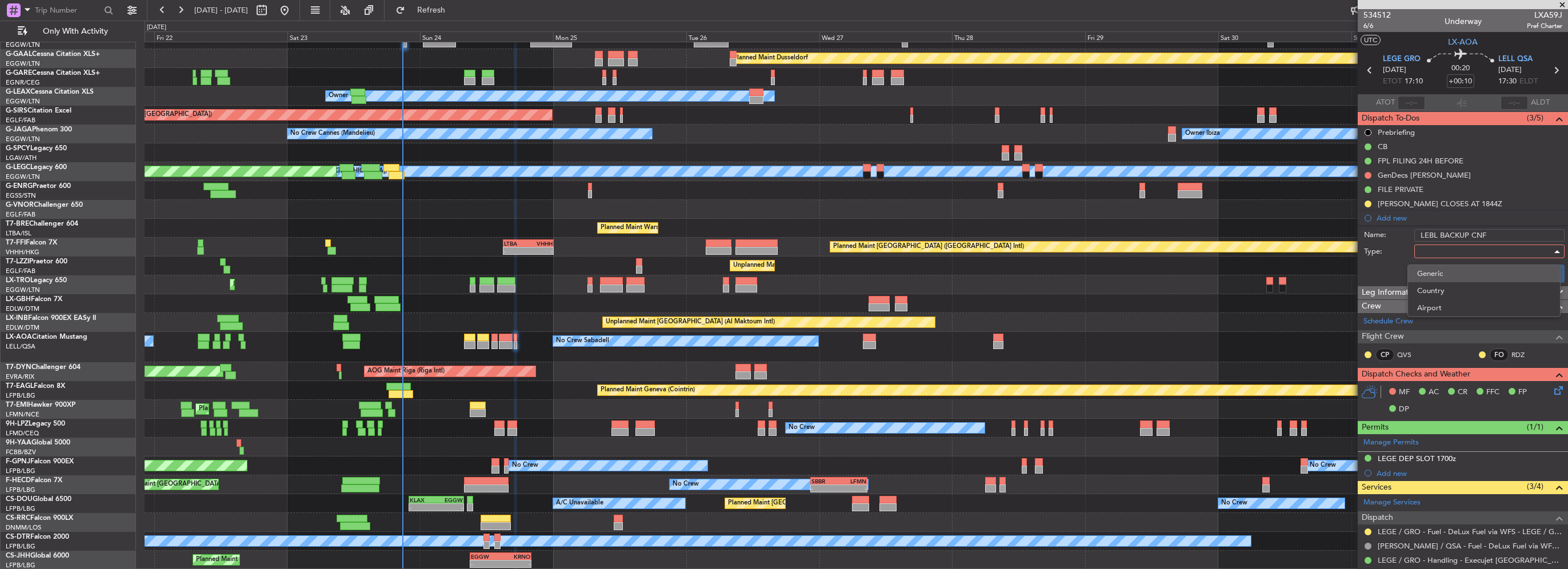
click at [1442, 274] on span "Generic" at bounding box center [1484, 273] width 133 height 17
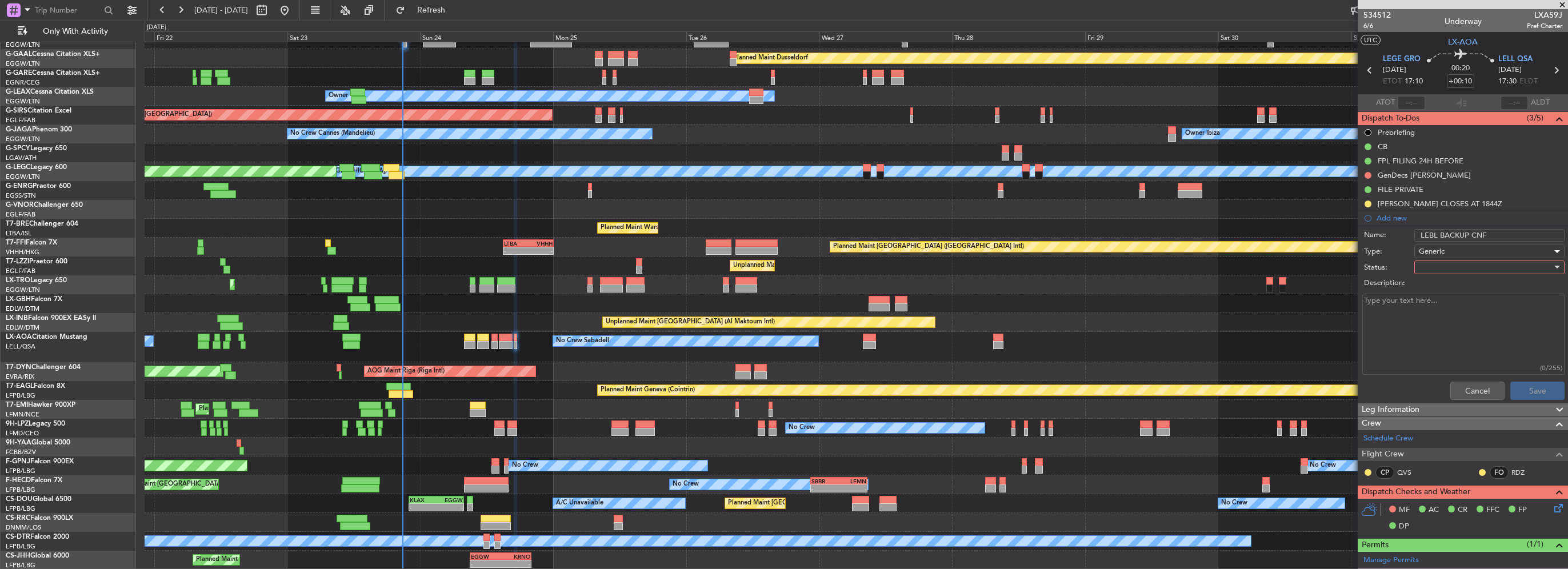
click at [1459, 267] on div at bounding box center [1486, 267] width 133 height 17
drag, startPoint x: 1445, startPoint y: 320, endPoint x: 1497, endPoint y: 399, distance: 94.6
click at [1446, 320] on span "Completed" at bounding box center [1484, 324] width 133 height 17
click at [1519, 388] on button "Save" at bounding box center [1537, 390] width 54 height 18
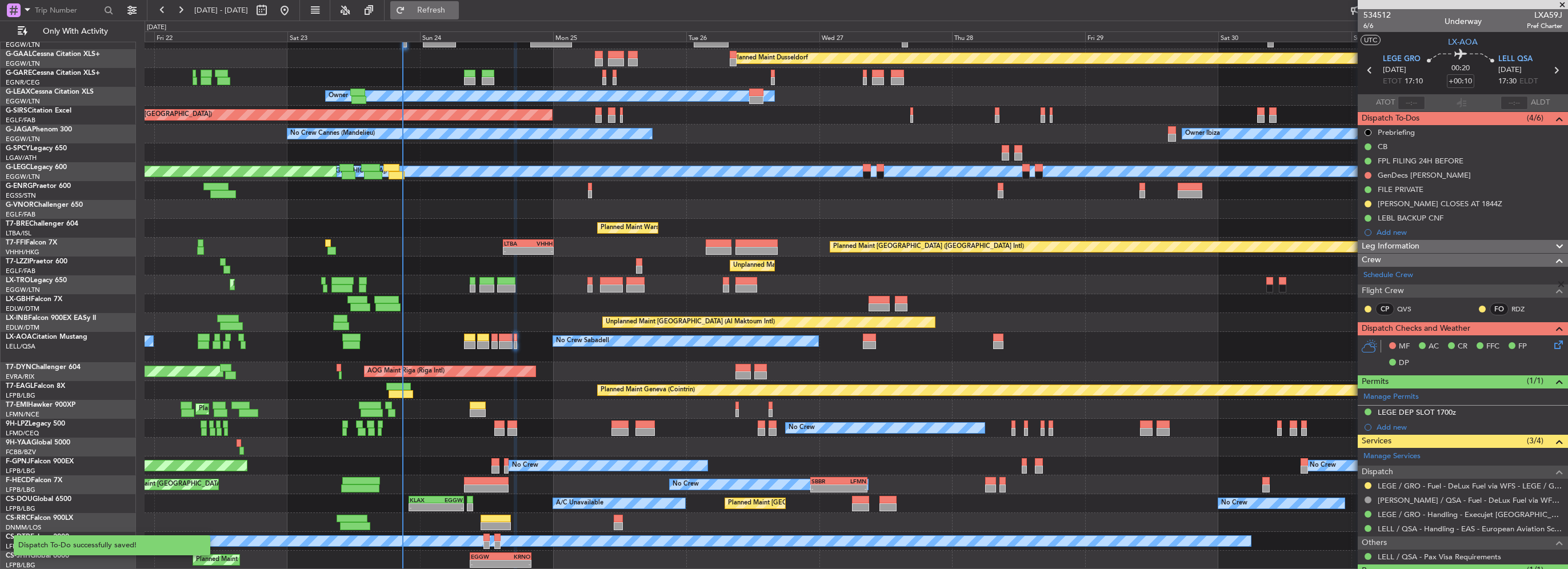
click at [455, 14] on span "Refresh" at bounding box center [431, 10] width 48 height 8
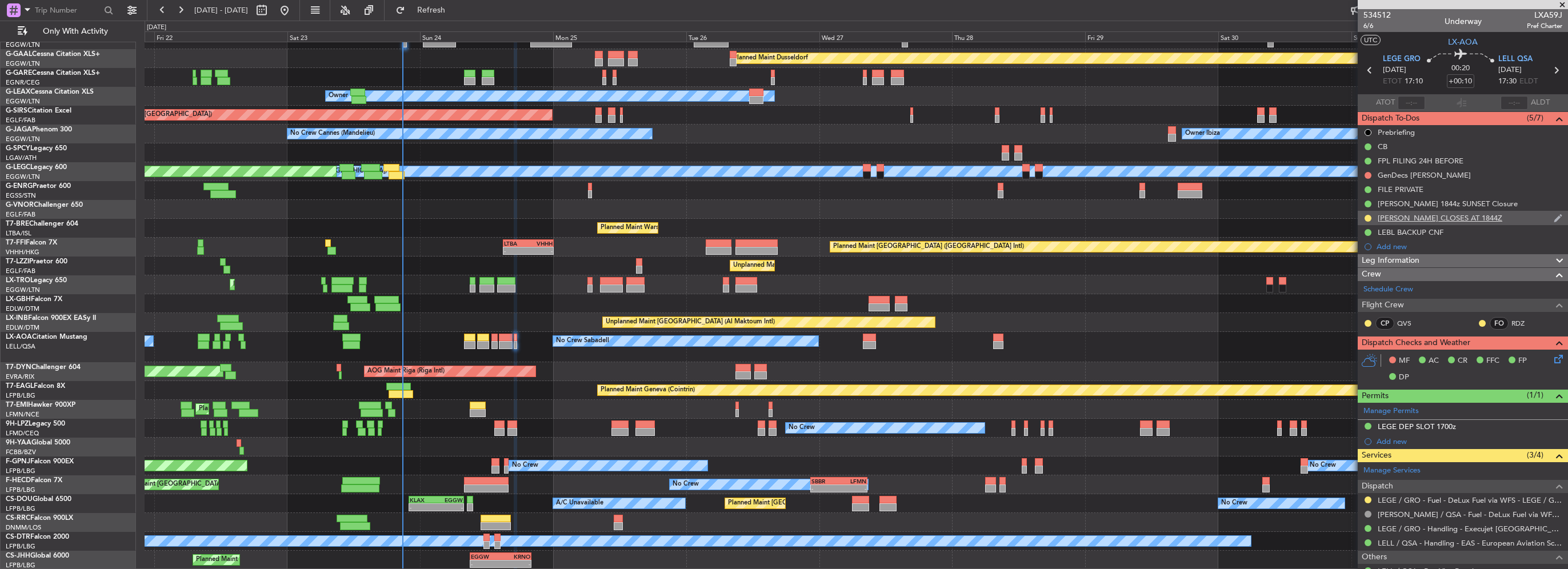
click at [1371, 215] on div at bounding box center [1368, 218] width 9 height 9
click at [1370, 219] on button at bounding box center [1369, 218] width 7 height 7
click at [1361, 270] on span "Completed" at bounding box center [1373, 269] width 38 height 12
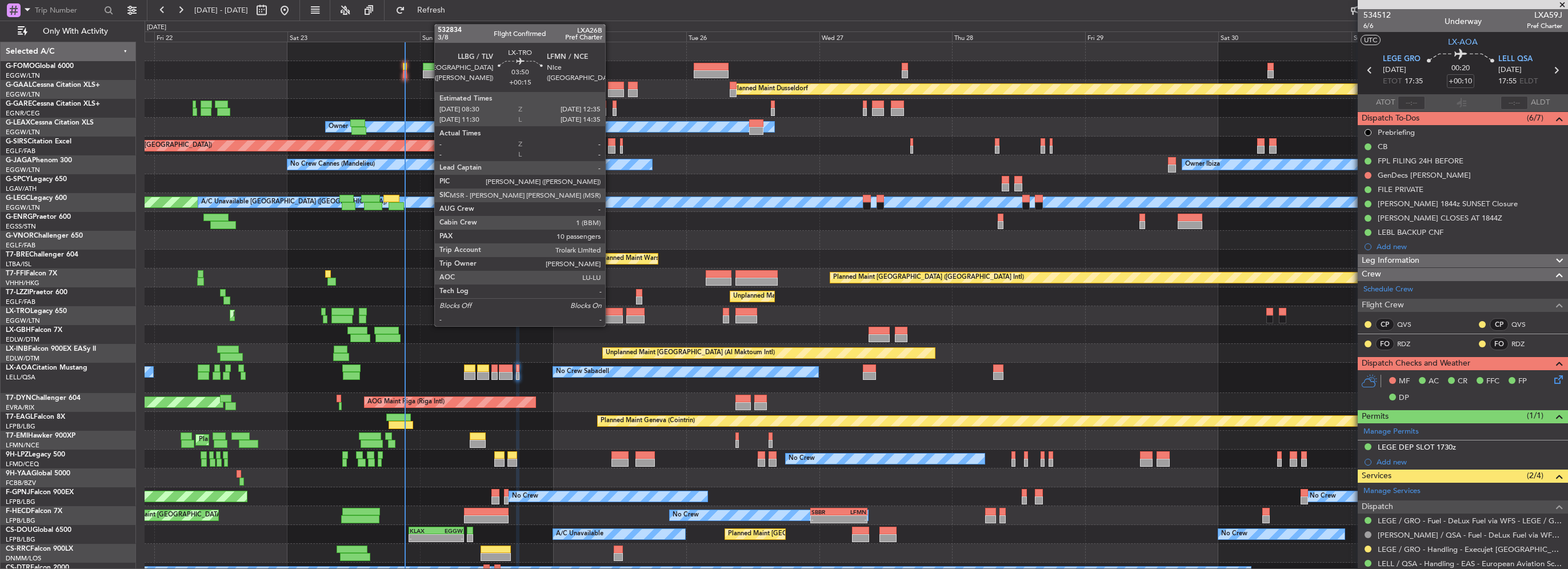
click at [610, 311] on div at bounding box center [611, 312] width 23 height 8
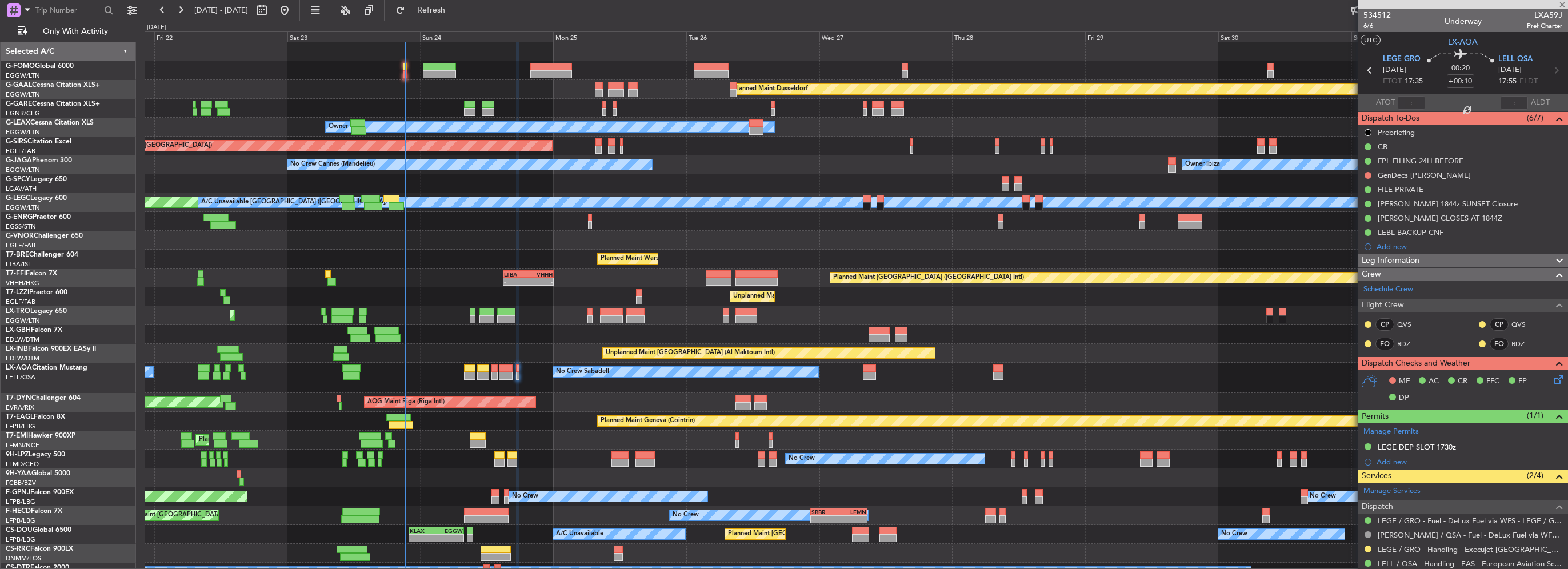
type input "+00:15"
type input "10"
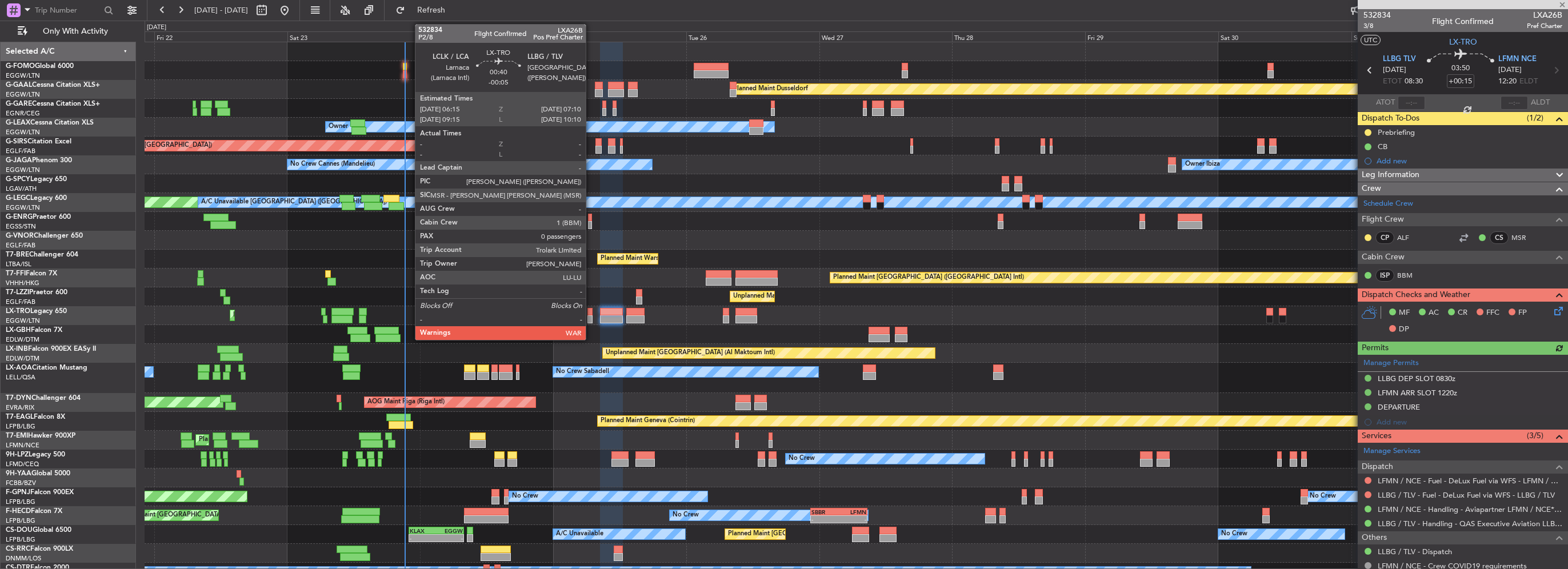
click at [591, 320] on div at bounding box center [591, 319] width 5 height 8
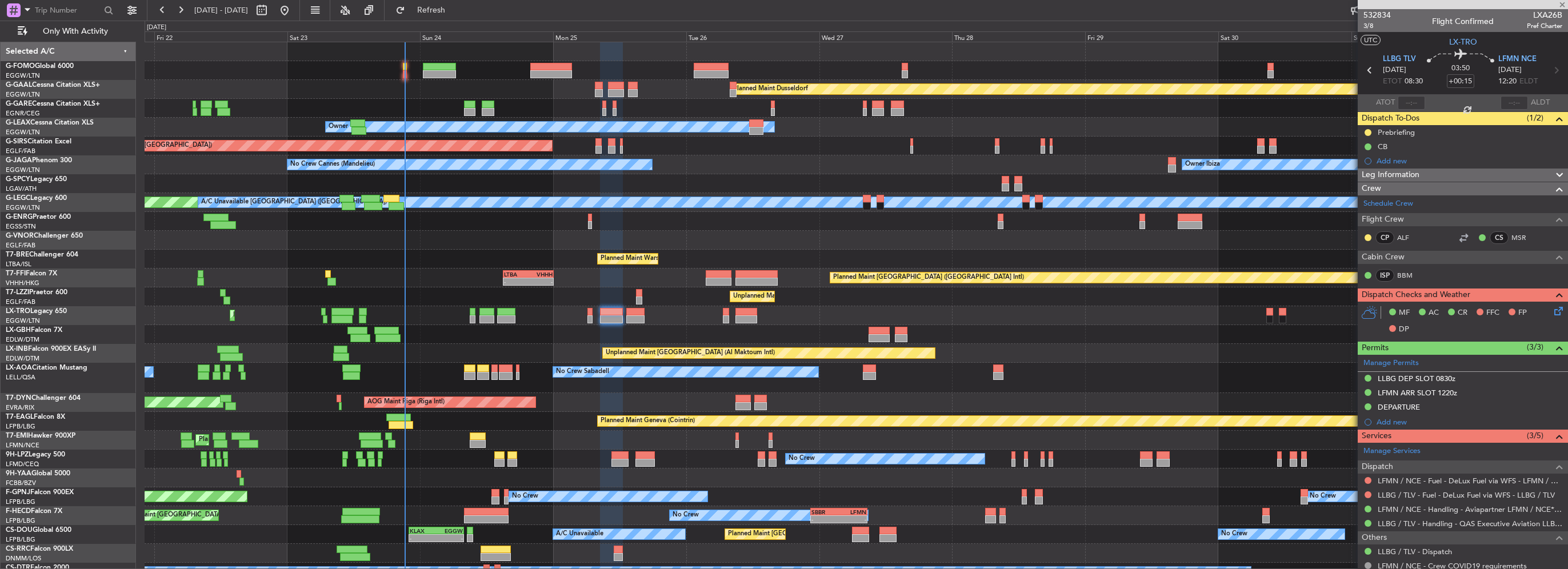
type input "-00:05"
type input "0"
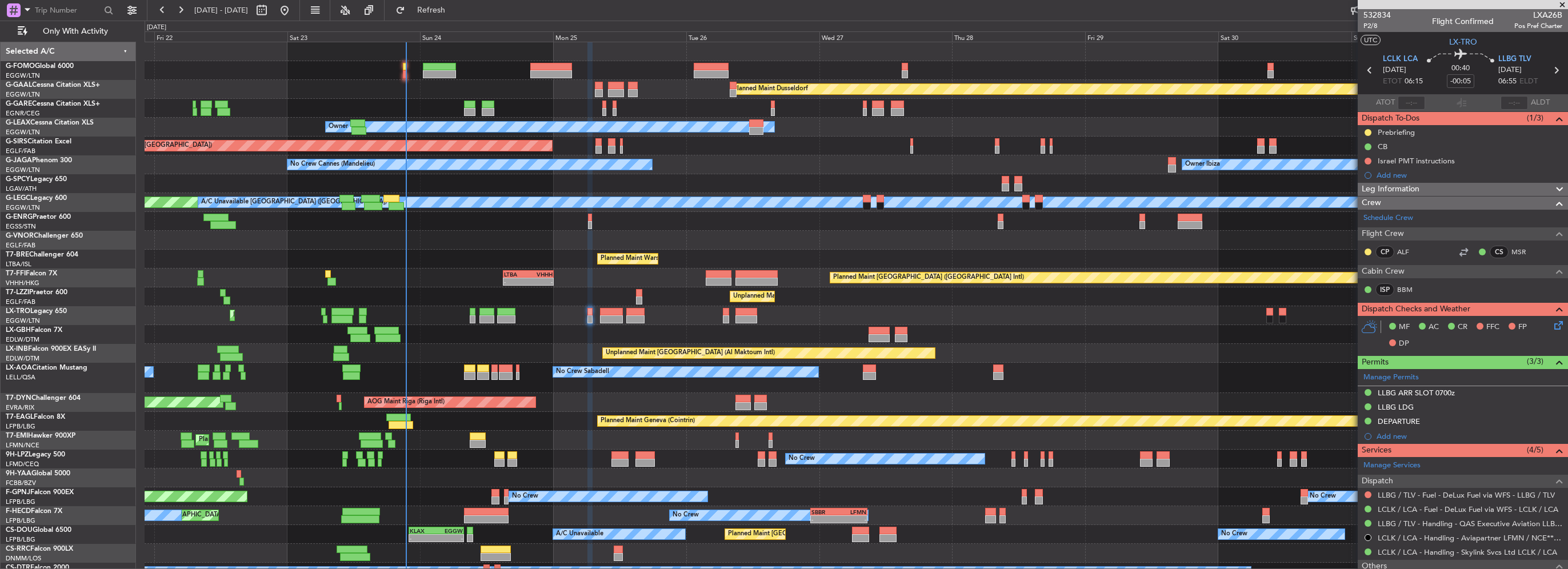
drag, startPoint x: 472, startPoint y: 8, endPoint x: 473, endPoint y: 30, distance: 22.0
click at [455, 8] on span "Refresh" at bounding box center [431, 10] width 48 height 8
click at [457, 16] on button "Refresh" at bounding box center [425, 10] width 69 height 18
click at [455, 9] on span "Refresh" at bounding box center [431, 10] width 48 height 8
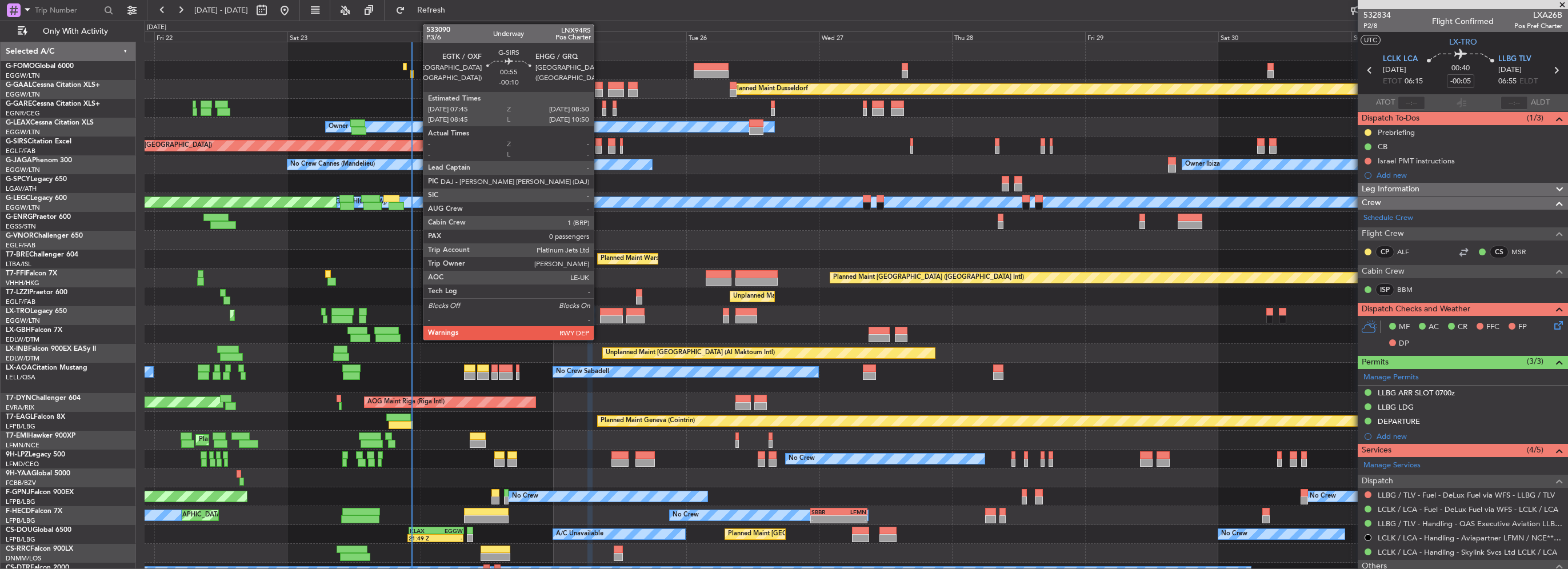
click at [600, 144] on div at bounding box center [599, 142] width 6 height 8
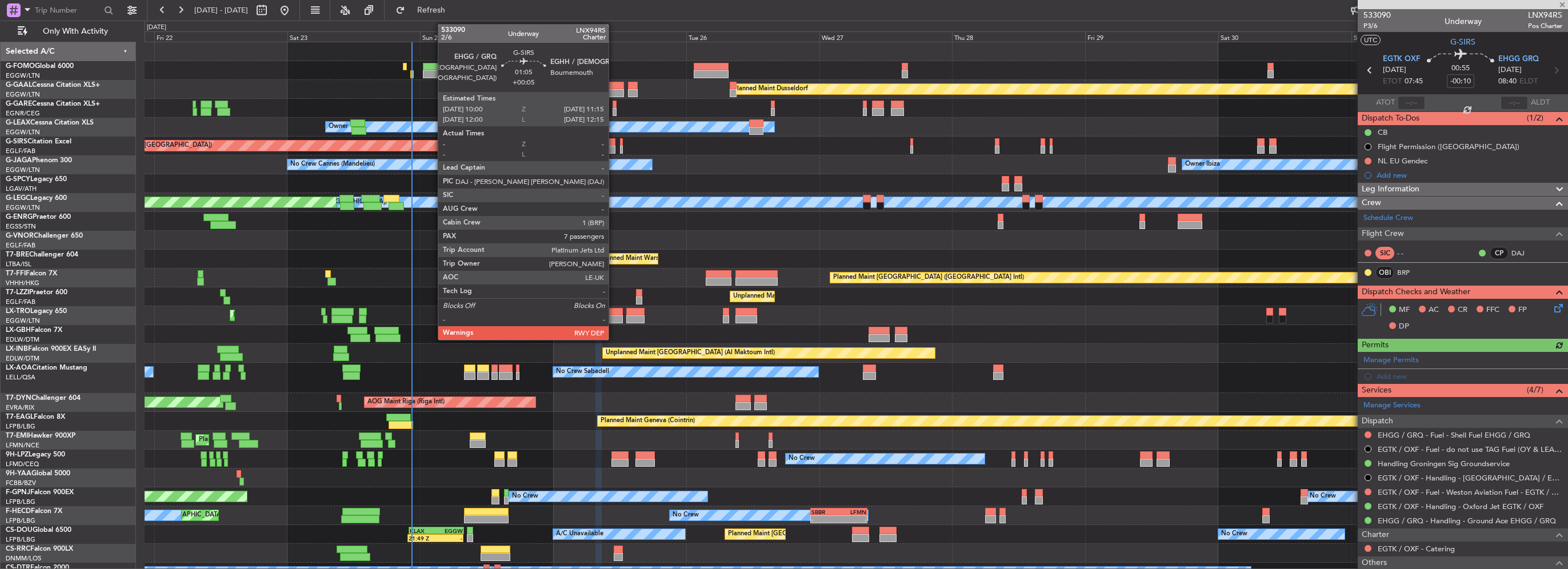
click at [614, 149] on div at bounding box center [611, 150] width 7 height 8
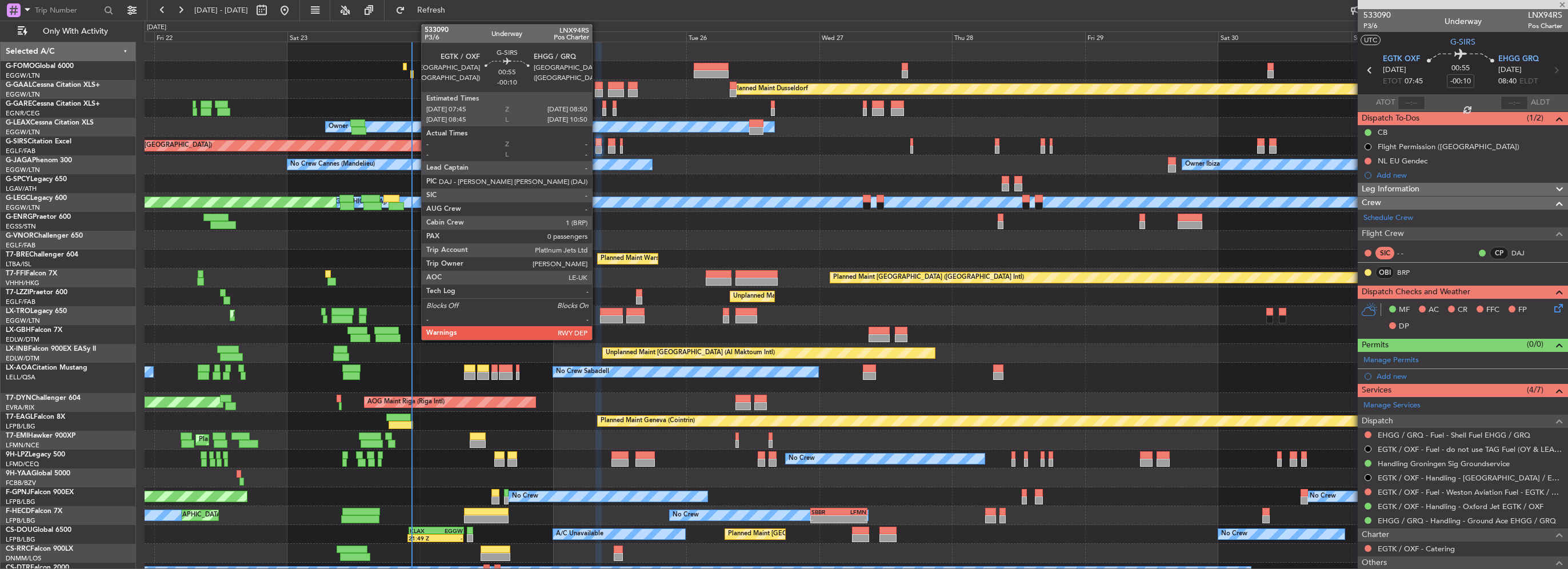
type input "+00:05"
type input "7"
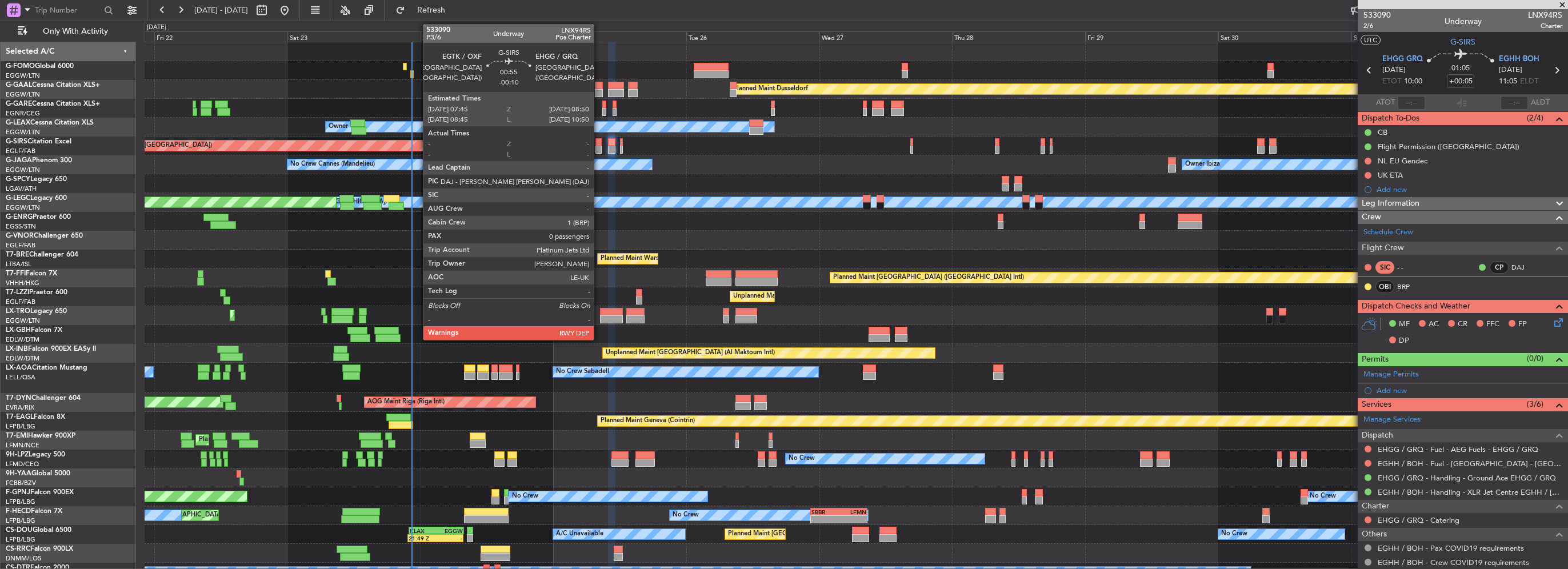
click at [599, 147] on div at bounding box center [599, 150] width 6 height 8
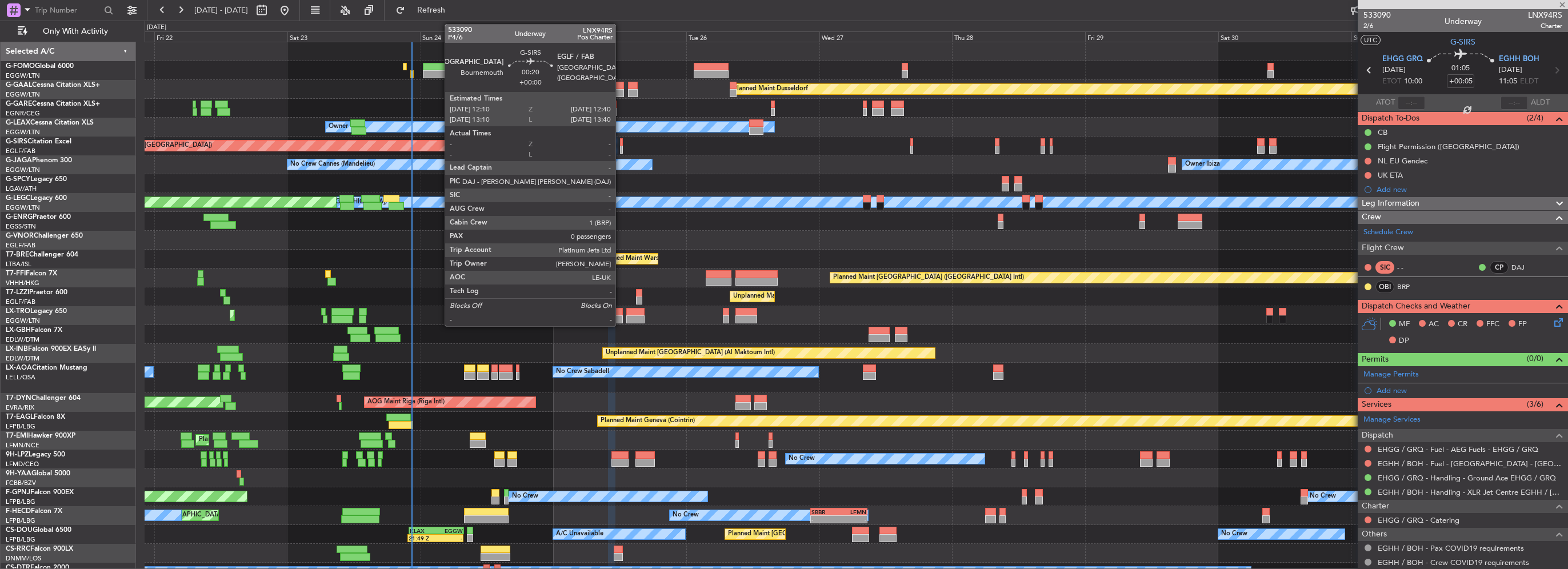
type input "-00:10"
type input "0"
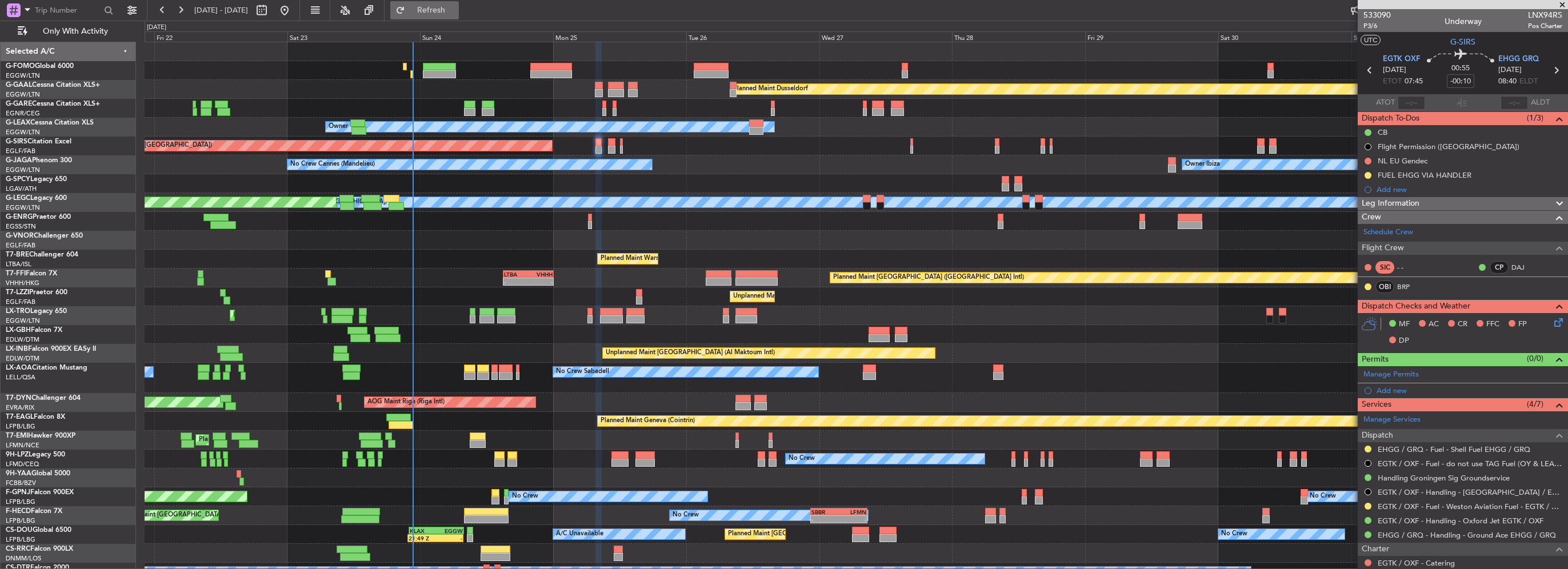
click at [455, 7] on span "Refresh" at bounding box center [431, 10] width 48 height 8
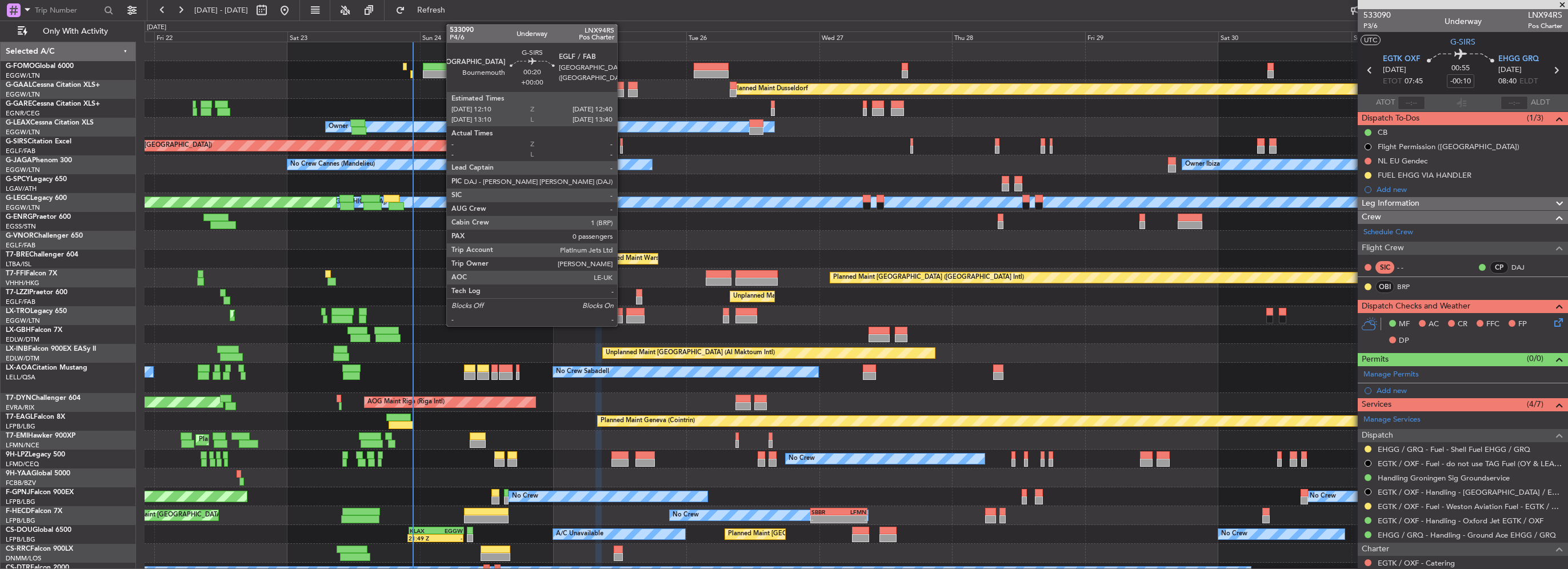
click at [622, 151] on div at bounding box center [621, 150] width 3 height 8
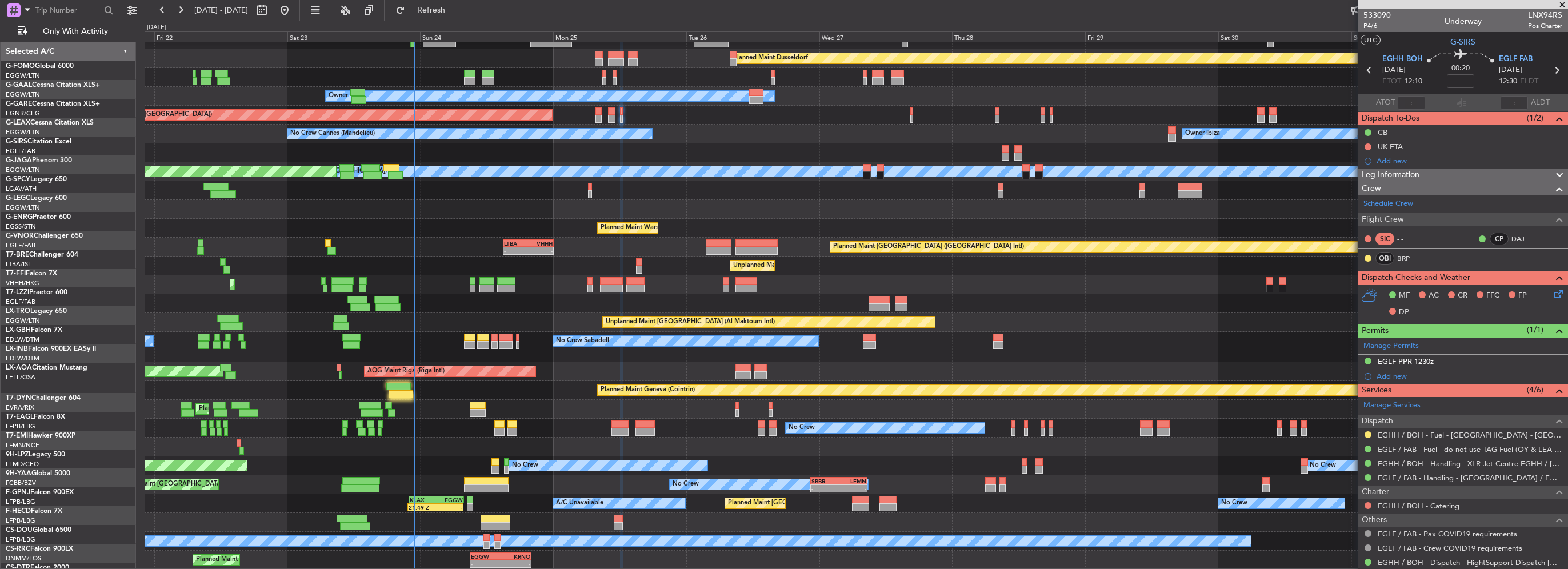
scroll to position [31, 0]
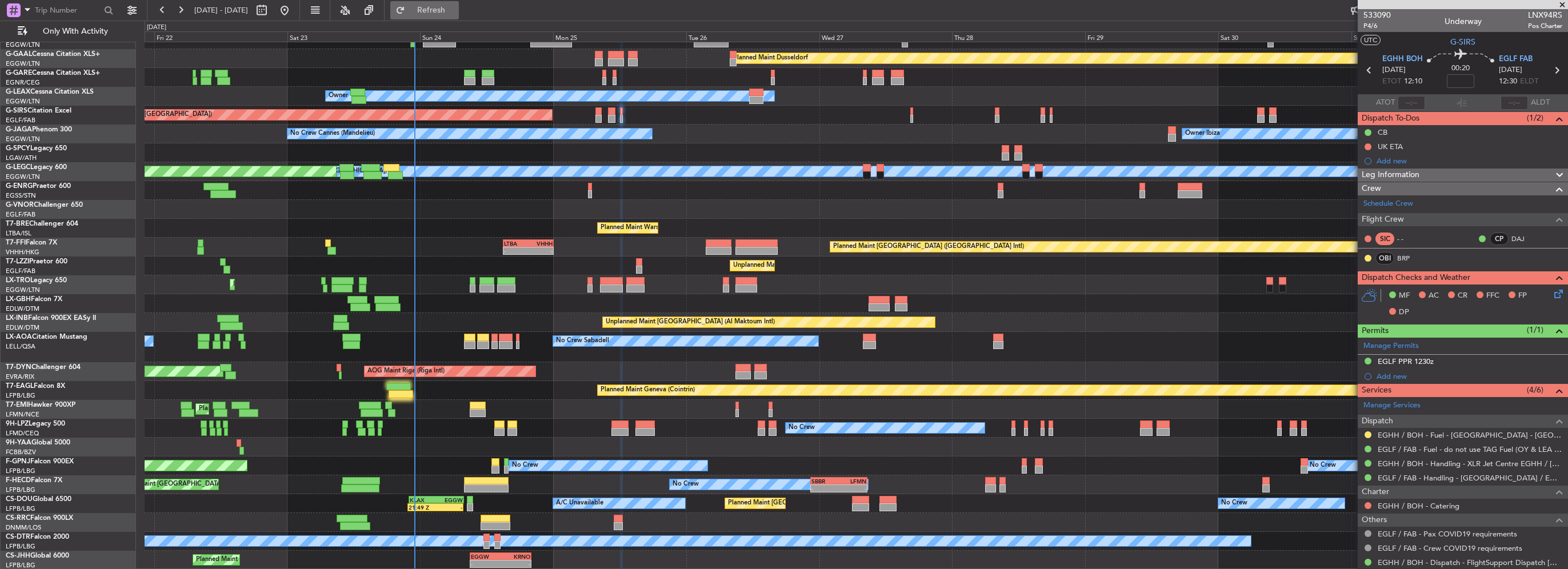
click at [455, 12] on span "Refresh" at bounding box center [431, 10] width 48 height 8
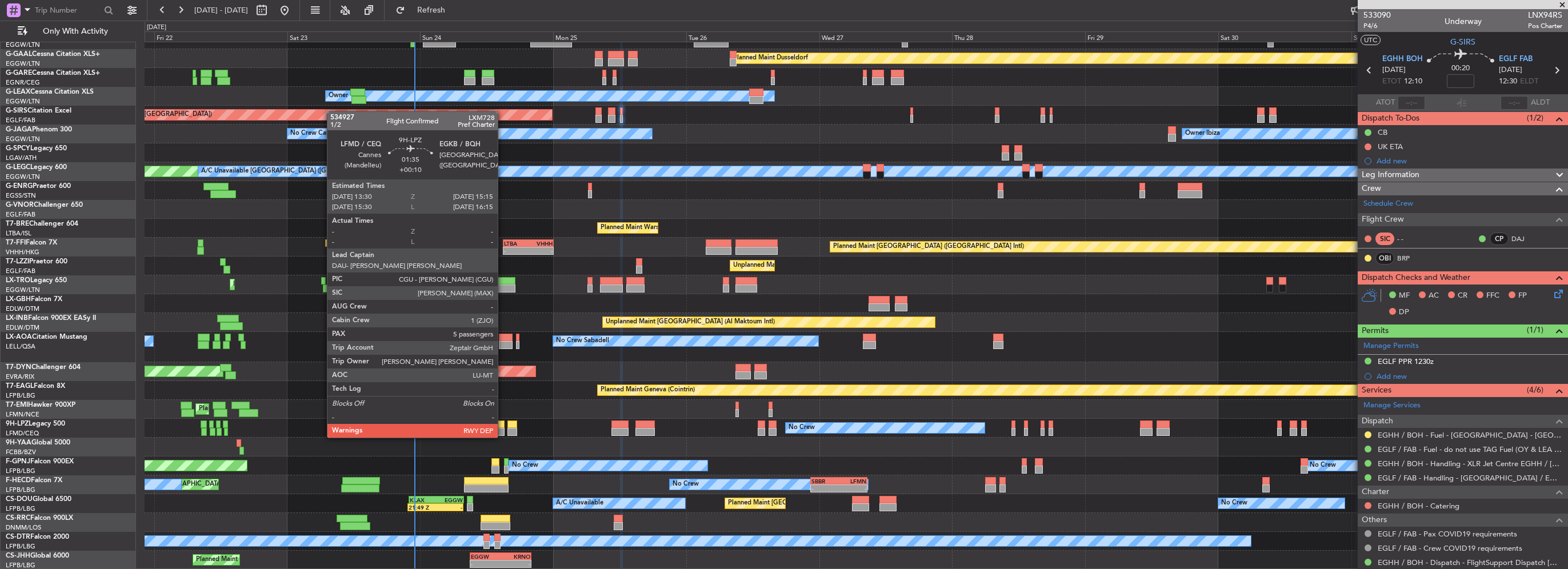
click at [503, 427] on div at bounding box center [499, 425] width 10 height 8
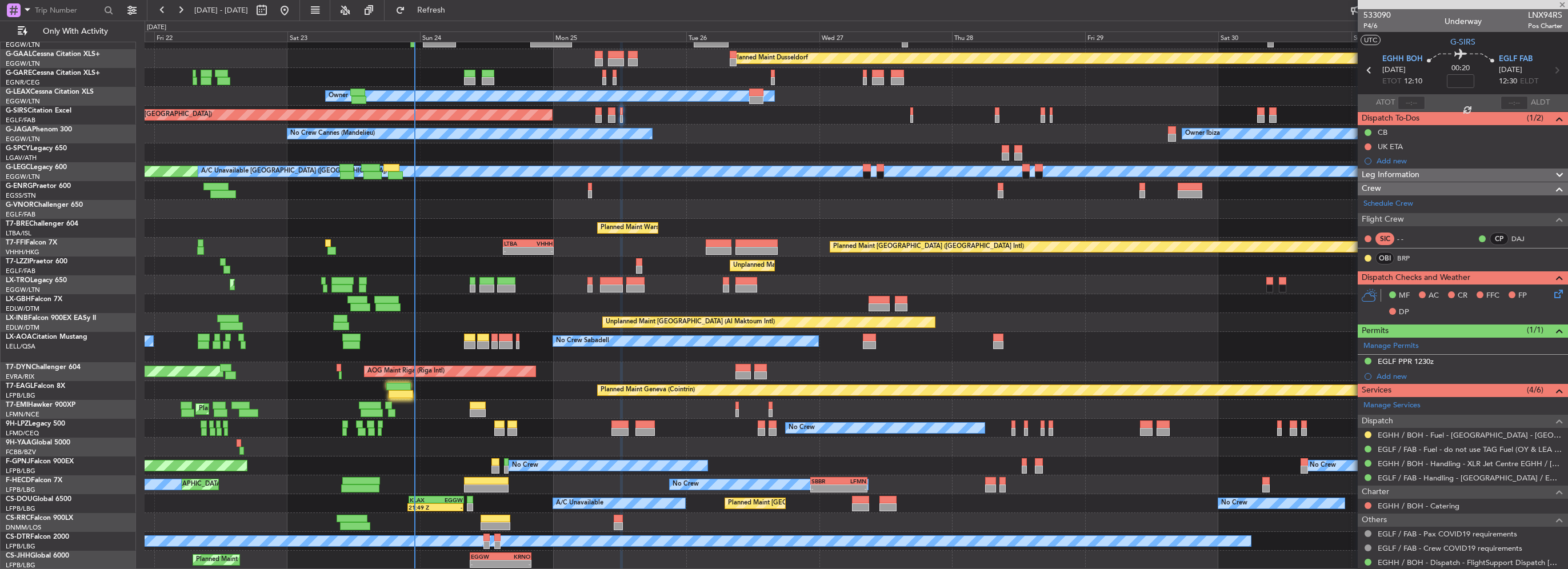
type input "+00:10"
type input "5"
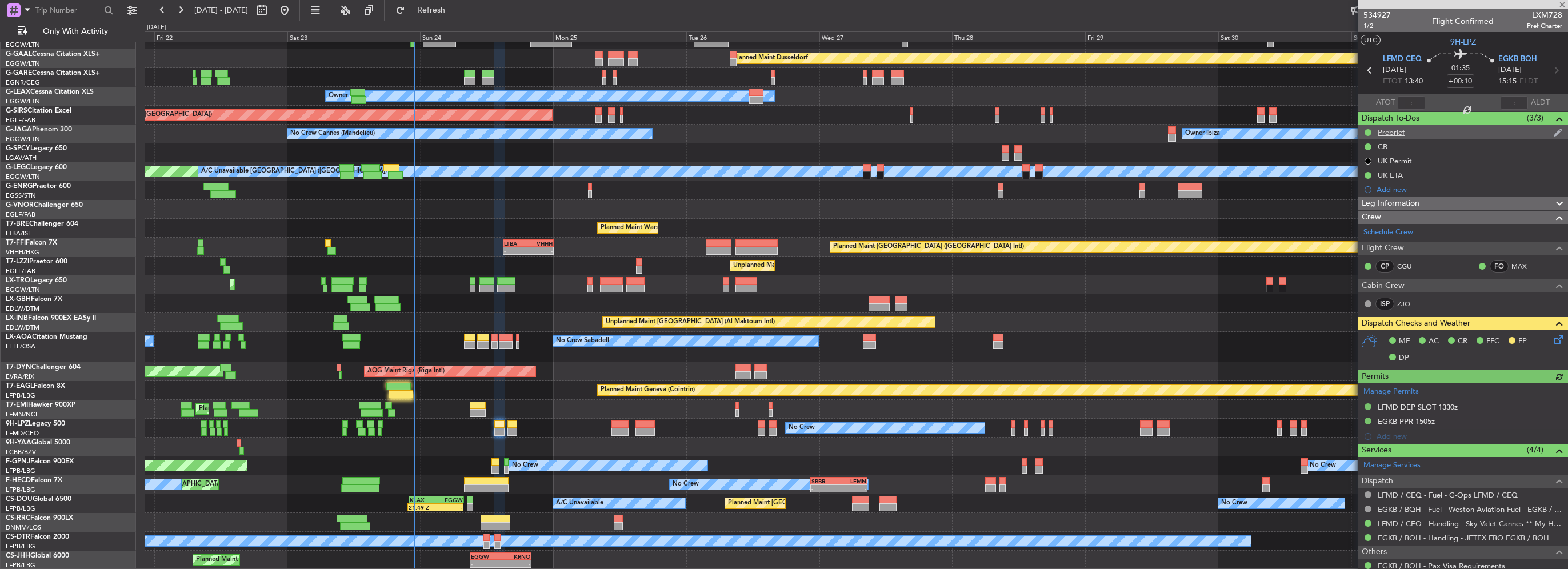
click at [1391, 136] on div "Prebrief" at bounding box center [1391, 132] width 27 height 10
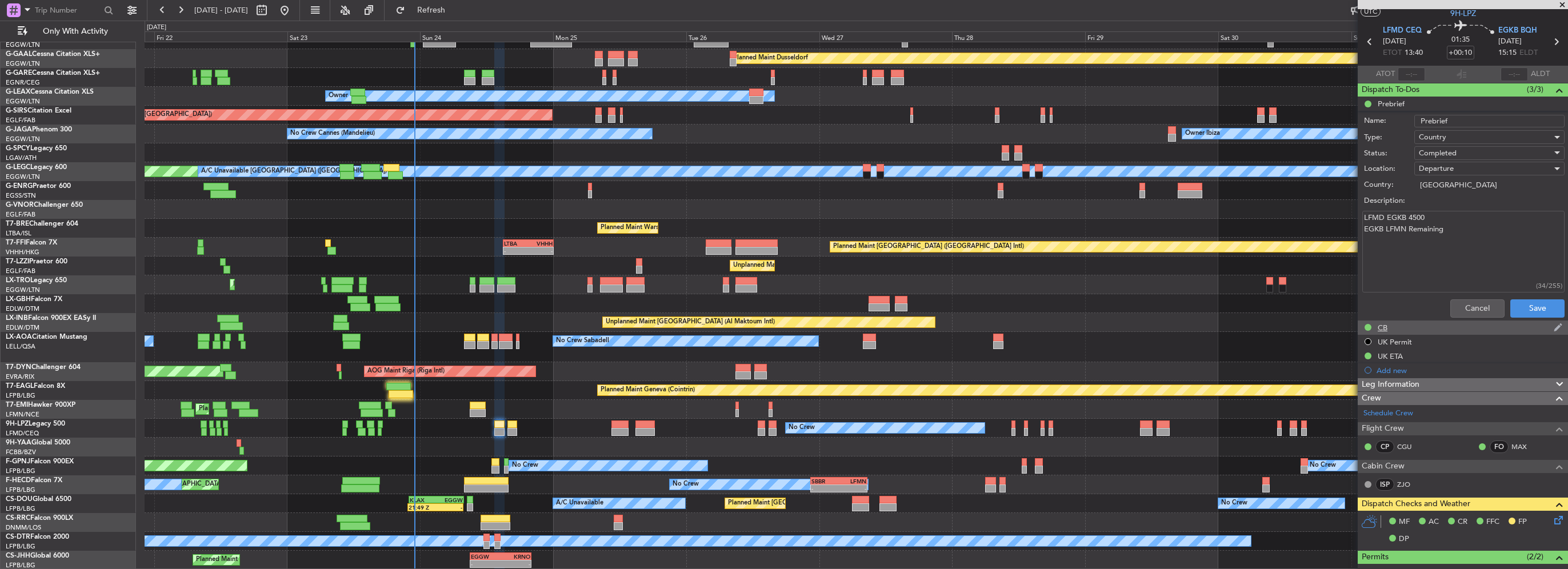
scroll to position [0, 0]
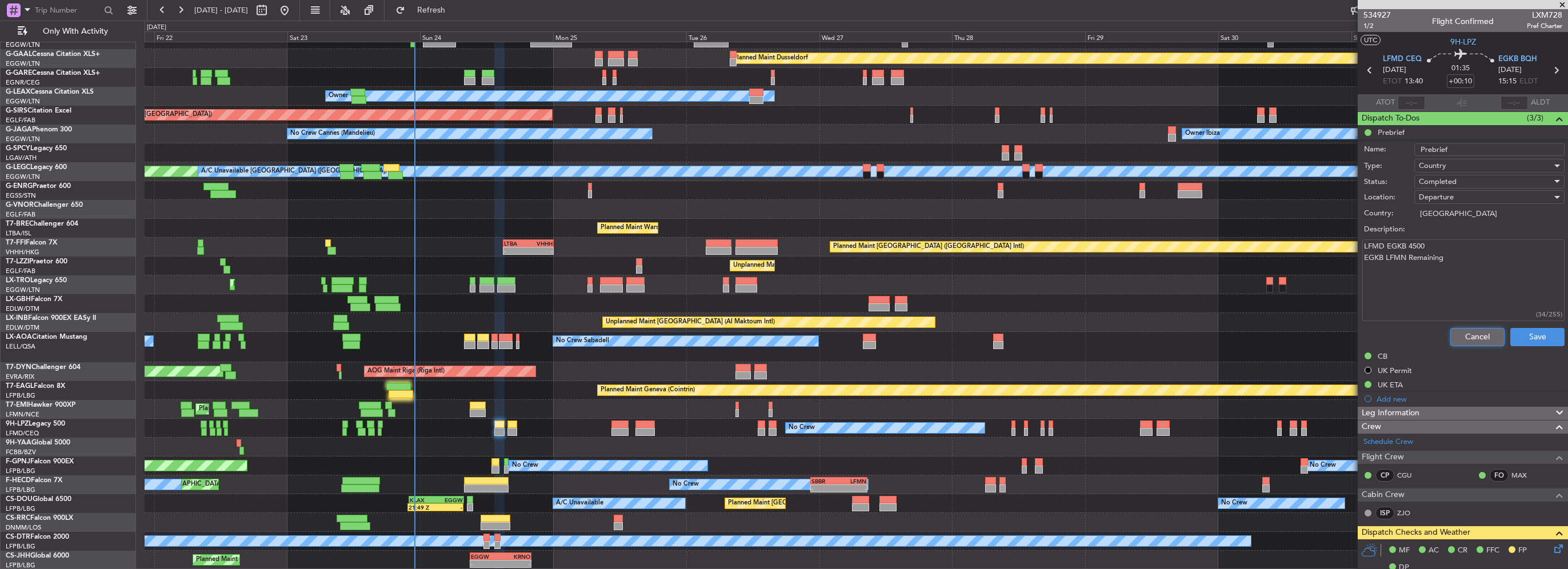
click at [1467, 334] on button "Cancel" at bounding box center [1478, 337] width 54 height 18
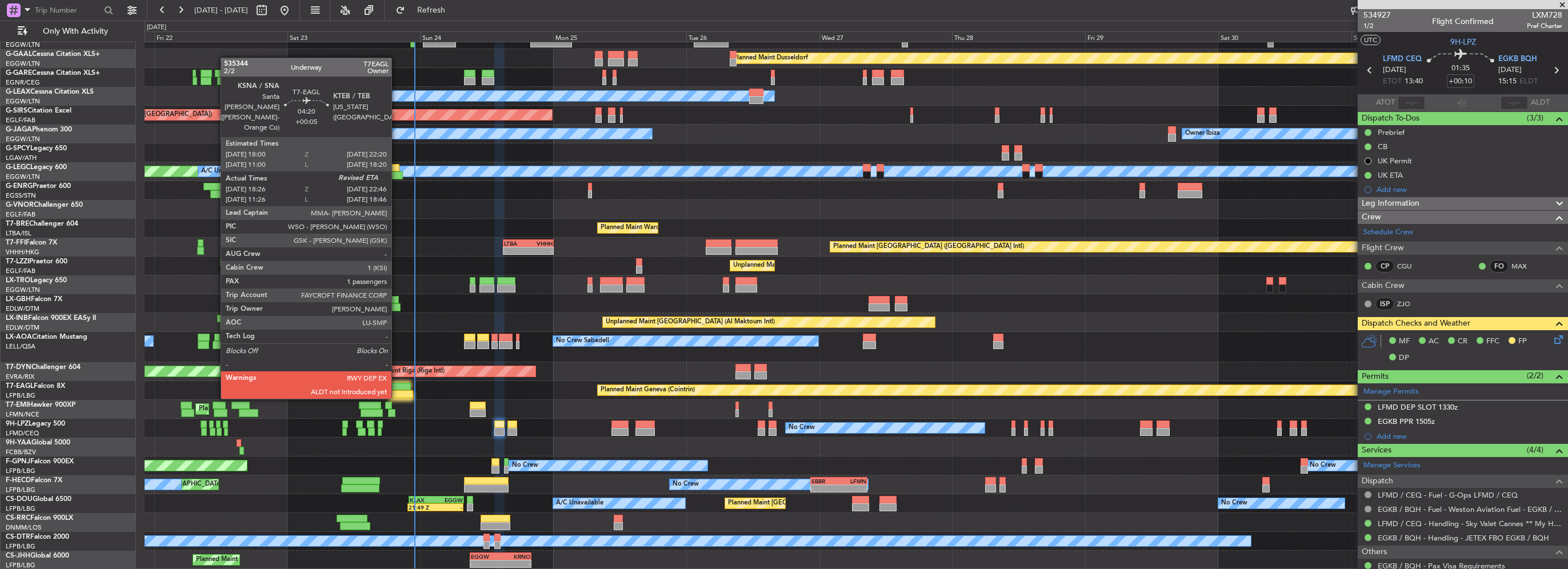
click at [397, 388] on div at bounding box center [399, 387] width 24 height 8
type input "+00:05"
type input "18:26"
type input "1"
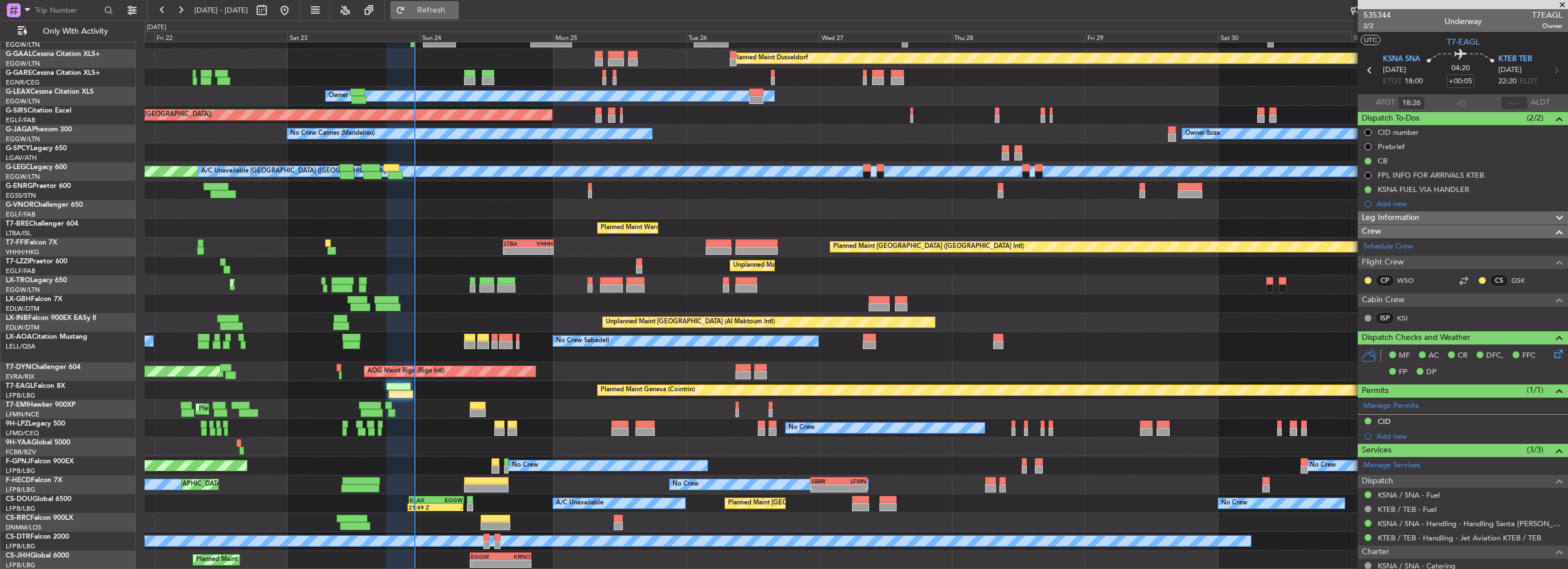
click at [455, 14] on span "Refresh" at bounding box center [431, 10] width 48 height 8
click at [1504, 102] on mat-tooltip-component "Estimated Landing Time" at bounding box center [1514, 91] width 90 height 31
click at [1508, 103] on input "text" at bounding box center [1515, 102] width 27 height 14
type input "23:00"
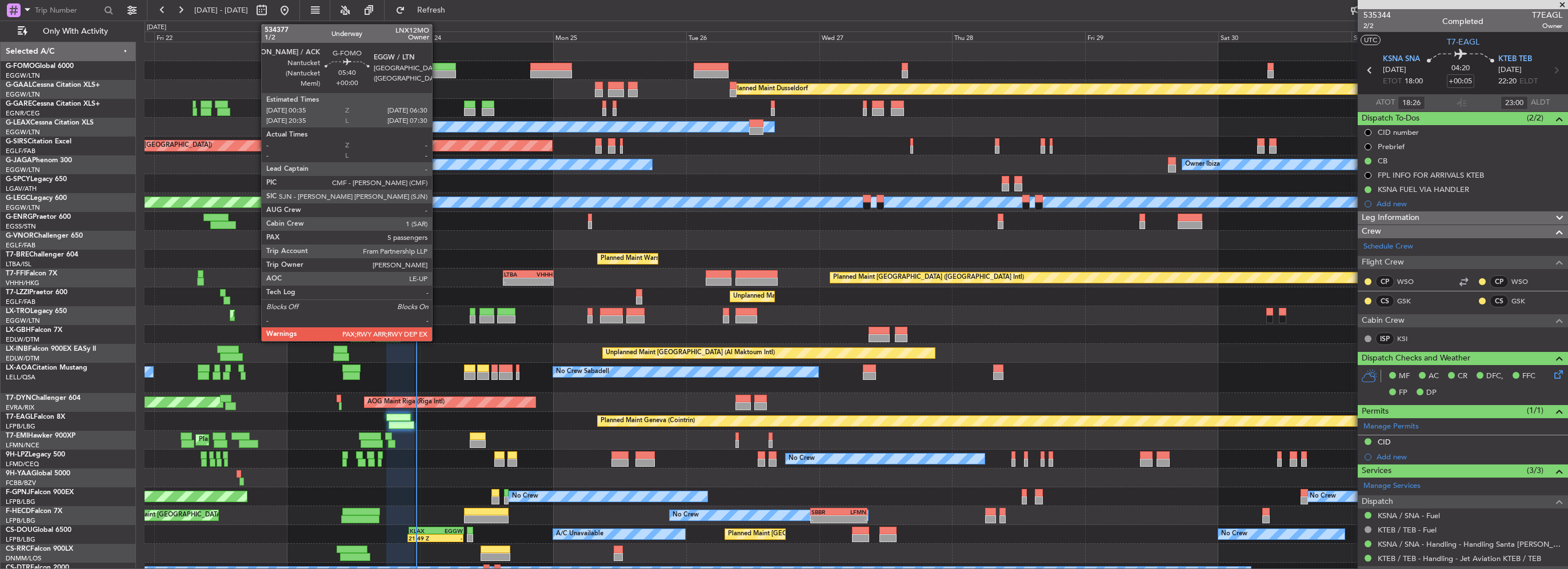
click at [437, 75] on div at bounding box center [439, 74] width 33 height 8
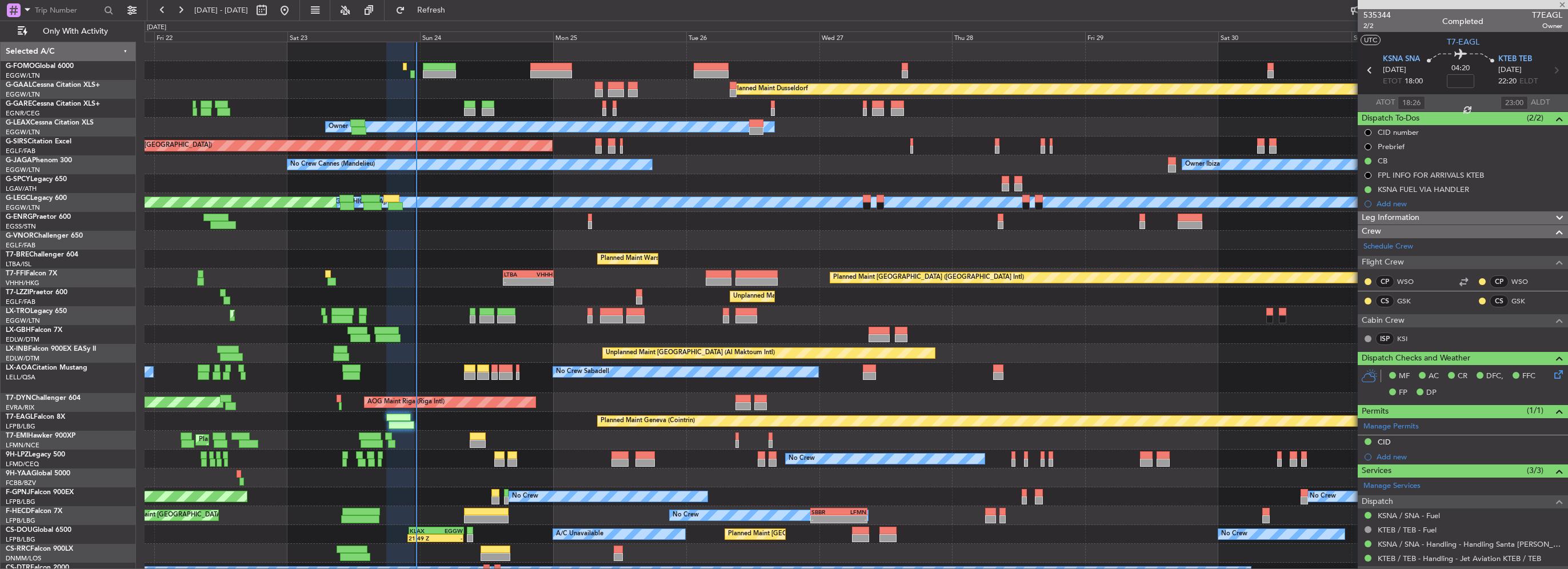
type input "5"
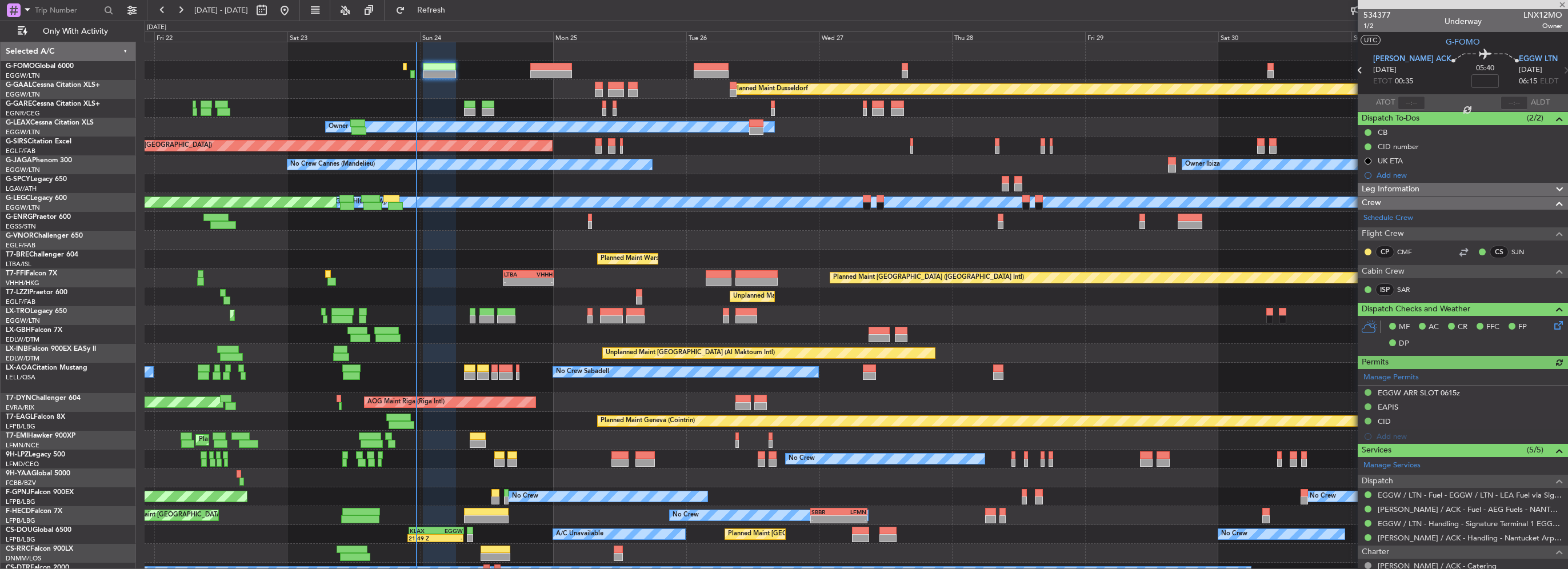
click at [1420, 191] on div "Leg Information" at bounding box center [1463, 189] width 210 height 14
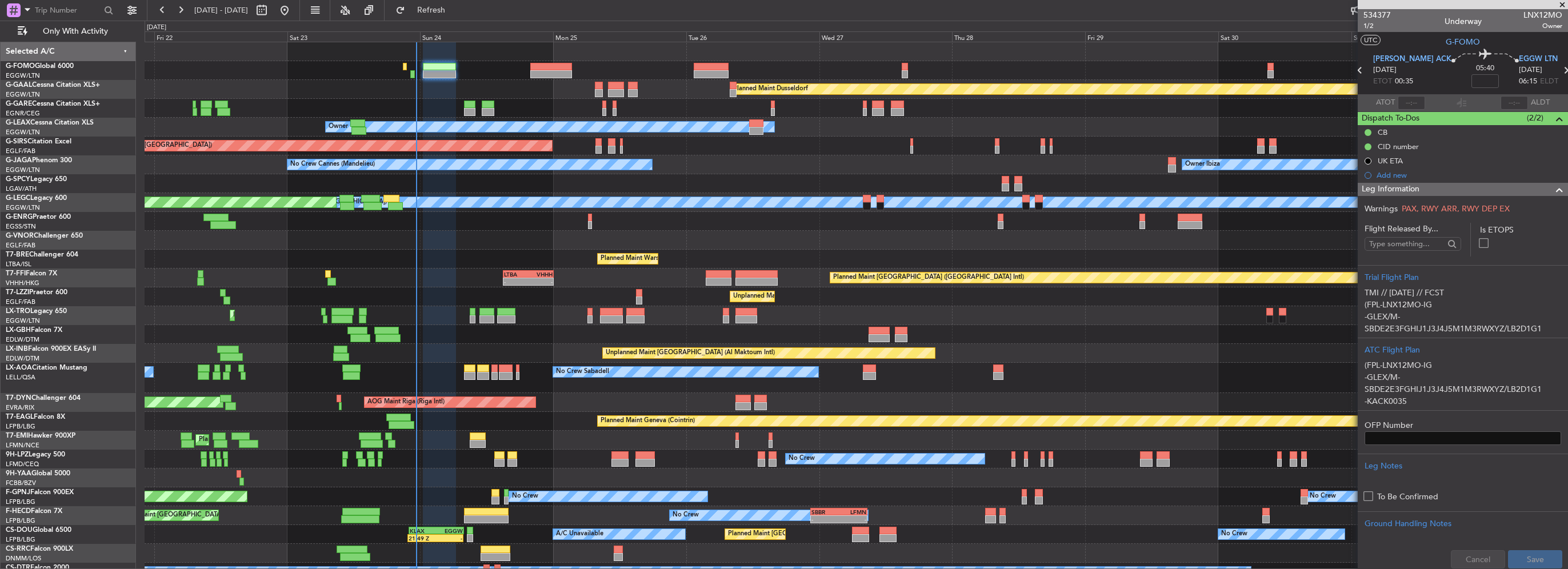
click at [1442, 197] on section "Warnings PAX, RWY ARR, RWY DEP EX Flight Released By... Is ETOPS Trial Flight P…" at bounding box center [1463, 386] width 210 height 381
click at [1442, 196] on section "Warnings PAX, RWY ARR, RWY DEP EX Flight Released By... Is ETOPS Trial Flight P…" at bounding box center [1463, 386] width 210 height 381
click at [1432, 192] on div "Leg Information" at bounding box center [1463, 189] width 210 height 14
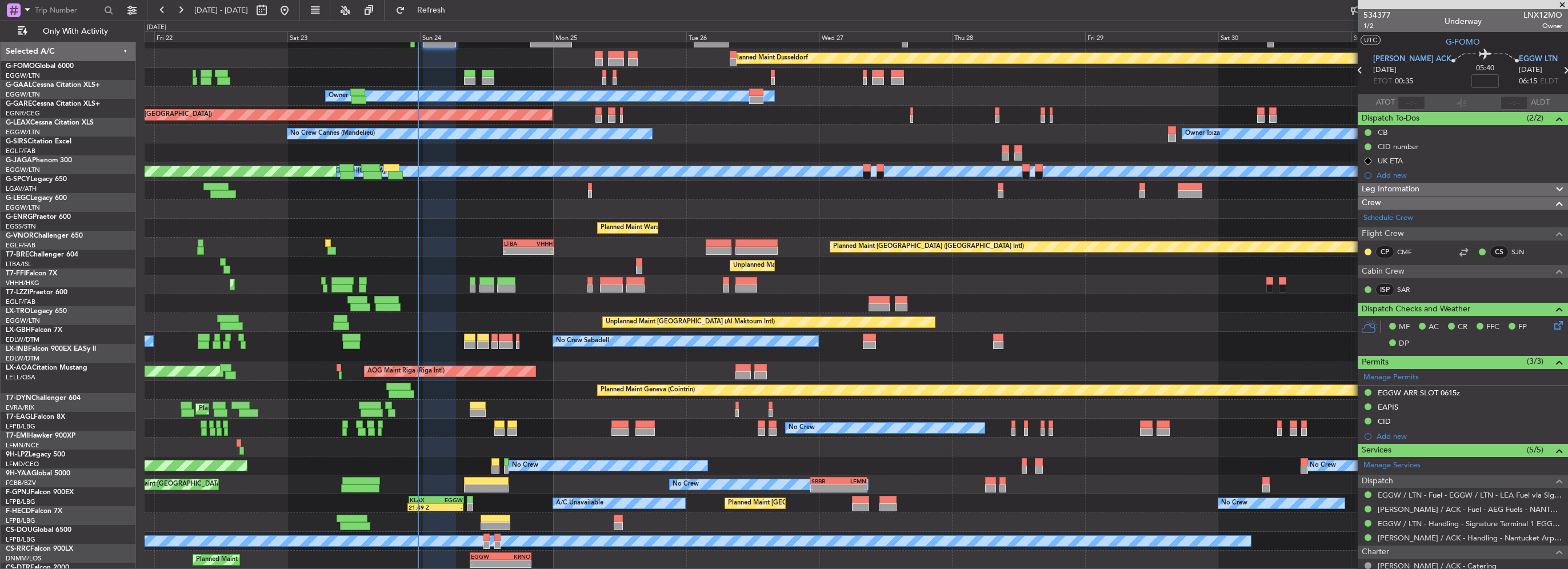
scroll to position [31, 0]
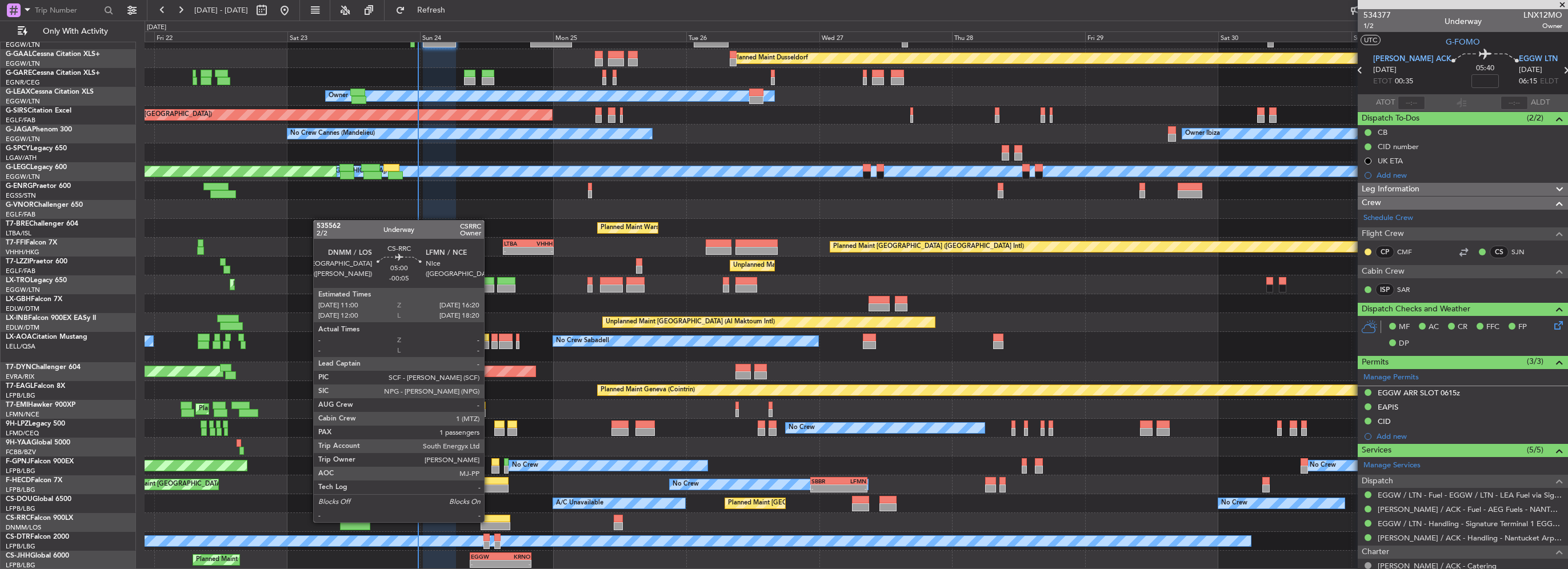
click at [490, 521] on div at bounding box center [495, 519] width 30 height 8
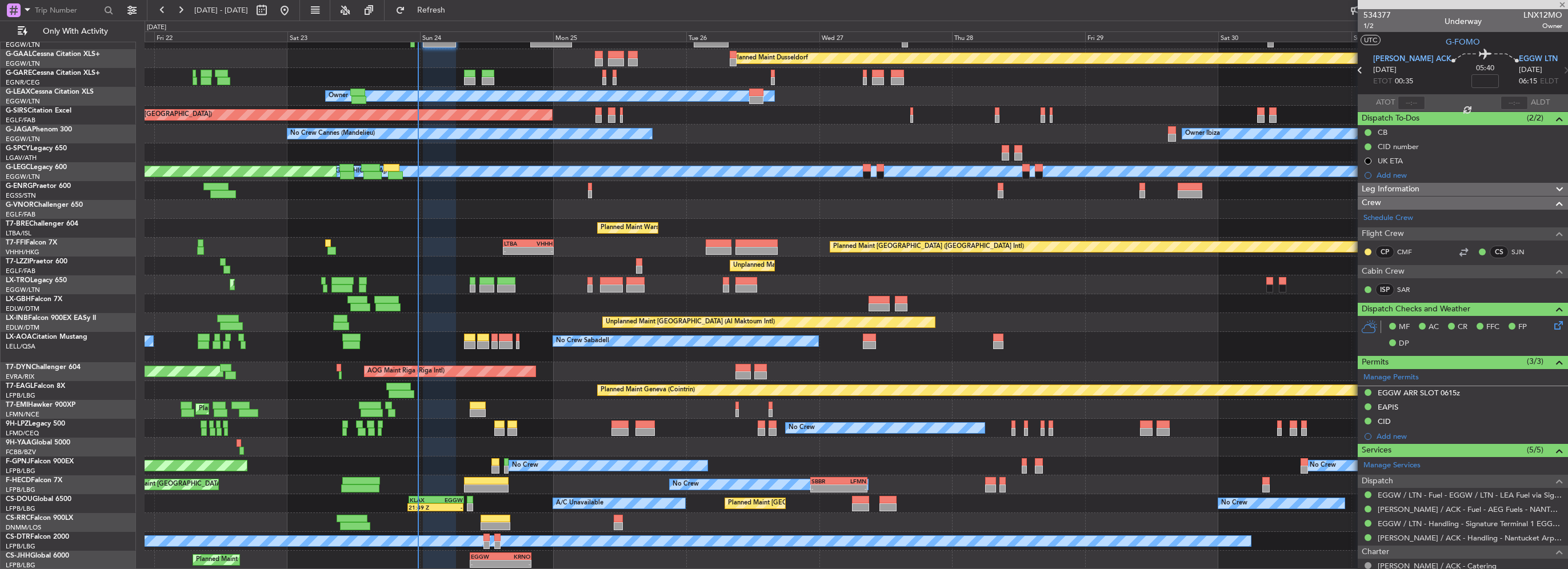
type input "-00:05"
type input "1"
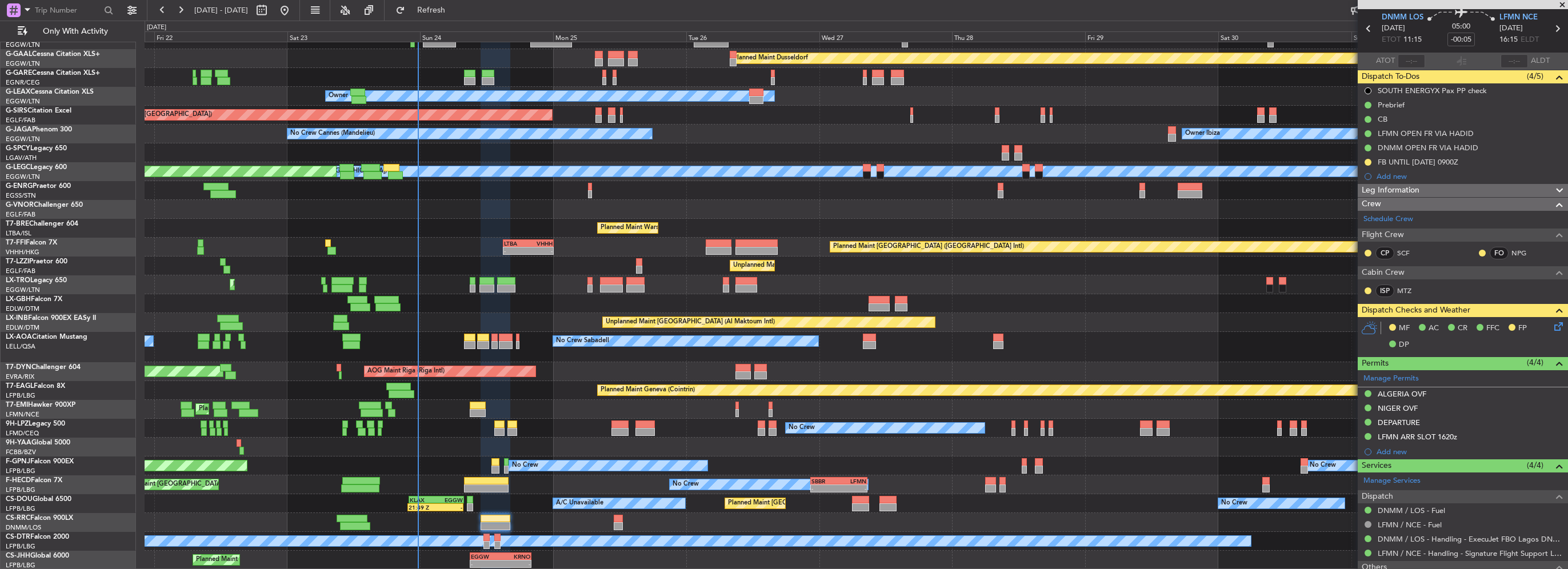
scroll to position [57, 0]
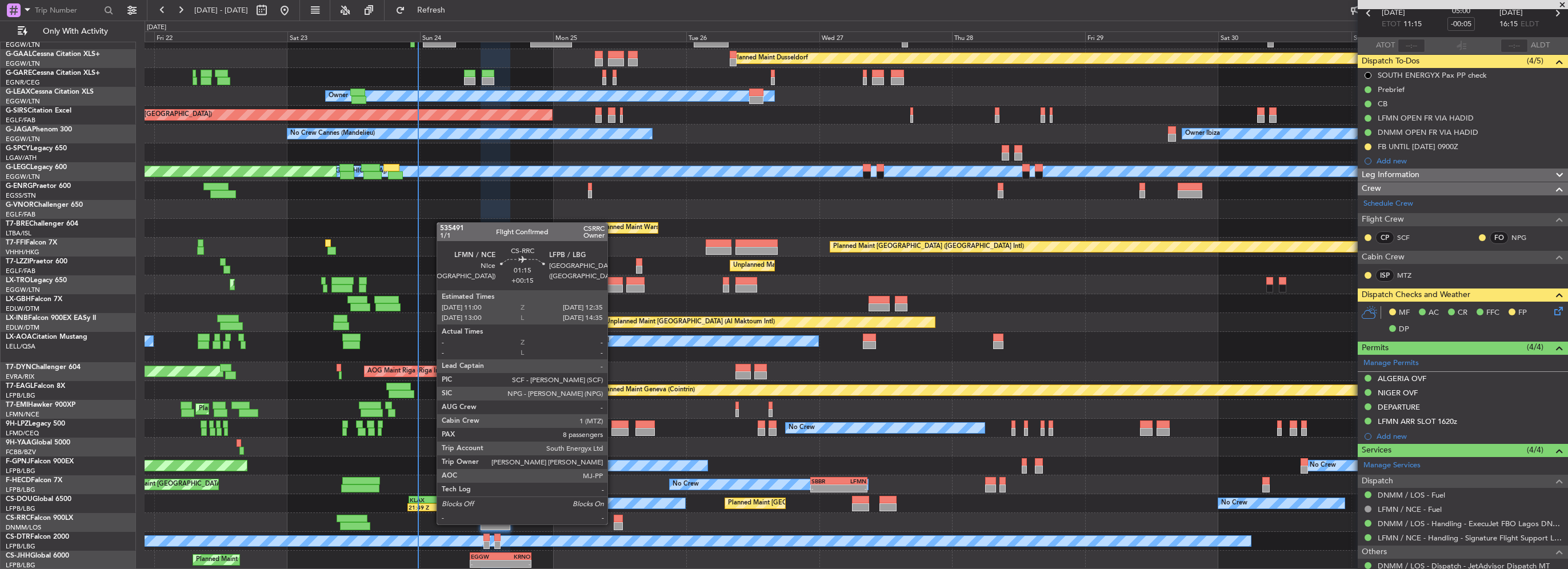
click at [614, 524] on div at bounding box center [619, 526] width 9 height 8
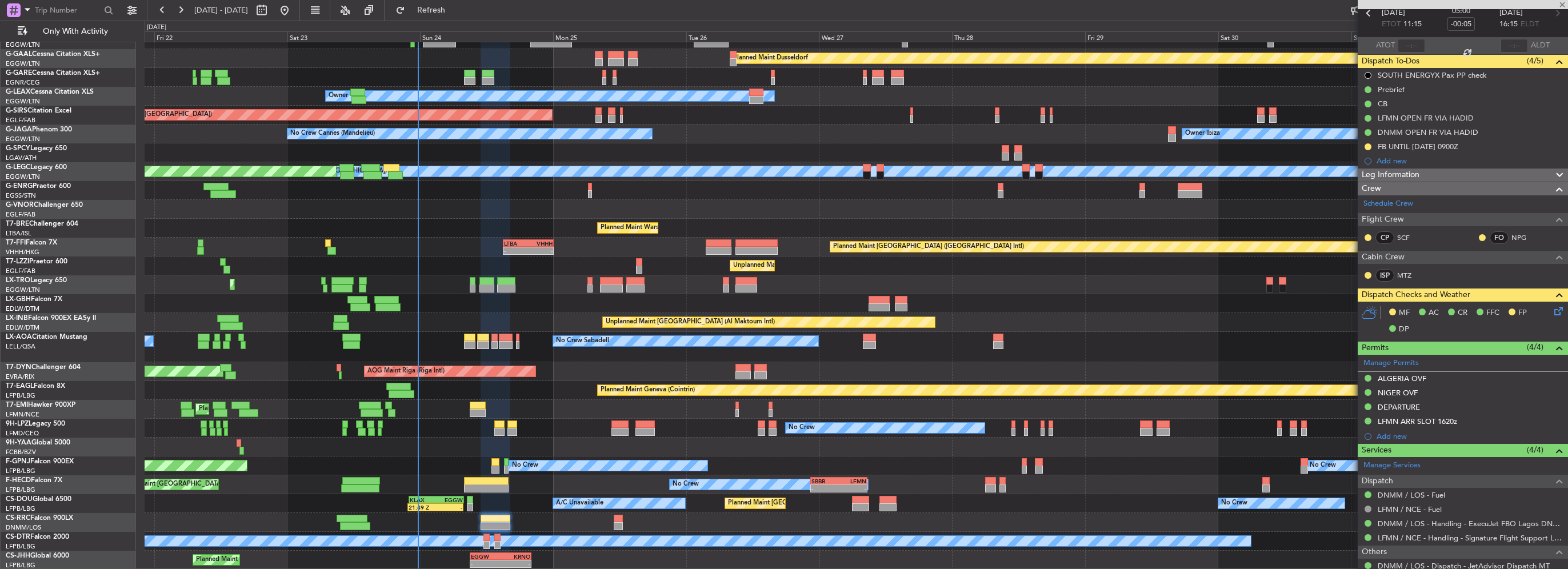
type input "+00:15"
type input "8"
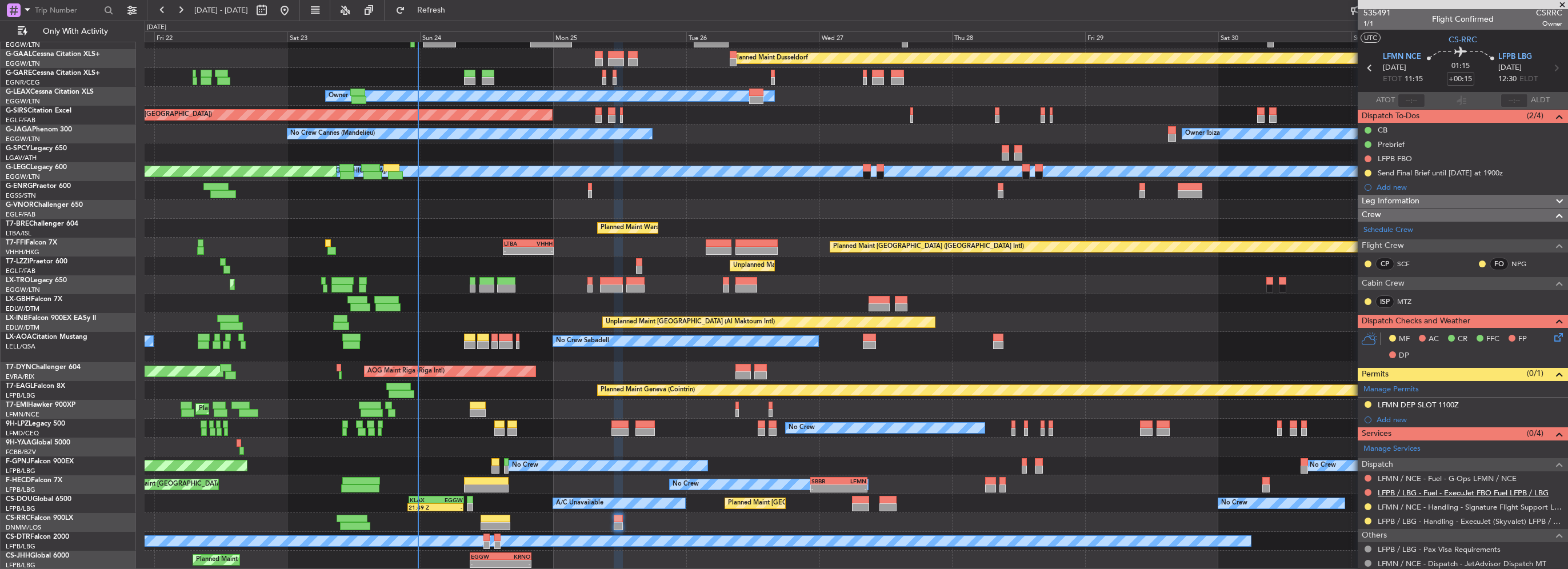
scroll to position [0, 0]
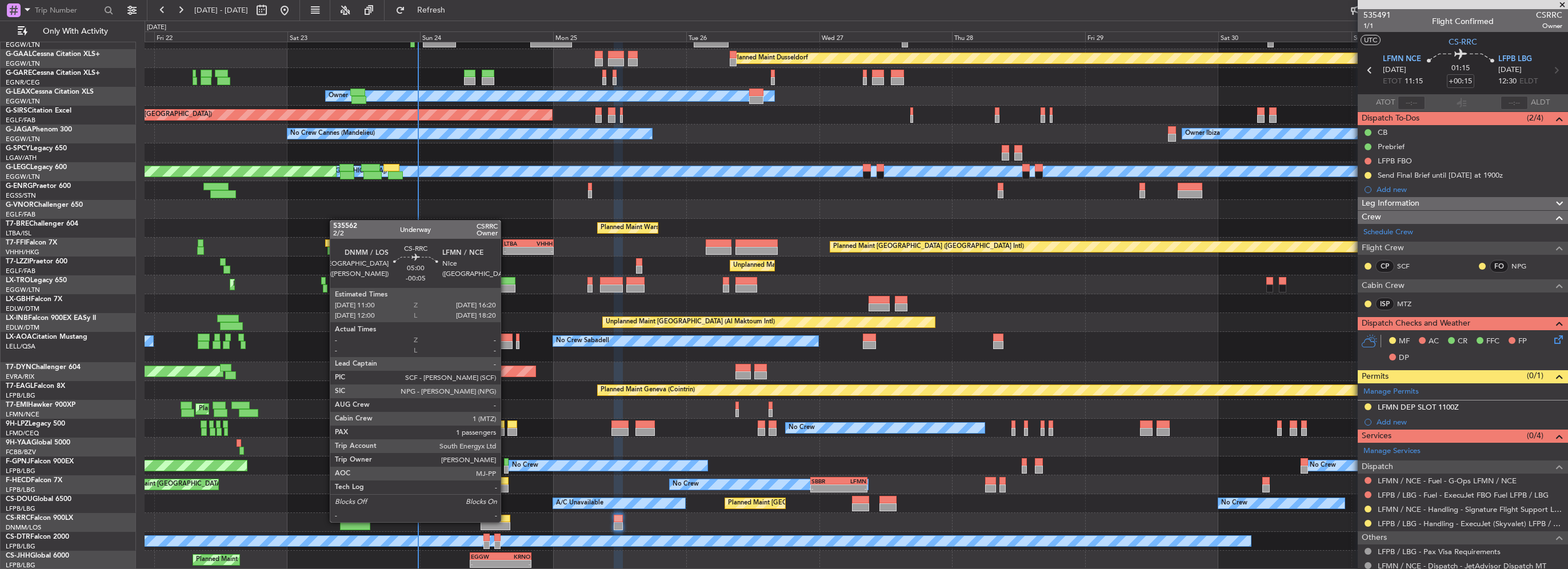
click at [506, 521] on div at bounding box center [495, 519] width 30 height 8
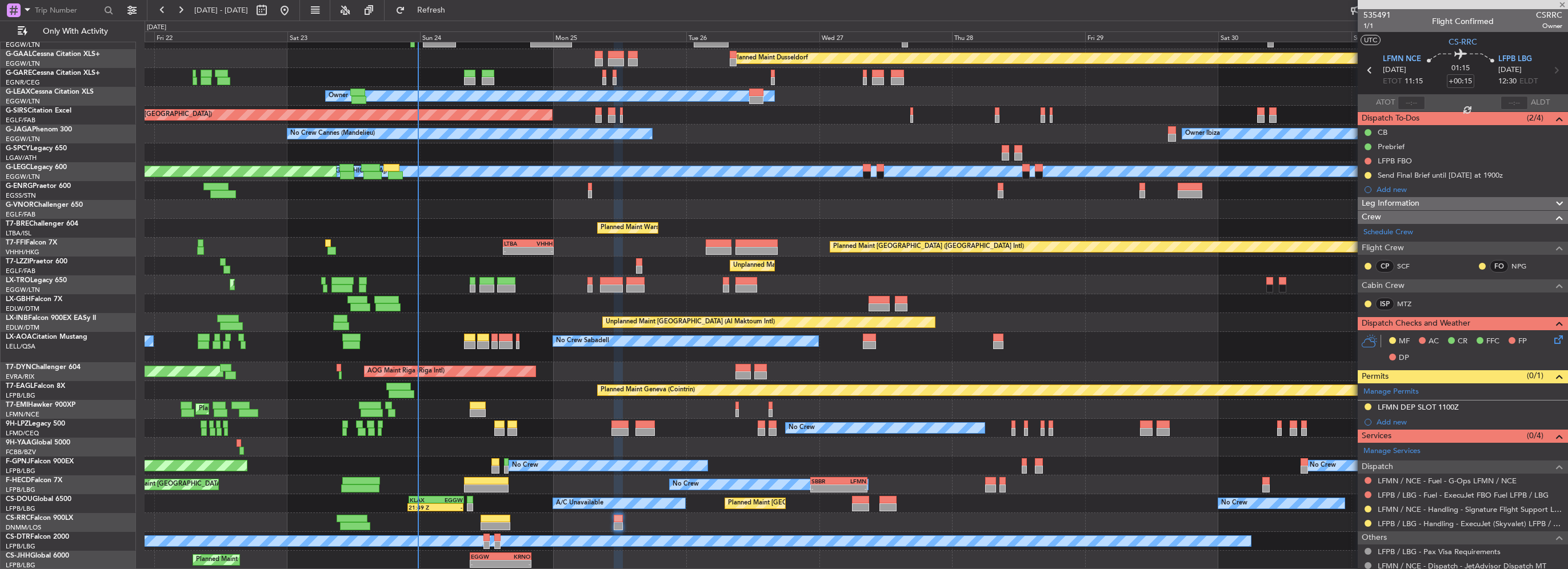
type input "-00:05"
type input "1"
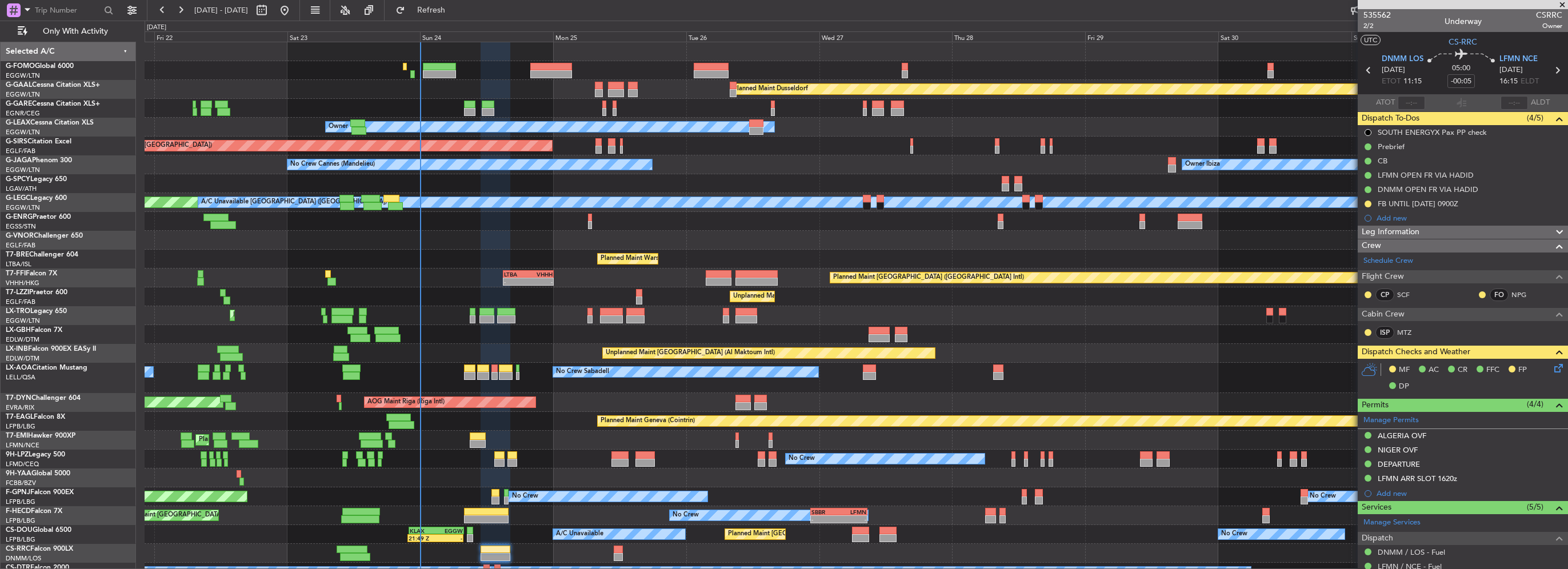
click at [438, 61] on div at bounding box center [856, 70] width 1423 height 19
click at [438, 63] on div at bounding box center [439, 67] width 33 height 8
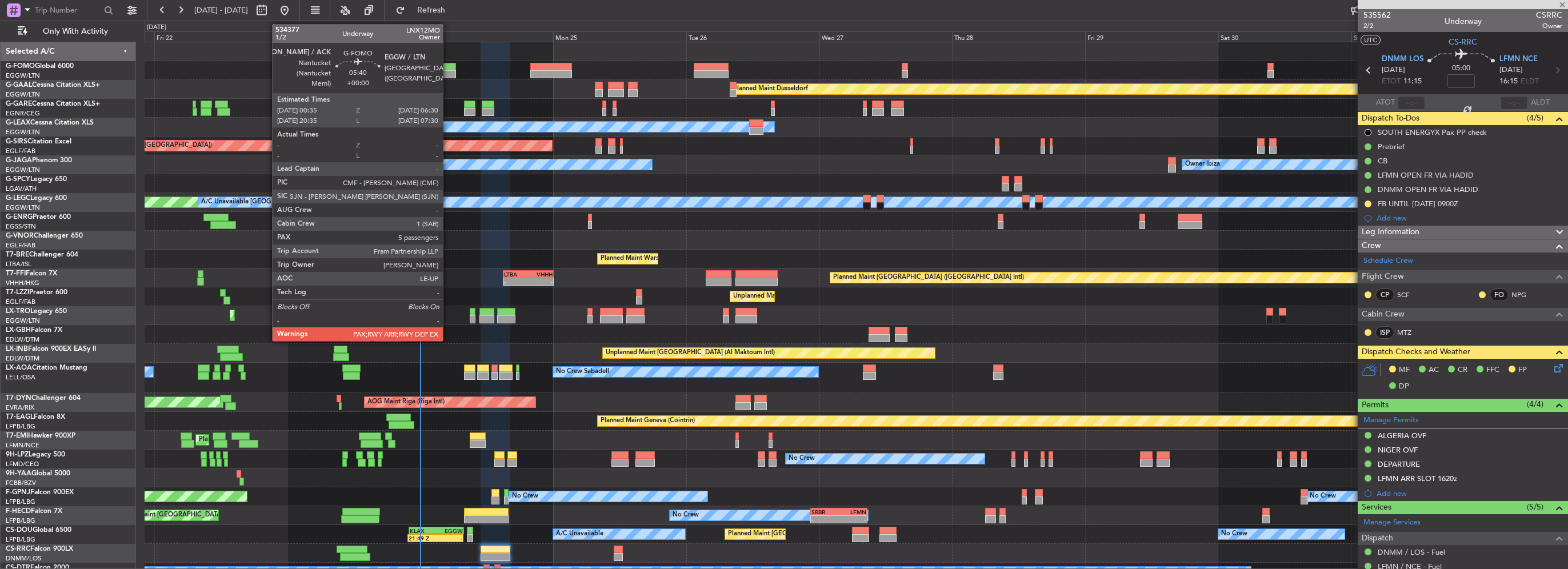
type input "5"
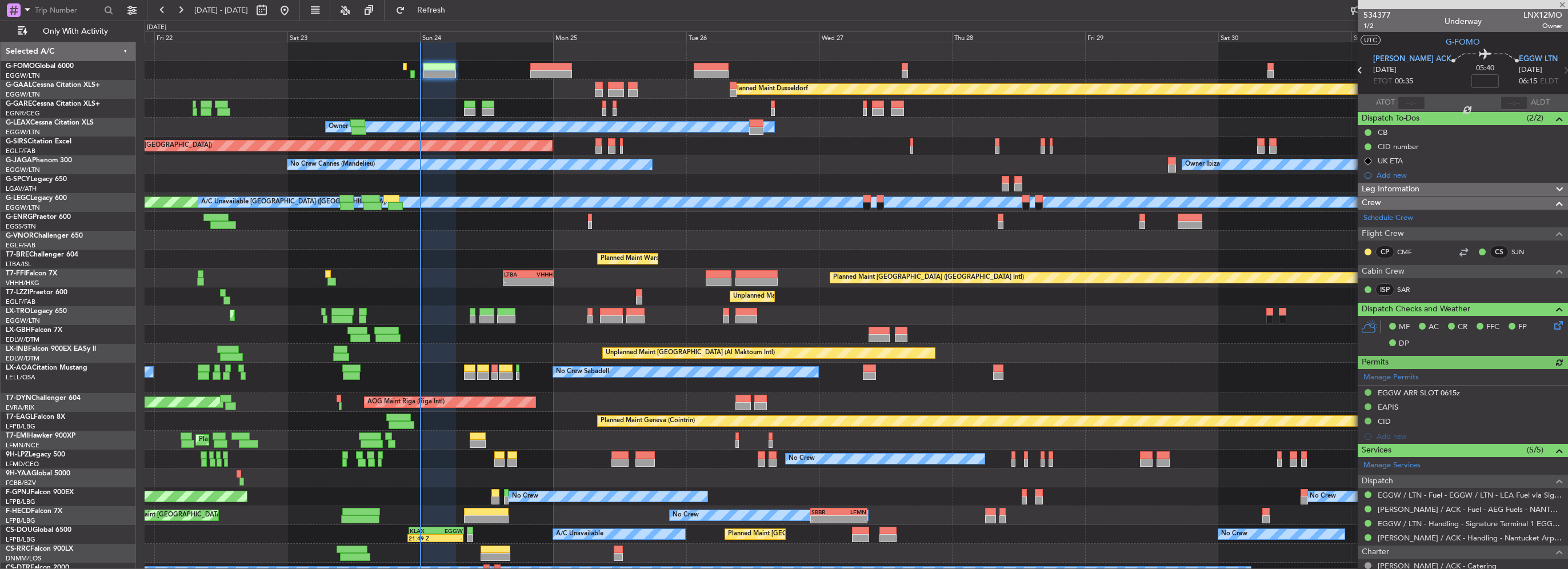
click at [1380, 418] on div "Manage Permits EGGW ARR SLOT 0615z EAPIS CID Add new" at bounding box center [1463, 406] width 210 height 75
click at [1389, 423] on div "CID" at bounding box center [1384, 421] width 14 height 10
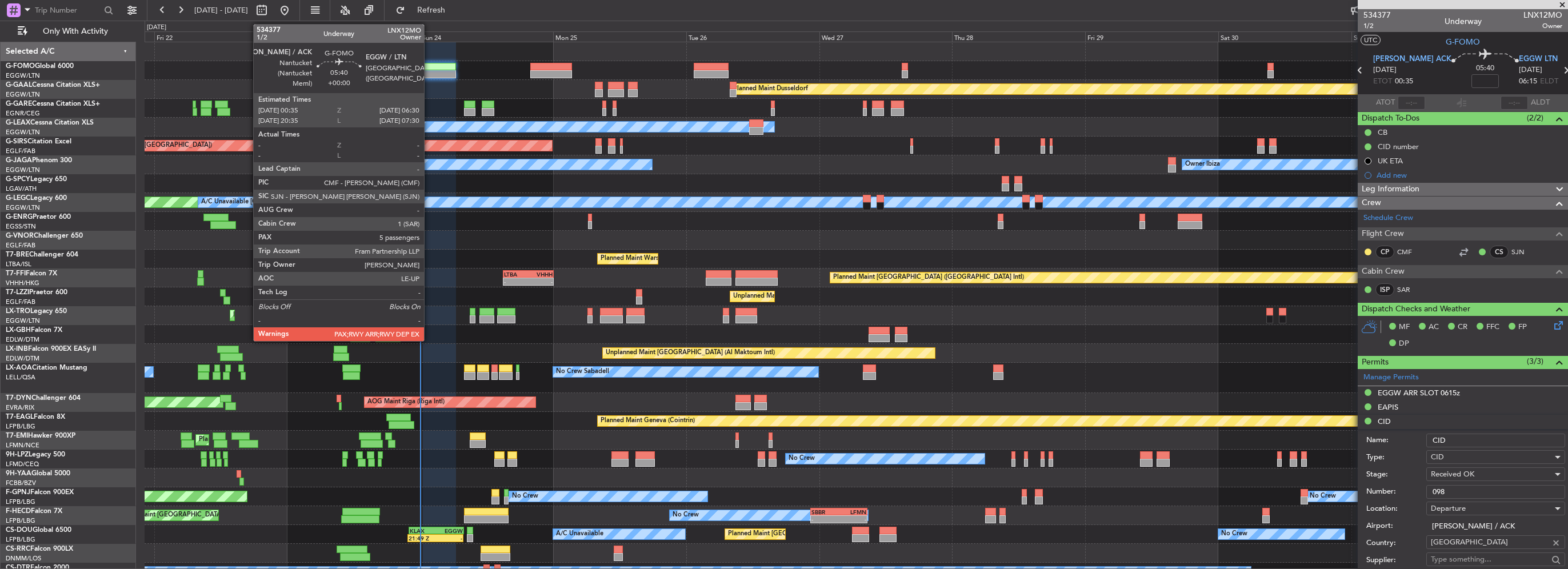
click at [434, 77] on div at bounding box center [439, 74] width 33 height 8
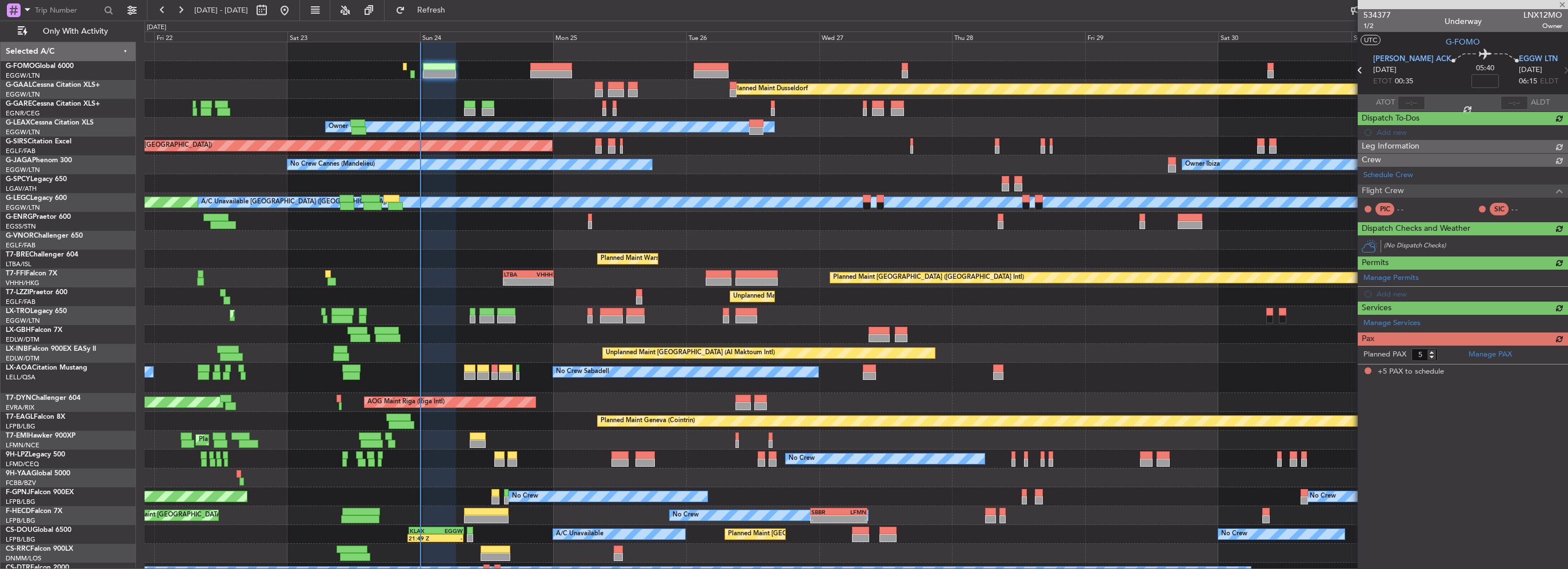
click at [1479, 526] on article "534377 1/2 Underway LNX12MO Owner UTC G-FOMO [PERSON_NAME] ACK [DATE] ETOT 00:3…" at bounding box center [1463, 289] width 210 height 560
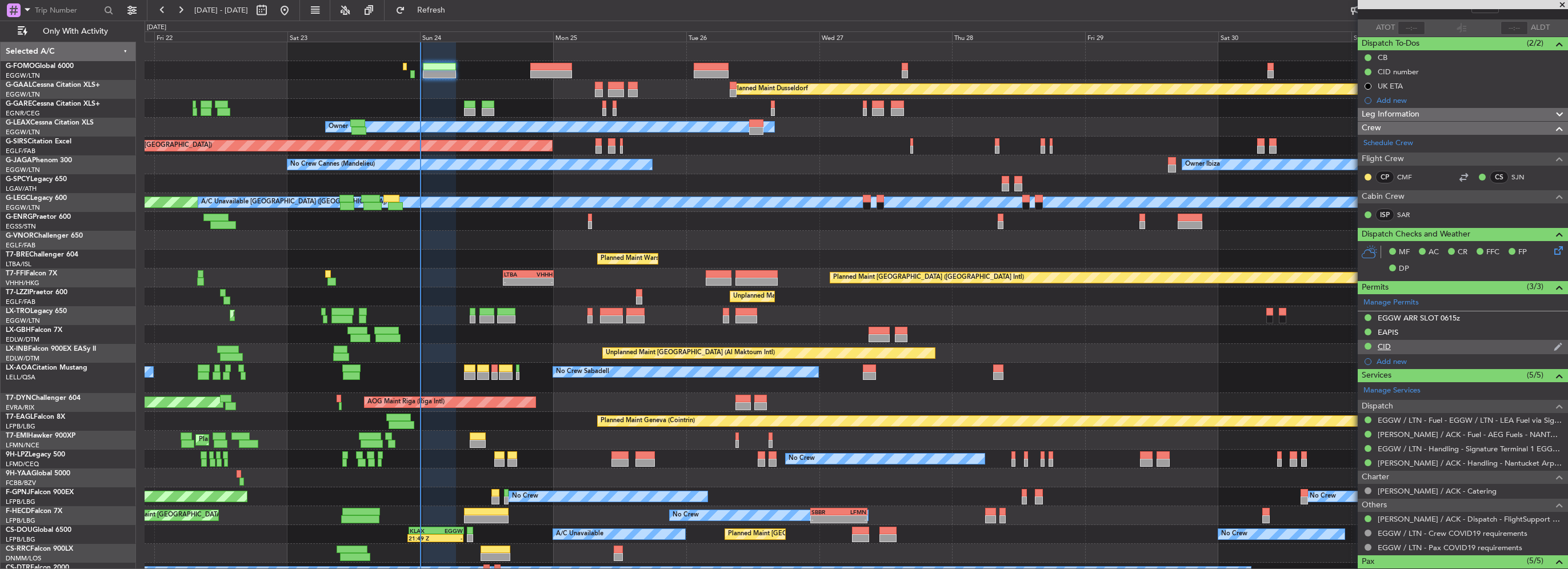
scroll to position [57, 0]
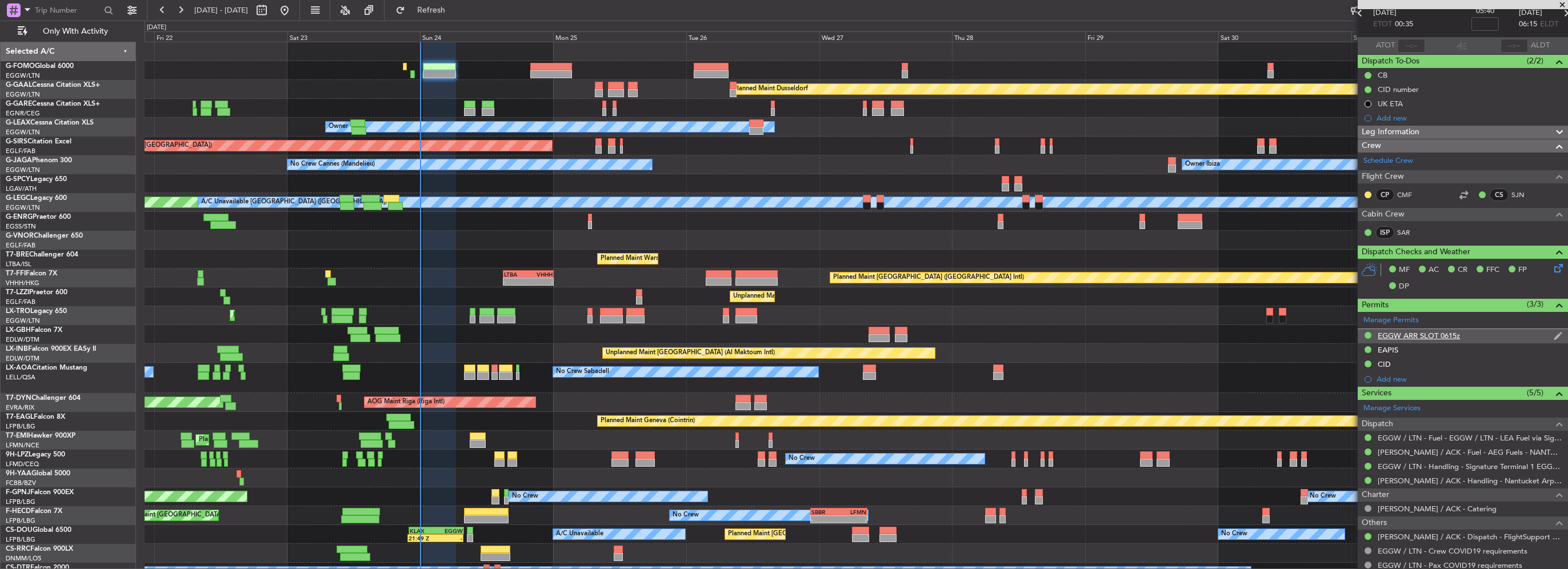
click at [1456, 334] on div "EGGW ARR SLOT 0615z" at bounding box center [1418, 335] width 82 height 10
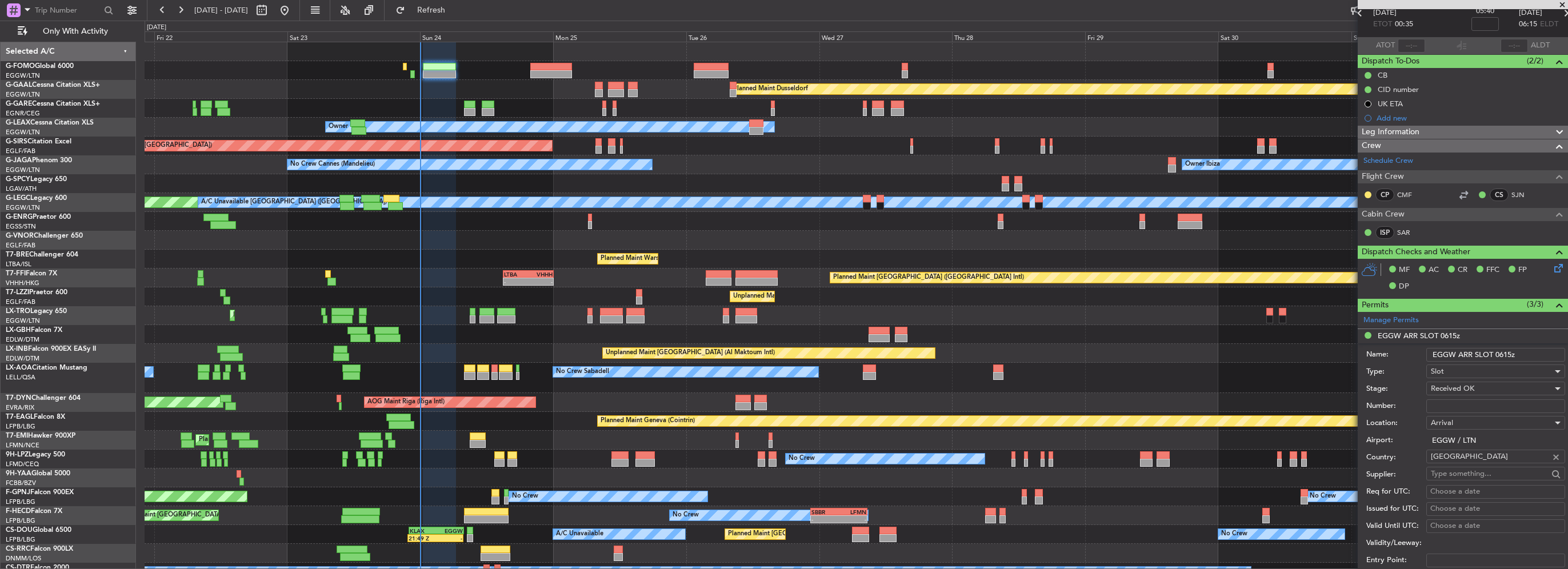
drag, startPoint x: 1505, startPoint y: 354, endPoint x: 1499, endPoint y: 355, distance: 6.1
click at [1499, 355] on input "EGGW ARR SLOT 0615z" at bounding box center [1496, 354] width 139 height 14
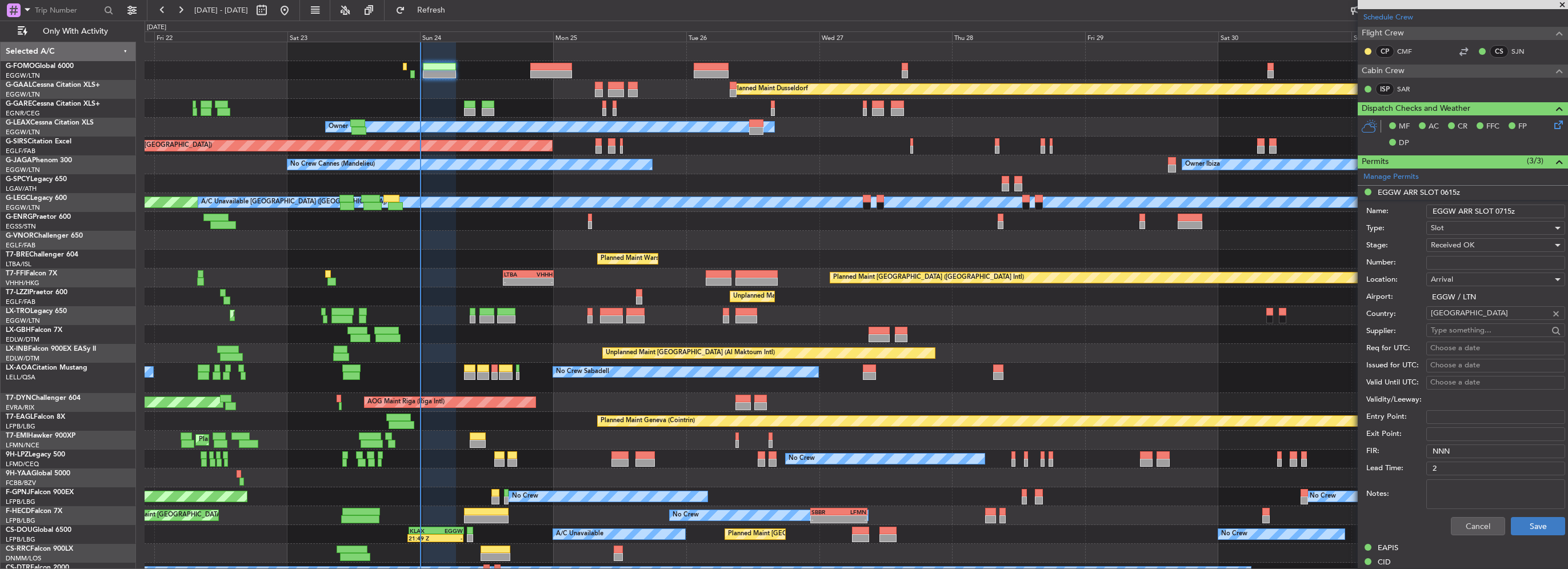
scroll to position [229, 0]
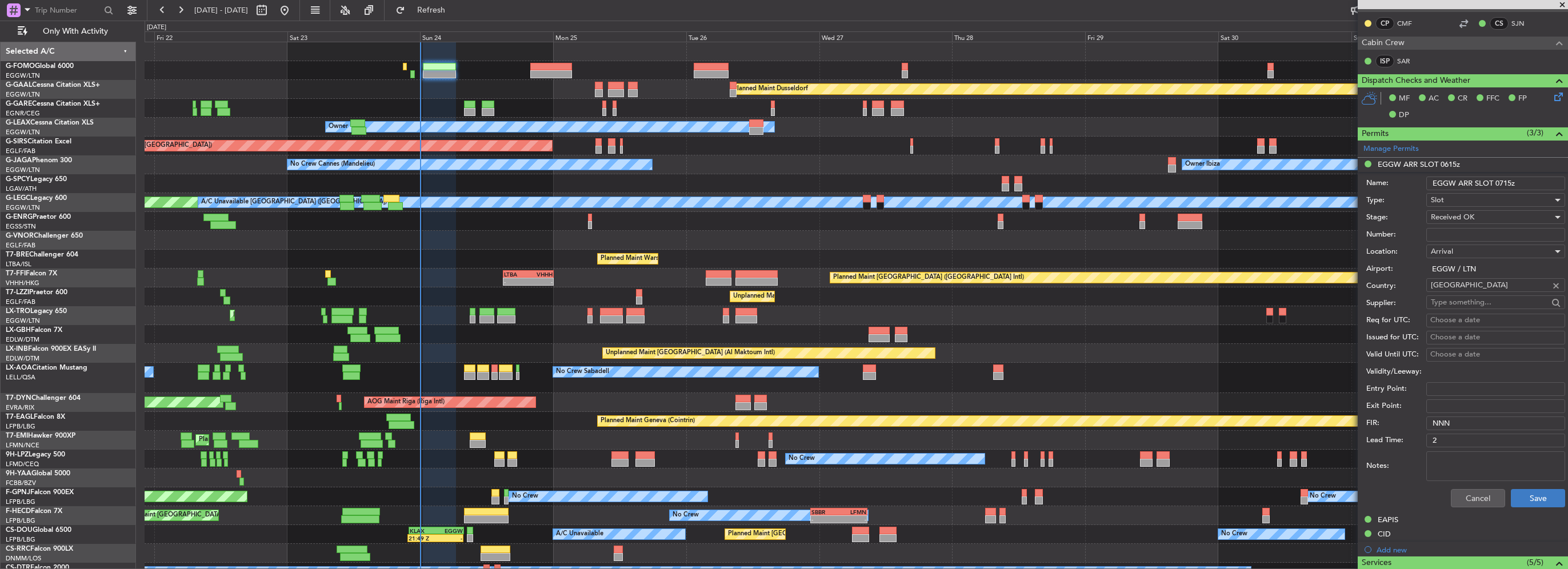
type input "EGGW ARR SLOT 0715z"
click at [1532, 490] on button "Save" at bounding box center [1538, 499] width 54 height 18
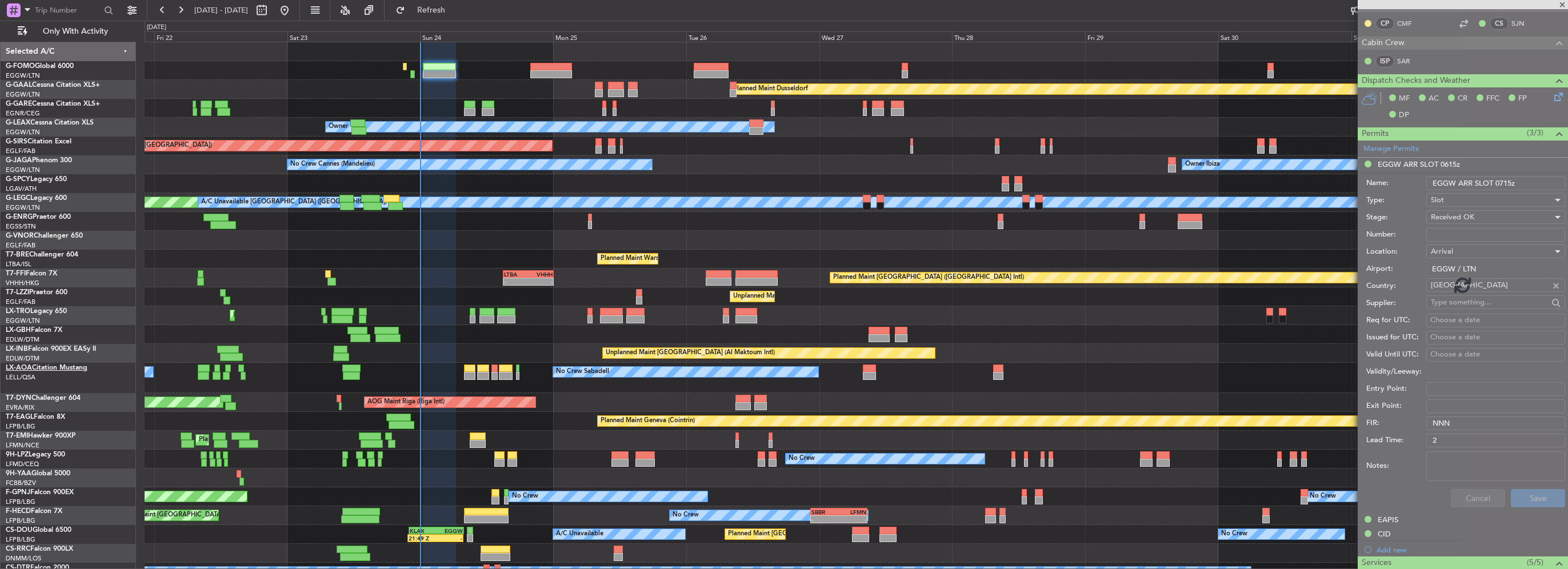
scroll to position [219, 0]
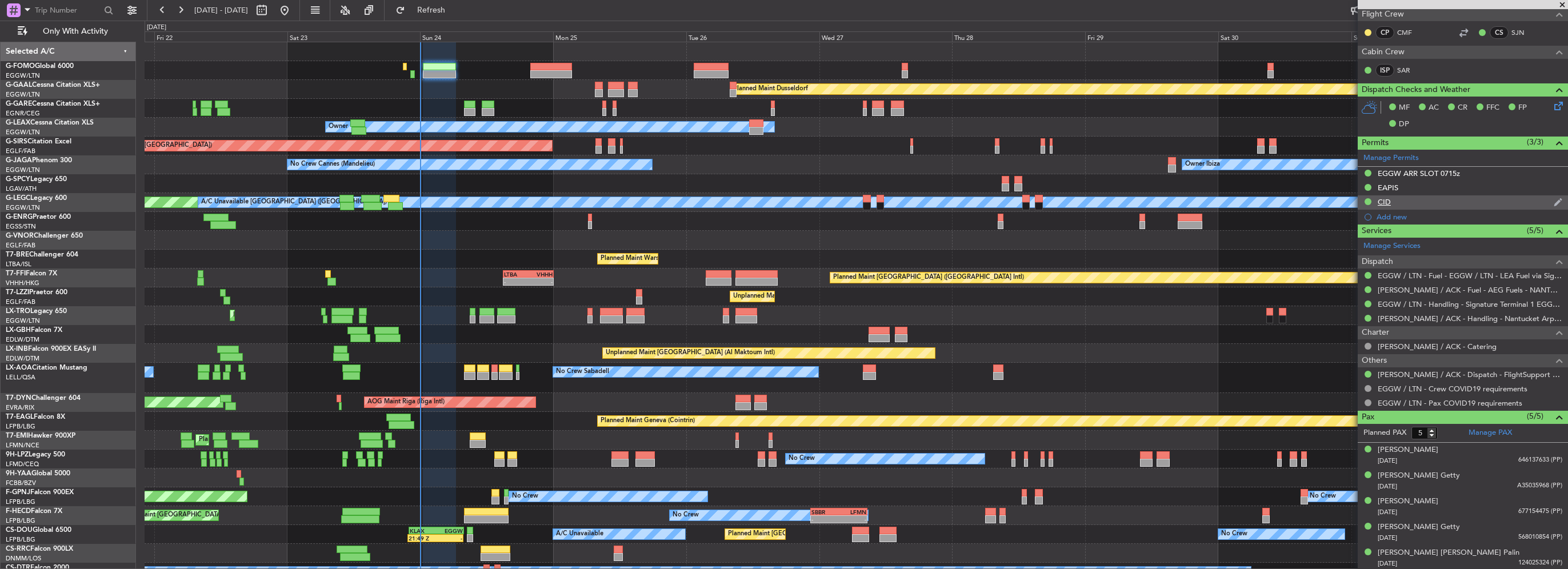
click at [1382, 202] on div "CID" at bounding box center [1384, 202] width 14 height 10
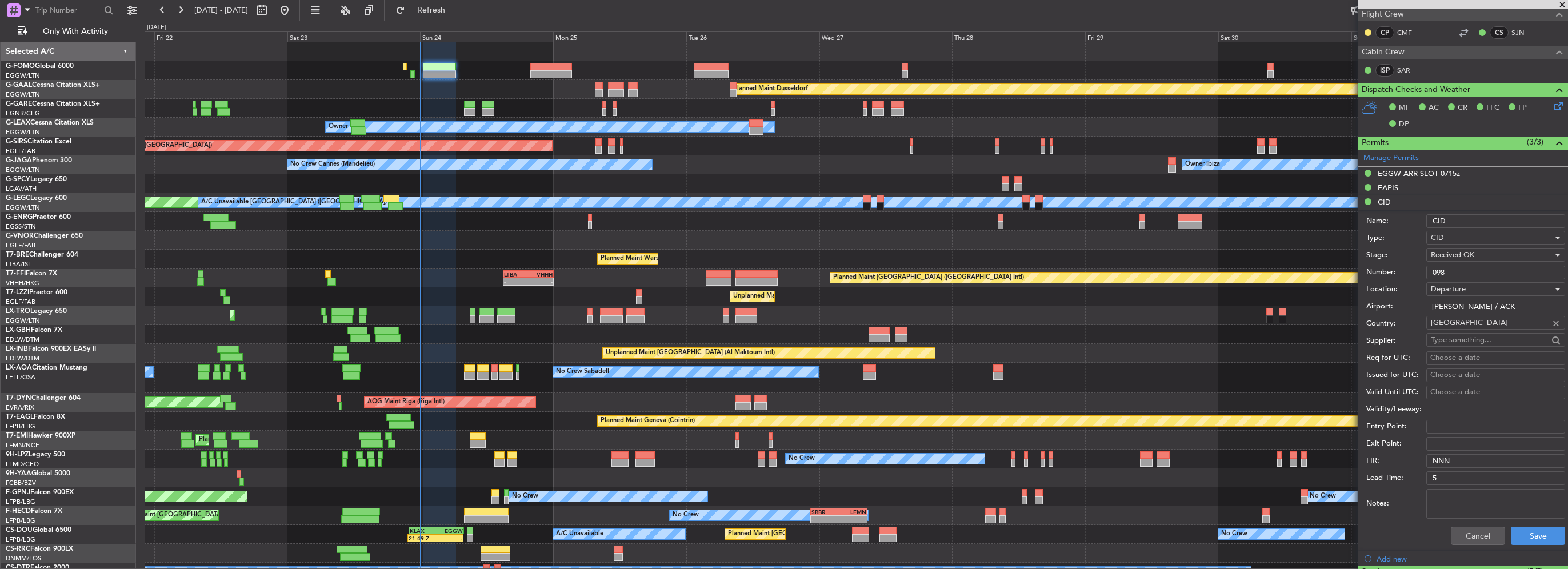
scroll to position [229, 0]
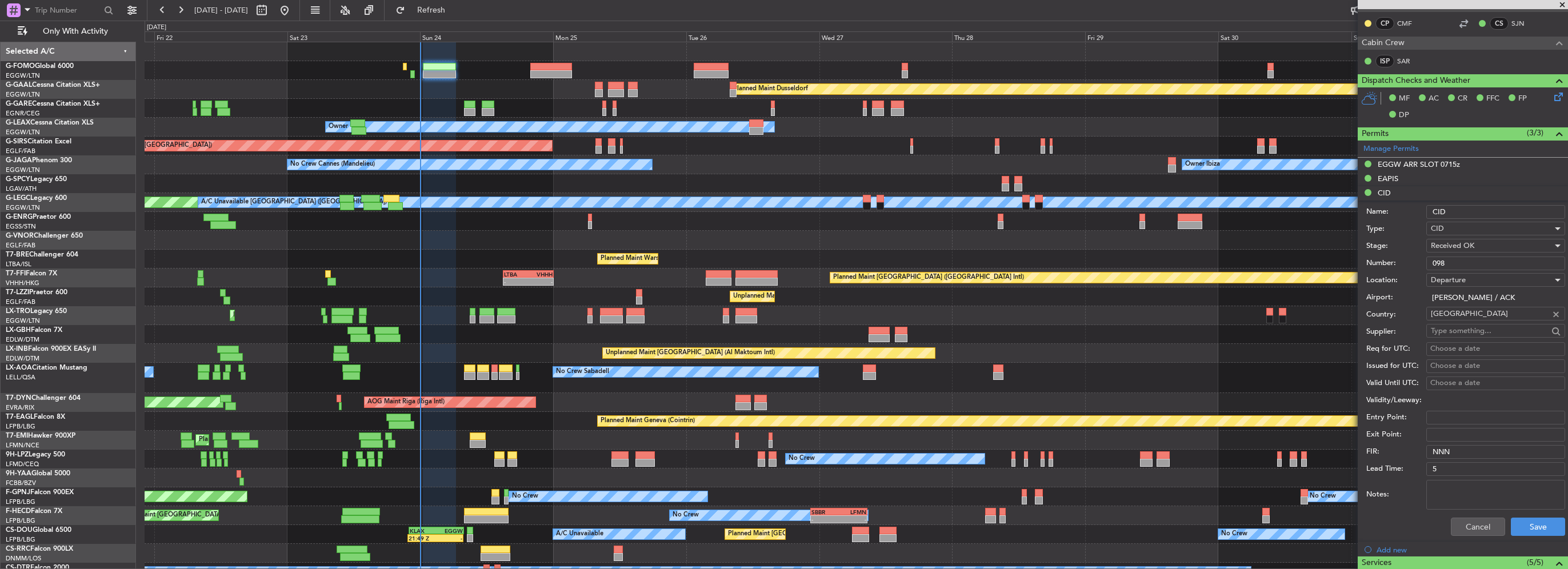
drag, startPoint x: 1455, startPoint y: 263, endPoint x: 1313, endPoint y: 262, distance: 142.0
click at [1343, 263] on fb-app "[DATE] - [DATE] Refresh Quick Links Only With Activity Planned [GEOGRAPHIC_DATA…" at bounding box center [784, 289] width 1568 height 561
type input "430"
click at [1412, 224] on label "Type:" at bounding box center [1397, 229] width 60 height 12
click at [1527, 528] on button "Save" at bounding box center [1538, 527] width 54 height 18
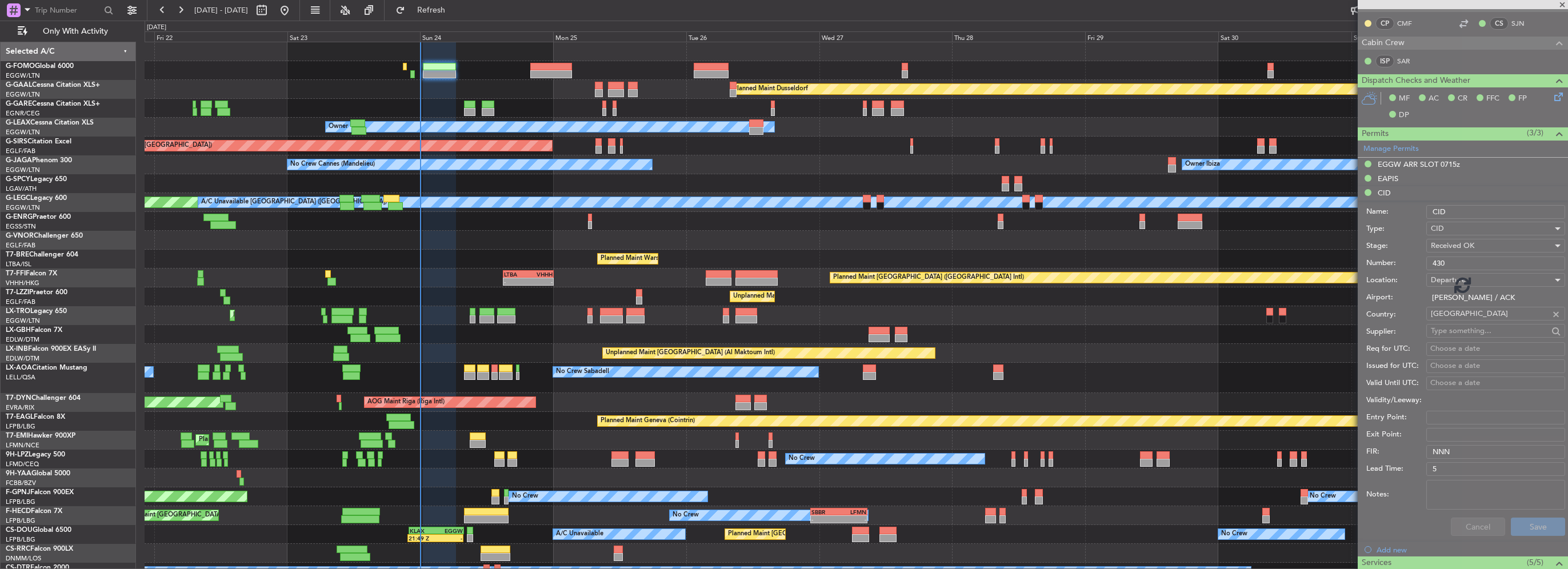
scroll to position [219, 0]
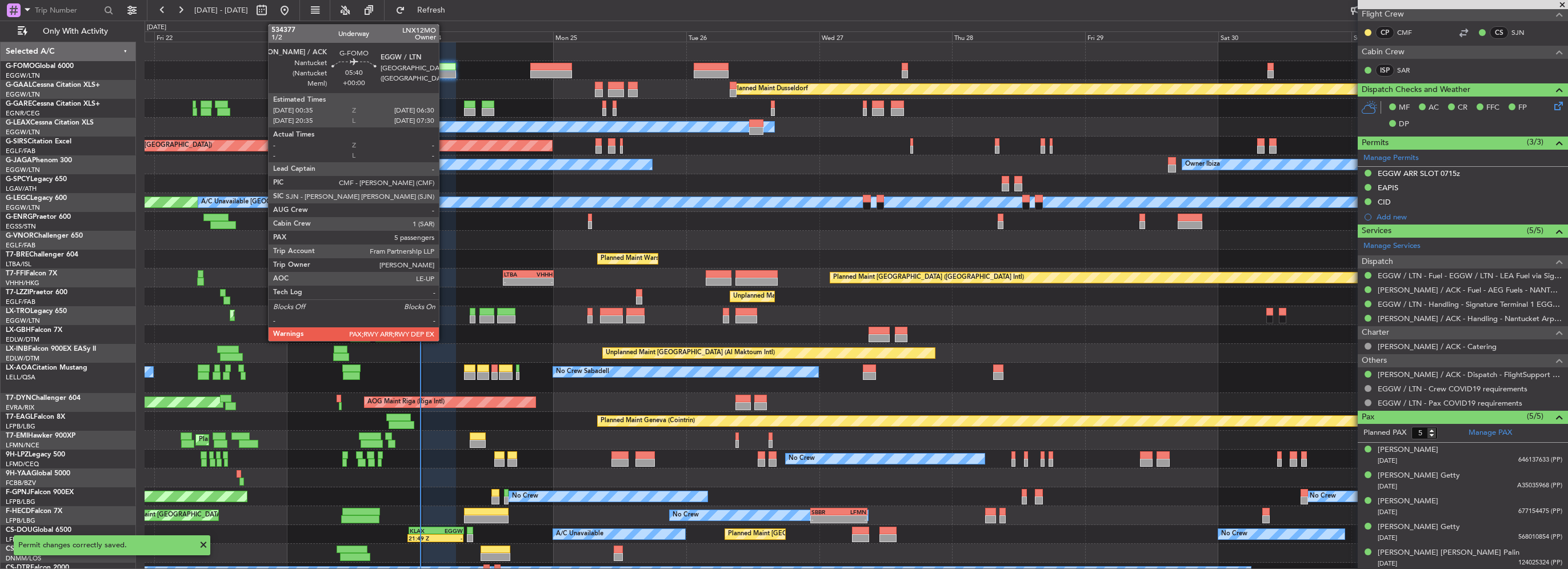
click at [445, 64] on div at bounding box center [439, 67] width 33 height 8
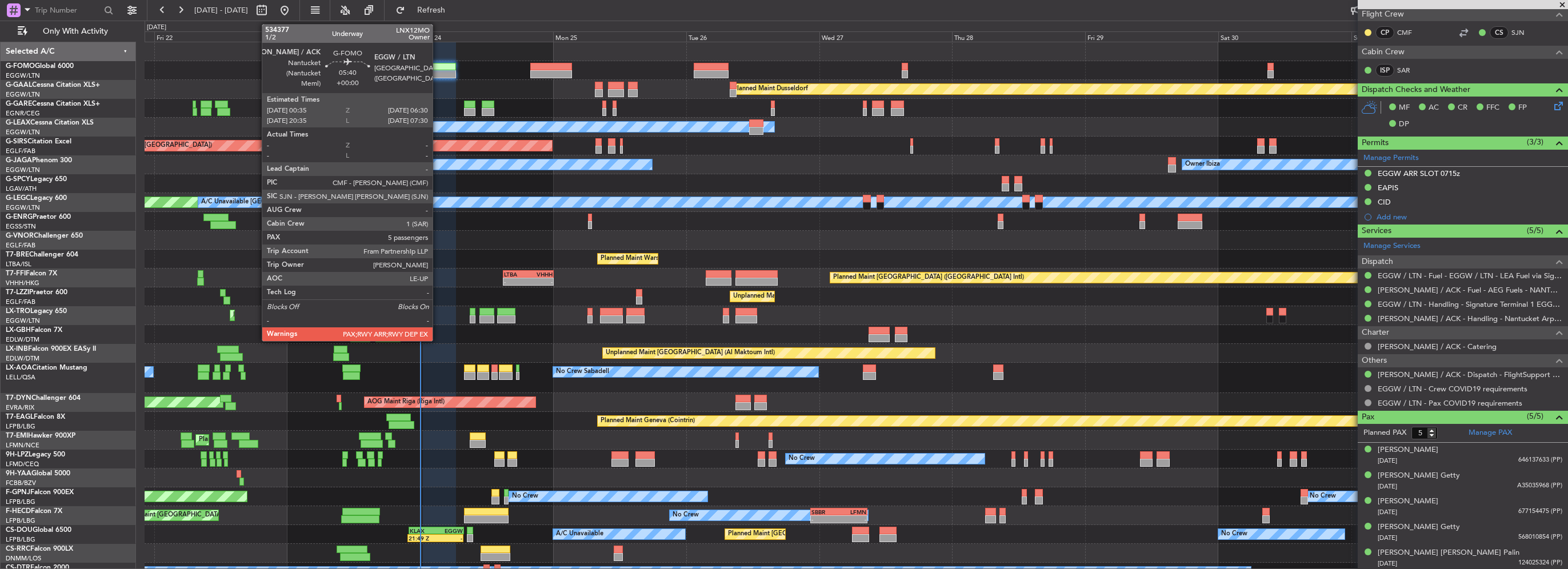
click at [438, 71] on div at bounding box center [439, 74] width 33 height 8
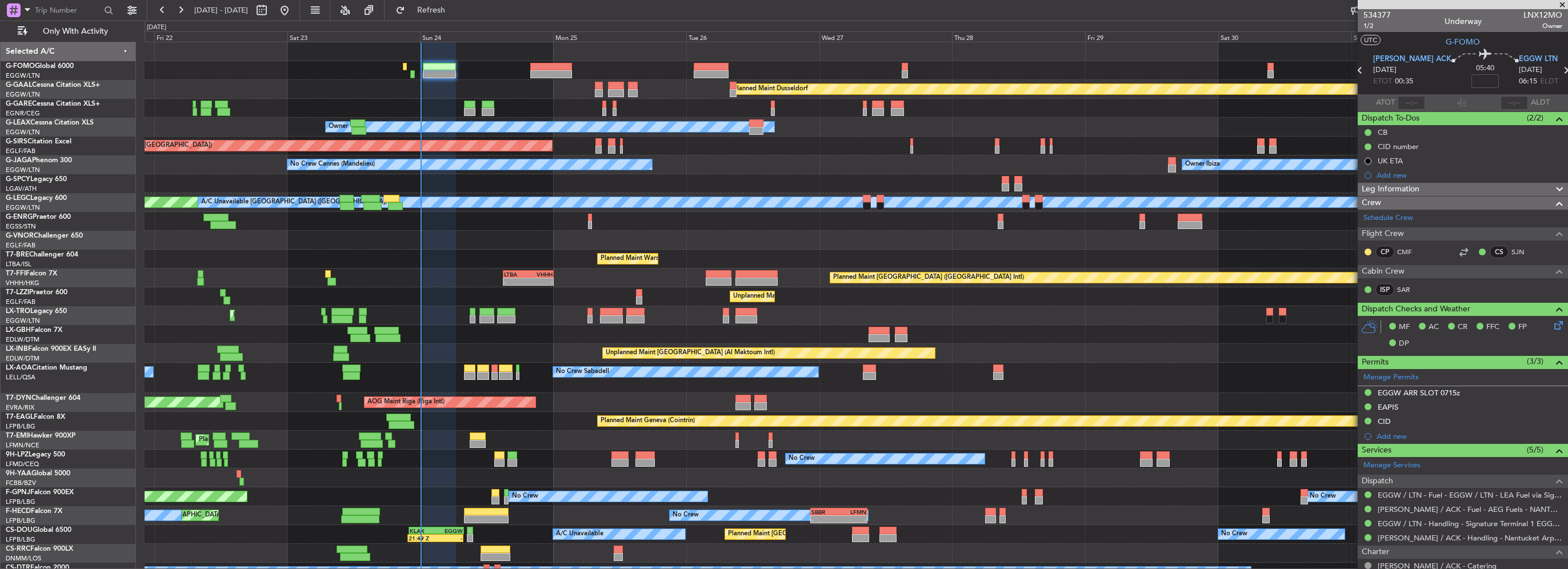
scroll to position [219, 0]
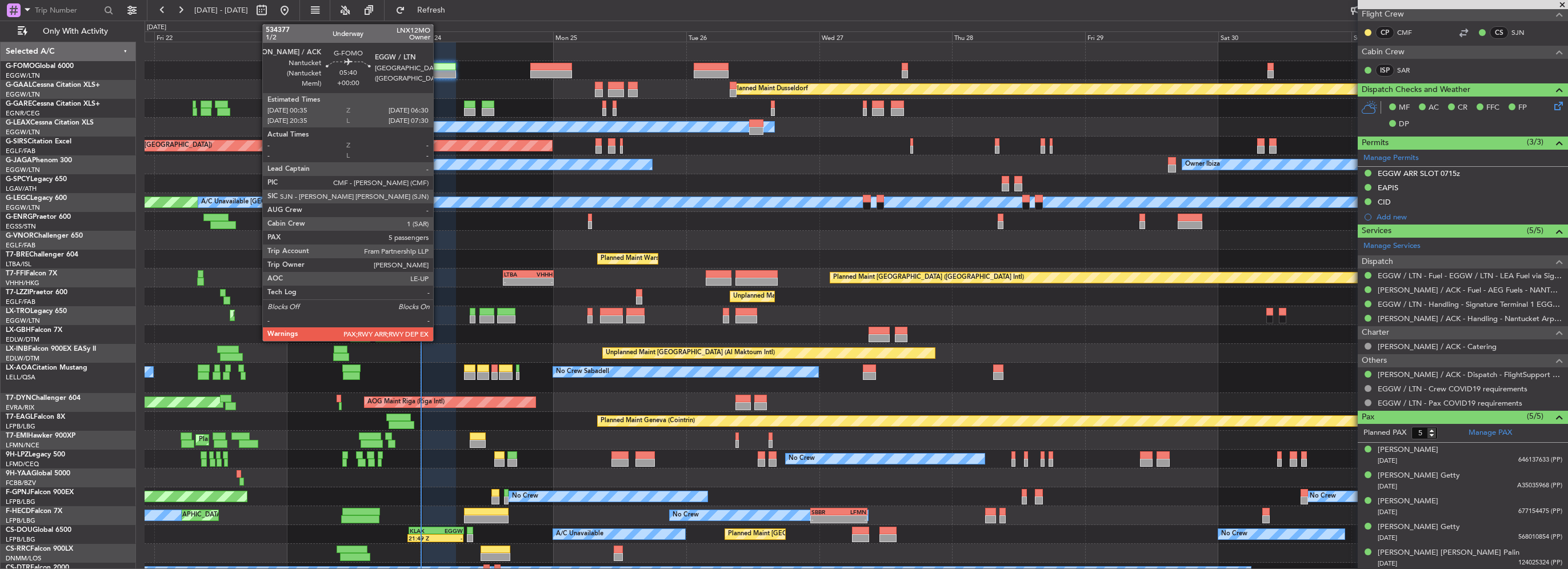
click at [438, 69] on div at bounding box center [439, 67] width 33 height 8
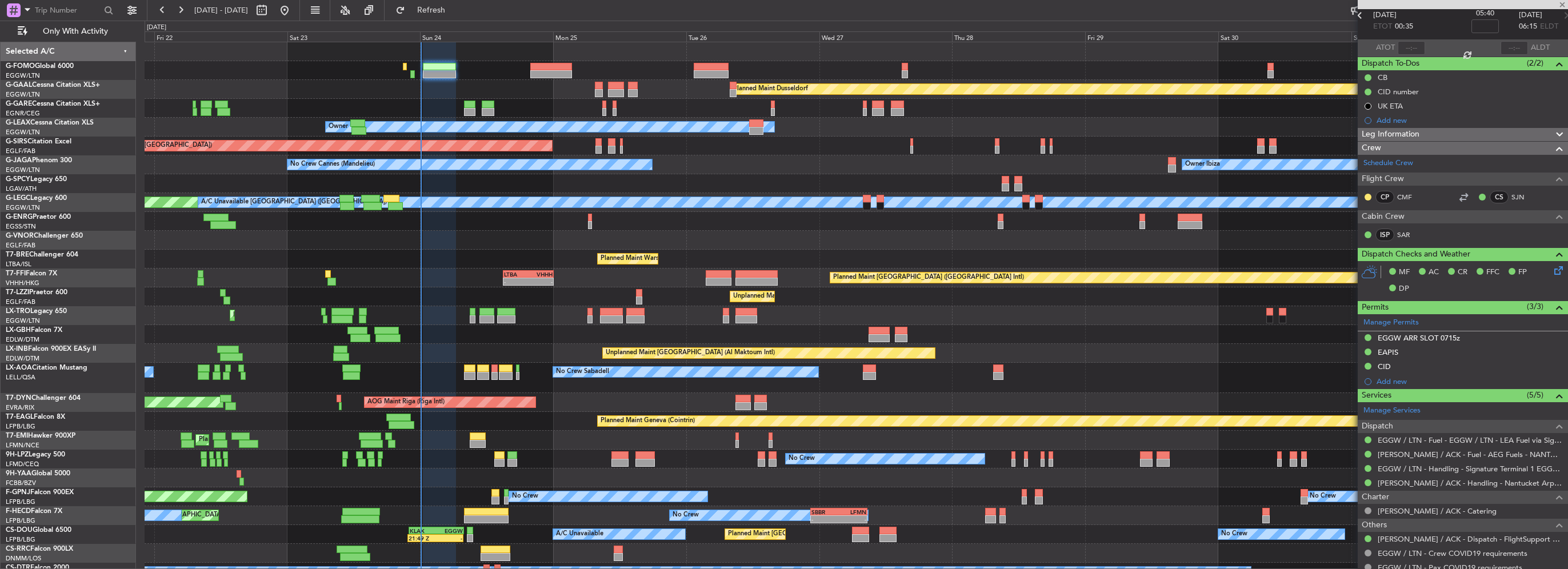
scroll to position [0, 0]
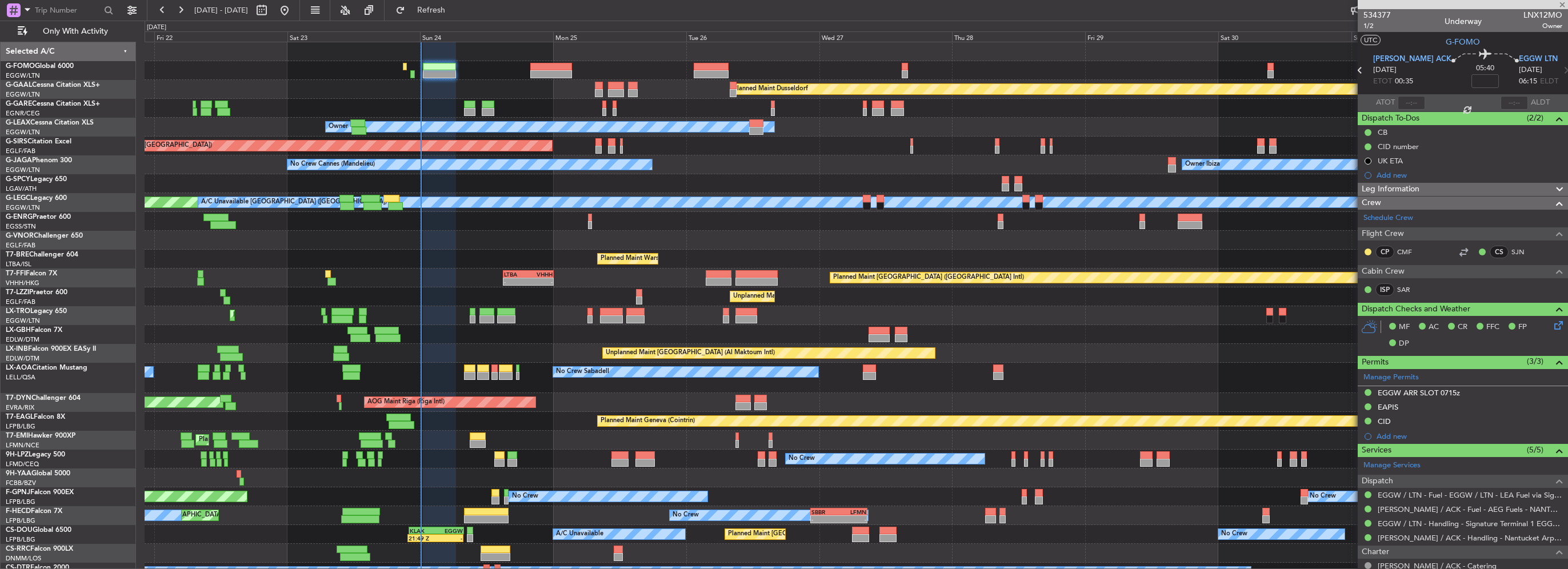
click at [1412, 67] on mat-tooltip-component "Nantucket (Nantucket Meml) Cat ADCAT EXP" at bounding box center [1400, 85] width 103 height 40
click at [1409, 61] on span "[PERSON_NAME] ACK" at bounding box center [1412, 60] width 78 height 12
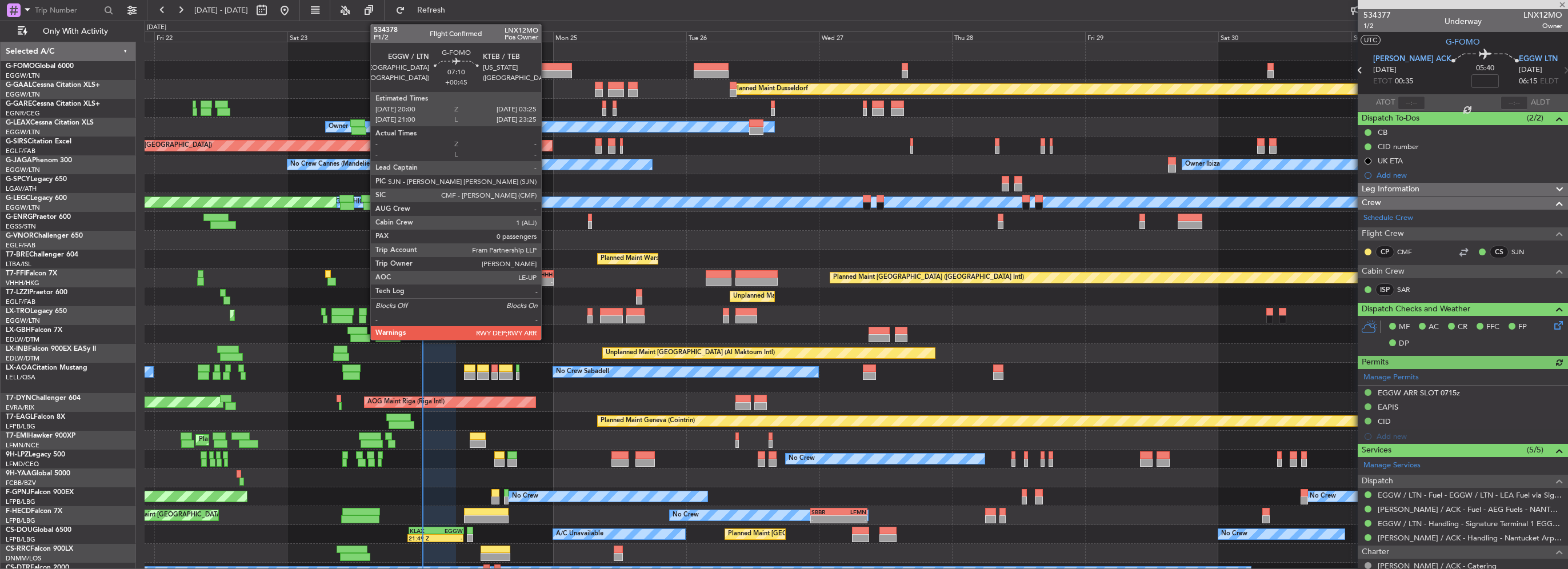
click at [546, 74] on div at bounding box center [551, 74] width 41 height 8
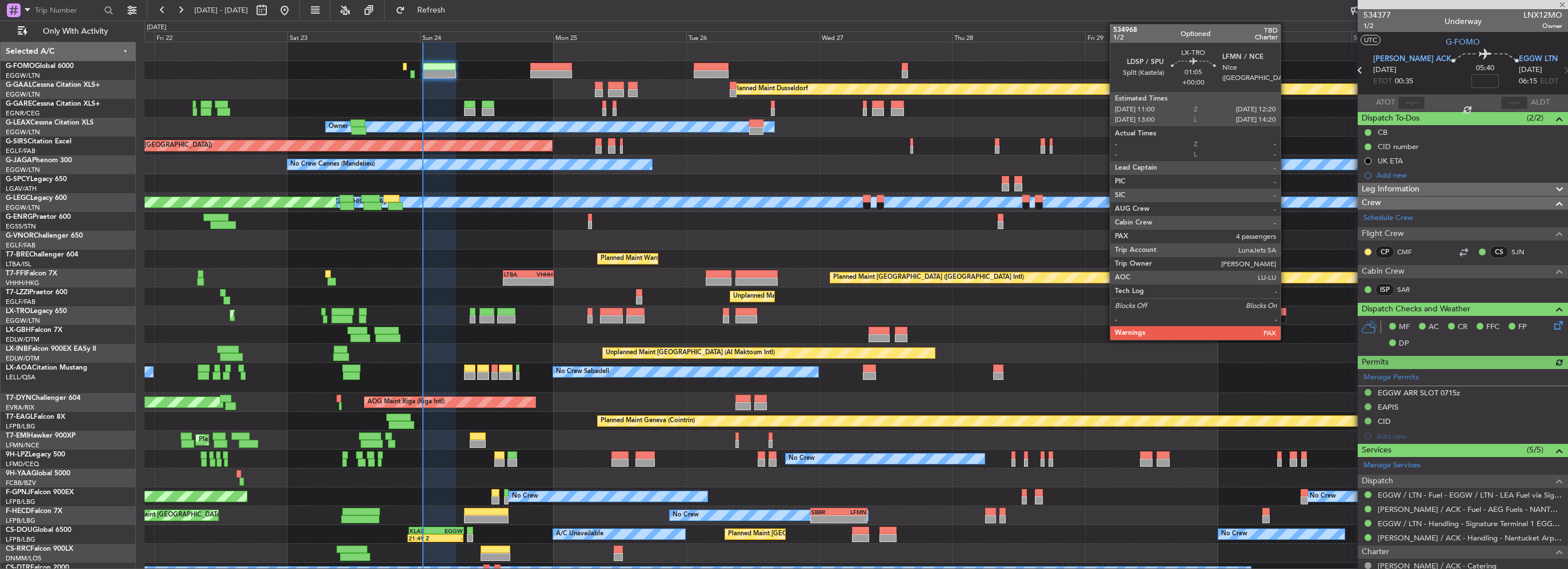
type input "+00:45"
type input "0"
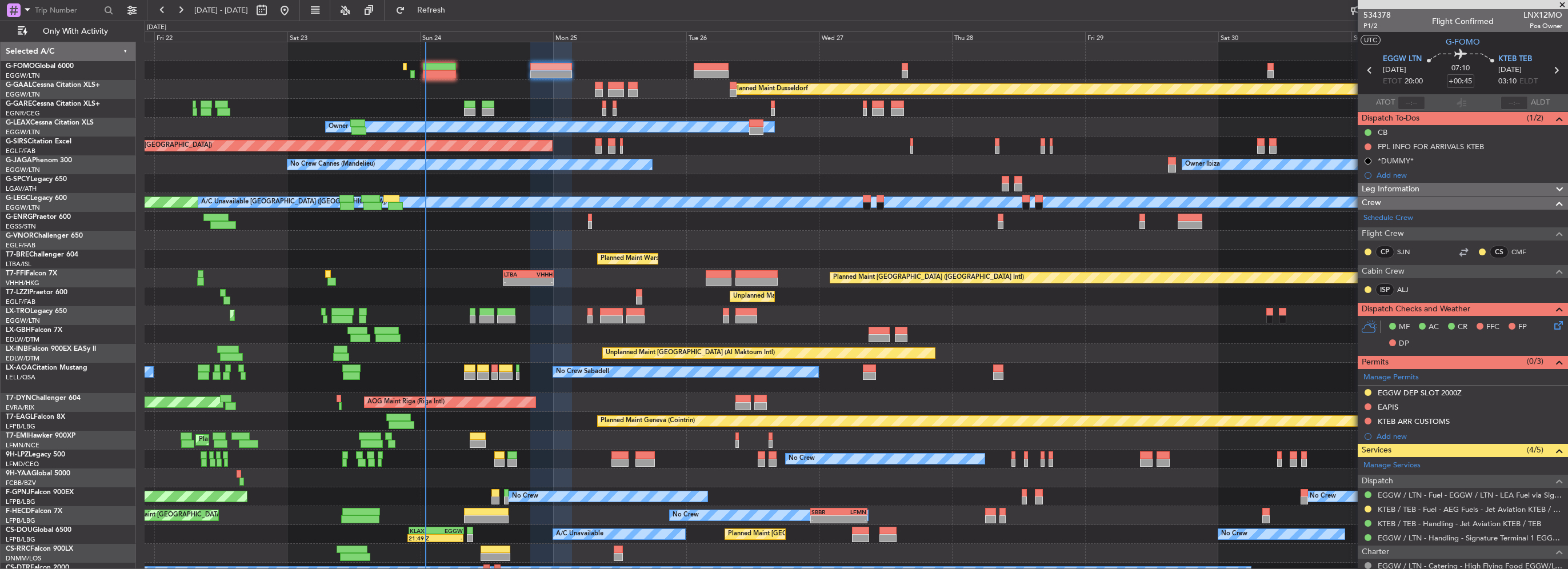
scroll to position [31, 0]
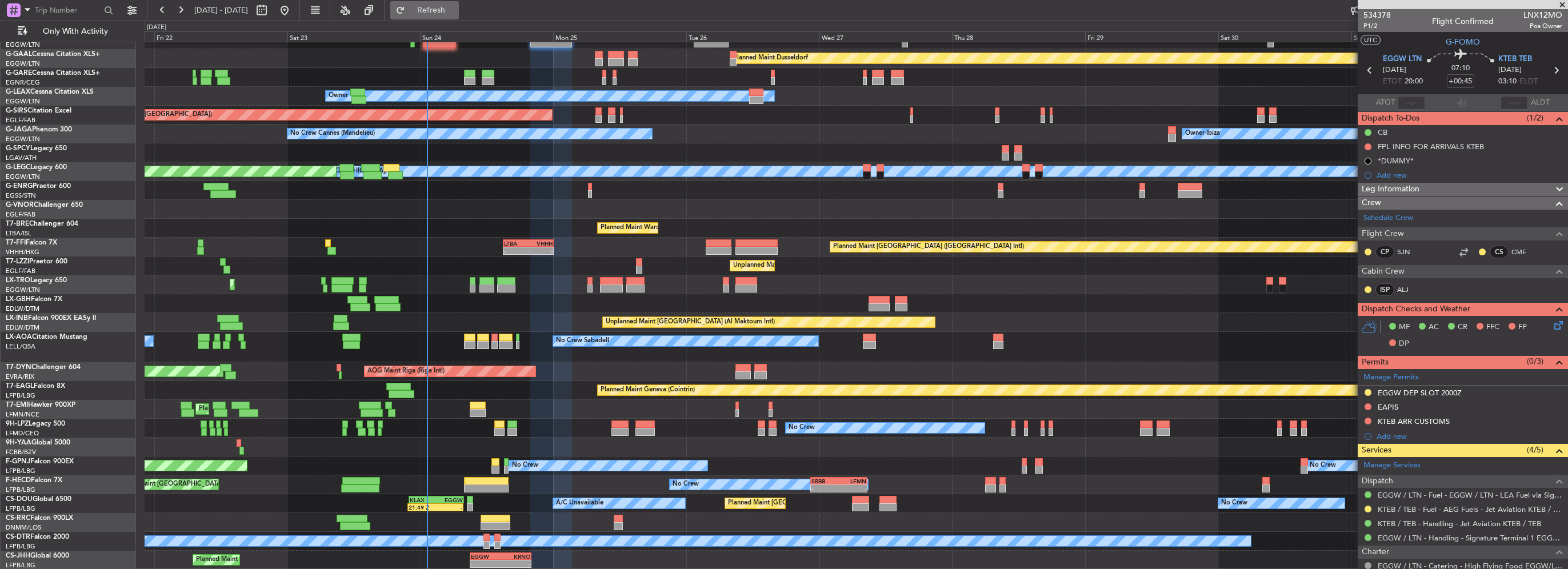
click at [455, 7] on span "Refresh" at bounding box center [431, 10] width 48 height 8
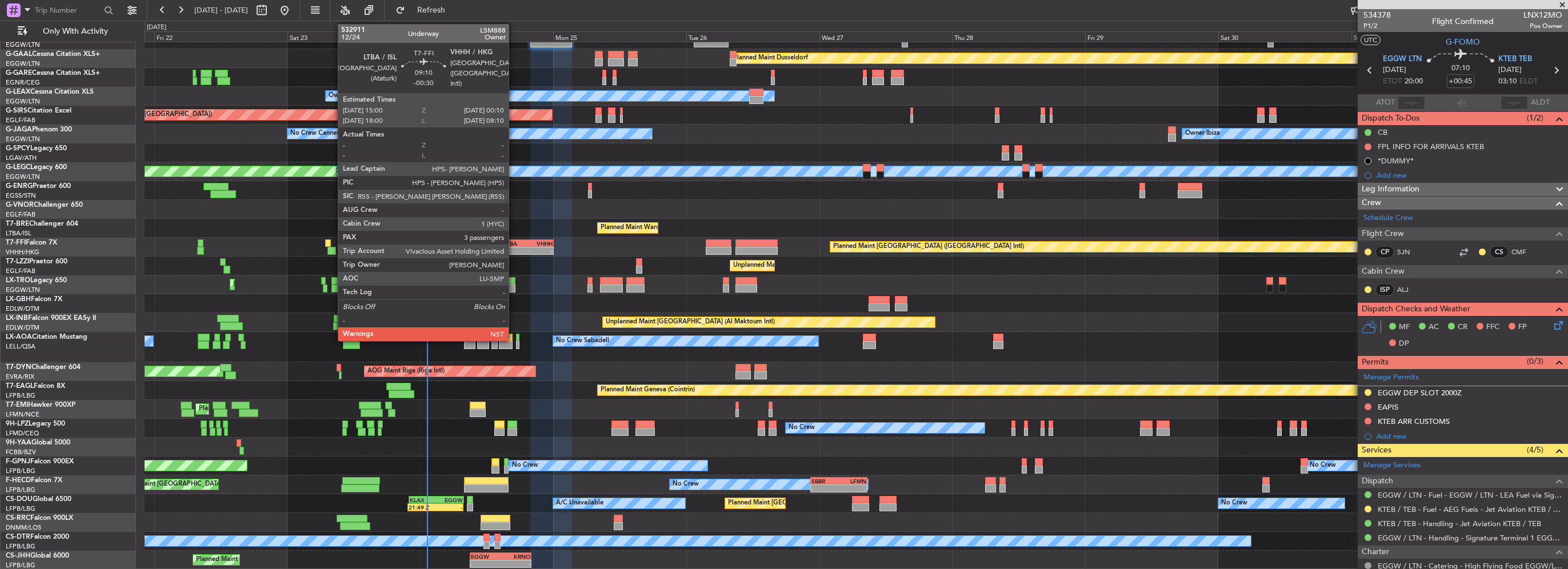
click at [514, 240] on div "LTBA" at bounding box center [516, 243] width 24 height 7
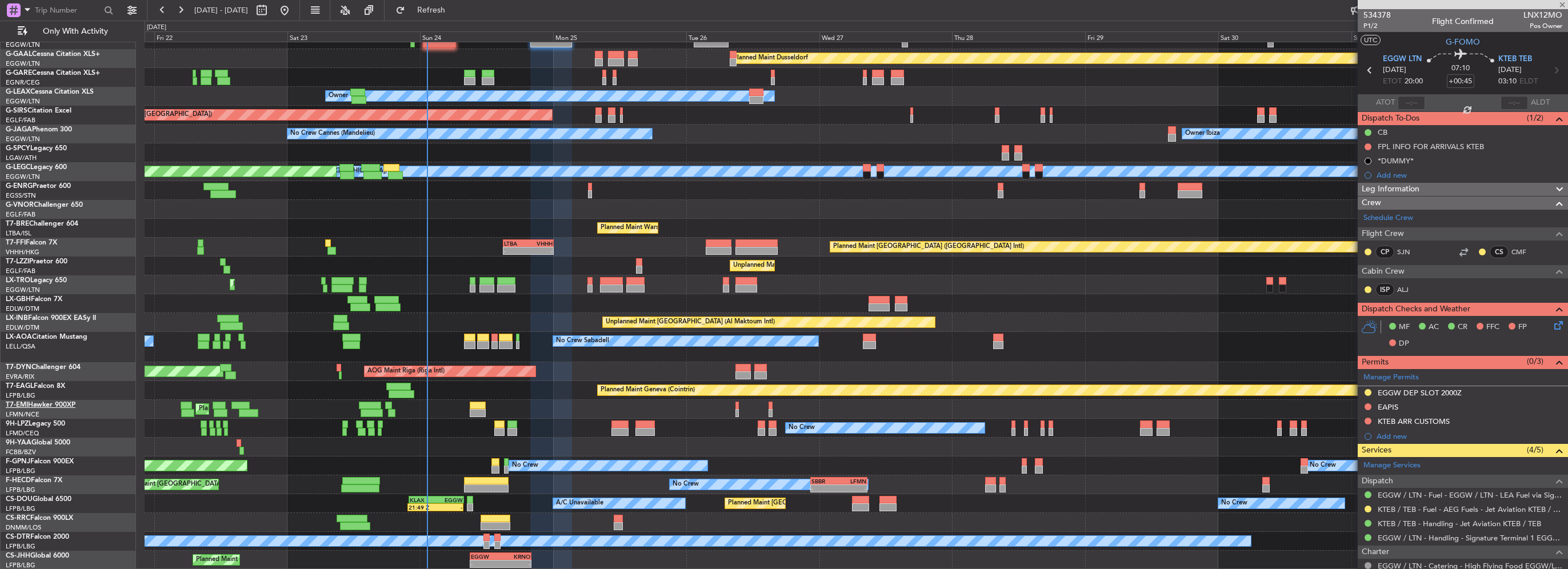
type input "-00:30"
type input "3"
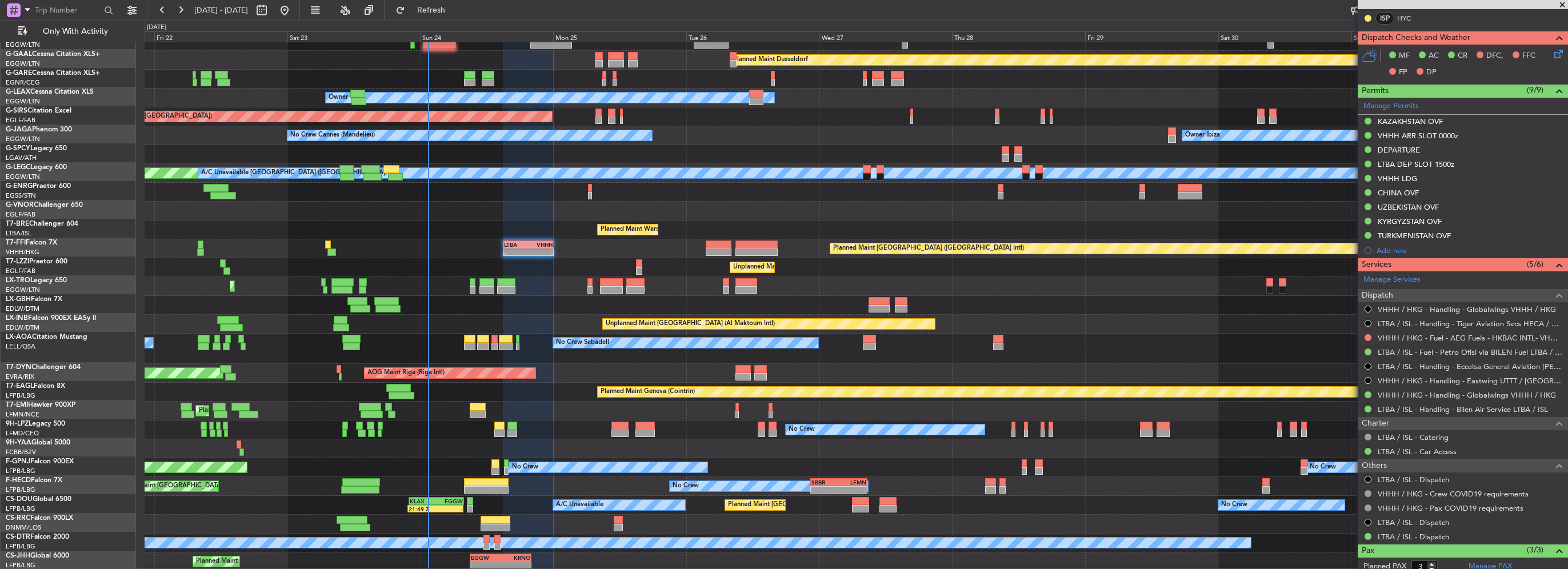
scroll to position [0, 0]
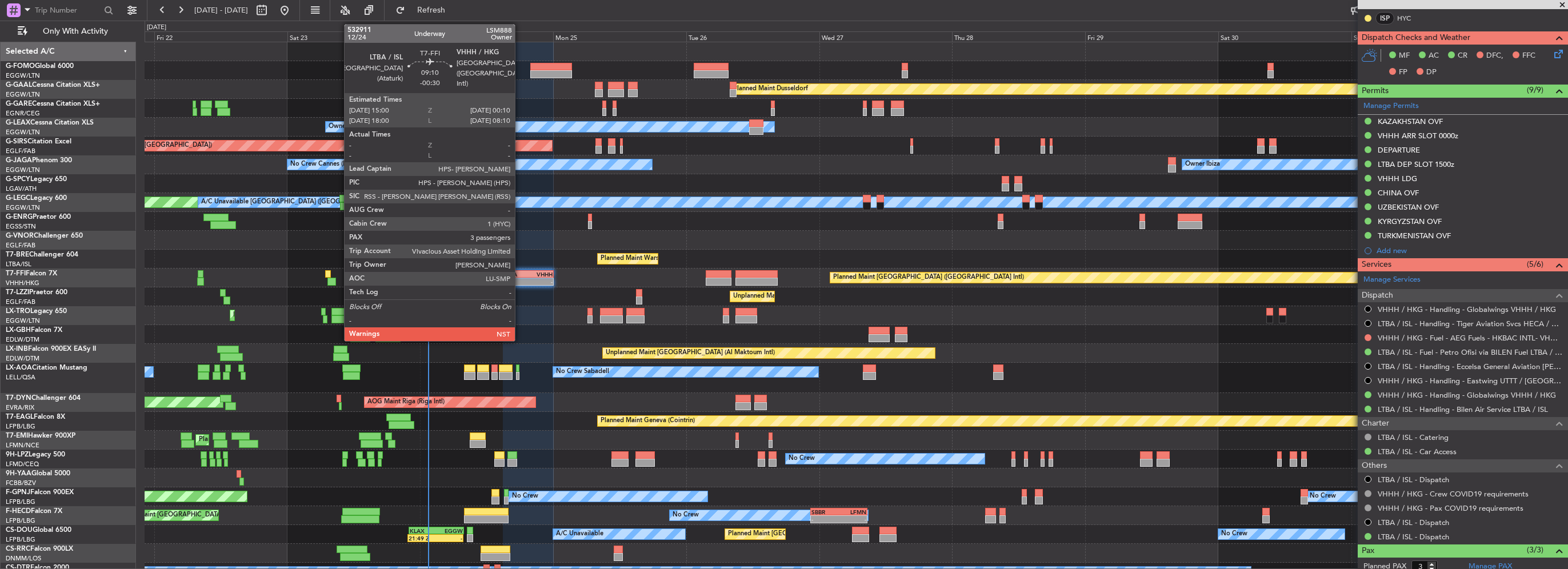
click at [520, 277] on div "LTBA" at bounding box center [516, 274] width 24 height 7
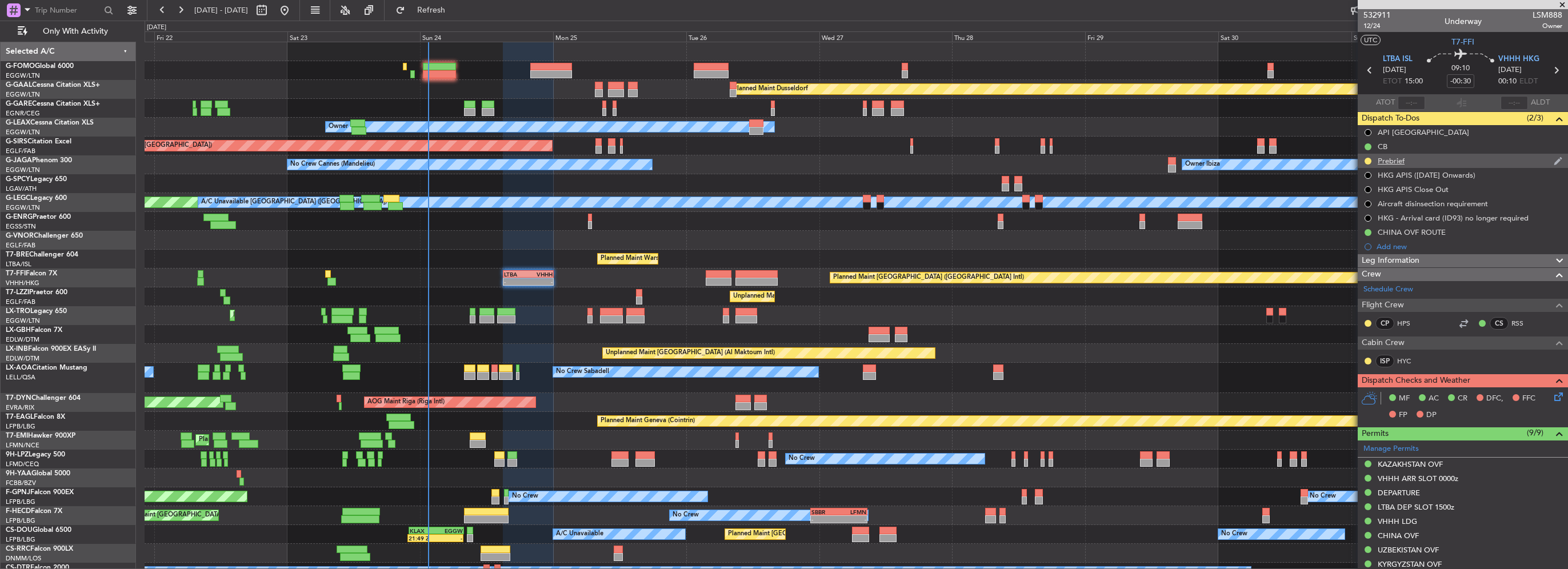
click at [1371, 157] on div at bounding box center [1368, 161] width 9 height 9
click at [1367, 159] on button at bounding box center [1369, 161] width 7 height 7
click at [1370, 225] on span "Cancelled" at bounding box center [1371, 228] width 32 height 12
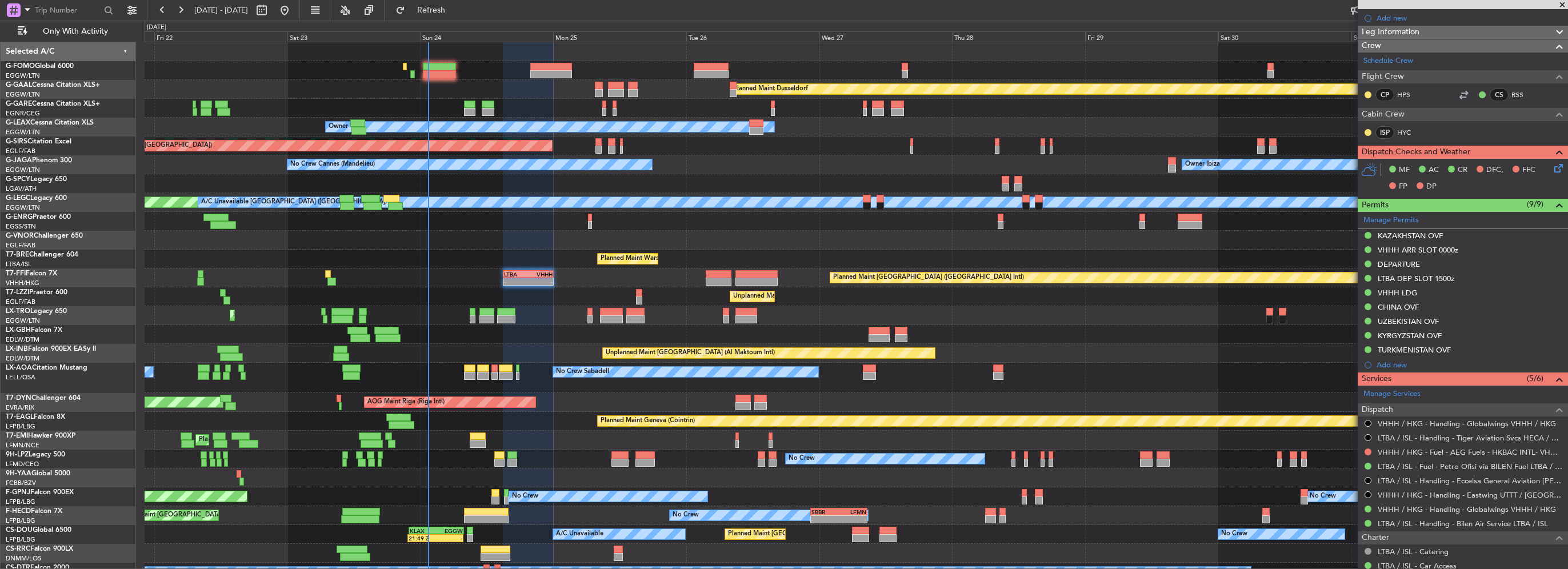
scroll to position [426, 0]
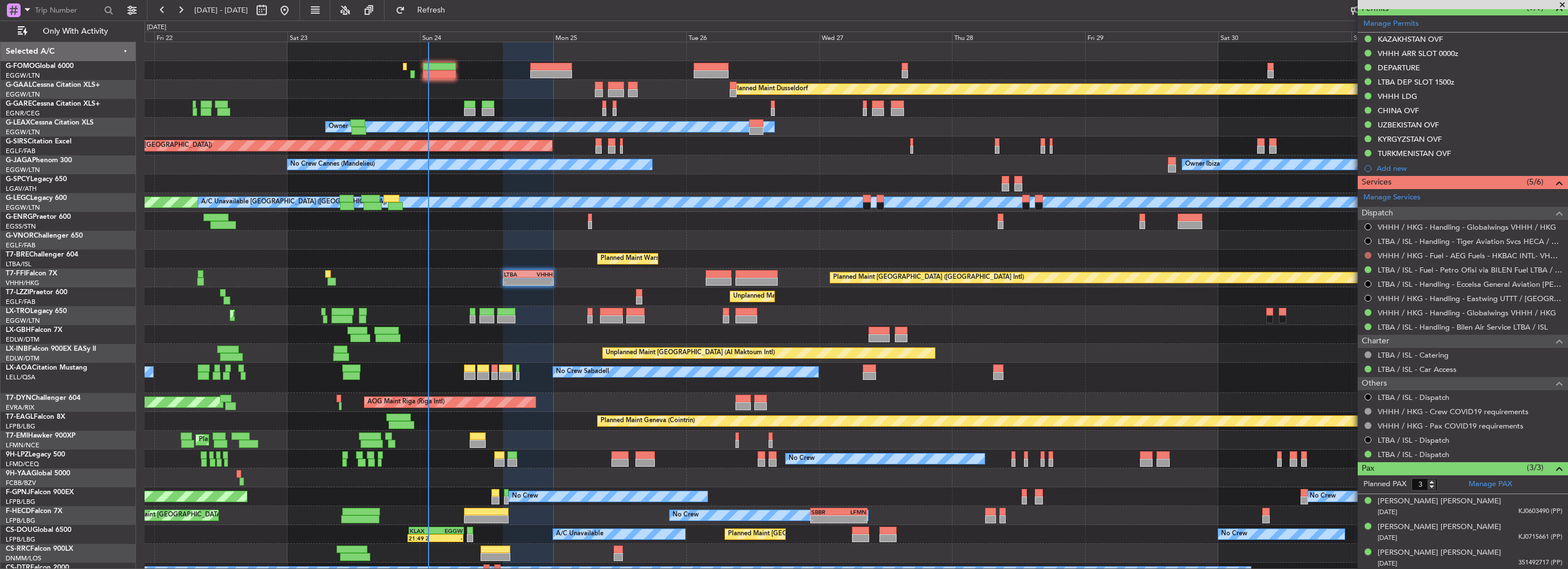
click at [1367, 255] on button at bounding box center [1369, 256] width 7 height 7
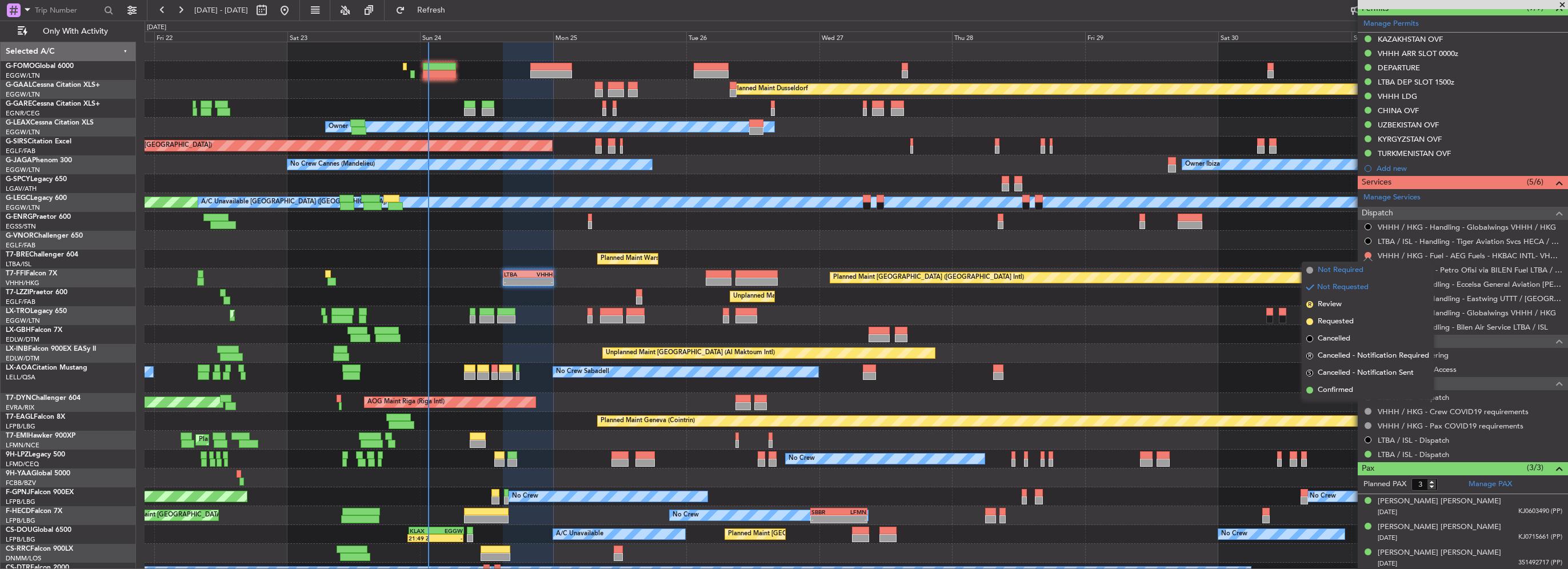
click at [1335, 269] on span "Not Required" at bounding box center [1341, 270] width 46 height 12
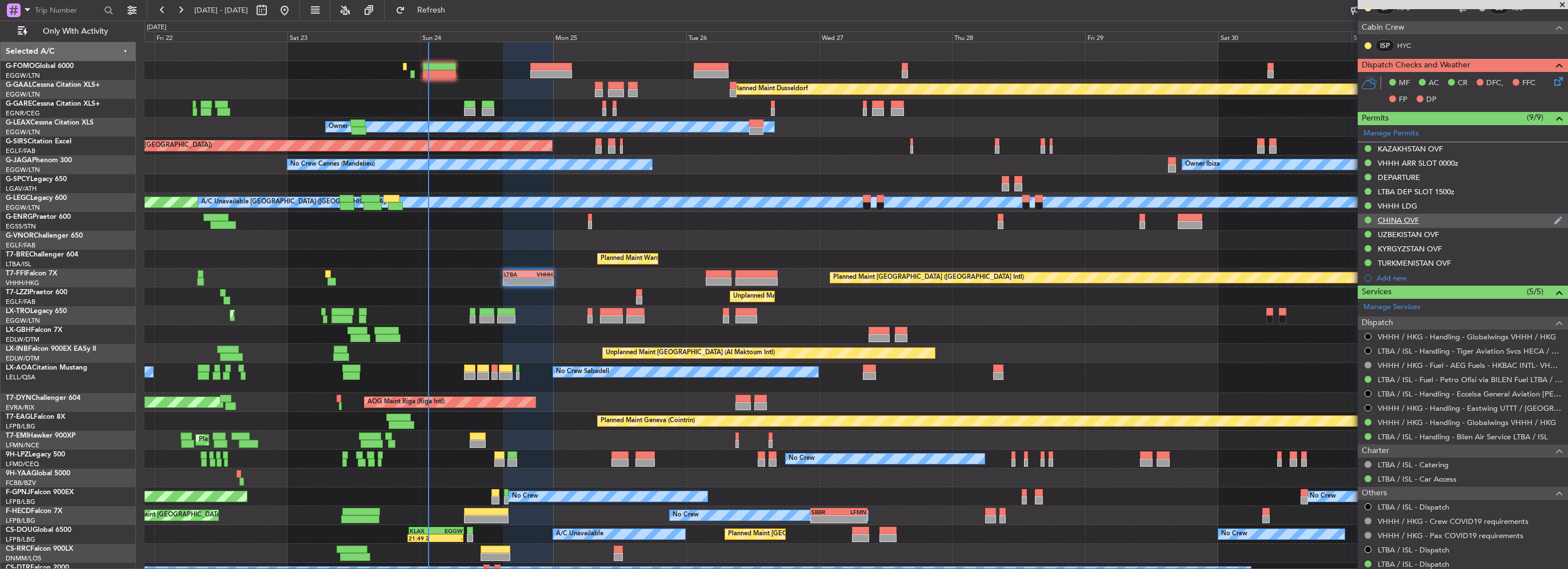
scroll to position [253, 0]
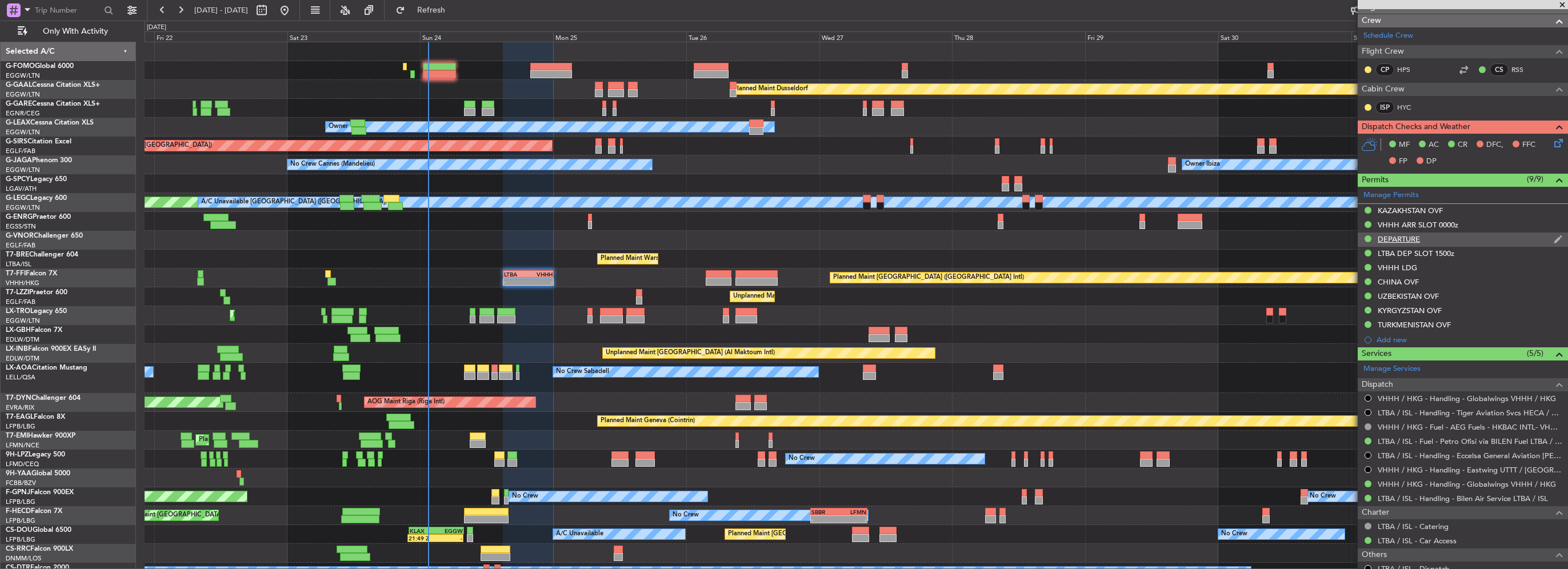
click at [1403, 238] on div "DEPARTURE" at bounding box center [1398, 239] width 42 height 10
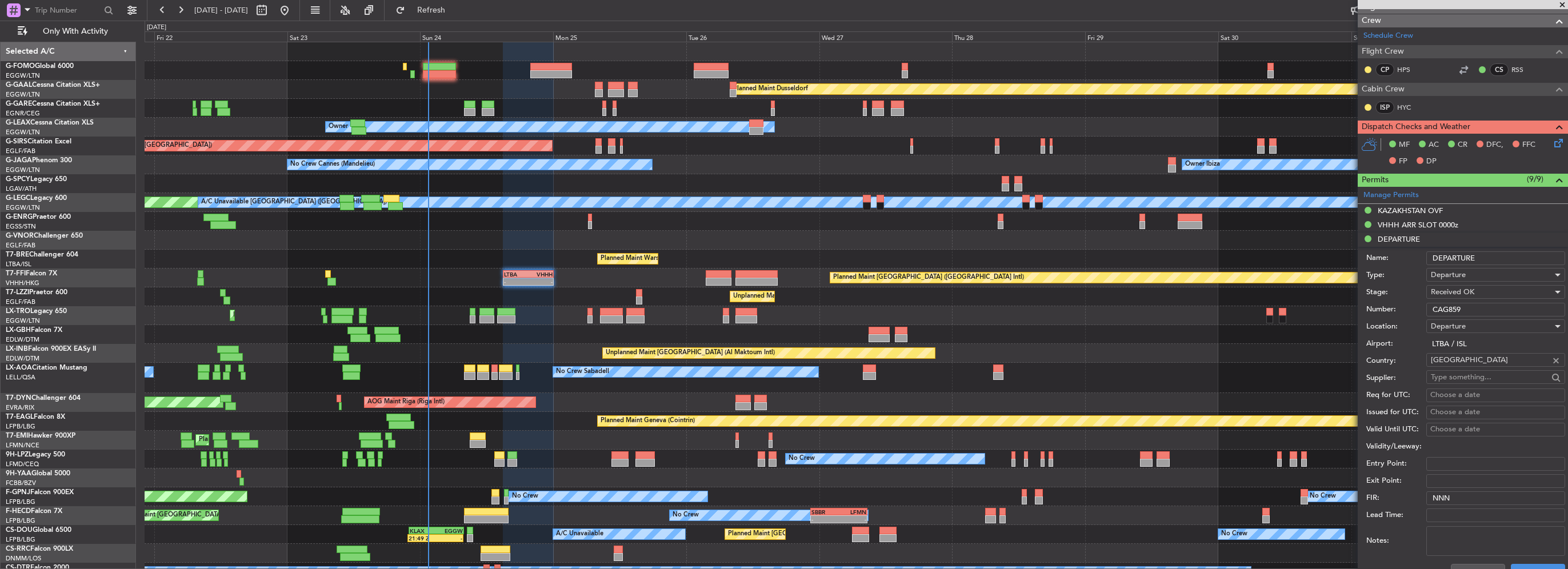
drag, startPoint x: 1482, startPoint y: 302, endPoint x: 1364, endPoint y: 305, distance: 118.0
click at [1410, 305] on div "Number: CAG859" at bounding box center [1466, 309] width 199 height 17
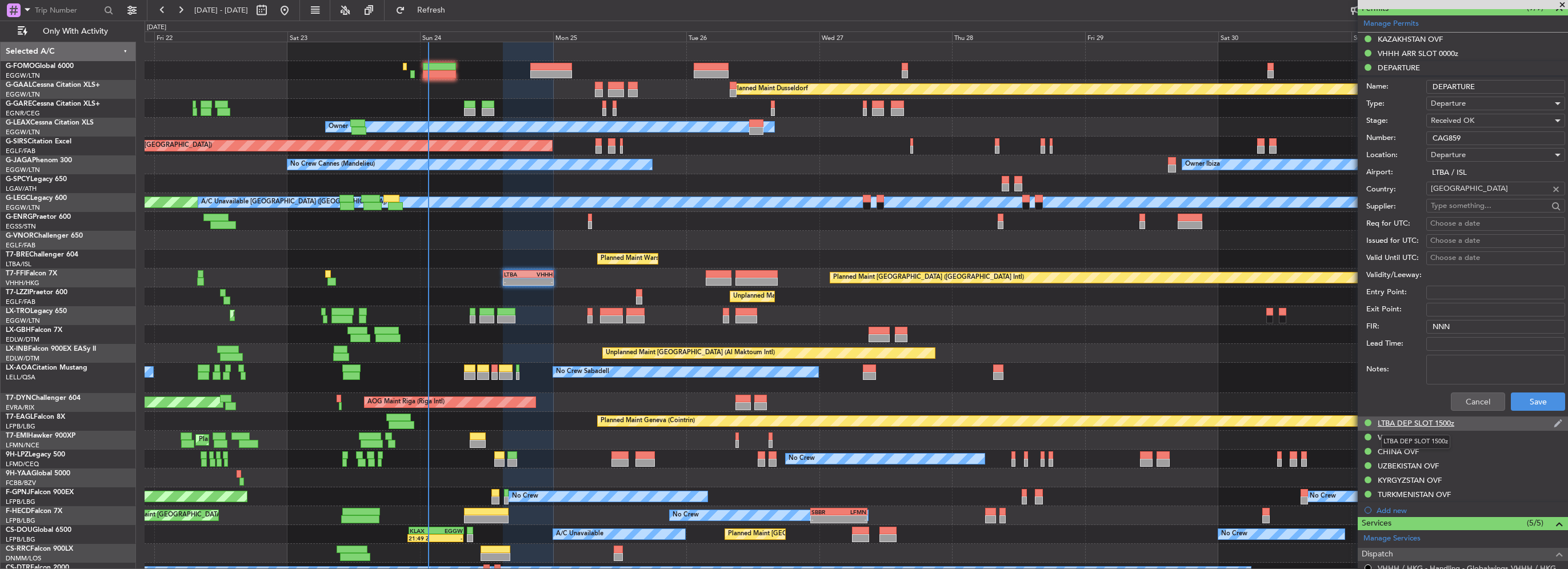
click at [1408, 425] on div "LTBA DEP SLOT 1500z" at bounding box center [1416, 423] width 77 height 10
click at [1461, 414] on button "Cancel" at bounding box center [1478, 416] width 54 height 18
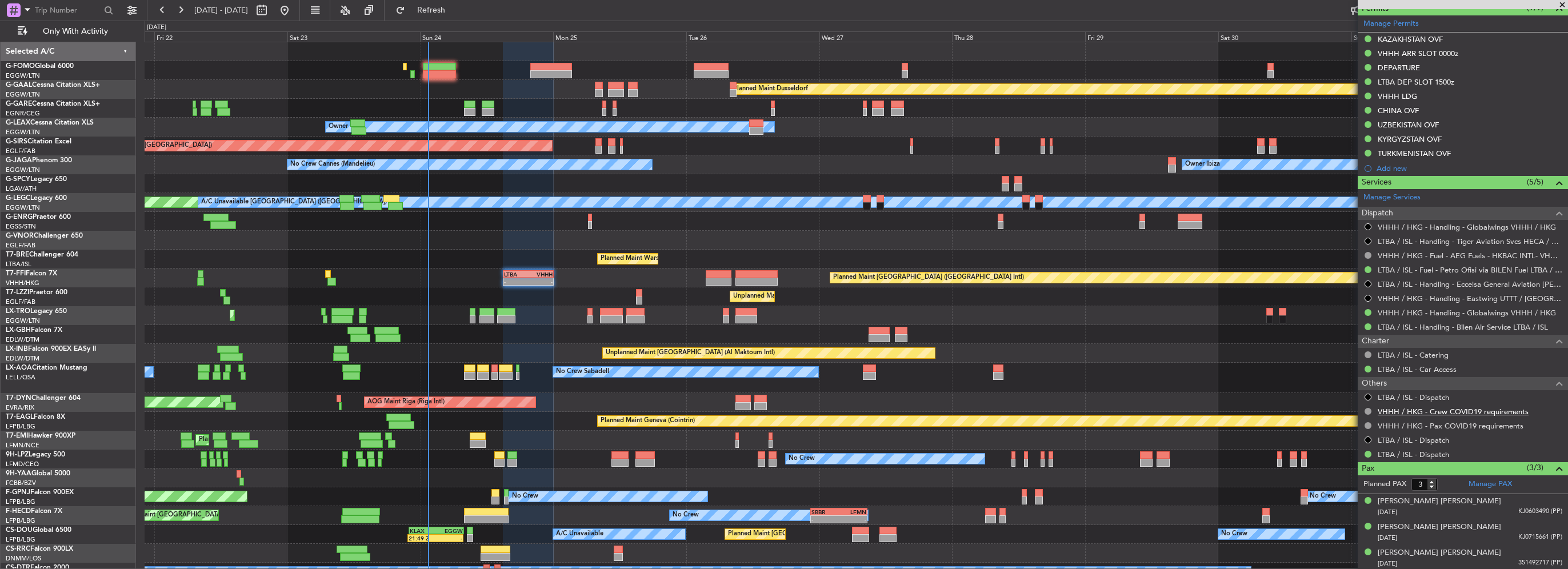
scroll to position [253, 0]
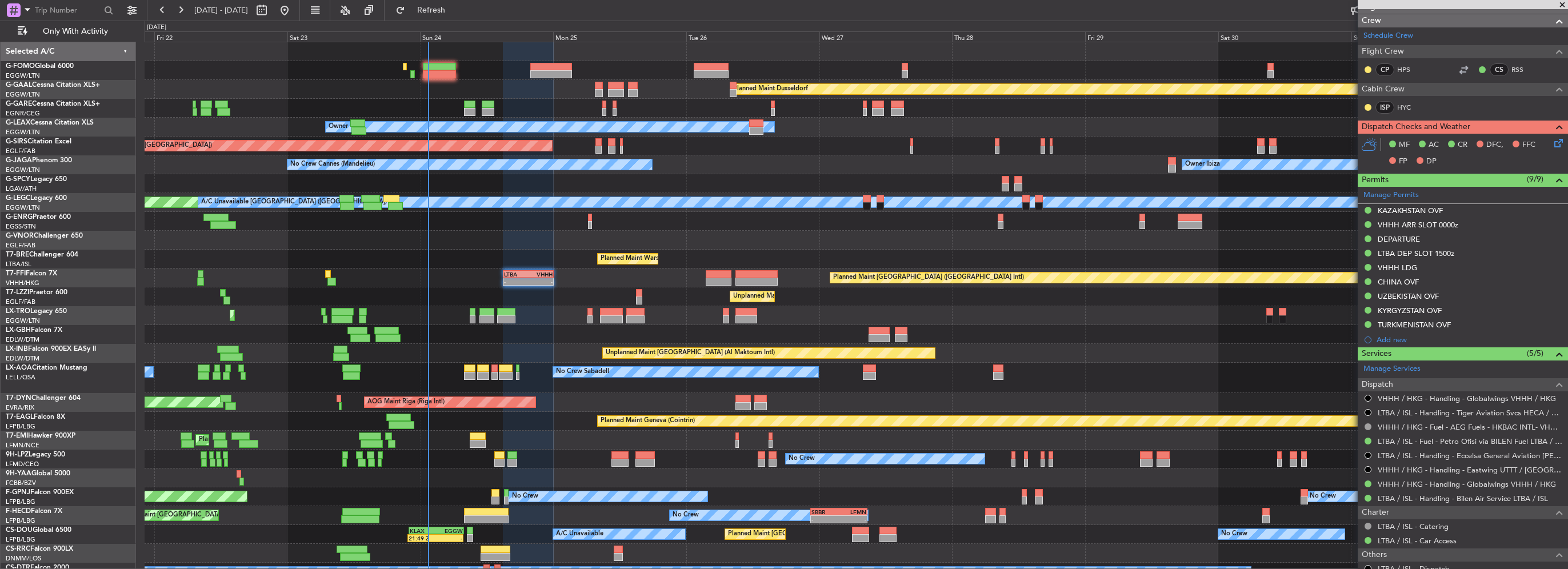
drag, startPoint x: 1415, startPoint y: 329, endPoint x: 1422, endPoint y: 329, distance: 7.0
click at [1415, 329] on div "TURKMENISTAN OVF" at bounding box center [1463, 326] width 210 height 14
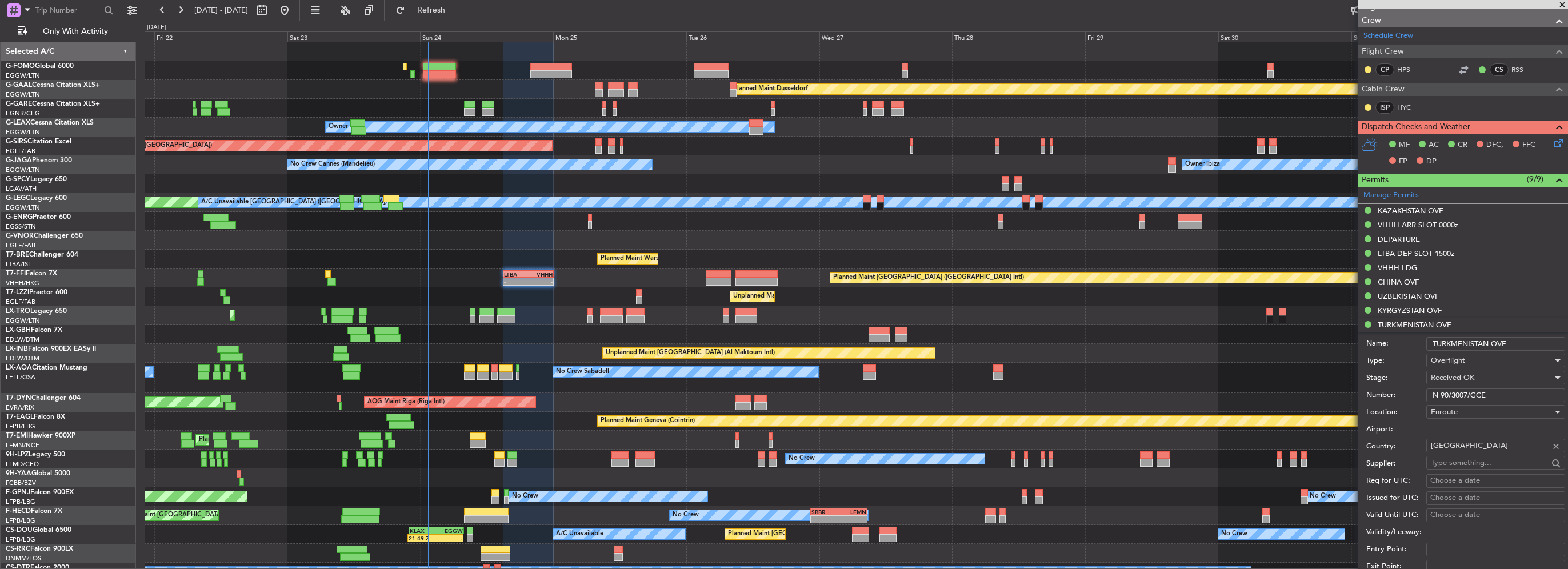
drag, startPoint x: 1498, startPoint y: 396, endPoint x: 1200, endPoint y: 399, distance: 298.0
click at [1281, 398] on fb-app "[DATE] - [DATE] Refresh Quick Links Only With Activity Planned [GEOGRAPHIC_DATA…" at bounding box center [784, 289] width 1568 height 561
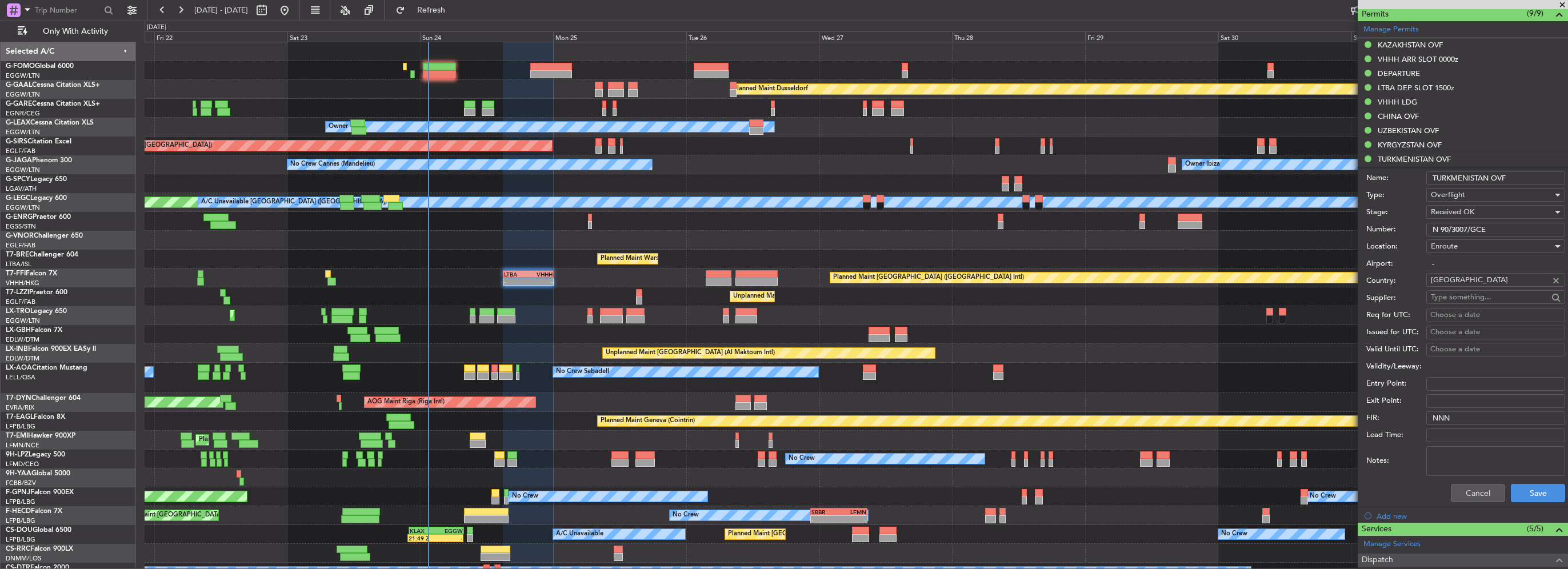
scroll to position [311, 0]
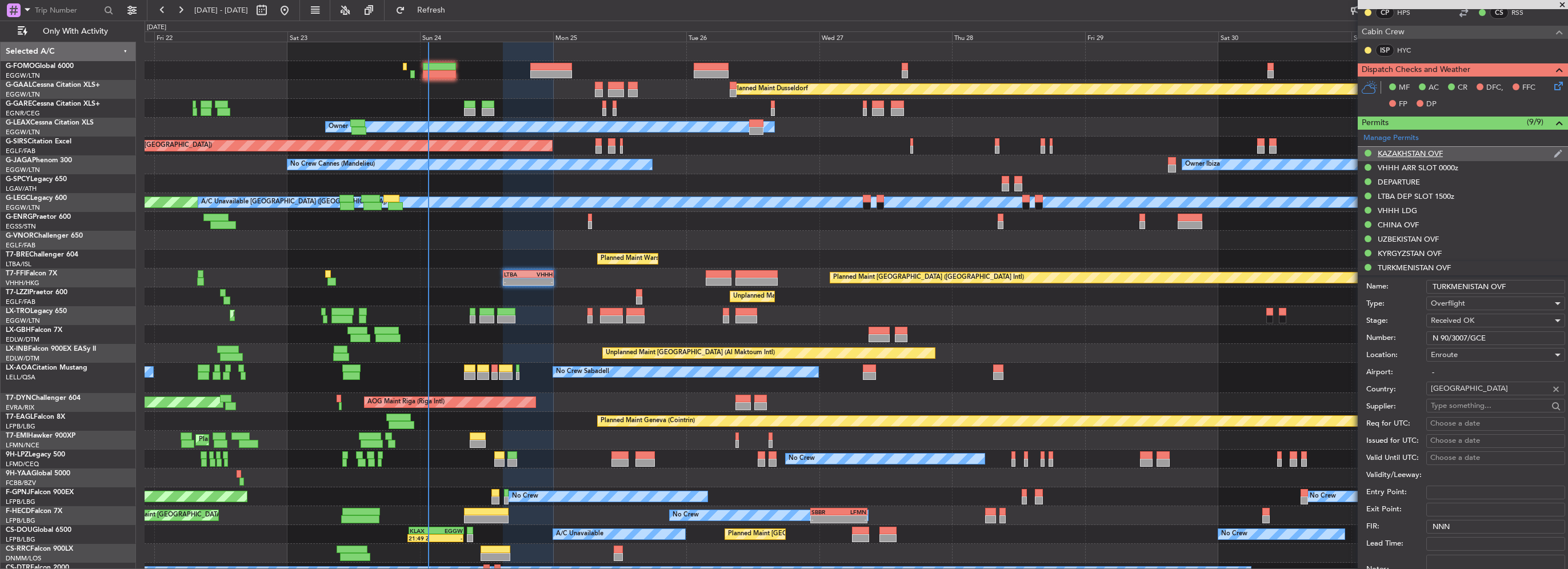
click at [1418, 155] on div "KAZAKHSTAN OVF" at bounding box center [1410, 153] width 65 height 10
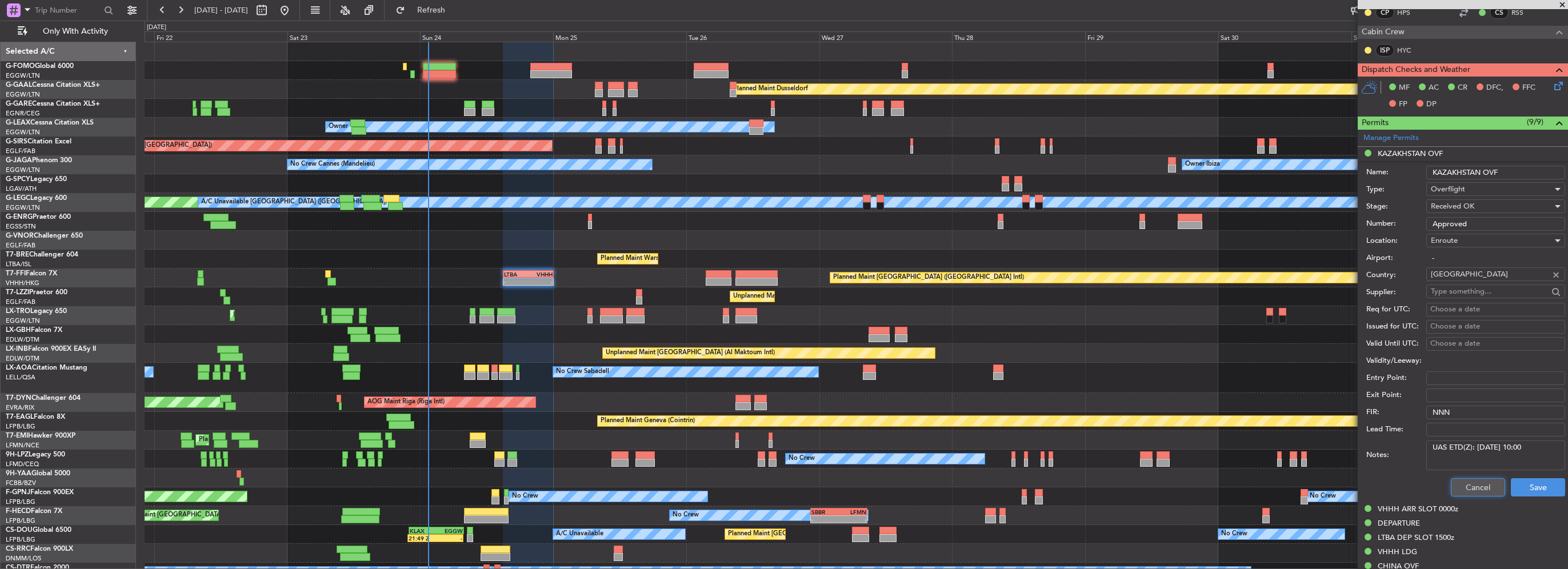
click at [1468, 483] on button "Cancel" at bounding box center [1478, 488] width 54 height 18
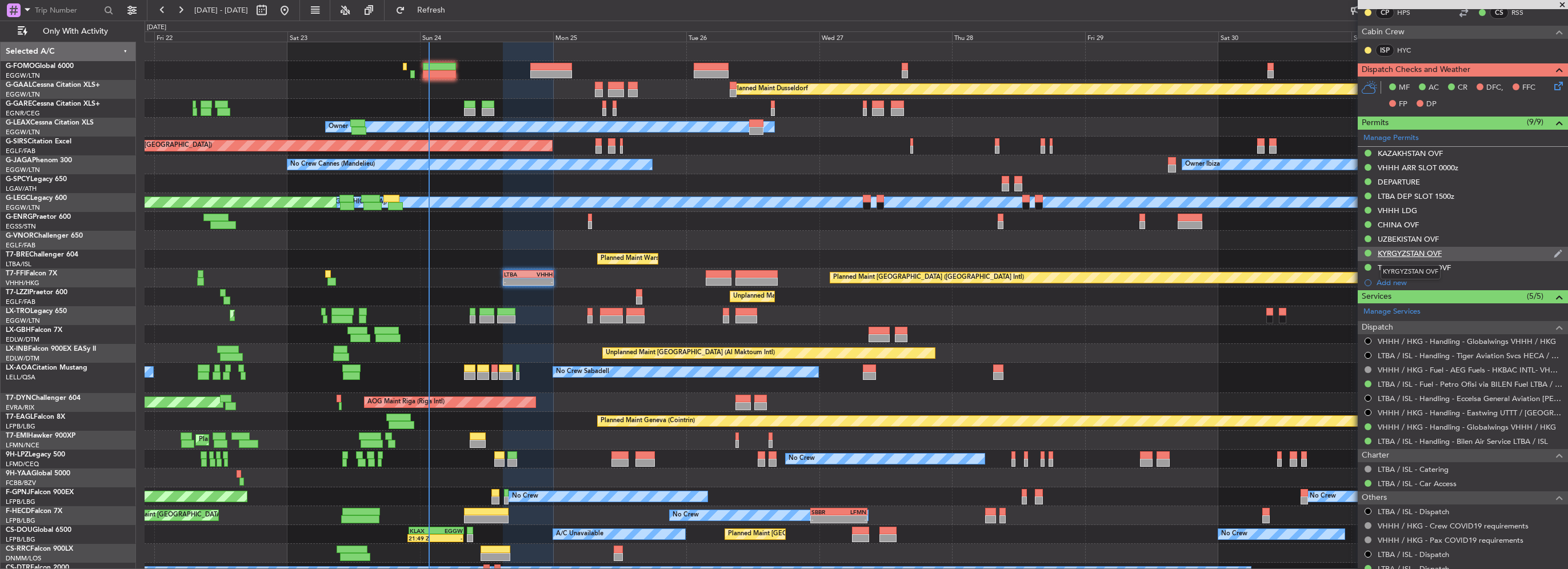
click at [1393, 254] on div "KYRGYZSTAN OVF" at bounding box center [1409, 253] width 64 height 10
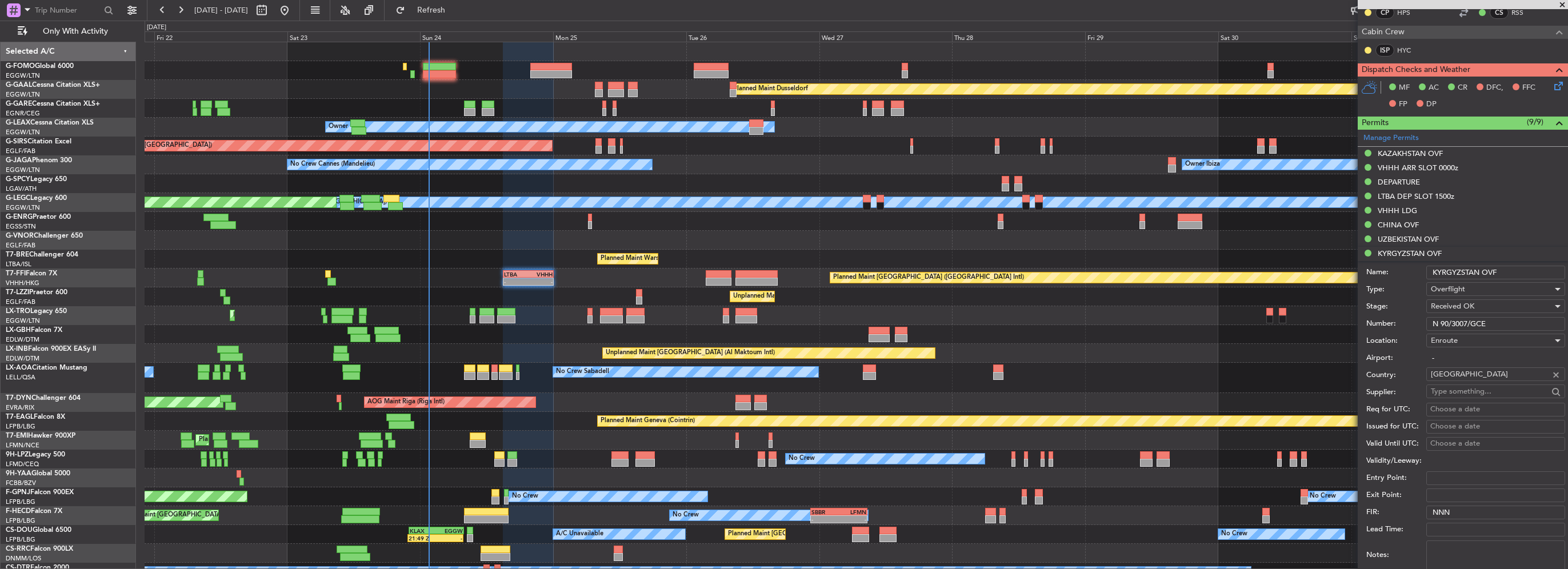
drag, startPoint x: 1497, startPoint y: 320, endPoint x: 1324, endPoint y: 326, distance: 173.1
click at [1358, 324] on form "Name: KYRGYZSTAN OVF Type: Overflight Stage: Received OK Number: N 90/3007/GCE …" at bounding box center [1463, 432] width 210 height 341
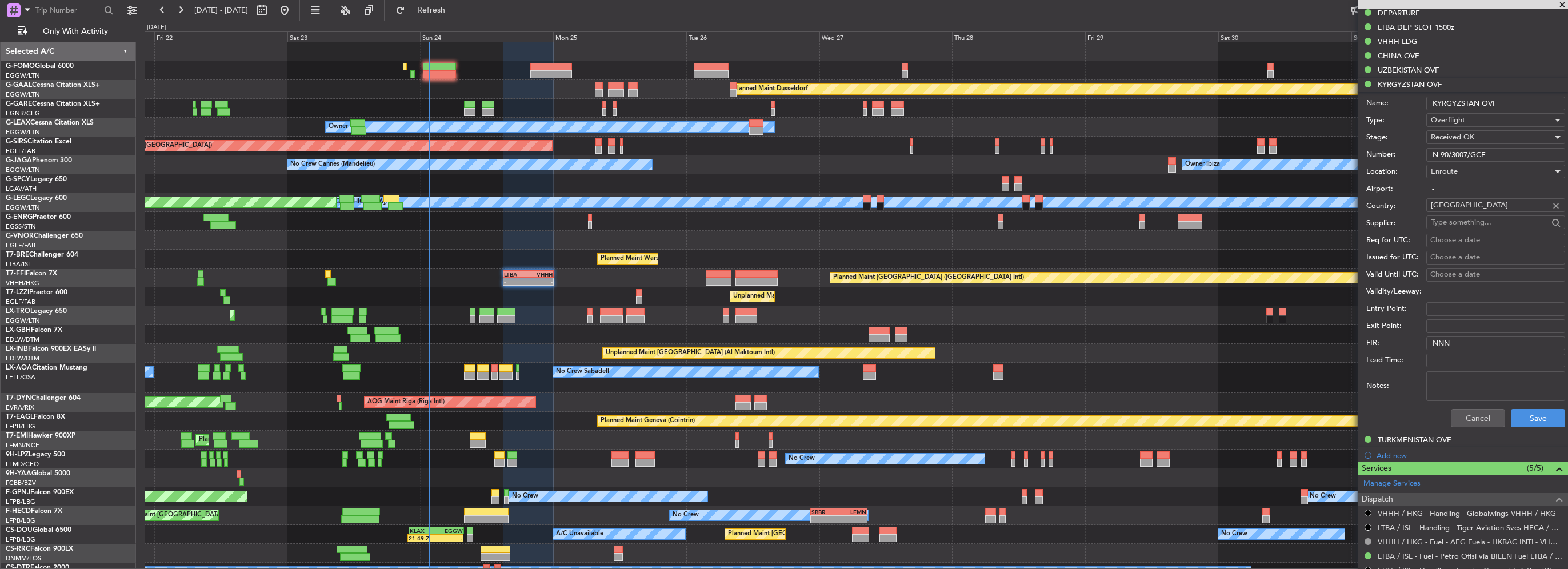
scroll to position [482, 0]
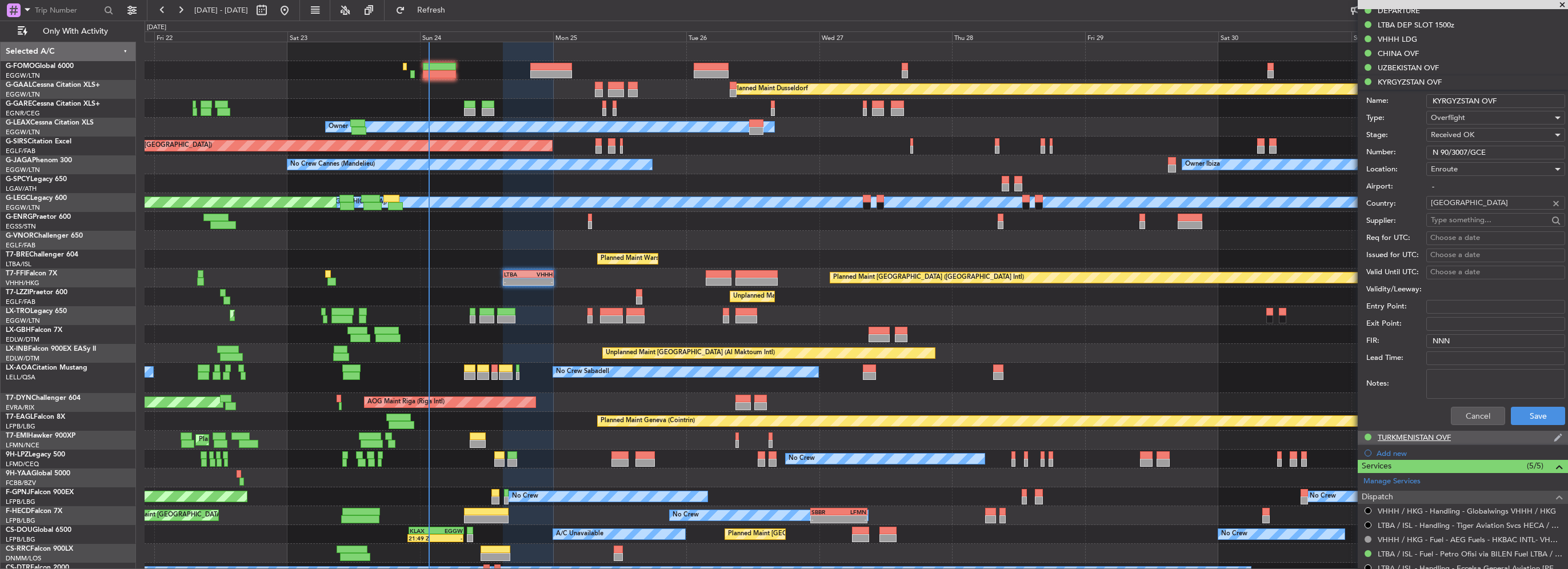
click at [1419, 436] on div "TURKMENISTAN OVF" at bounding box center [1414, 437] width 73 height 10
drag, startPoint x: 1508, startPoint y: 164, endPoint x: 1187, endPoint y: 161, distance: 321.0
click at [1236, 163] on fb-app "[DATE] - [DATE] Refresh Quick Links Only With Activity Planned [GEOGRAPHIC_DATA…" at bounding box center [784, 289] width 1568 height 561
paste input "GC/146/8895/310725"
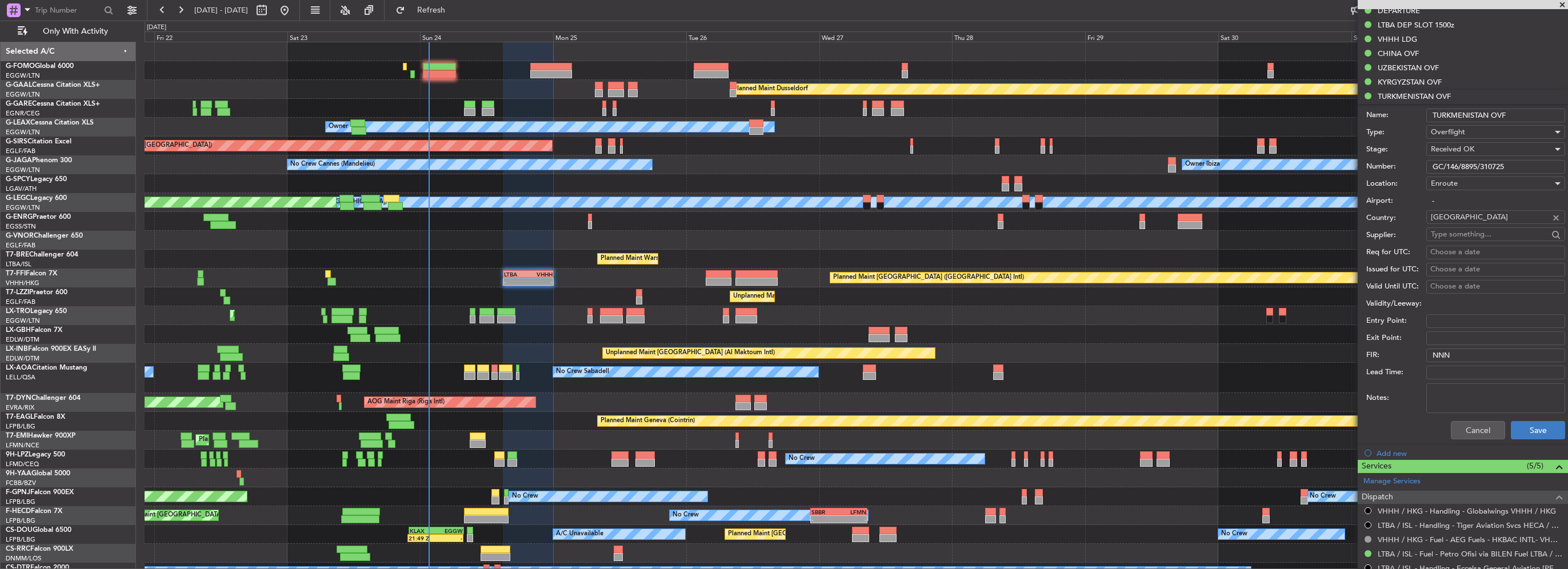
type input "GC/146/8895/310725"
click at [1539, 431] on button "Save" at bounding box center [1538, 430] width 54 height 18
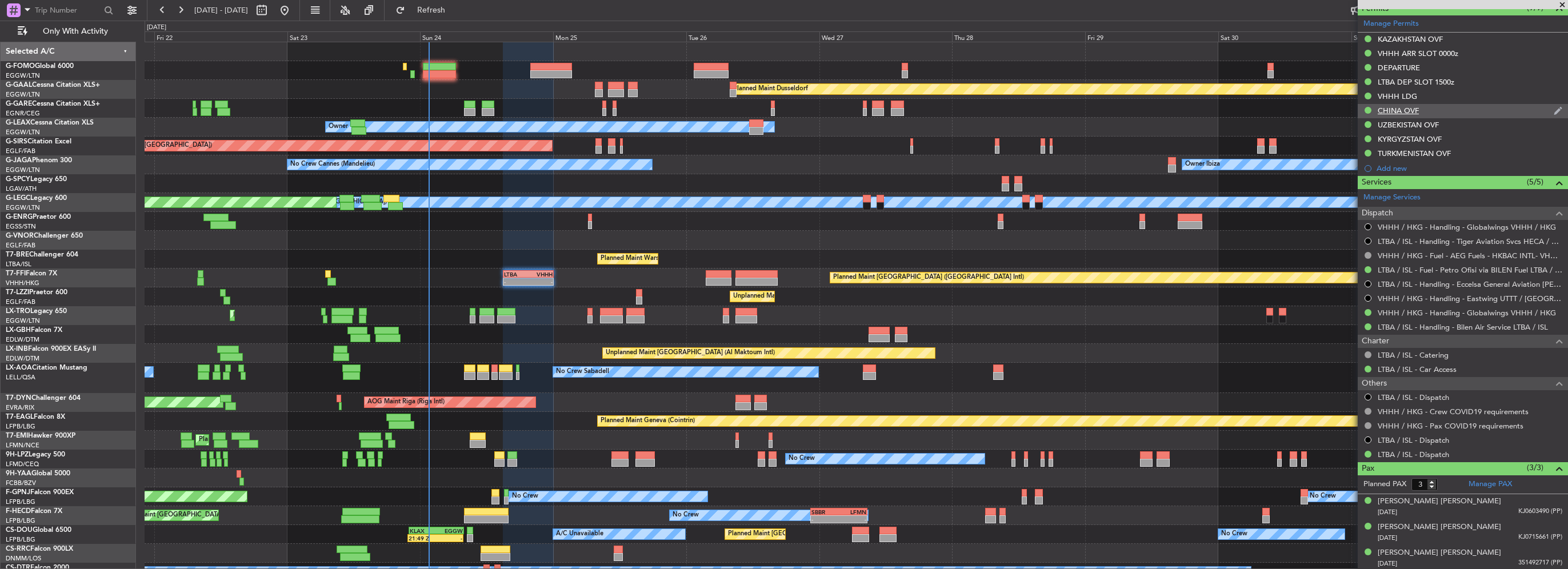
scroll to position [368, 0]
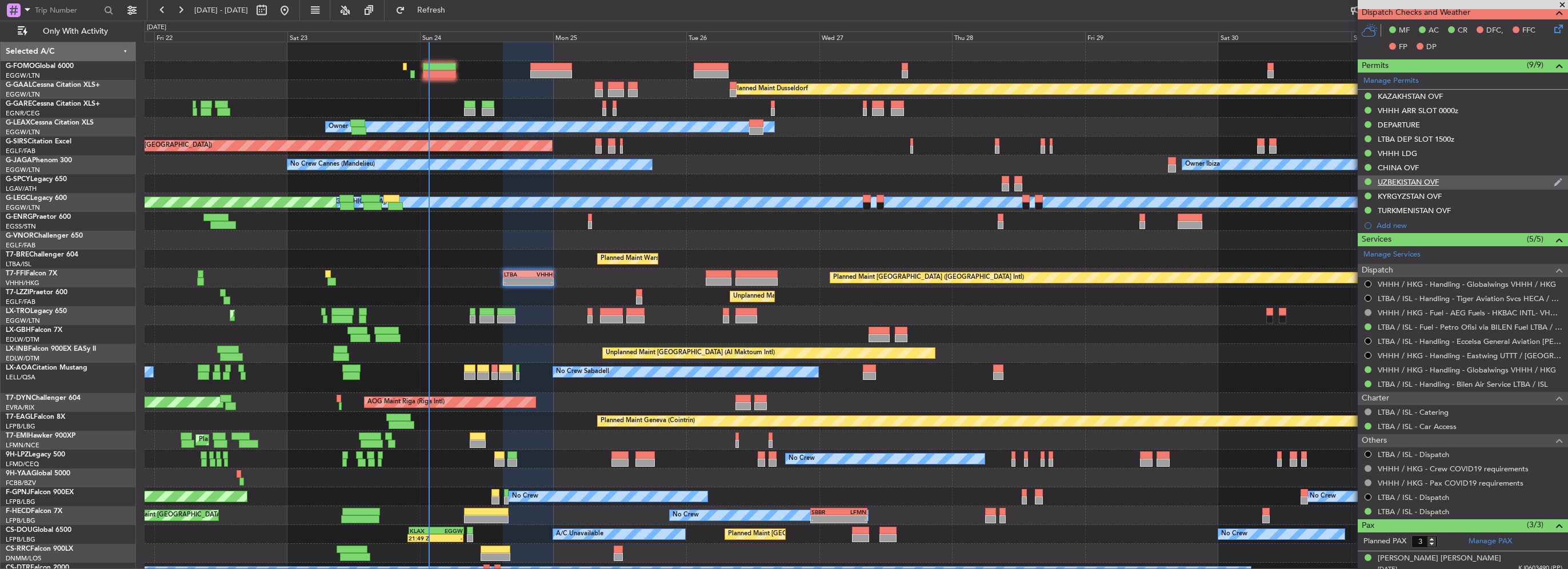
click at [1424, 185] on div "UZBEKISTAN OVF" at bounding box center [1408, 182] width 61 height 10
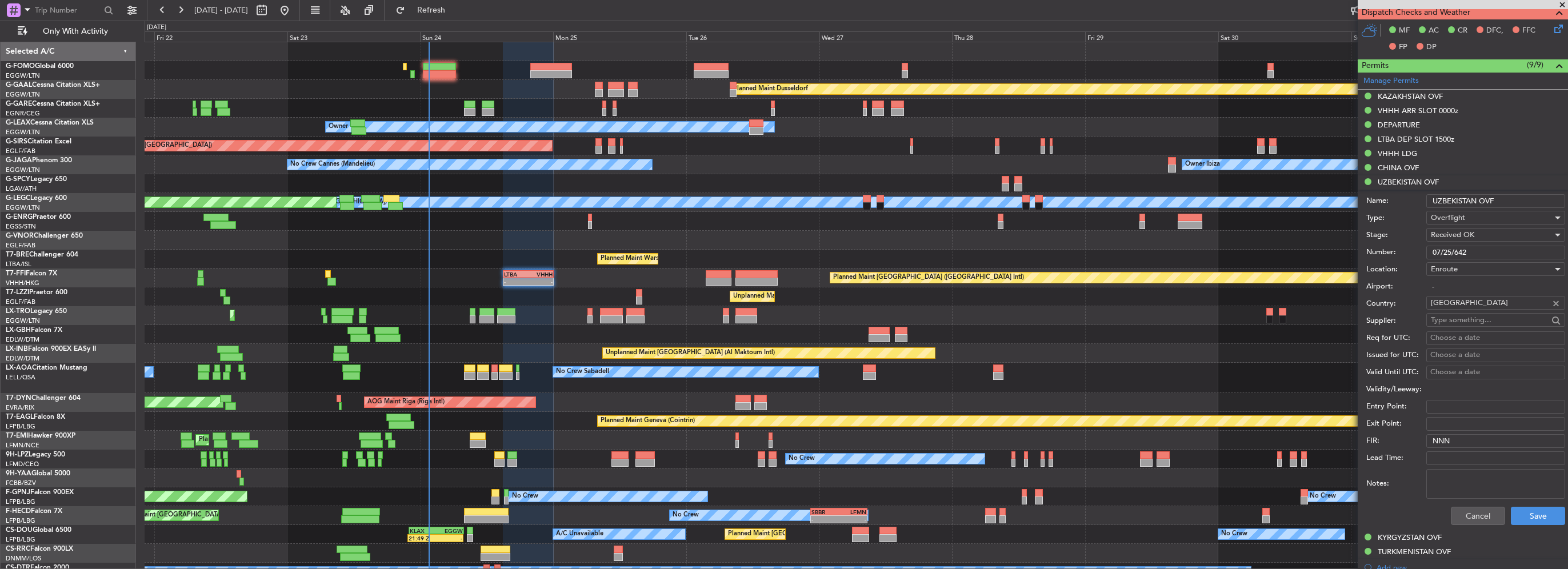
click at [1483, 251] on input "07/25/642" at bounding box center [1496, 252] width 139 height 14
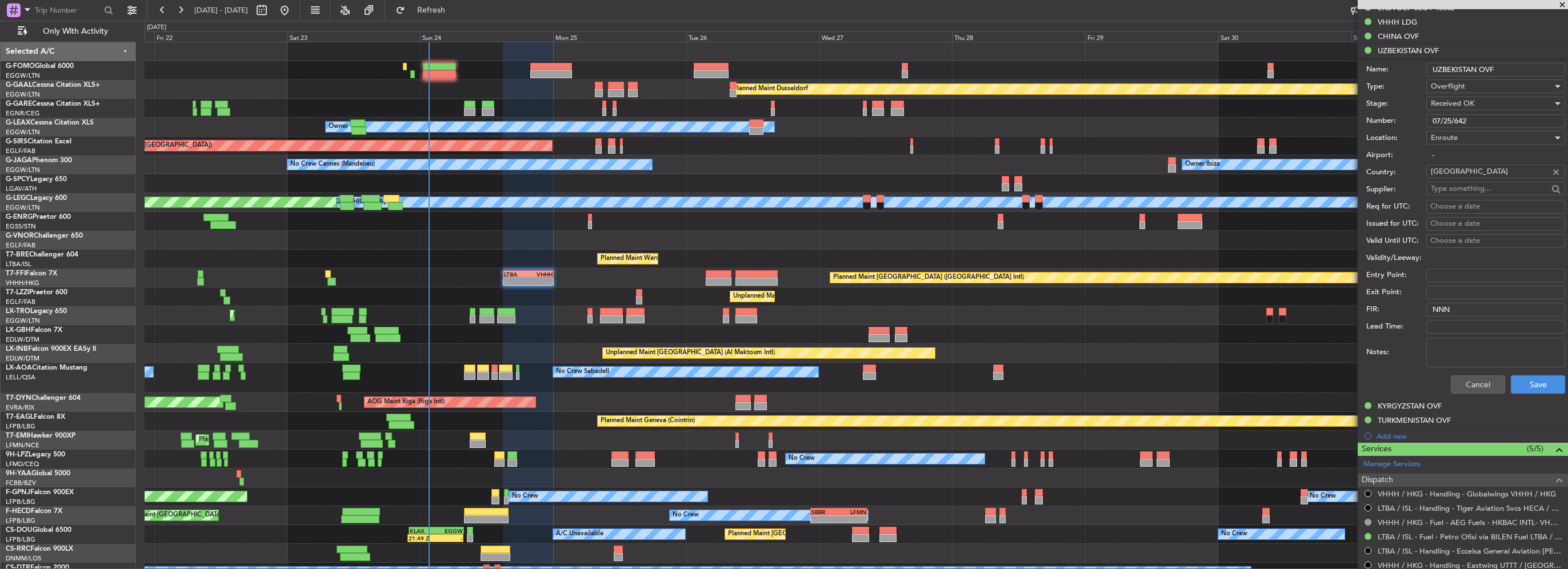
scroll to position [539, 0]
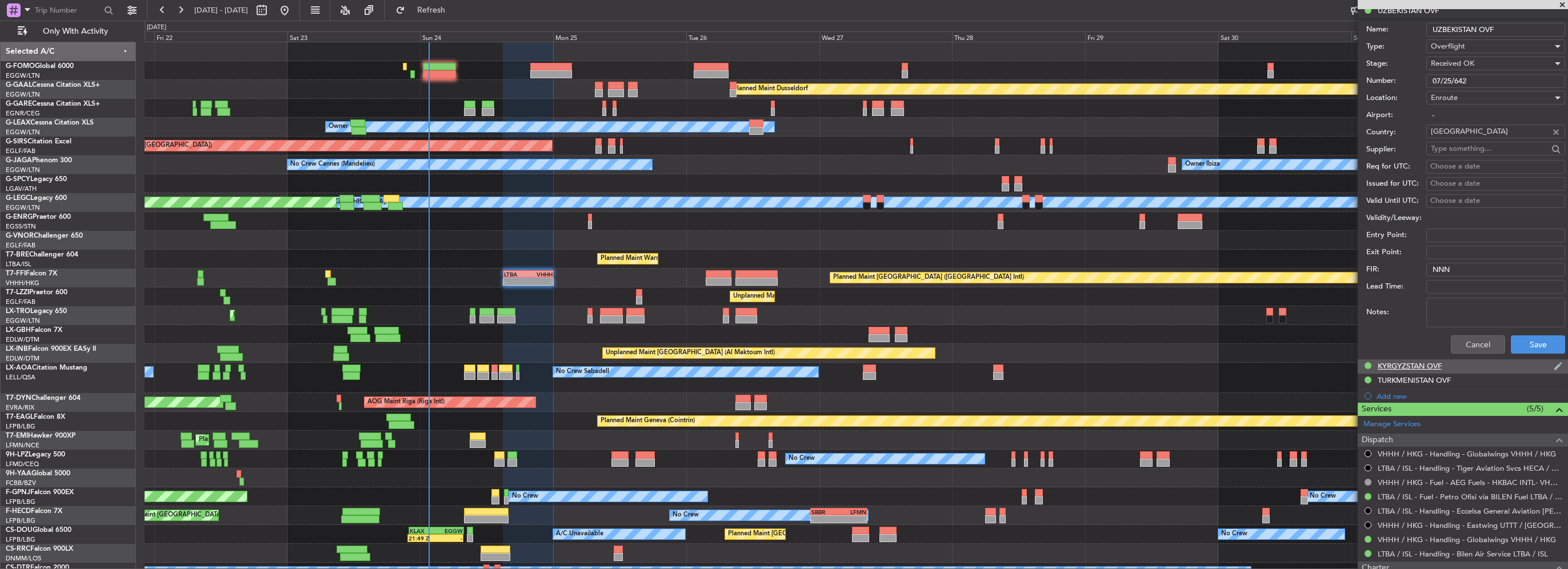
click at [1416, 368] on div "KYRGYZSTAN OVF" at bounding box center [1409, 366] width 64 height 10
drag, startPoint x: 1507, startPoint y: 92, endPoint x: 1273, endPoint y: 94, distance: 234.0
click at [1349, 94] on fb-app "[DATE] - [DATE] Refresh Quick Links Only With Activity Planned [GEOGRAPHIC_DATA…" at bounding box center [784, 289] width 1568 height 561
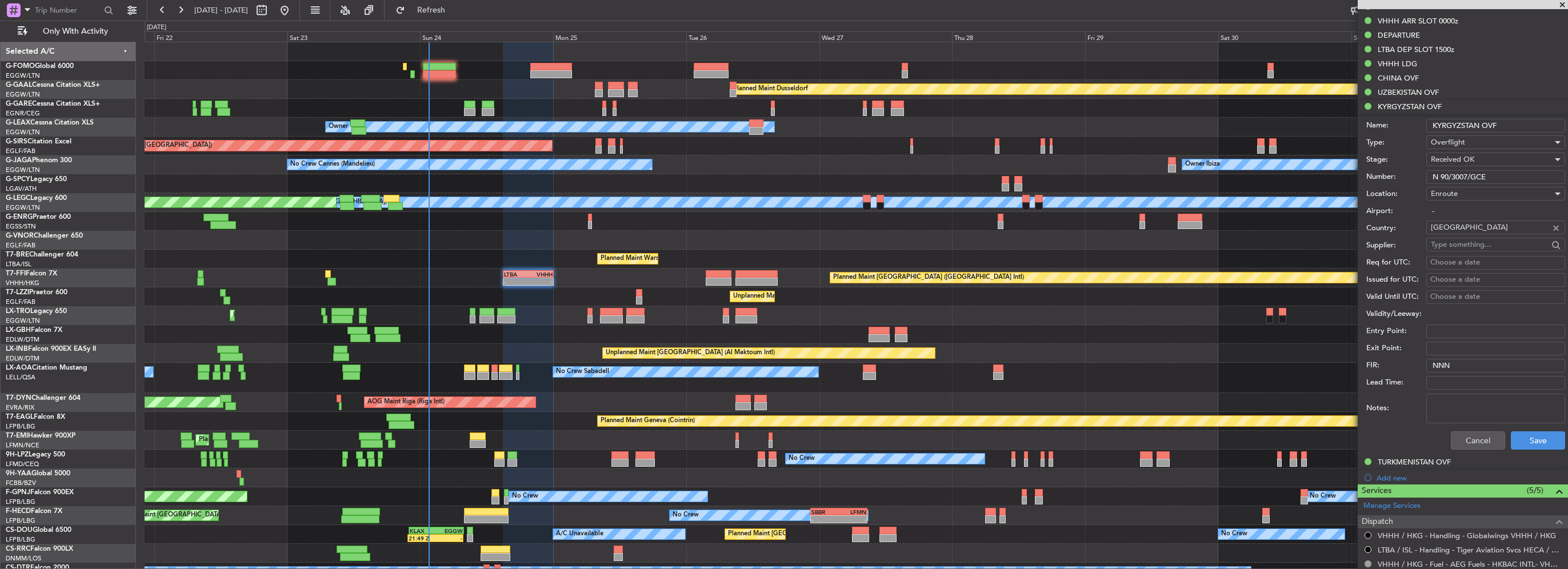
scroll to position [311, 0]
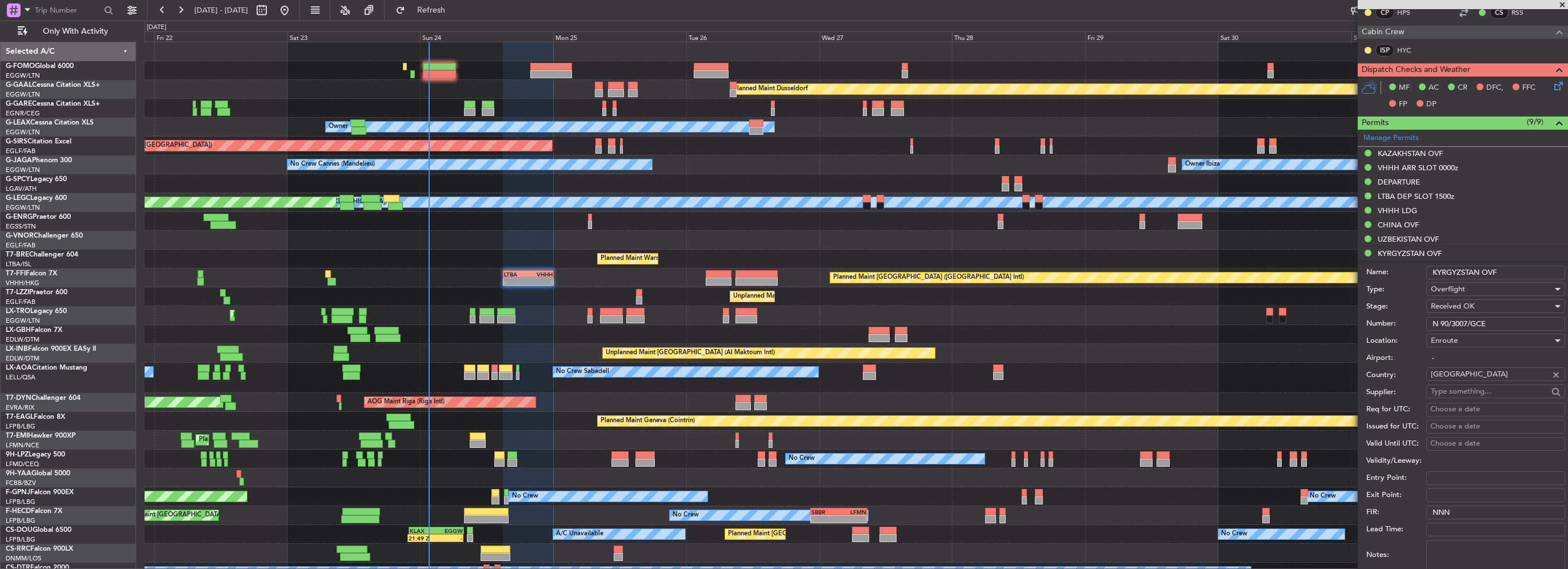
drag, startPoint x: 1521, startPoint y: 244, endPoint x: 1502, endPoint y: 247, distance: 19.2
click at [1521, 243] on ul "KAZAKHSTAN OVF VHHH ARR SLOT 0000z DEPARTURE LTBA DEP SLOT 1500z VHHH LDG [GEOG…" at bounding box center [1463, 389] width 210 height 484
click at [1425, 238] on div "UZBEKISTAN OVF" at bounding box center [1408, 239] width 61 height 10
drag, startPoint x: 1497, startPoint y: 307, endPoint x: 1285, endPoint y: 317, distance: 212.2
click at [1335, 315] on fb-app "[DATE] - [DATE] Refresh Quick Links Only With Activity Planned [GEOGRAPHIC_DATA…" at bounding box center [784, 289] width 1568 height 561
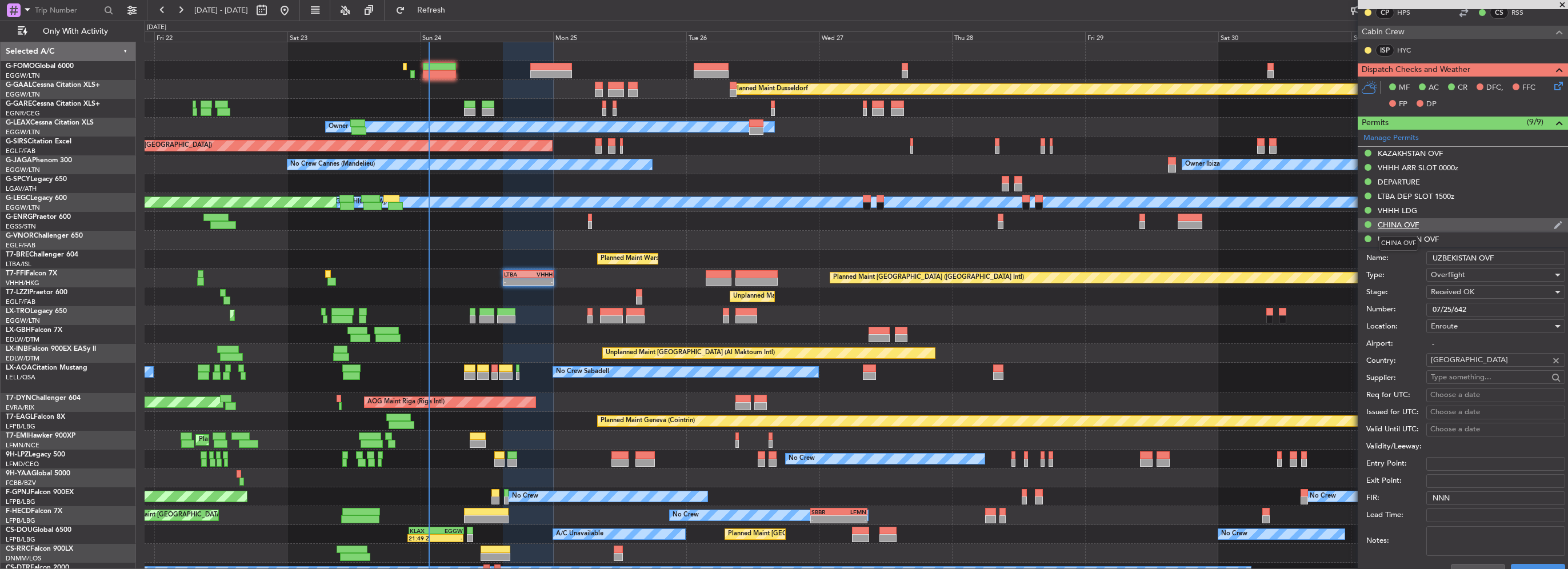
click at [1413, 220] on div "CHINA OVF" at bounding box center [1398, 225] width 41 height 10
drag, startPoint x: 1502, startPoint y: 295, endPoint x: 1292, endPoint y: 289, distance: 210.1
click at [1350, 293] on fb-app "[DATE] - [DATE] Refresh Quick Links Only With Activity Planned [GEOGRAPHIC_DATA…" at bounding box center [784, 289] width 1568 height 561
click at [1399, 208] on div "VHHH LDG" at bounding box center [1398, 210] width 40 height 10
drag, startPoint x: 1478, startPoint y: 279, endPoint x: 1294, endPoint y: 282, distance: 184.0
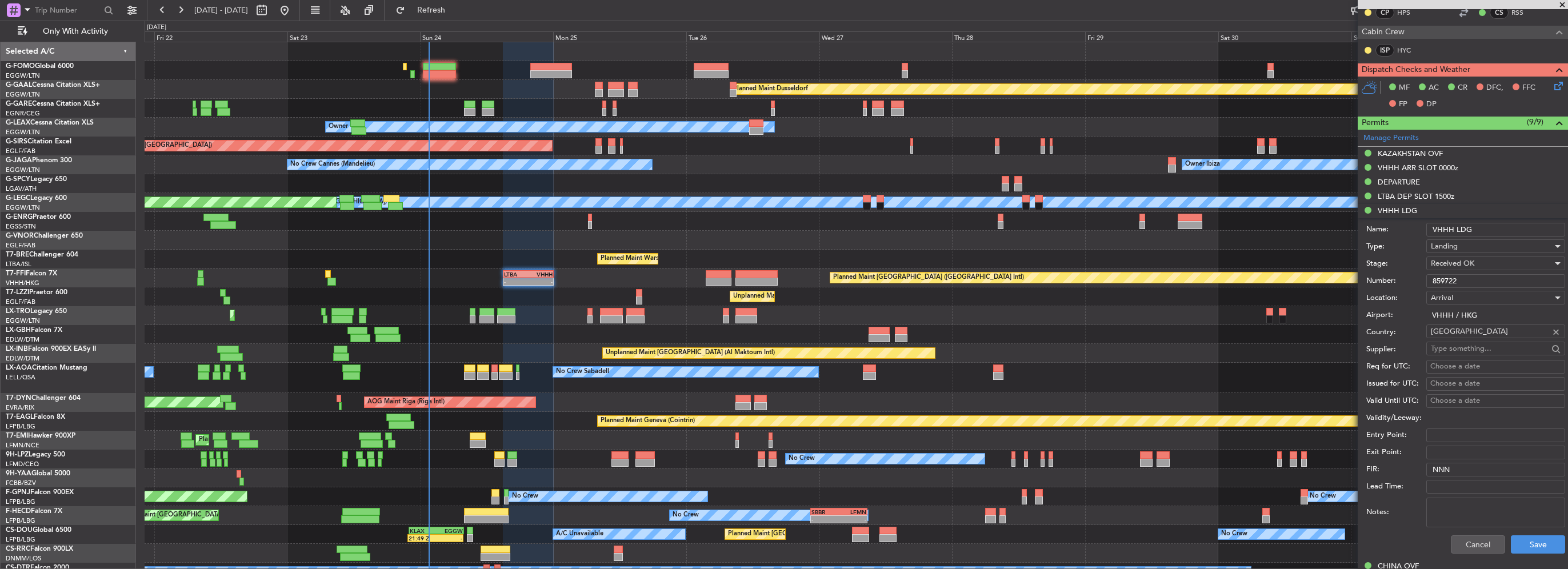
click at [1320, 281] on fb-app "[DATE] - [DATE] Refresh Quick Links Only With Activity Planned [GEOGRAPHIC_DATA…" at bounding box center [784, 289] width 1568 height 561
click at [1417, 163] on div "VHHH ARR SLOT 0000z" at bounding box center [1417, 168] width 80 height 10
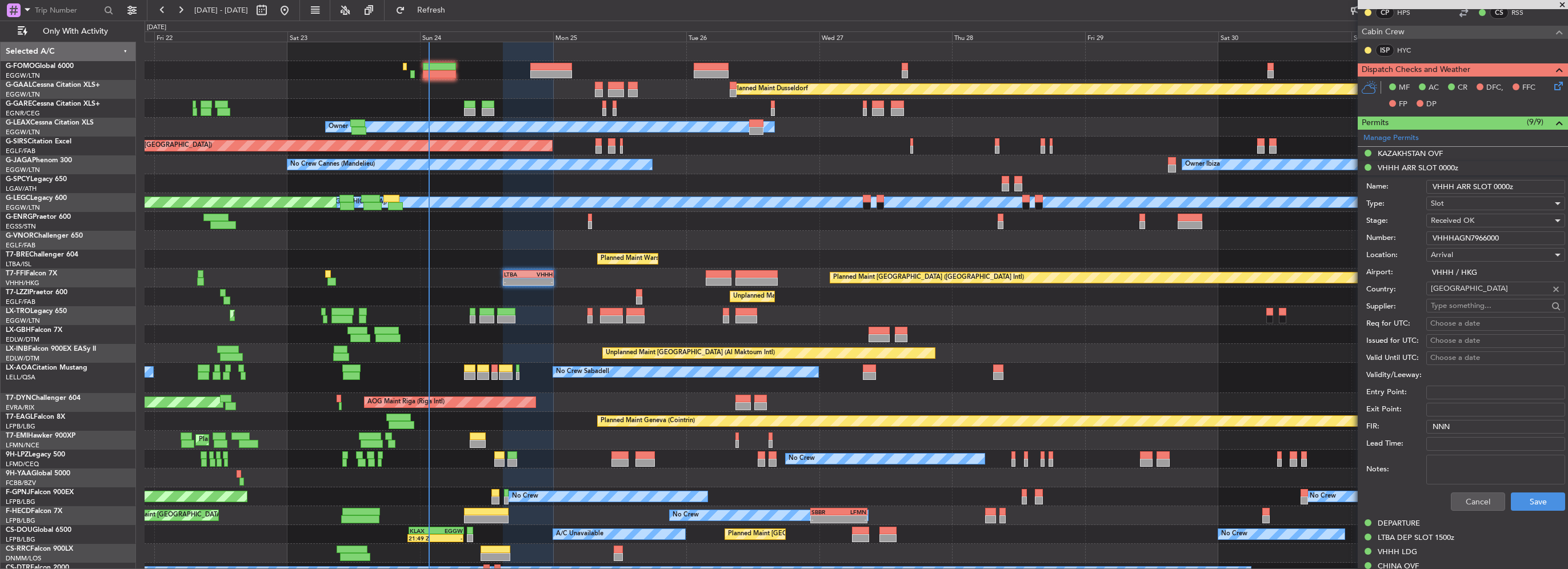
drag, startPoint x: 1504, startPoint y: 240, endPoint x: 1269, endPoint y: 240, distance: 235.0
click at [1326, 240] on fb-app "[DATE] - [DATE] Refresh Quick Links Only With Activity Planned [GEOGRAPHIC_DATA…" at bounding box center [784, 289] width 1568 height 561
click at [1472, 500] on button "Cancel" at bounding box center [1478, 501] width 54 height 18
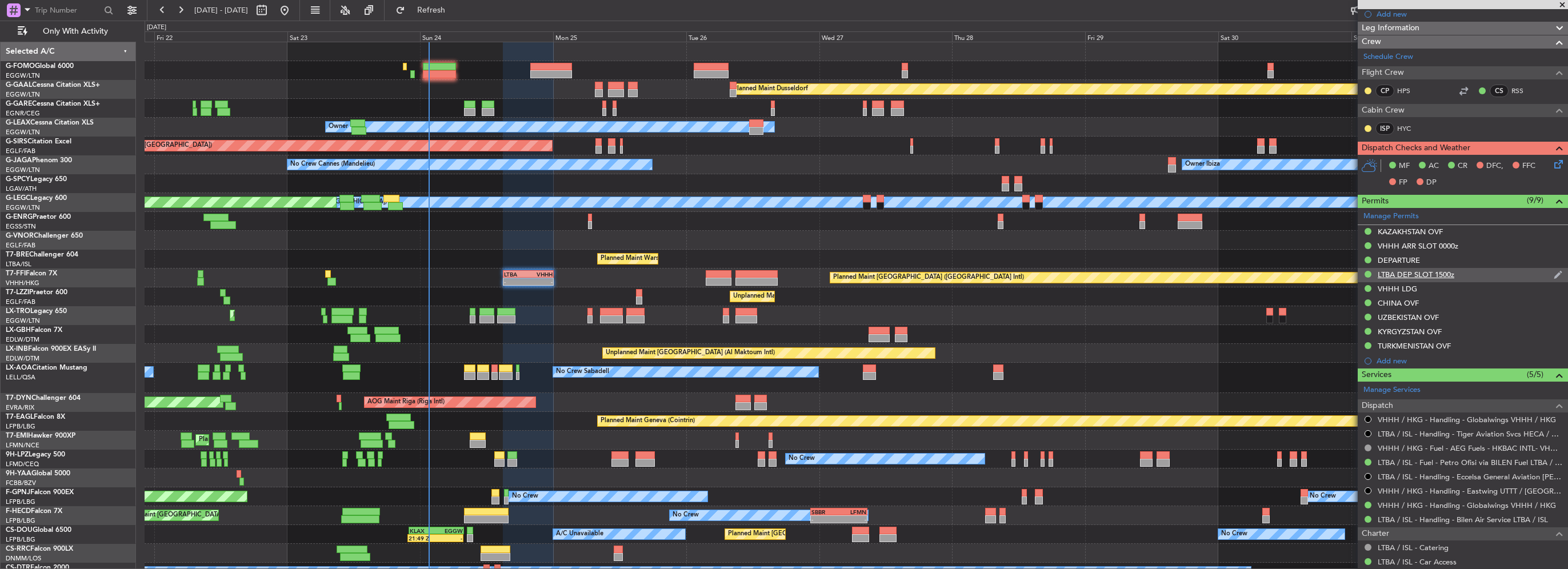
scroll to position [197, 0]
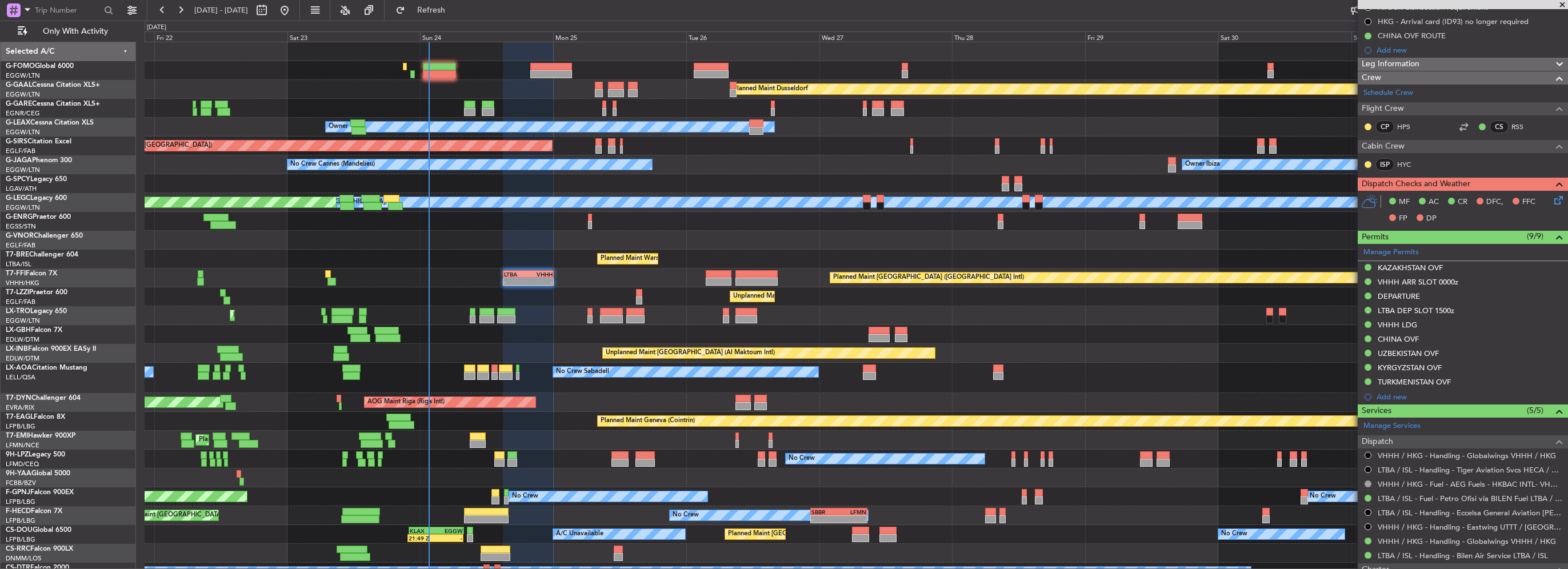
click at [1426, 63] on div "Leg Information" at bounding box center [1463, 64] width 210 height 14
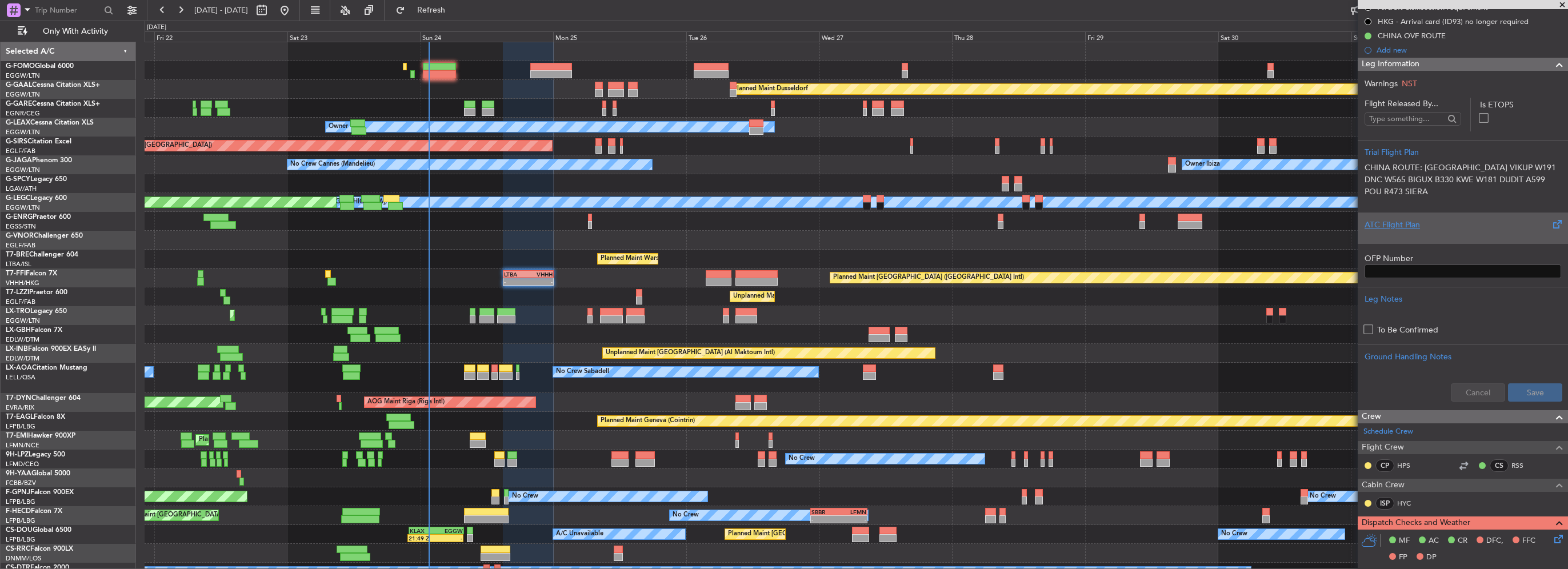
click at [1398, 231] on div at bounding box center [1463, 234] width 197 height 7
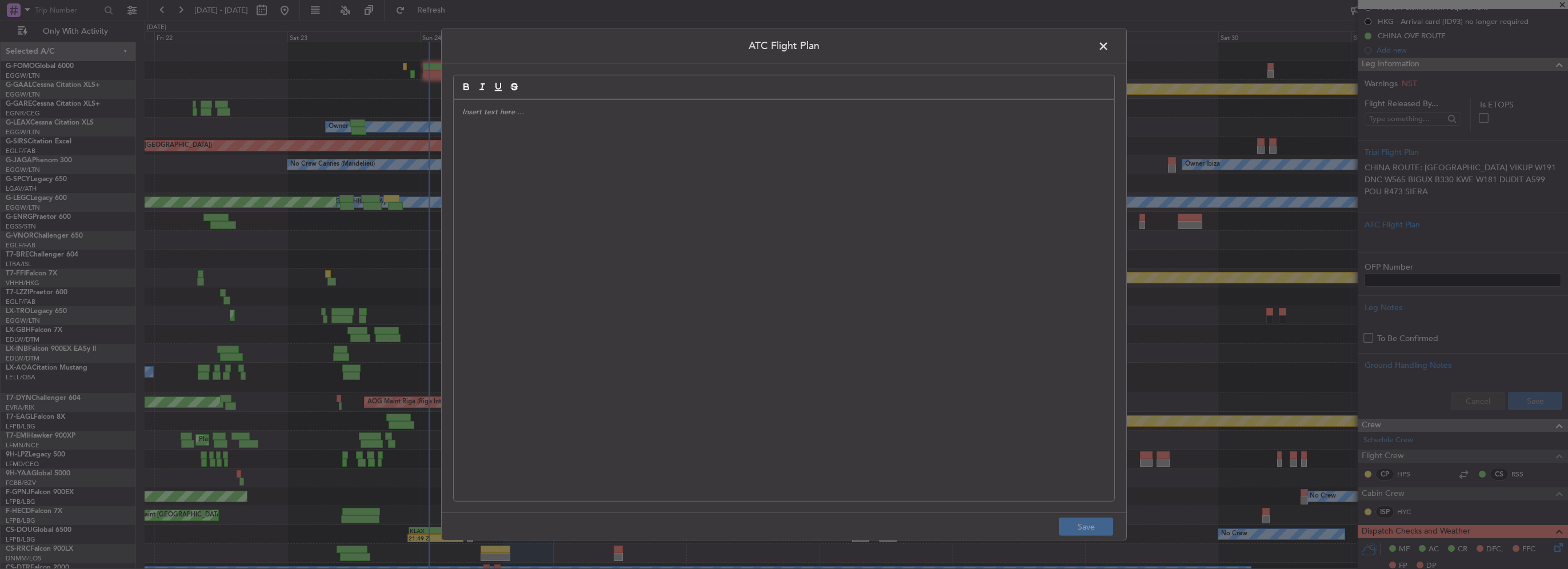
click at [618, 188] on div at bounding box center [784, 300] width 661 height 401
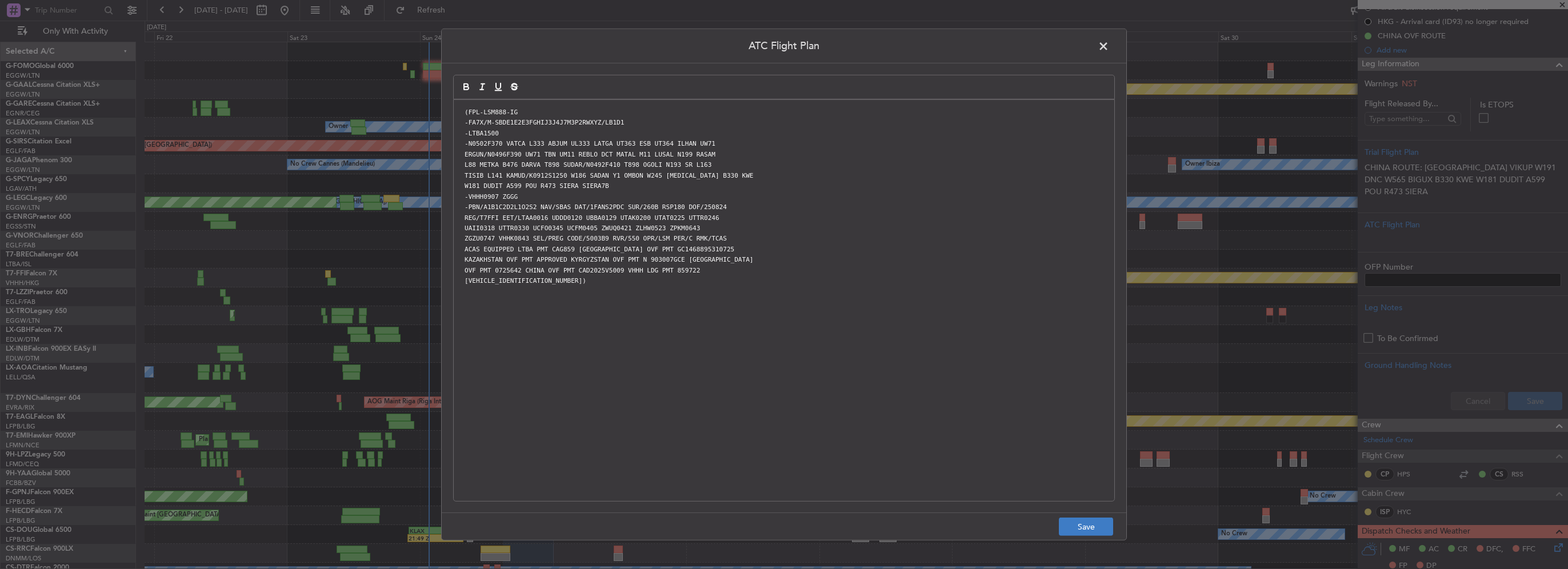
scroll to position [0, 0]
click at [1090, 528] on button "Save" at bounding box center [1087, 527] width 54 height 18
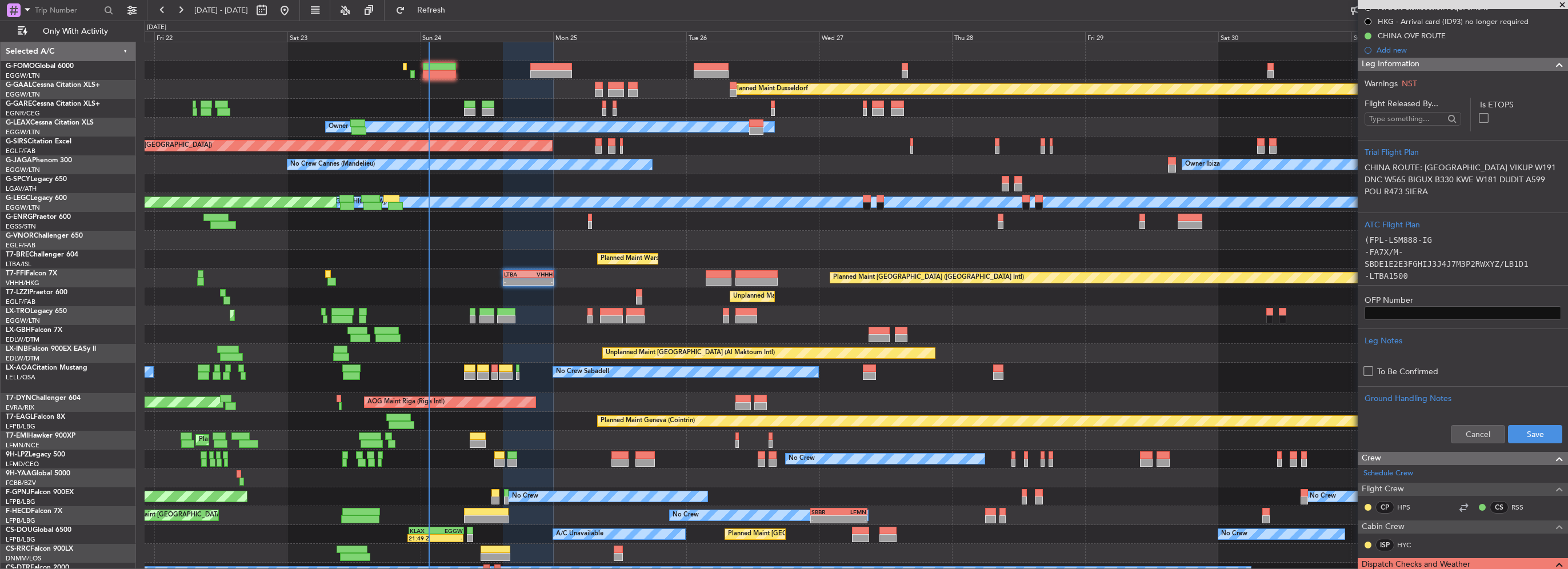
click at [1526, 449] on div "Cancel Save" at bounding box center [1463, 435] width 210 height 34
click at [1532, 436] on button "Save" at bounding box center [1536, 435] width 54 height 18
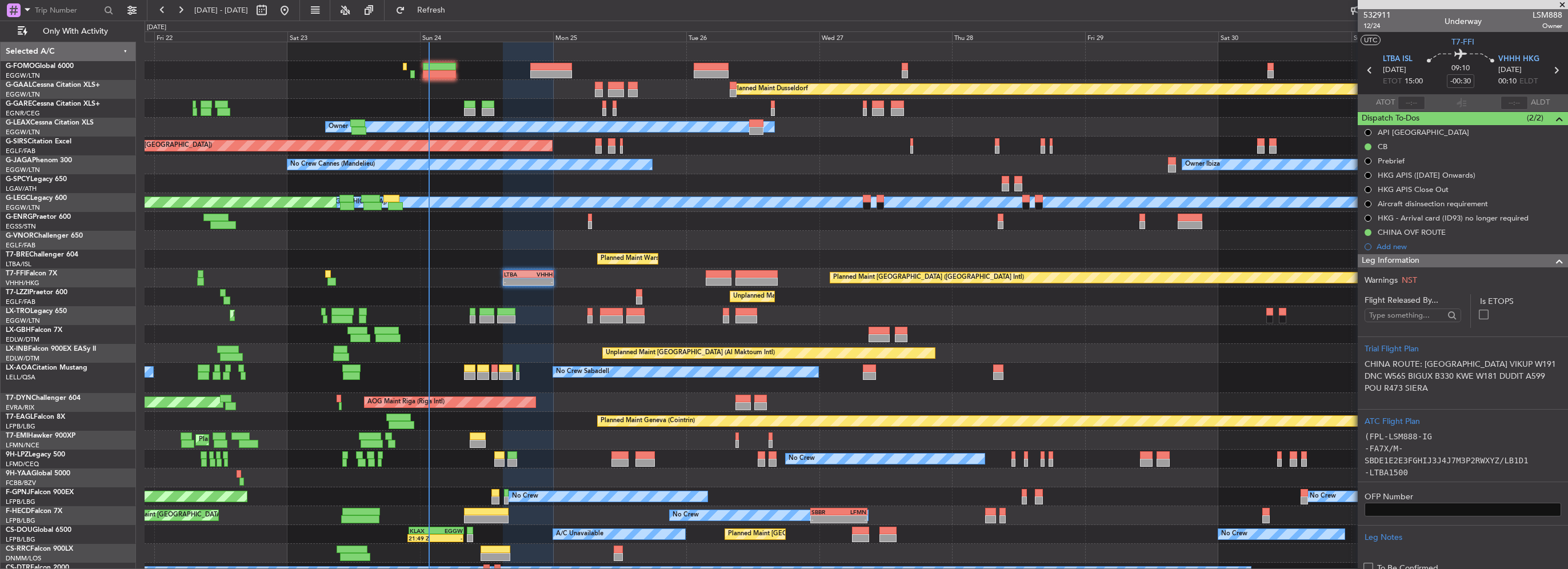
click at [1553, 260] on span at bounding box center [1559, 261] width 14 height 14
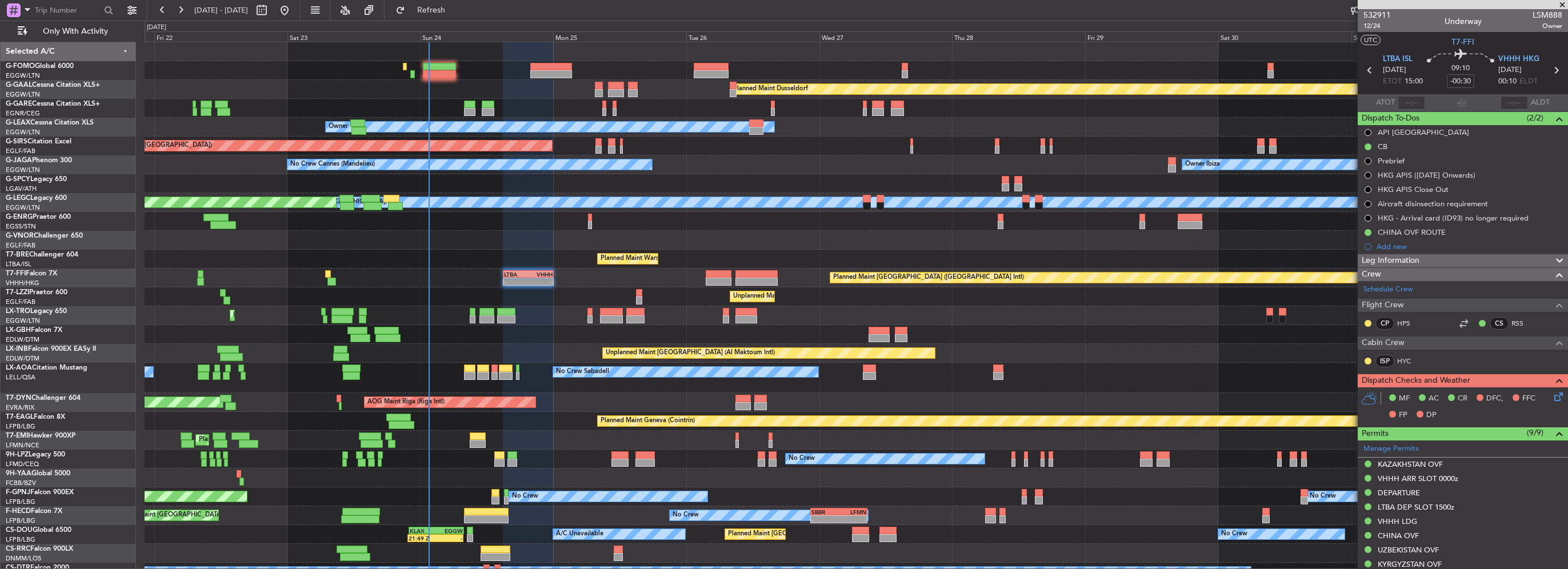
click at [1554, 396] on icon at bounding box center [1557, 395] width 9 height 9
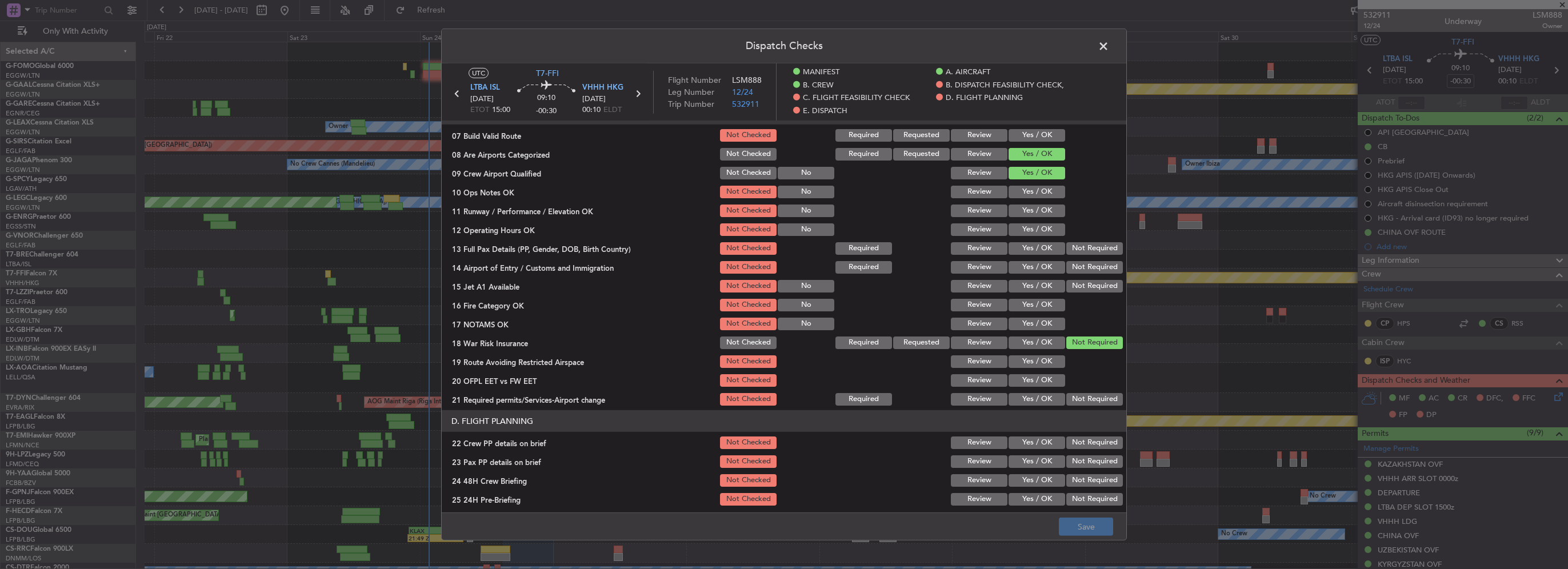
scroll to position [115, 0]
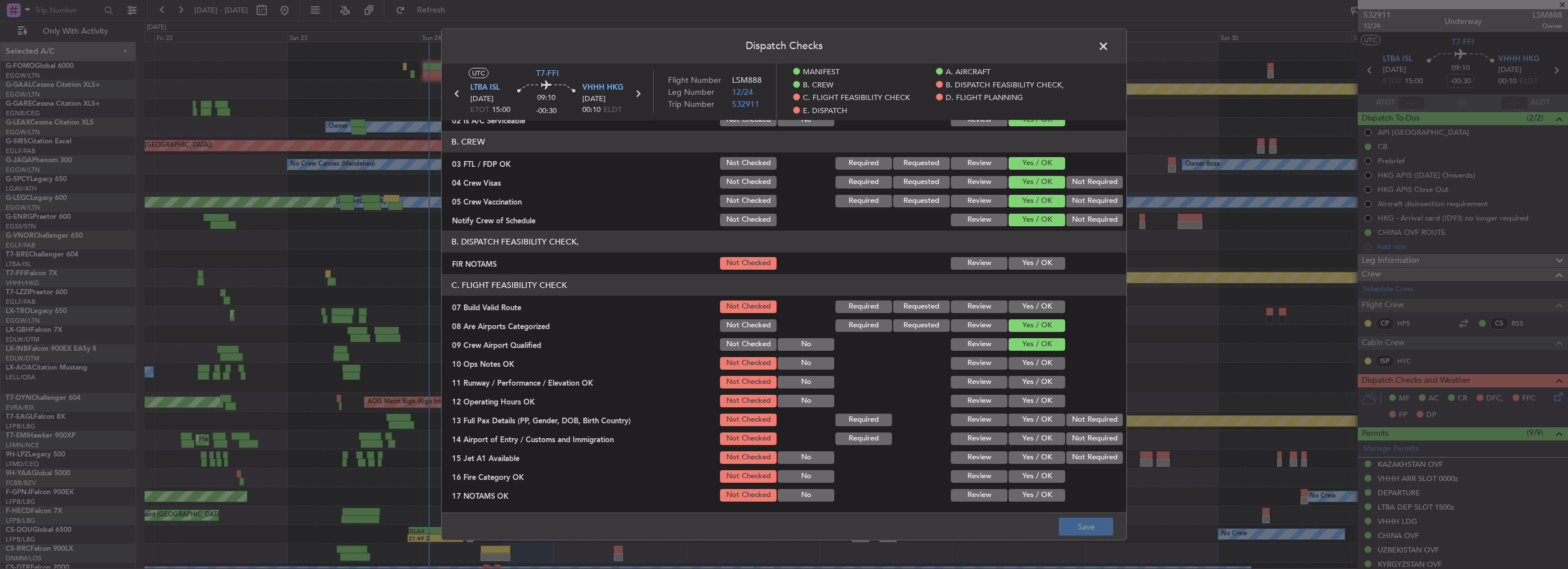
click at [1034, 267] on button "Yes / OK" at bounding box center [1037, 263] width 57 height 13
click at [1029, 317] on div "Yes / OK" at bounding box center [1036, 326] width 58 height 16
click at [1035, 308] on button "Yes / OK" at bounding box center [1037, 307] width 57 height 13
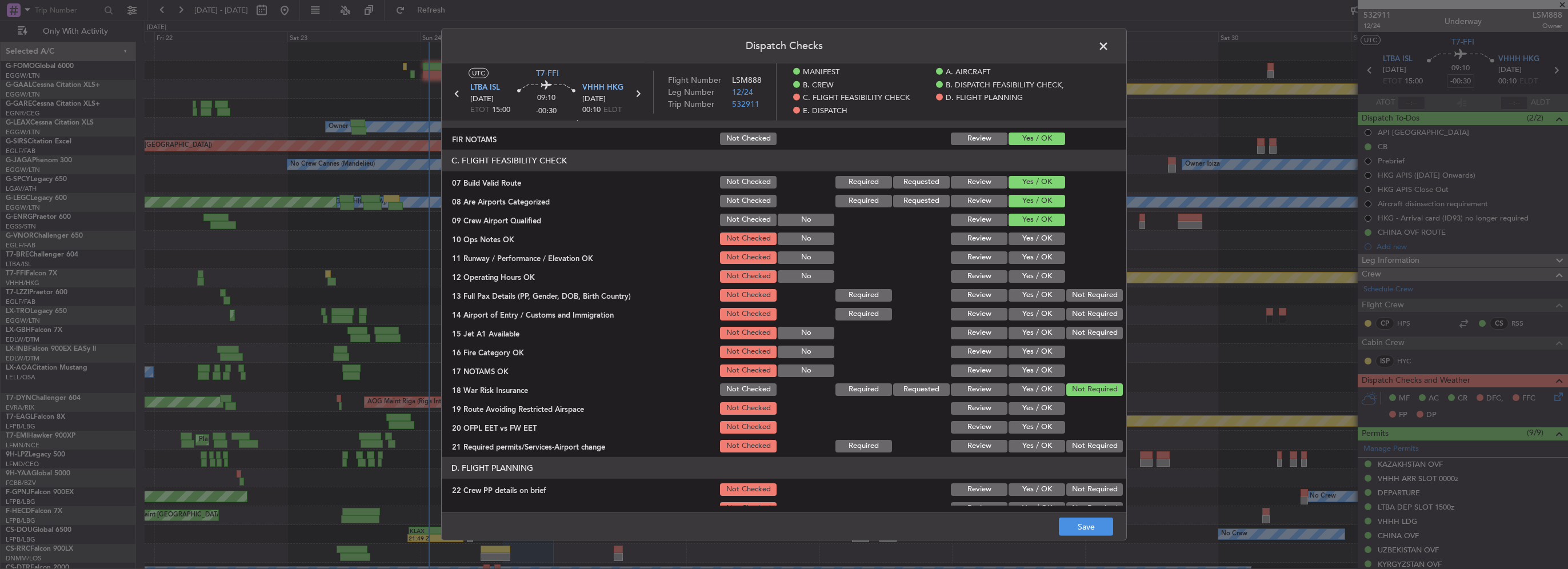
scroll to position [286, 0]
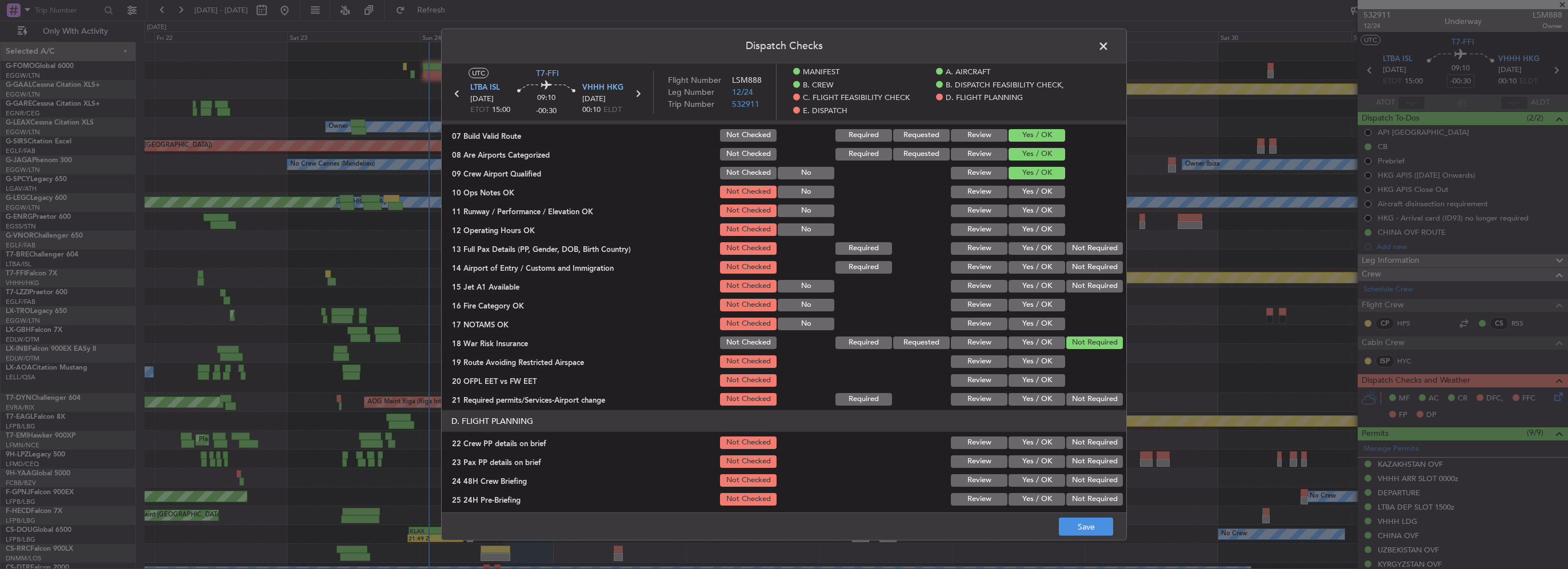
click at [1032, 192] on button "Yes / OK" at bounding box center [1037, 192] width 57 height 13
click at [1034, 211] on button "Yes / OK" at bounding box center [1037, 211] width 57 height 13
click at [1037, 236] on div "Yes / OK" at bounding box center [1036, 230] width 58 height 16
click at [1031, 229] on button "Yes / OK" at bounding box center [1037, 230] width 57 height 13
click at [1033, 243] on button "Yes / OK" at bounding box center [1037, 249] width 57 height 13
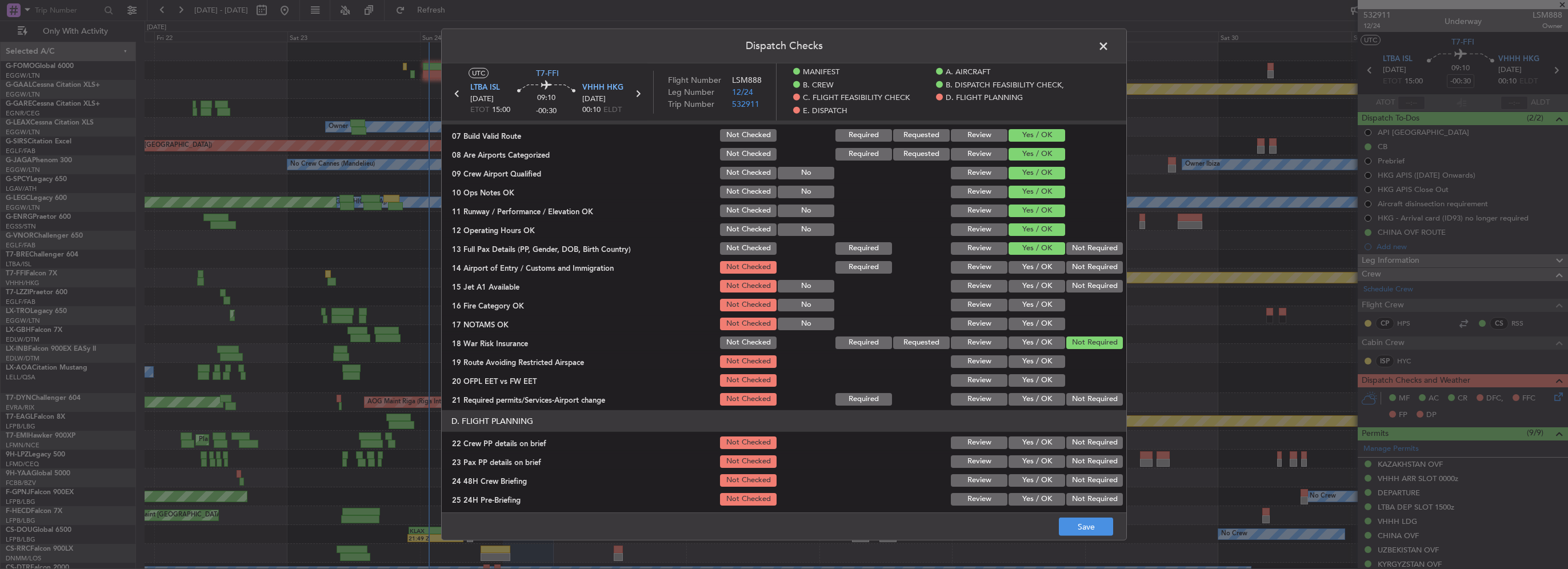
click at [1032, 268] on button "Yes / OK" at bounding box center [1037, 268] width 57 height 13
click at [1041, 293] on div "Yes / OK" at bounding box center [1036, 287] width 58 height 16
click at [1032, 286] on button "Yes / OK" at bounding box center [1037, 287] width 57 height 13
click at [1029, 307] on button "Yes / OK" at bounding box center [1037, 306] width 57 height 13
drag, startPoint x: 1030, startPoint y: 318, endPoint x: 1032, endPoint y: 337, distance: 19.1
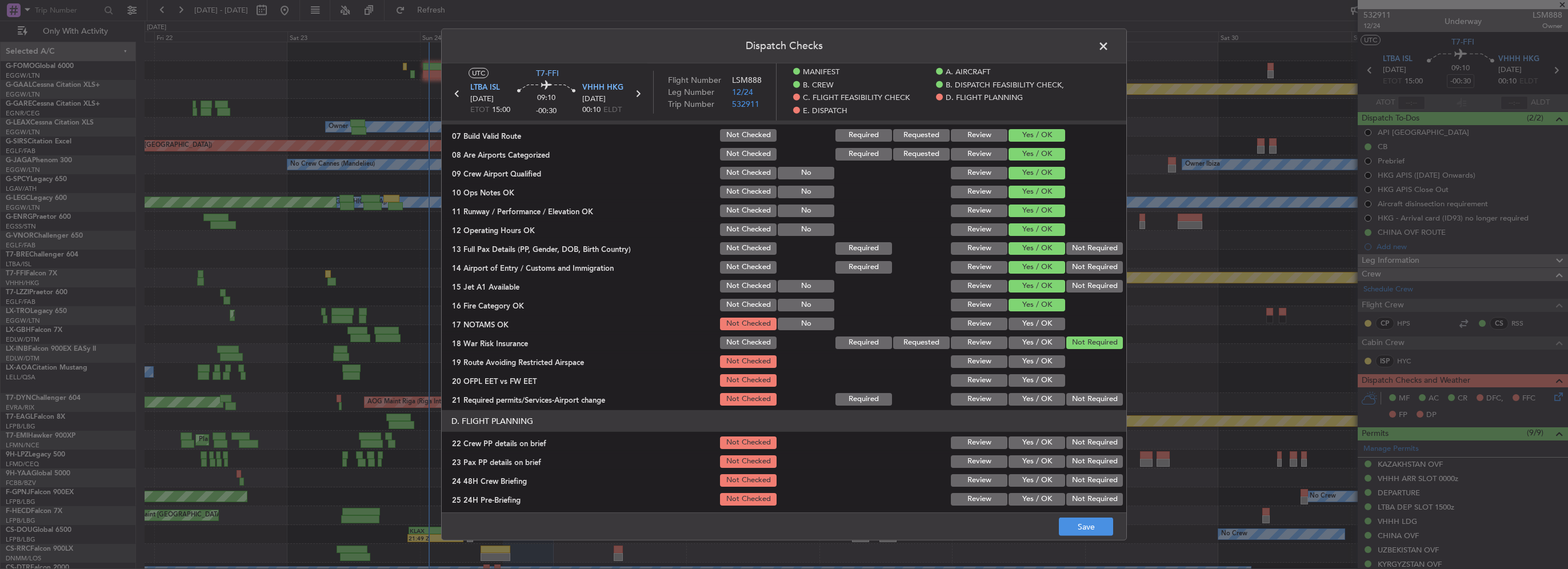
click at [1030, 319] on button "Yes / OK" at bounding box center [1037, 324] width 57 height 13
click at [1038, 345] on button "Yes / OK" at bounding box center [1037, 343] width 57 height 13
click at [1027, 372] on div "Yes / OK" at bounding box center [1036, 381] width 58 height 16
click at [1036, 390] on section "C. FLIGHT FEASIBILITY CHECK 07 Build Valid Route Not Checked Required Requested…" at bounding box center [784, 255] width 684 height 305
click at [1041, 354] on div "Yes / OK" at bounding box center [1036, 362] width 58 height 16
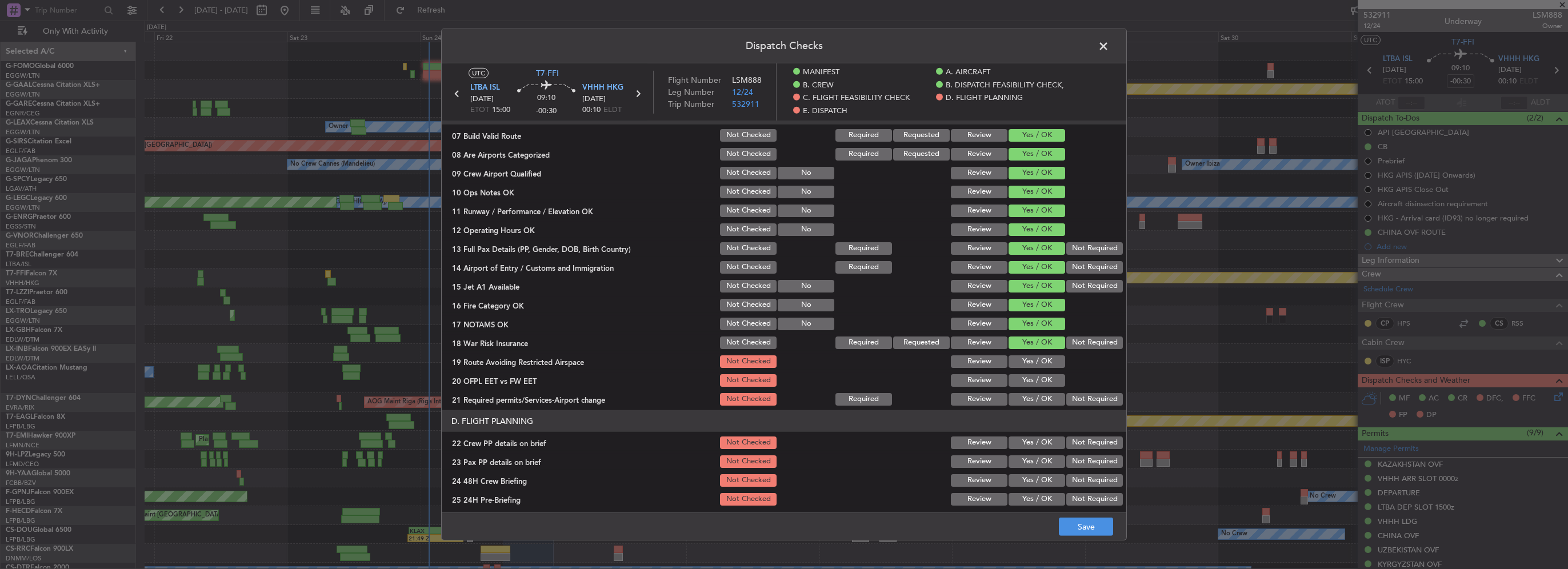
click at [1040, 363] on button "Yes / OK" at bounding box center [1037, 362] width 57 height 13
drag, startPoint x: 1037, startPoint y: 381, endPoint x: 1043, endPoint y: 399, distance: 19.0
click at [1037, 382] on button "Yes / OK" at bounding box center [1037, 381] width 57 height 13
click at [1043, 399] on button "Yes / OK" at bounding box center [1037, 399] width 57 height 13
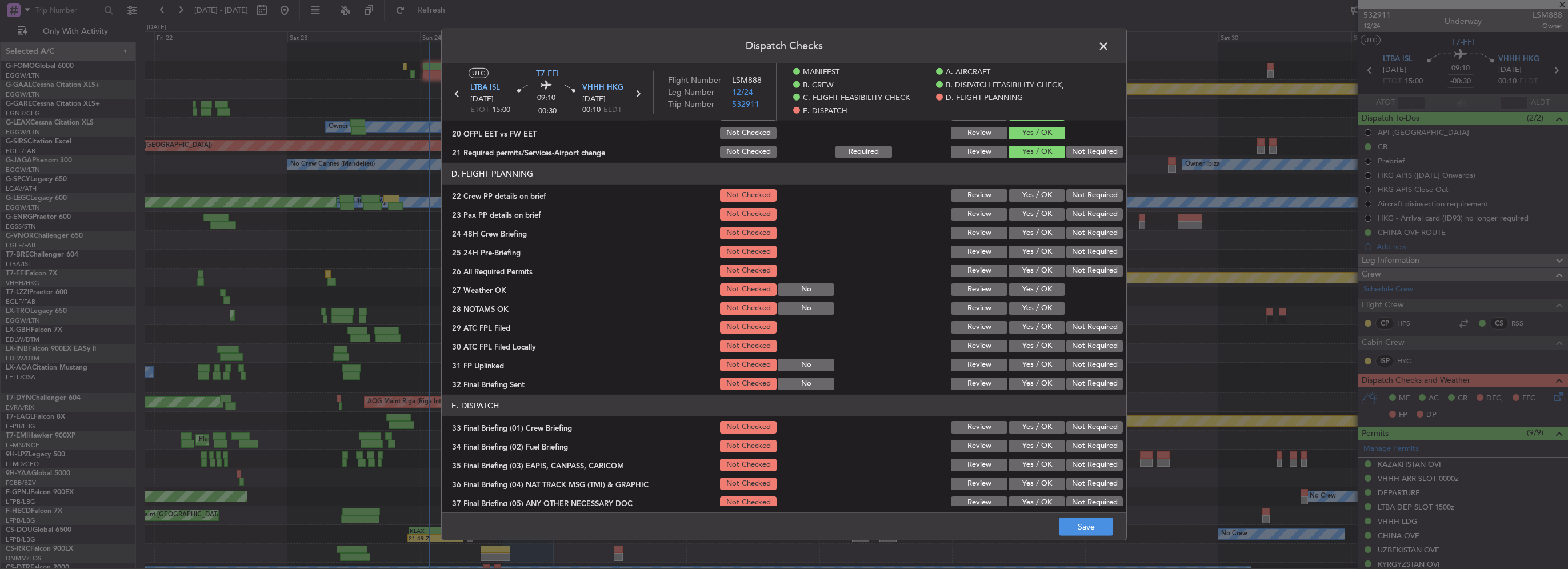
scroll to position [514, 0]
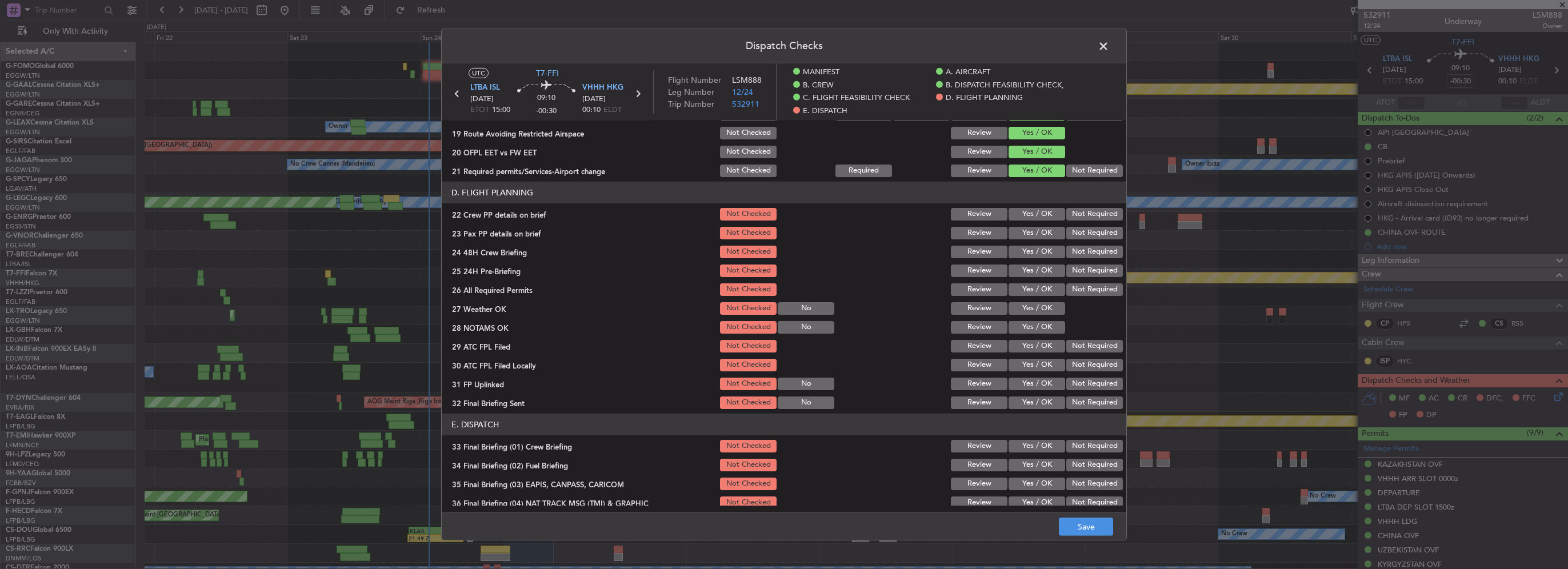
click at [1035, 218] on button "Yes / OK" at bounding box center [1037, 215] width 57 height 13
drag, startPoint x: 1033, startPoint y: 239, endPoint x: 1037, endPoint y: 260, distance: 21.4
click at [1033, 240] on div "Yes / OK" at bounding box center [1036, 234] width 58 height 16
click at [1037, 260] on section "D. FLIGHT PLANNING 22 Crew PP details on brief Not Checked Review Yes / OK Not …" at bounding box center [784, 297] width 684 height 229
click at [1038, 234] on button "Yes / OK" at bounding box center [1037, 234] width 57 height 13
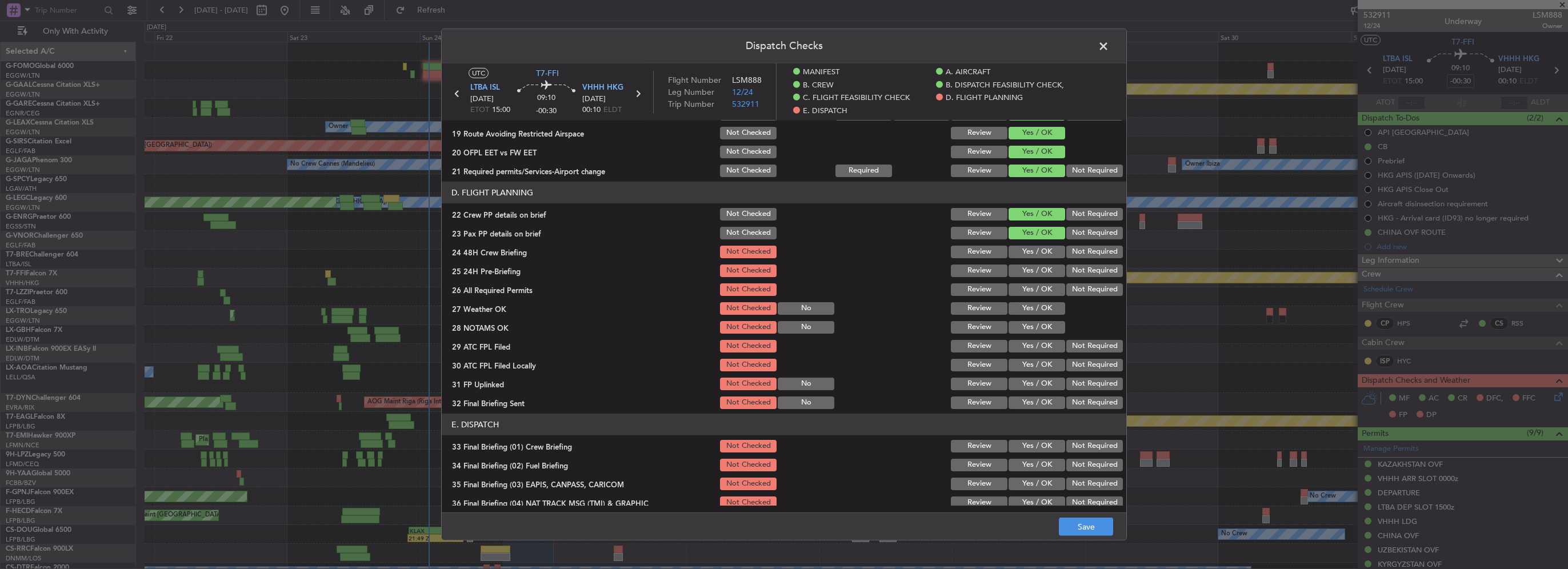
click at [1037, 246] on button "Yes / OK" at bounding box center [1037, 252] width 57 height 13
click at [1037, 271] on button "Yes / OK" at bounding box center [1037, 271] width 57 height 13
drag, startPoint x: 1039, startPoint y: 288, endPoint x: 1042, endPoint y: 318, distance: 30.1
click at [1039, 291] on button "Yes / OK" at bounding box center [1037, 289] width 57 height 13
click at [1043, 318] on section "D. FLIGHT PLANNING 22 Crew PP details on brief Not Checked Review Yes / OK Not …" at bounding box center [784, 297] width 684 height 229
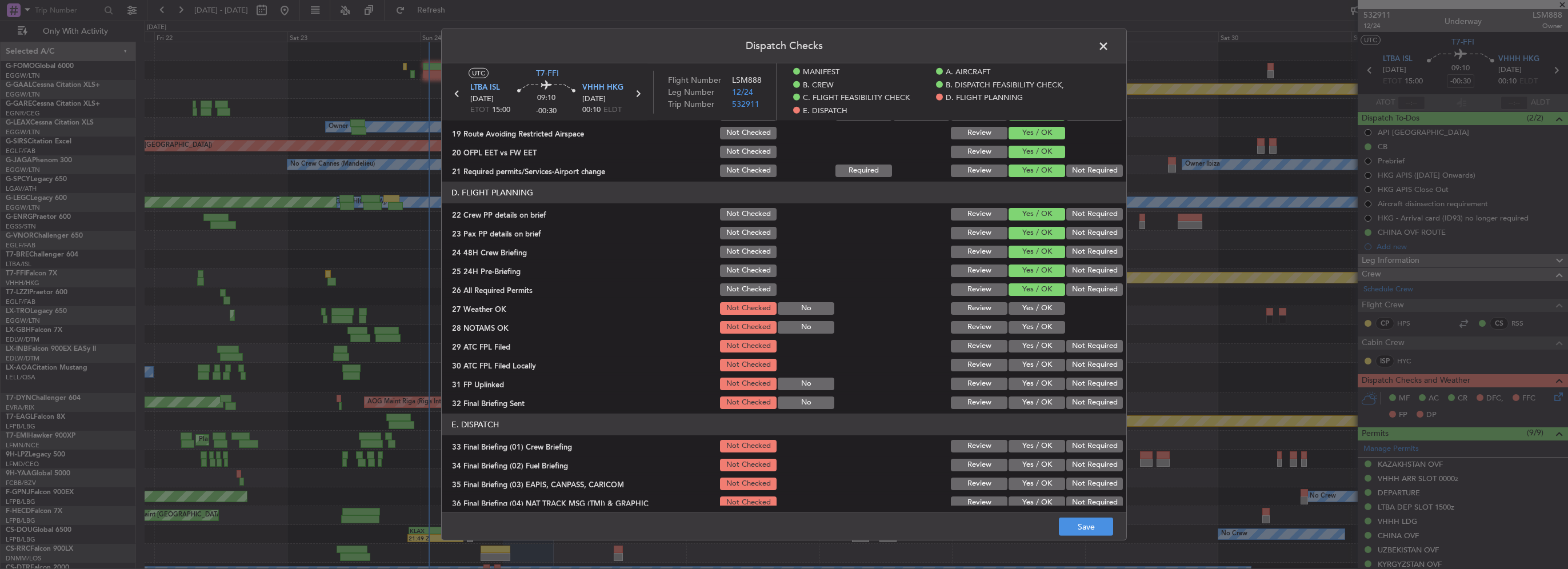
click at [1037, 315] on div "Yes / OK" at bounding box center [1036, 308] width 58 height 16
click at [1038, 329] on button "Yes / OK" at bounding box center [1037, 327] width 57 height 13
click at [1032, 308] on button "Yes / OK" at bounding box center [1037, 308] width 57 height 13
click at [1037, 347] on button "Yes / OK" at bounding box center [1037, 346] width 57 height 13
click at [1020, 369] on button "Yes / OK" at bounding box center [1037, 365] width 57 height 13
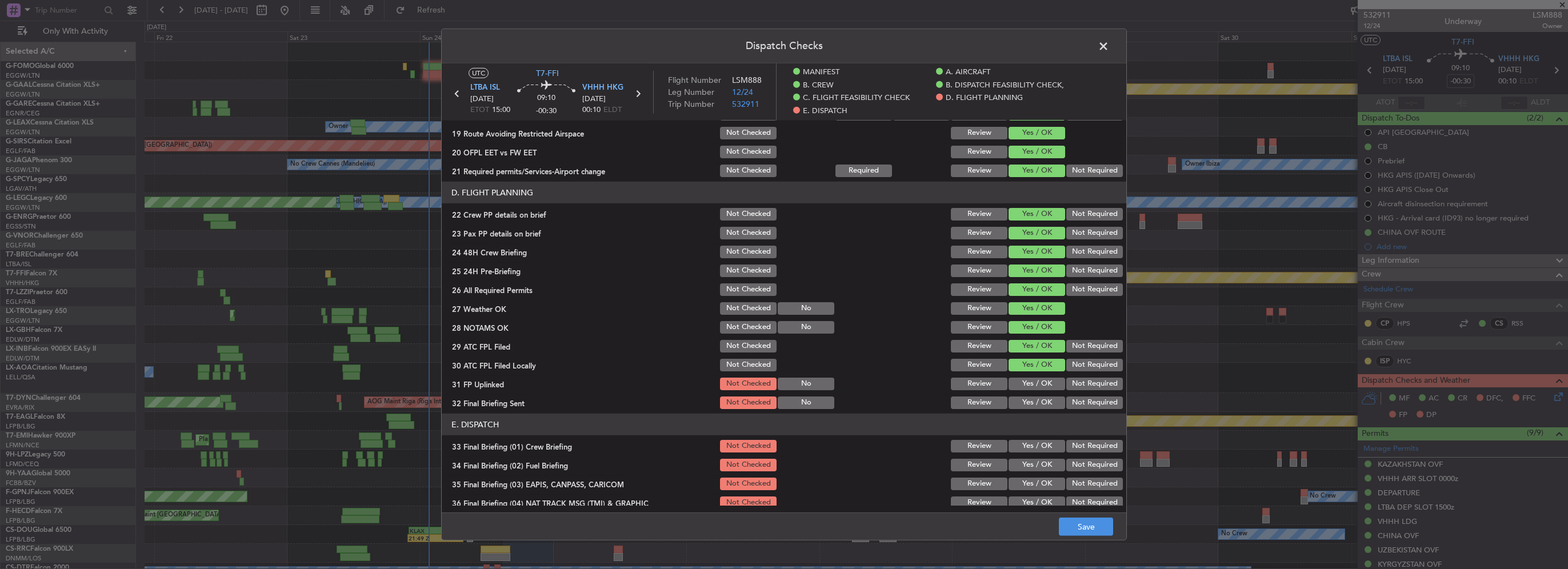
click at [1028, 380] on button "Yes / OK" at bounding box center [1037, 384] width 57 height 13
click at [1072, 400] on button "Not Required" at bounding box center [1095, 403] width 57 height 13
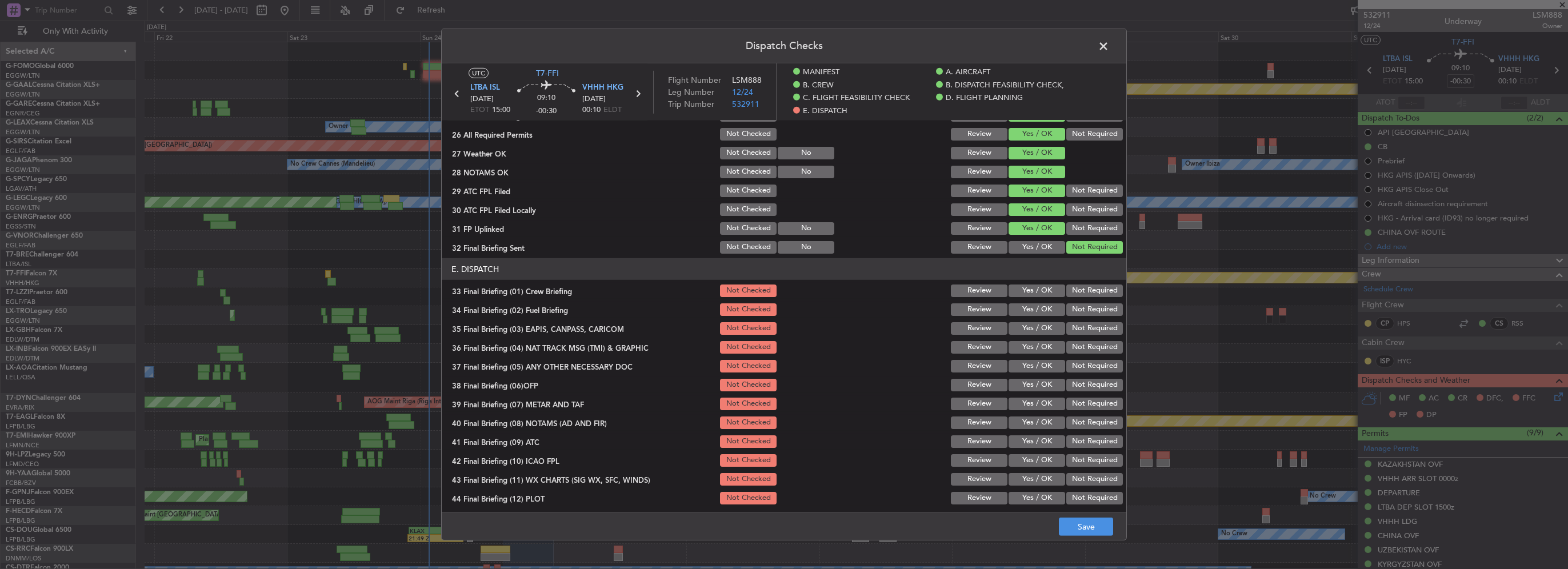
scroll to position [672, 0]
click at [1041, 287] on button "Yes / OK" at bounding box center [1037, 289] width 57 height 13
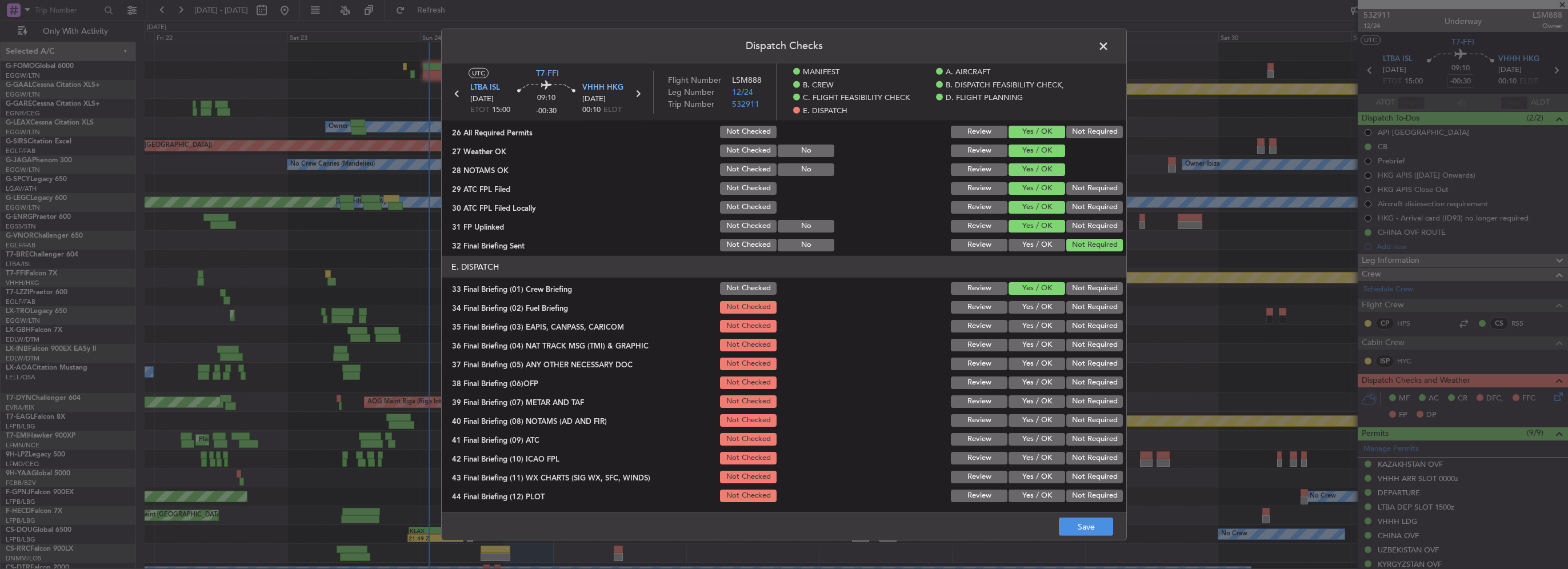
click at [1041, 302] on button "Yes / OK" at bounding box center [1037, 307] width 57 height 13
click at [1072, 322] on button "Not Required" at bounding box center [1095, 326] width 57 height 13
click at [1076, 340] on button "Not Required" at bounding box center [1095, 345] width 57 height 13
click at [1041, 364] on button "Yes / OK" at bounding box center [1037, 364] width 57 height 13
click at [1041, 388] on button "Yes / OK" at bounding box center [1037, 383] width 57 height 13
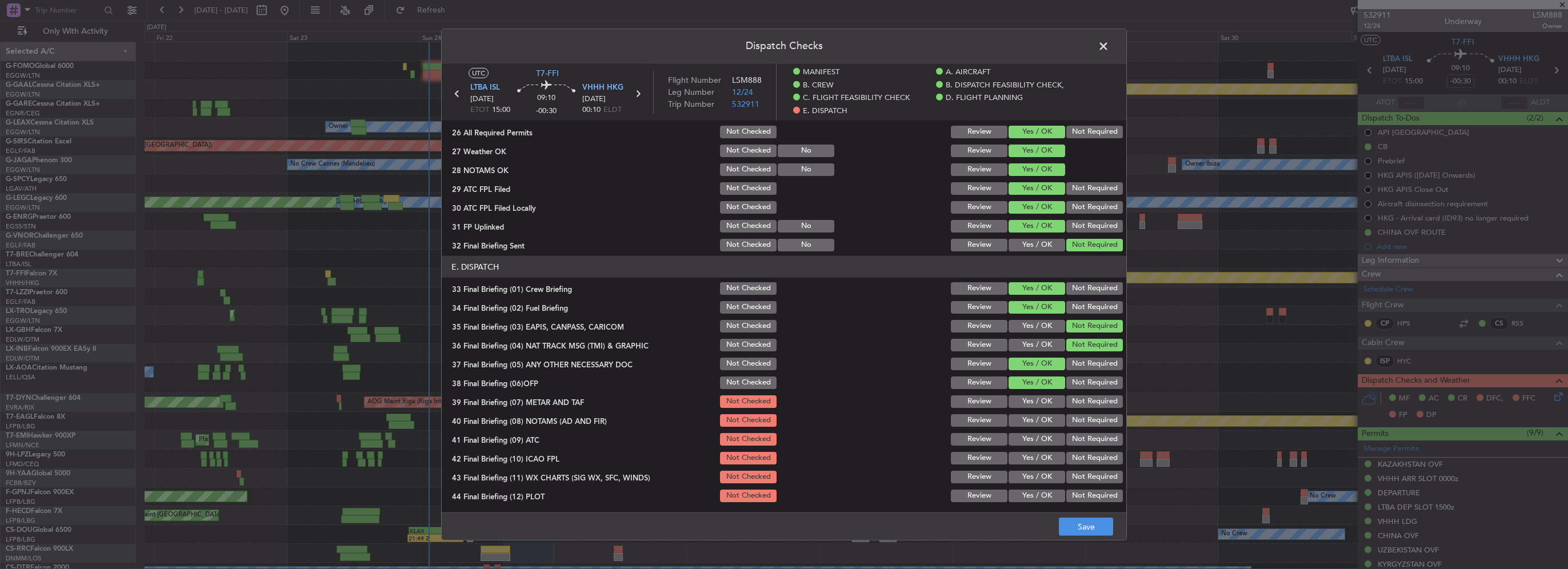
click at [1049, 403] on button "Yes / OK" at bounding box center [1037, 402] width 57 height 13
click at [1041, 417] on button "Yes / OK" at bounding box center [1037, 421] width 57 height 13
click at [1040, 428] on section "E. DISPATCH 33 Final Briefing (01) Crew Briefing Not Checked Review Yes / OK No…" at bounding box center [784, 380] width 684 height 248
drag, startPoint x: 1040, startPoint y: 428, endPoint x: 1042, endPoint y: 441, distance: 13.2
click at [1042, 445] on button "Yes / OK" at bounding box center [1037, 439] width 57 height 13
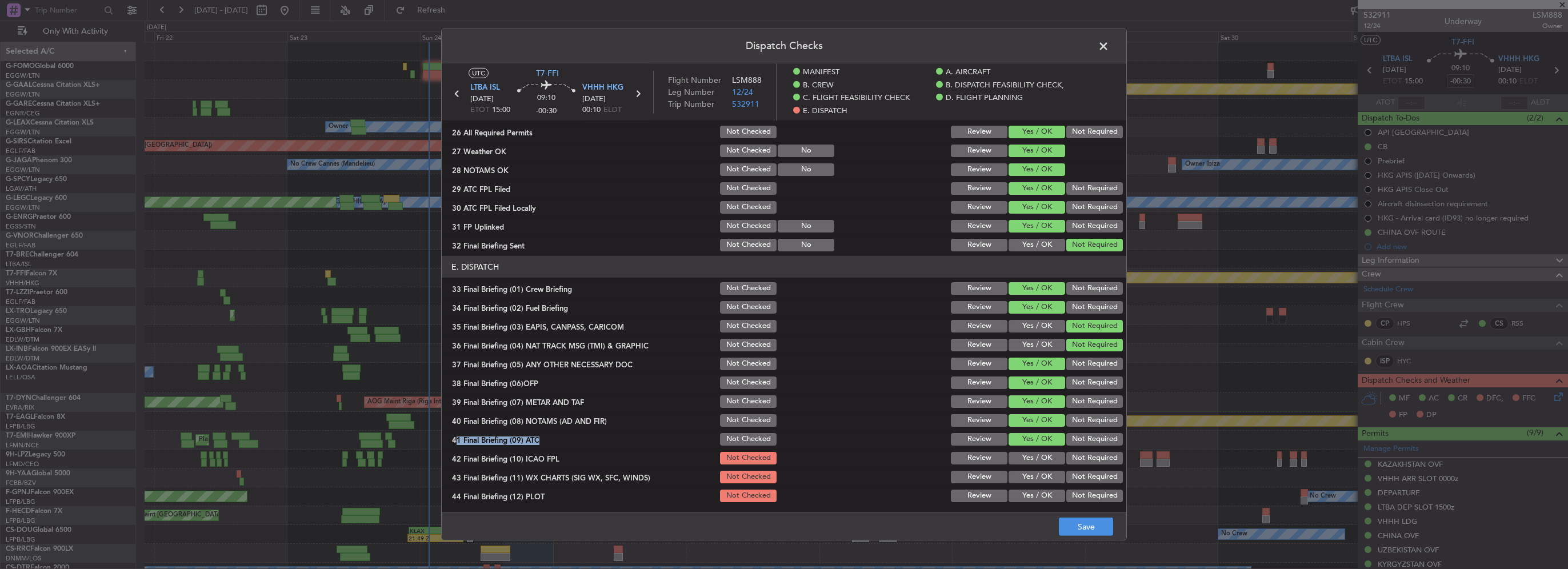
drag, startPoint x: 1035, startPoint y: 458, endPoint x: 1037, endPoint y: 476, distance: 18.1
click at [1035, 460] on button "Yes / OK" at bounding box center [1037, 458] width 57 height 13
drag, startPoint x: 1037, startPoint y: 476, endPoint x: 1038, endPoint y: 490, distance: 14.0
click at [1037, 477] on button "Yes / OK" at bounding box center [1037, 477] width 57 height 13
click at [1038, 490] on button "Yes / OK" at bounding box center [1037, 496] width 57 height 13
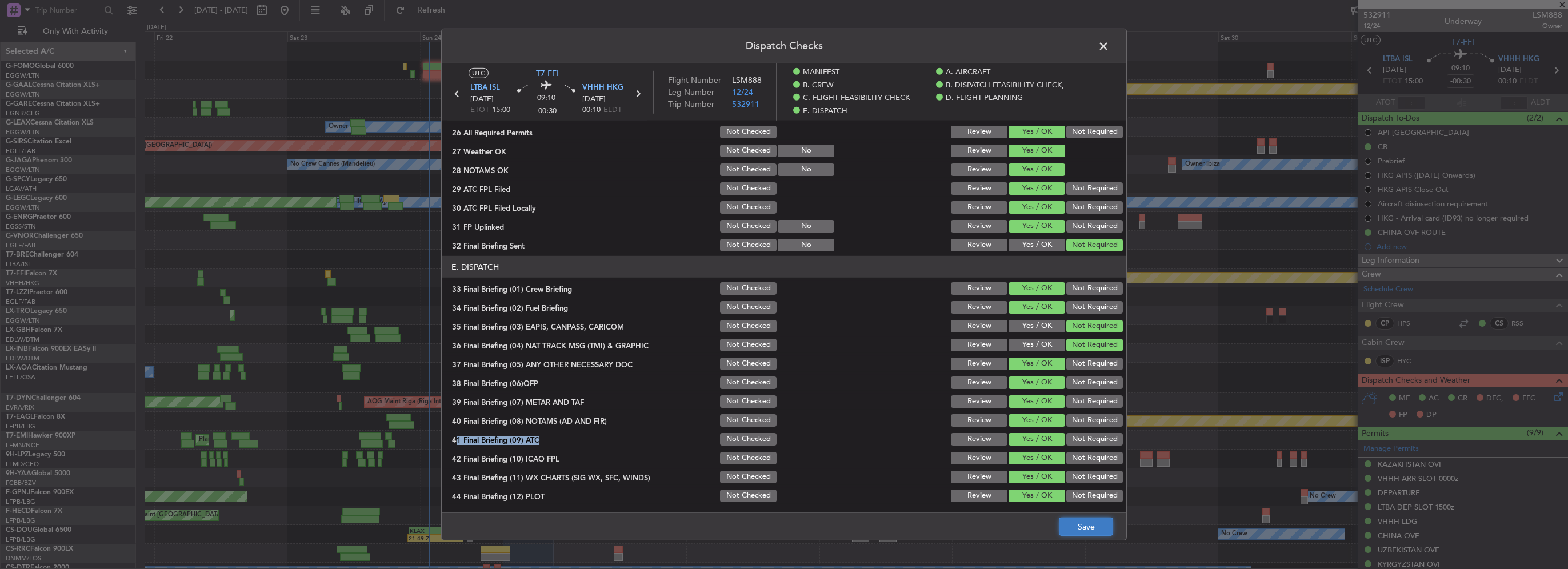
click at [1079, 530] on button "Save" at bounding box center [1087, 527] width 54 height 18
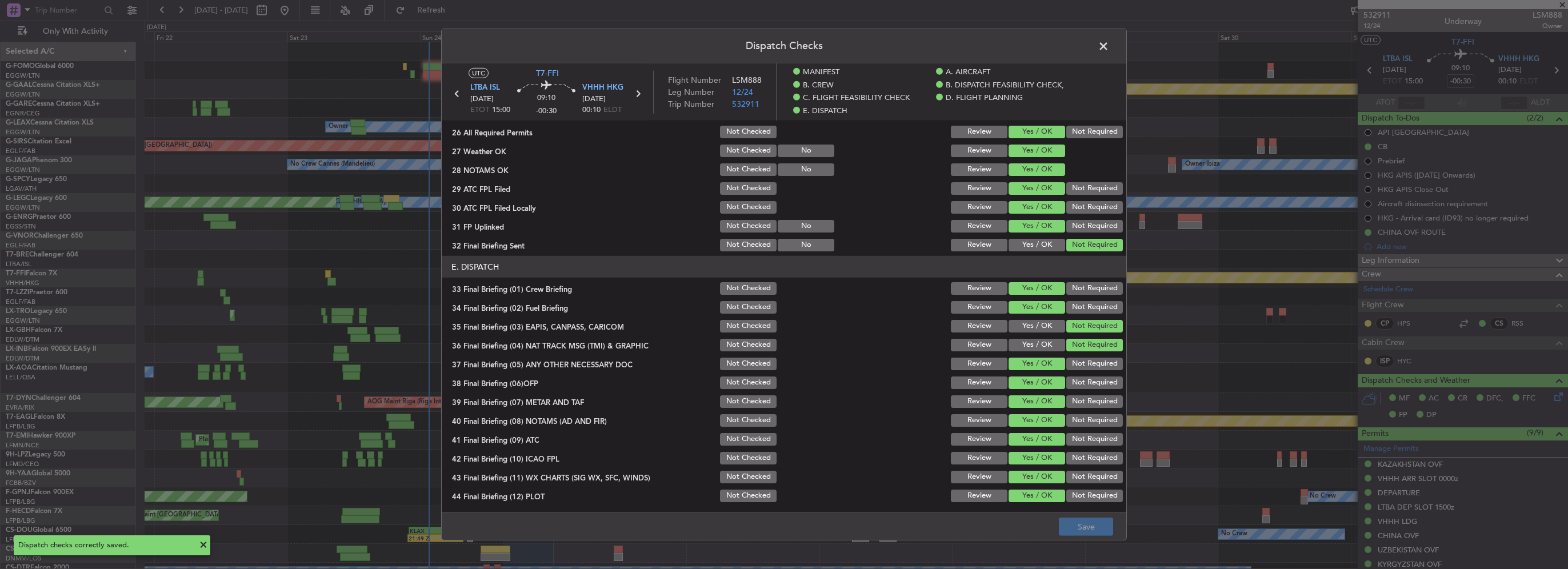
click at [1109, 43] on span at bounding box center [1109, 49] width 0 height 23
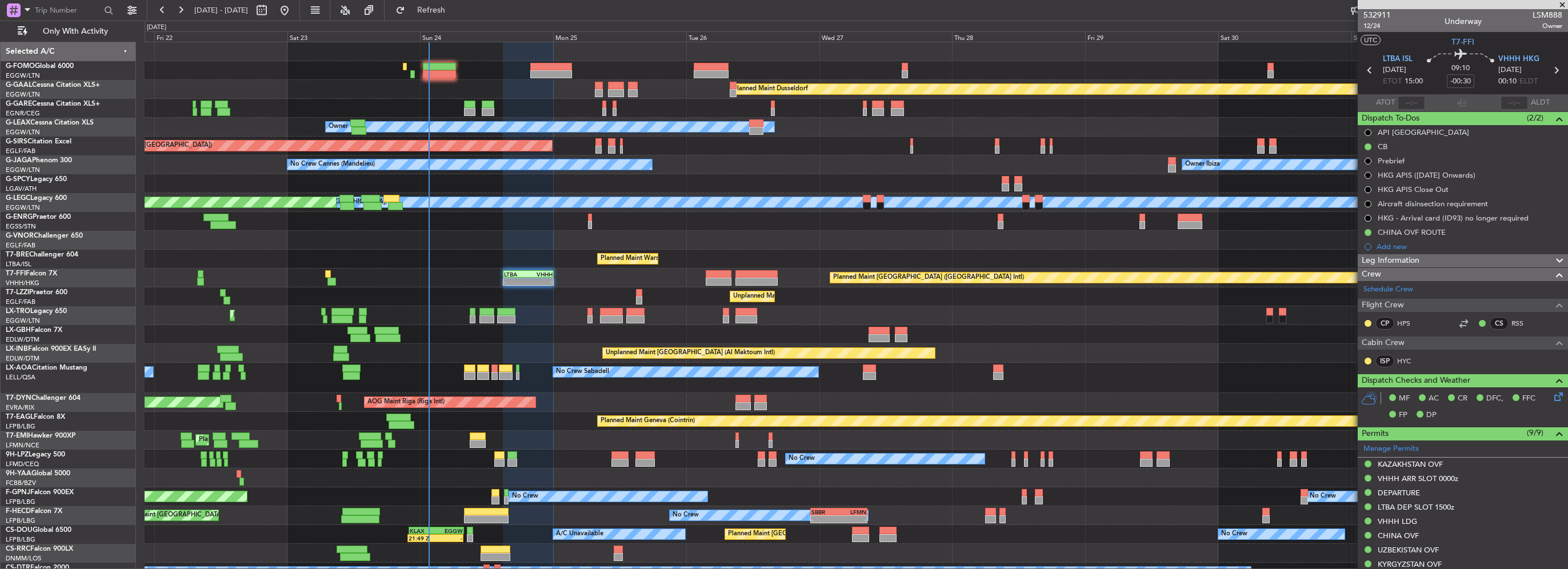
scroll to position [31, 0]
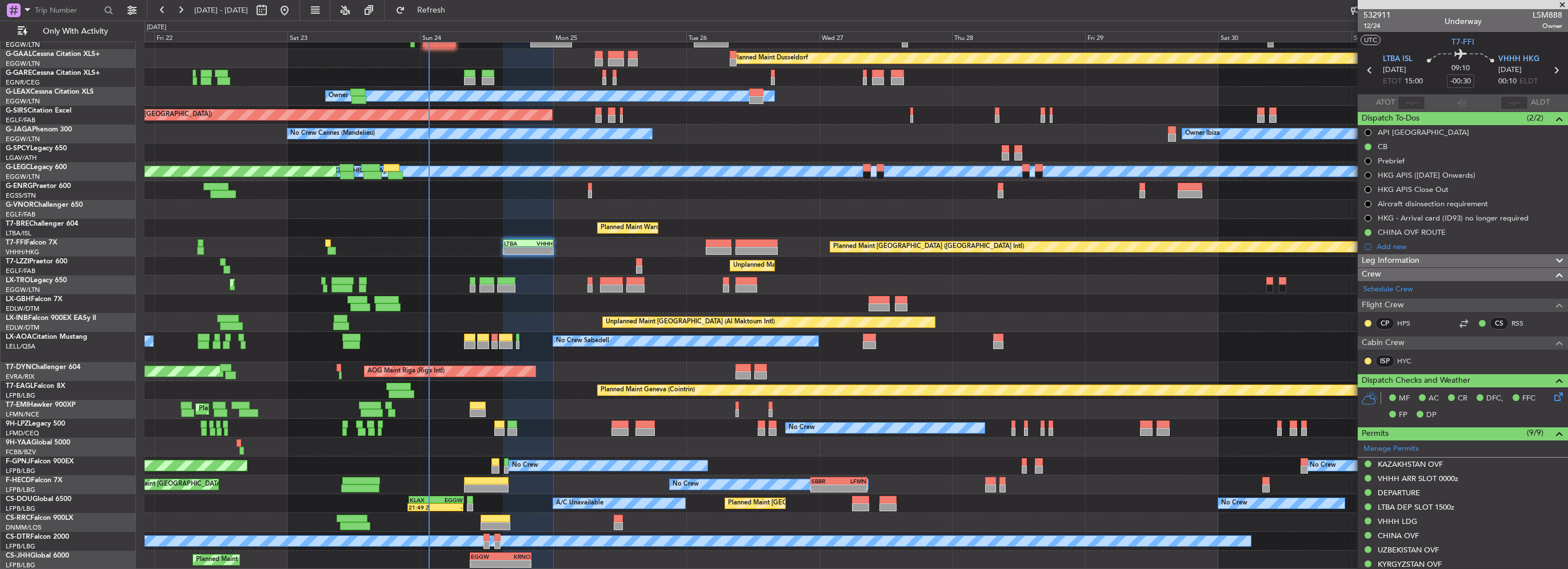
click at [567, 213] on div at bounding box center [856, 209] width 1423 height 19
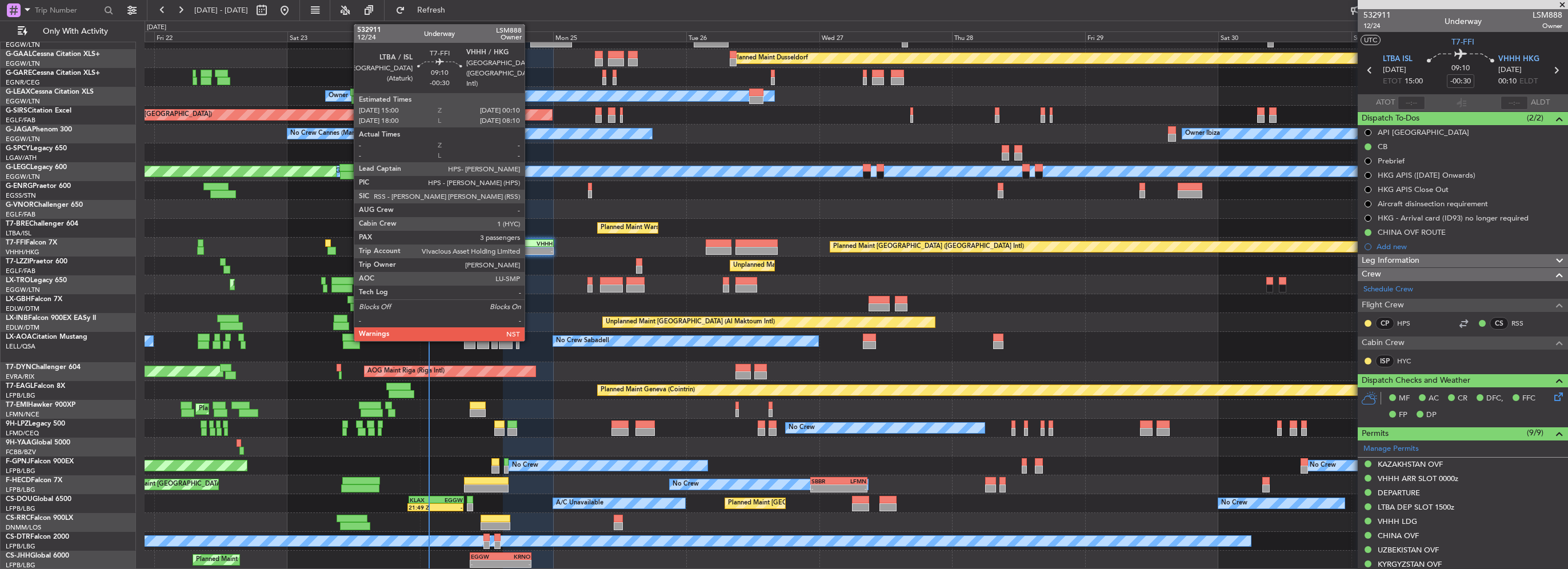
click at [531, 243] on div "VHHH" at bounding box center [540, 243] width 24 height 7
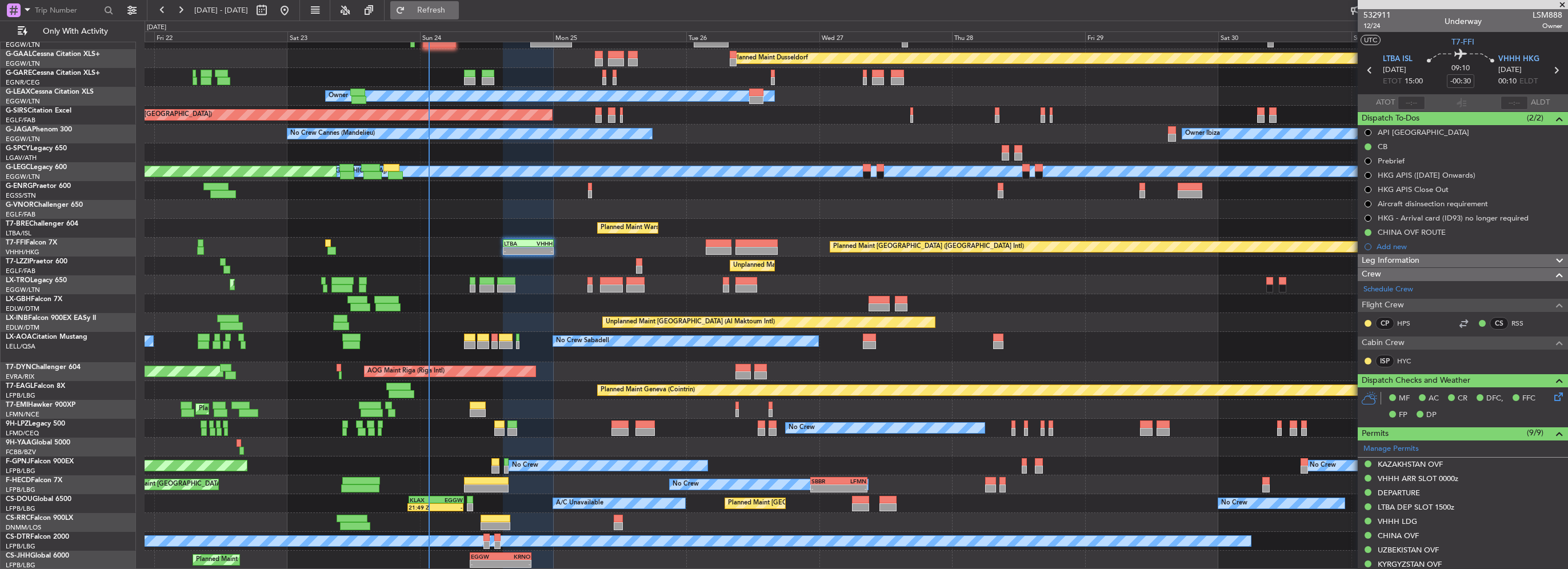
click at [455, 14] on span "Refresh" at bounding box center [431, 10] width 48 height 8
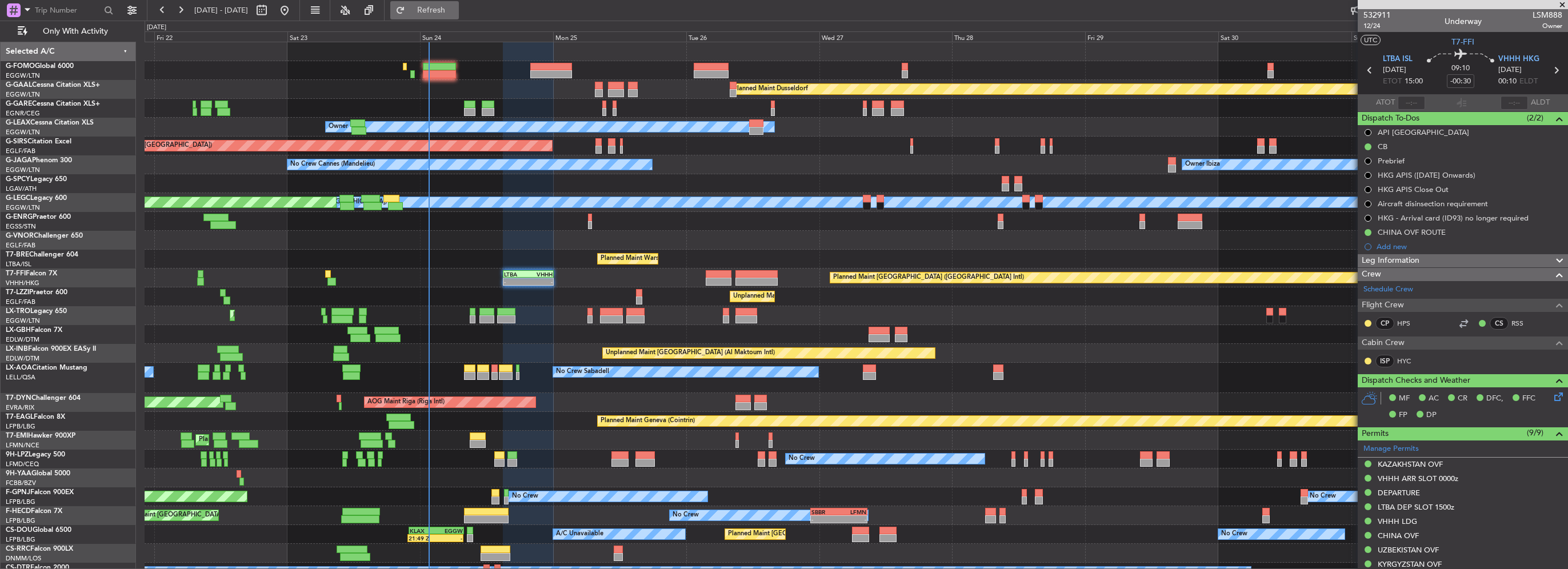
click at [455, 12] on span "Refresh" at bounding box center [431, 10] width 48 height 8
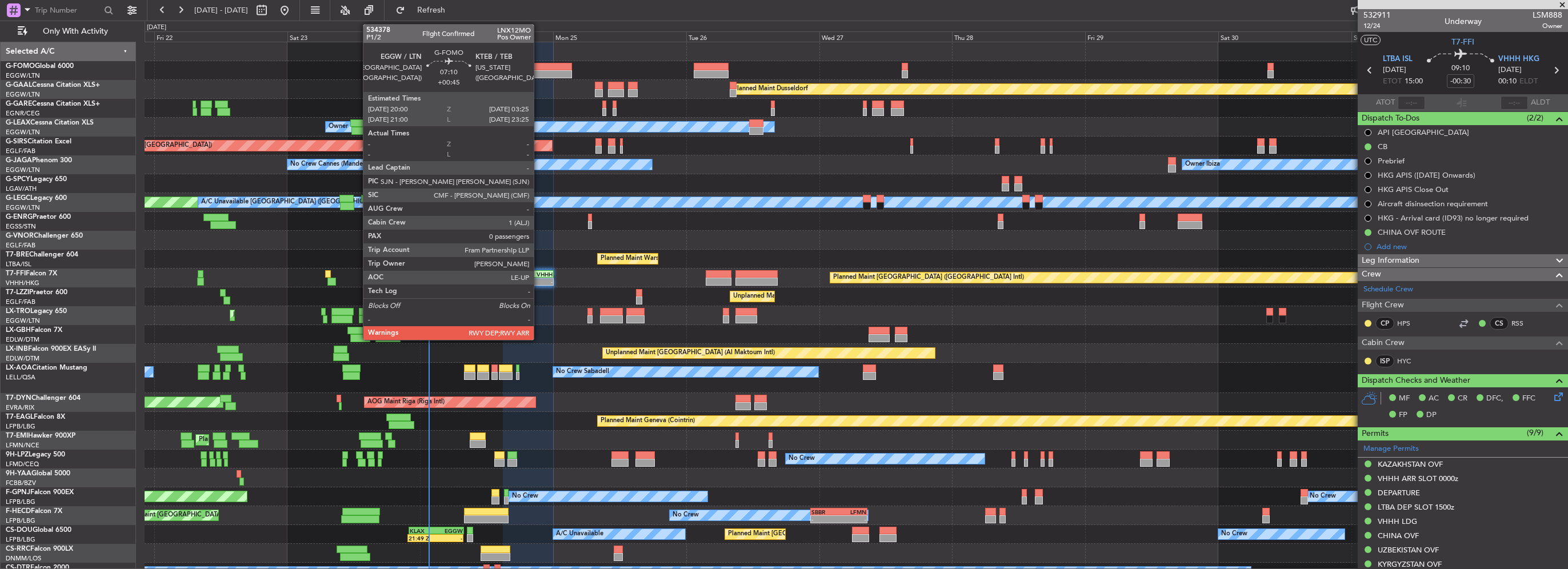
click at [539, 70] on div at bounding box center [551, 74] width 41 height 8
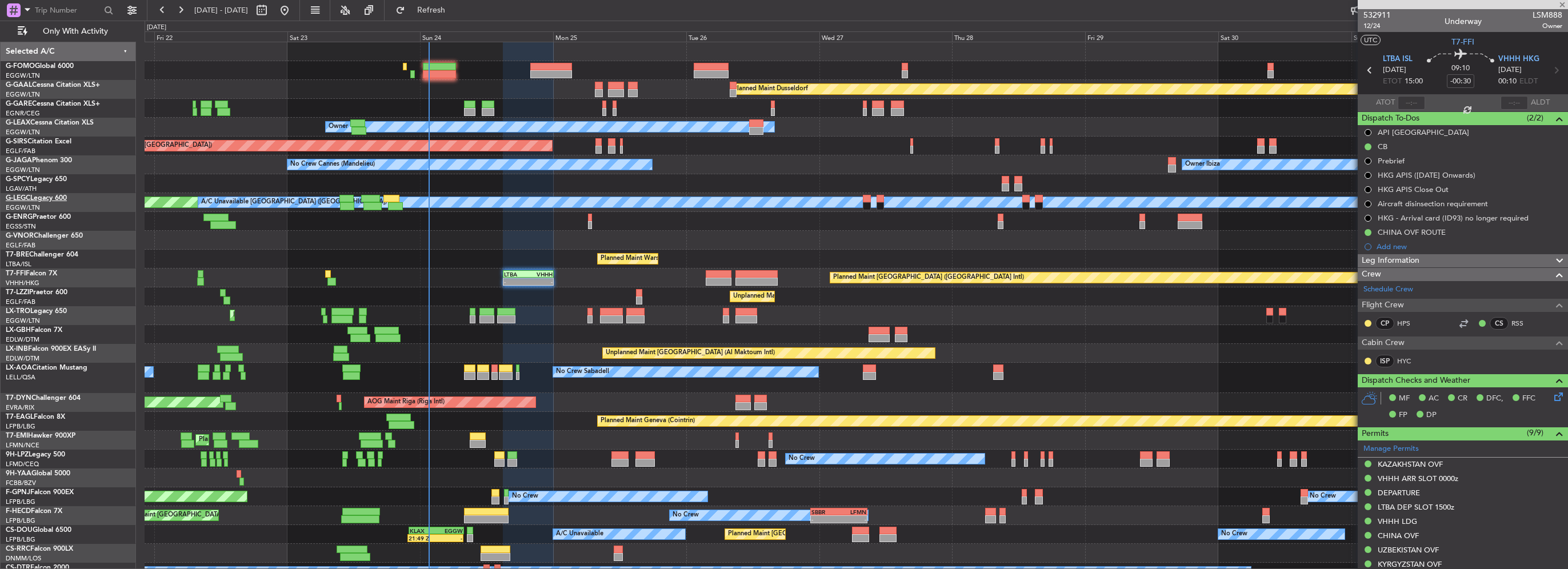
type input "+00:45"
type input "0"
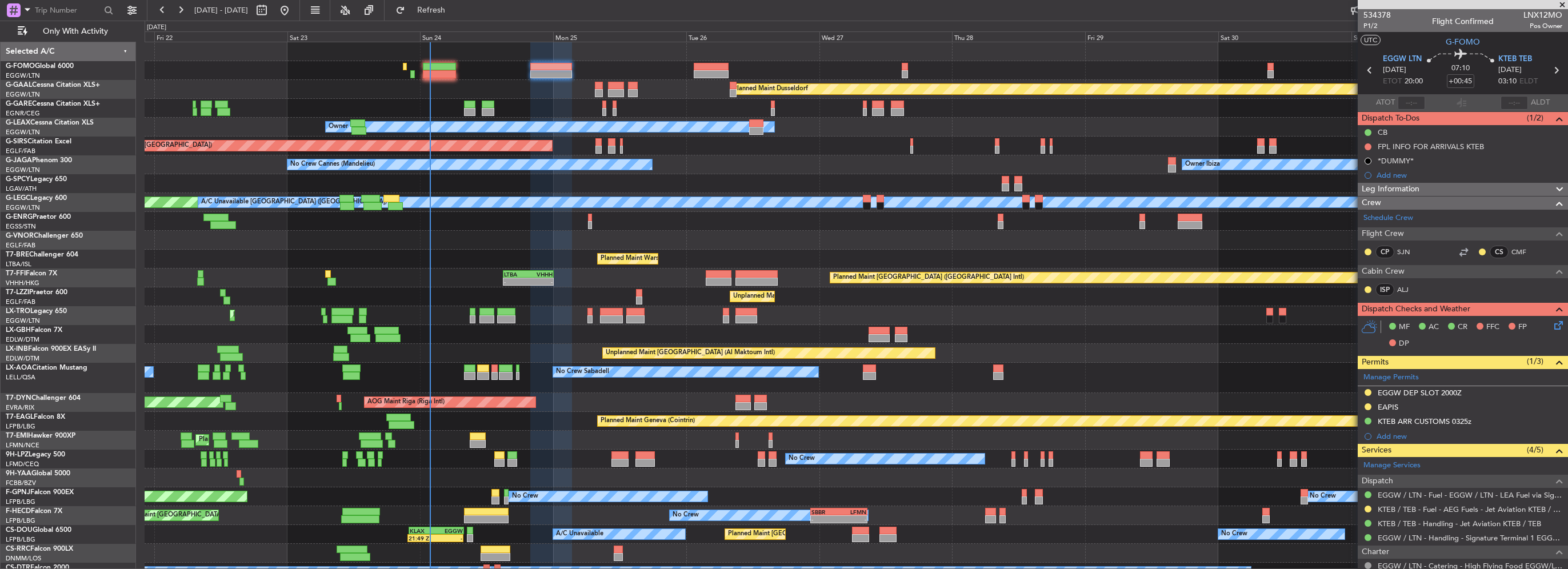
drag, startPoint x: 1482, startPoint y: 422, endPoint x: 1489, endPoint y: 425, distance: 7.6
click at [1482, 422] on div "KTEB ARR CUSTOMS 0325z" at bounding box center [1463, 422] width 210 height 14
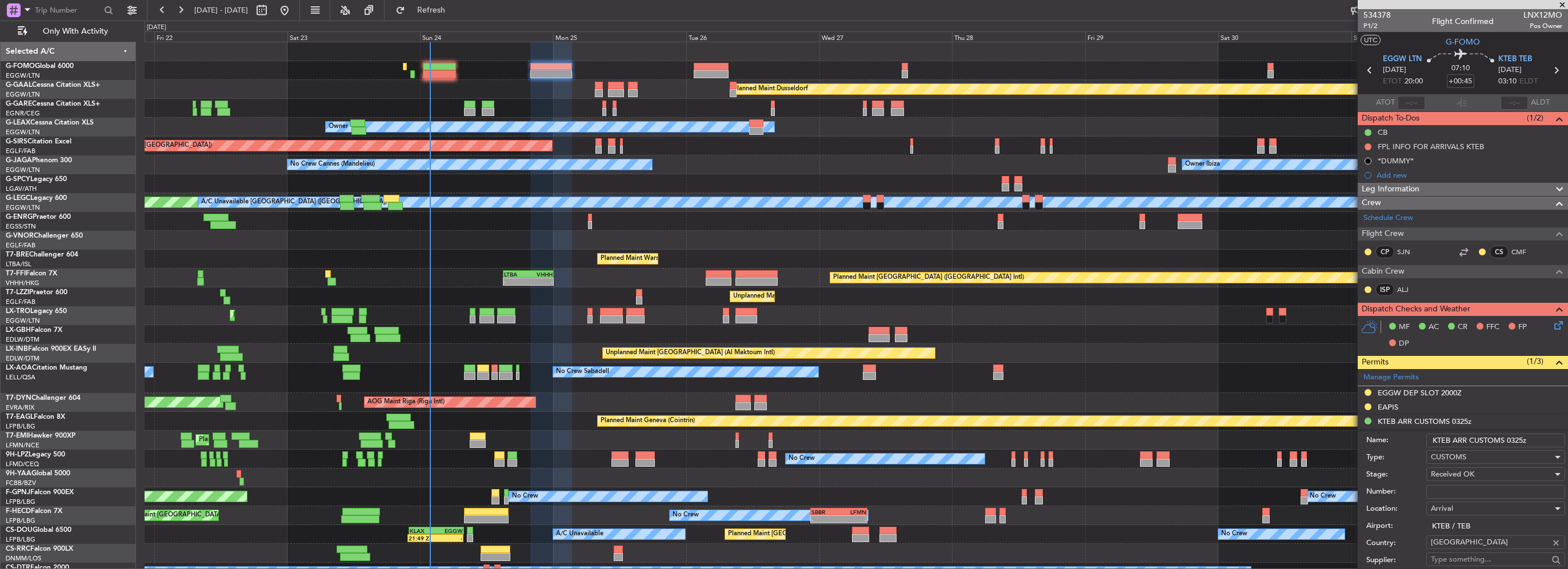
click at [1523, 440] on input "KTEB ARR CUSTOMS 0325z" at bounding box center [1496, 440] width 139 height 14
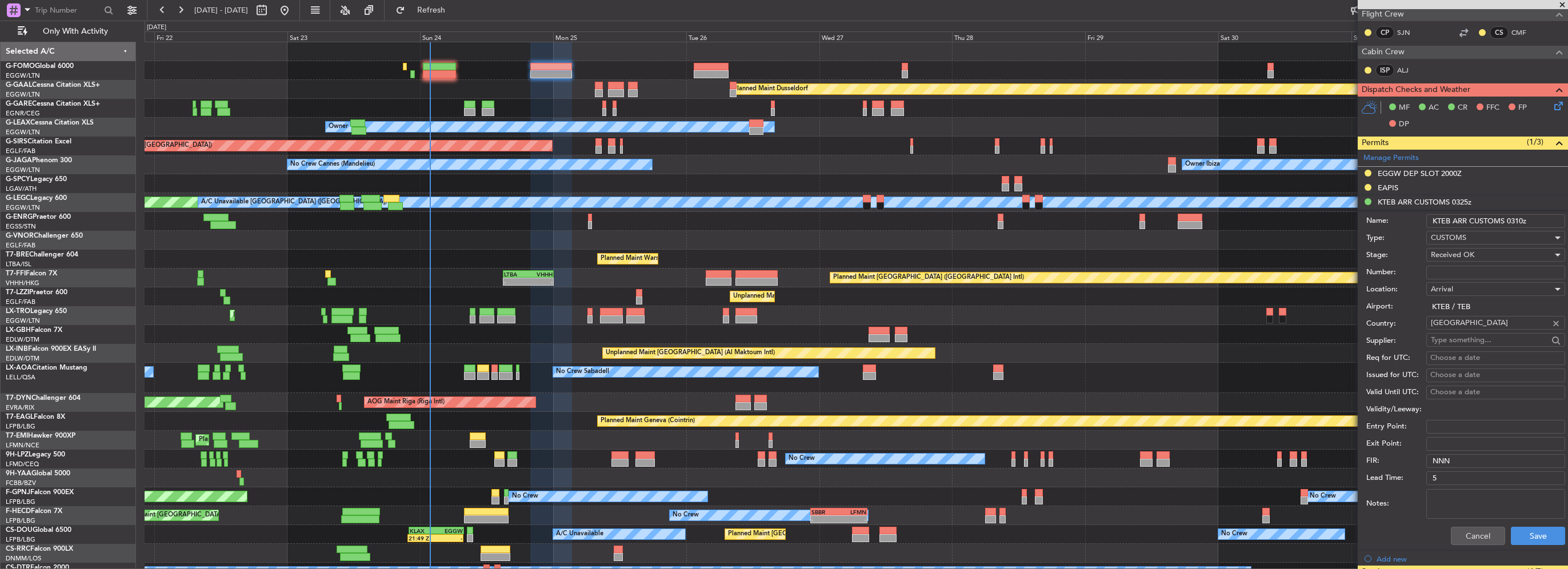
scroll to position [229, 0]
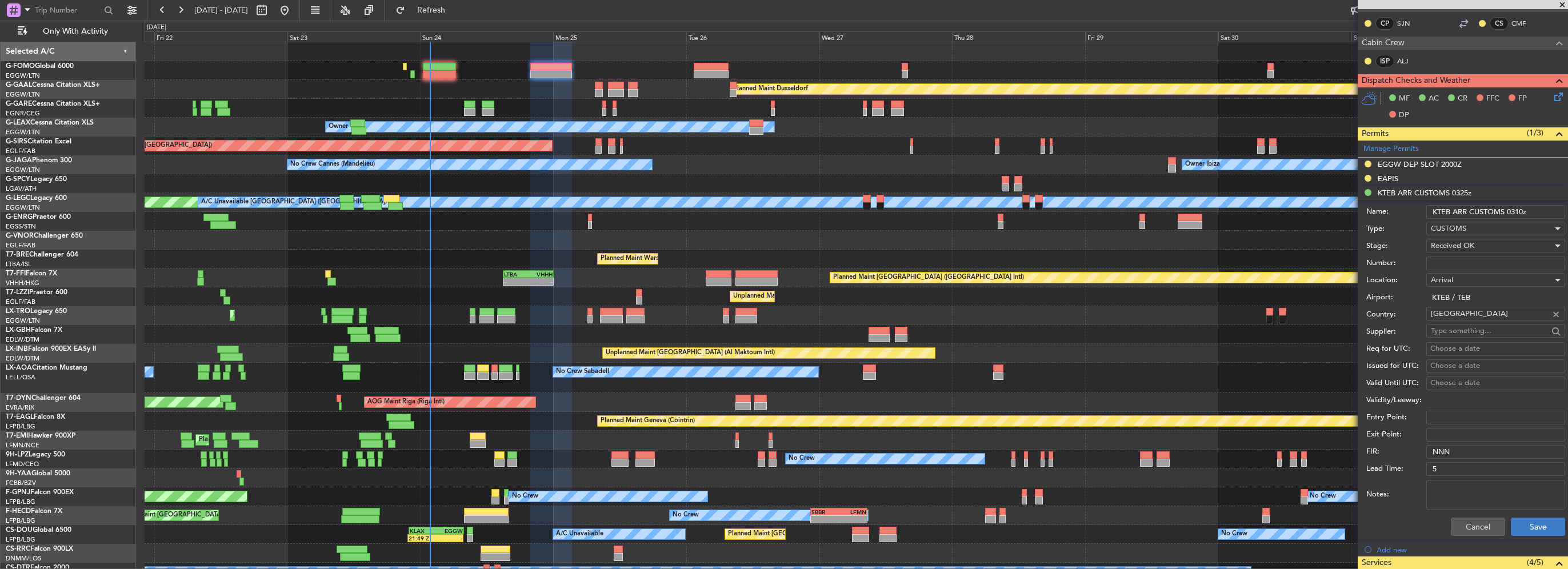
type input "KTEB ARR CUSTOMS 0310z"
click at [1538, 522] on button "Save" at bounding box center [1538, 527] width 54 height 18
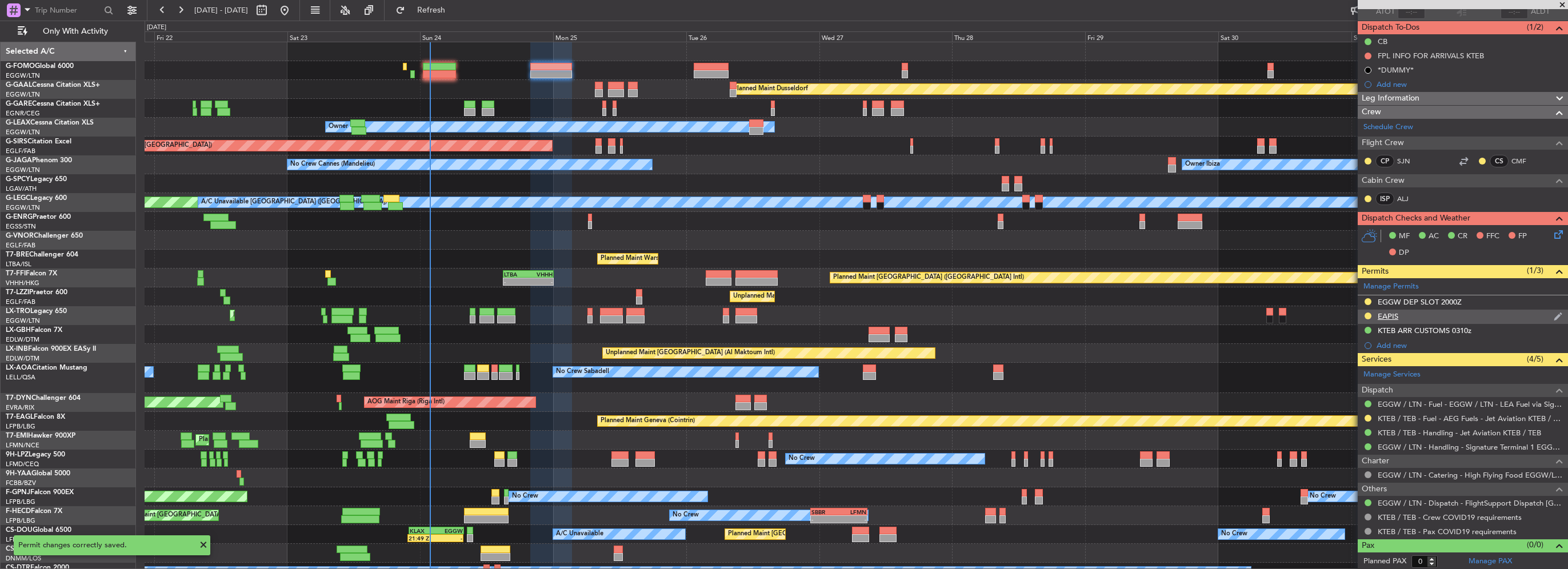
scroll to position [0, 0]
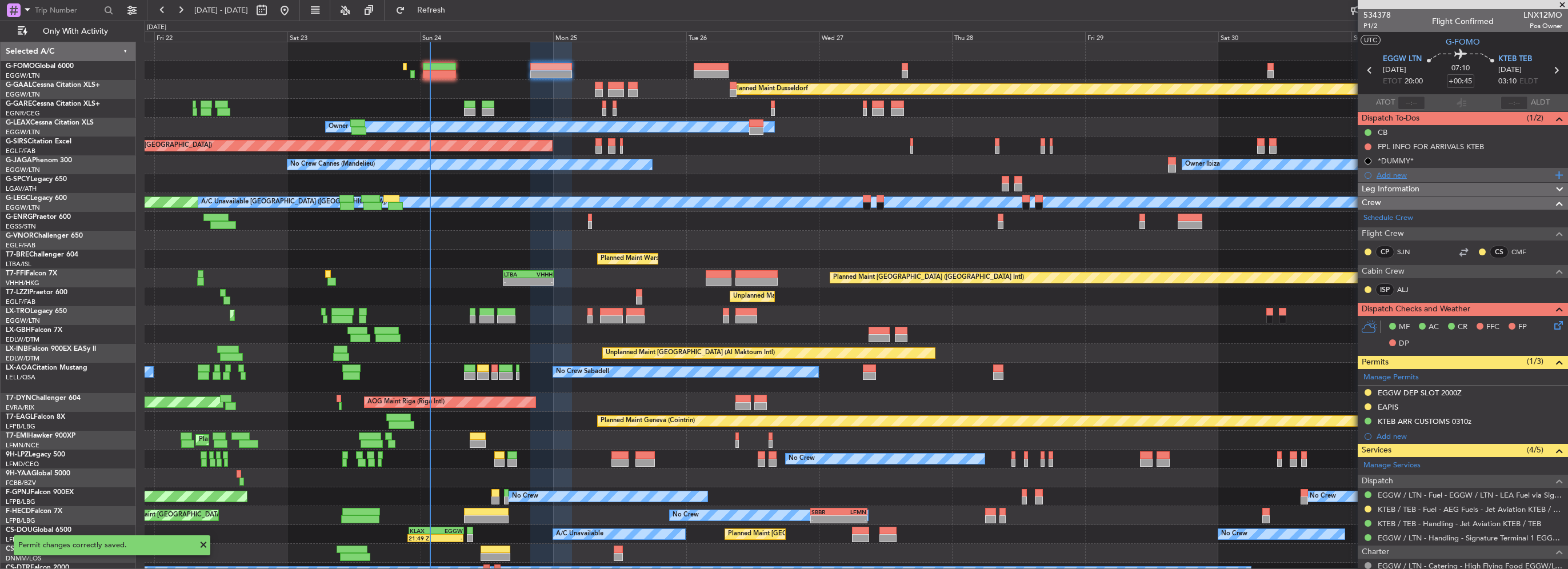
click at [1398, 176] on div "Add new" at bounding box center [1464, 175] width 176 height 10
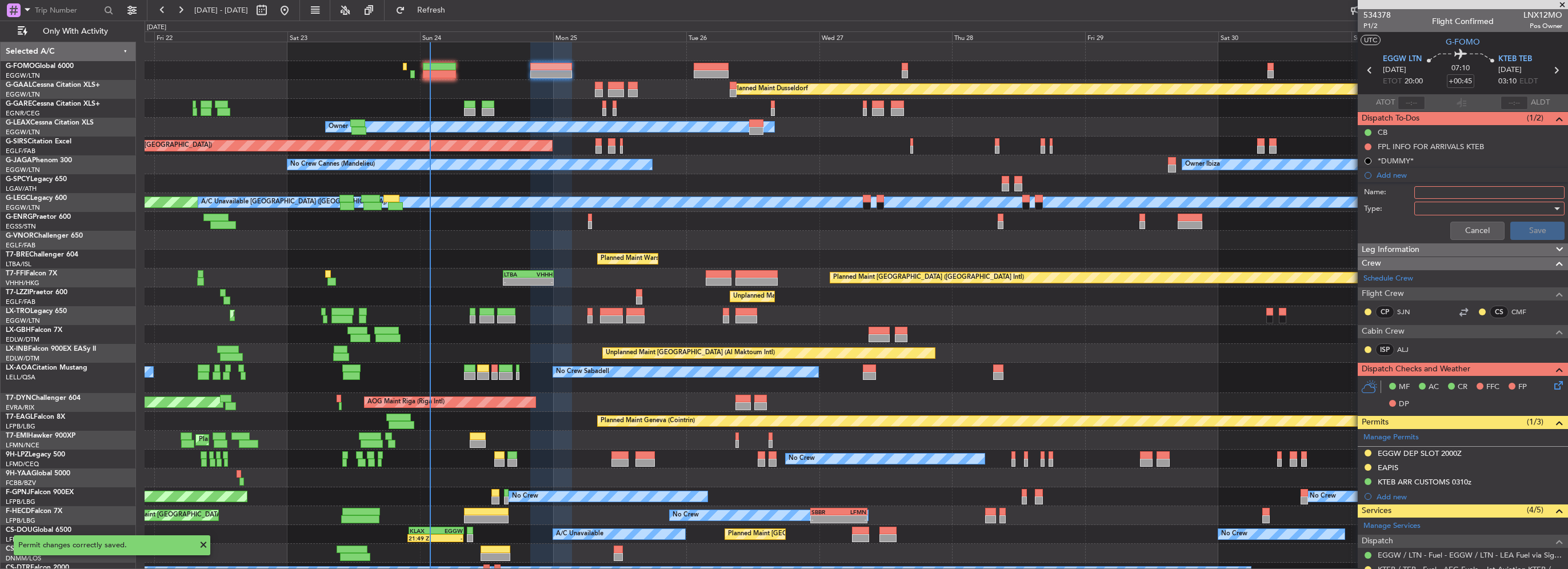
click at [1470, 189] on input "Name:" at bounding box center [1490, 193] width 151 height 13
type input "KTEB CBP OPS HOURS"
click at [1454, 208] on div at bounding box center [1486, 208] width 133 height 17
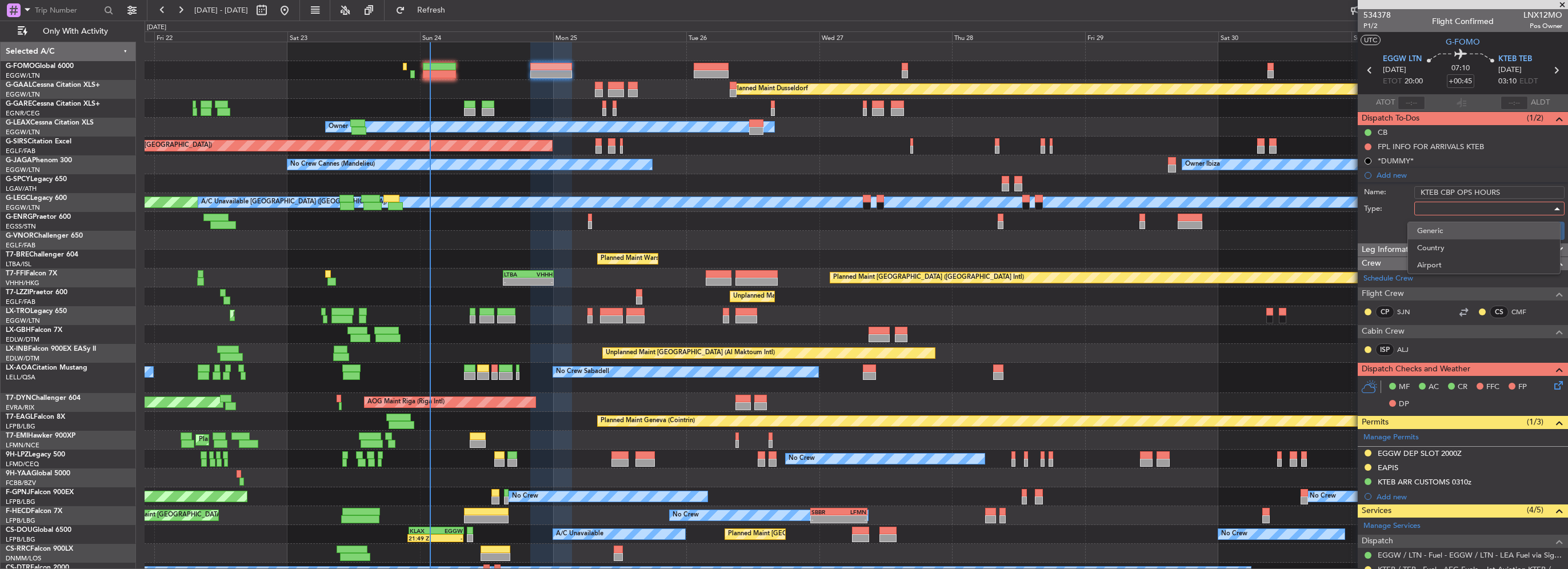
click at [1435, 234] on span "Generic" at bounding box center [1484, 231] width 133 height 17
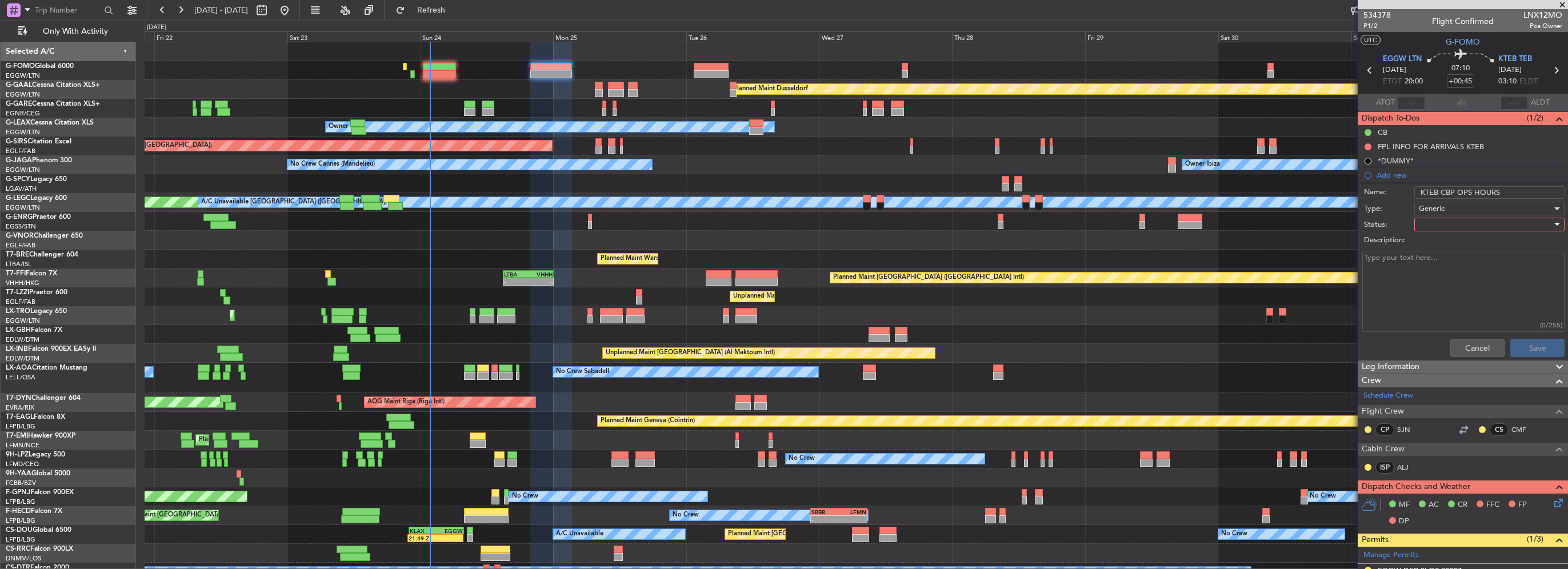
click at [1464, 227] on div at bounding box center [1486, 225] width 133 height 17
click at [1449, 270] on span "In Progress" at bounding box center [1484, 263] width 133 height 17
click at [1434, 269] on textarea "Description:" at bounding box center [1463, 291] width 202 height 82
click at [1399, 260] on textarea "0730-2400LT" at bounding box center [1463, 291] width 202 height 82
type textarea "0730-2400 LT"
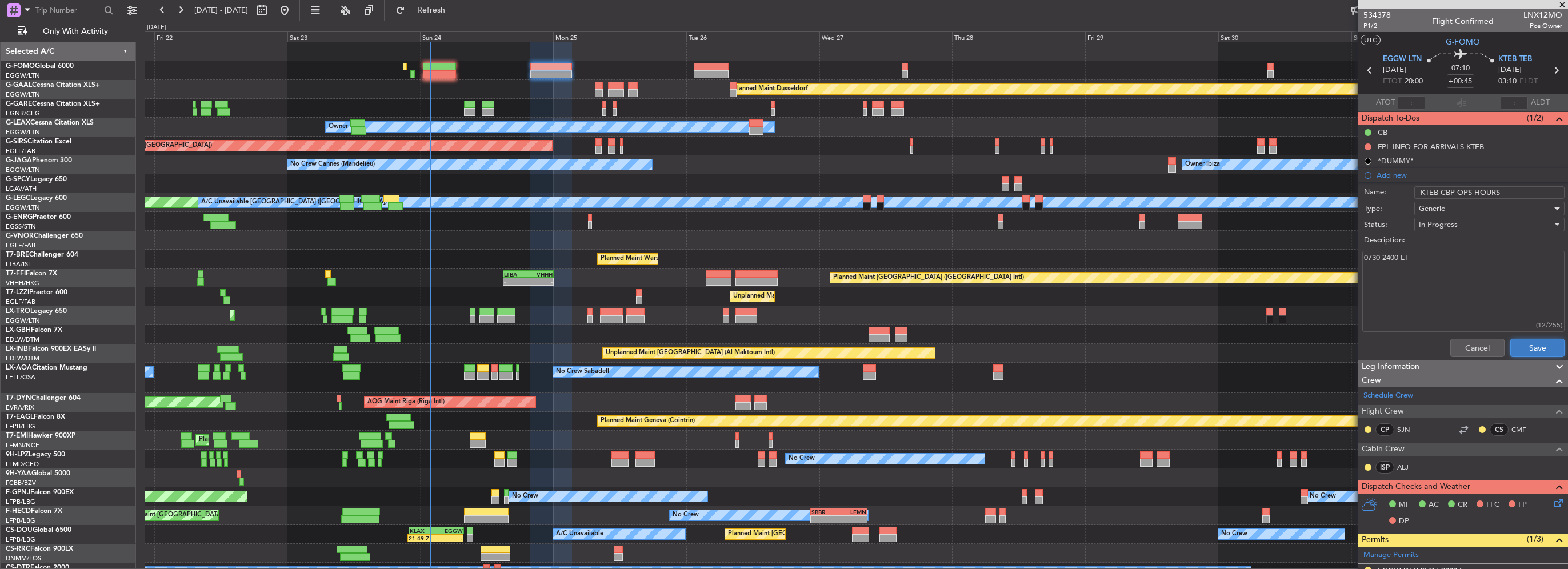
click at [1529, 349] on button "Save" at bounding box center [1537, 348] width 54 height 18
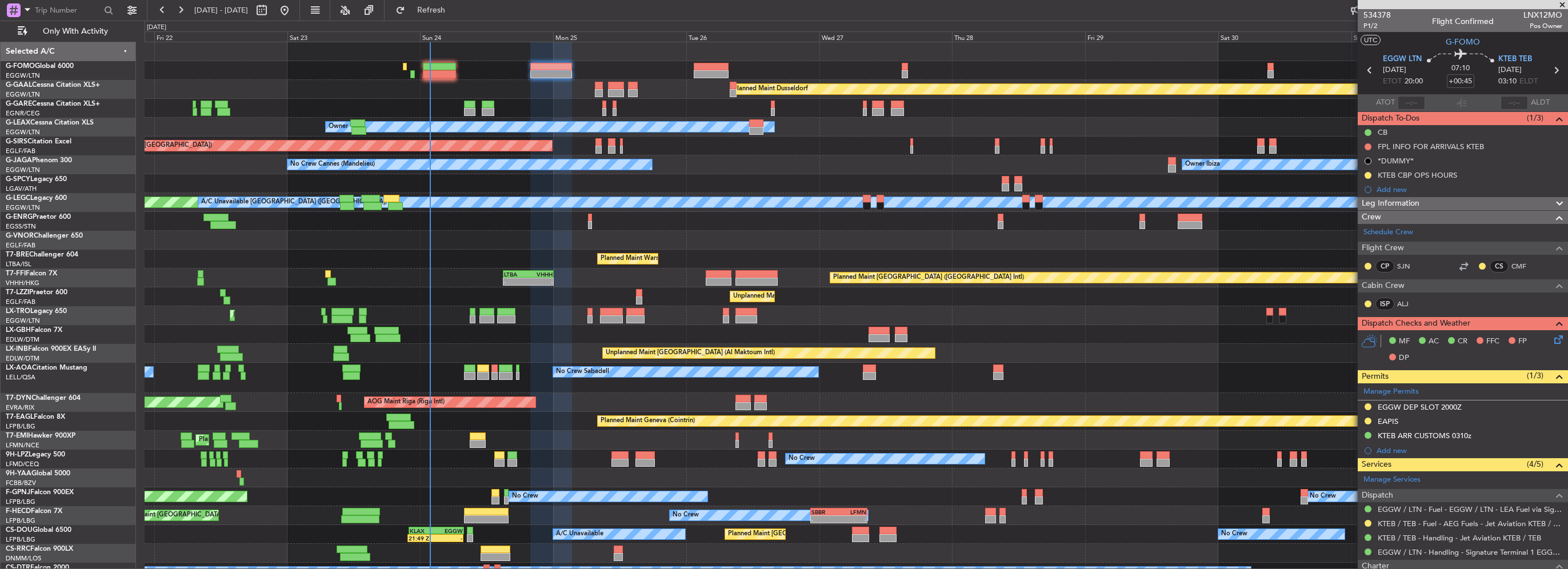
click at [1444, 207] on div "Leg Information" at bounding box center [1463, 204] width 210 height 14
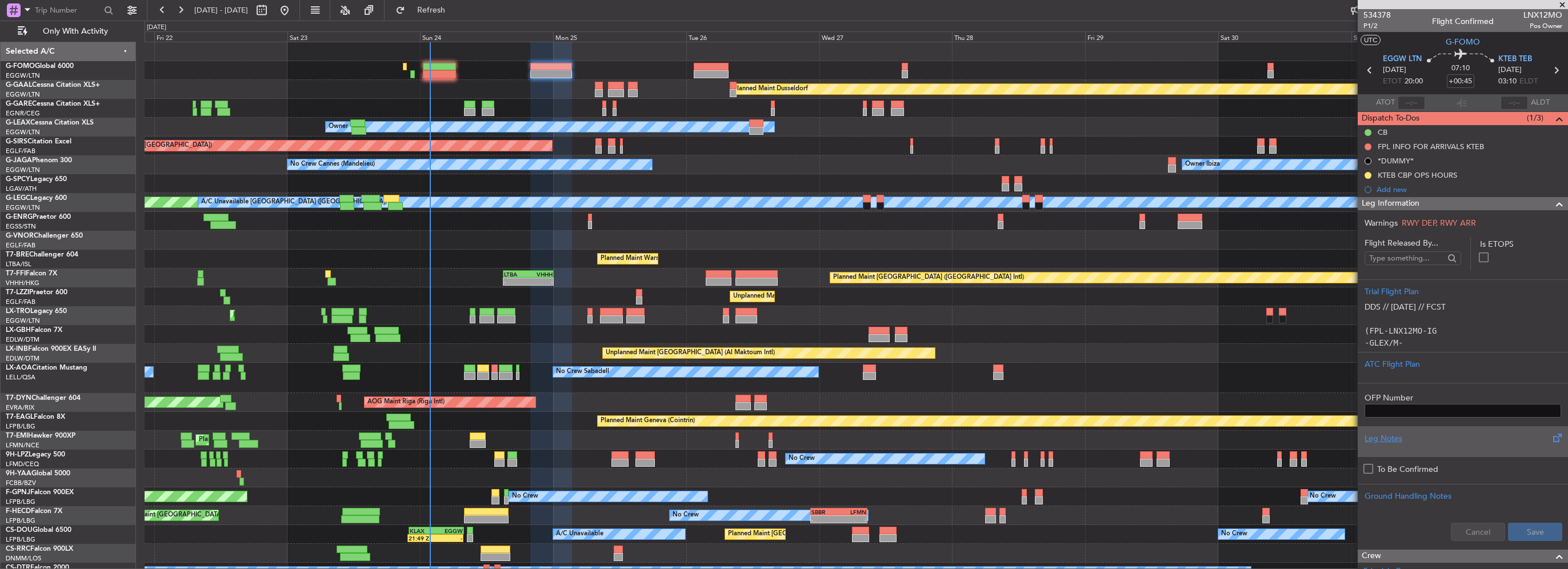
click at [1407, 448] on div at bounding box center [1463, 448] width 197 height 7
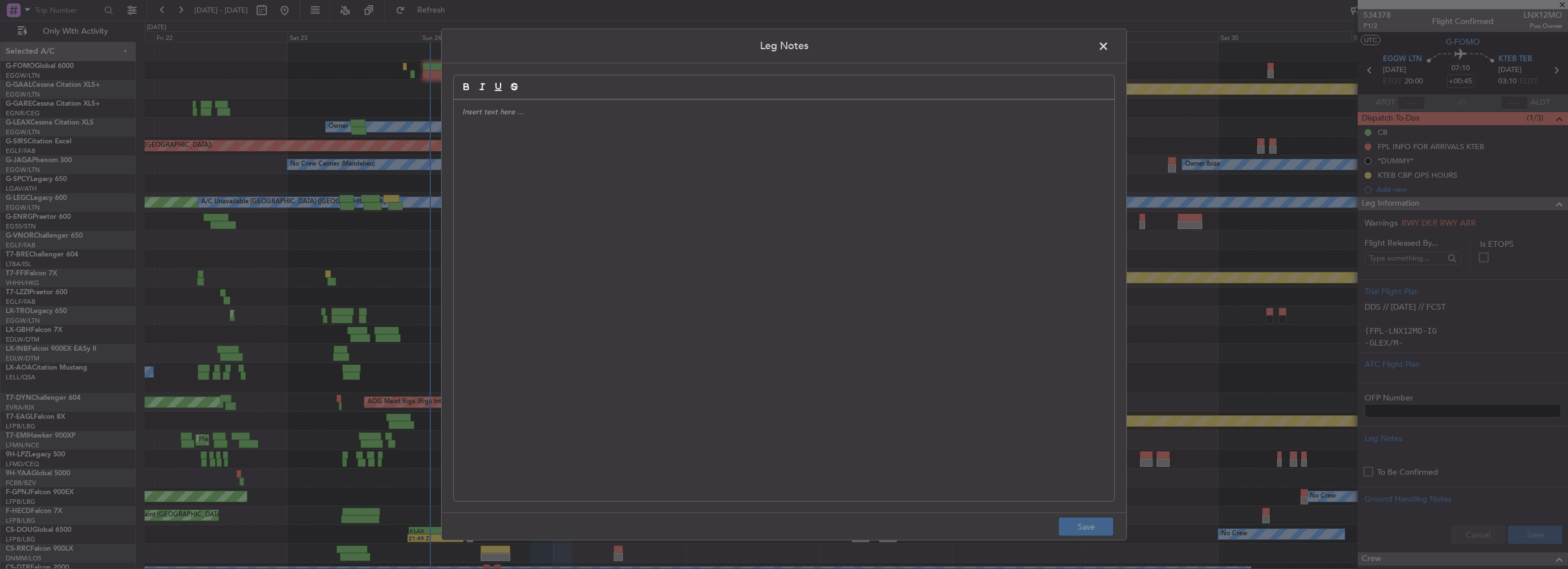
click at [582, 249] on div at bounding box center [784, 300] width 661 height 401
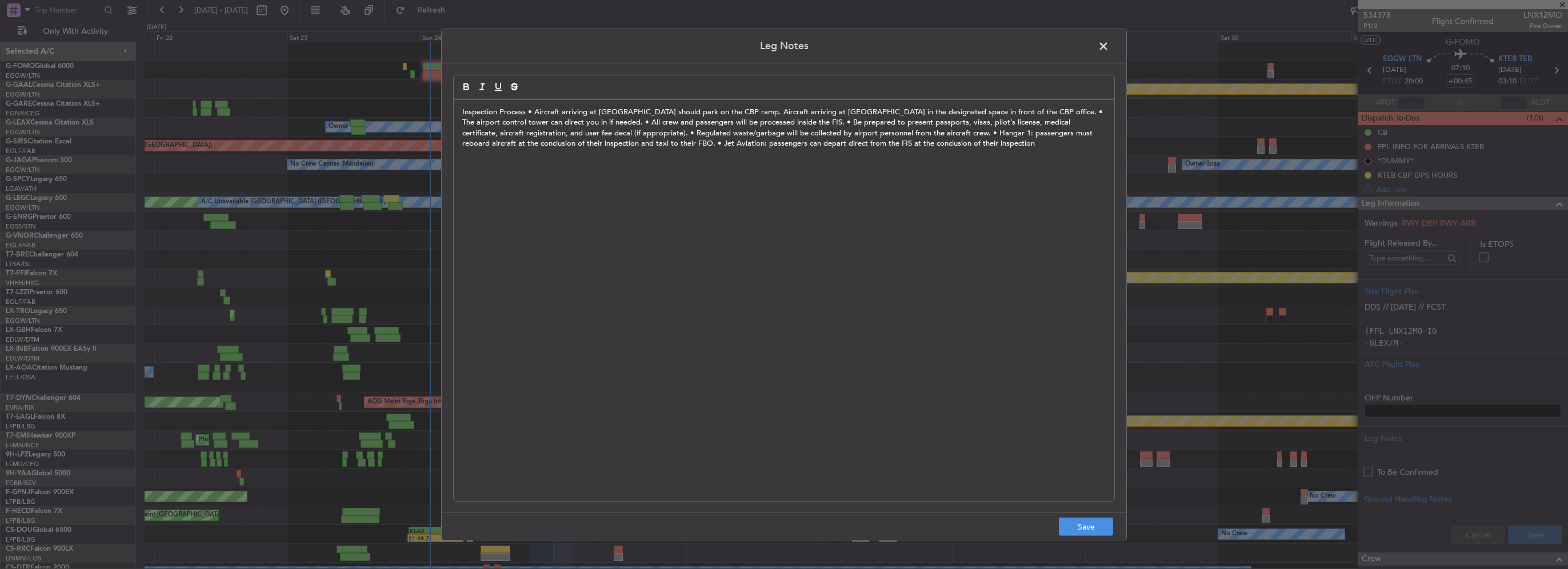
click at [460, 110] on div "Inspection Process • Aircraft arriving at [GEOGRAPHIC_DATA] should park on the …" at bounding box center [784, 300] width 661 height 401
click at [563, 110] on p "KTEB CBP Inspection Process • Aircraft arriving at [GEOGRAPHIC_DATA] should par…" at bounding box center [784, 128] width 644 height 42
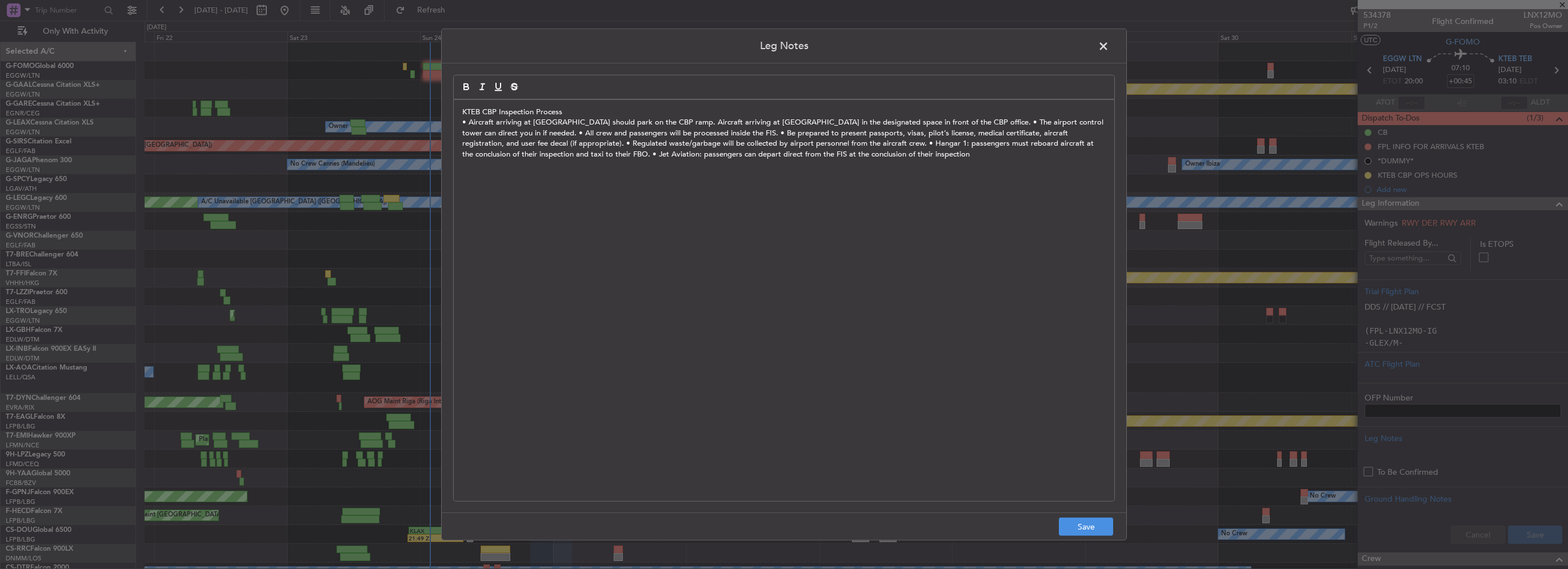
drag, startPoint x: 983, startPoint y: 120, endPoint x: 990, endPoint y: 122, distance: 7.3
click at [984, 121] on p "• Aircraft arriving at [GEOGRAPHIC_DATA] should park on the CBP ramp. Aircraft …" at bounding box center [784, 138] width 644 height 42
click at [647, 134] on p "• The airport control tower can direct you in if needed. • All crew and passeng…" at bounding box center [784, 143] width 644 height 32
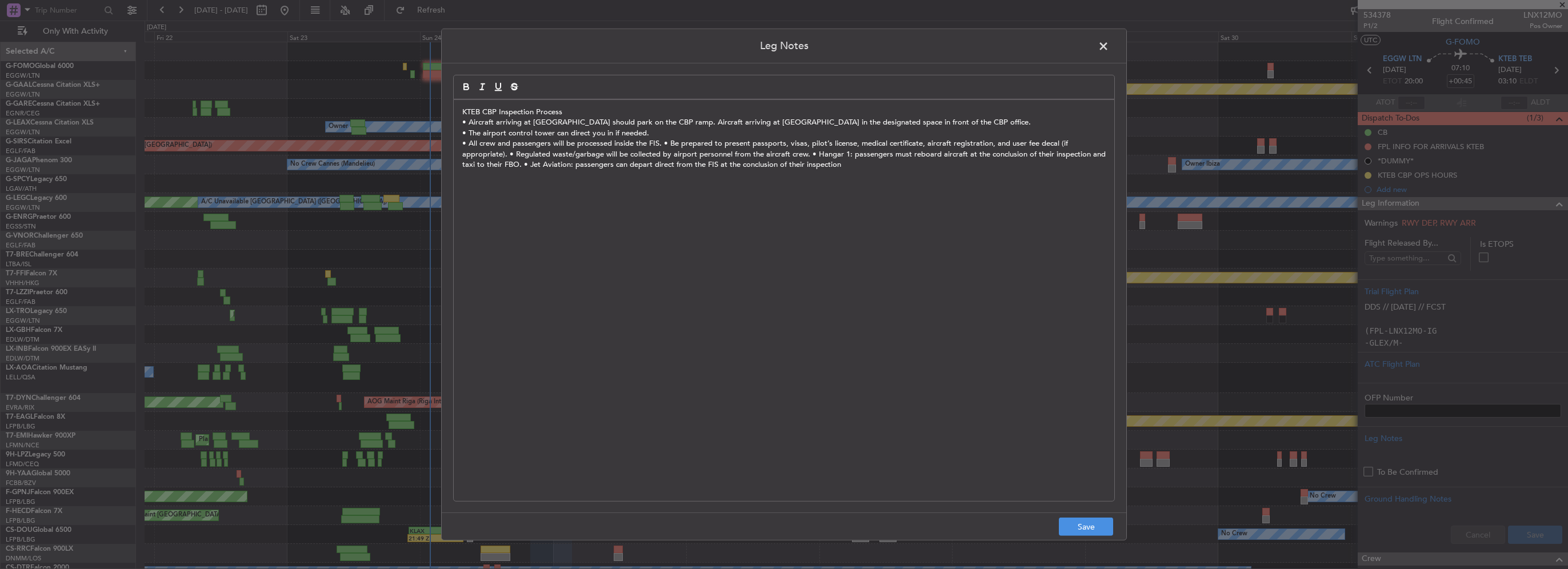
click at [664, 142] on p "• All crew and passengers will be processed inside the FIS. • Be prepared to pr…" at bounding box center [784, 153] width 644 height 32
click at [660, 142] on p "• All crew and passengers will be processed inside the FIS. • Be prepared to pr…" at bounding box center [784, 153] width 644 height 32
click at [909, 154] on p "• Be prepared to present passports, visas, pilot’s license, medical certificate…" at bounding box center [784, 164] width 644 height 32
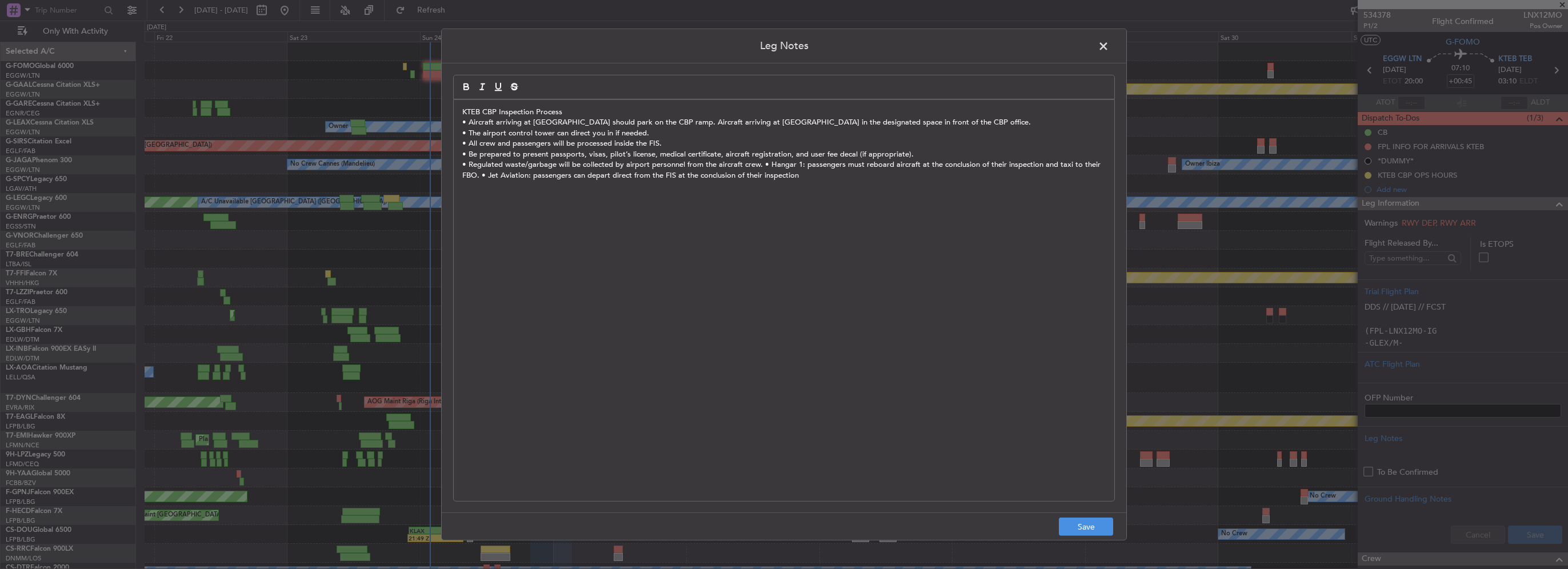
click at [762, 163] on p "• Regulated waste/garbage will be collected by airport personnel from the aircr…" at bounding box center [784, 170] width 644 height 21
click at [817, 176] on p "• Hangar 1: passengers must reboard aircraft at the conclusion of their inspect…" at bounding box center [784, 180] width 644 height 21
click at [813, 174] on p "• Hangar 1: passengers must reboard aircraft at the conclusion of their inspect…" at bounding box center [784, 180] width 644 height 21
click at [1089, 524] on button "Save" at bounding box center [1087, 527] width 54 height 18
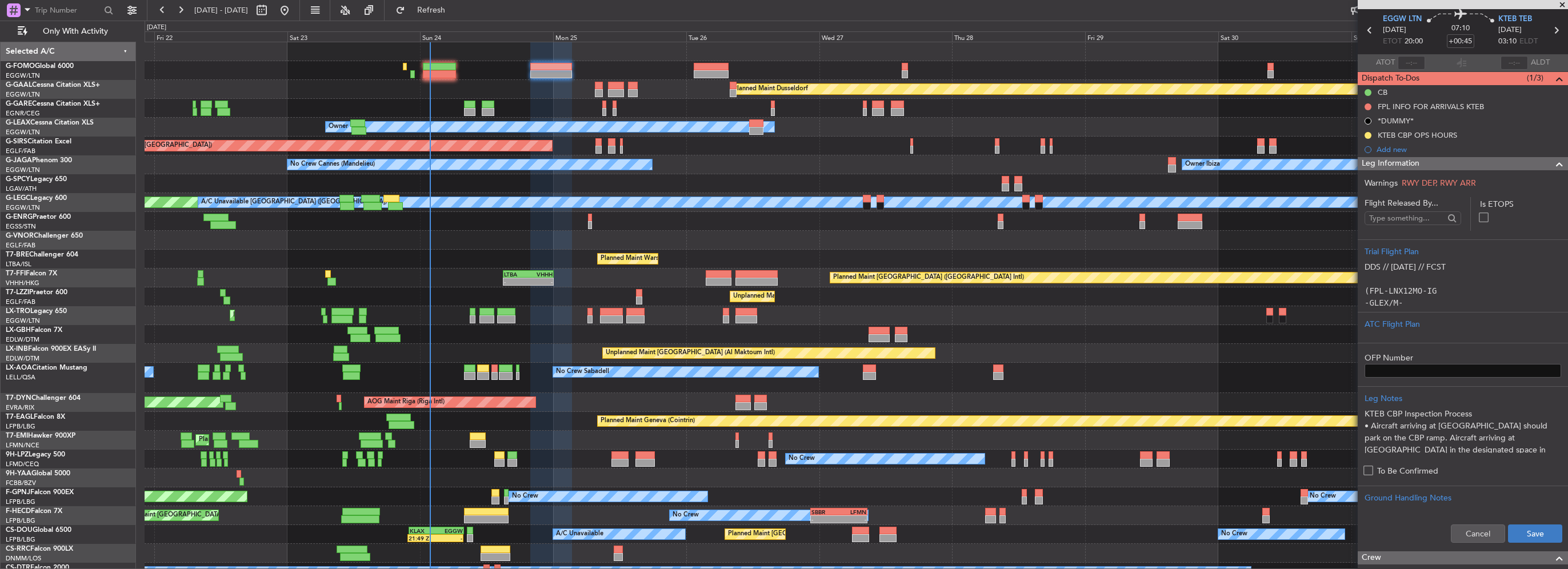
scroll to position [57, 0]
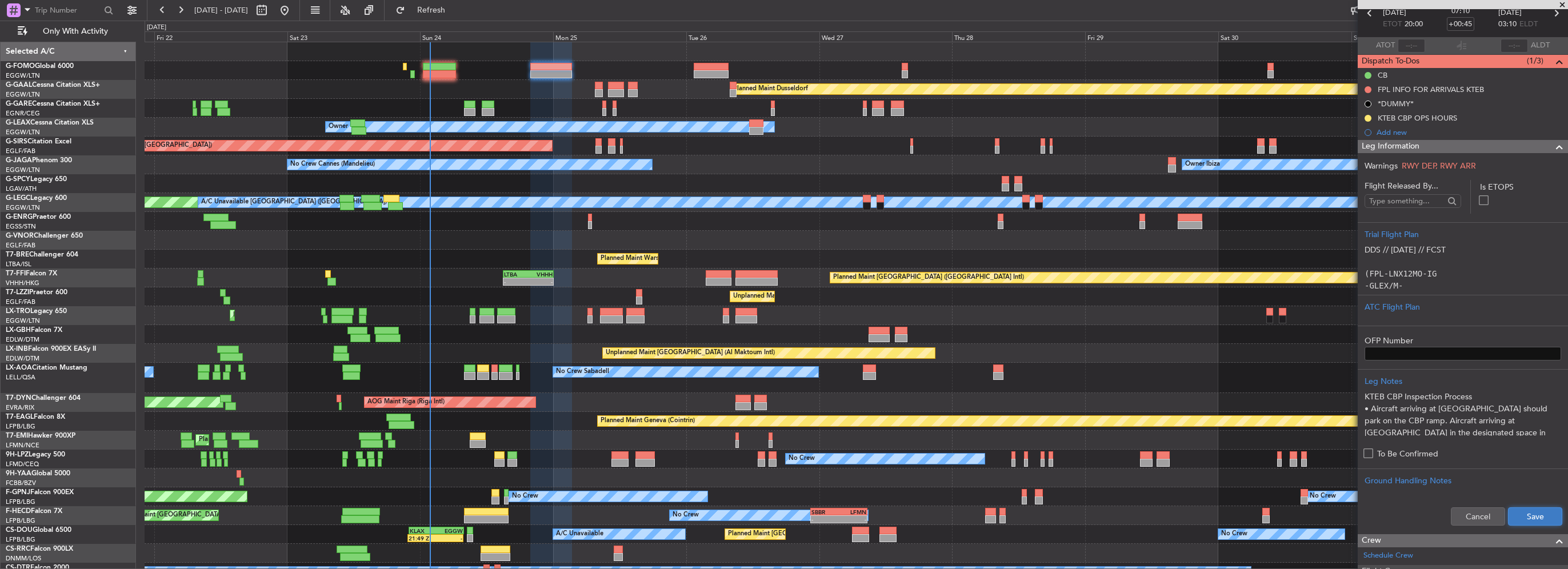
click at [1525, 515] on button "Save" at bounding box center [1536, 517] width 54 height 18
click at [1553, 142] on span at bounding box center [1559, 146] width 14 height 14
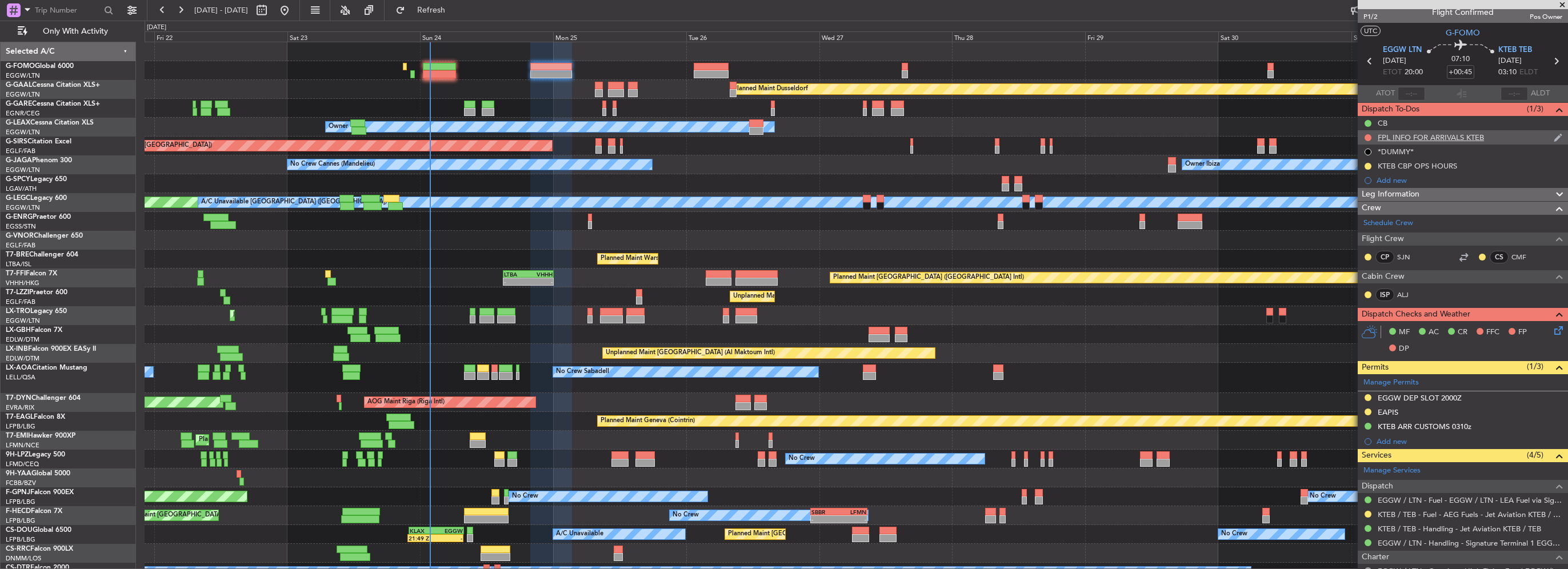
scroll to position [0, 0]
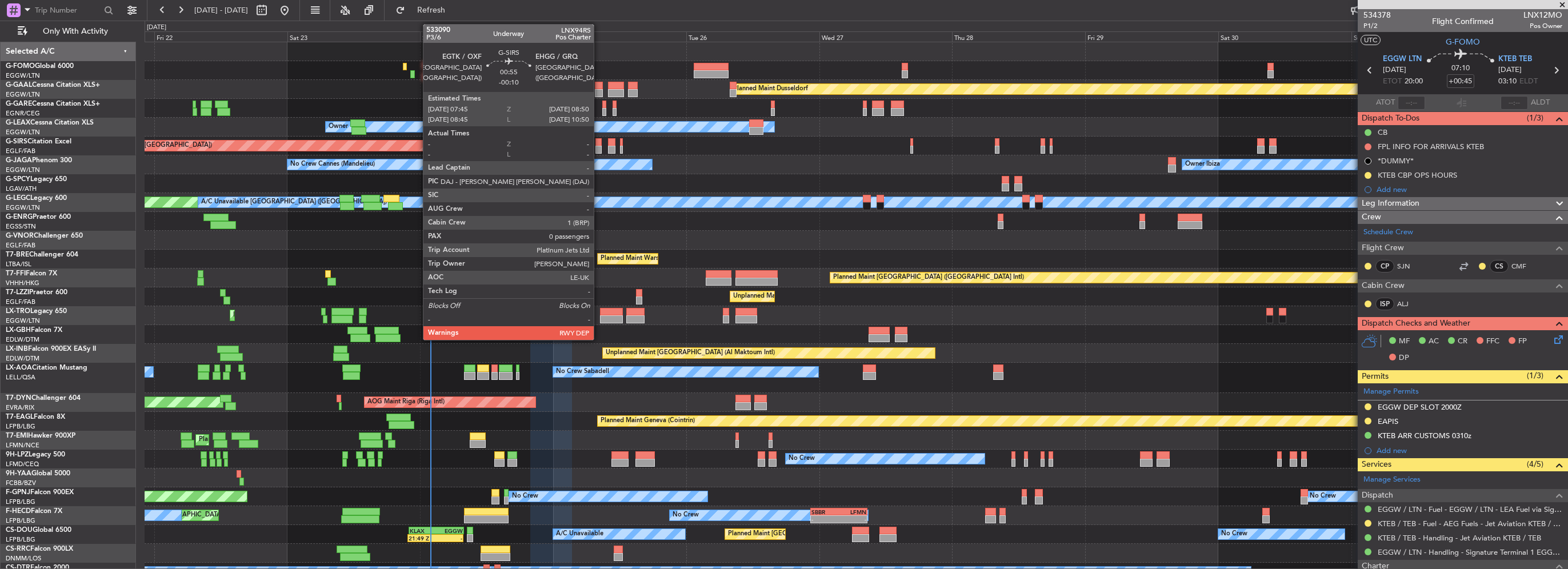
click at [599, 146] on div at bounding box center [599, 150] width 6 height 8
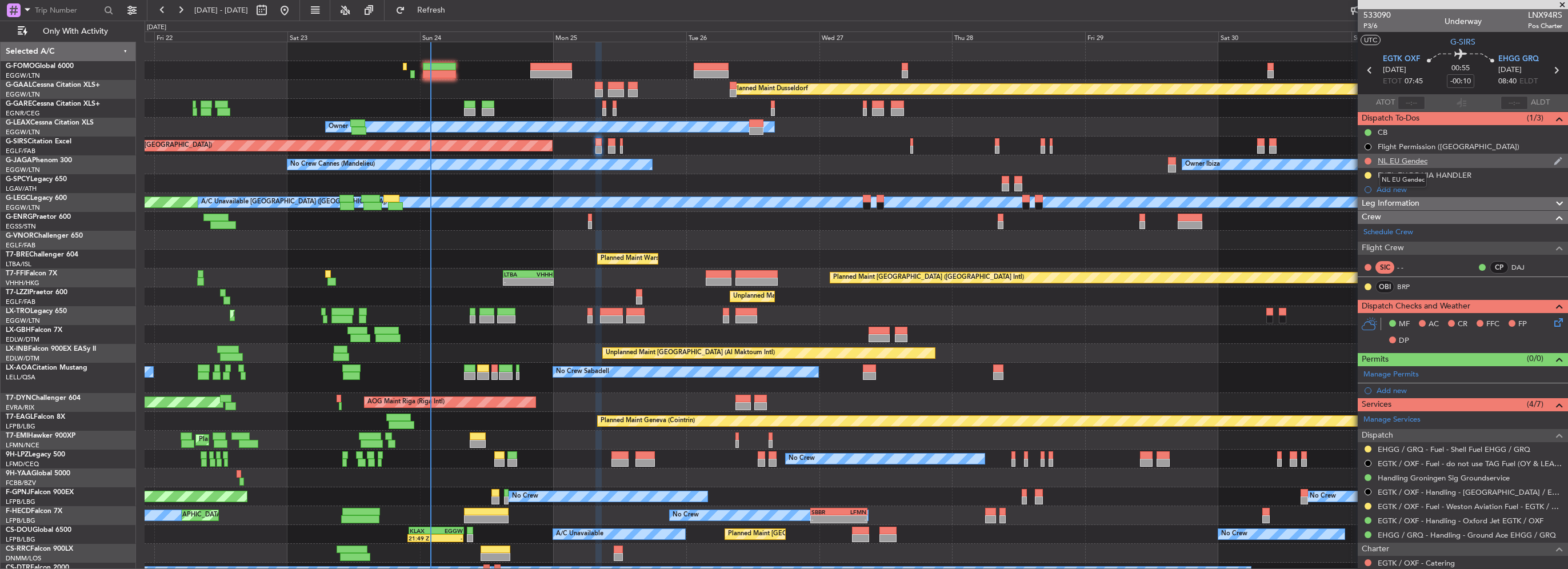
click at [1409, 157] on div "NL EU Gendec" at bounding box center [1402, 161] width 50 height 10
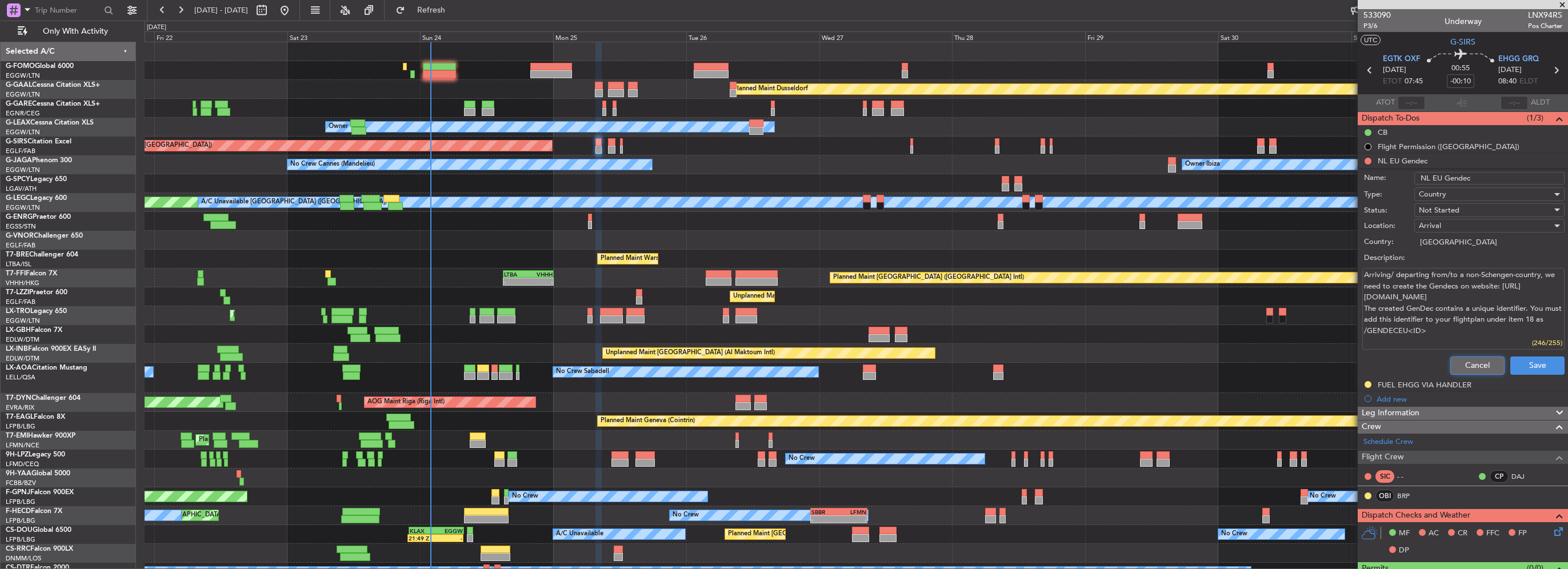
click at [1481, 360] on button "Cancel" at bounding box center [1478, 366] width 54 height 18
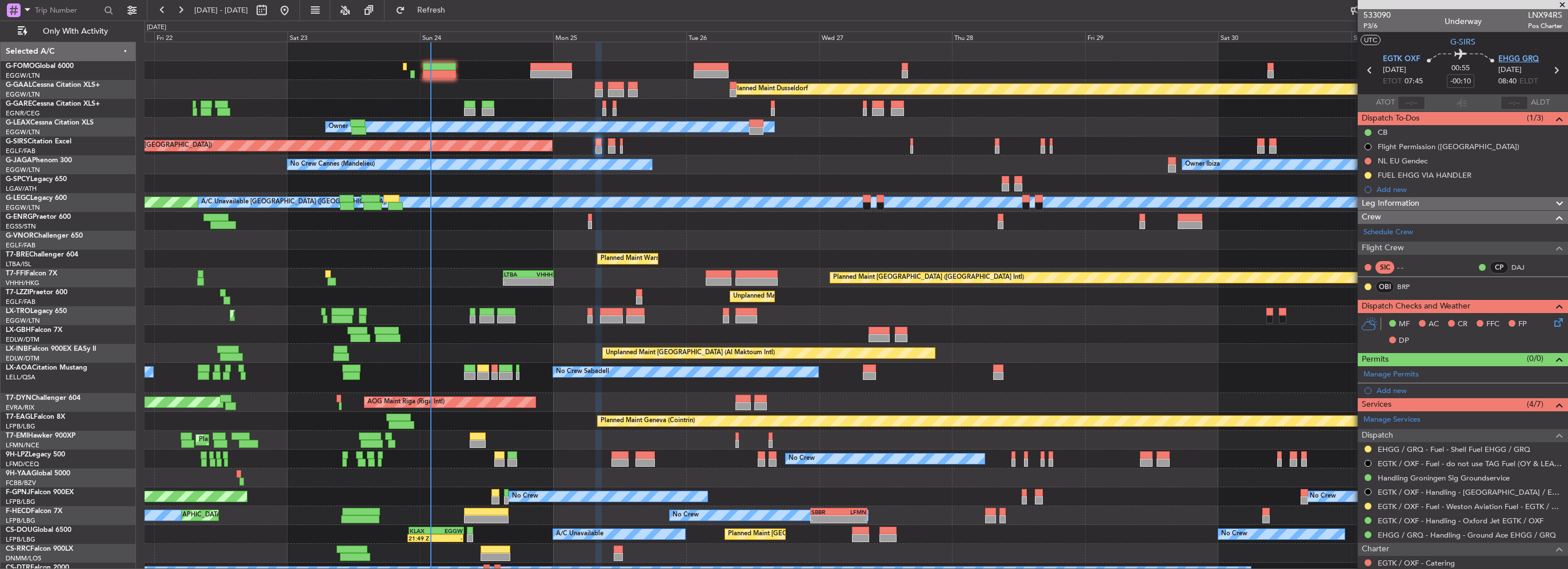
click at [1499, 54] on span "EHGG GRQ" at bounding box center [1518, 60] width 41 height 12
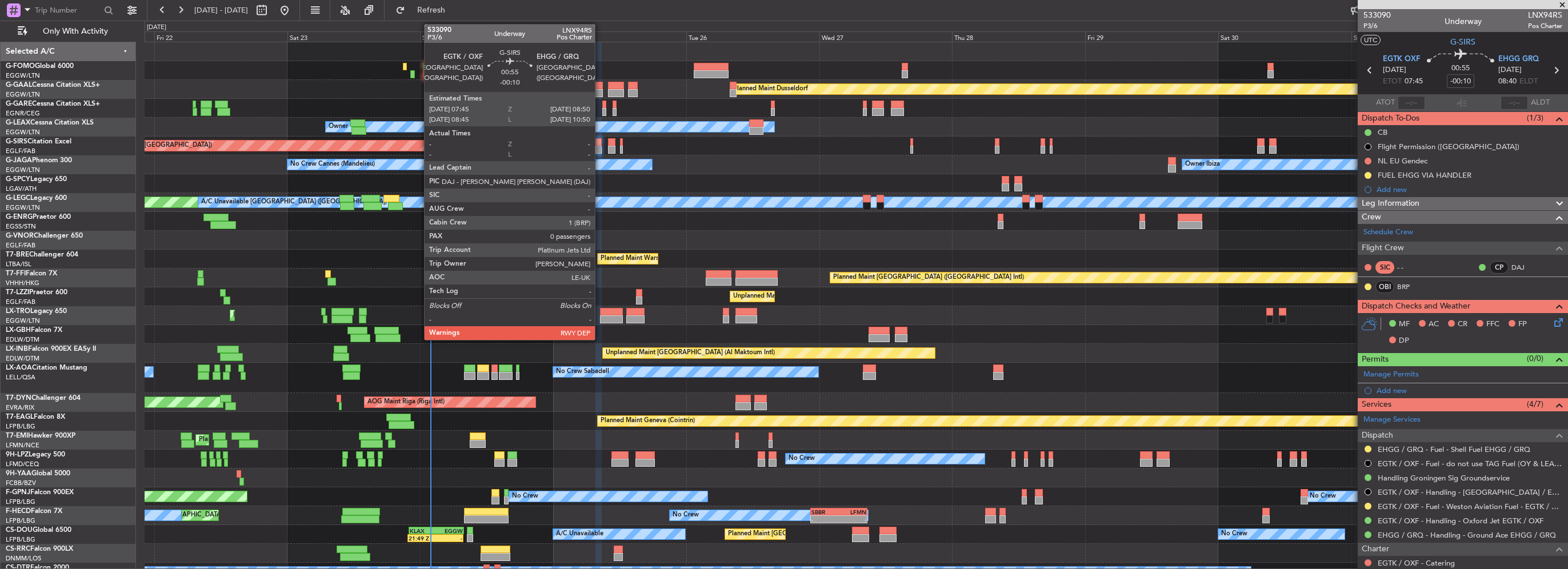
click at [601, 144] on div at bounding box center [599, 142] width 6 height 8
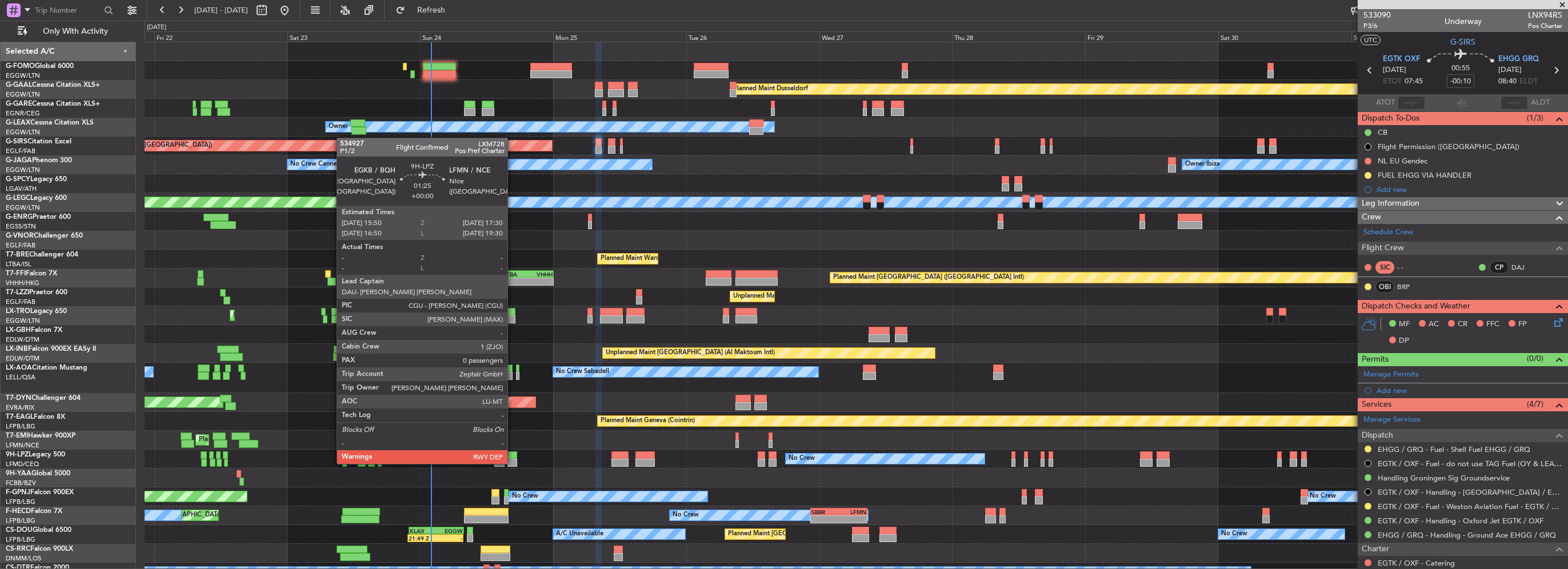
scroll to position [31, 0]
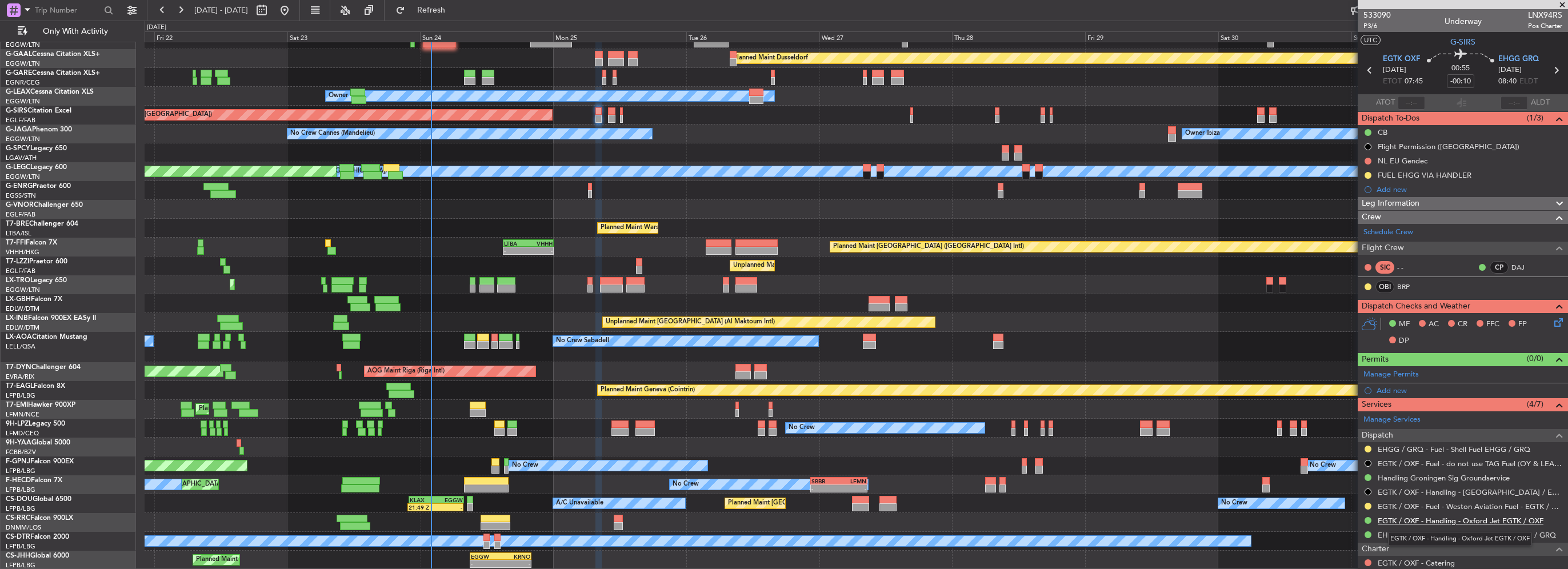
click at [1450, 518] on link "EGTK / OXF - Handling - Oxford Jet EGTK / OXF" at bounding box center [1461, 520] width 166 height 10
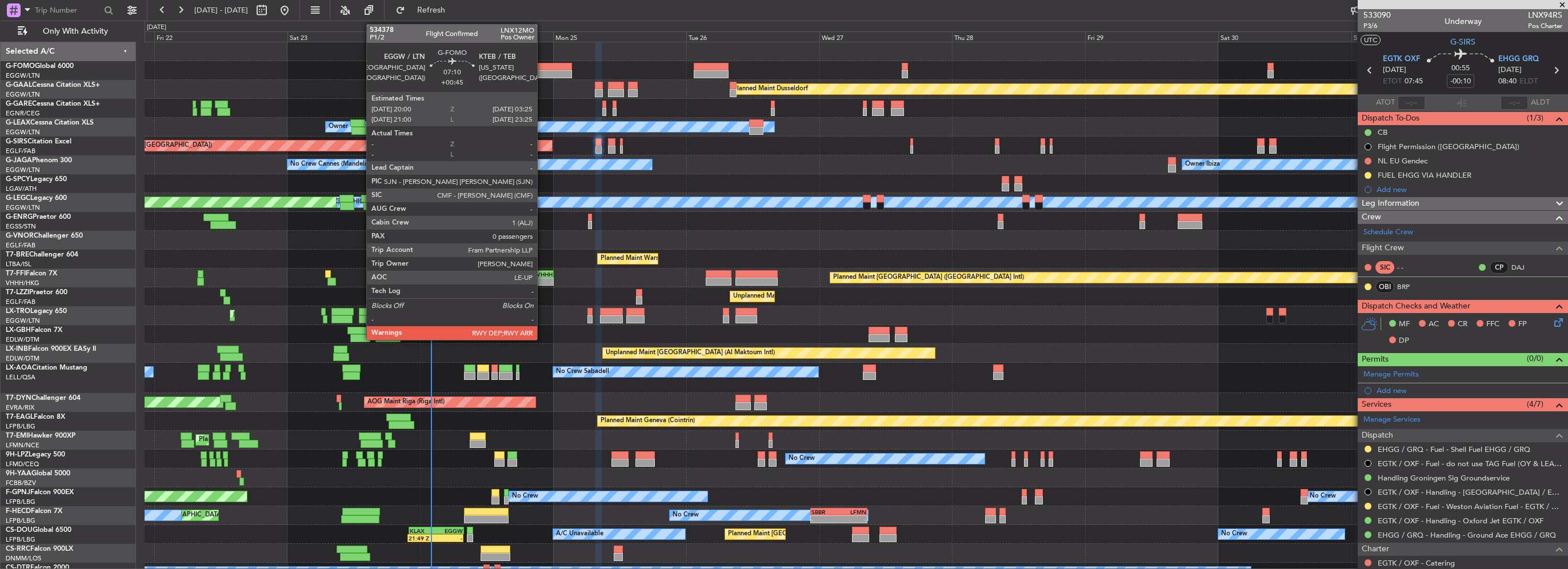
click at [543, 68] on div at bounding box center [551, 67] width 41 height 8
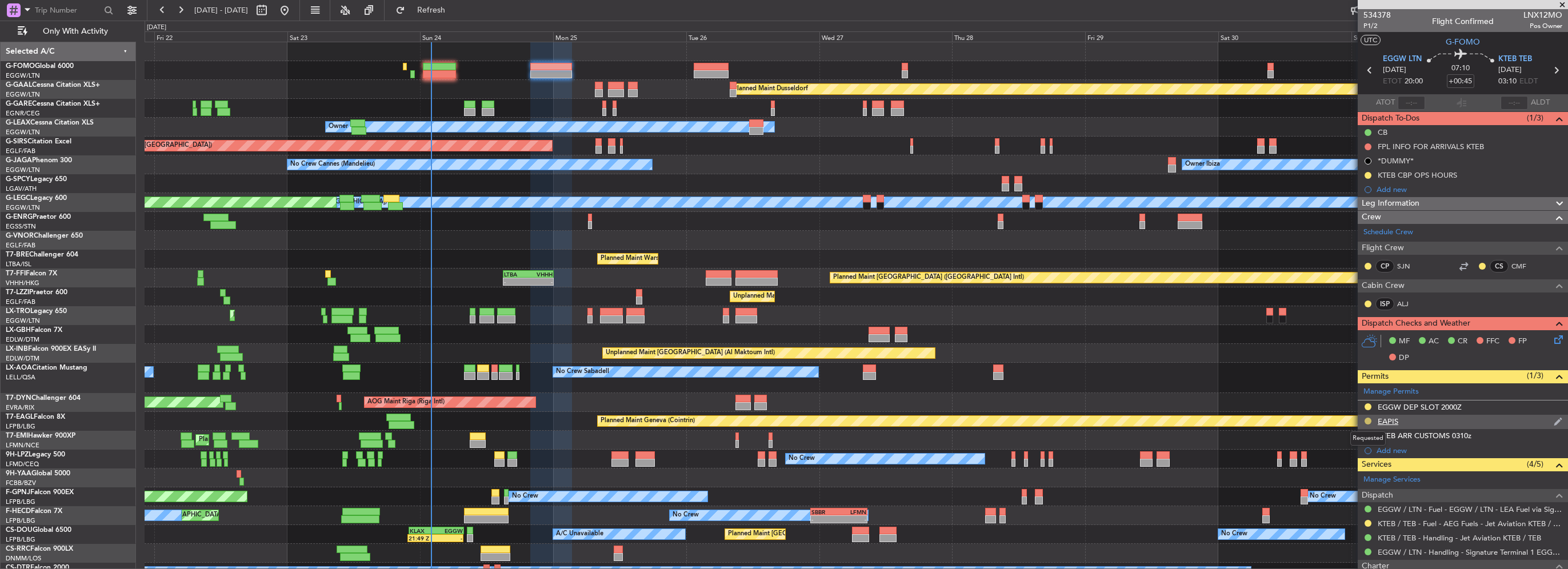
click at [1365, 418] on button at bounding box center [1369, 421] width 7 height 7
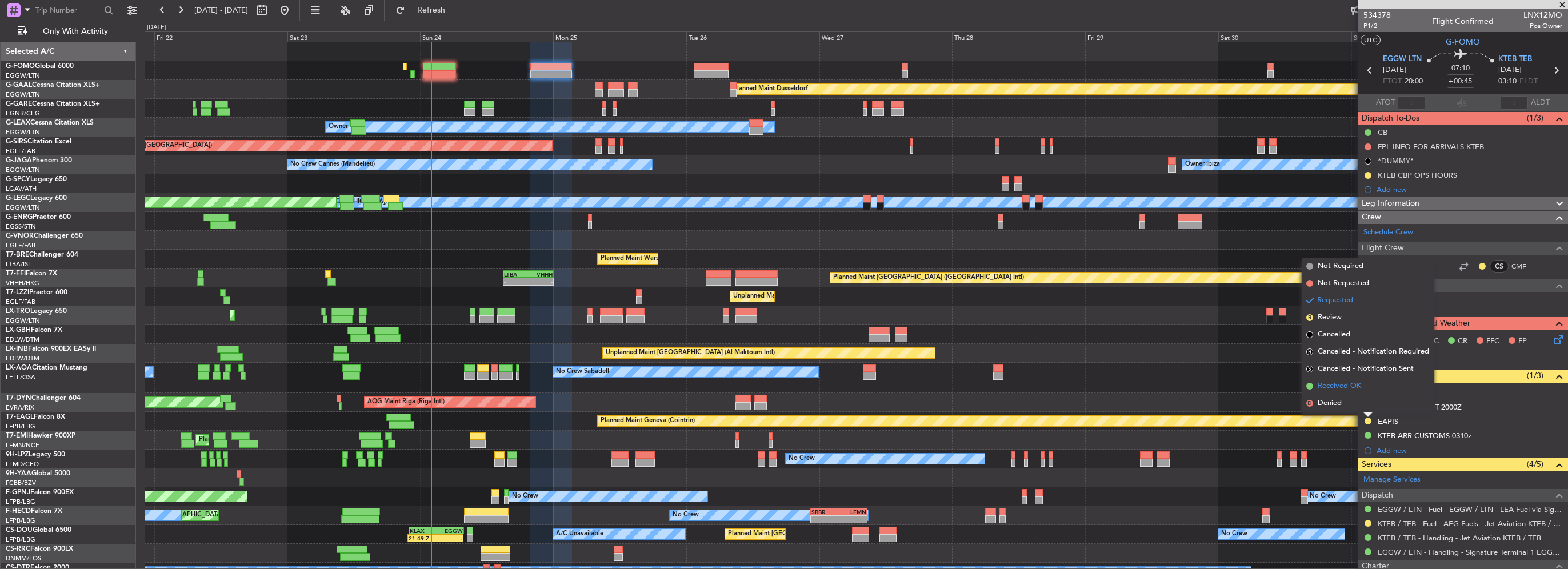
click at [1349, 384] on span "Received OK" at bounding box center [1340, 386] width 43 height 12
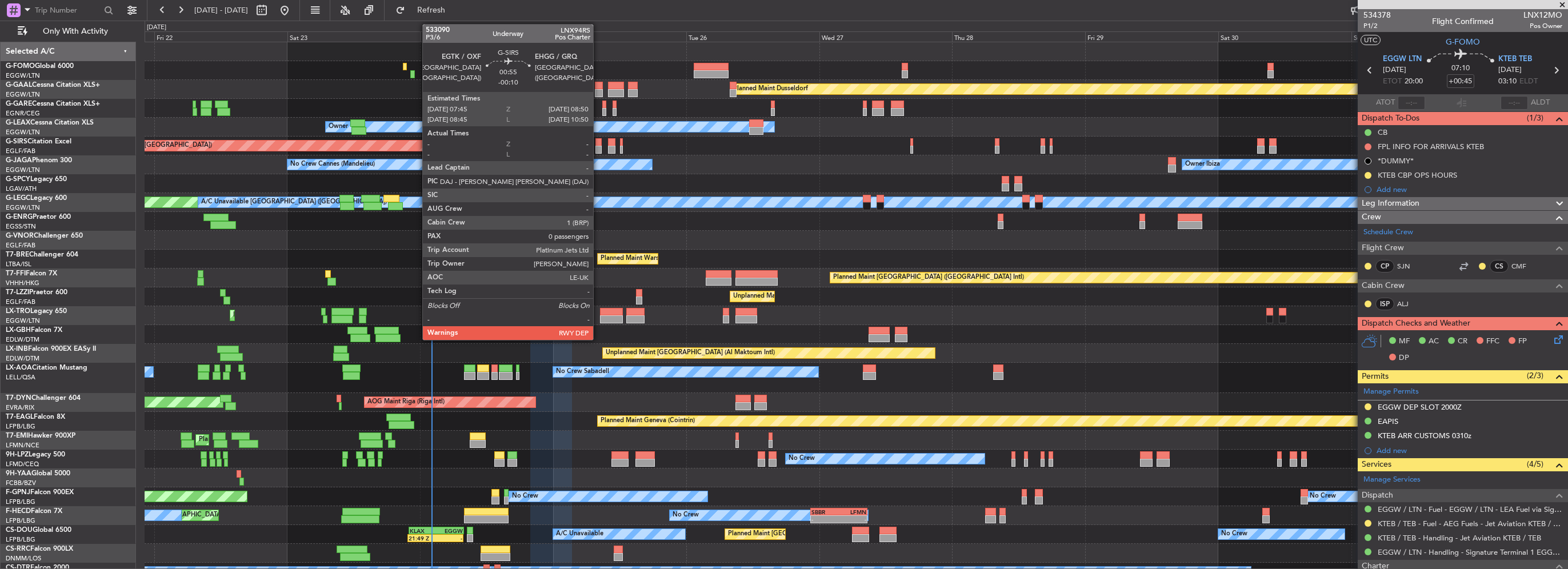
click at [599, 147] on div at bounding box center [599, 150] width 6 height 8
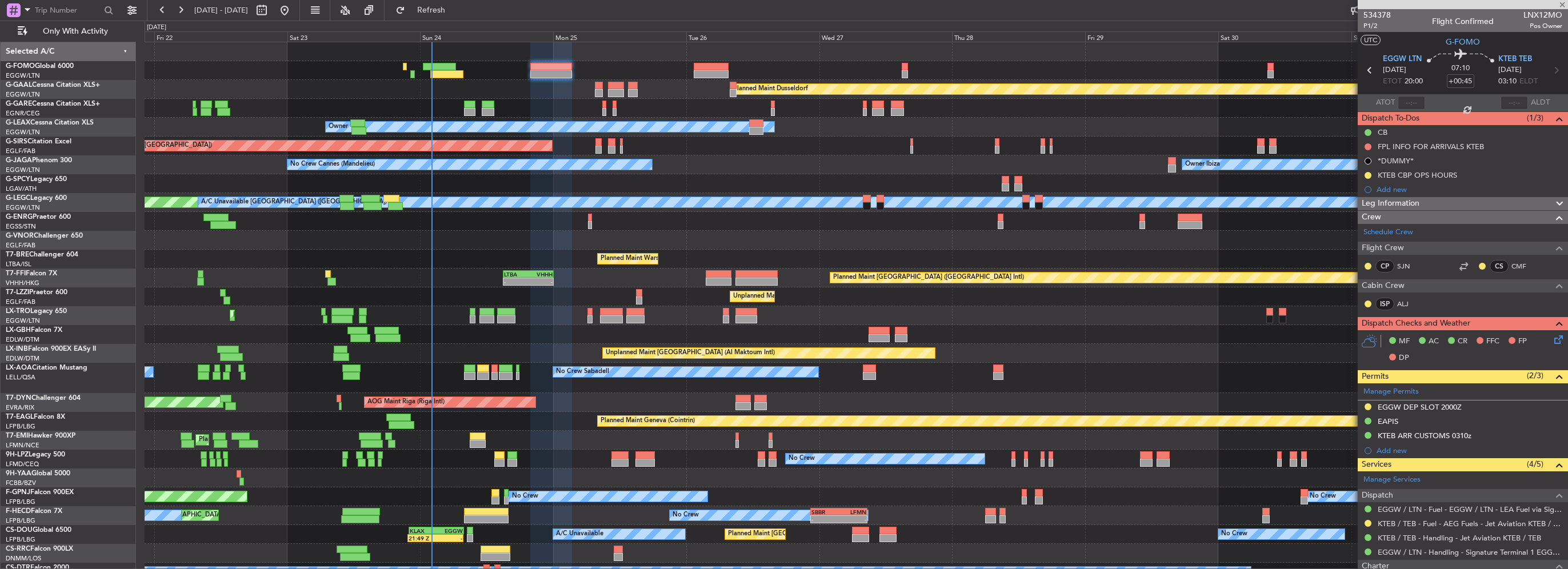
type input "-00:10"
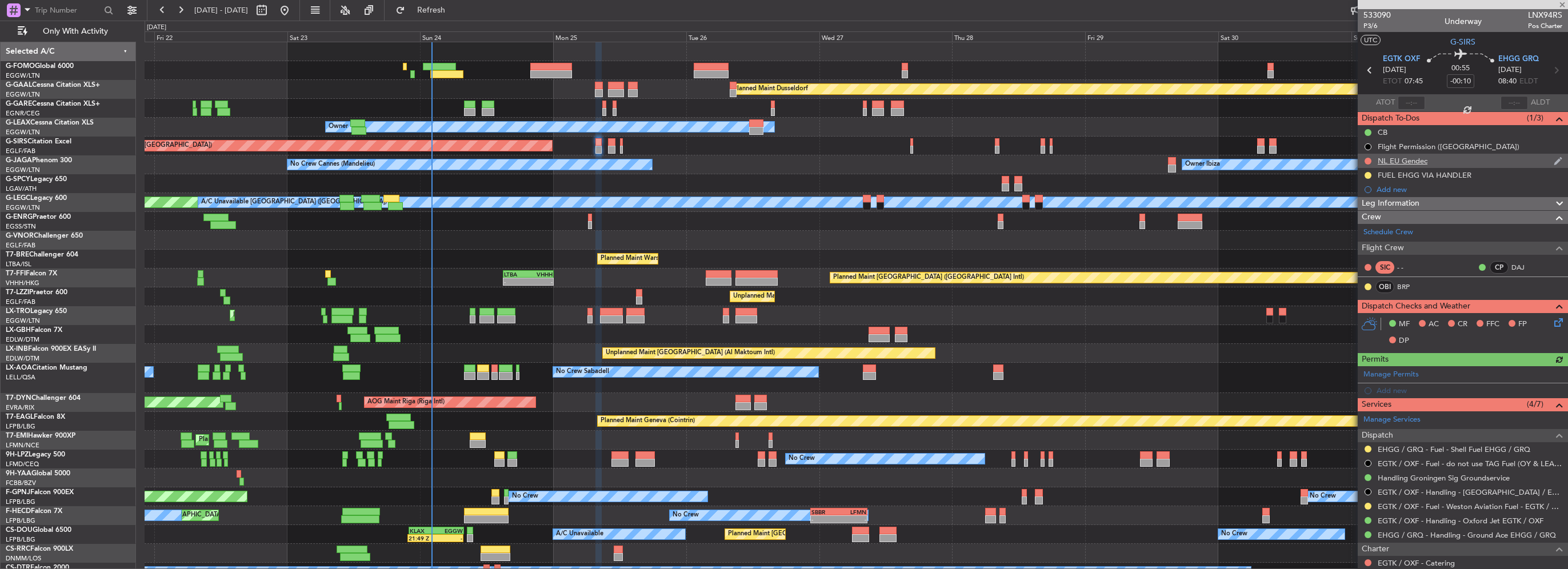
click at [1428, 164] on div "NL EU Gendec" at bounding box center [1463, 161] width 210 height 14
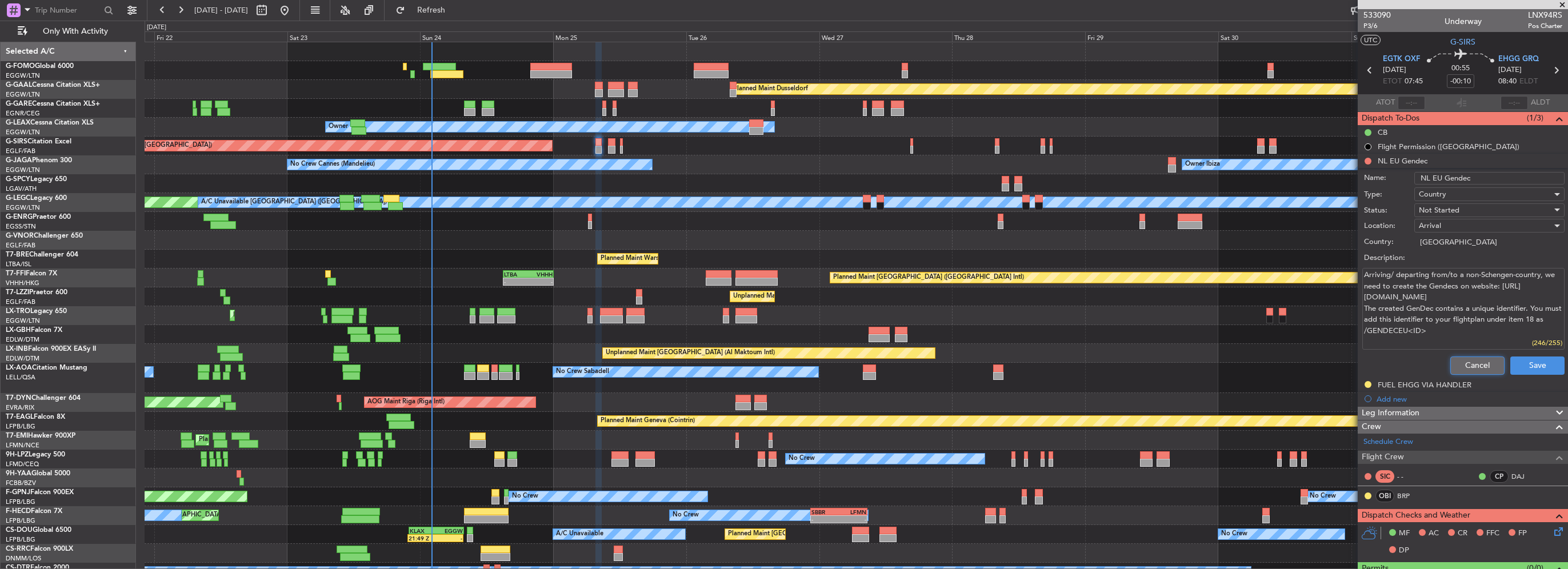
click at [1481, 361] on button "Cancel" at bounding box center [1478, 366] width 54 height 18
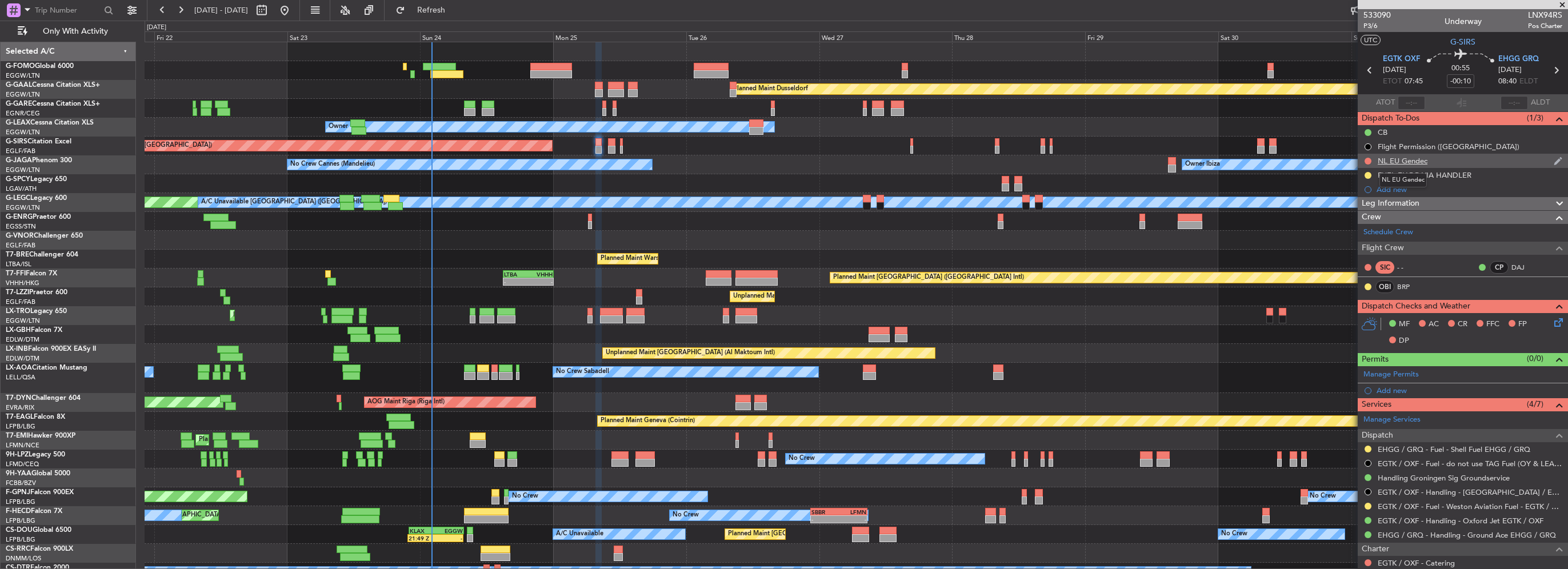
click at [1425, 156] on div "NL EU Gendec" at bounding box center [1402, 161] width 50 height 10
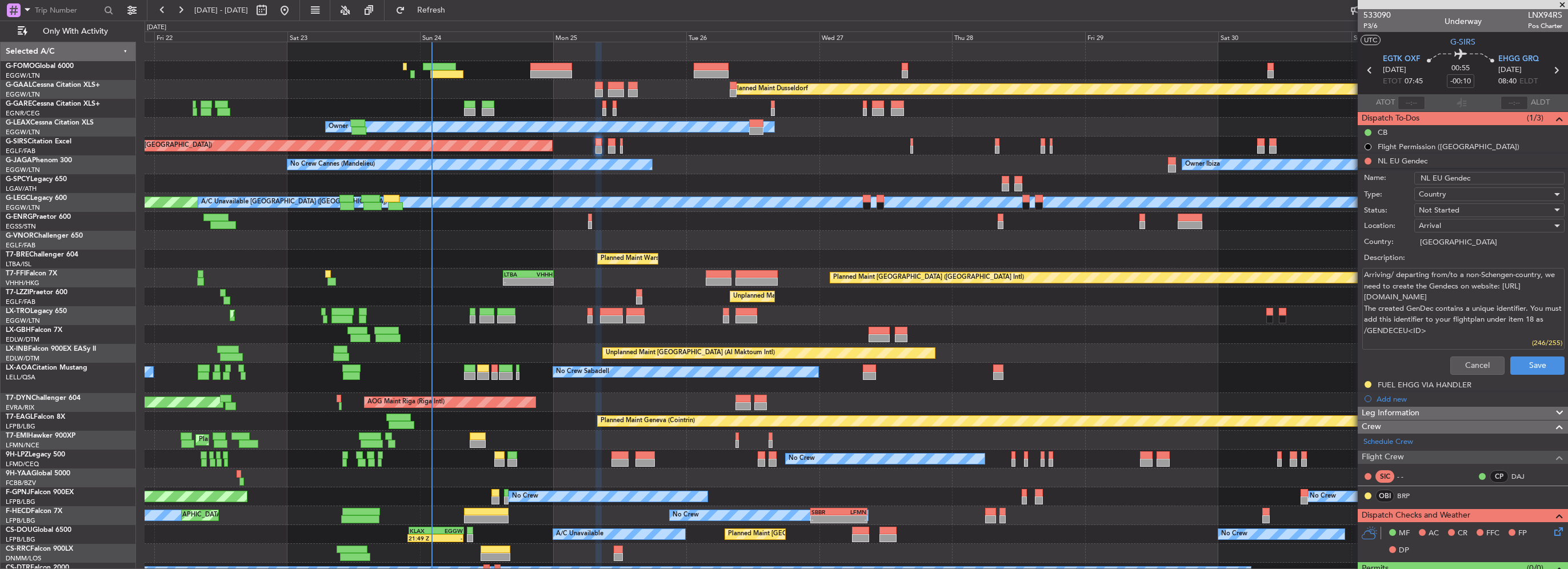
click at [1481, 174] on input "NL EU Gendec" at bounding box center [1490, 179] width 151 height 13
type input "NL EU Gendec"
type textarea "Arriving/ departing from/to a non-Schengen-country, we need to create the Gende…"
paste input "GENDECEU36310"
type input "NL EU Gendec GENDECEU36310"
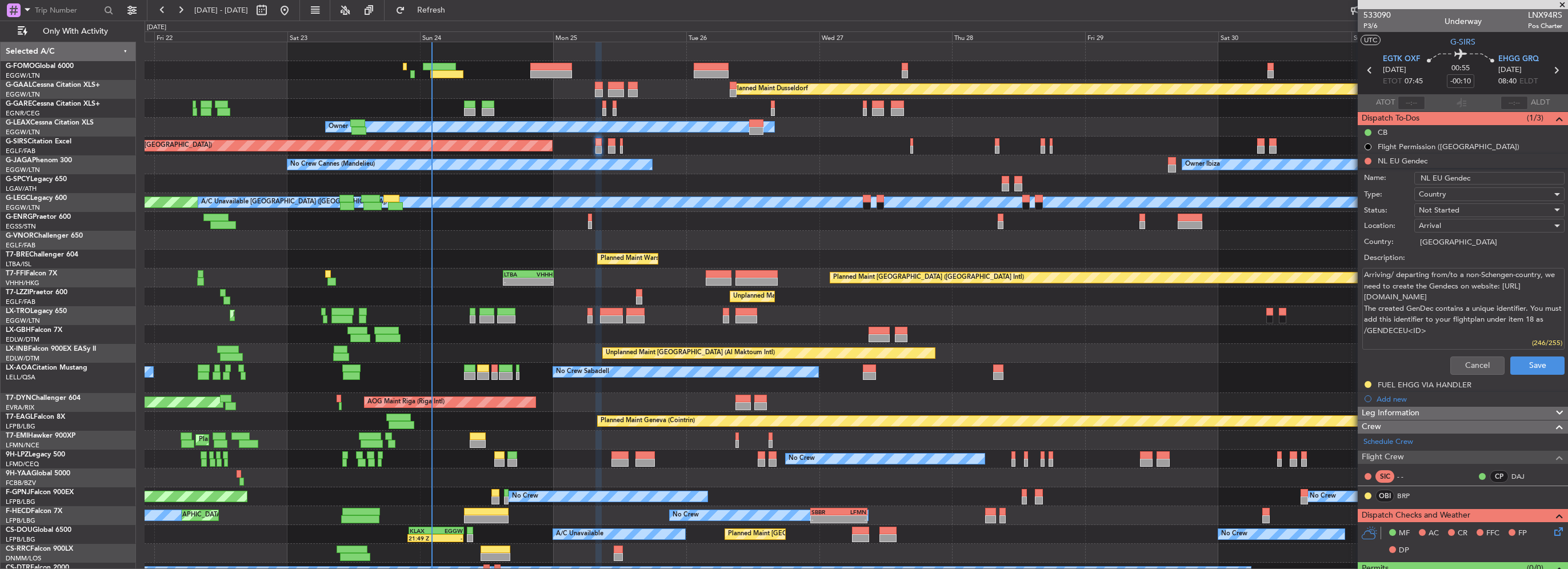
type textarea "Arriving/ departing from/to a non-Schengen-country, we need to create the Gende…"
type input "NL EU Gendec GENDECEU36310"
click at [1526, 364] on button "Save" at bounding box center [1537, 366] width 54 height 18
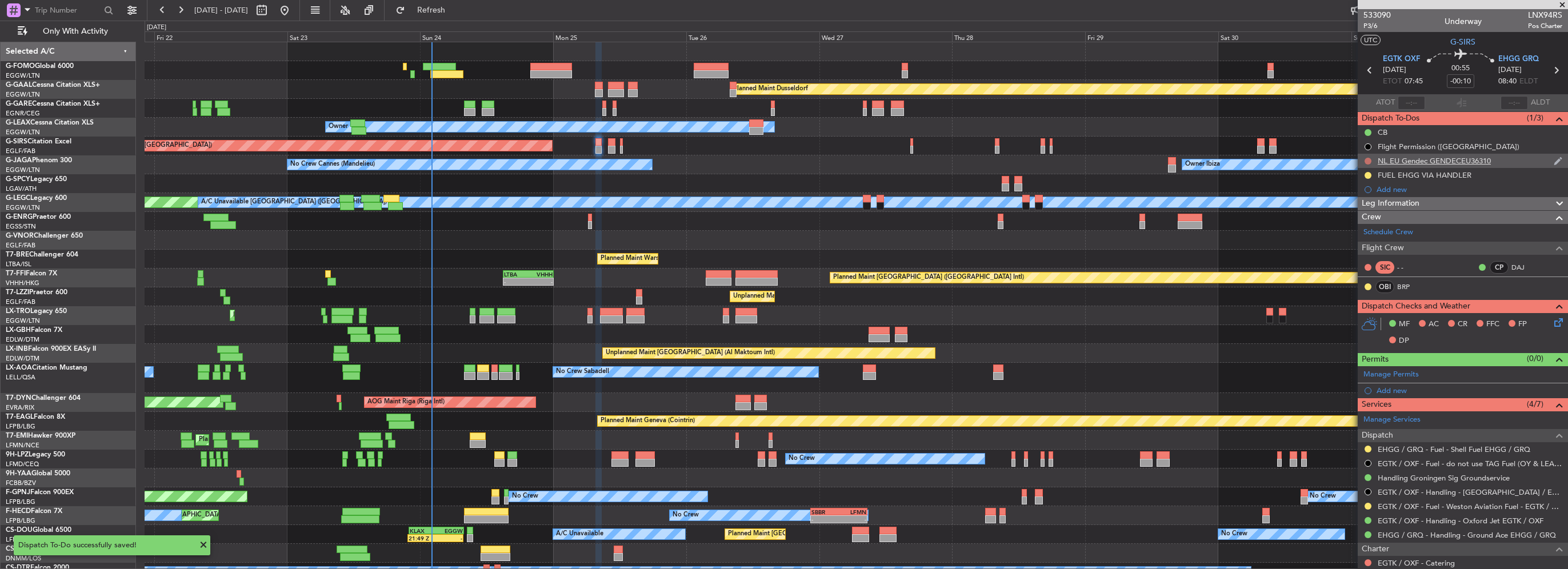
click at [1365, 159] on button at bounding box center [1369, 161] width 7 height 7
click at [1375, 216] on span "Completed" at bounding box center [1373, 211] width 38 height 12
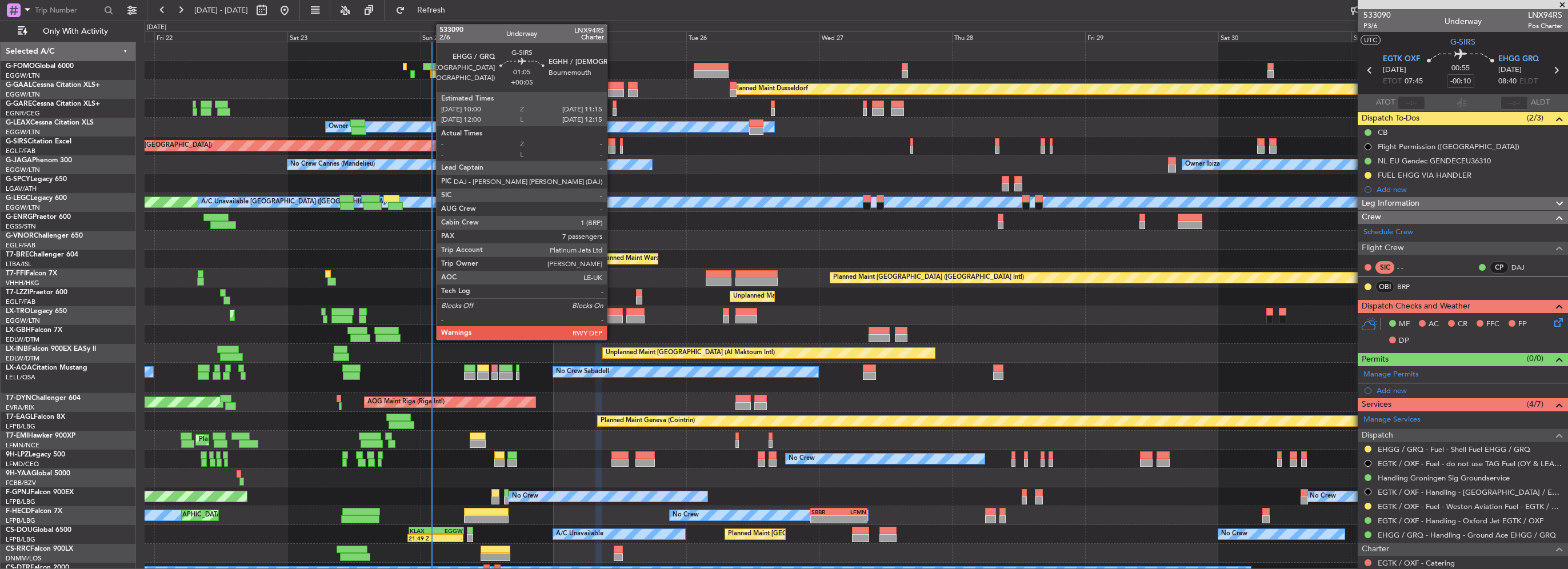
click at [612, 141] on div at bounding box center [611, 142] width 7 height 8
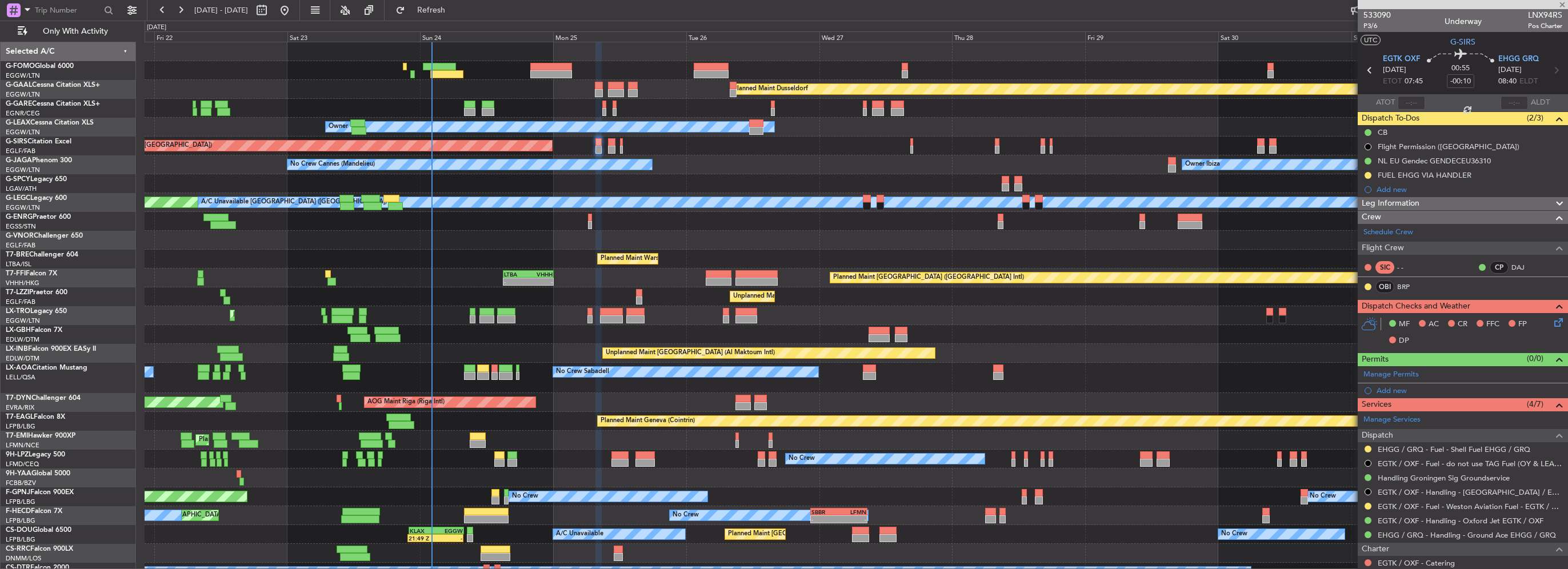
type input "+00:05"
type input "7"
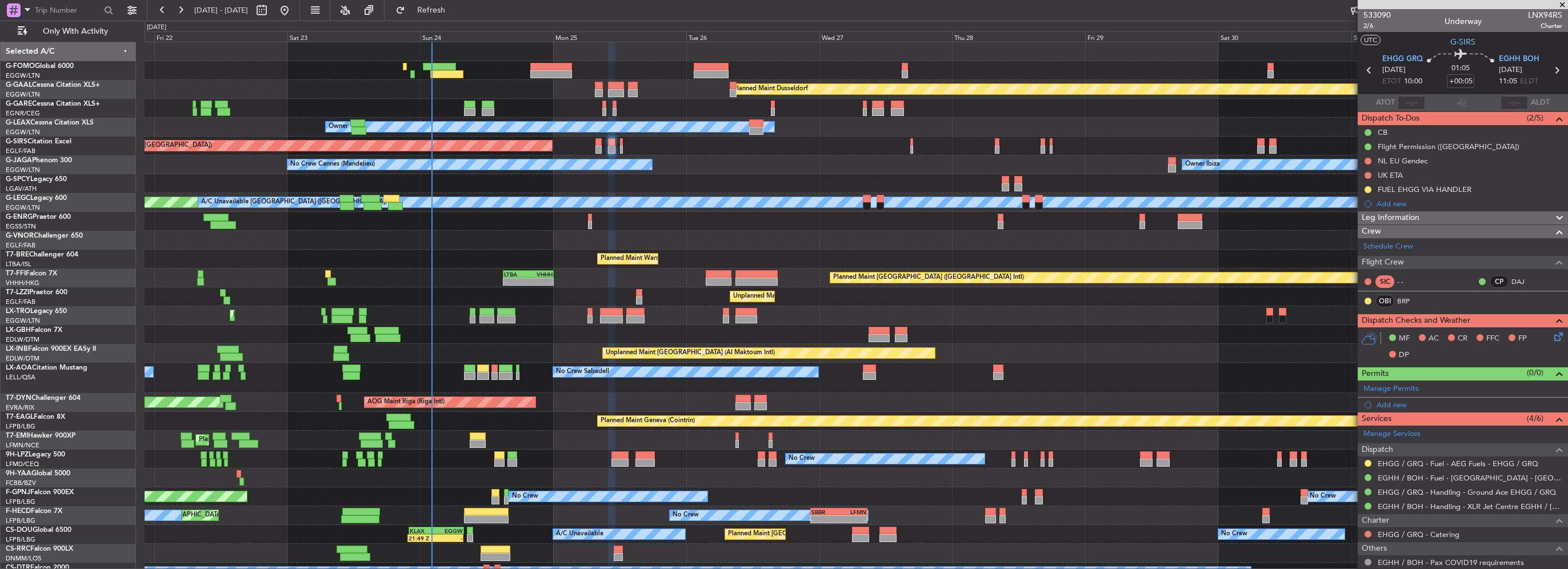
drag, startPoint x: 1422, startPoint y: 163, endPoint x: 1432, endPoint y: 166, distance: 10.4
click at [1422, 163] on div "NL EU Gendec" at bounding box center [1402, 161] width 50 height 10
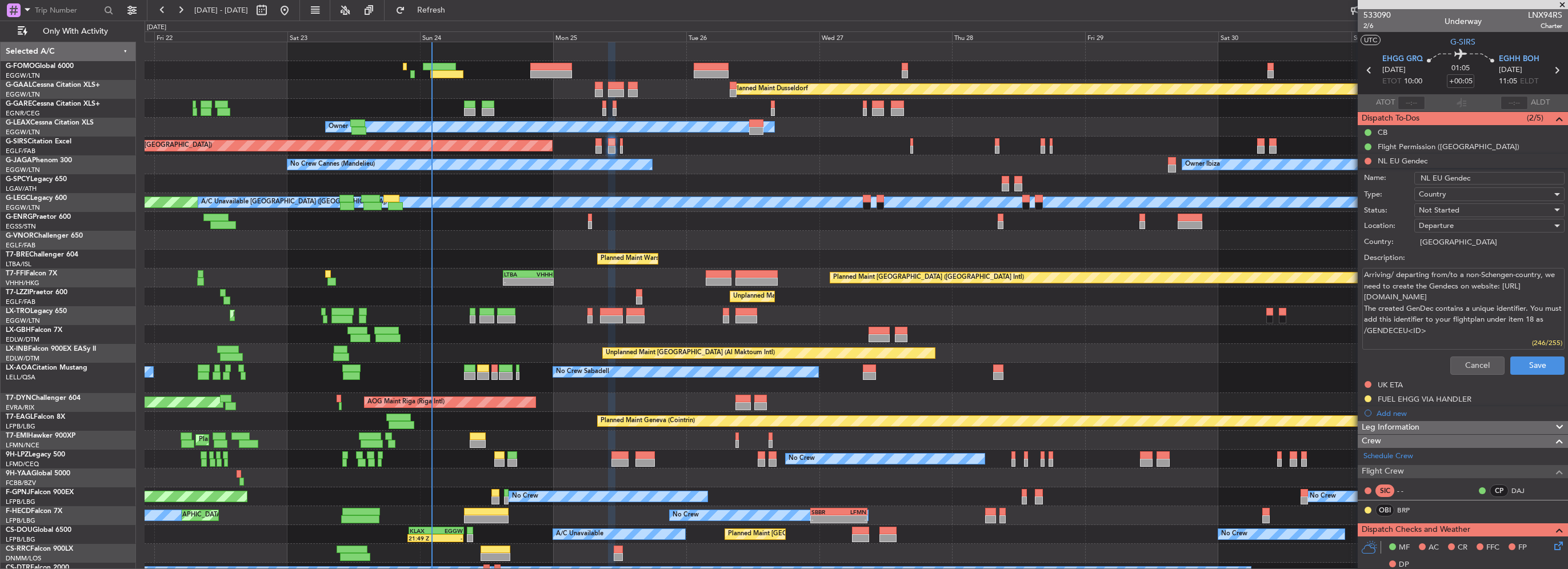
click at [1499, 179] on input "NL EU Gendec" at bounding box center [1490, 179] width 151 height 13
type input "NL EU Gendec"
type textarea "Arriving/ departing from/to a non-Schengen-country, we need to create the Gende…"
paste input "GENDECEU36311"
type input "NL EU Gendec GENDECEU36311"
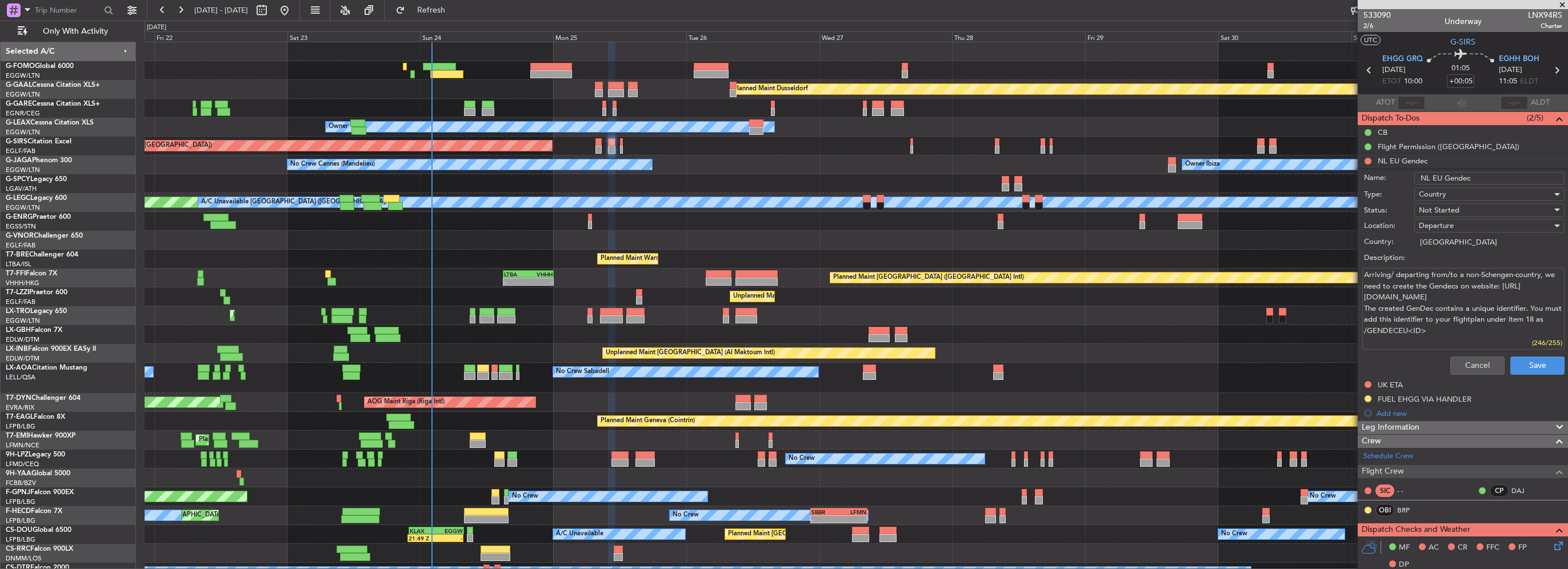
type textarea "Arriving/ departing from/to a non-Schengen-country, we need to create the Gende…"
type input "NL EU Gendec GENDECEU36311"
click at [1448, 208] on span "Not Started" at bounding box center [1439, 210] width 41 height 10
click at [1454, 267] on span "Completed" at bounding box center [1484, 267] width 133 height 17
type textarea "Arriving/ departing from/to a non-Schengen-country, we need to create the Gende…"
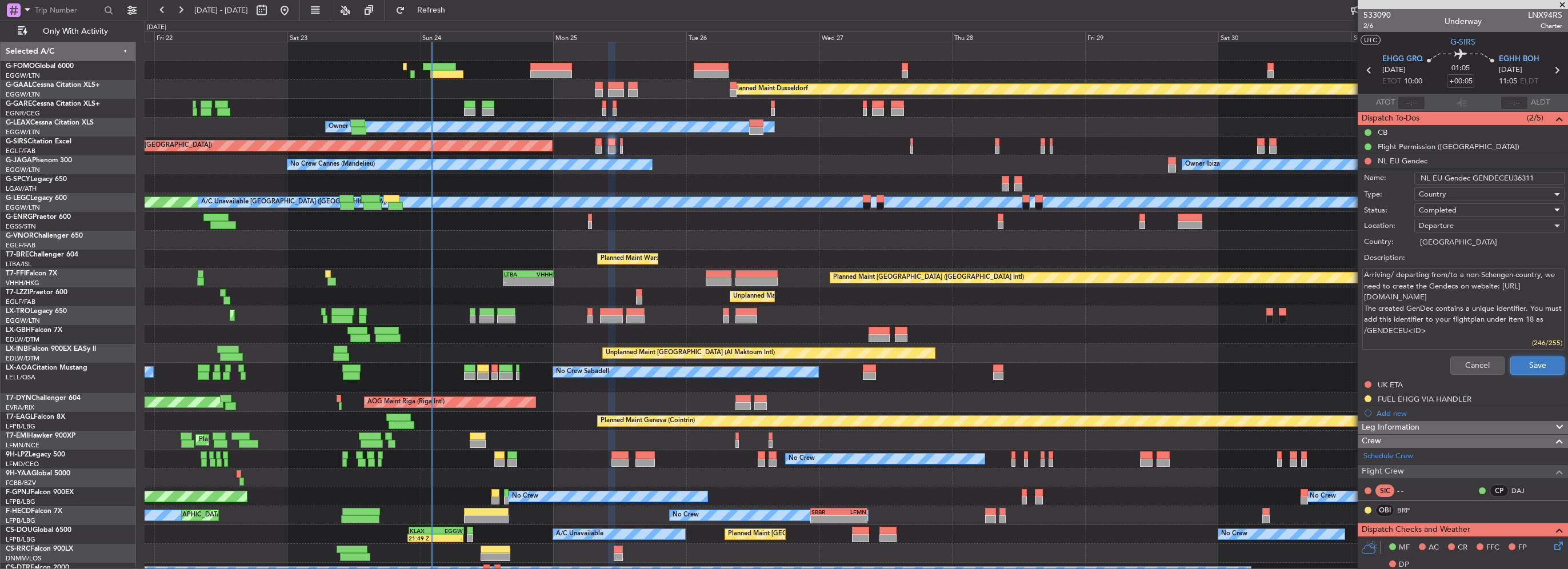
click at [1541, 363] on button "Save" at bounding box center [1537, 366] width 54 height 18
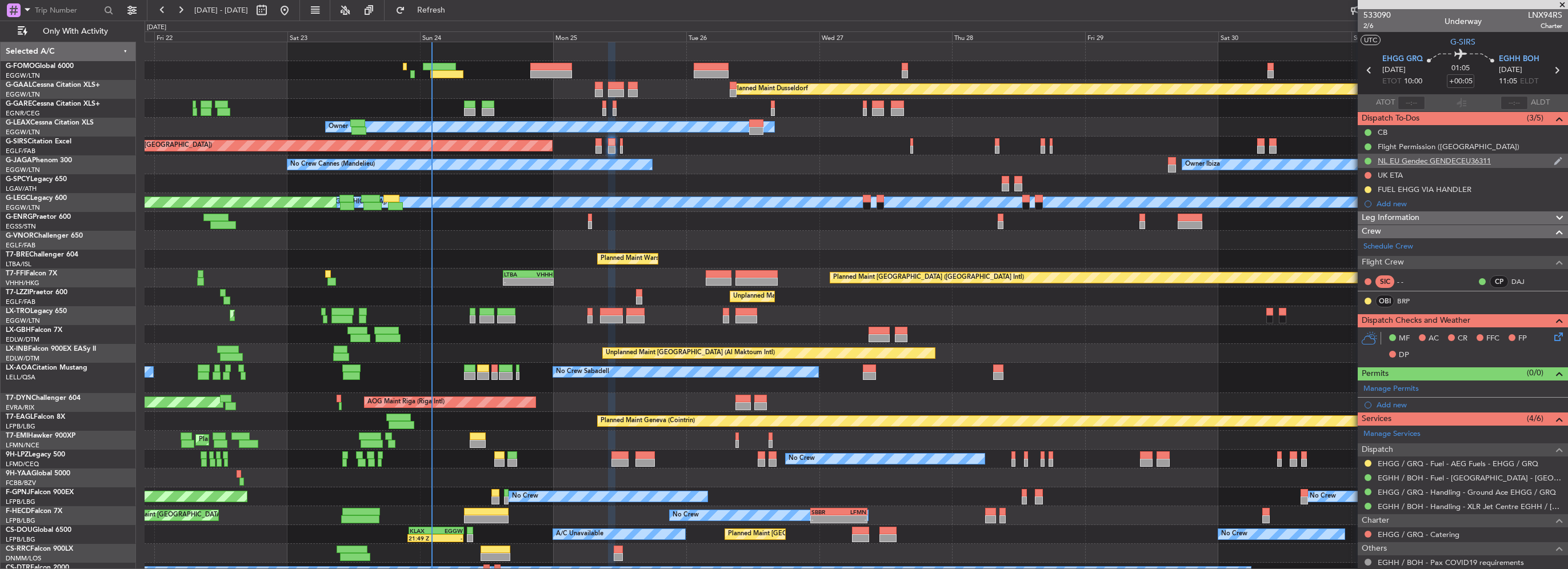
click at [1461, 161] on div "NL EU Gendec GENDECEU36311" at bounding box center [1435, 161] width 114 height 10
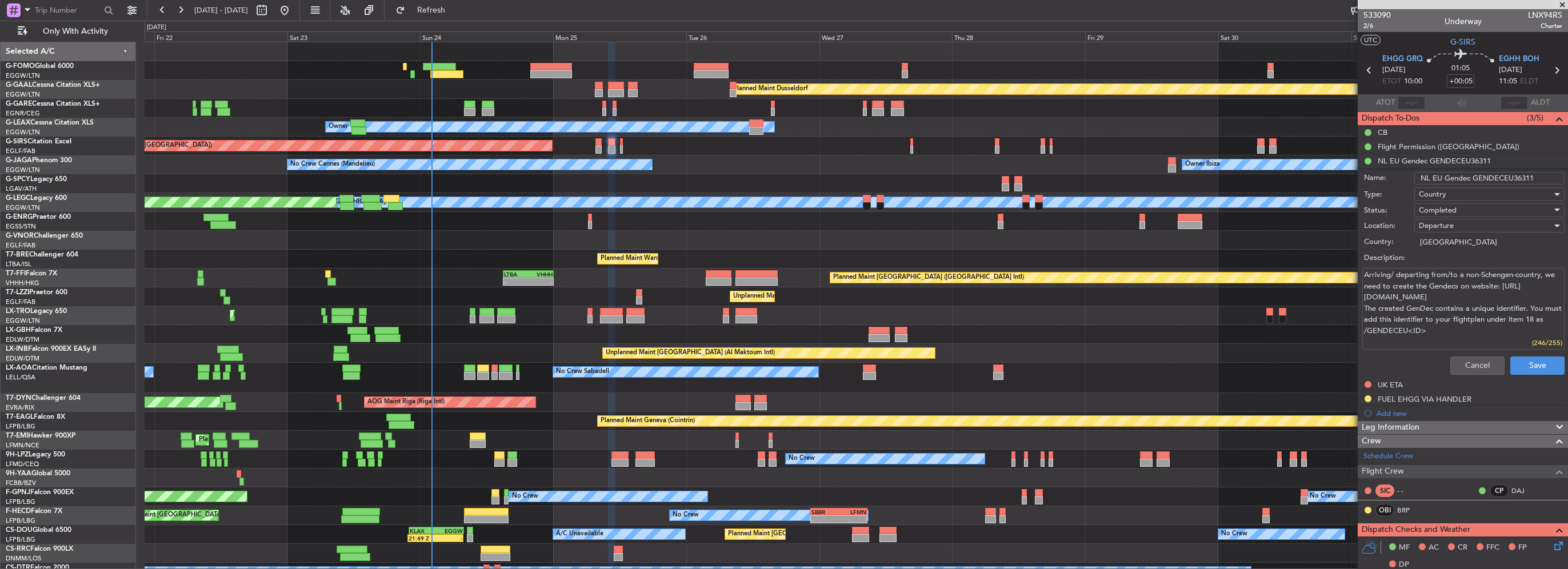
drag, startPoint x: 1470, startPoint y: 176, endPoint x: 1554, endPoint y: 179, distance: 84.1
click at [1568, 175] on html "[DATE] - [DATE] Refresh Quick Links Only With Activity Planned [GEOGRAPHIC_DATA…" at bounding box center [784, 284] width 1568 height 569
type input "NL EU Gendec"
type textarea "Arriving/ departing from/to a non-Schengen-country, we need to create the Gende…"
click at [1499, 177] on input "NL EU Gendec" at bounding box center [1490, 179] width 151 height 13
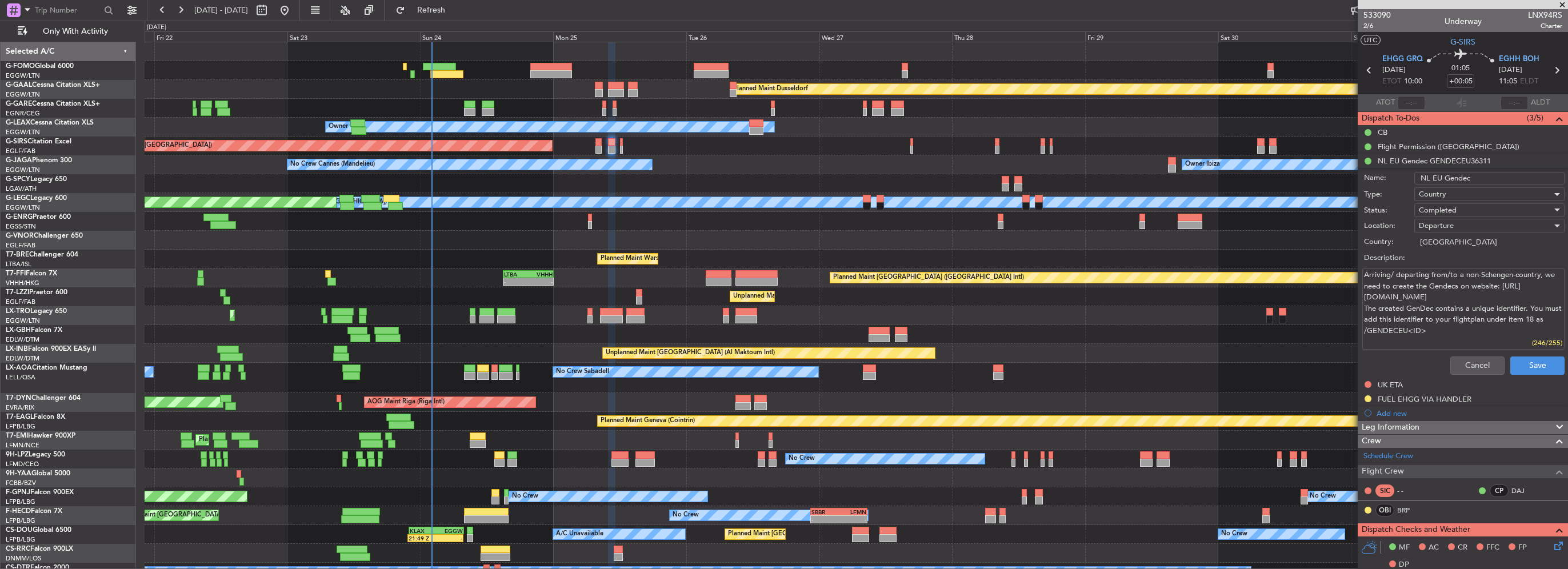
paste input "GENDECEU36312"
type input "NL EU Gendec GENDECEU36312"
type textarea "Arriving/ departing from/to a non-Schengen-country, we need to create the Gende…"
type input "NL EU Gendec GENDECEU36312"
click at [1536, 363] on button "Save" at bounding box center [1537, 366] width 54 height 18
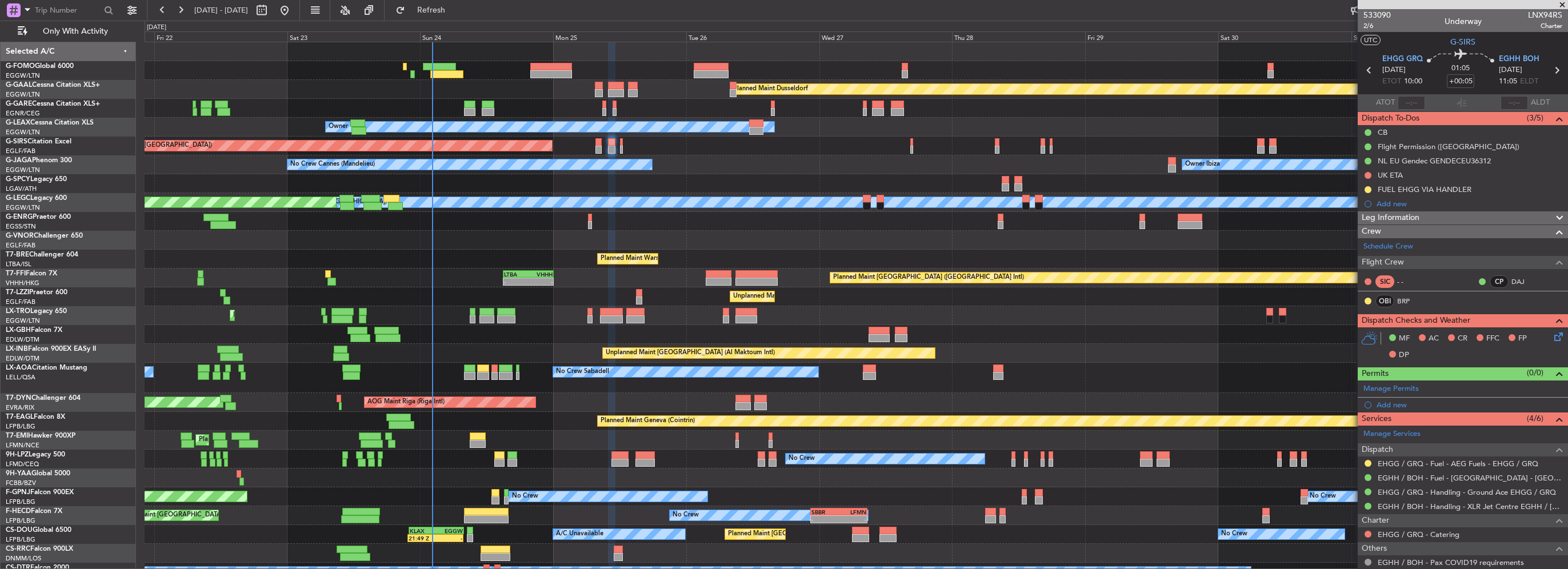
click at [596, 146] on div at bounding box center [599, 150] width 6 height 8
type input "-00:10"
type input "0"
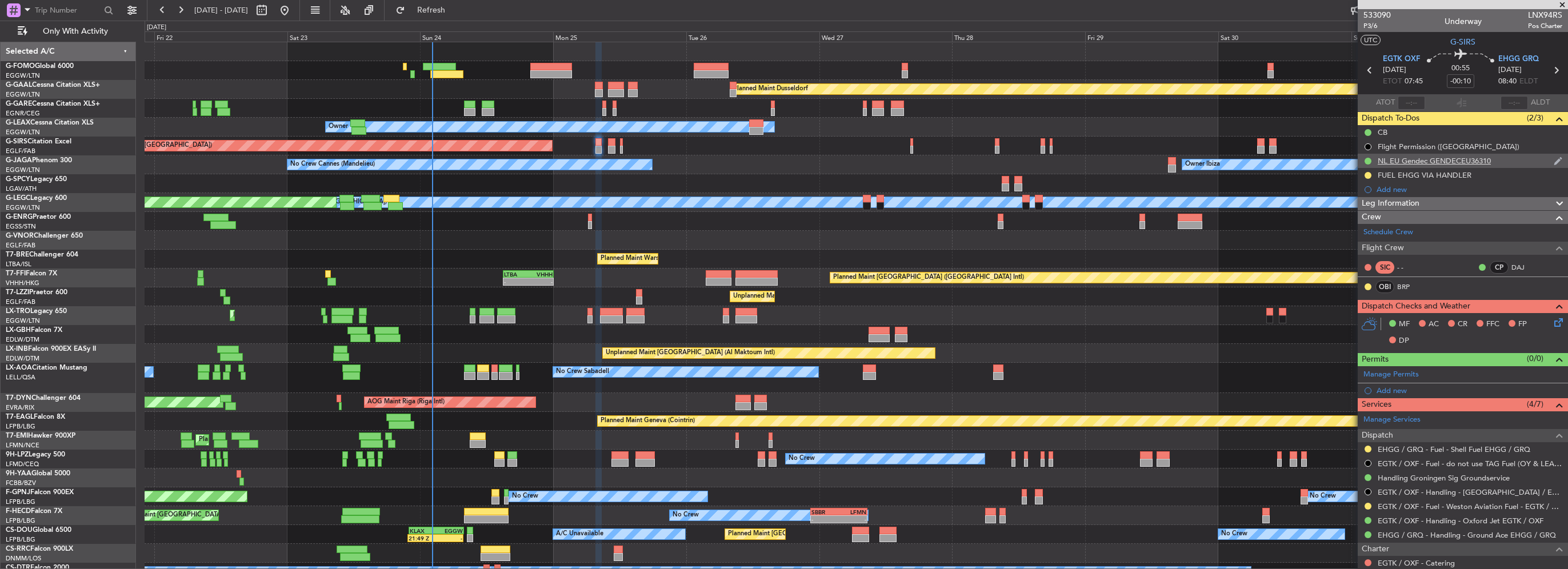
click at [1488, 159] on div "NL EU Gendec GENDECEU36310" at bounding box center [1435, 161] width 114 height 10
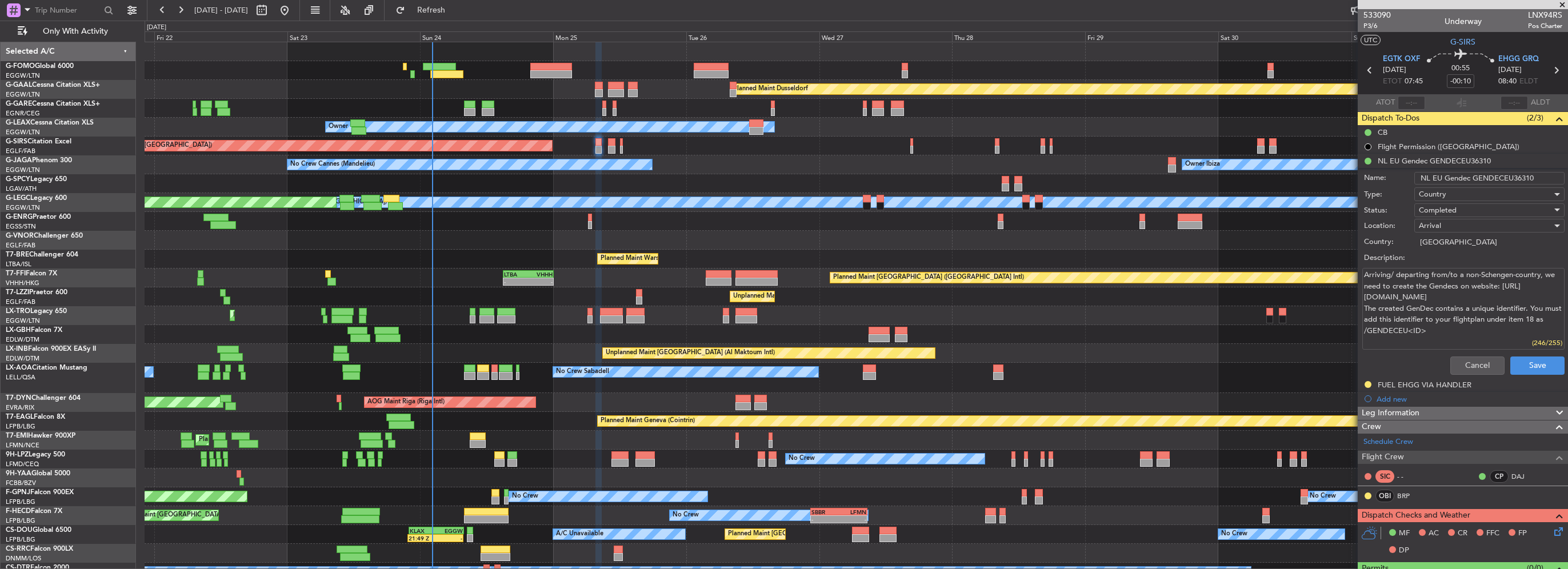
drag, startPoint x: 1470, startPoint y: 179, endPoint x: 1570, endPoint y: 174, distance: 100.1
click at [1568, 174] on html "[DATE] - [DATE] Refresh Quick Links Only With Activity Planned [GEOGRAPHIC_DATA…" at bounding box center [784, 284] width 1568 height 569
paste input "3"
type input "NL EU Gendec GENDECEU36313"
type textarea "Arriving/ departing from/to a non-Schengen-country, we need to create the Gende…"
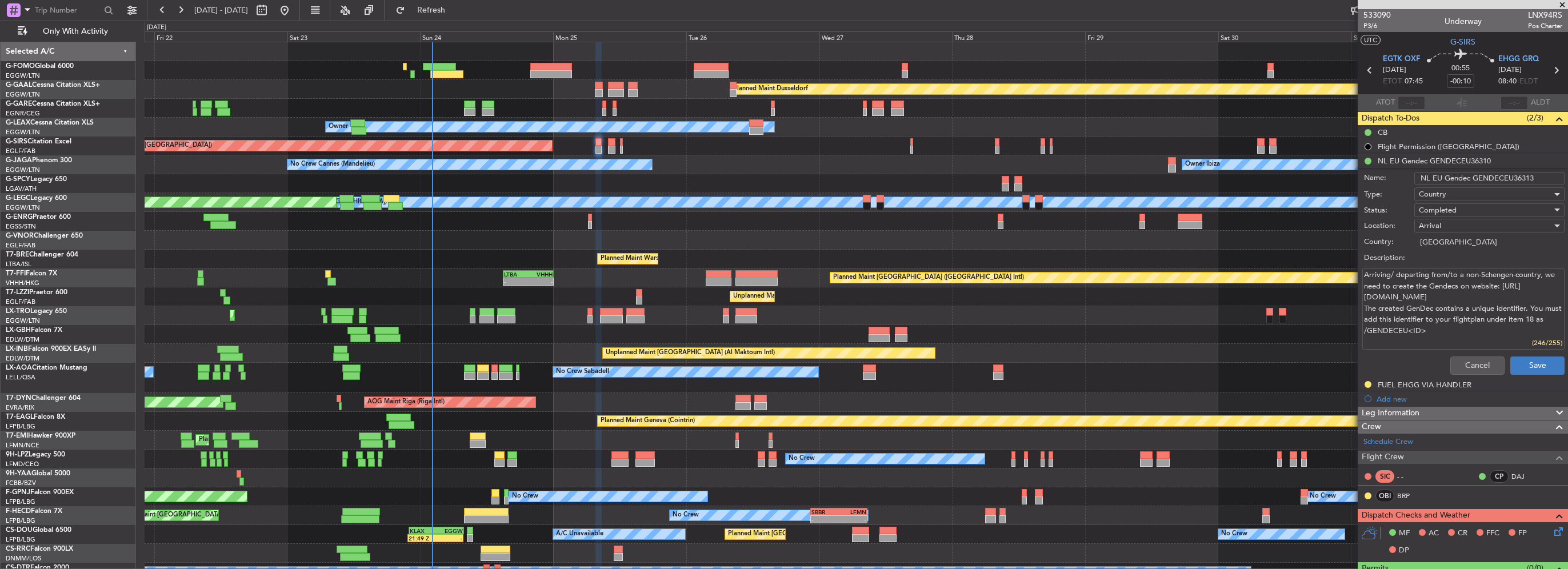
type input "NL EU Gendec GENDECEU36313"
drag, startPoint x: 1526, startPoint y: 369, endPoint x: 1516, endPoint y: 368, distance: 10.0
click at [1523, 369] on button "Save" at bounding box center [1537, 366] width 54 height 18
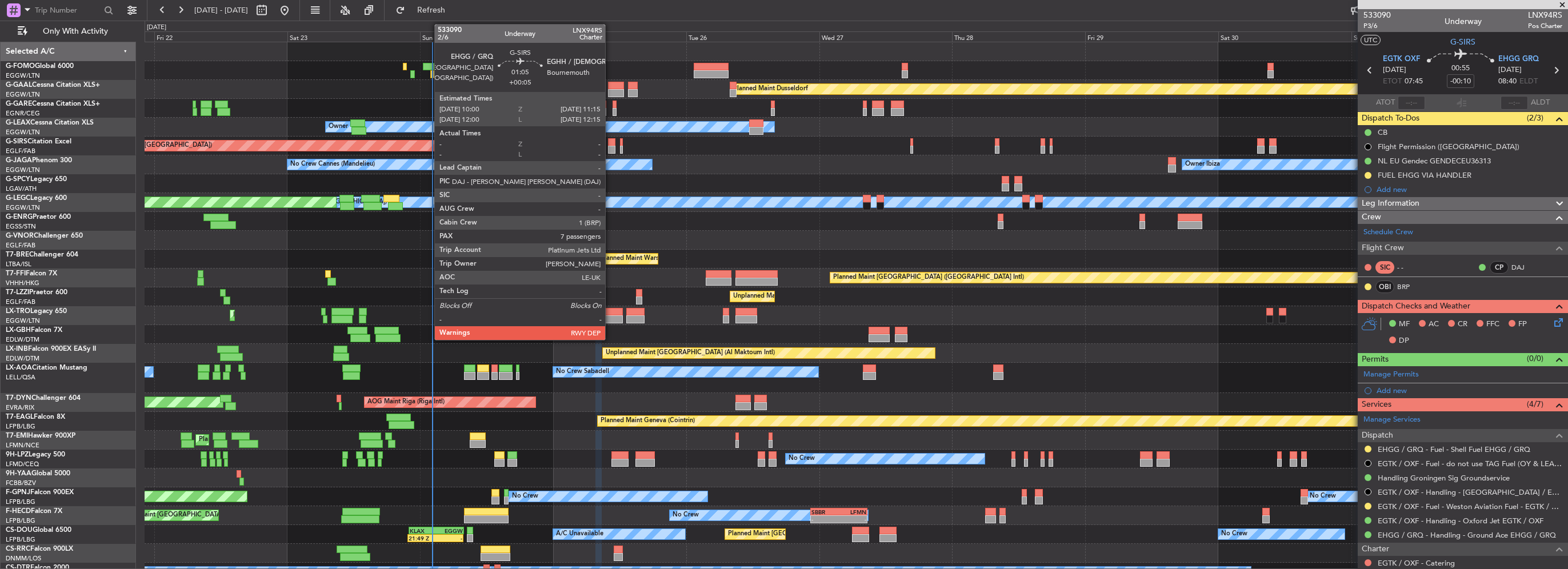
click at [610, 148] on div at bounding box center [611, 150] width 7 height 8
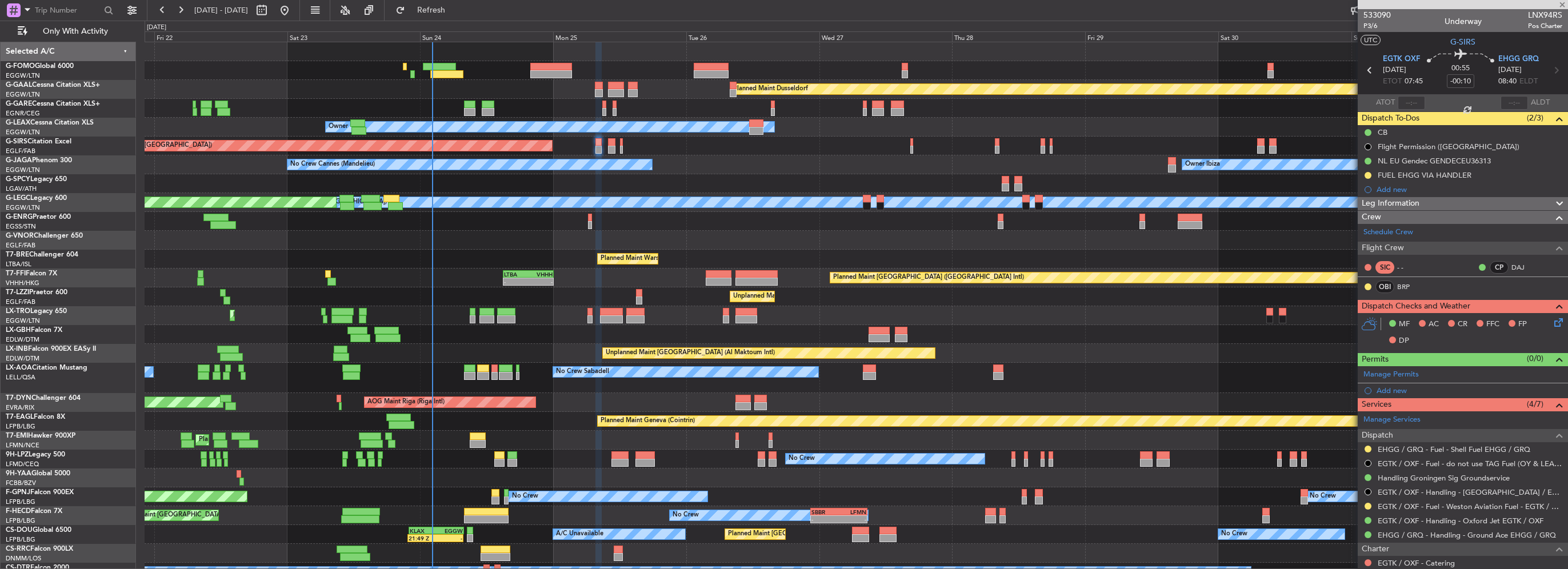
type input "+00:05"
type input "7"
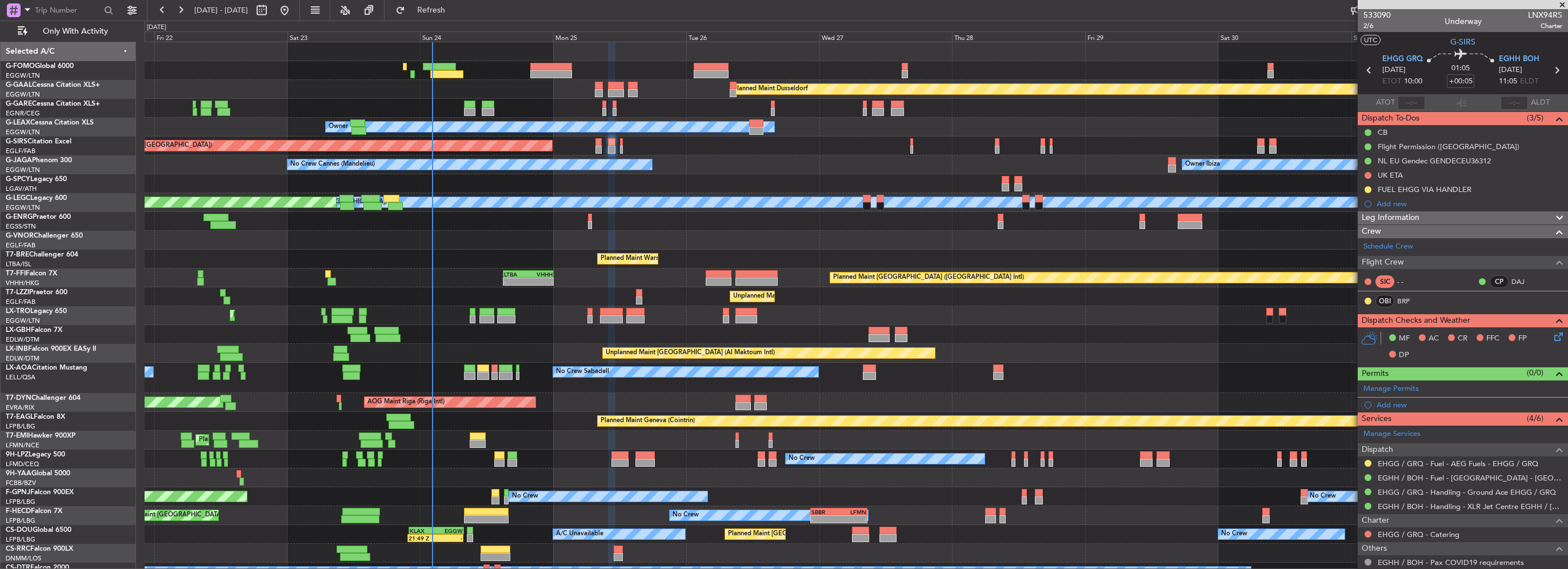
click at [1455, 165] on mat-tooltip-component "NL EU Gendec GENDECEU36312" at bounding box center [1435, 180] width 118 height 31
click at [1465, 159] on div "NL EU Gendec GENDECEU36312" at bounding box center [1435, 161] width 114 height 10
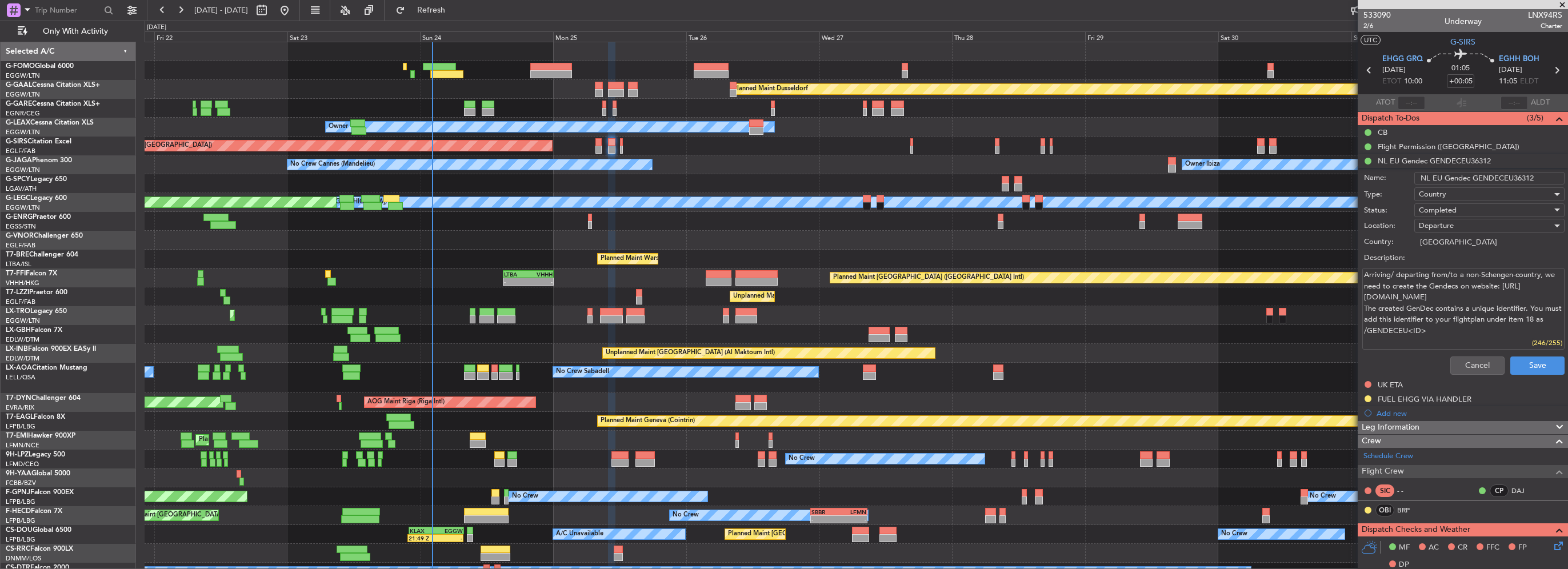
drag, startPoint x: 1470, startPoint y: 179, endPoint x: 1568, endPoint y: 181, distance: 98.0
click at [1568, 180] on html "[DATE] - [DATE] Refresh Quick Links Only With Activity Planned [GEOGRAPHIC_DATA…" at bounding box center [784, 284] width 1568 height 569
paste input "4"
type input "NL EU Gendec GENDECEU36314"
type textarea "Arriving/ departing from/to a non-Schengen-country, we need to create the Gende…"
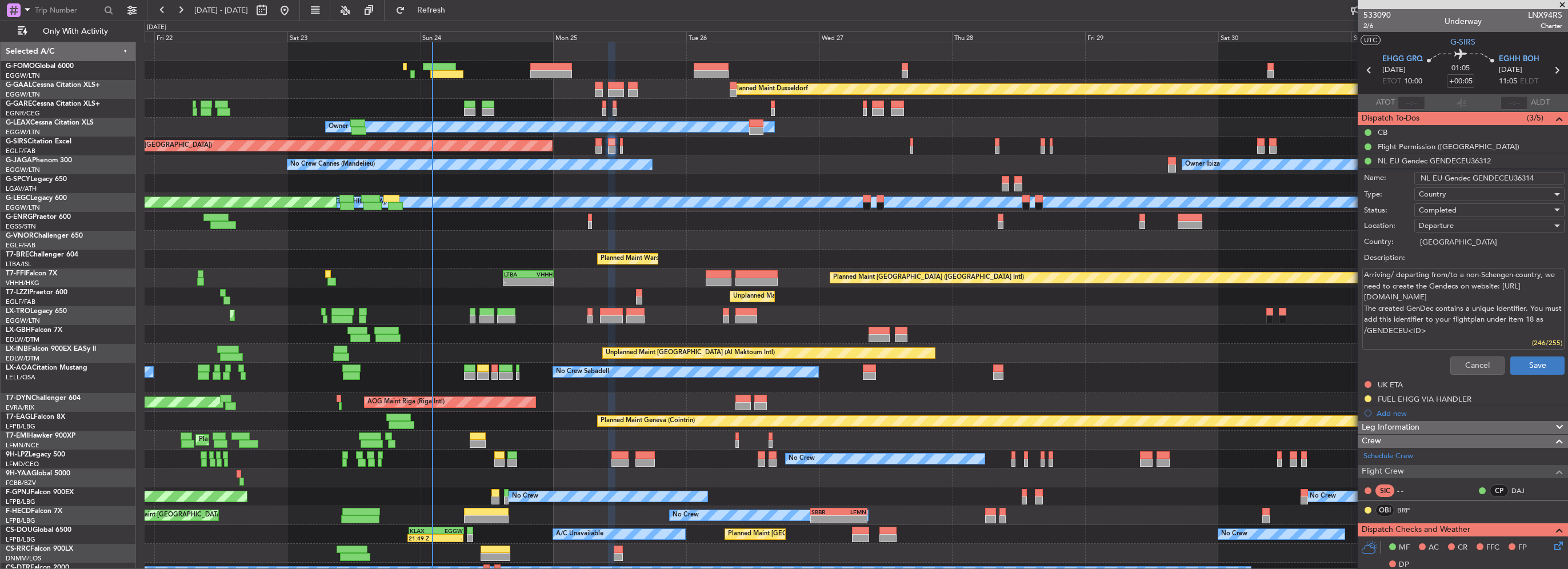
type input "NL EU Gendec GENDECEU36314"
click at [1532, 363] on button "Save" at bounding box center [1537, 366] width 54 height 18
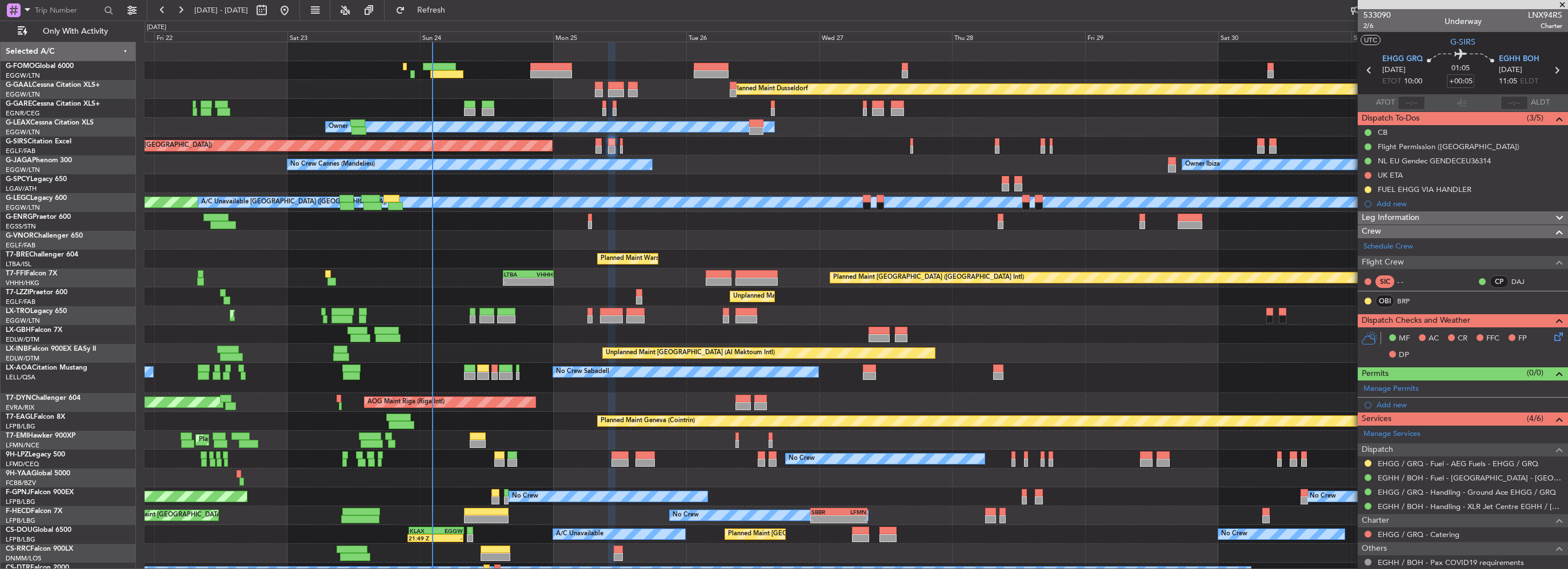
click at [238, 243] on div "Planned Maint Dusseldorf Unplanned Maint [PERSON_NAME] Owner Unplanned Maint [G…" at bounding box center [856, 321] width 1423 height 558
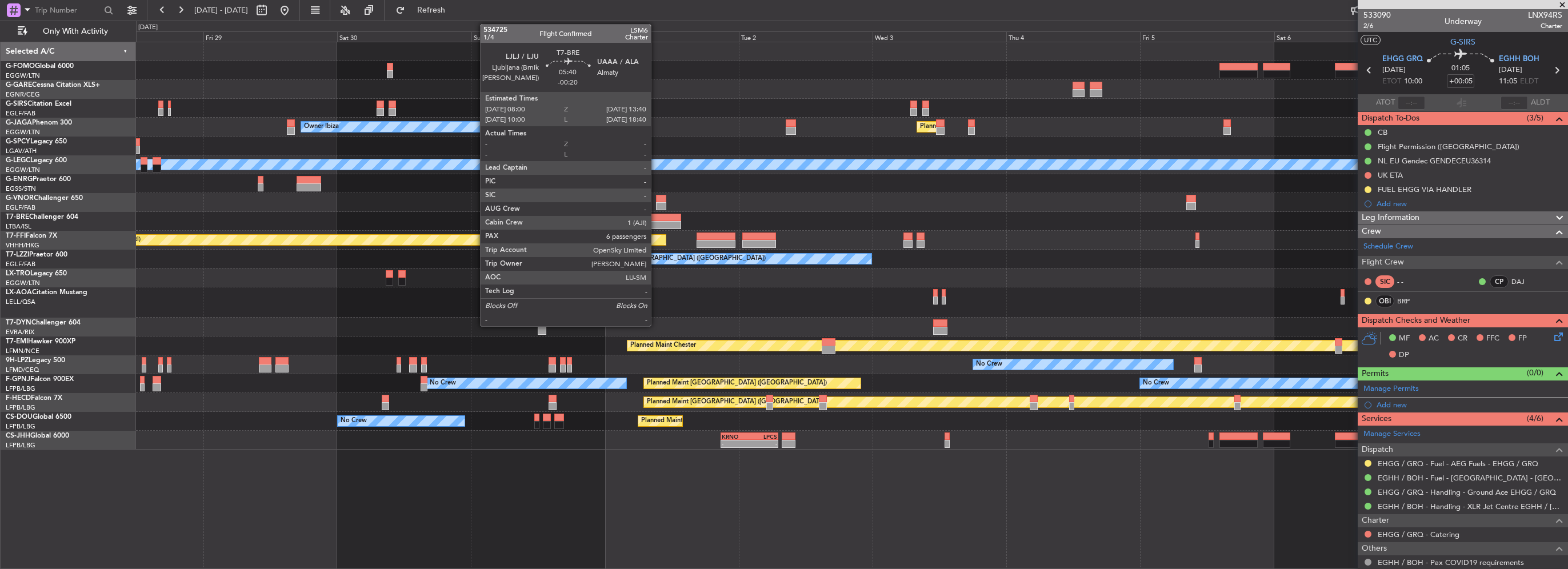
click at [656, 225] on div at bounding box center [665, 225] width 32 height 8
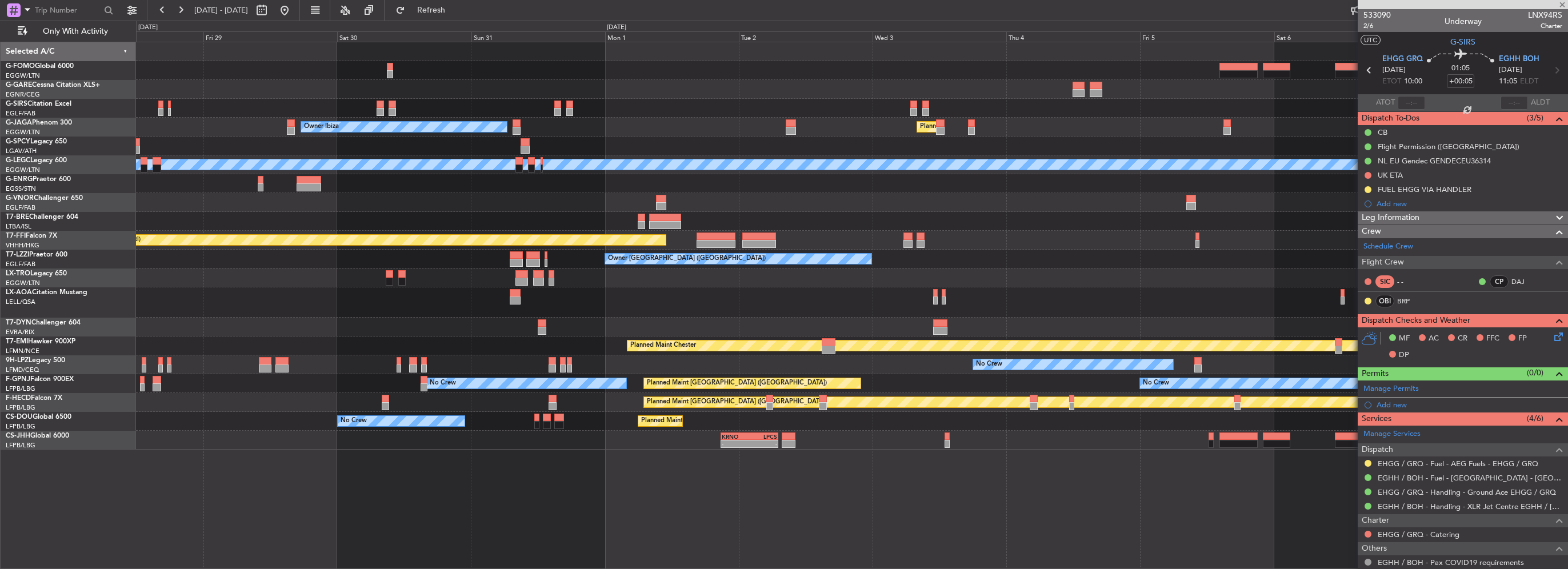
type input "-00:20"
type input "6"
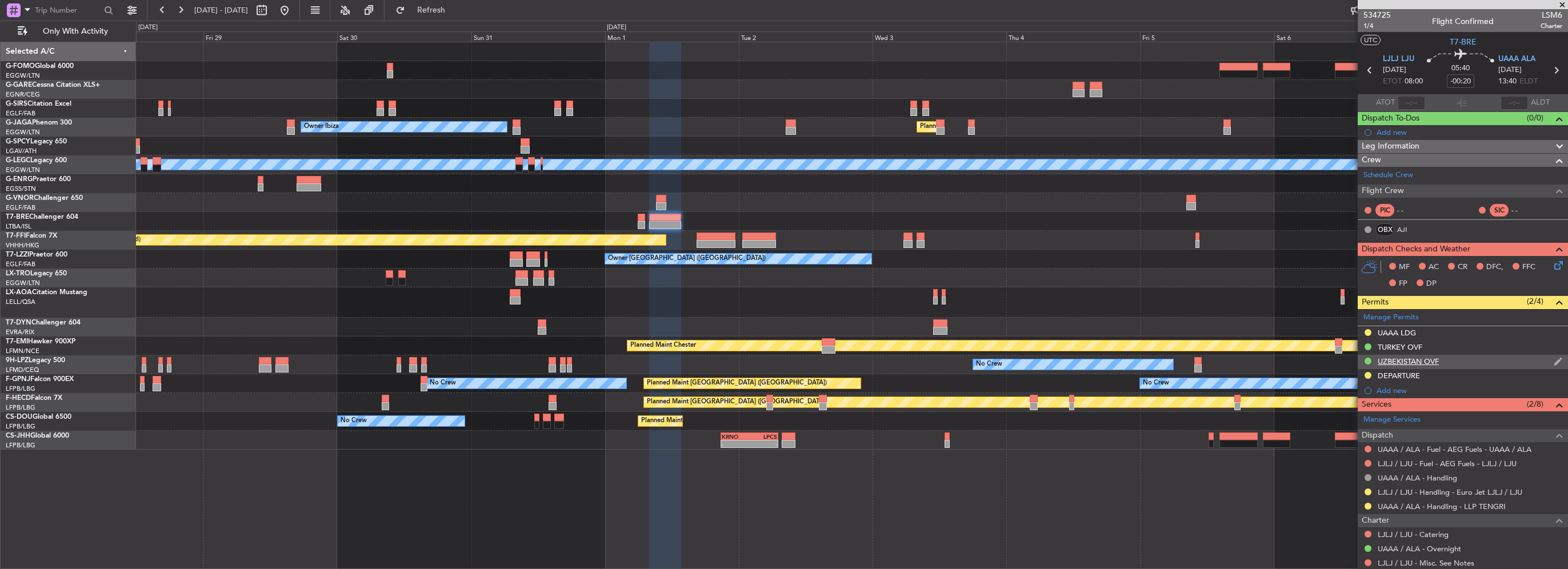
click at [1426, 362] on div "UZBEKISTAN OVF" at bounding box center [1408, 362] width 61 height 10
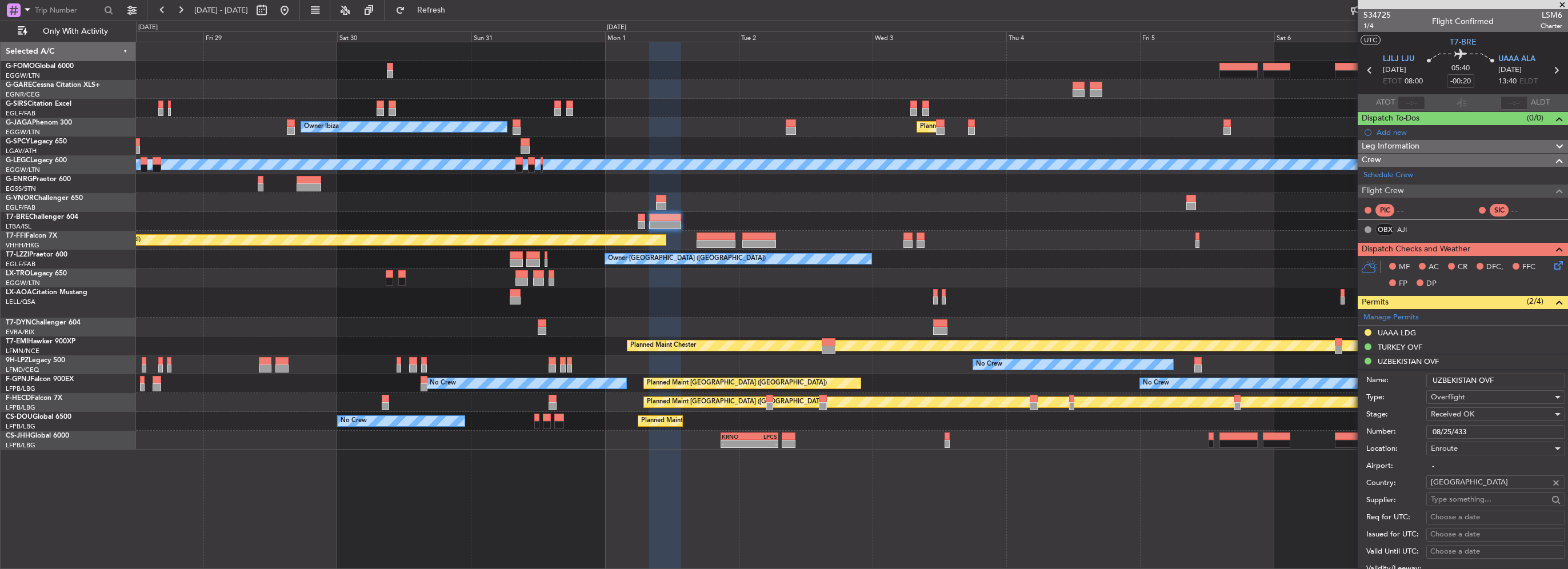
drag, startPoint x: 1502, startPoint y: 428, endPoint x: 1220, endPoint y: 427, distance: 282.0
click at [1334, 427] on fb-app "[DATE] - [DATE] Refresh Quick Links Only With Activity Planned Maint [GEOGRAPHI…" at bounding box center [784, 289] width 1568 height 561
paste input "text"
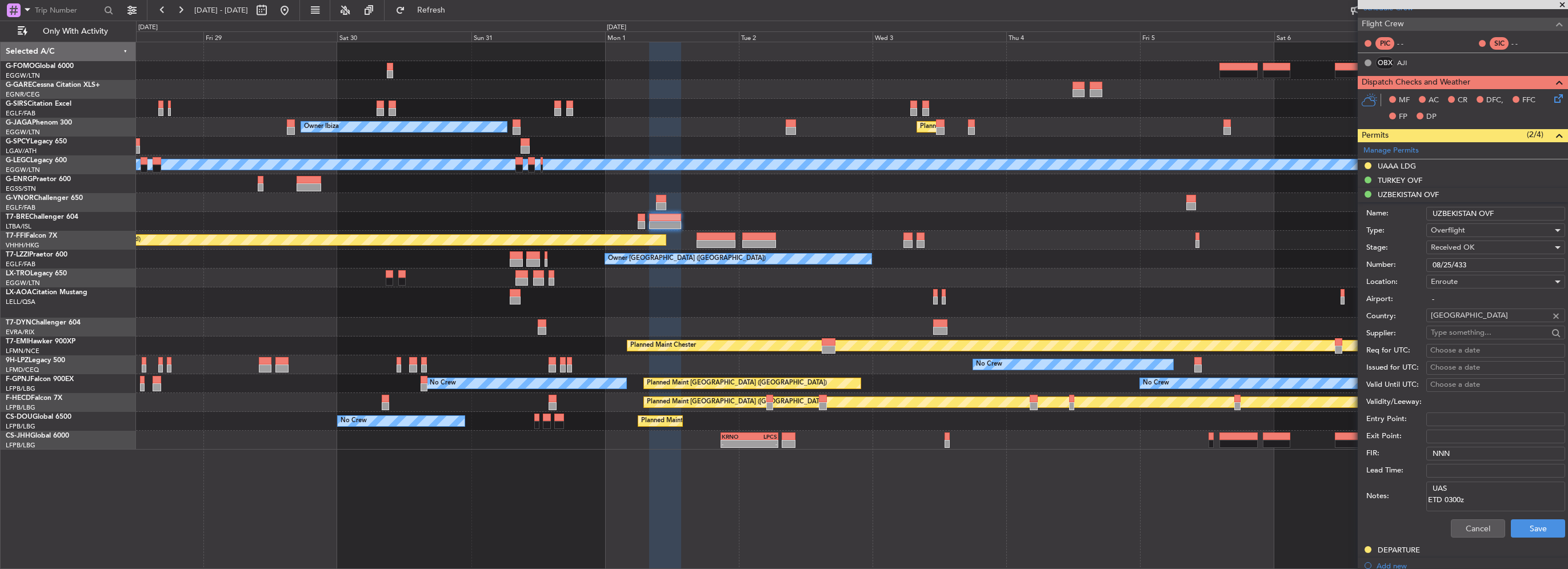
scroll to position [171, 0]
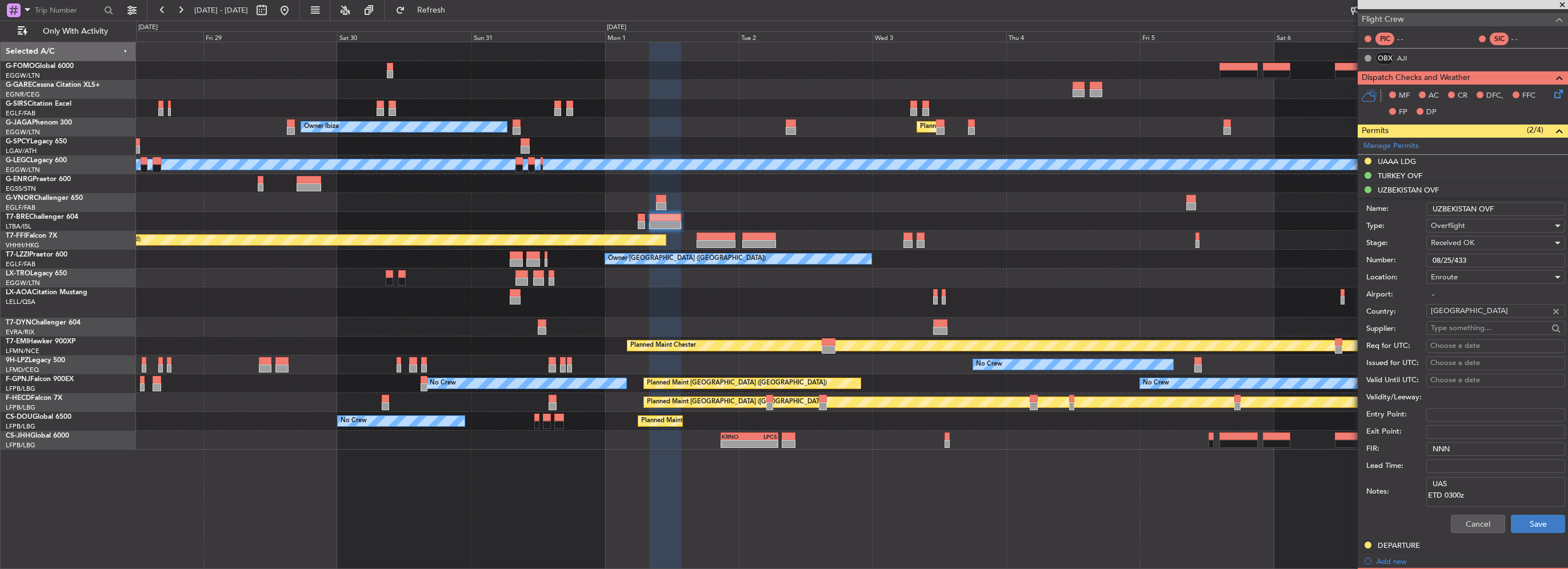
type input "08/25/433"
click at [1526, 524] on button "Save" at bounding box center [1538, 524] width 54 height 18
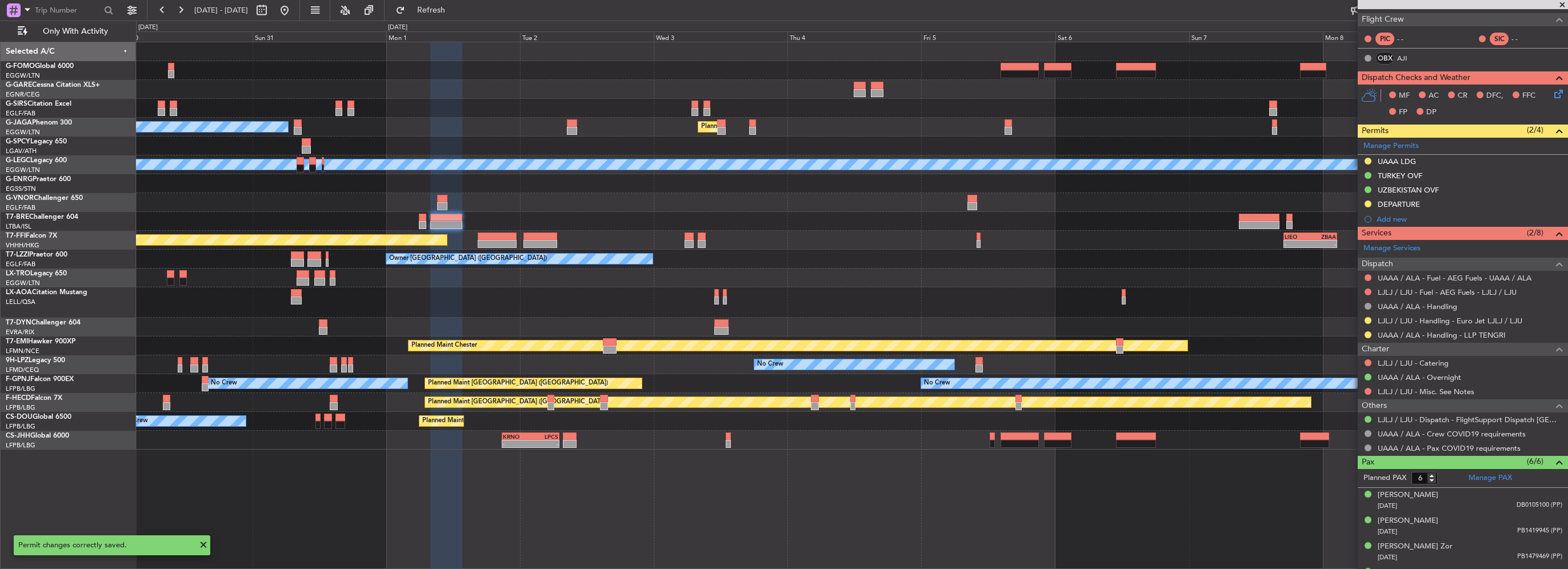
click at [494, 252] on div "Owner [GEOGRAPHIC_DATA] ([GEOGRAPHIC_DATA]) Owner Owner" at bounding box center [852, 259] width 1432 height 19
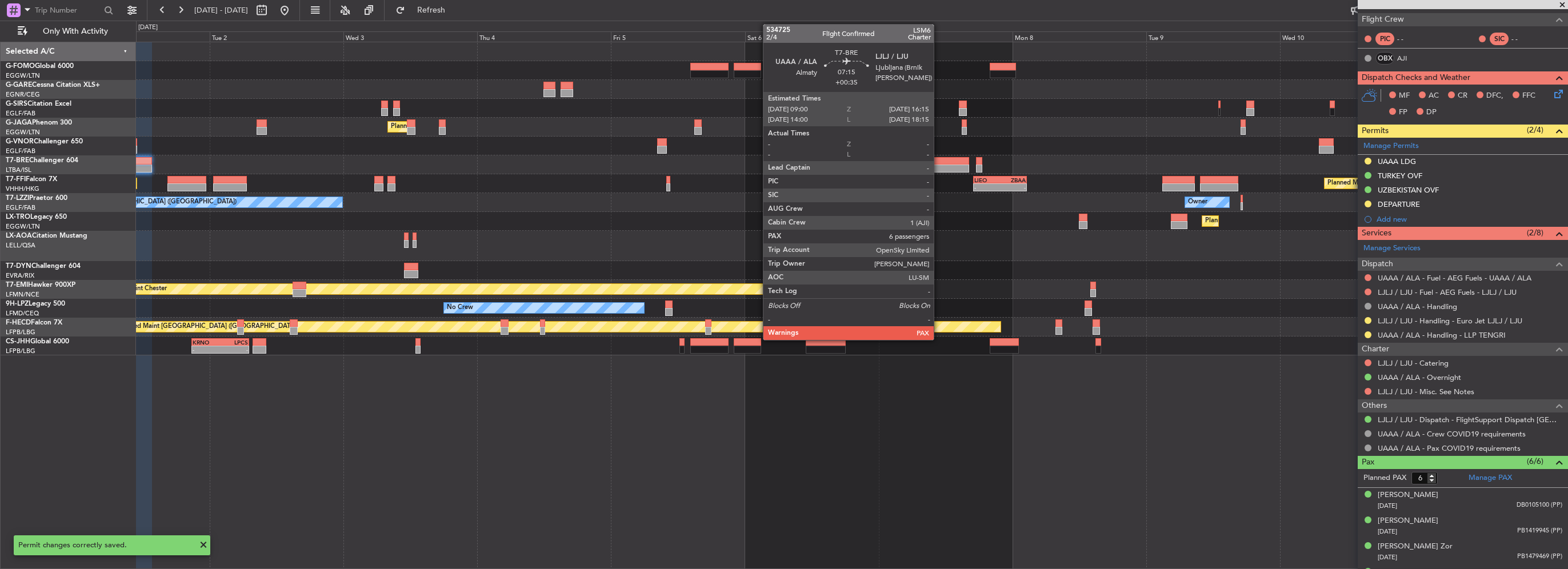
click at [939, 169] on div at bounding box center [949, 169] width 41 height 8
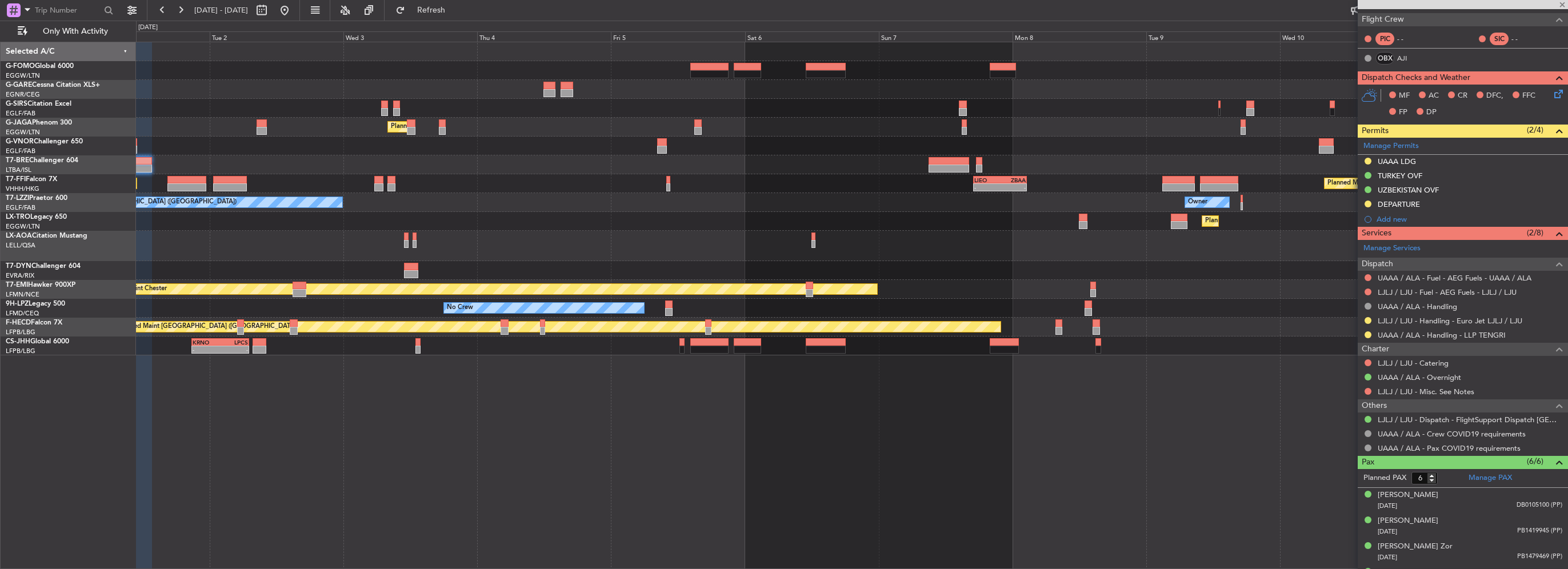
type input "+00:35"
type input "7"
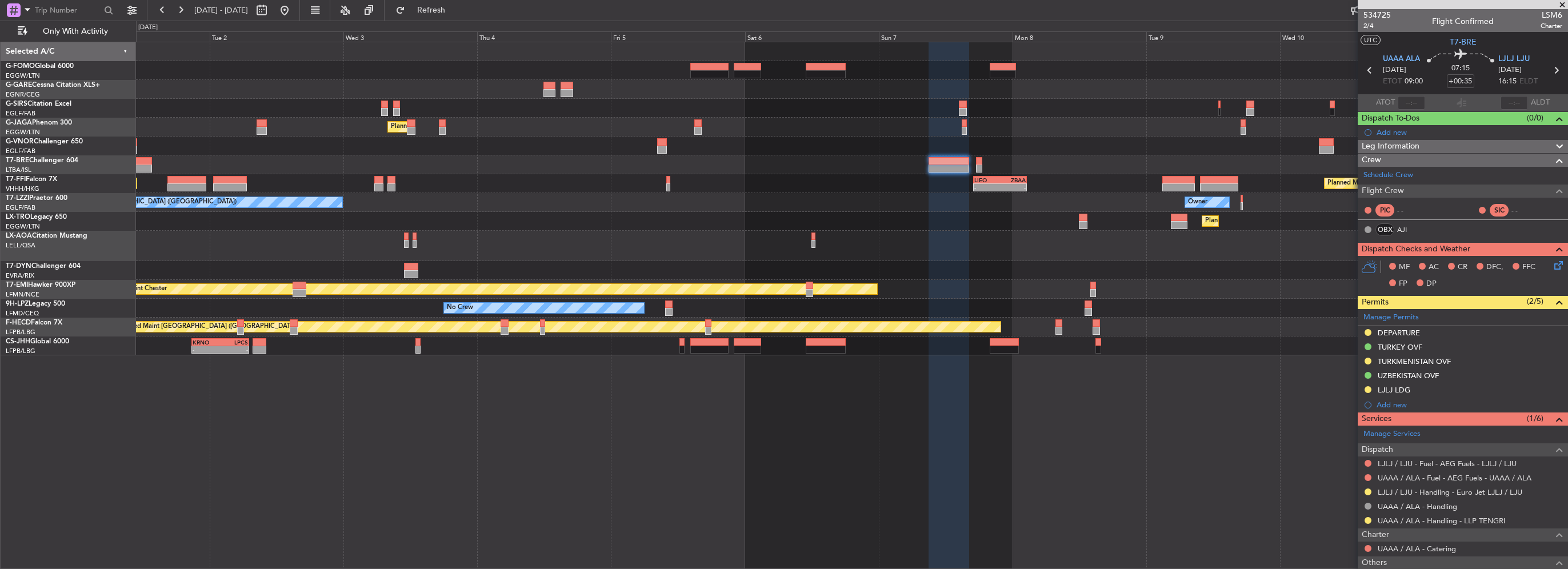
drag, startPoint x: 1444, startPoint y: 363, endPoint x: 1444, endPoint y: 374, distance: 11.0
click at [1444, 363] on div "TURKMENISTAN OVF" at bounding box center [1414, 362] width 73 height 10
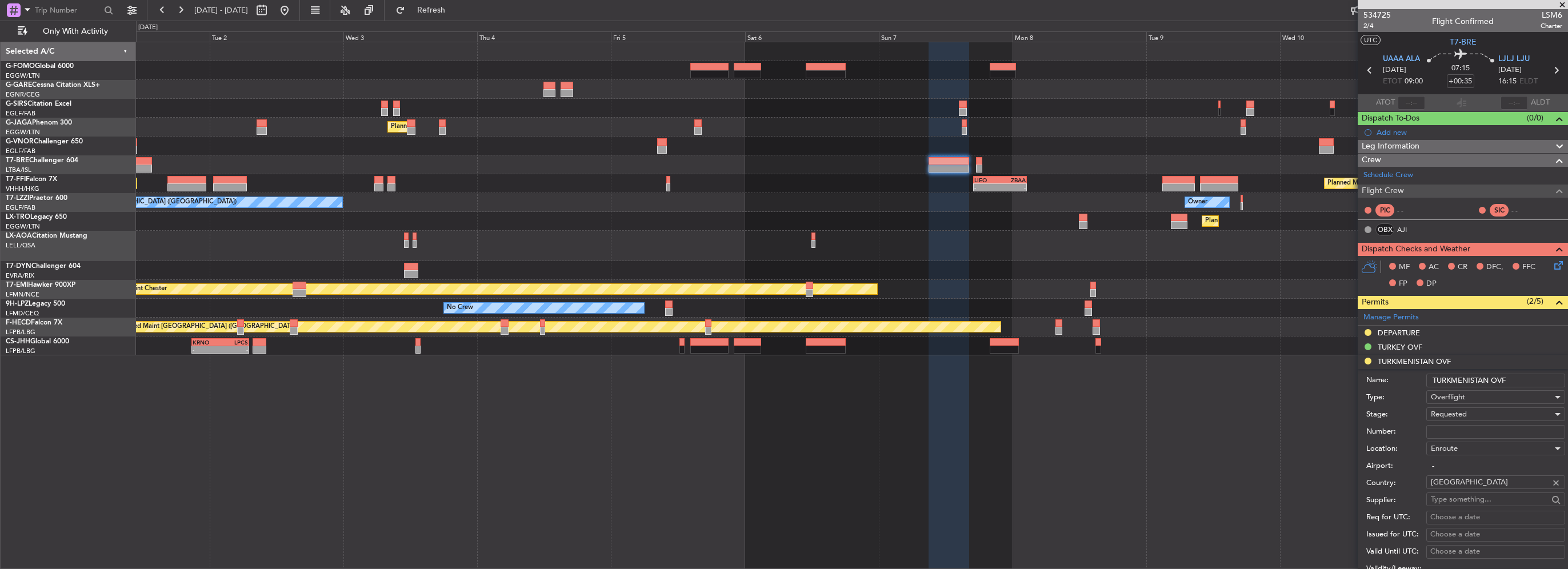
click at [1449, 435] on input "Number:" at bounding box center [1496, 432] width 139 height 14
paste input "GC/146/9820/240825"
type input "GC/146/9820/240825"
click at [1452, 416] on span "Requested" at bounding box center [1449, 414] width 36 height 10
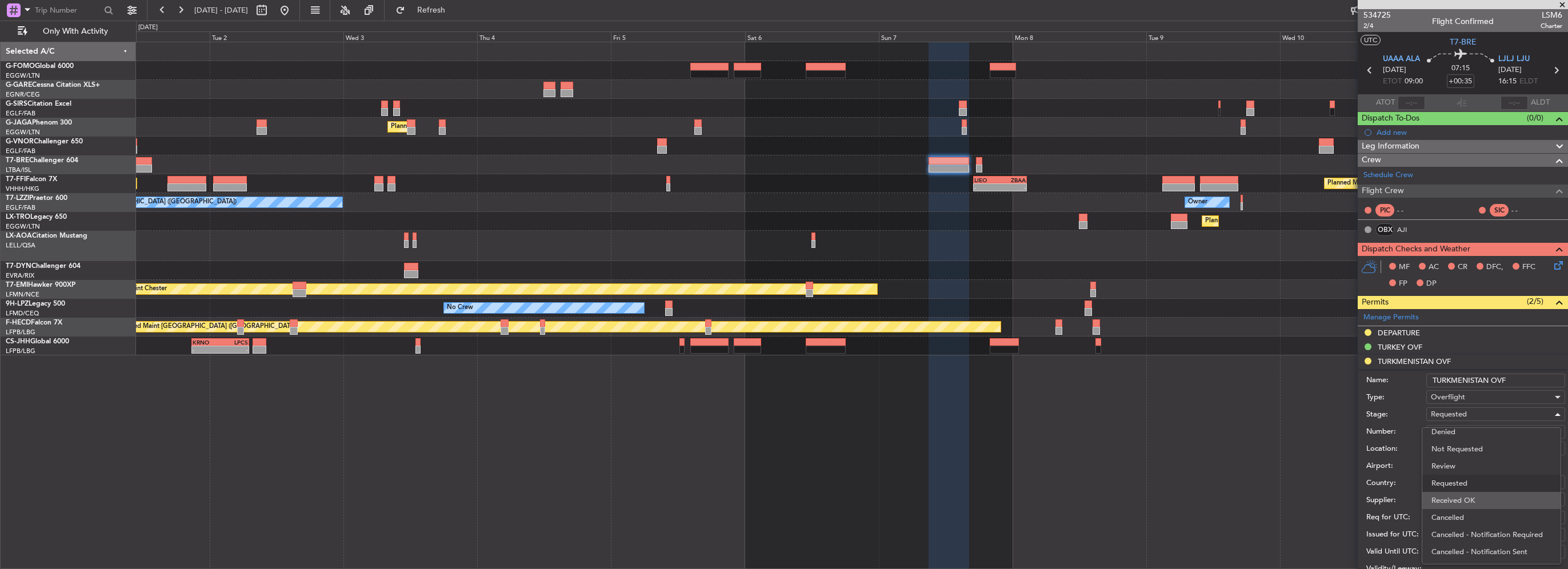
click at [1466, 496] on span "Received OK" at bounding box center [1491, 500] width 120 height 17
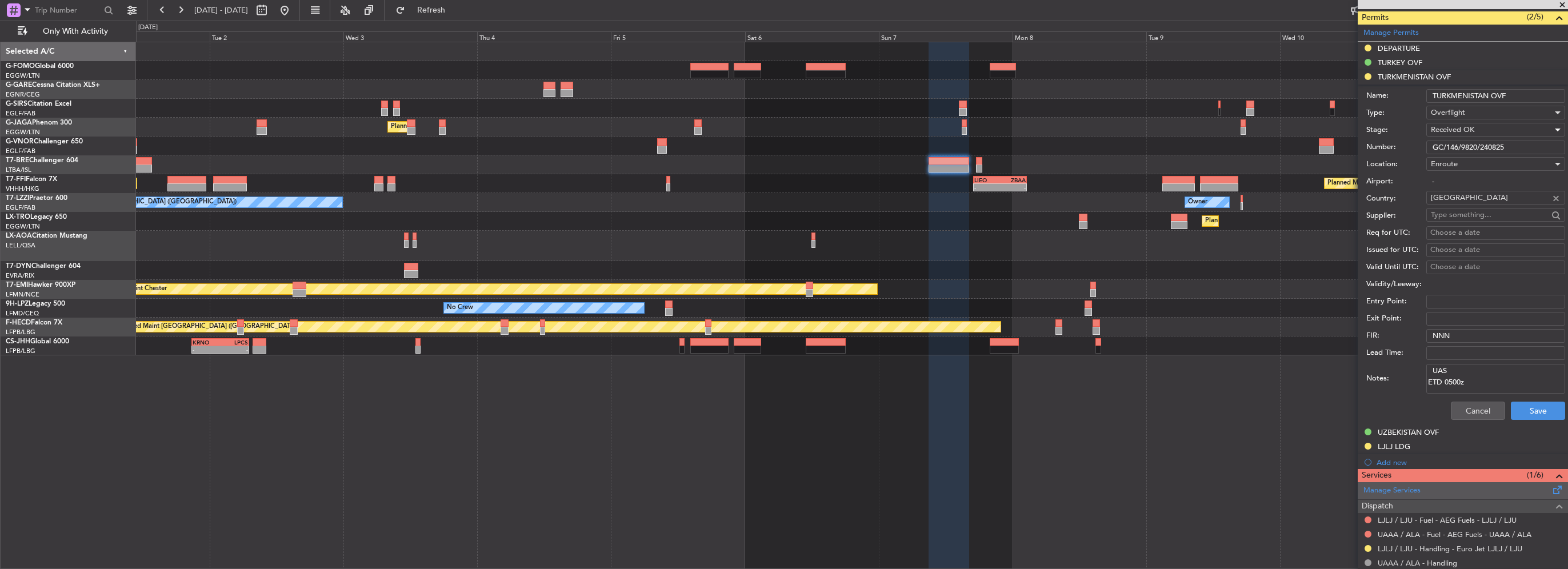
scroll to position [286, 0]
click at [1533, 414] on button "Save" at bounding box center [1538, 409] width 54 height 18
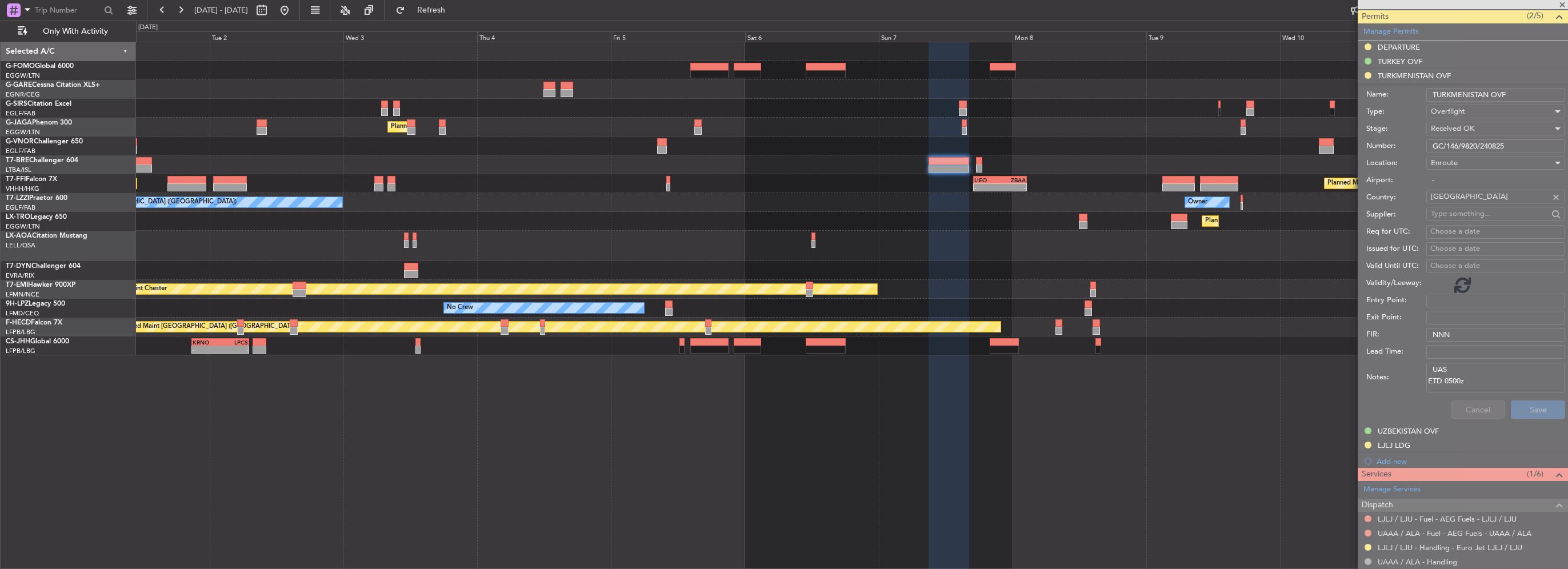
scroll to position [243, 0]
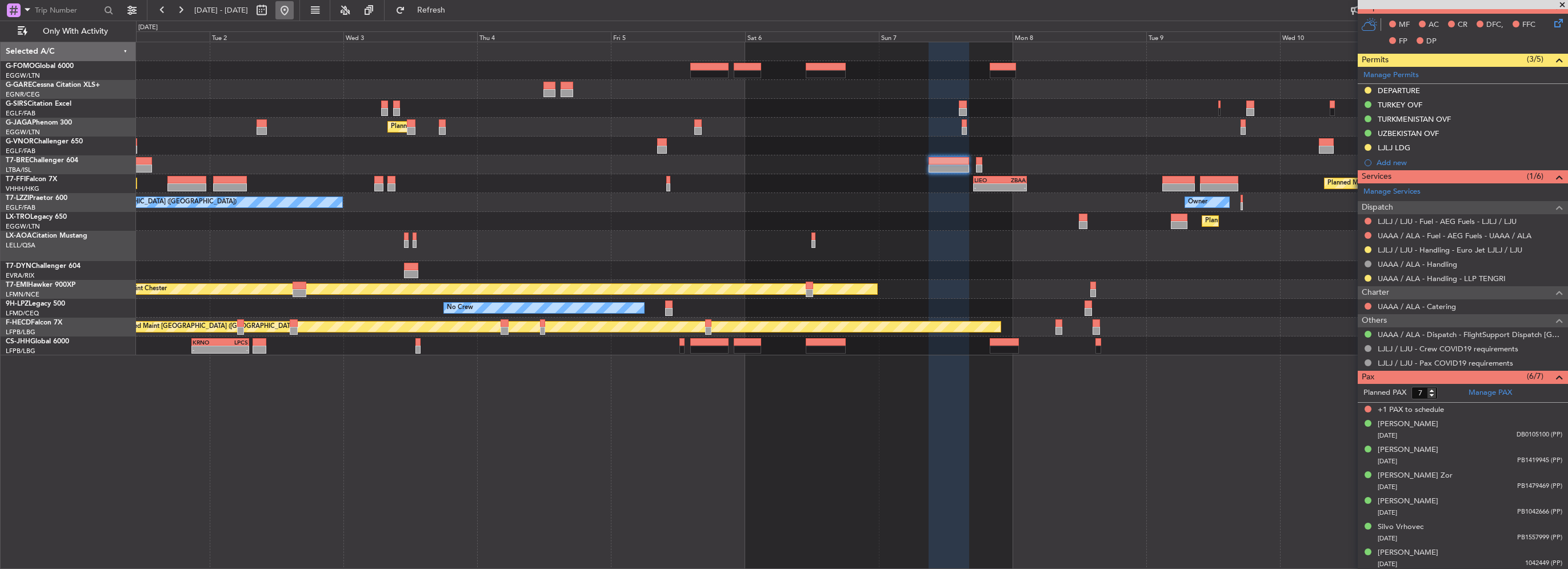
click at [294, 11] on button at bounding box center [285, 10] width 18 height 18
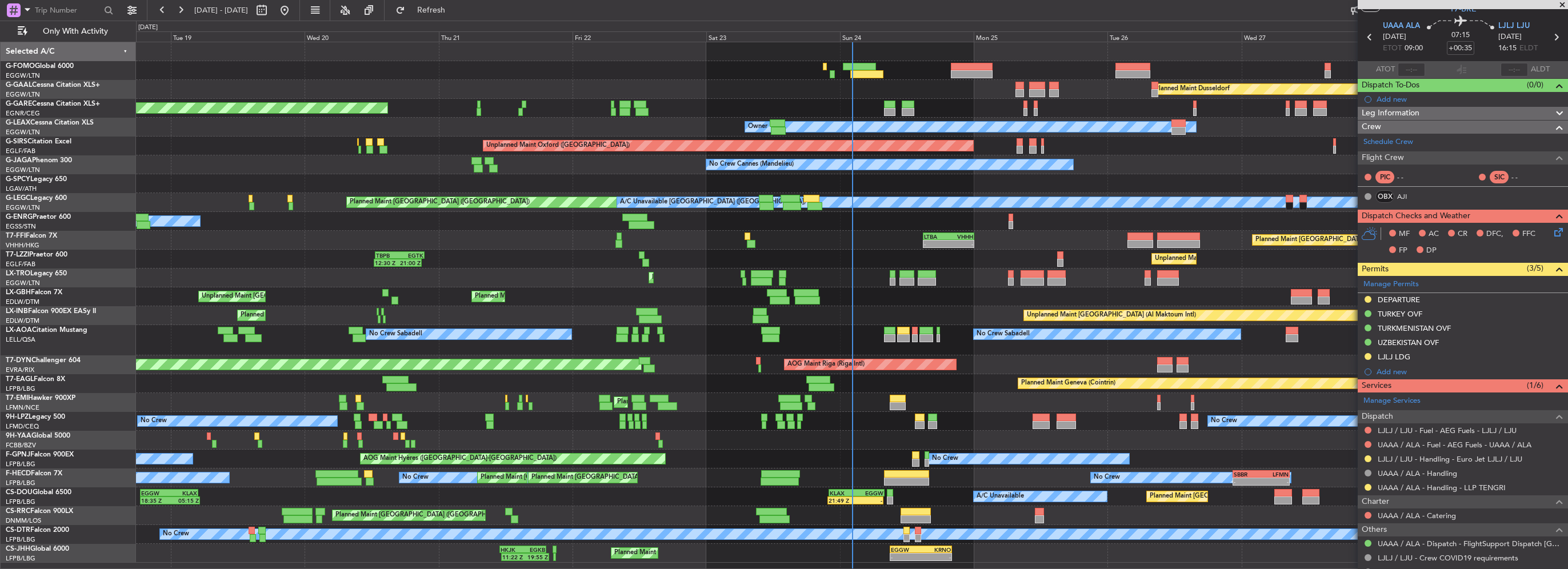
scroll to position [0, 0]
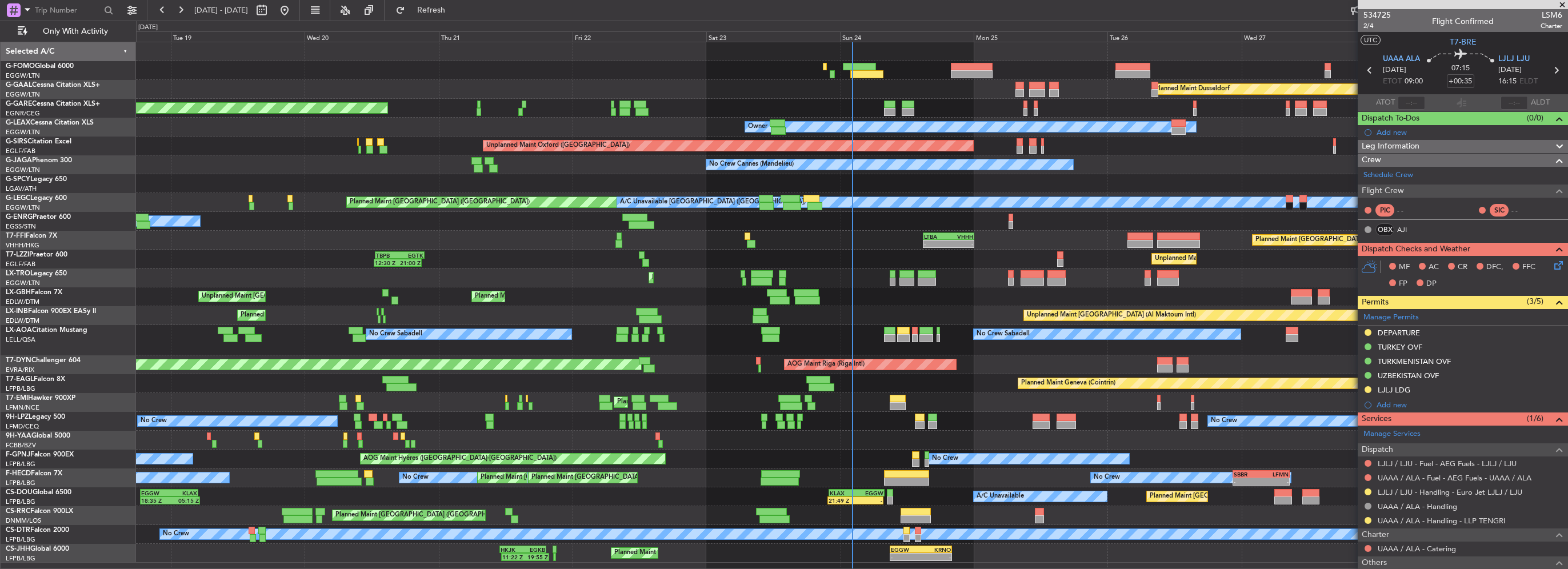
click at [1561, 2] on span at bounding box center [1563, 5] width 12 height 10
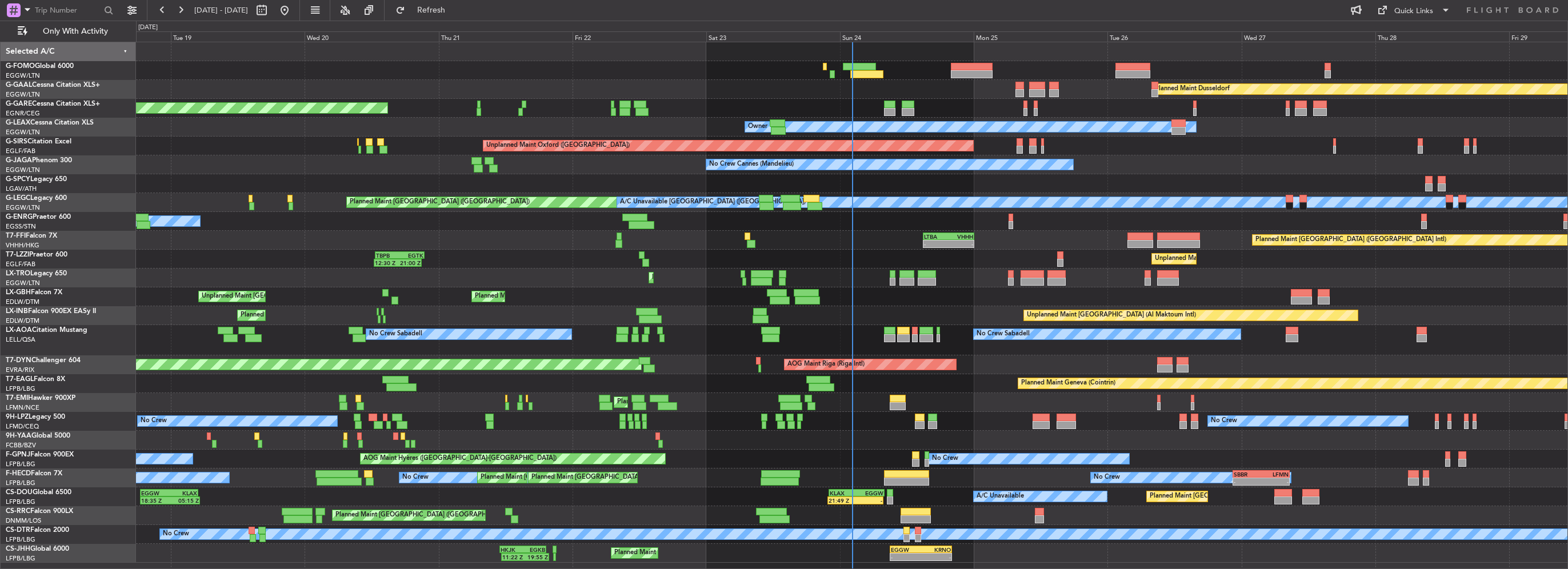
type input "0"
click at [817, 277] on div "Planned Maint Windsor Locks (Bradley Intl) Planned Maint Dusseldorf Unplanned M…" at bounding box center [852, 302] width 1432 height 520
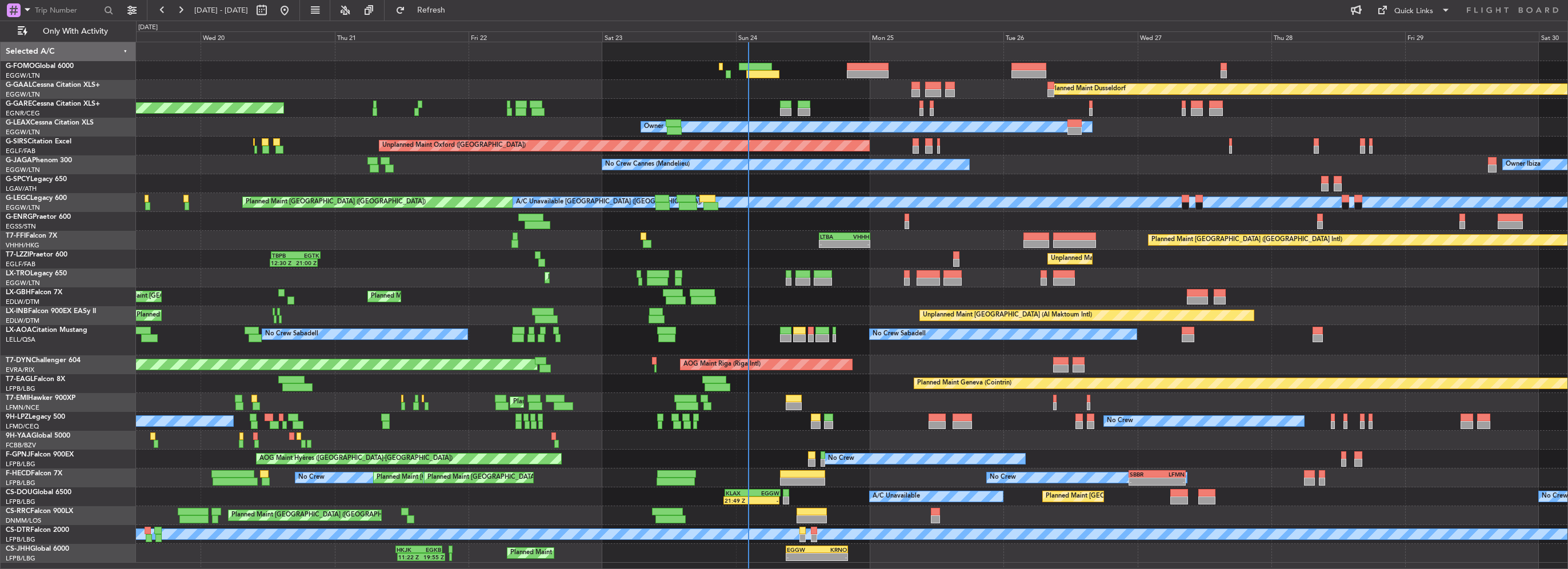
click at [672, 300] on div "Unplanned Maint Paris (Le Bourget) Planned Maint Nice (Côte d'Azur Airport)" at bounding box center [852, 297] width 1432 height 19
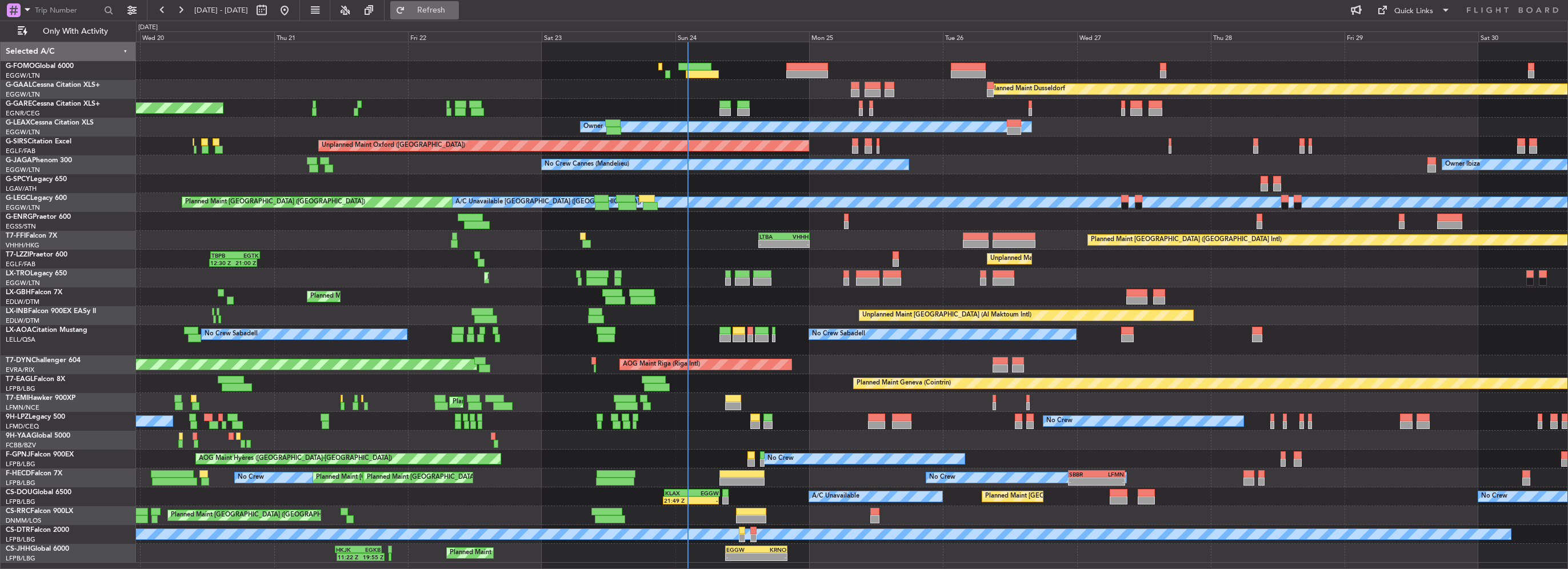
click at [459, 3] on button "Refresh" at bounding box center [425, 10] width 69 height 18
click at [304, 224] on div "Planned Maint Dusseldorf Unplanned Maint Chester Owner Owner Unplanned Maint Ox…" at bounding box center [852, 302] width 1432 height 520
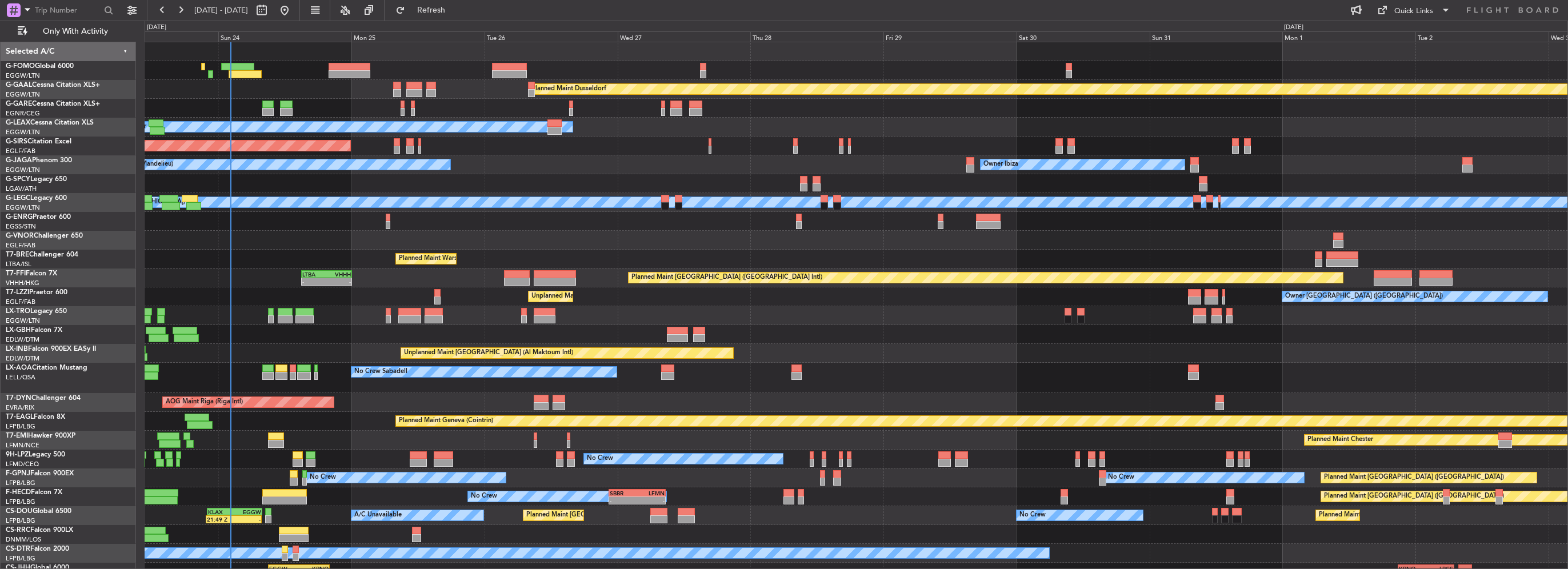
click at [394, 251] on div "Planned Maint Warsaw ([GEOGRAPHIC_DATA])" at bounding box center [856, 259] width 1423 height 19
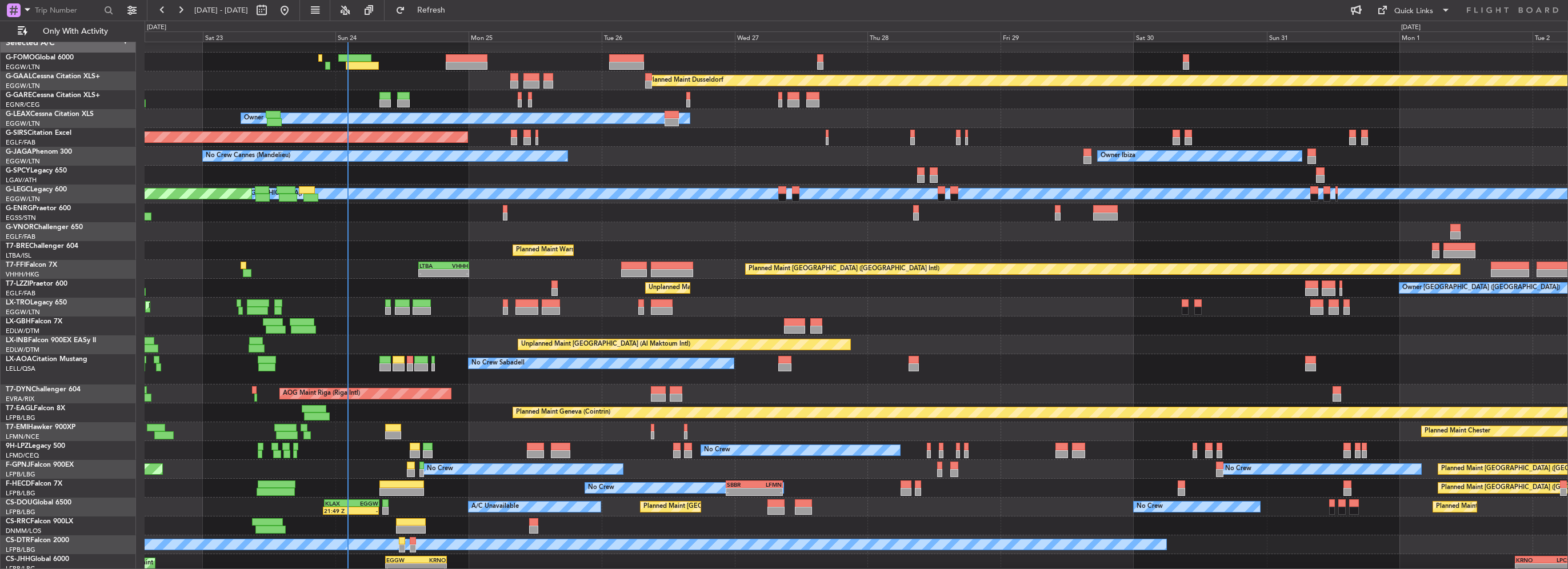
click at [427, 232] on div "Planned Maint Dusseldorf Unplanned Maint Chester Owner Unplanned Maint Oxford (…" at bounding box center [856, 303] width 1423 height 539
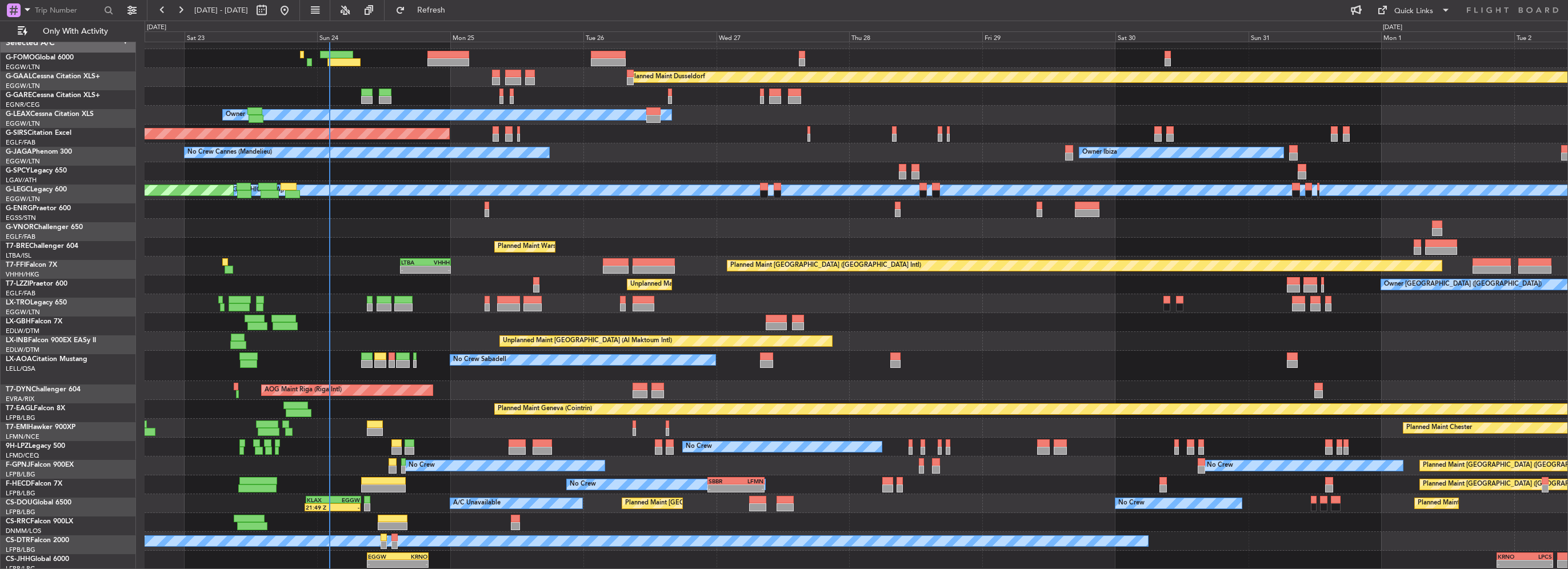
scroll to position [12, 0]
click at [430, 50] on div at bounding box center [448, 54] width 41 height 8
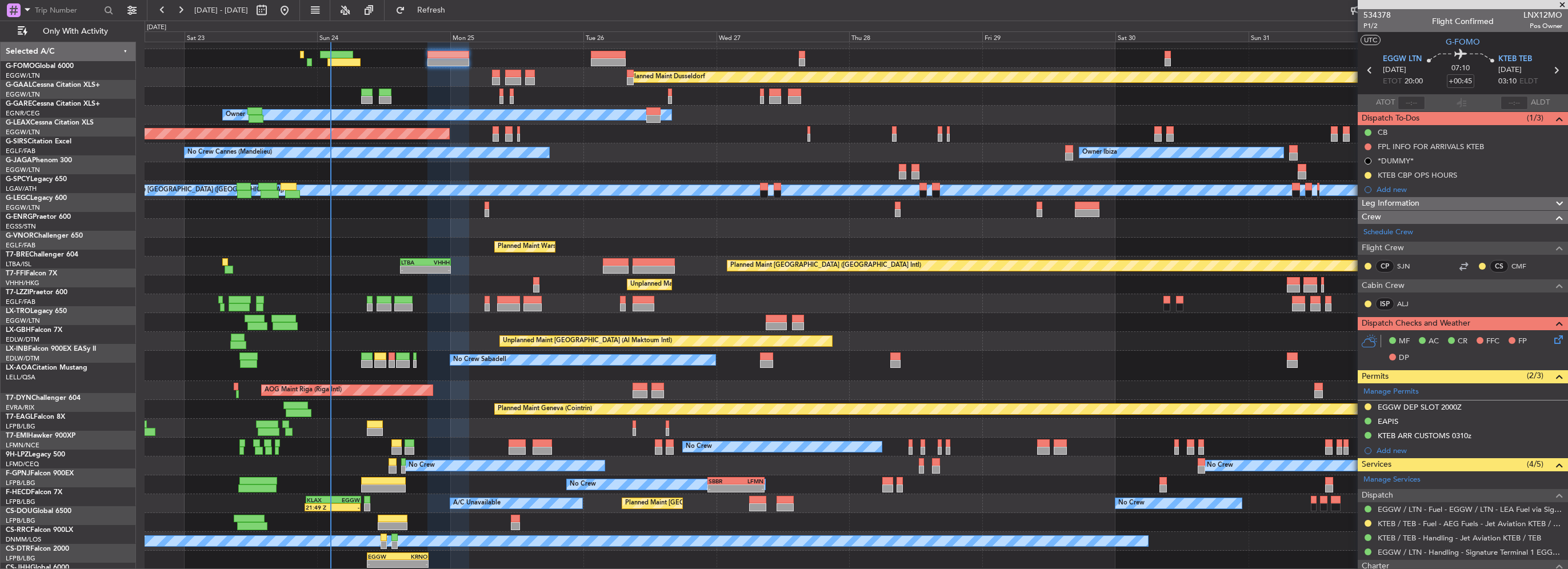
scroll to position [12, 0]
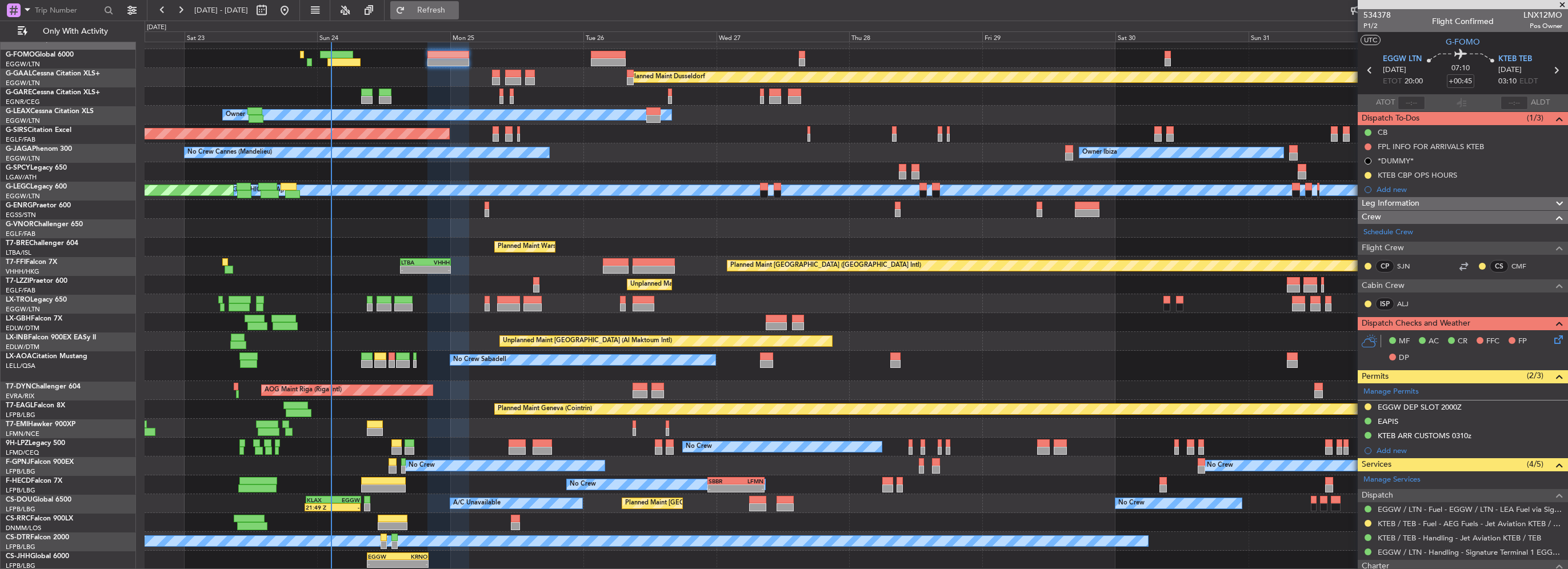
click at [455, 14] on span "Refresh" at bounding box center [431, 10] width 48 height 8
click at [455, 7] on span "Refresh" at bounding box center [431, 10] width 48 height 8
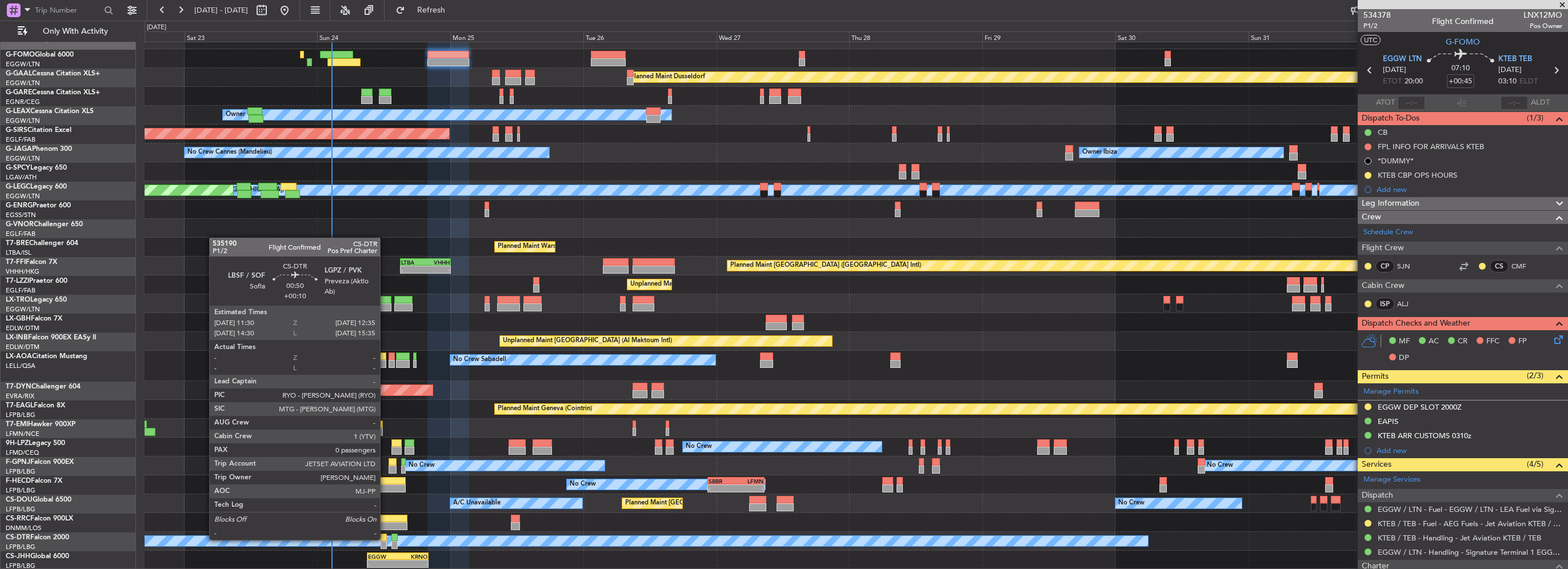
click at [385, 539] on div at bounding box center [383, 537] width 6 height 8
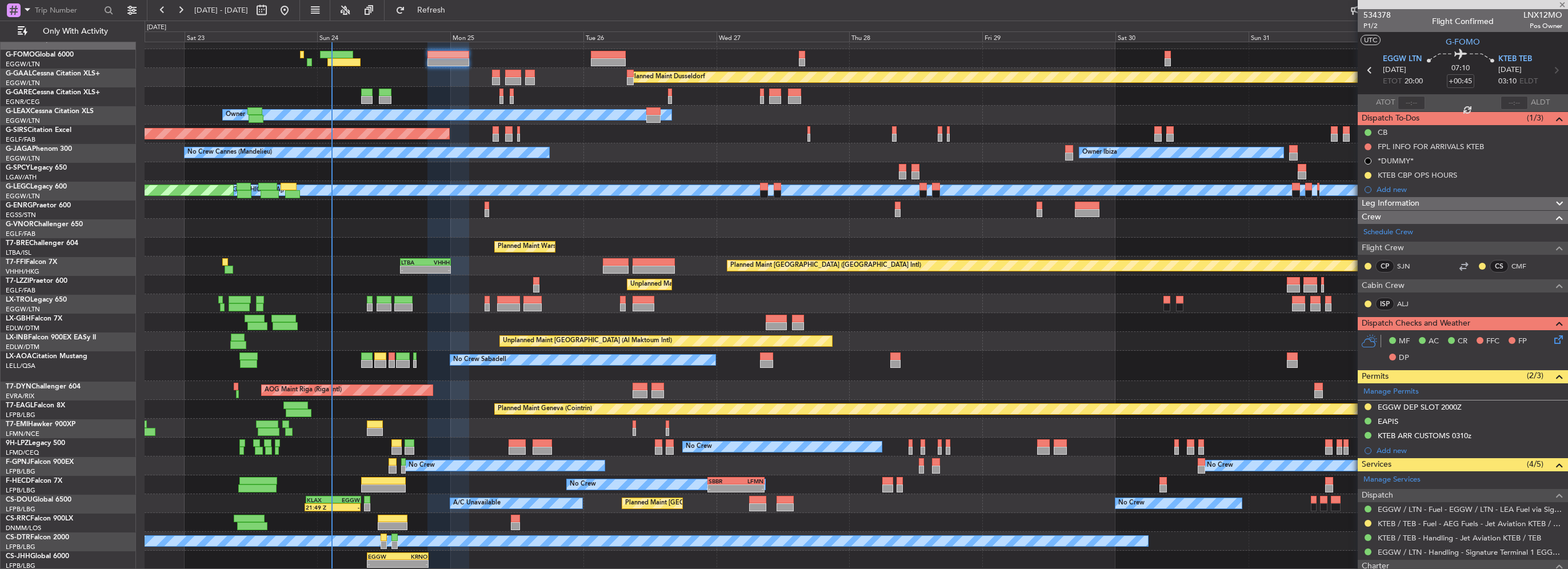
type input "+00:10"
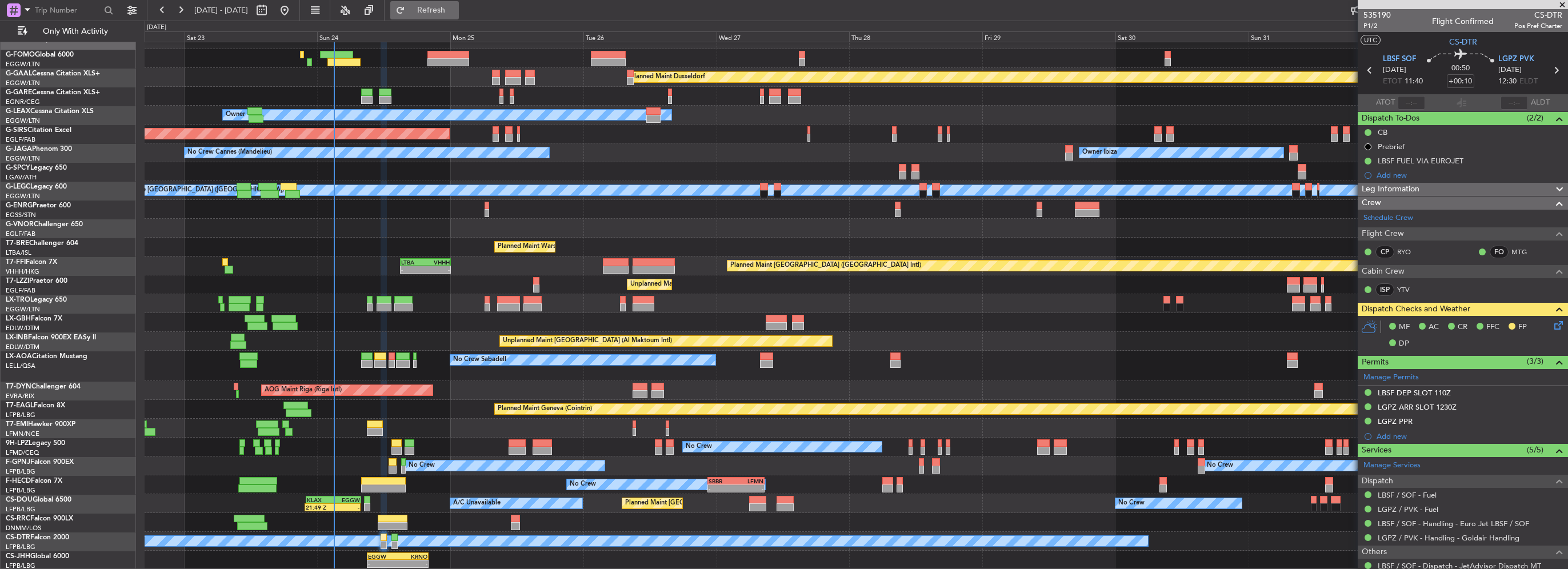
click at [455, 14] on span "Refresh" at bounding box center [431, 10] width 48 height 8
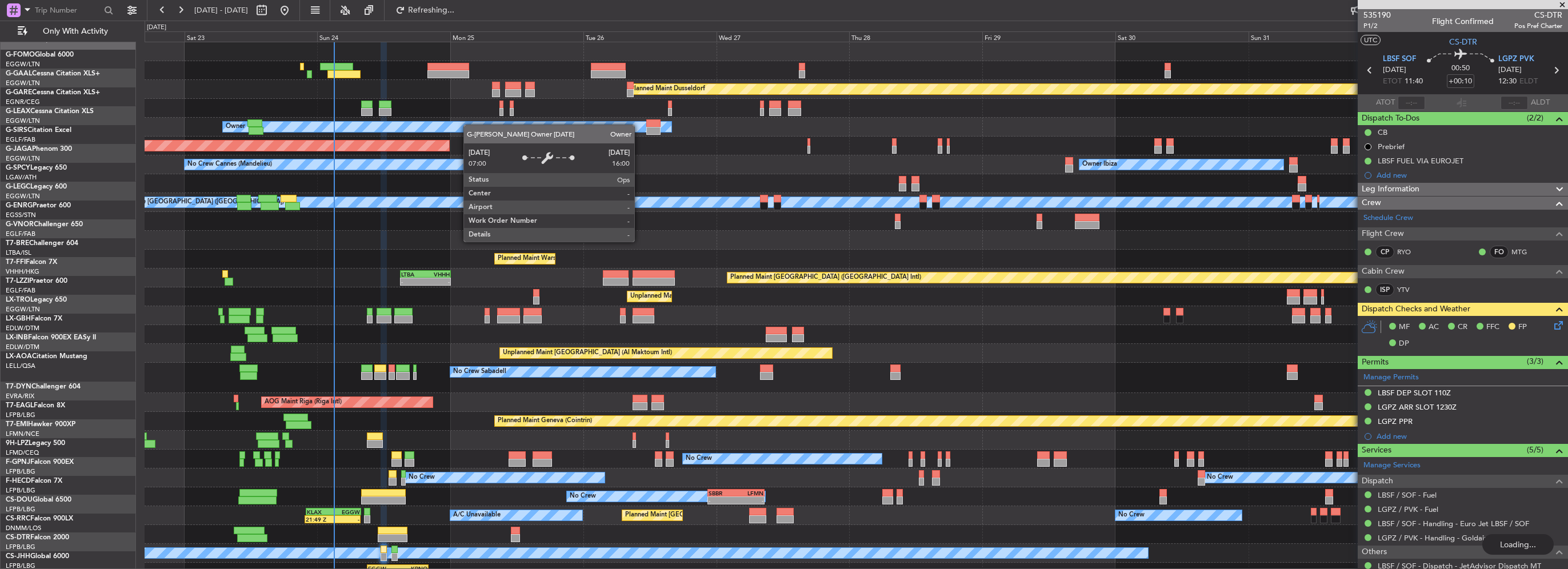
scroll to position [0, 0]
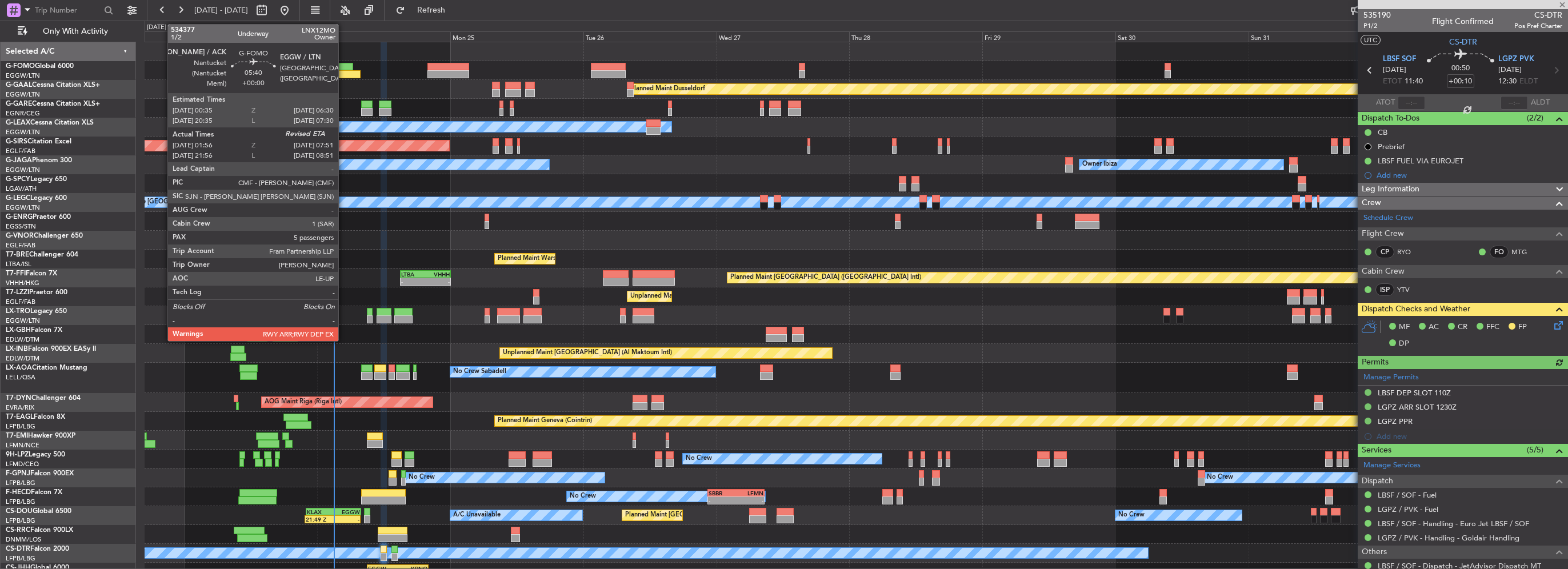
click at [344, 78] on div at bounding box center [344, 74] width 33 height 8
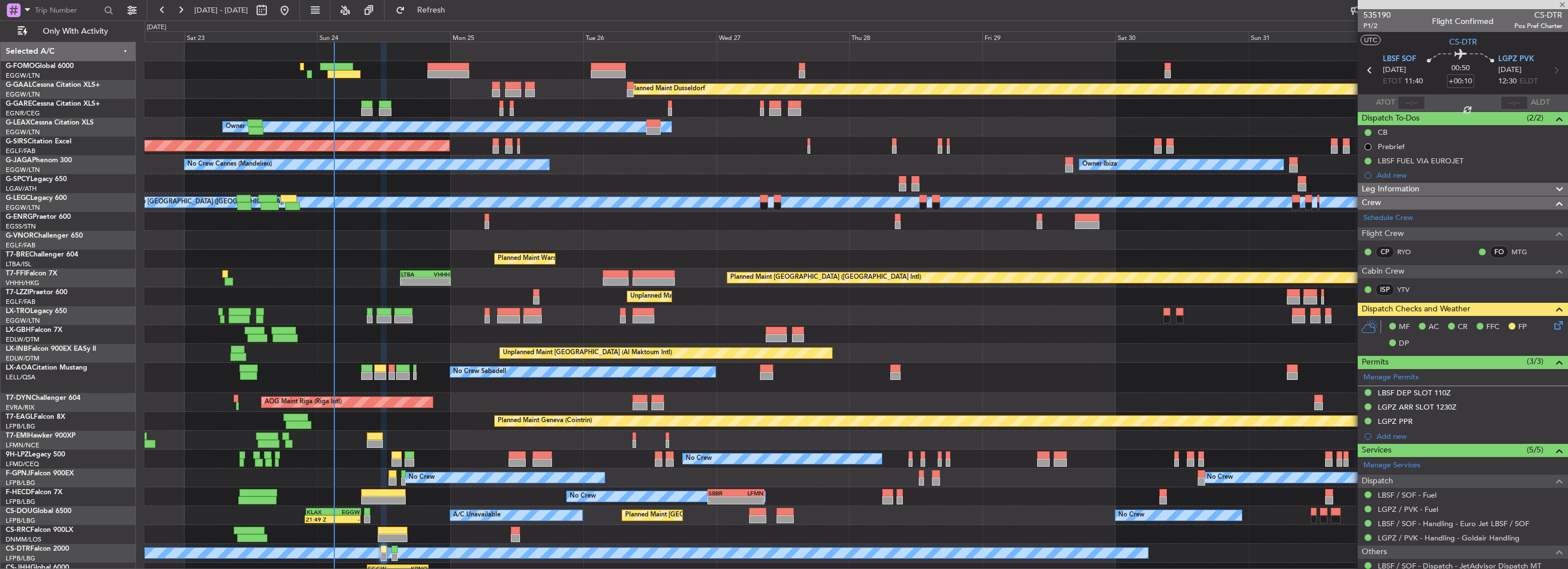
type input "01:56"
type input "5"
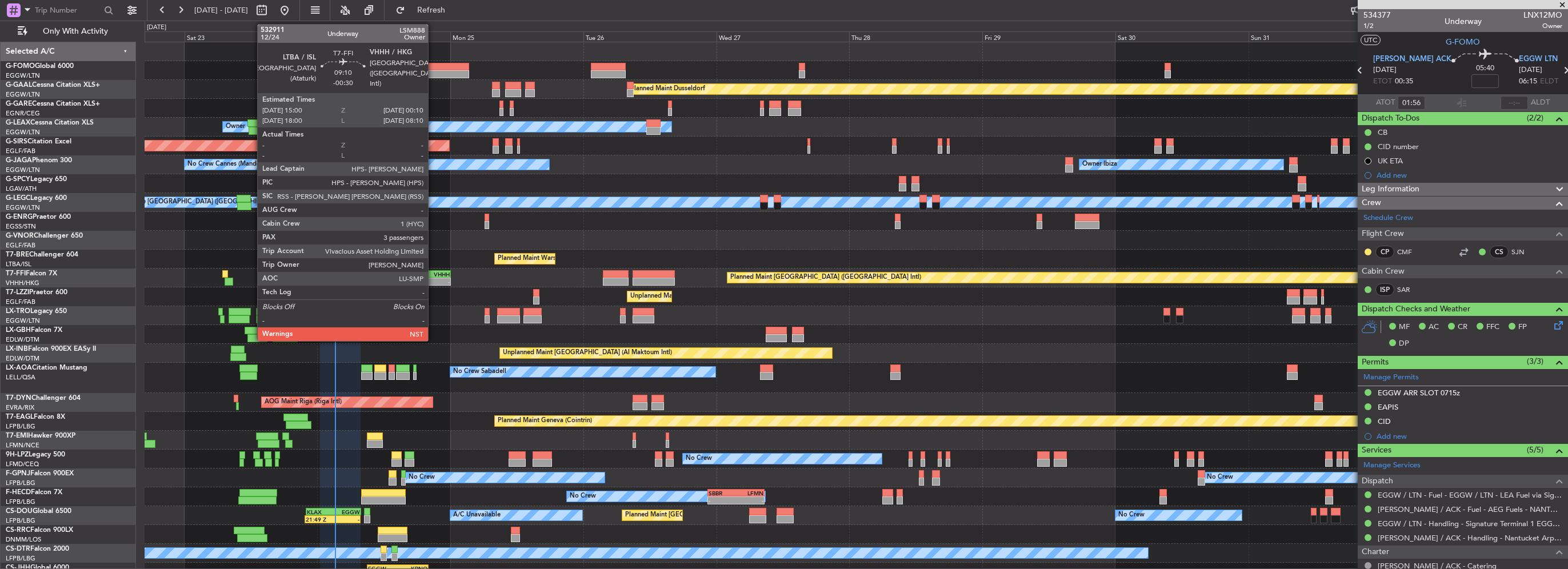
click at [433, 276] on div "VHHH" at bounding box center [437, 274] width 24 height 7
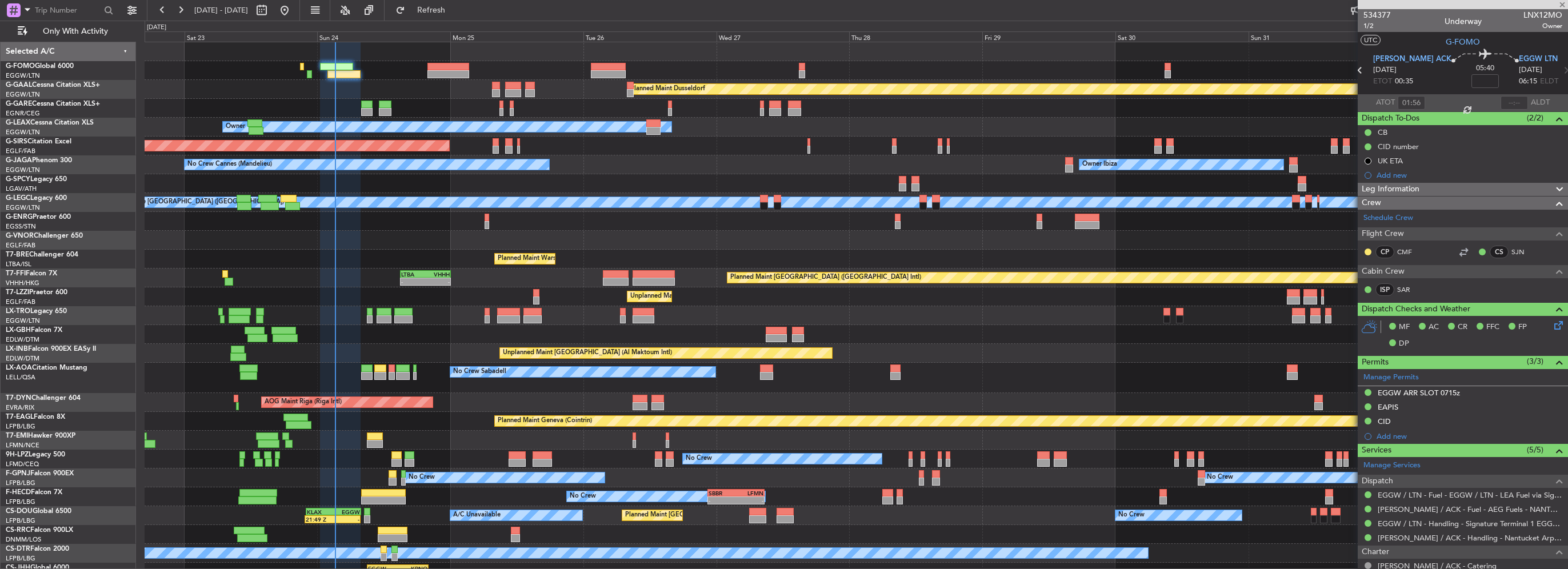
type input "-00:30"
type input "3"
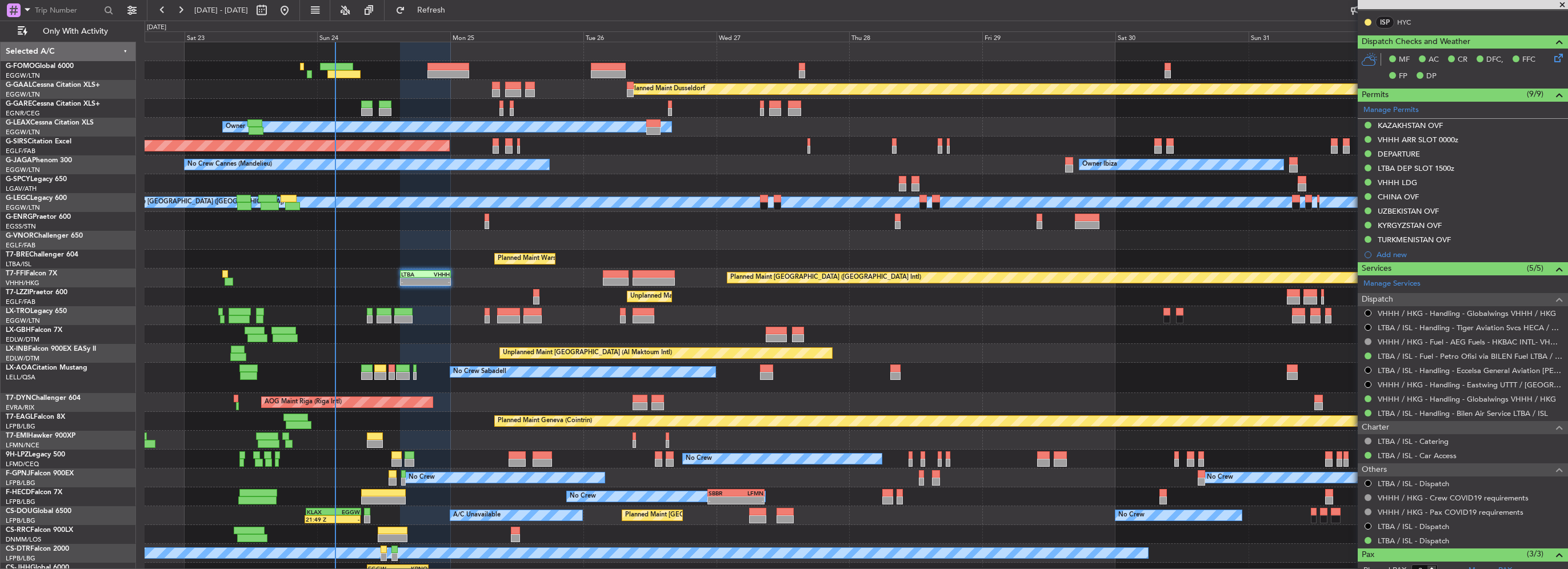
scroll to position [171, 0]
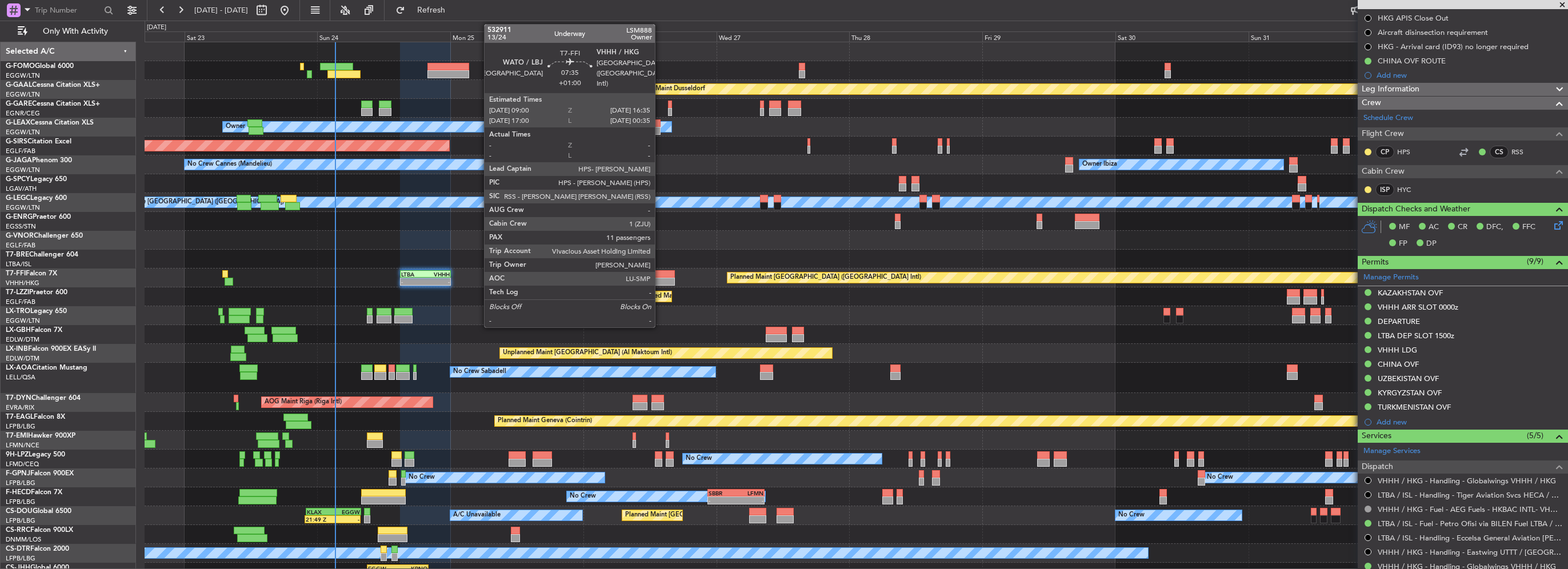
click at [660, 279] on div at bounding box center [654, 281] width 42 height 8
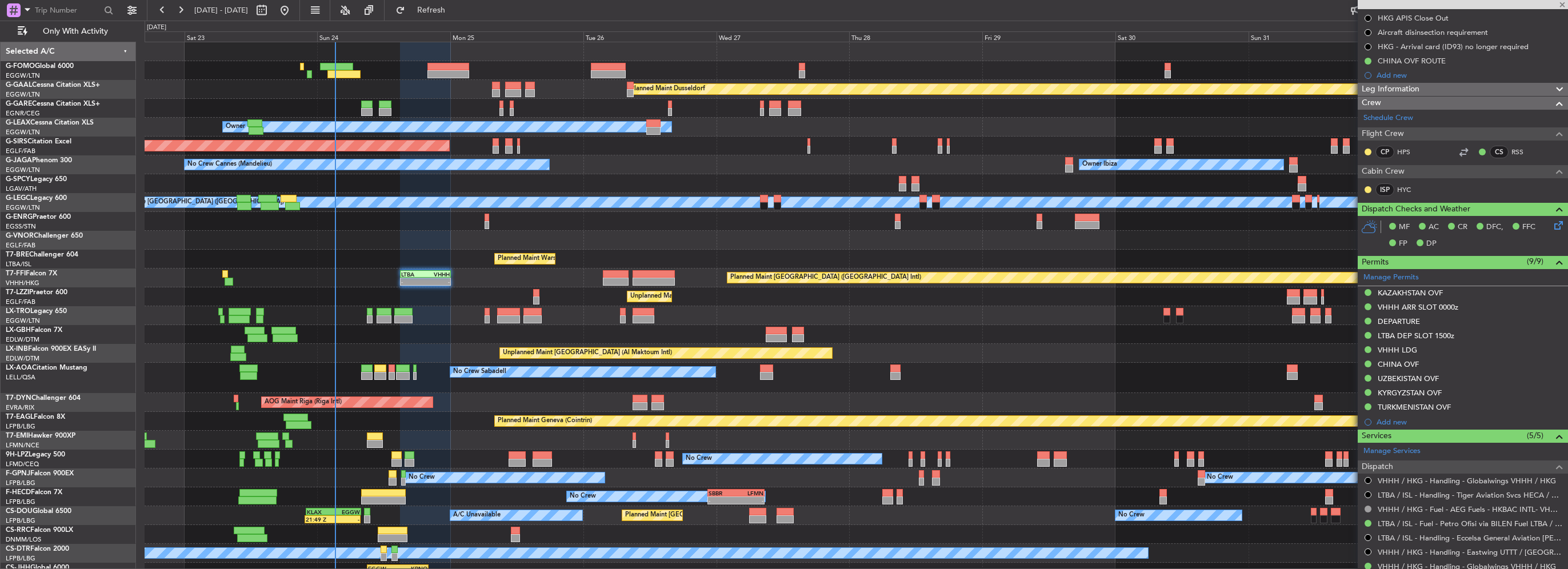
type input "+01:00"
type input "11"
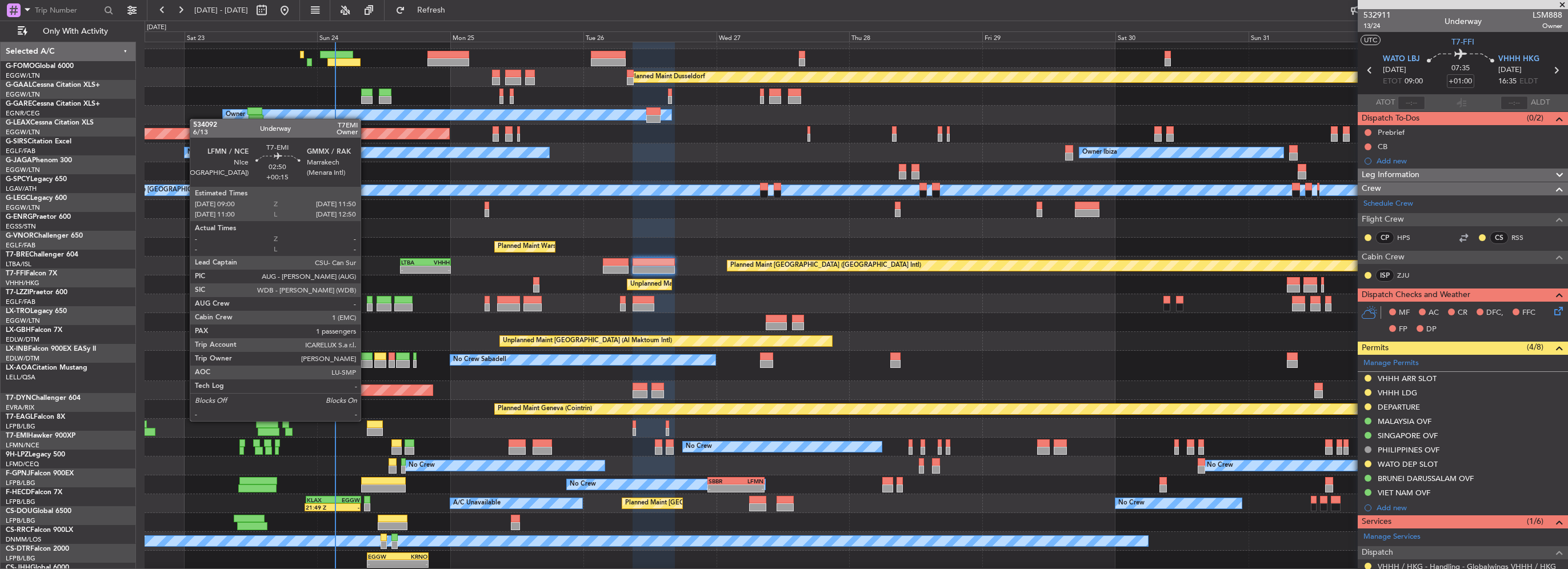
scroll to position [12, 0]
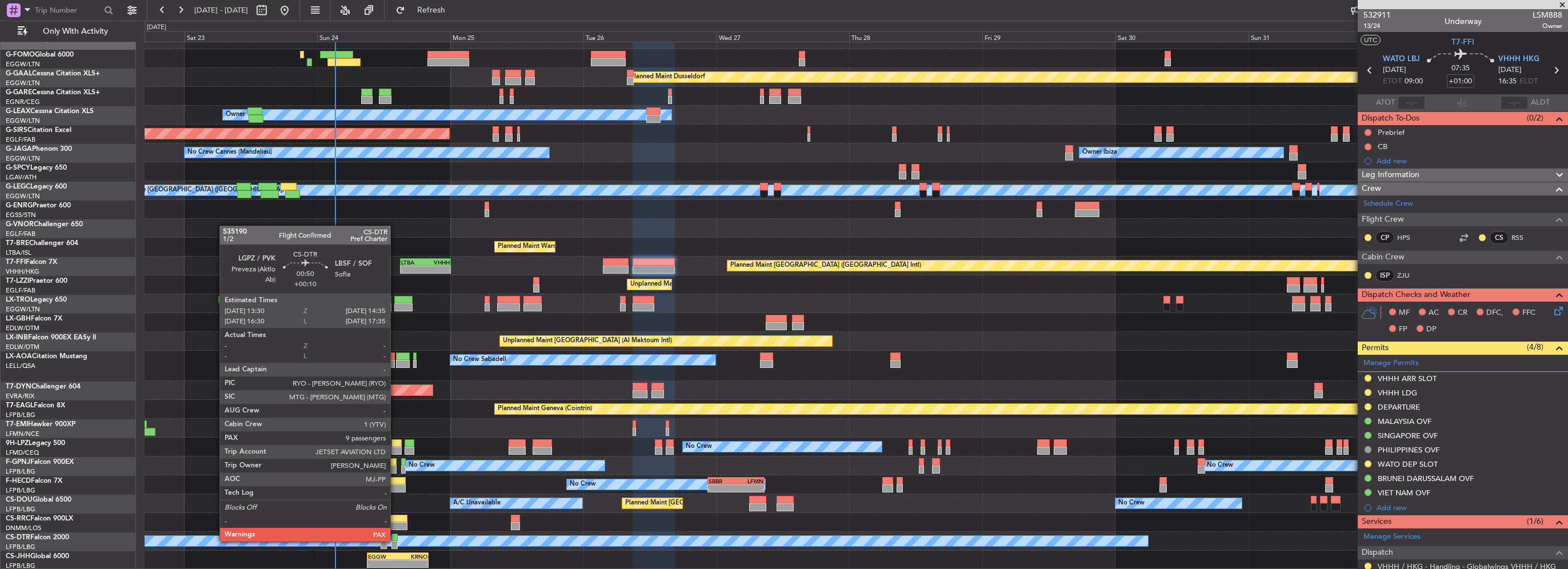
click at [396, 541] on div at bounding box center [394, 545] width 6 height 8
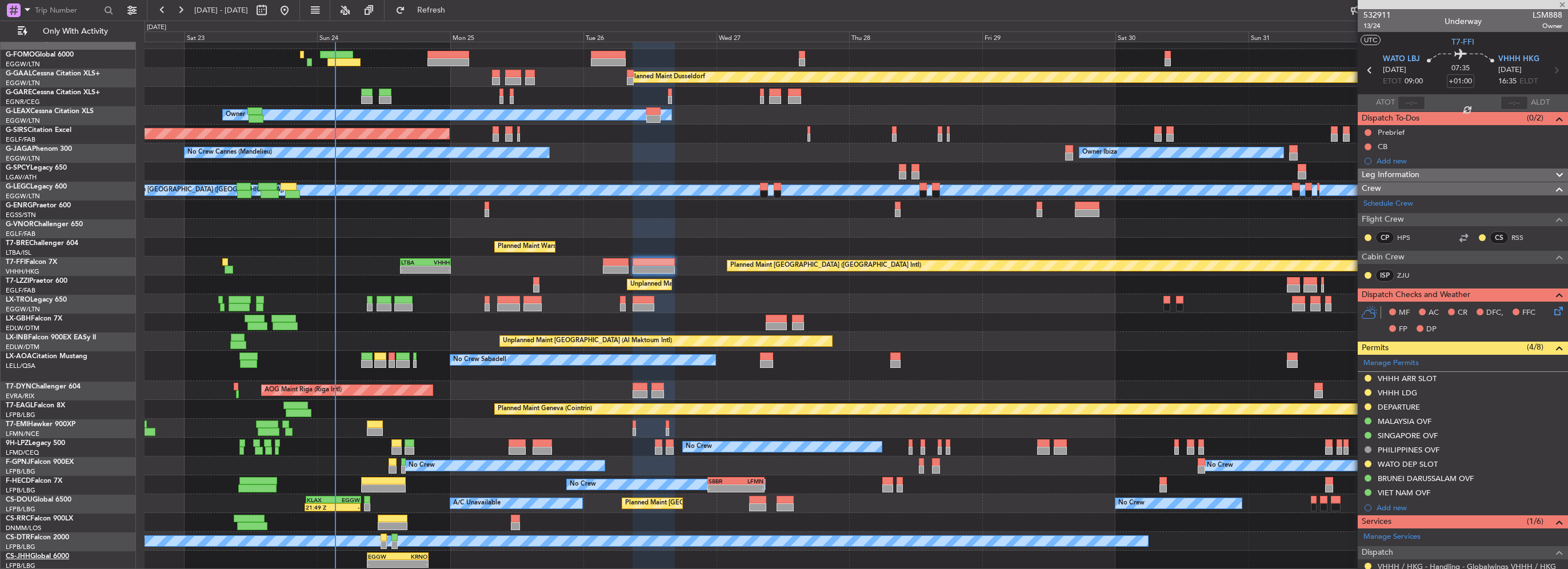
type input "+00:10"
type input "9"
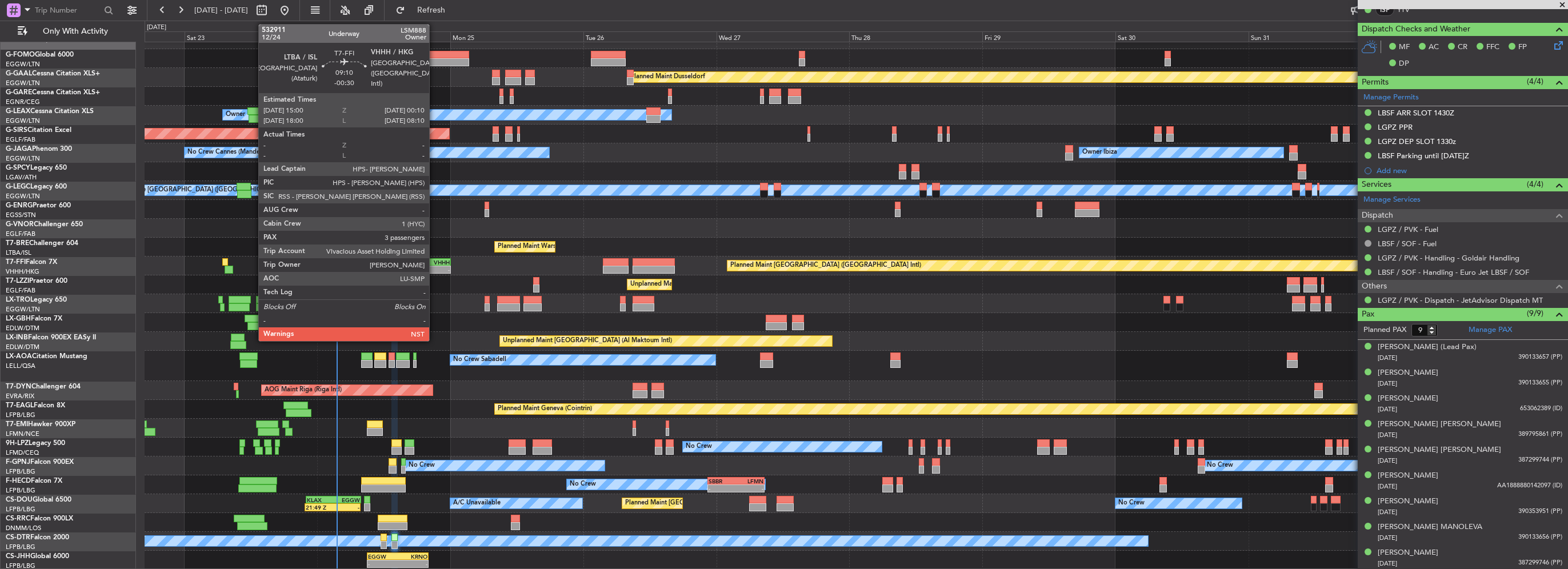
click at [435, 262] on div "VHHH" at bounding box center [437, 262] width 24 height 7
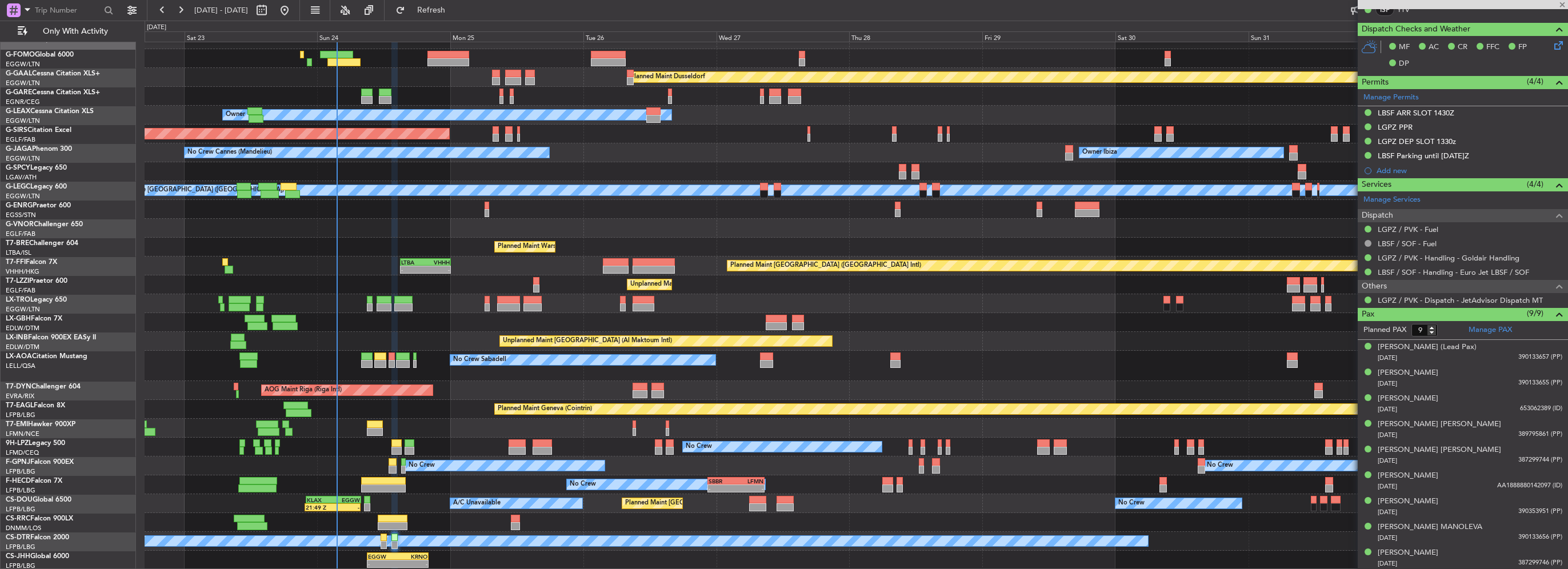
type input "-00:30"
type input "3"
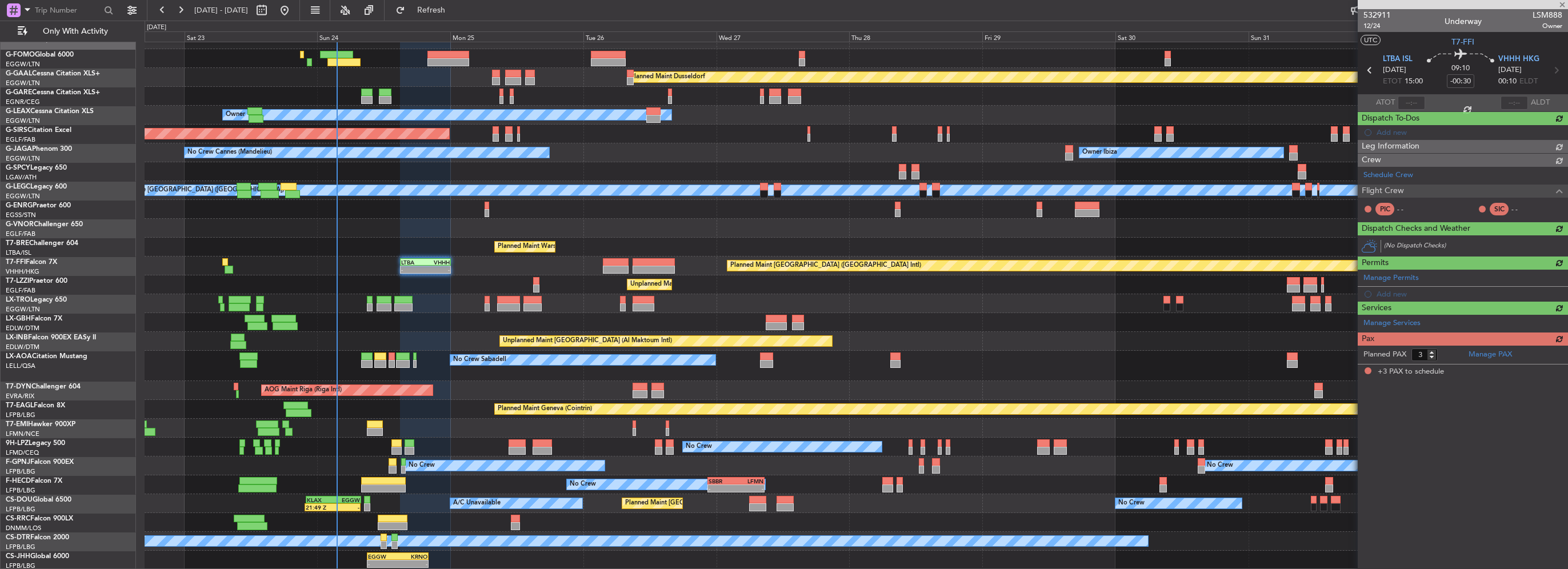
scroll to position [0, 0]
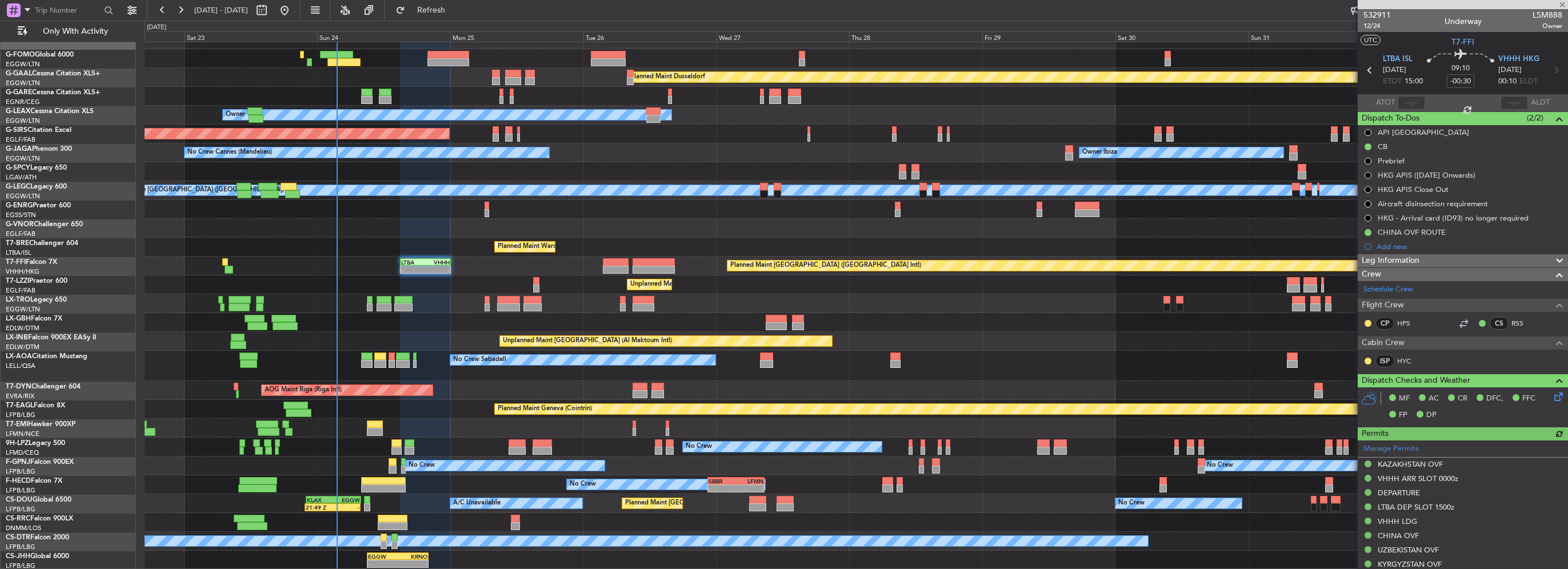
click at [1431, 260] on div "Leg Information" at bounding box center [1463, 261] width 210 height 14
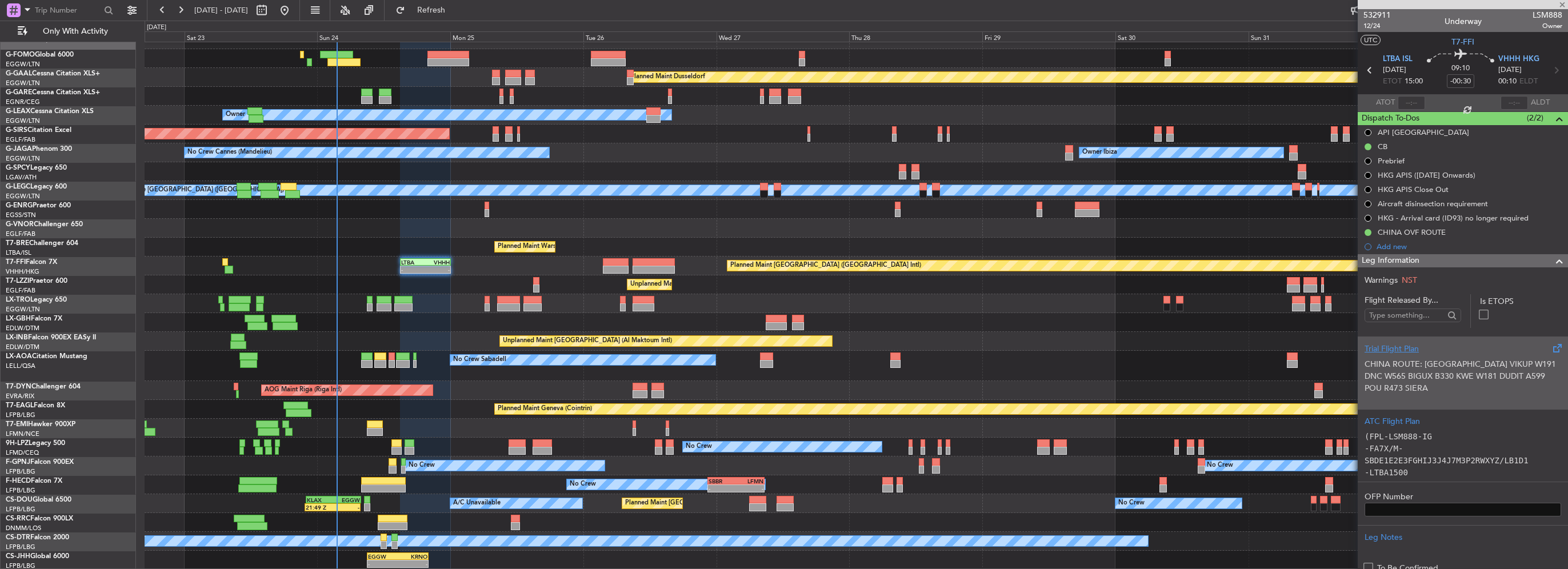
click at [1453, 360] on p "CHINA ROUTE: [GEOGRAPHIC_DATA] VIKUP W191 DNC W565 BIGUX B330 KWE W181 DUDIT A5…" at bounding box center [1463, 376] width 197 height 36
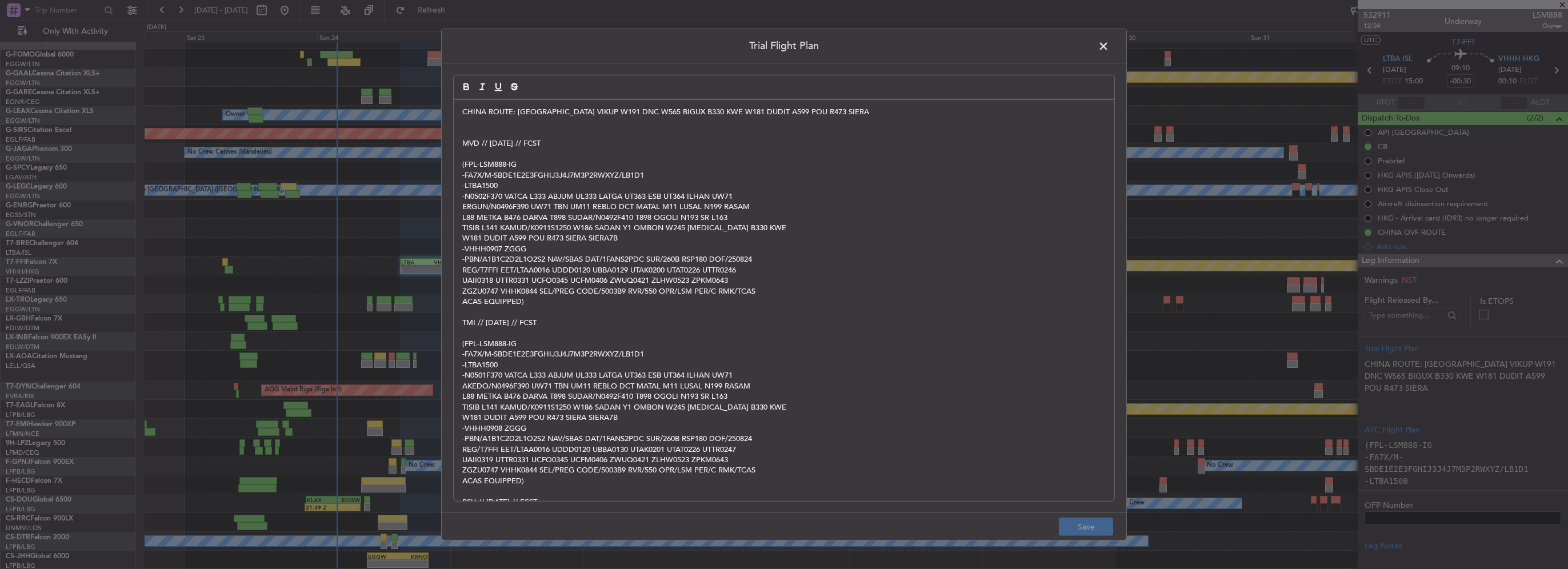
drag, startPoint x: 614, startPoint y: 164, endPoint x: 507, endPoint y: 123, distance: 114.6
click at [611, 163] on p "(FPL-LSM888-IG" at bounding box center [784, 164] width 644 height 10
click at [516, 111] on p "CHINA ROUTE: [GEOGRAPHIC_DATA] VIKUP W191 DNC W565 BIGUX B330 KWE W181 DUDIT A5…" at bounding box center [784, 112] width 644 height 10
drag, startPoint x: 1105, startPoint y: 44, endPoint x: 1203, endPoint y: 113, distance: 119.9
click at [1109, 44] on span at bounding box center [1109, 49] width 0 height 23
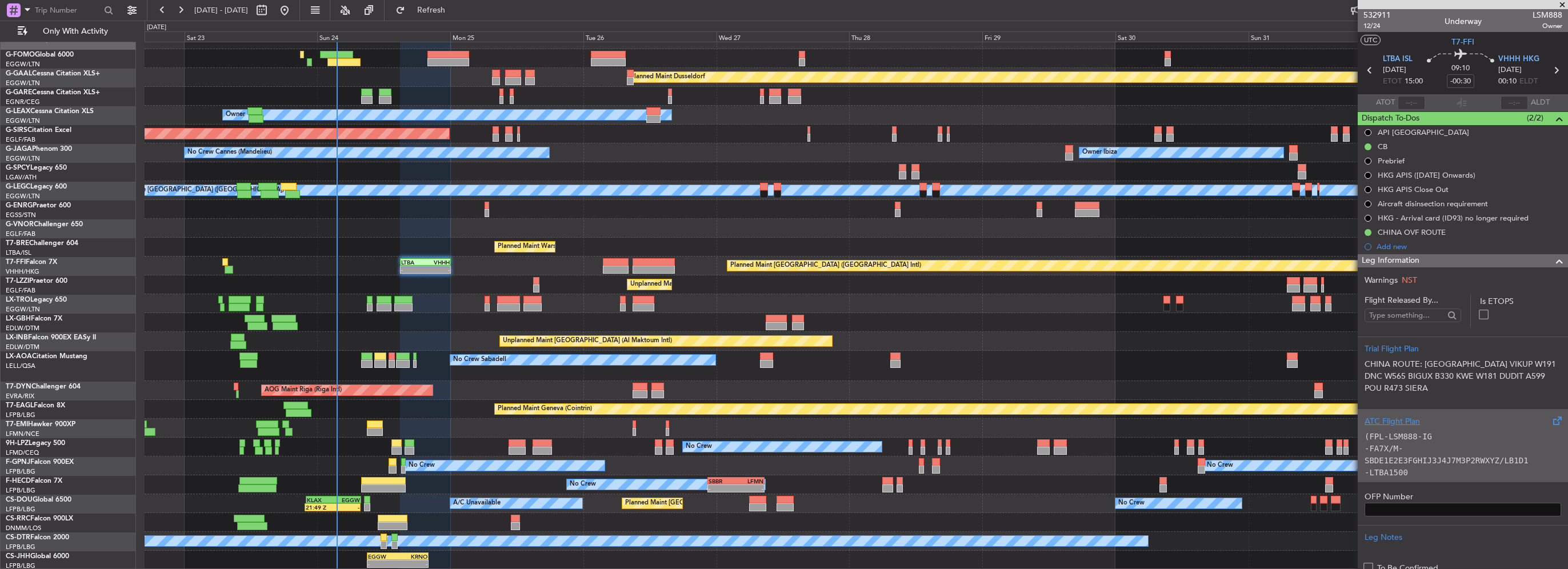
click at [1444, 432] on p "(FPL-LSM888-IG" at bounding box center [1463, 436] width 197 height 12
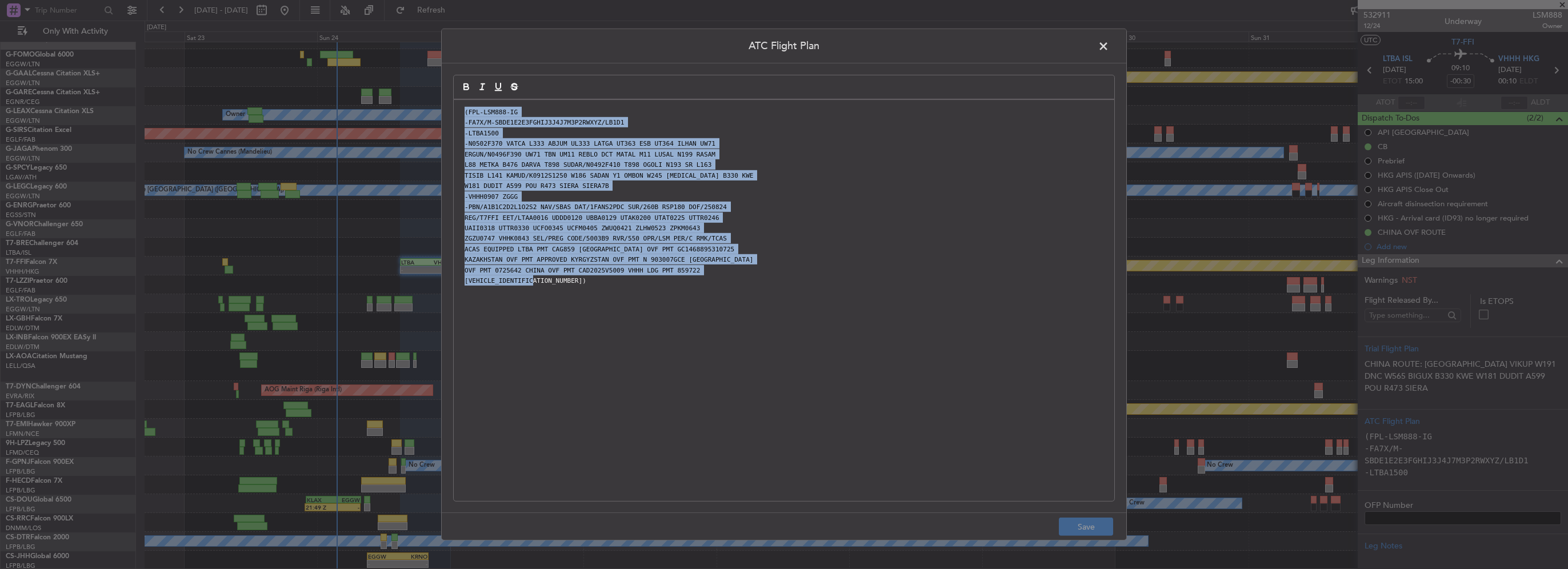
drag, startPoint x: 530, startPoint y: 235, endPoint x: 295, endPoint y: -14, distance: 342.4
click at [295, 0] on html "[DATE] - [DATE] Refresh Quick Links Only With Activity Planned [GEOGRAPHIC_DATA…" at bounding box center [784, 284] width 1568 height 569
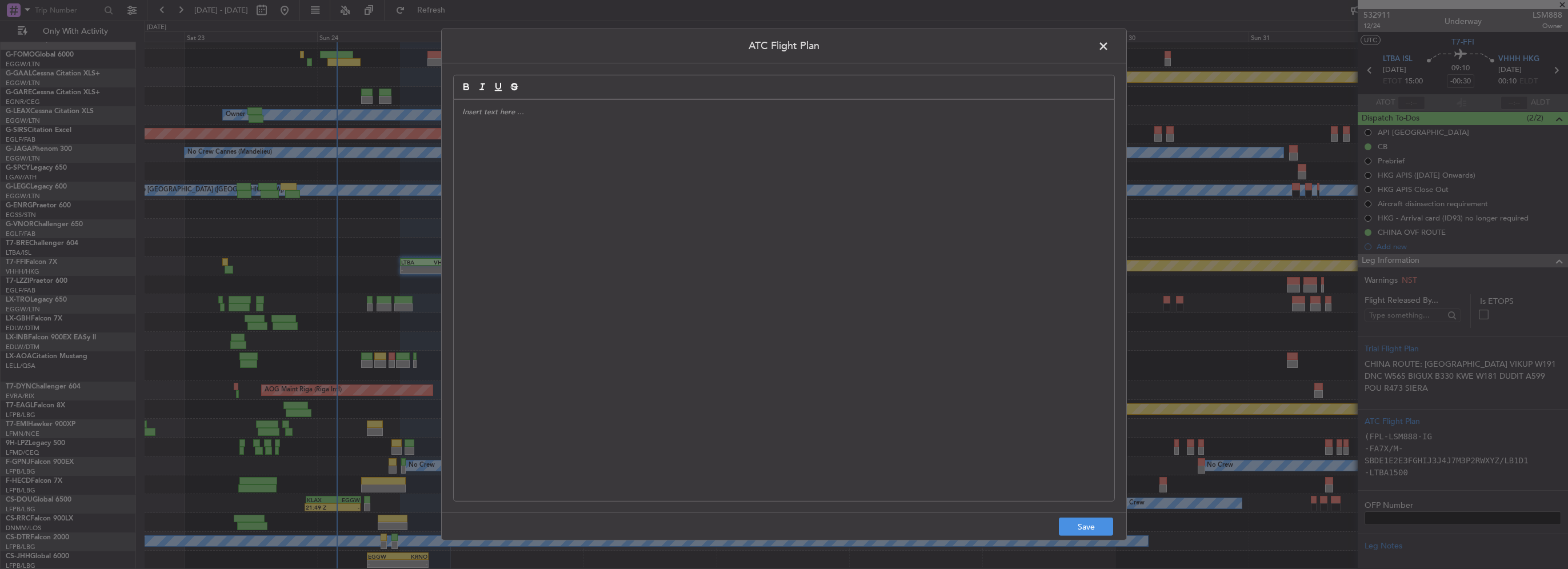
click at [648, 182] on div at bounding box center [784, 300] width 661 height 401
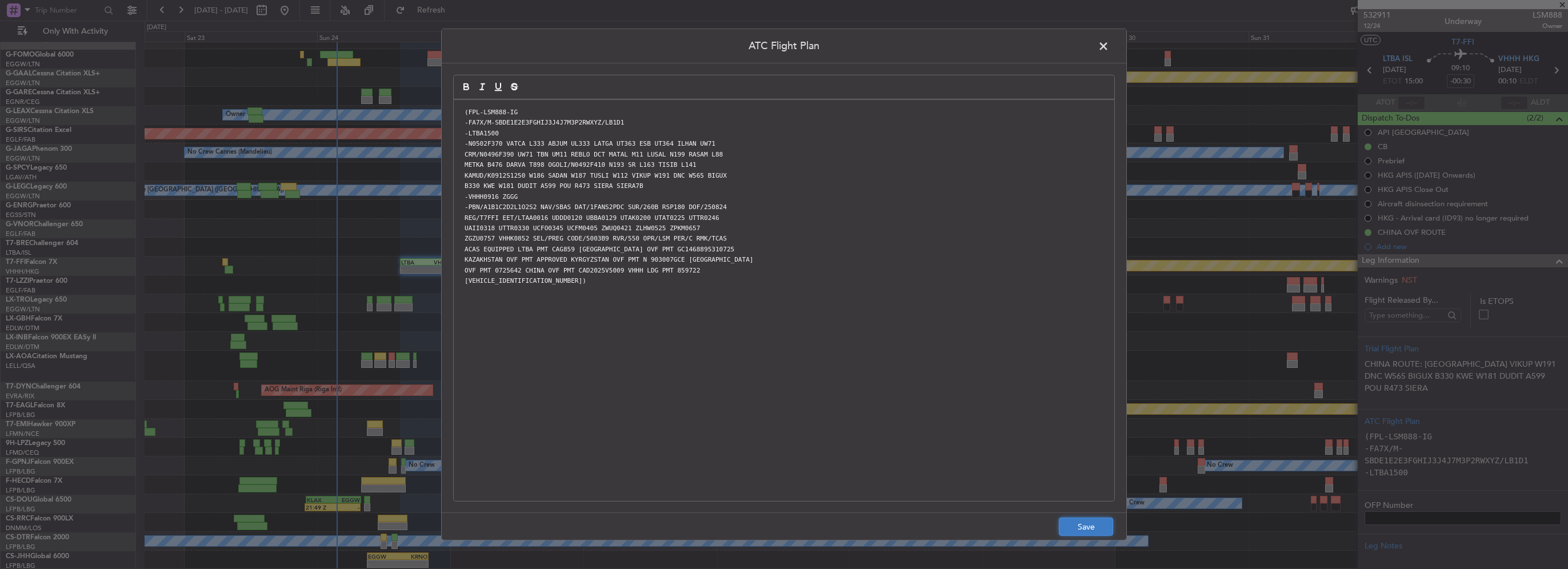
click at [1105, 526] on button "Save" at bounding box center [1087, 527] width 54 height 18
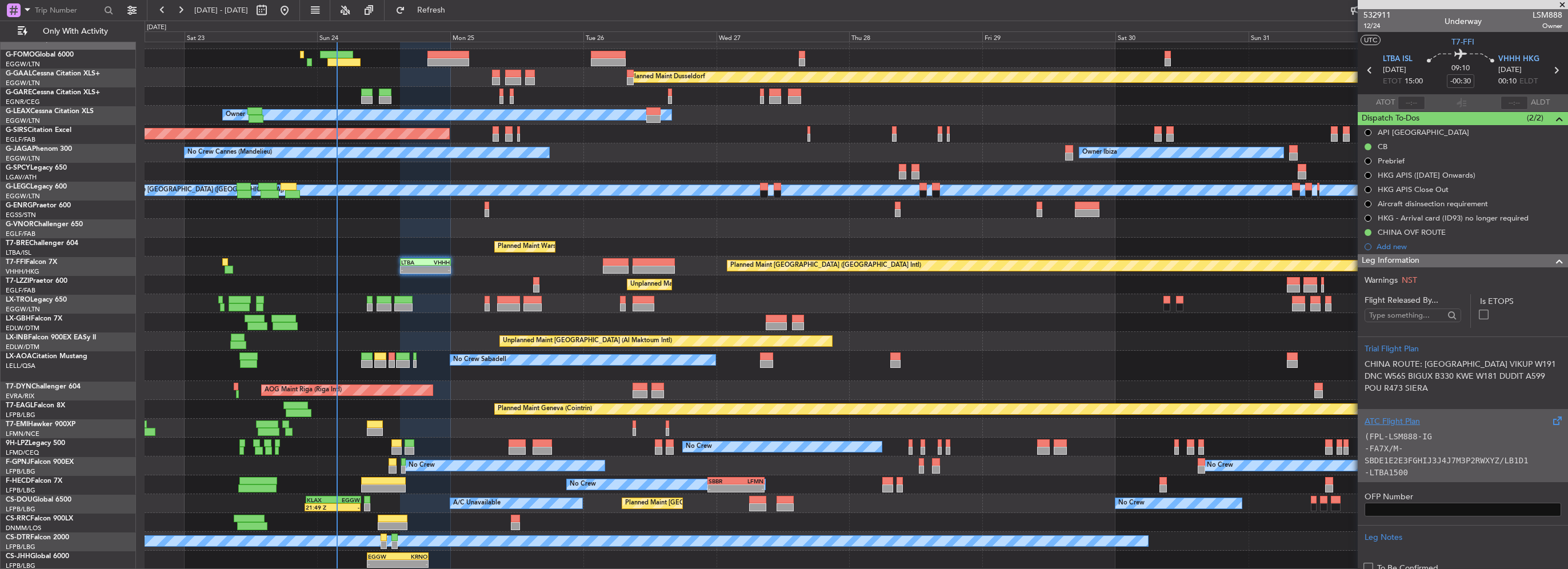
scroll to position [171, 0]
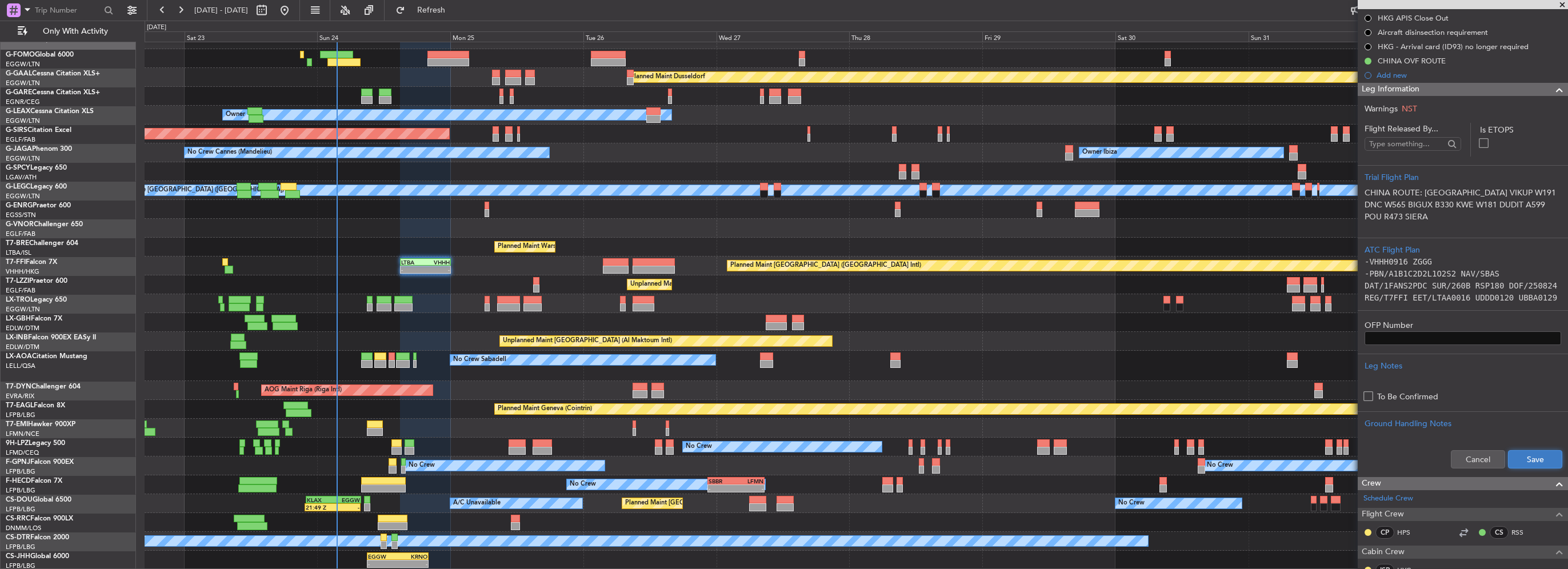
click at [1527, 462] on button "Save" at bounding box center [1536, 459] width 54 height 18
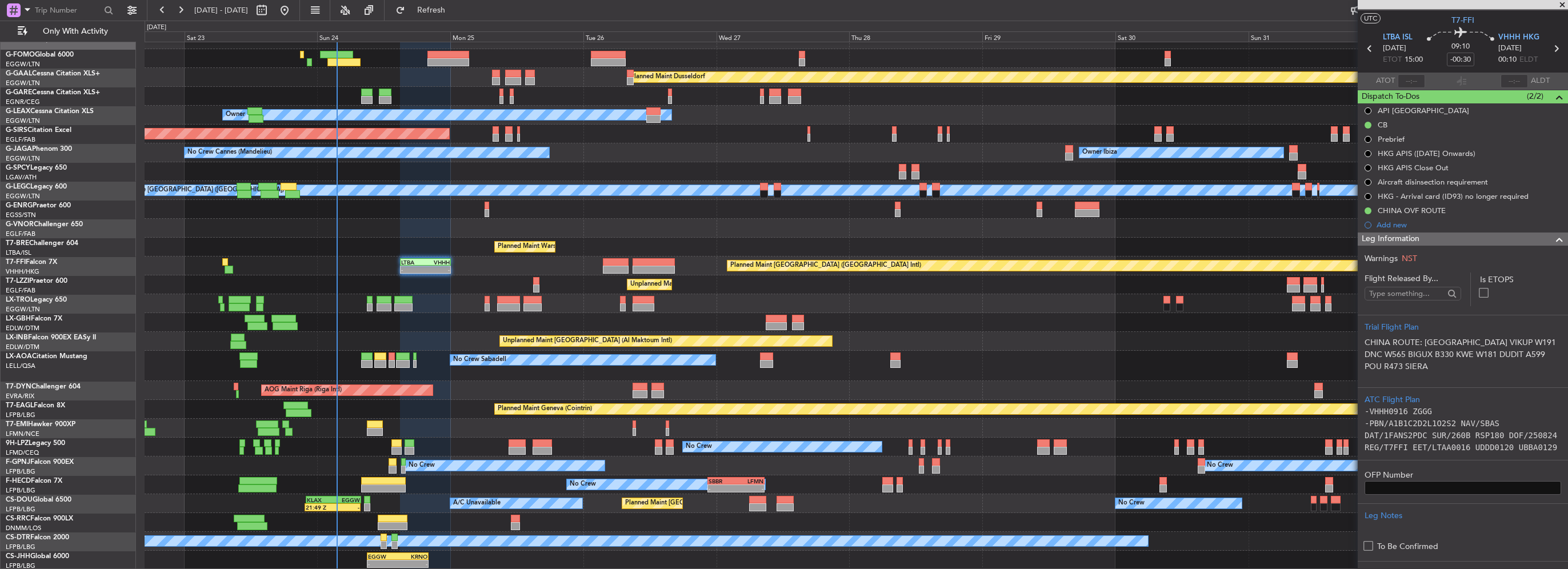
scroll to position [0, 0]
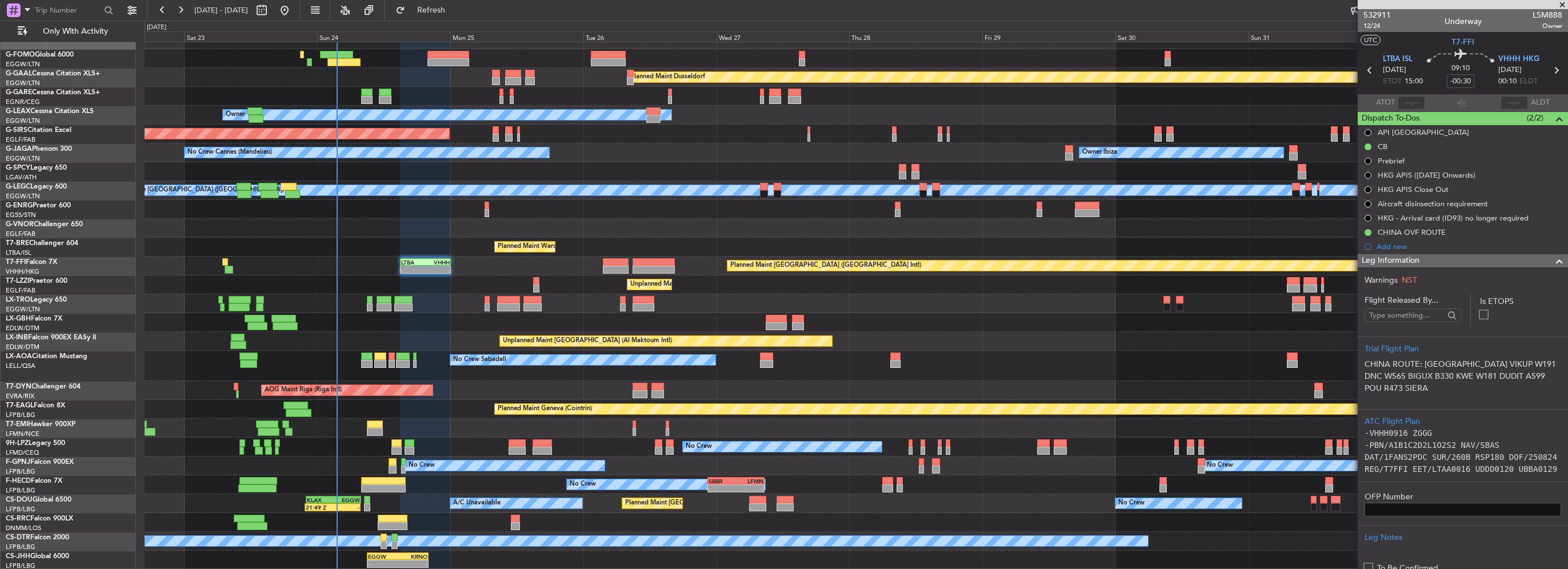
click at [1462, 80] on input "-00:30" at bounding box center [1461, 80] width 27 height 14
click at [1463, 80] on input "-00:30" at bounding box center [1461, 80] width 27 height 14
click at [1463, 81] on input "-00:30" at bounding box center [1461, 80] width 27 height 14
drag, startPoint x: 1461, startPoint y: 81, endPoint x: 1467, endPoint y: 82, distance: 6.1
click at [1467, 82] on input "-00:30" at bounding box center [1461, 80] width 27 height 14
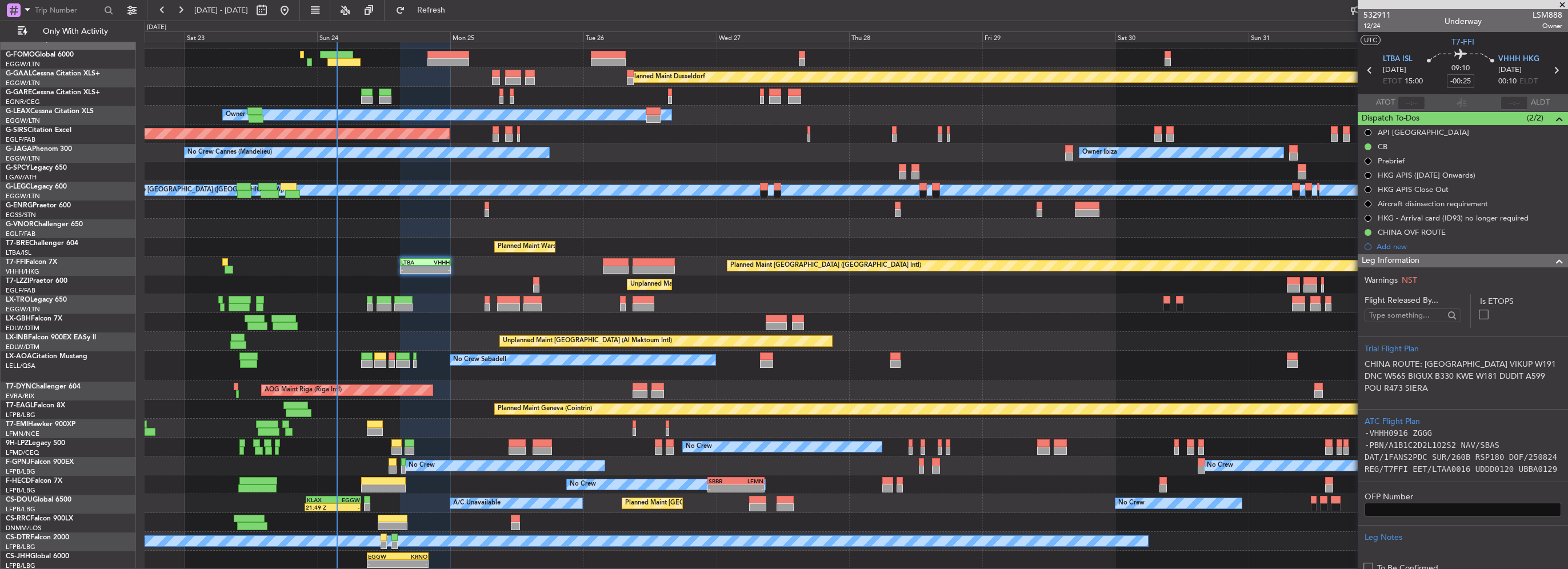
type input "-00:25"
click at [1521, 259] on div "Leg Information" at bounding box center [1463, 261] width 210 height 14
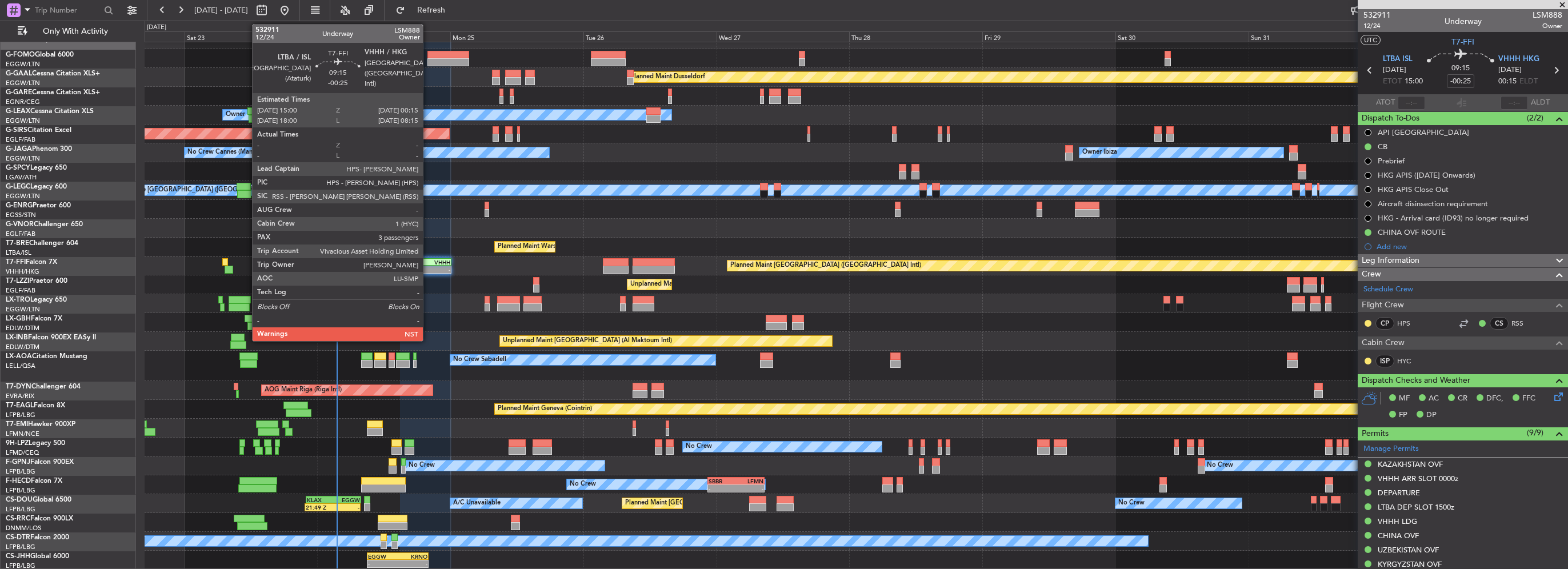
click at [428, 268] on div "-" at bounding box center [437, 270] width 24 height 7
